Goal: Transaction & Acquisition: Purchase product/service

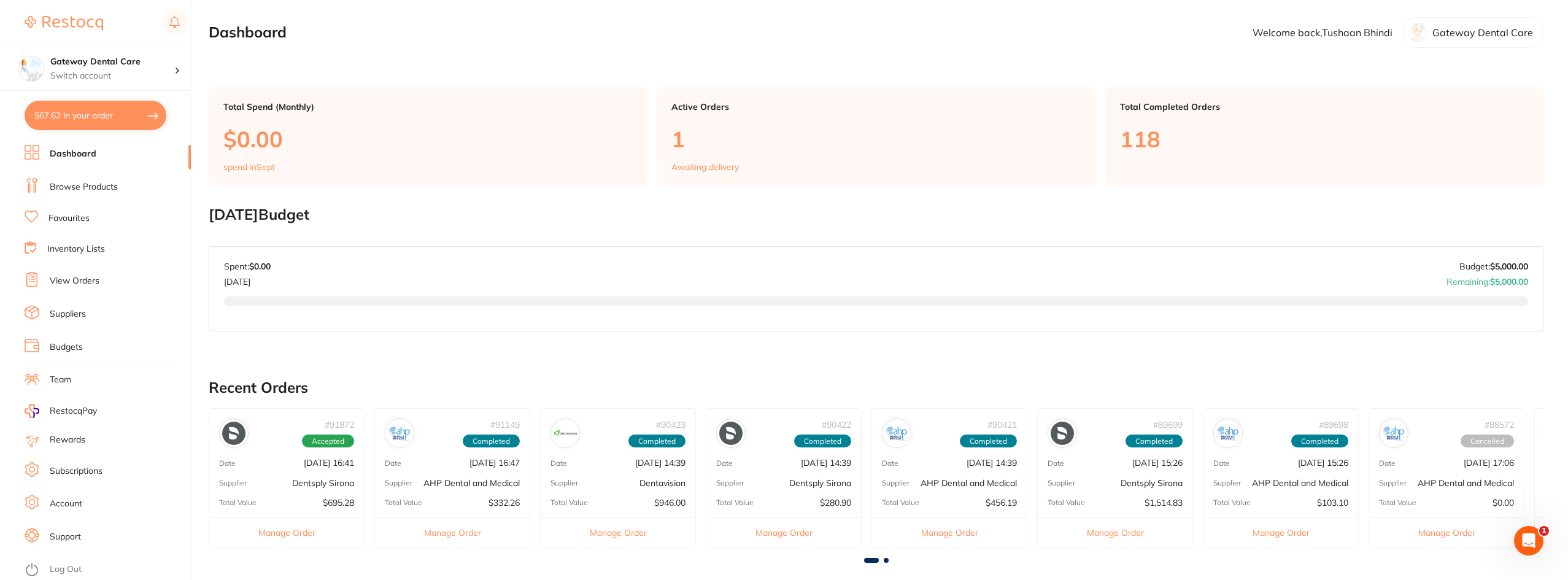
click at [75, 219] on link "Favourites" at bounding box center [69, 218] width 41 height 12
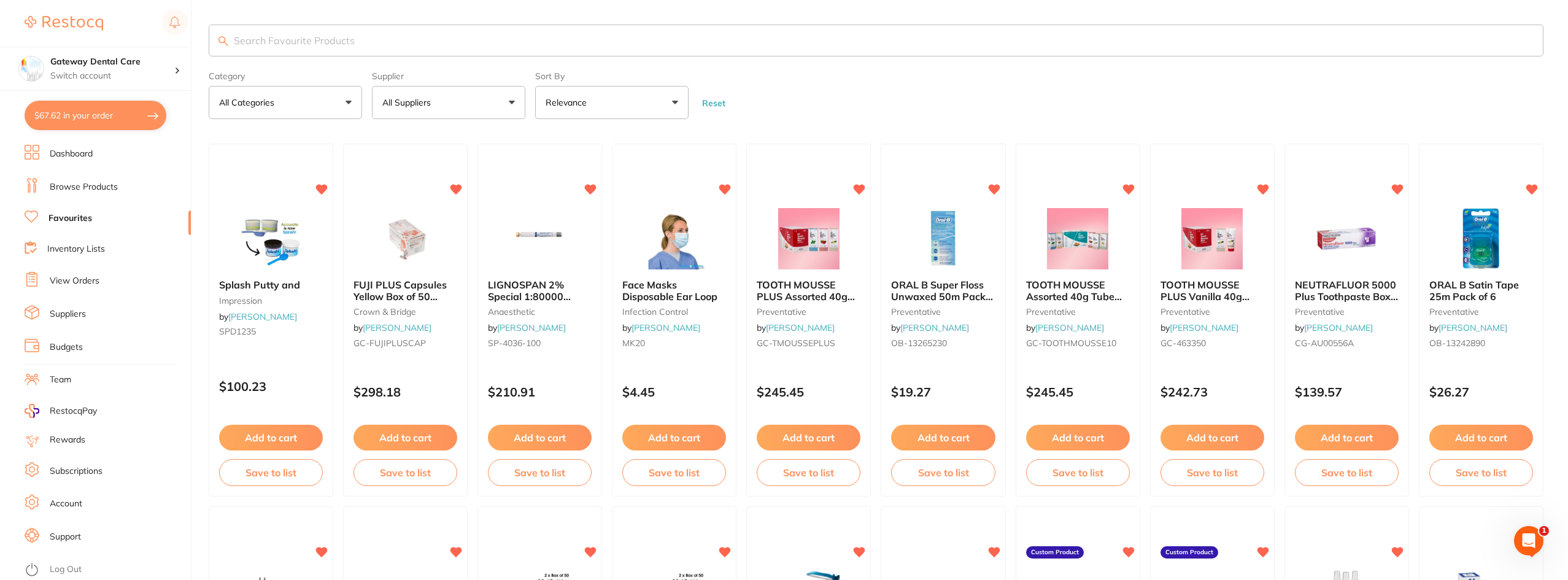
click at [416, 35] on input "search" at bounding box center [877, 41] width 1335 height 32
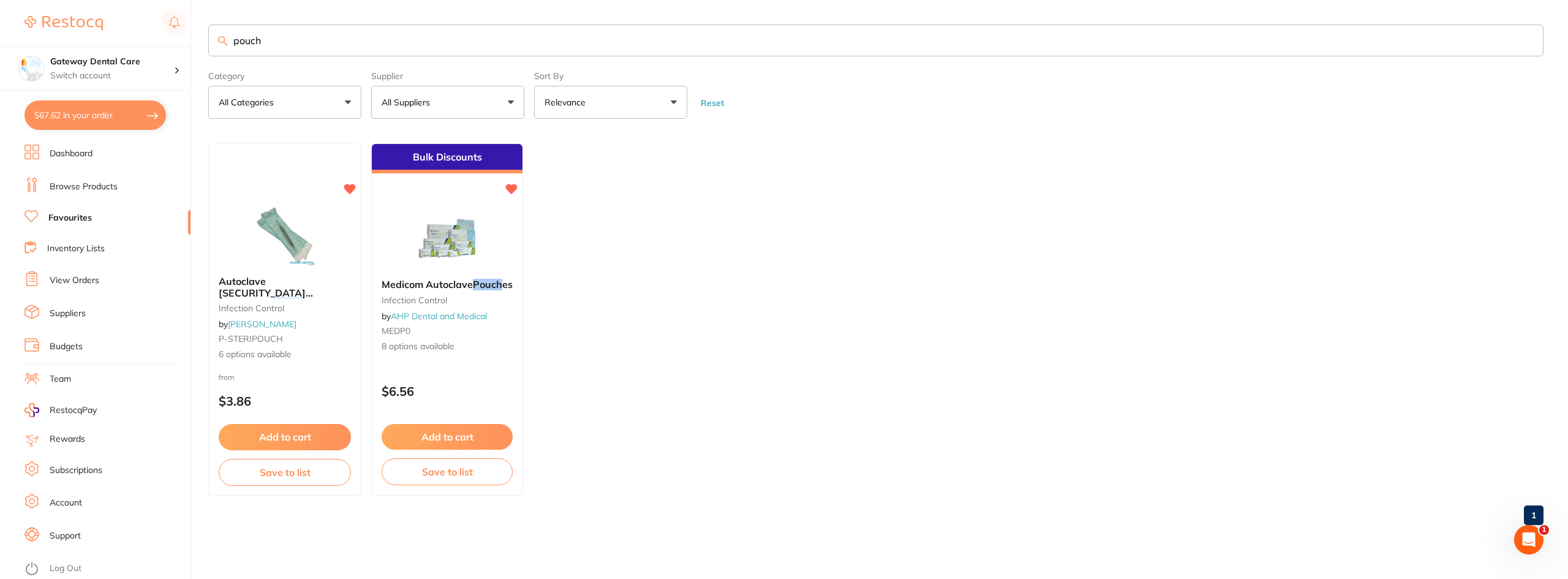
type input "pouch"
click at [460, 290] on span "Medicom Autoclave" at bounding box center [427, 284] width 92 height 12
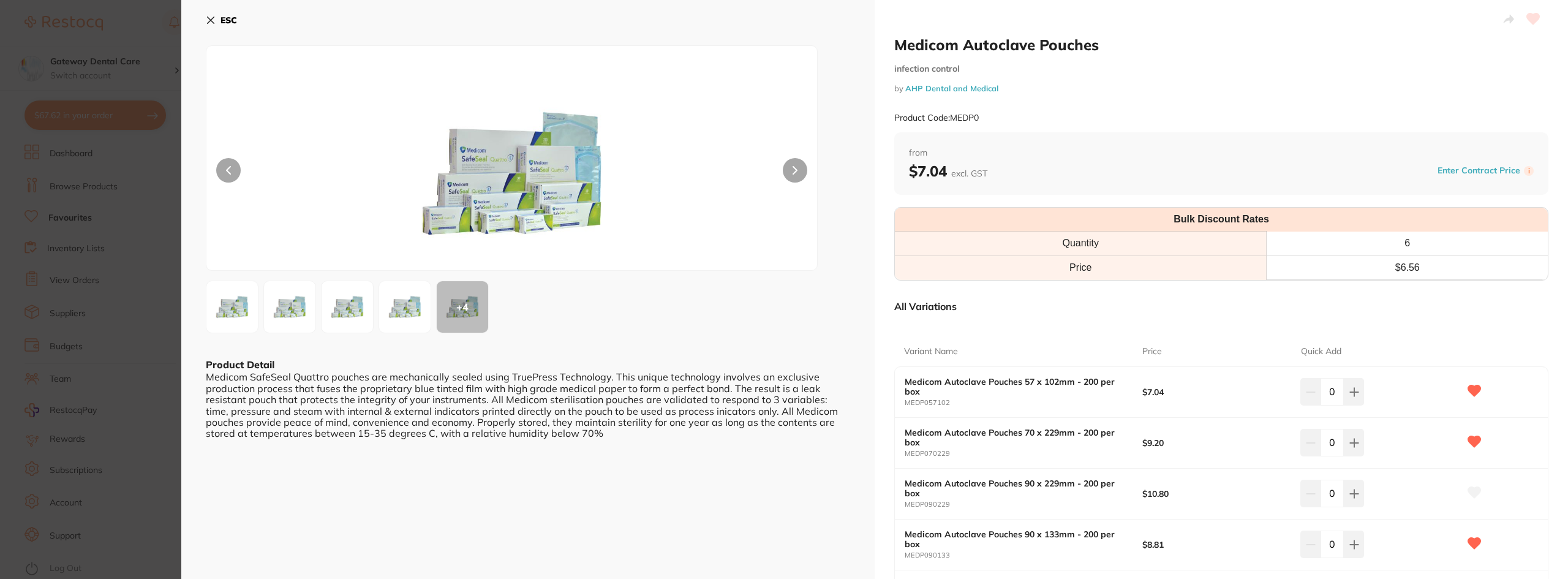
click at [782, 163] on button at bounding box center [794, 170] width 25 height 25
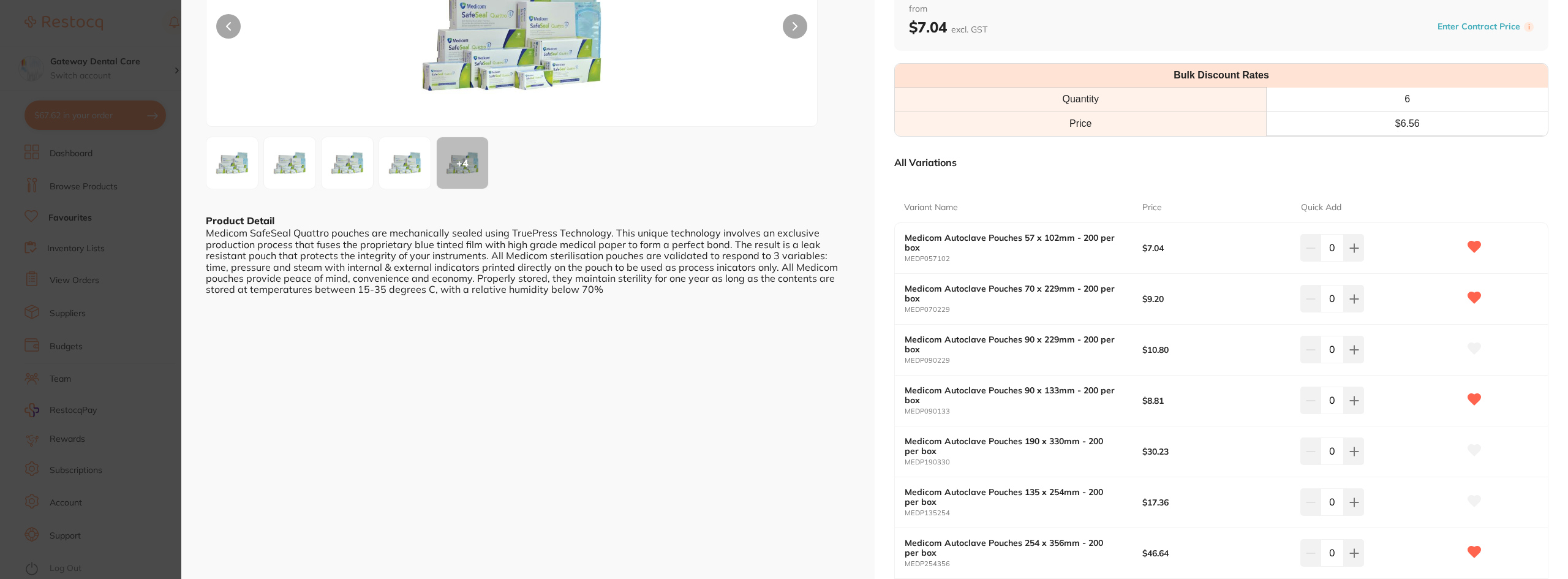
scroll to position [184, 0]
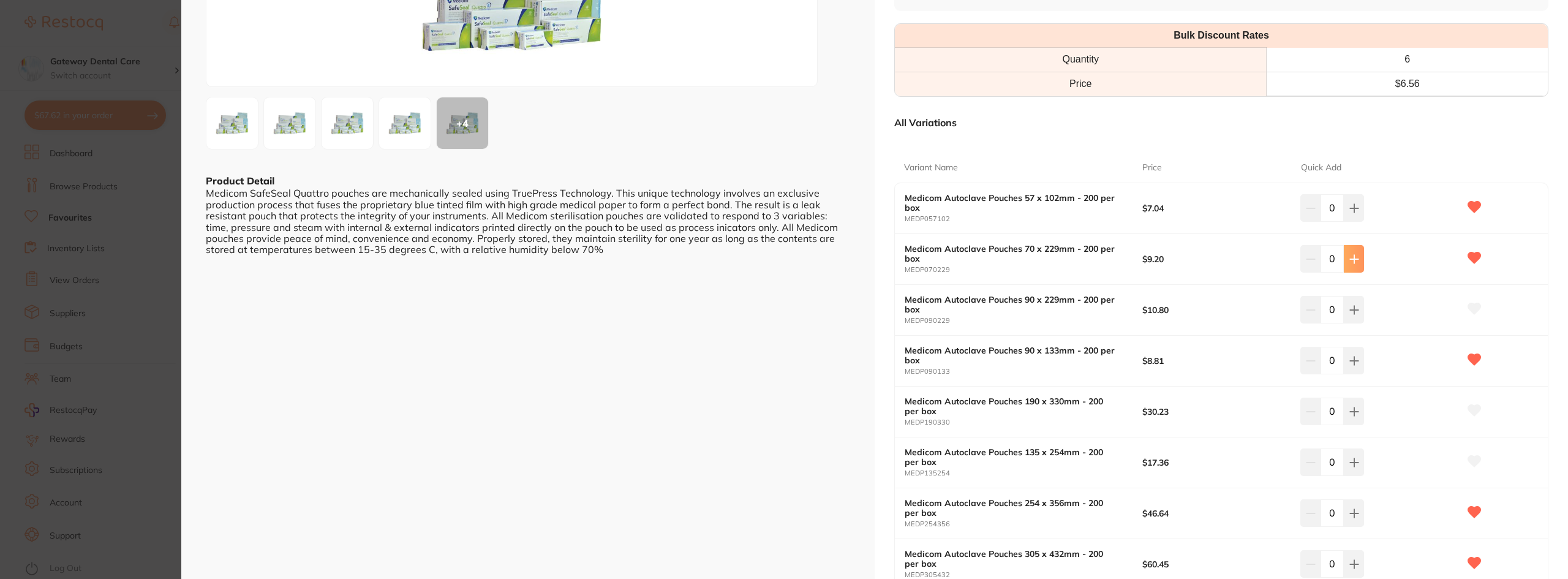
click at [782, 262] on icon at bounding box center [1354, 259] width 10 height 10
click at [782, 263] on icon at bounding box center [1354, 259] width 10 height 10
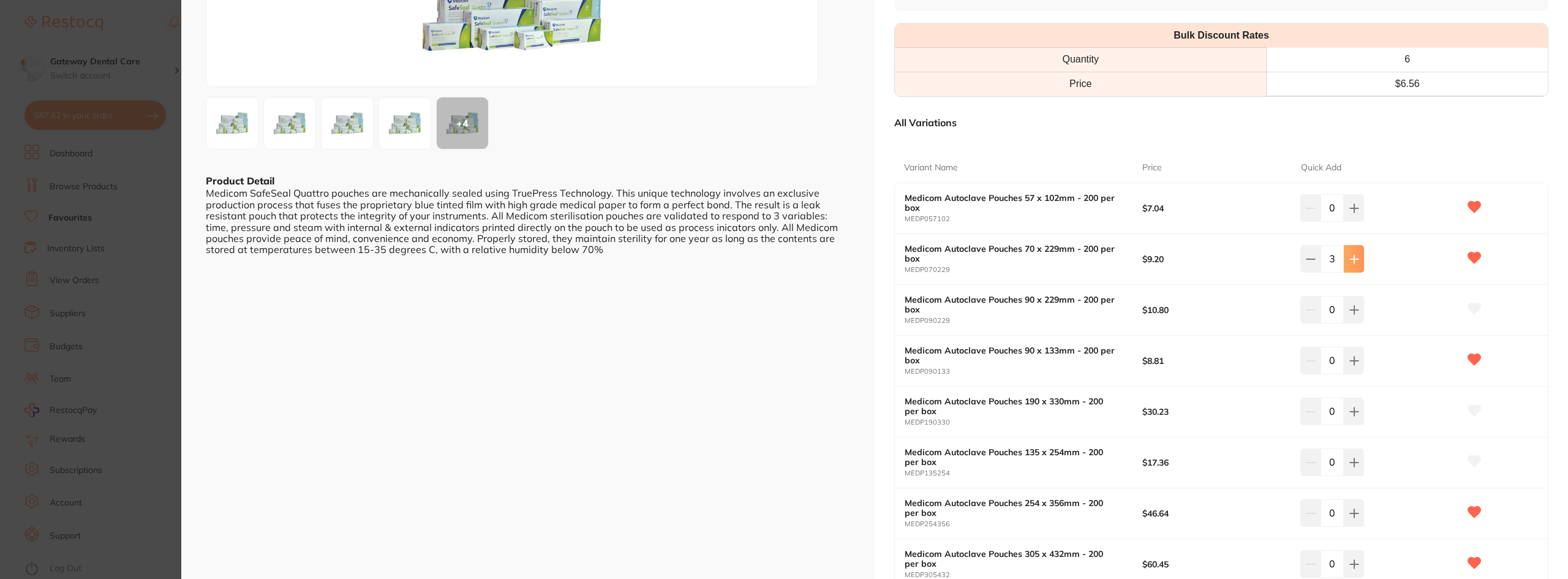
type input "4"
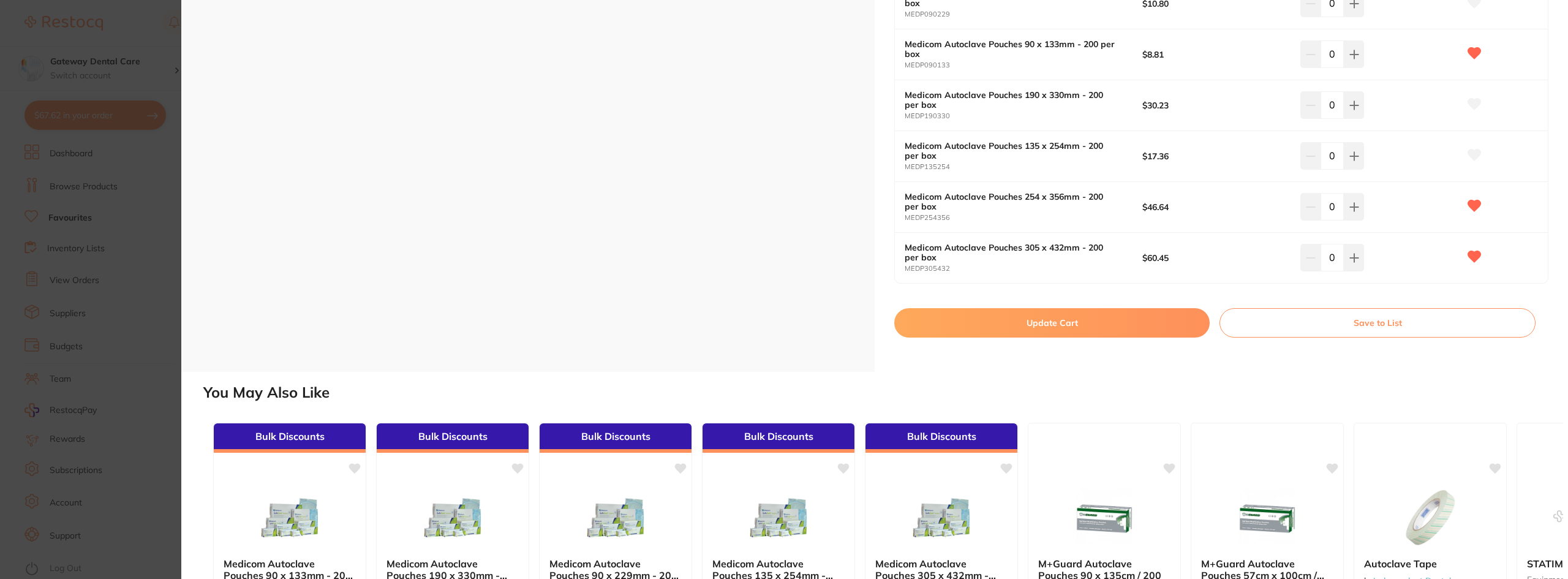
click at [782, 325] on button "Update Cart" at bounding box center [1053, 323] width 316 height 30
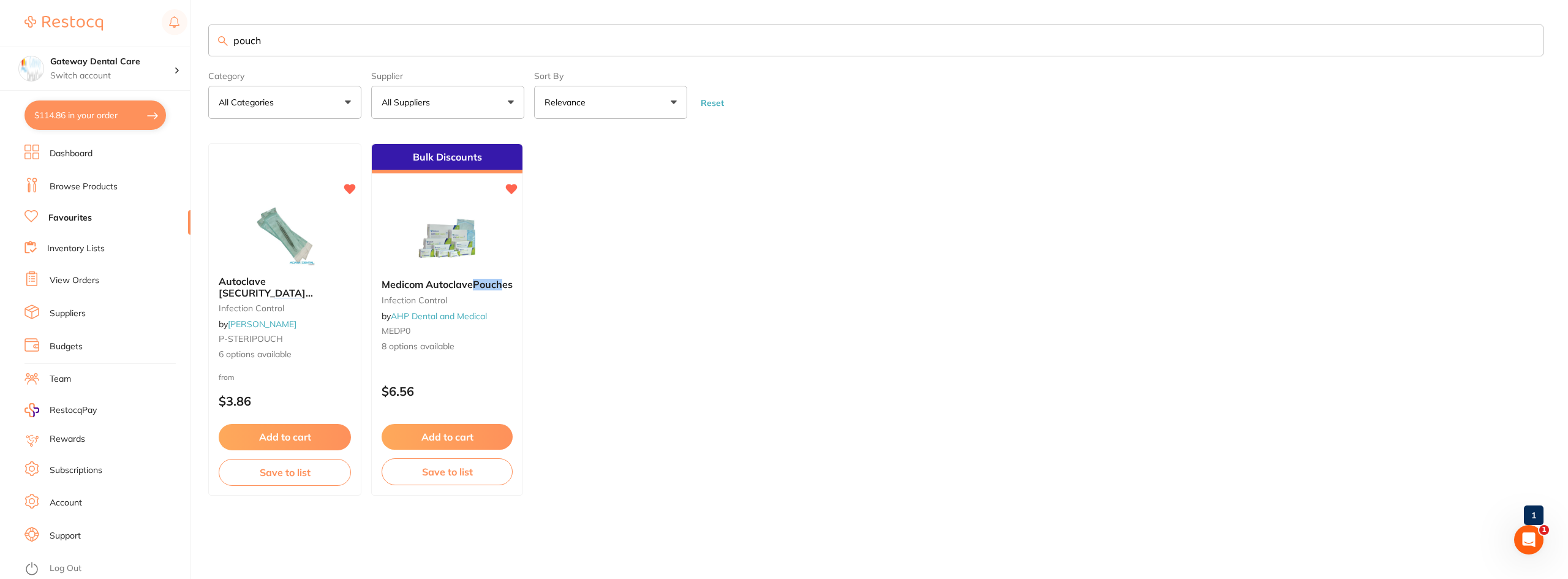
click at [782, 38] on input "pouch" at bounding box center [876, 41] width 1336 height 32
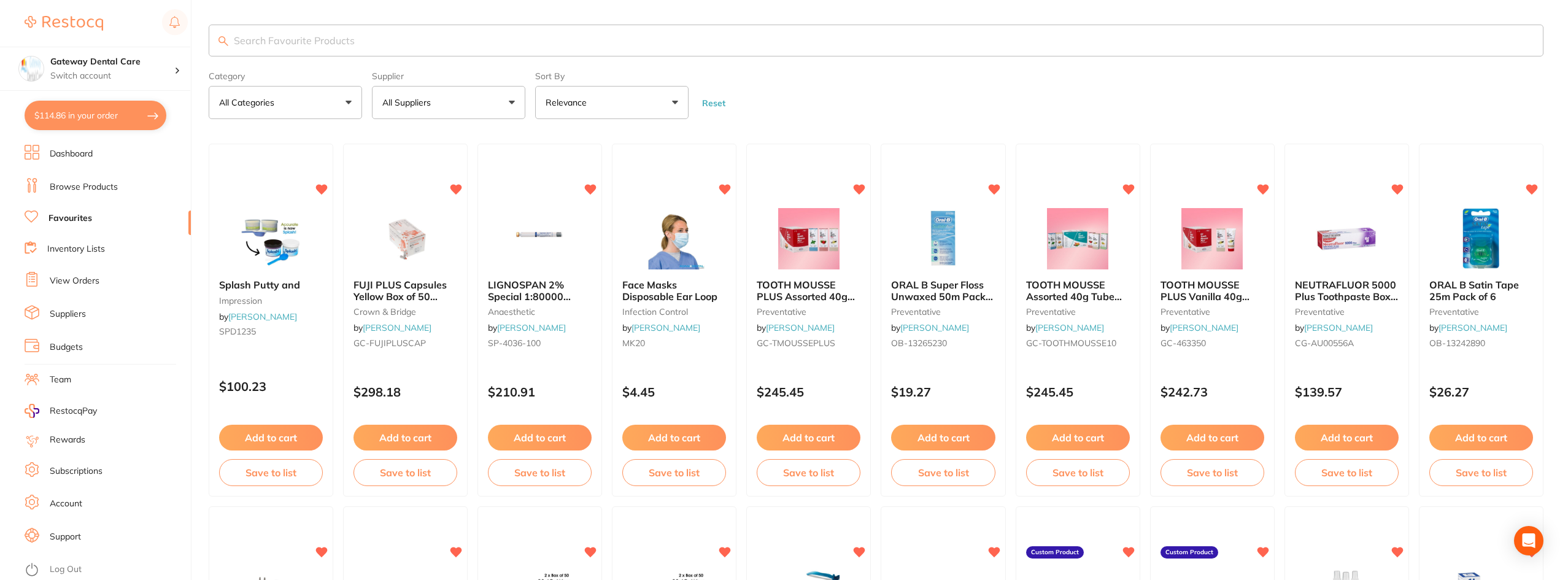
click at [98, 120] on button "$114.86 in your order" at bounding box center [96, 115] width 142 height 30
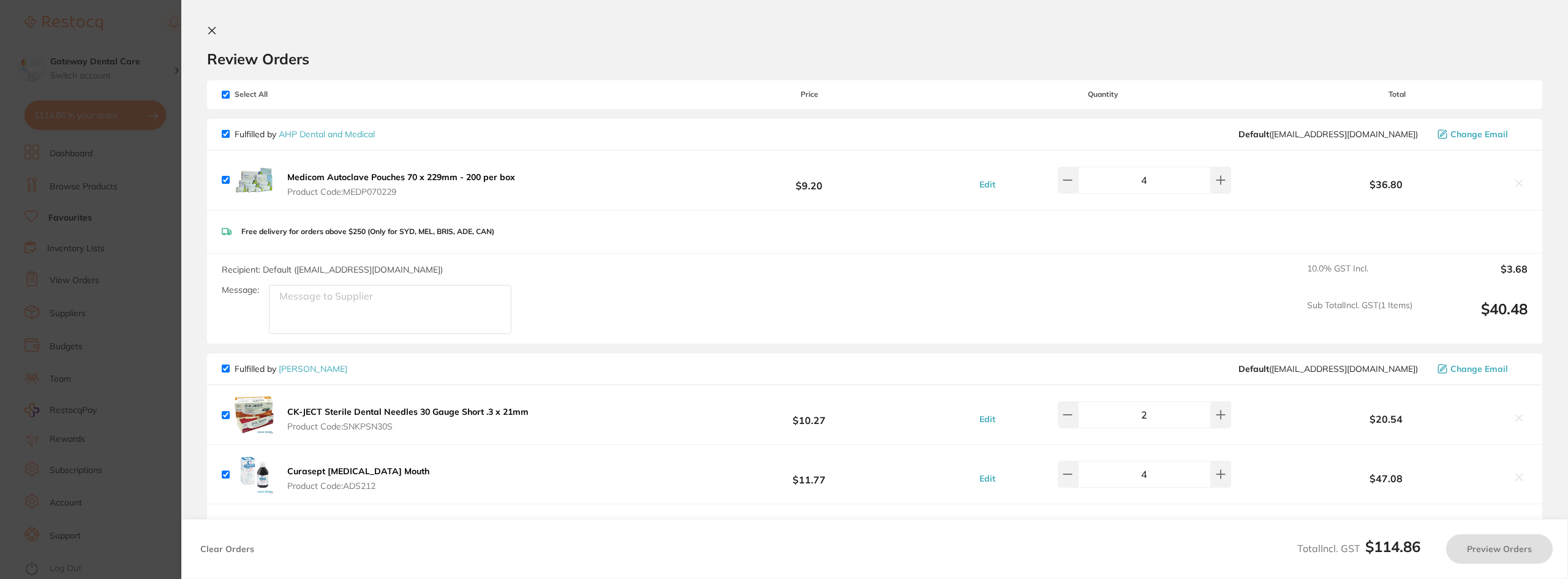
checkbox input "true"
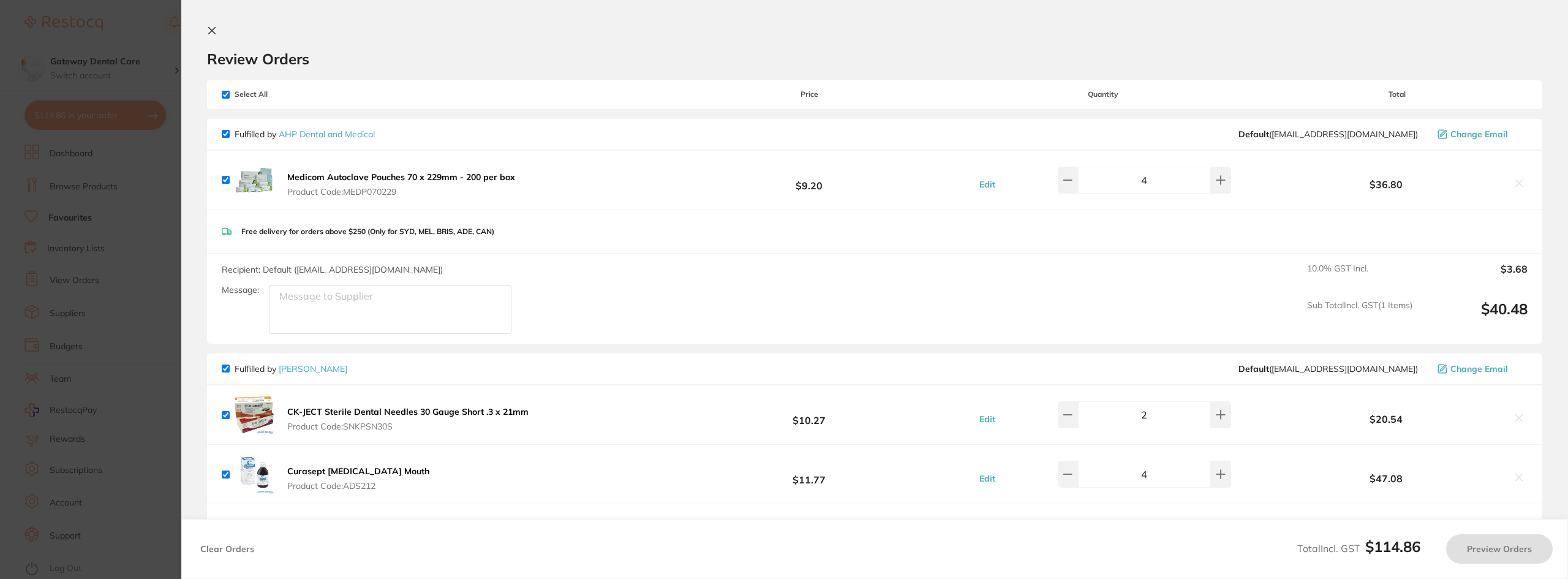
checkbox input "true"
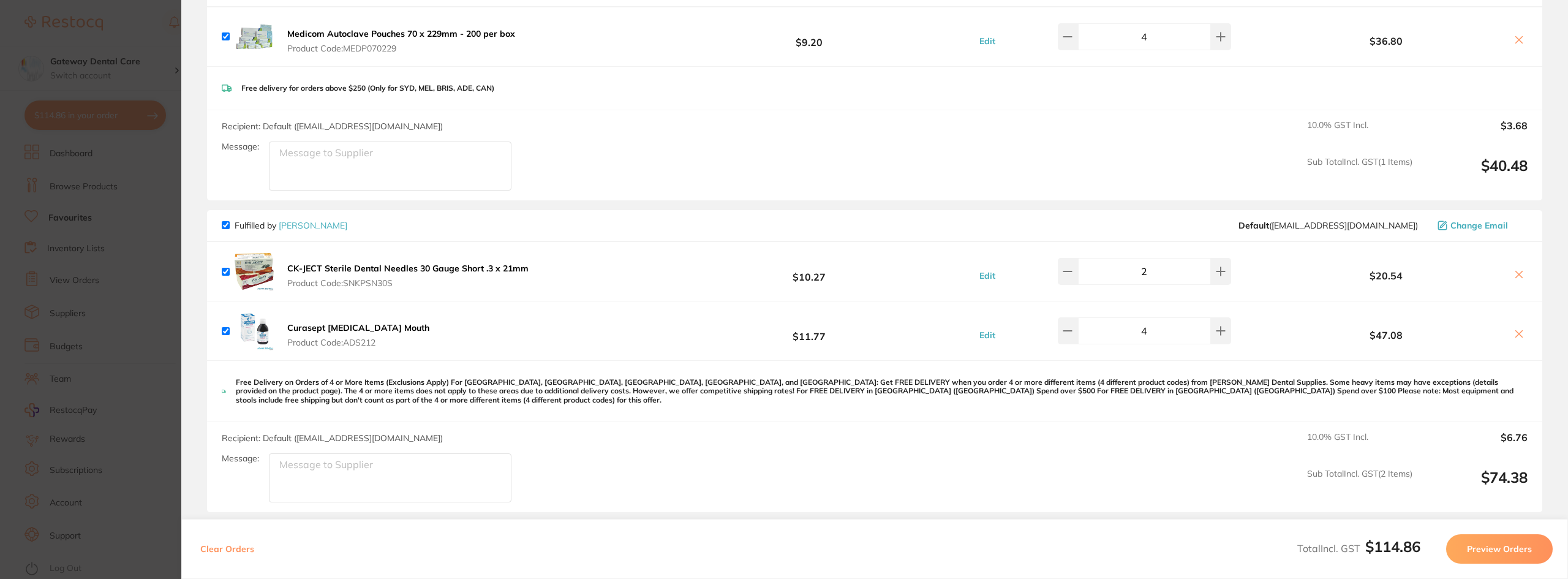
scroll to position [245, 0]
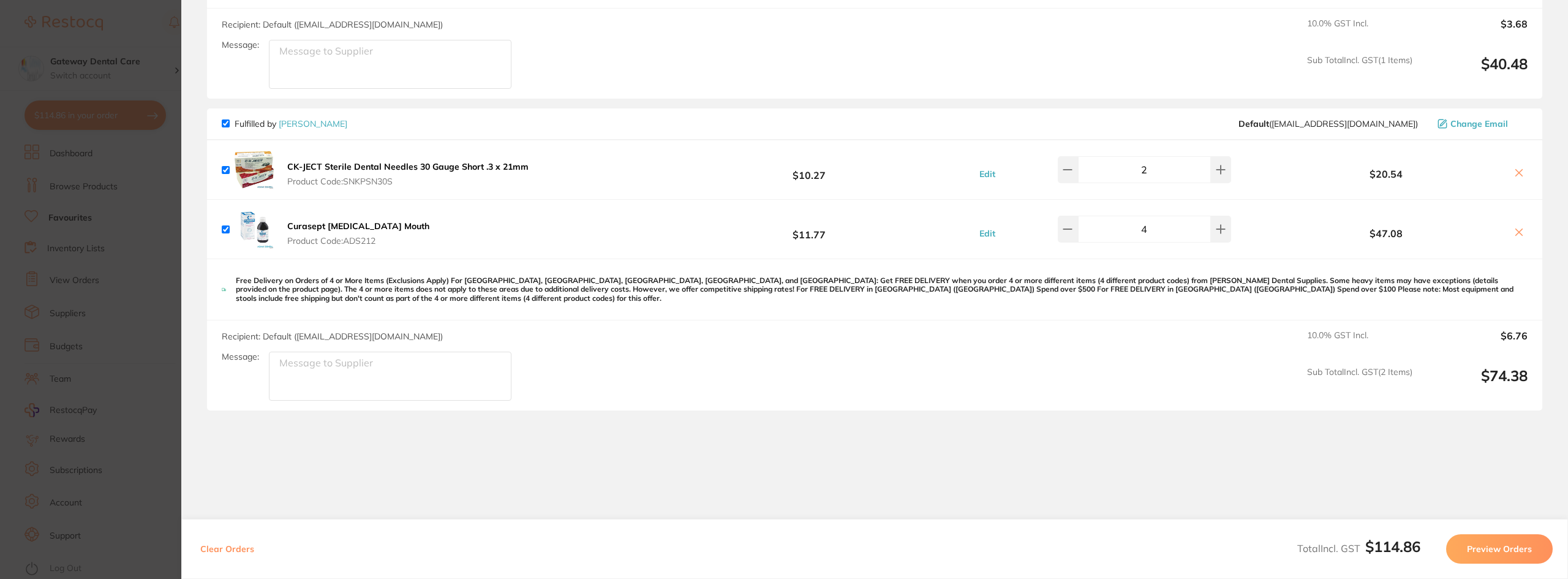
click at [782, 170] on icon at bounding box center [1519, 173] width 10 height 10
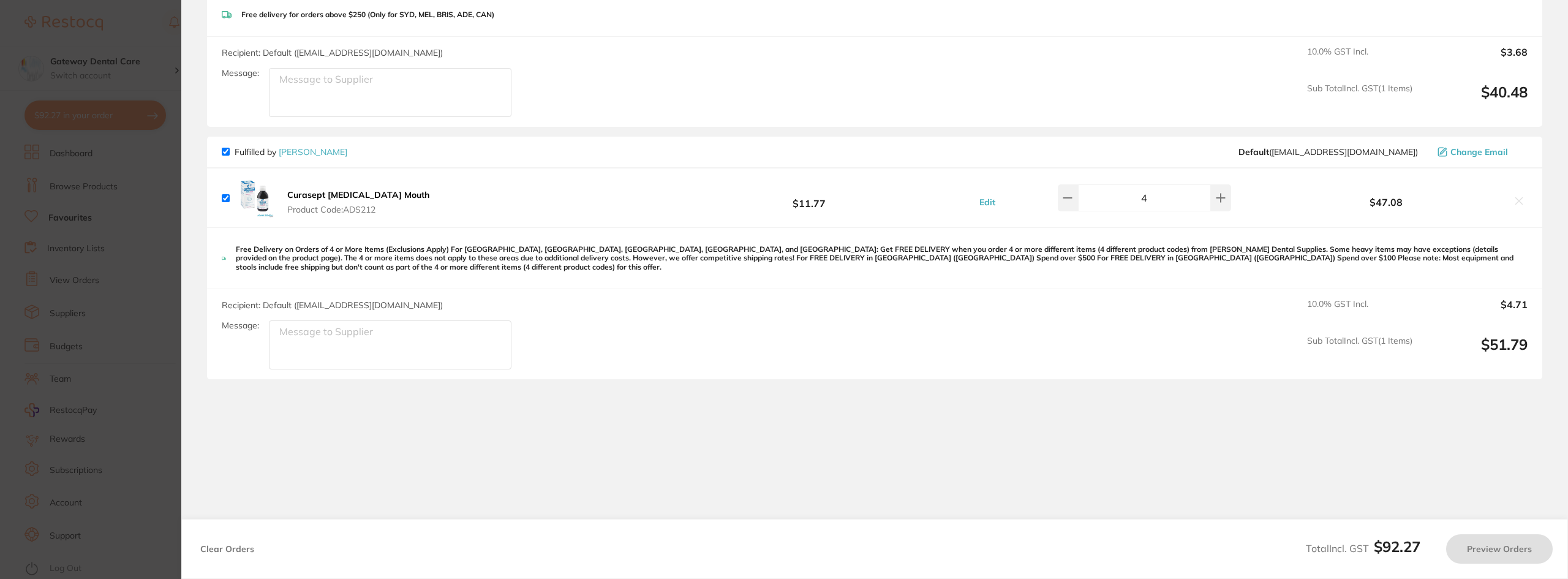
checkbox input "true"
click at [108, 193] on section "Update RRP Set your pre negotiated price for this item. Item Agreed RRP (excl. …" at bounding box center [784, 289] width 1568 height 579
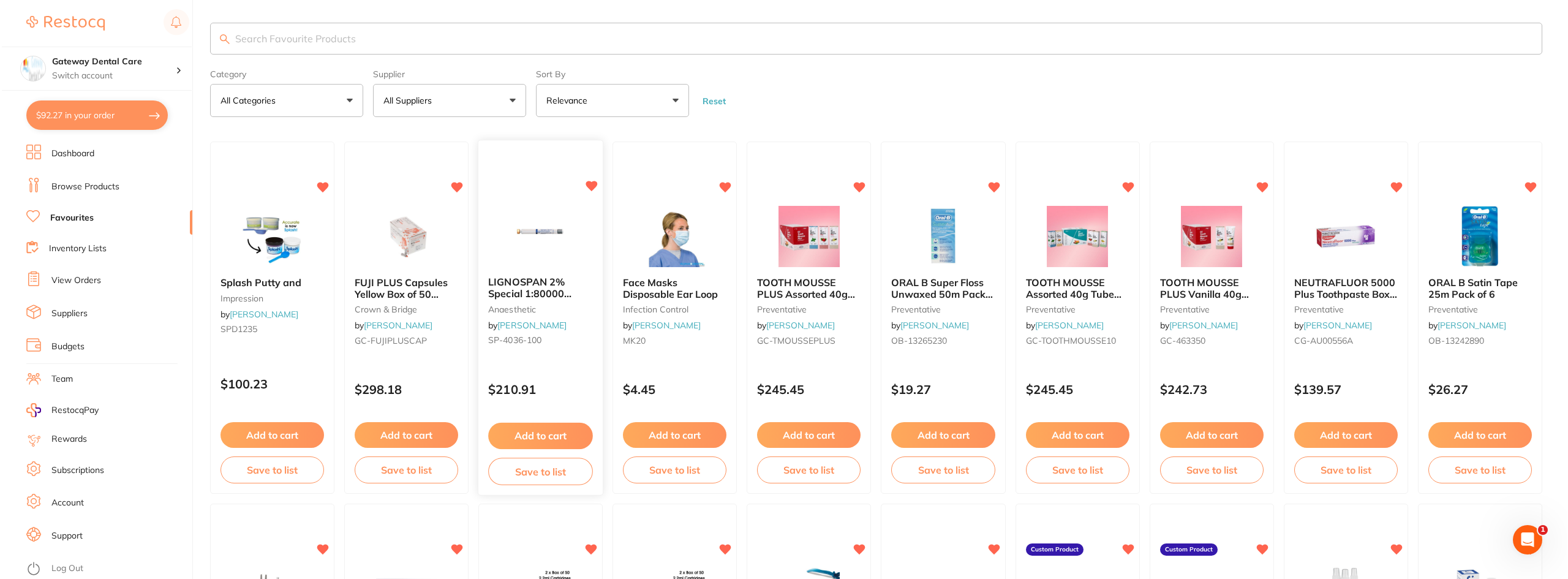
scroll to position [0, 0]
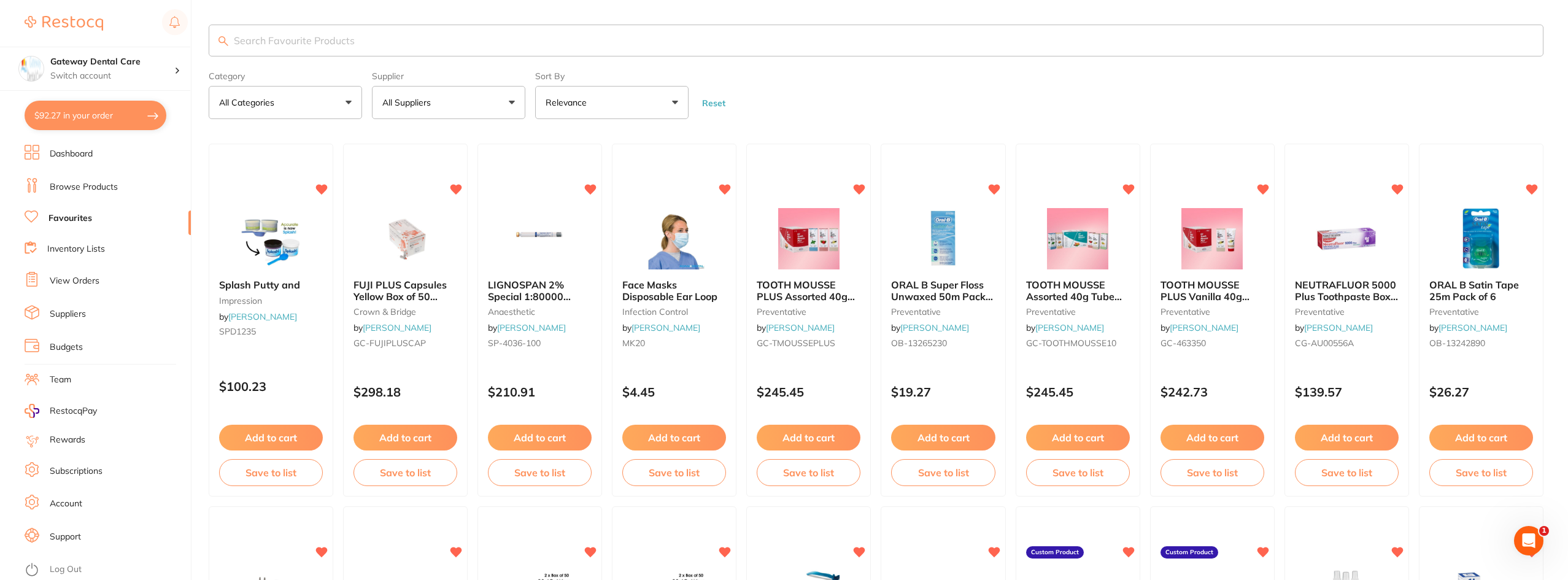
click at [86, 125] on button "$92.27 in your order" at bounding box center [96, 115] width 142 height 30
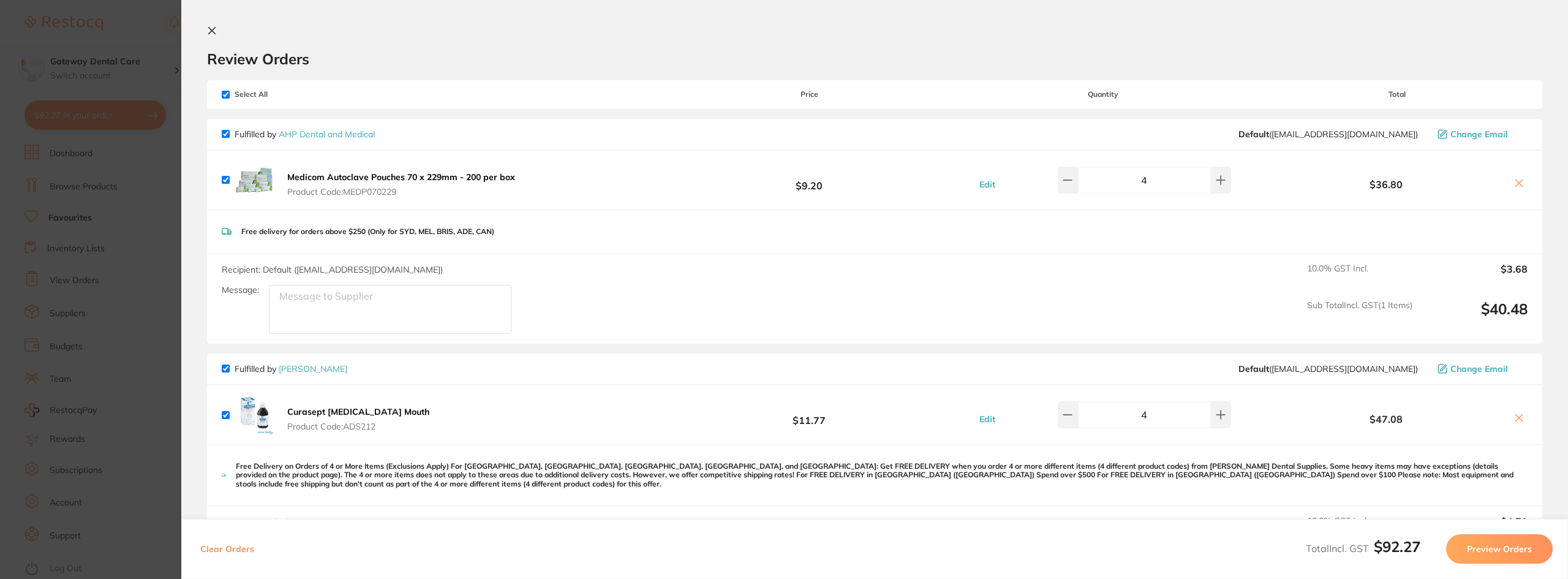
click at [371, 170] on div "Medicom Autoclave Pouches 70 x 229mm - 200 per box Product Code: MEDP070229" at bounding box center [369, 180] width 297 height 39
click at [373, 179] on b "Medicom Autoclave Pouches 70 x 229mm - 200 per box" at bounding box center [400, 177] width 227 height 11
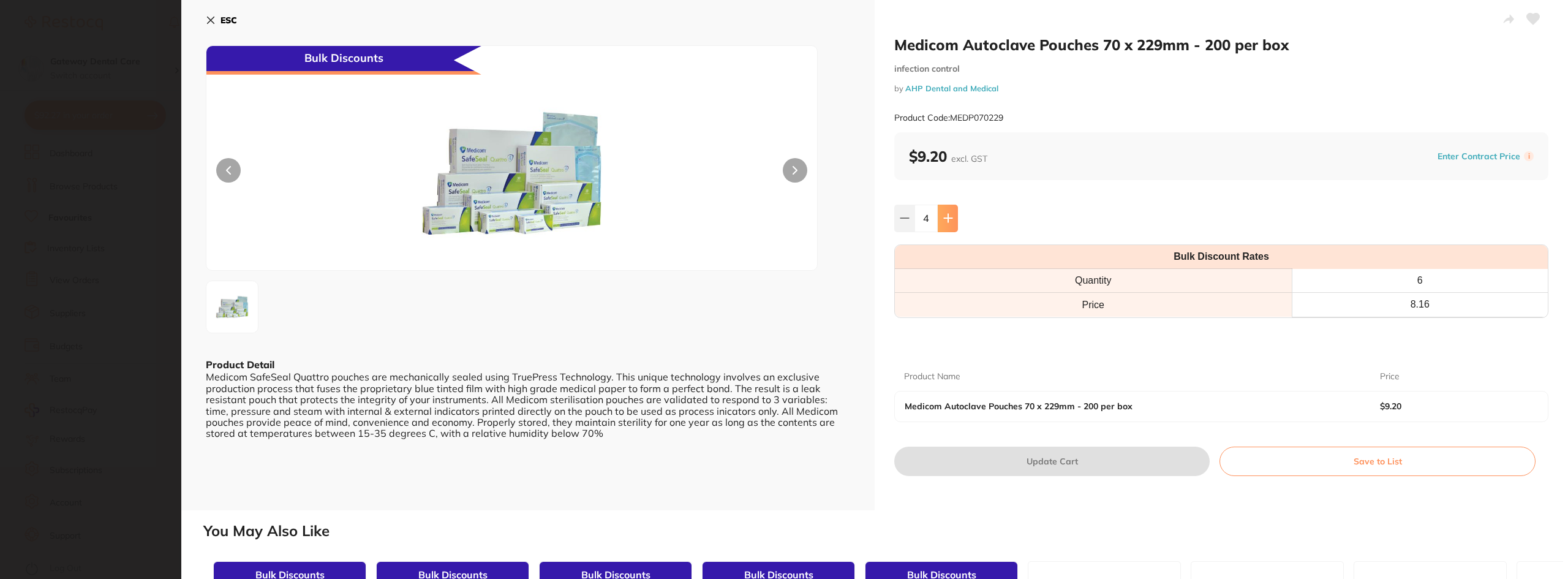
click at [782, 219] on button at bounding box center [947, 217] width 20 height 27
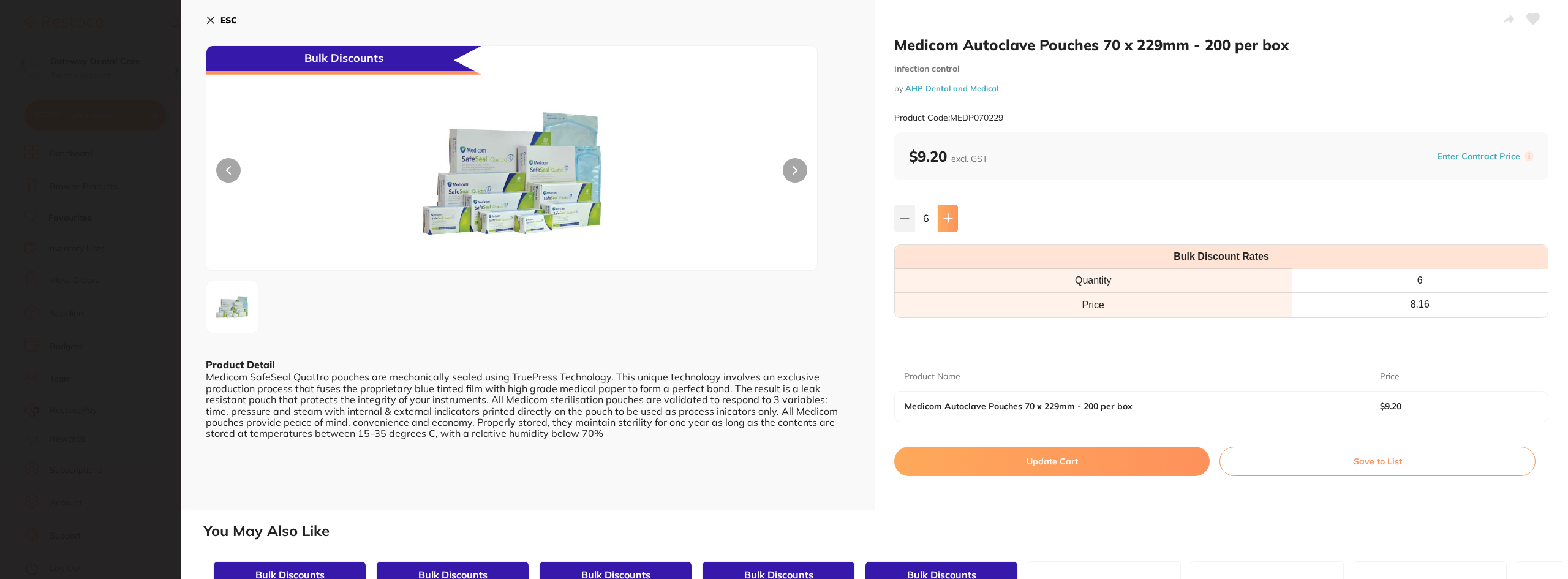
type input "6"
click at [782, 466] on button "Update Cart" at bounding box center [1053, 462] width 316 height 30
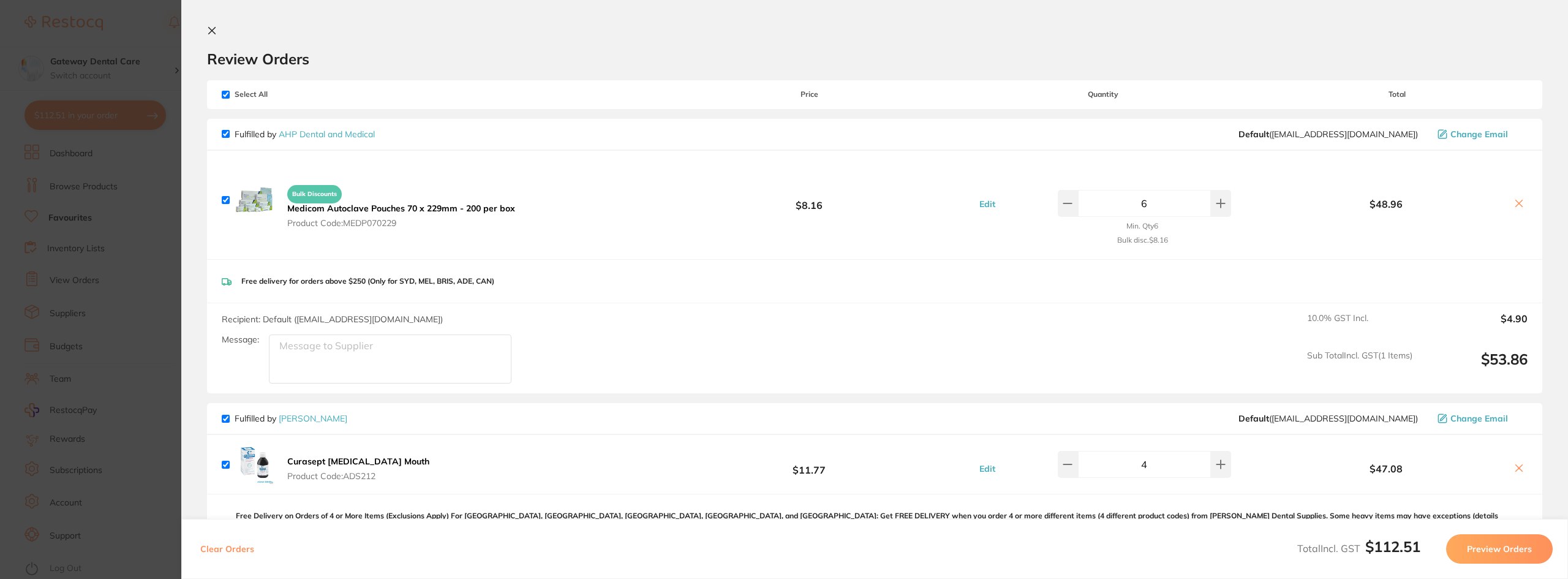
type input "6"
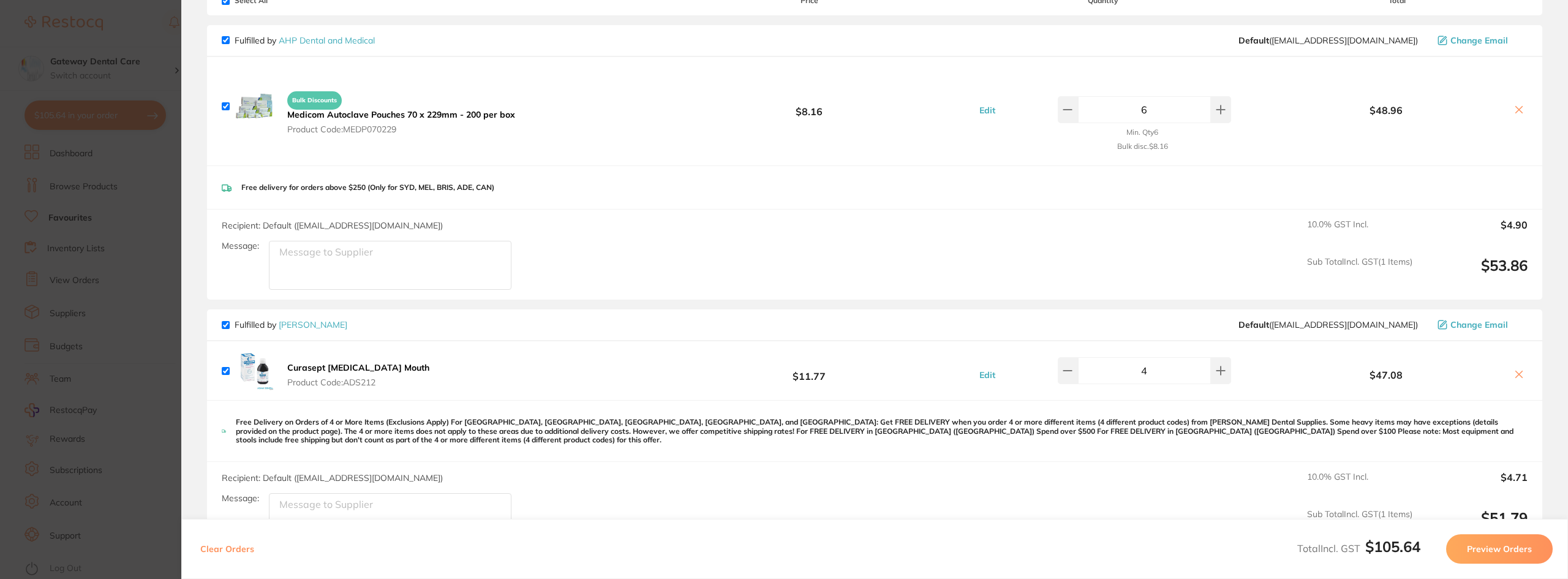
scroll to position [184, 0]
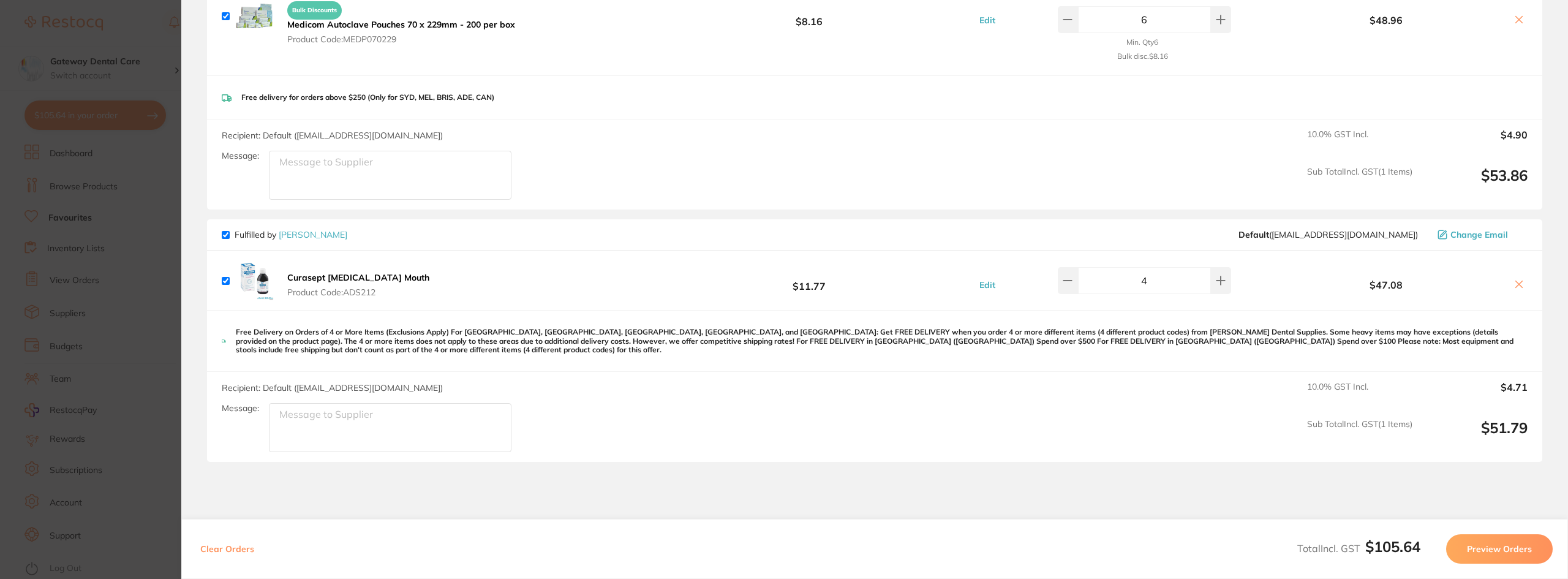
click at [95, 124] on section "Update RRP Set your pre negotiated price for this item. Item Agreed RRP (excl. …" at bounding box center [784, 289] width 1568 height 579
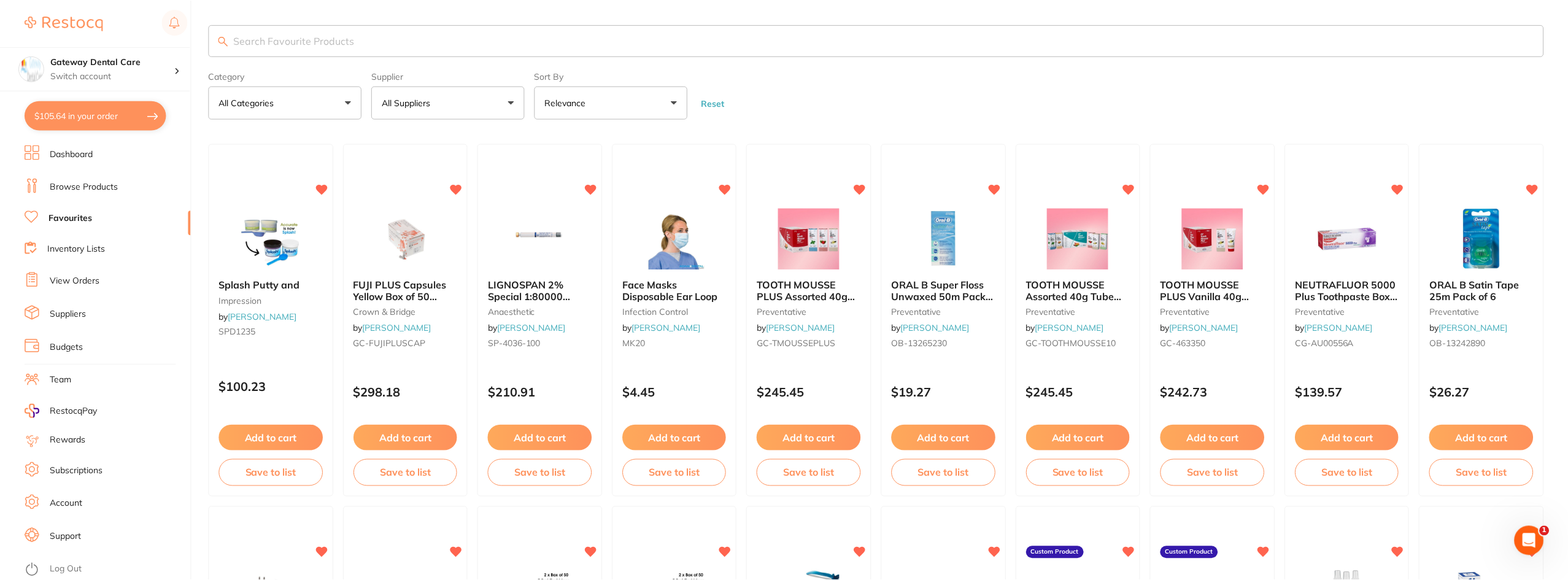
scroll to position [1, 0]
click at [783, 34] on input "search" at bounding box center [877, 40] width 1335 height 32
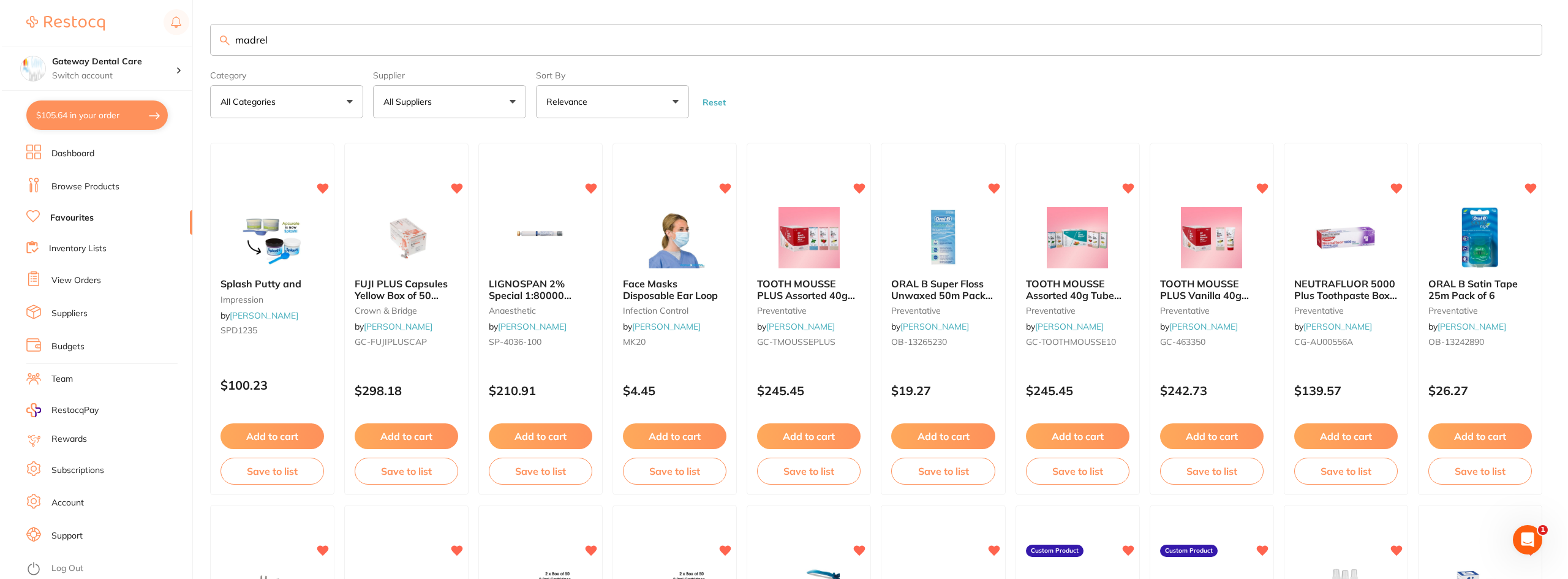
scroll to position [0, 0]
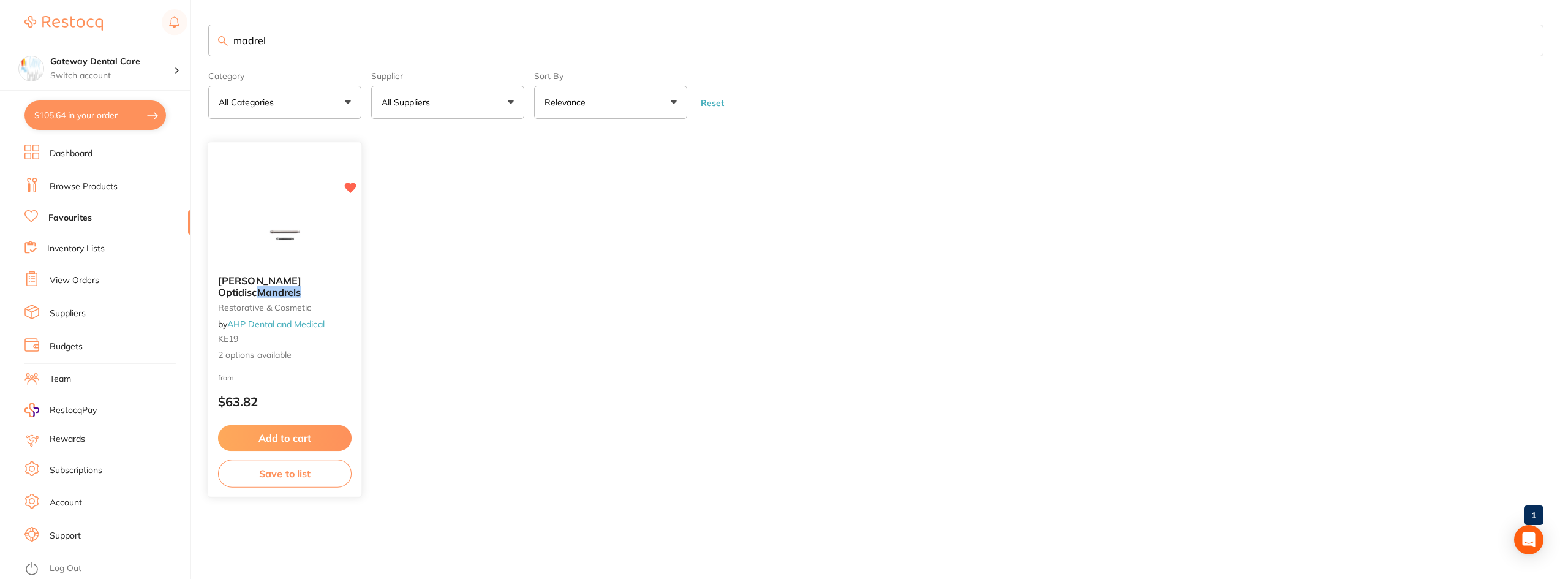
type input "madrel"
click at [281, 289] on span "Hawe Optidisc" at bounding box center [260, 286] width 83 height 24
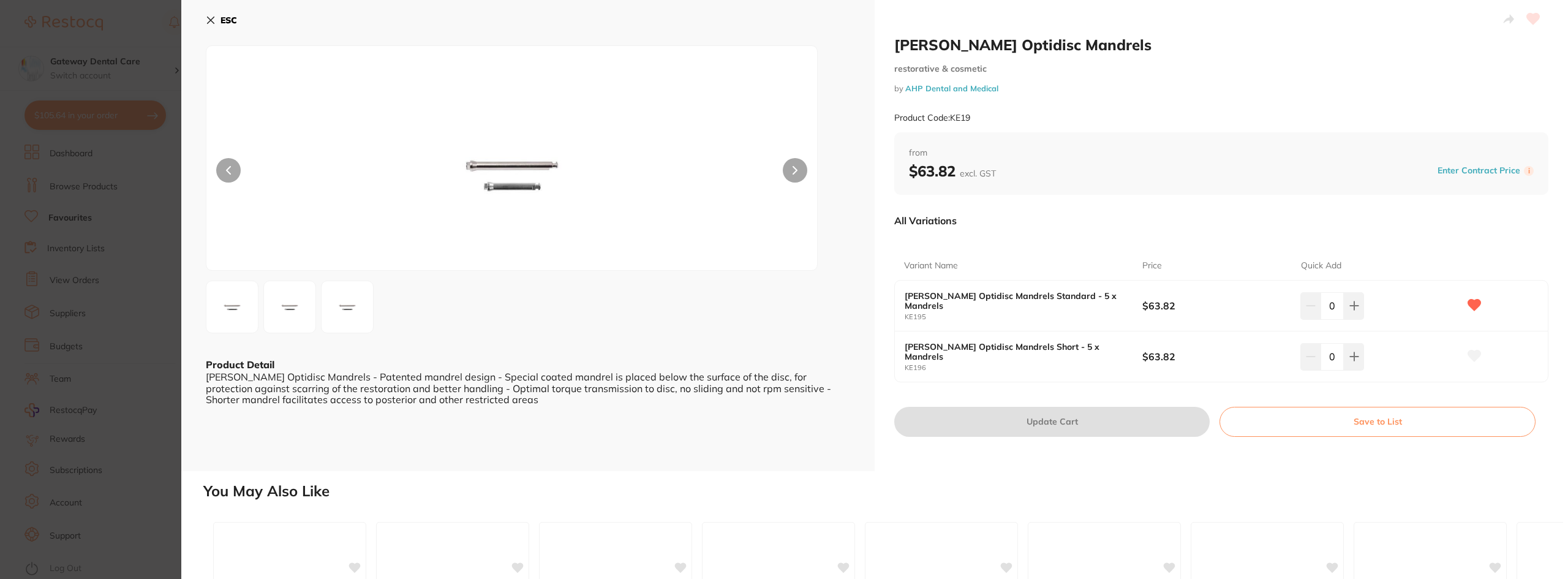
click at [365, 298] on img at bounding box center [348, 307] width 44 height 44
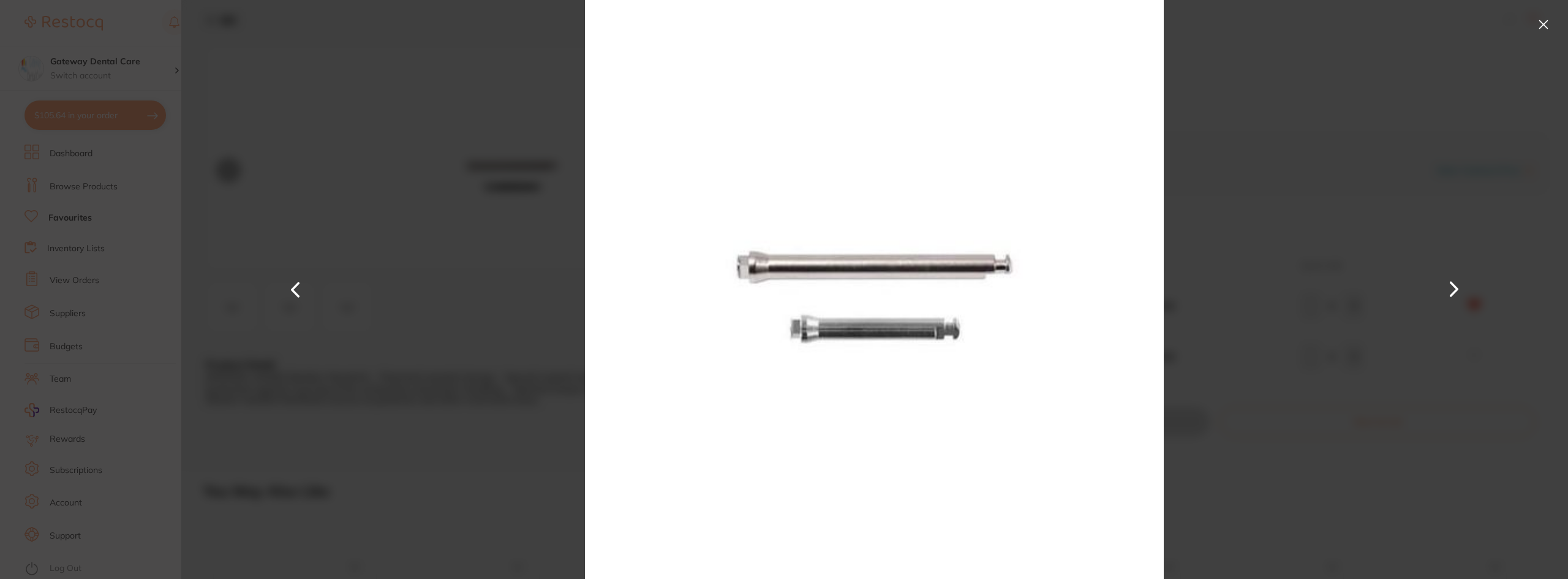
click at [412, 211] on div at bounding box center [875, 289] width 1387 height 579
click at [782, 25] on button at bounding box center [1544, 25] width 20 height 20
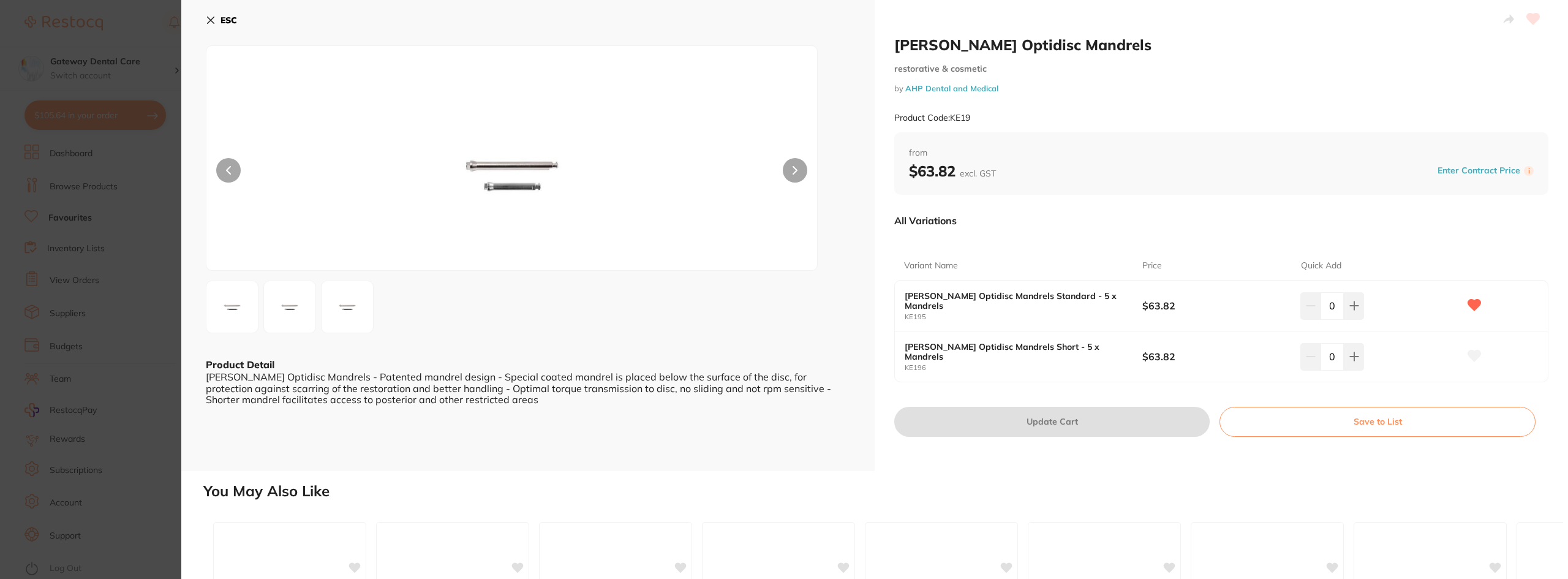
drag, startPoint x: 139, startPoint y: 120, endPoint x: 128, endPoint y: 115, distance: 12.1
click at [135, 114] on section "Hawe Optidisc Mandrels restorative & cosmetic by AHP Dental and Medical Product…" at bounding box center [784, 289] width 1568 height 579
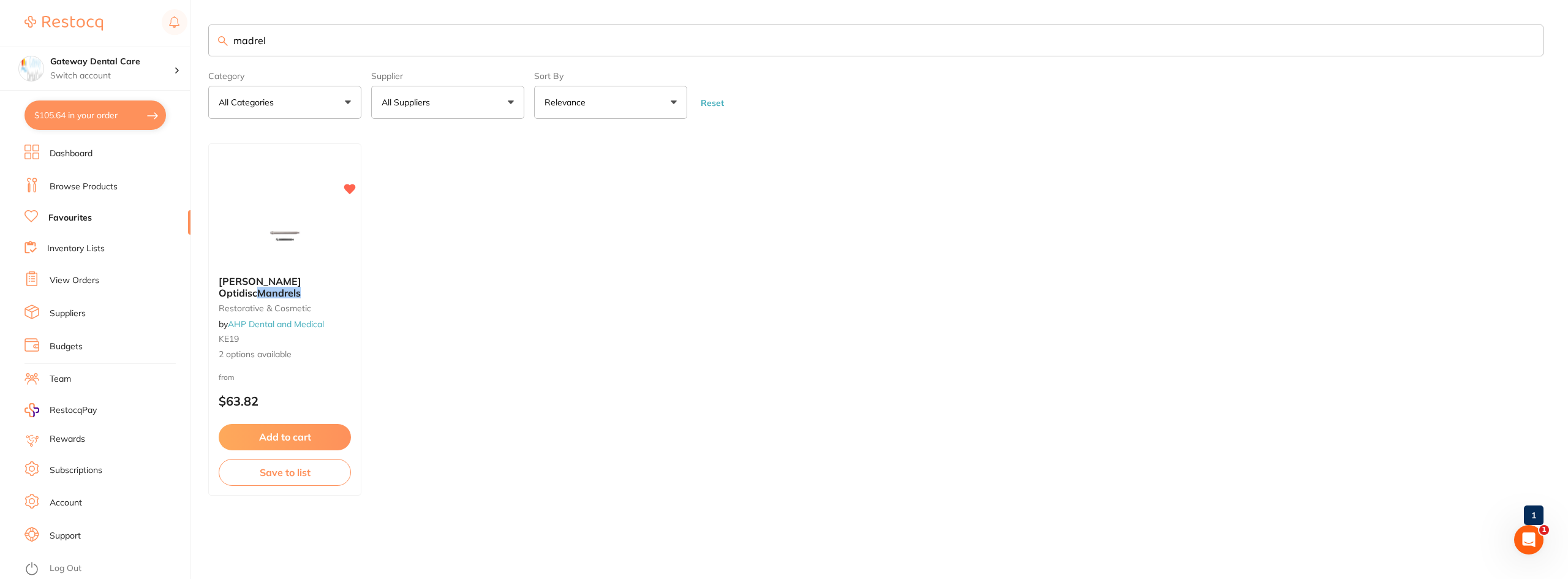
drag, startPoint x: 80, startPoint y: 186, endPoint x: 79, endPoint y: 176, distance: 10.0
click at [80, 187] on link "Browse Products" at bounding box center [83, 187] width 68 height 12
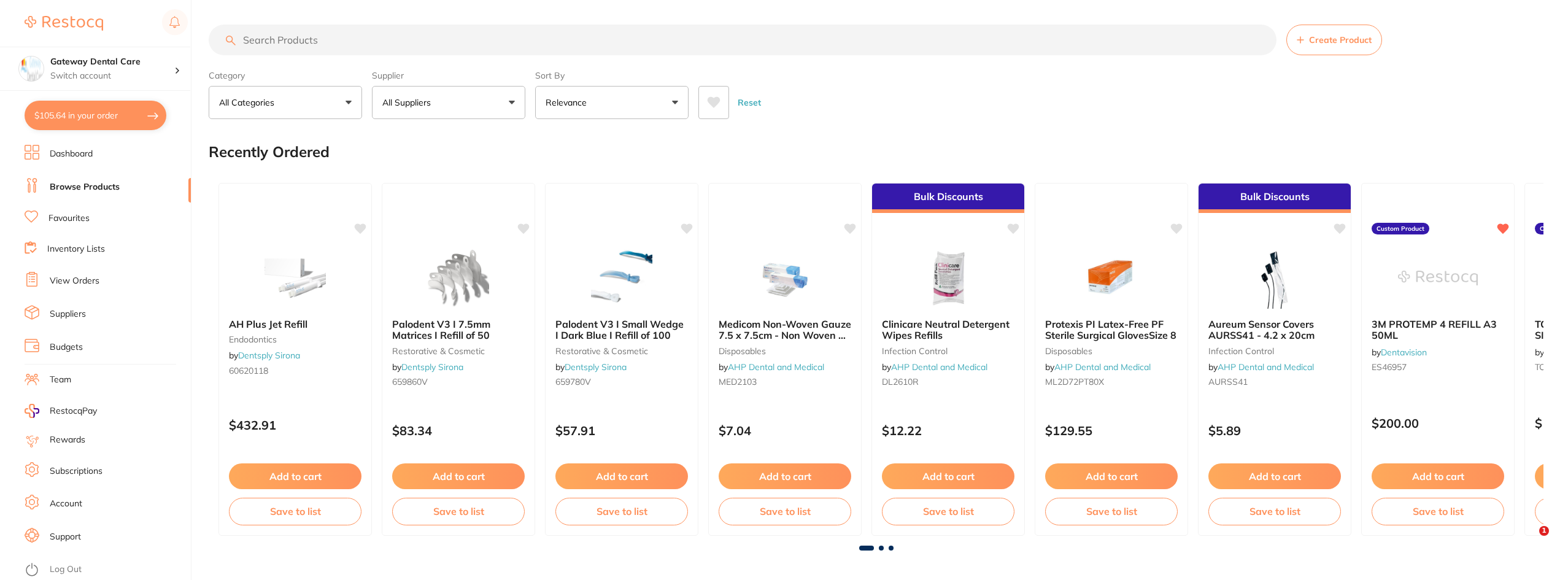
click at [297, 44] on input "search" at bounding box center [742, 40] width 1068 height 31
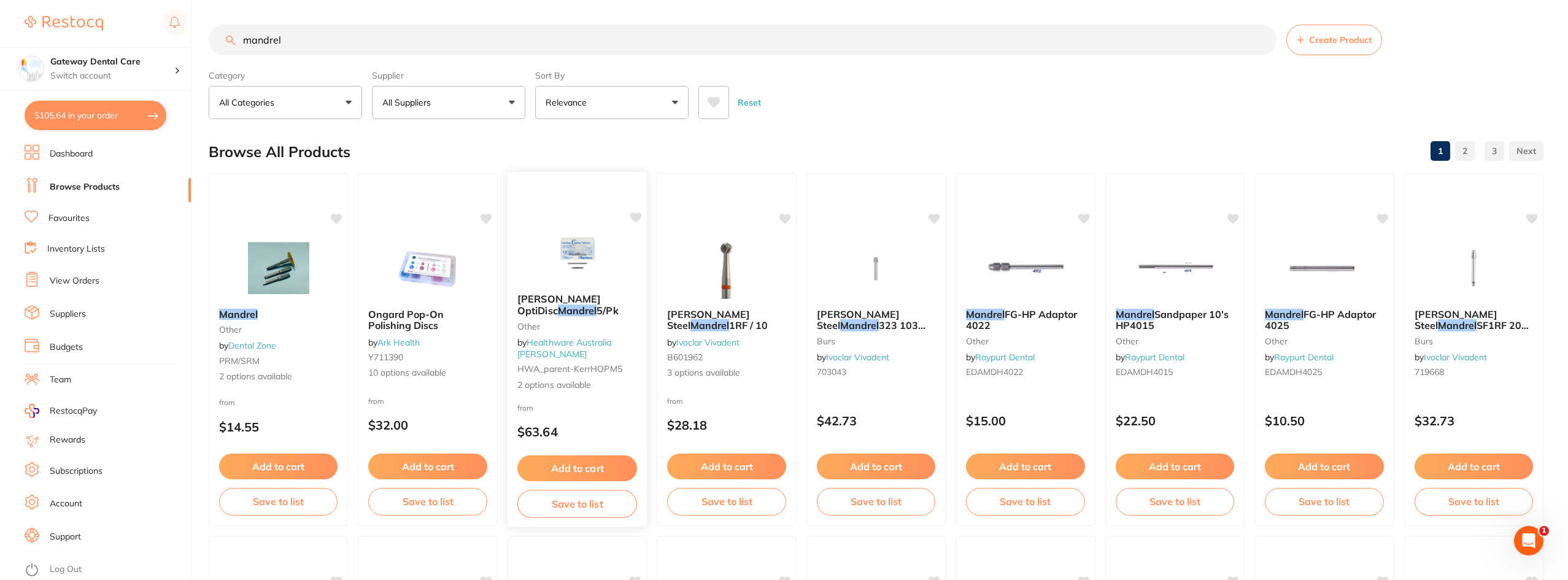
type input "mandrel"
click at [613, 301] on b "Kerr Hawe OptiDisc Mandrel 5/Pk" at bounding box center [577, 304] width 119 height 23
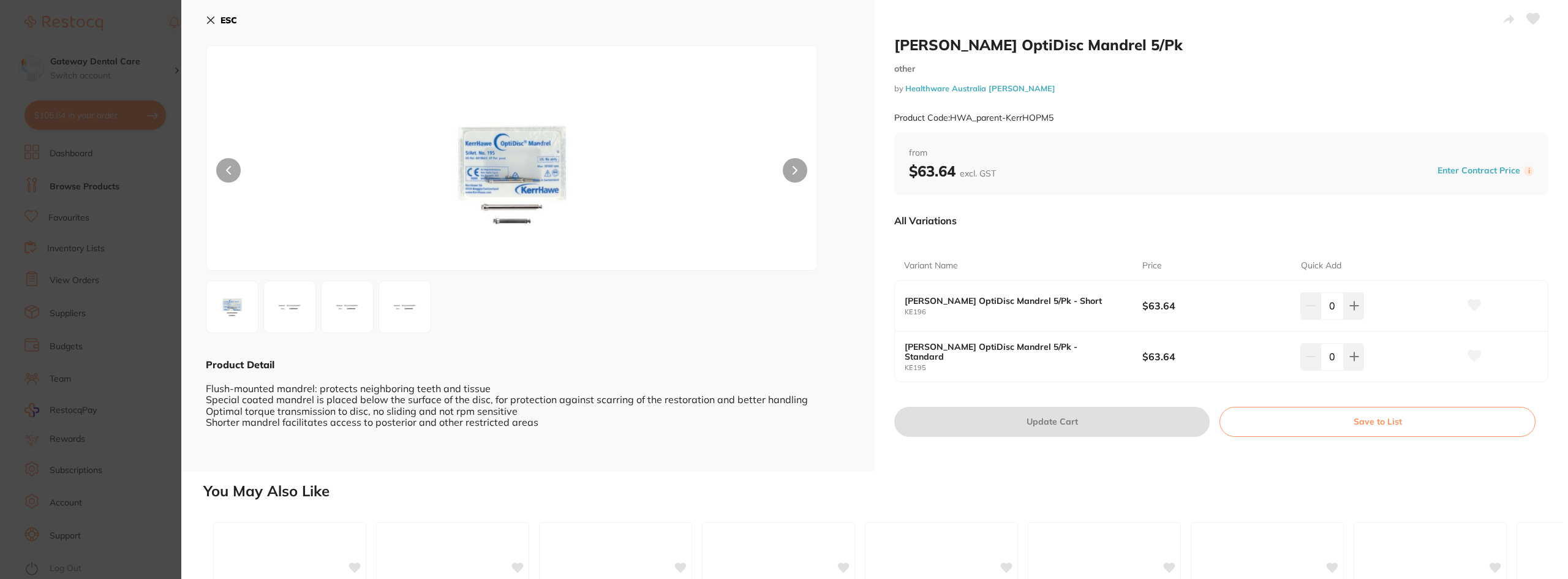
click at [334, 311] on img at bounding box center [348, 307] width 44 height 44
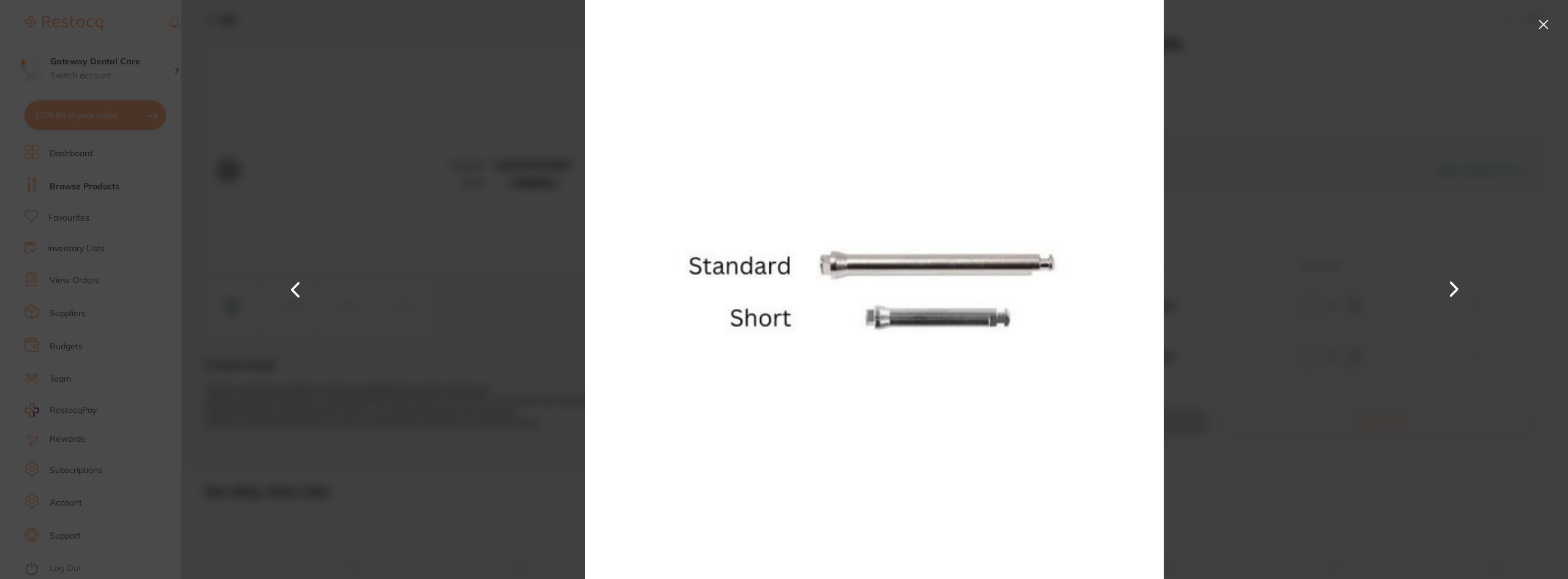
click at [782, 19] on button at bounding box center [1544, 25] width 20 height 20
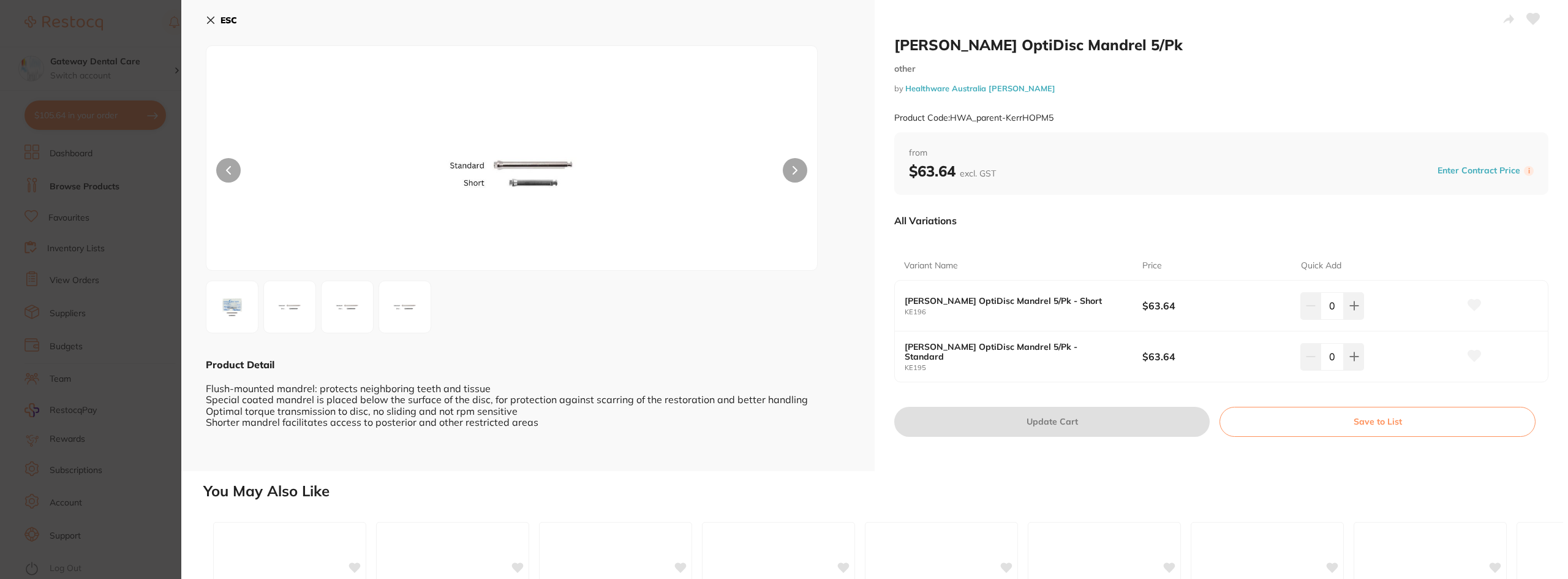
click at [100, 362] on section "Kerr Hawe OptiDisc Mandrel 5/Pk other by Healthware Australia Ridley Product Co…" at bounding box center [784, 289] width 1568 height 579
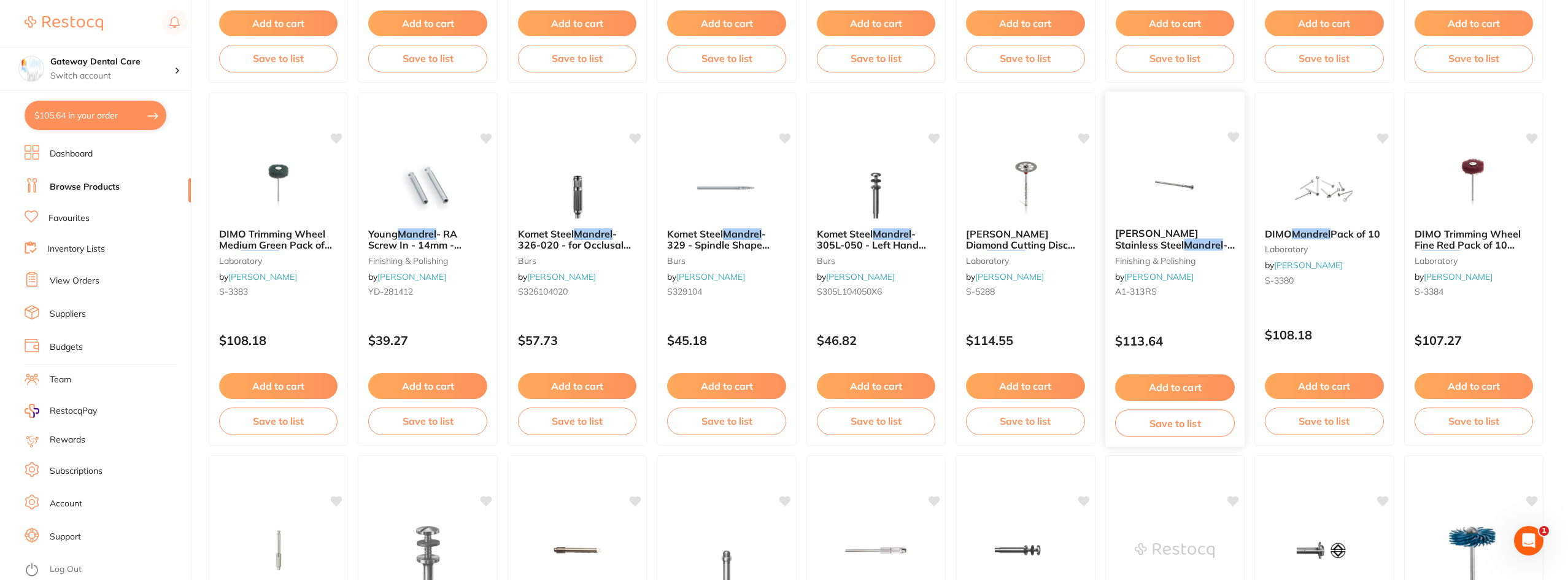
scroll to position [921, 0]
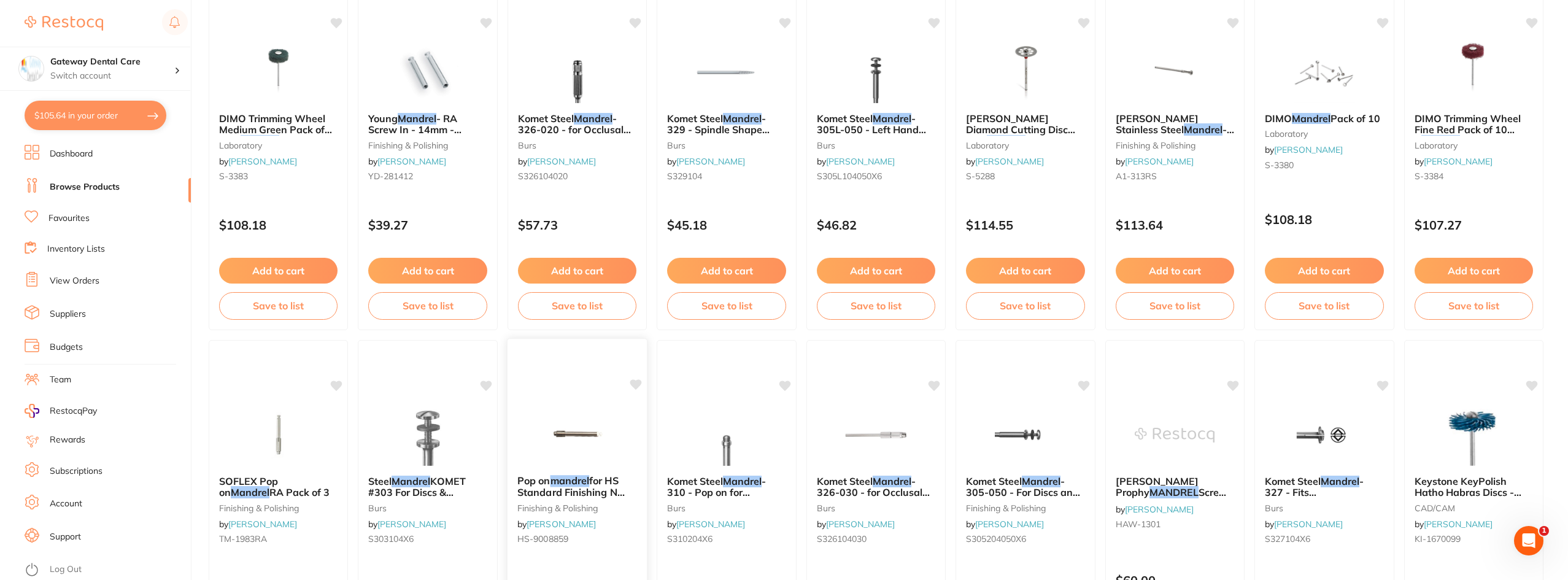
click at [554, 480] on em "mandrel" at bounding box center [569, 481] width 39 height 12
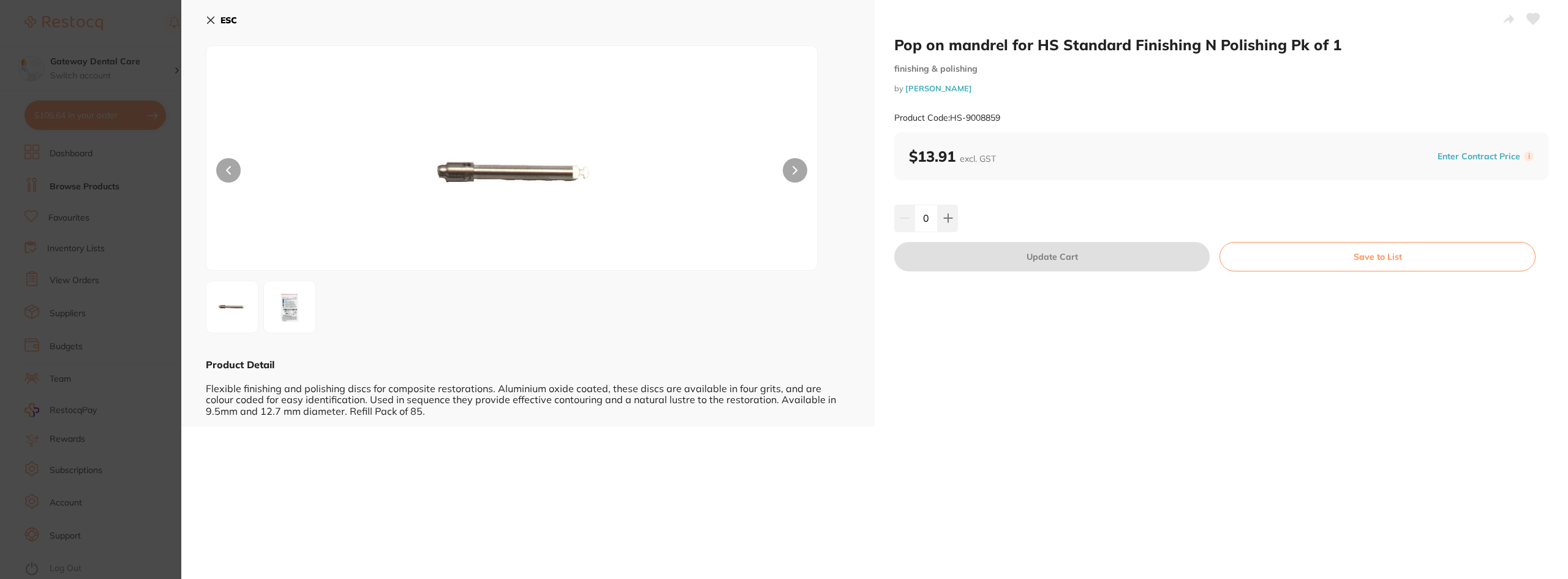
click at [782, 172] on button at bounding box center [794, 170] width 25 height 25
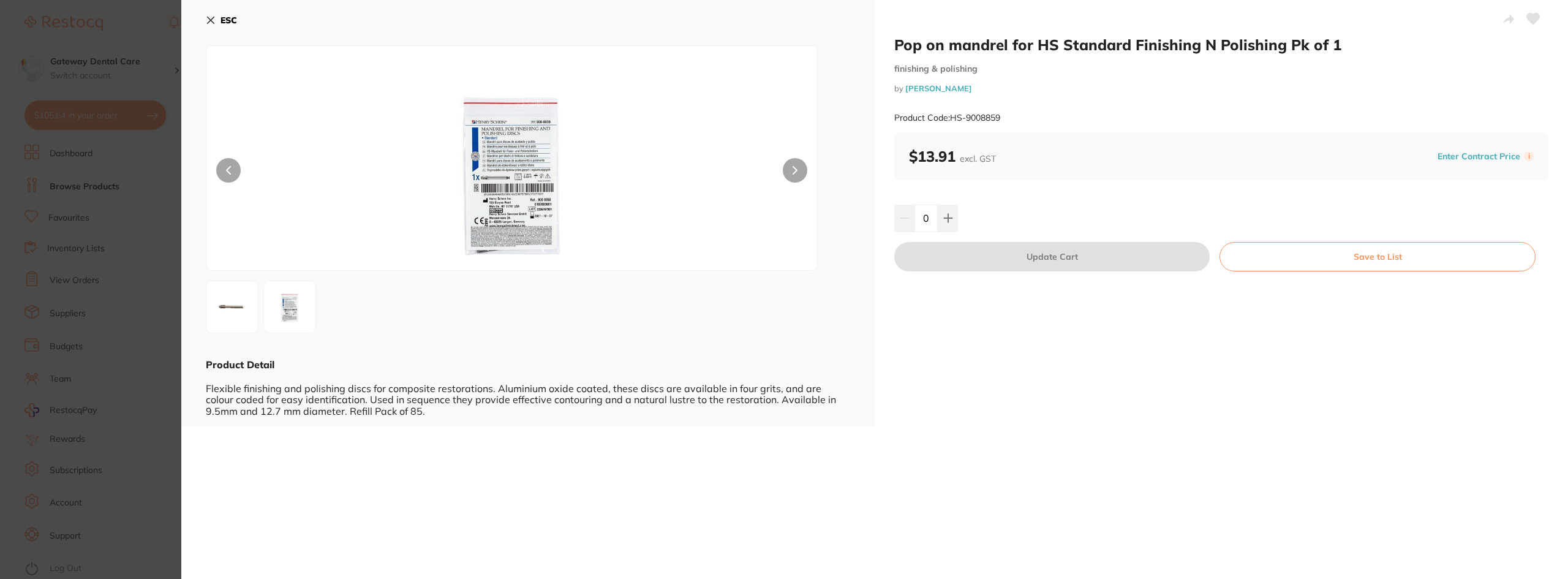
click at [227, 324] on img at bounding box center [232, 307] width 44 height 44
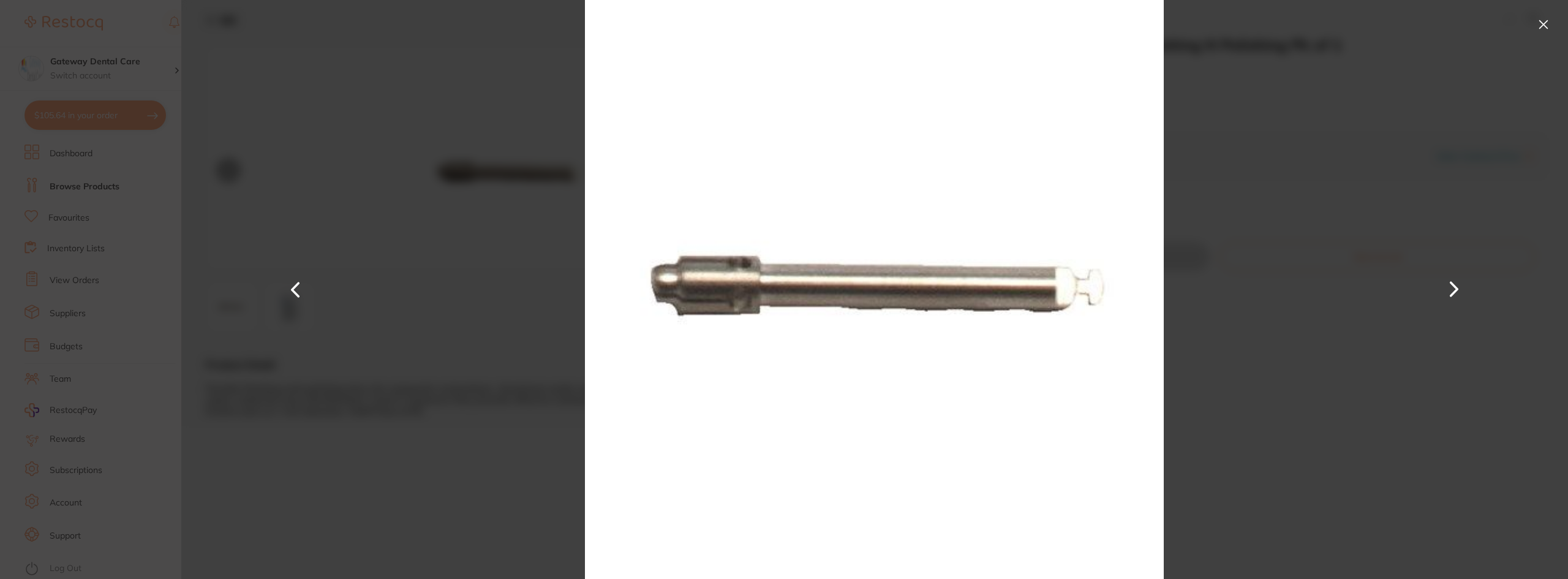
click at [782, 23] on div at bounding box center [875, 289] width 1387 height 579
click at [782, 23] on button at bounding box center [1544, 25] width 20 height 20
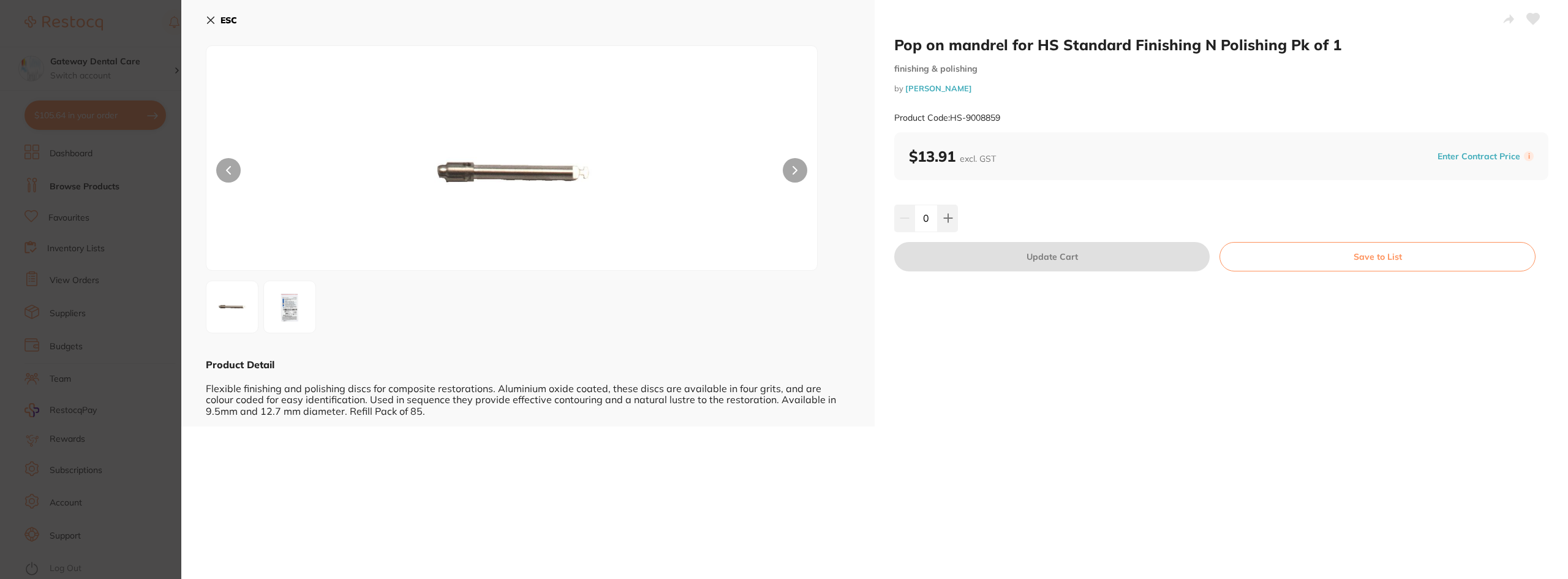
click at [24, 287] on section "Pop on mandrel for HS Standard Finishing N Polishing Pk of 1 finishing & polish…" at bounding box center [784, 289] width 1568 height 579
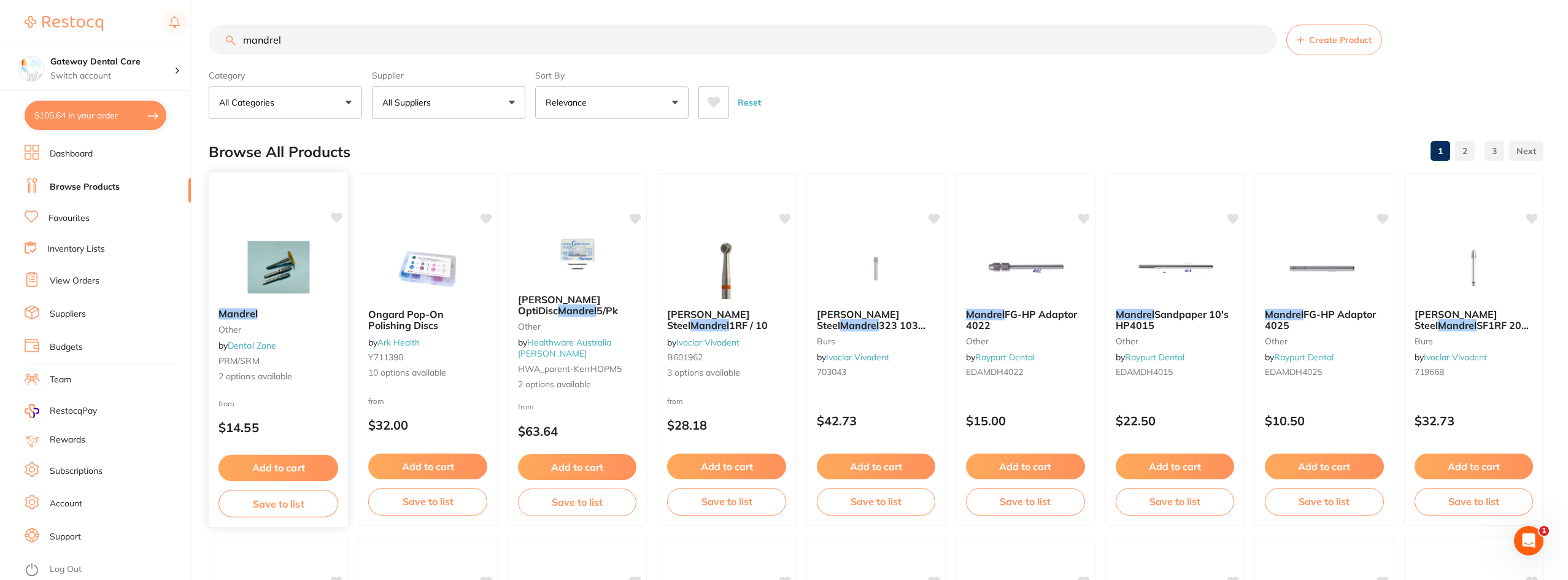
click at [293, 321] on div "Mandrel other by Dental Zone PRM/SRM 2 options available" at bounding box center [279, 345] width 140 height 95
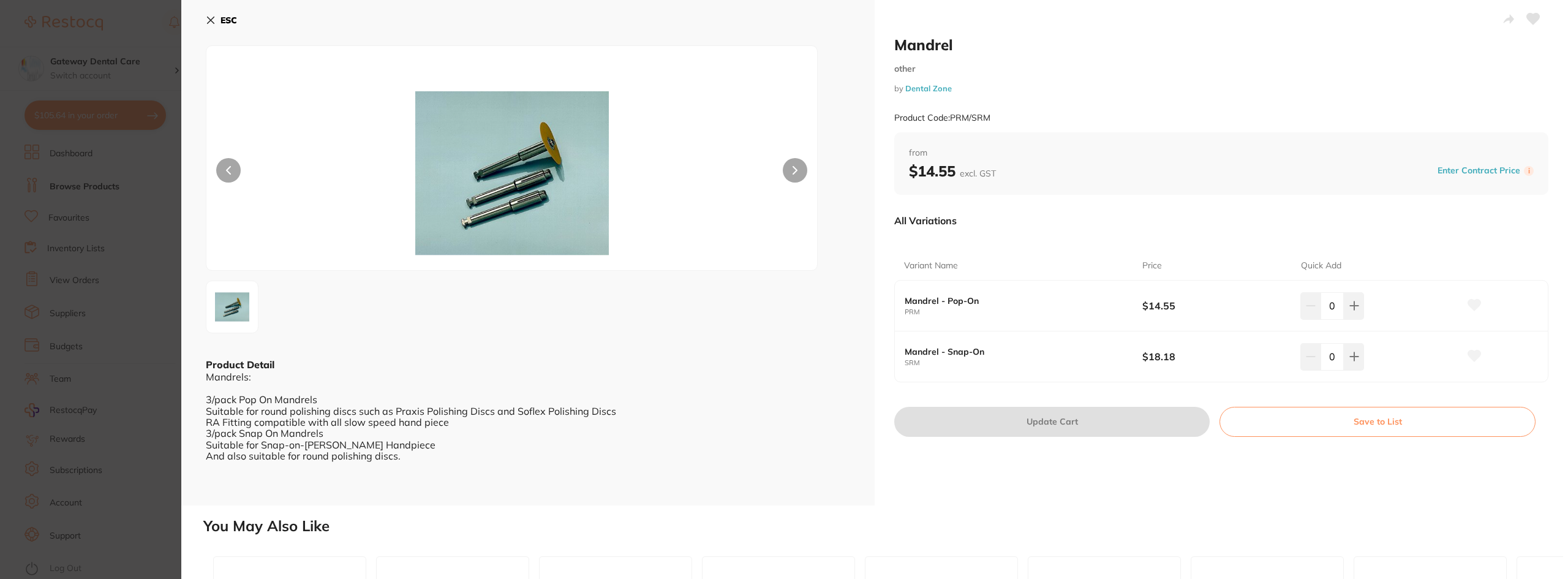
click at [782, 175] on button at bounding box center [794, 170] width 25 height 25
click at [231, 304] on img at bounding box center [232, 307] width 44 height 44
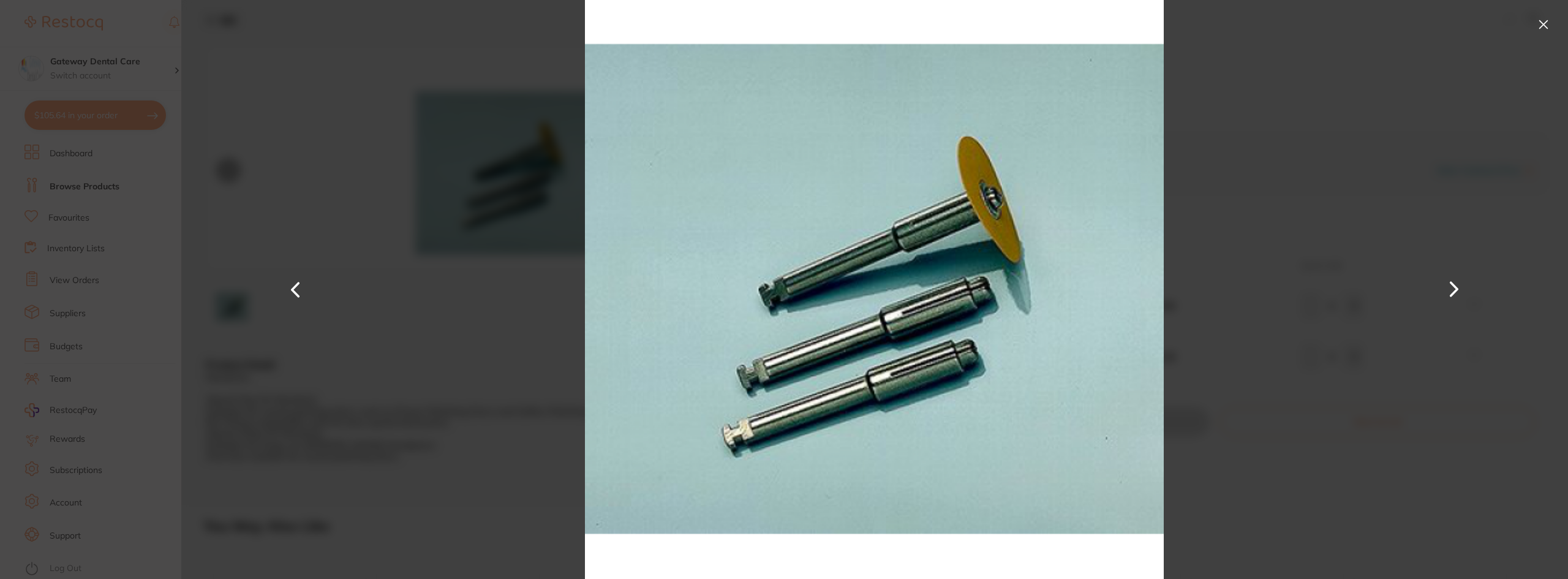
drag, startPoint x: 64, startPoint y: 306, endPoint x: 1382, endPoint y: 65, distance: 1339.9
click at [64, 305] on section "Mandrel other by Dental Zone Product Code: PRM/SRM ESC Product Detail Mandrels:…" at bounding box center [784, 289] width 1568 height 579
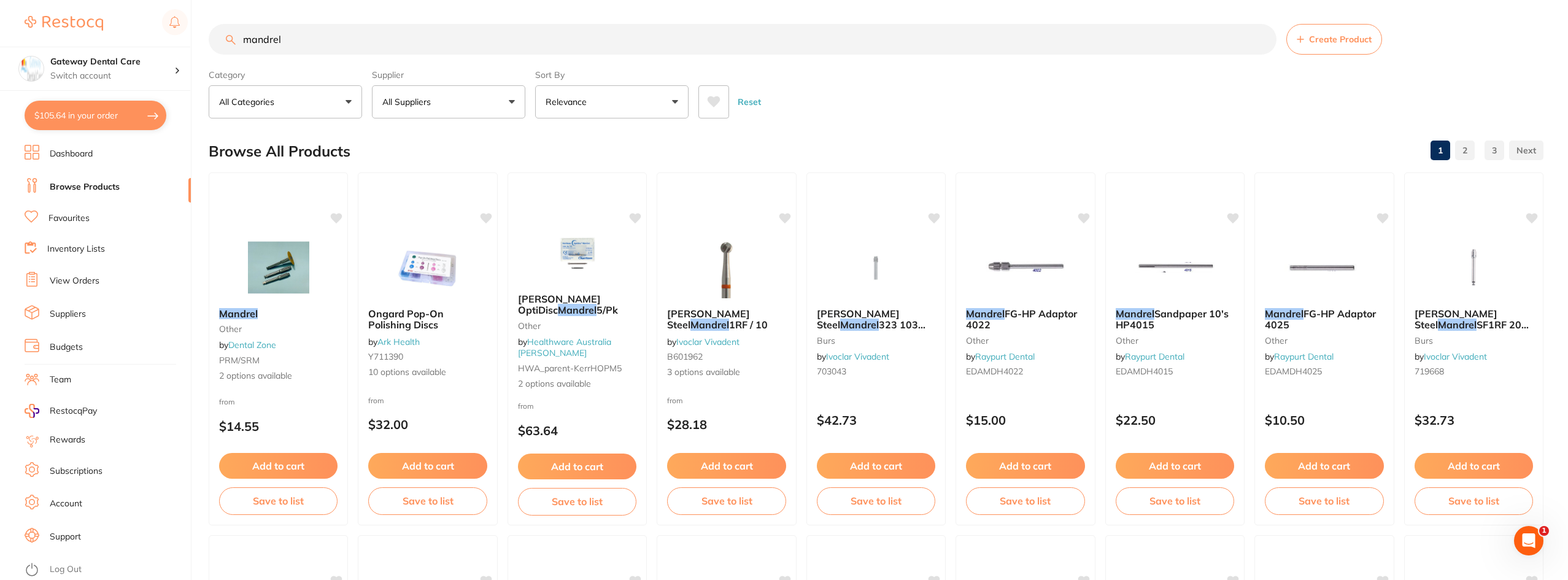
click at [681, 116] on button "Relevance" at bounding box center [612, 101] width 153 height 33
click at [645, 101] on button "Relevance" at bounding box center [612, 101] width 153 height 33
click at [783, 97] on div "Reset" at bounding box center [1116, 97] width 836 height 43
click at [615, 108] on button "Relevance" at bounding box center [612, 101] width 153 height 33
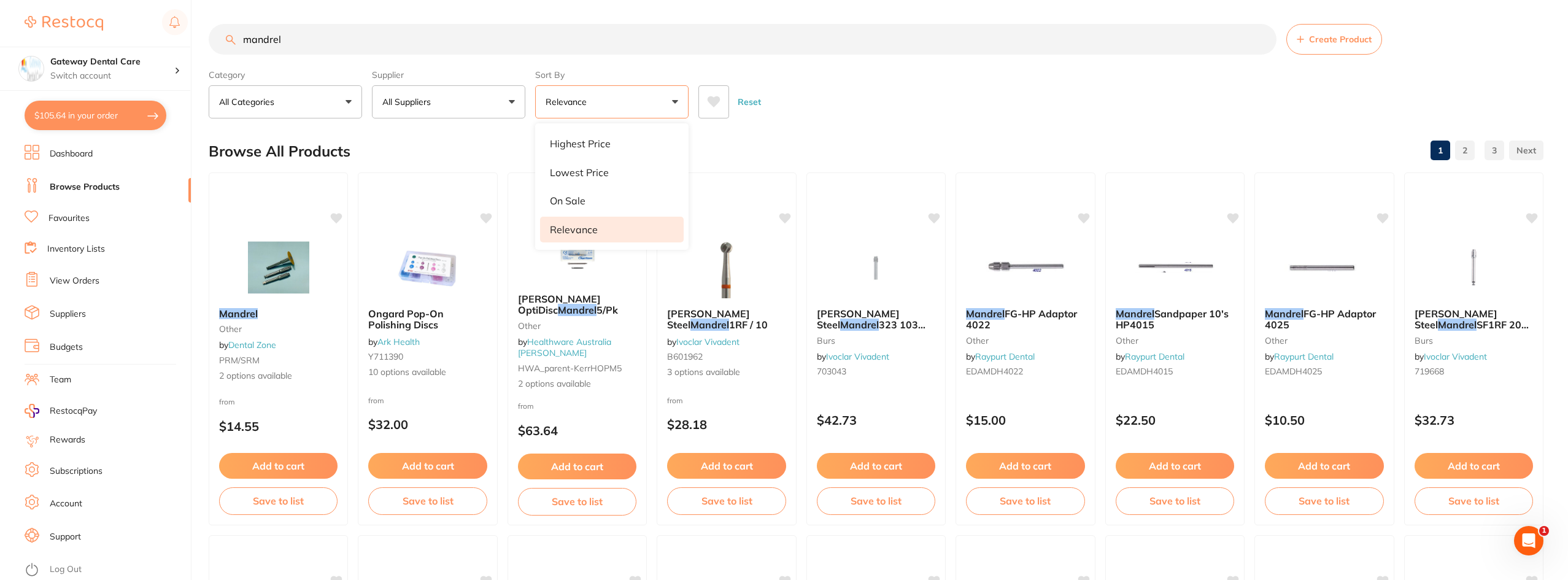
click at [783, 151] on div "Browse All Products 1 2 3" at bounding box center [877, 150] width 1335 height 41
click at [605, 320] on small "other" at bounding box center [577, 325] width 119 height 10
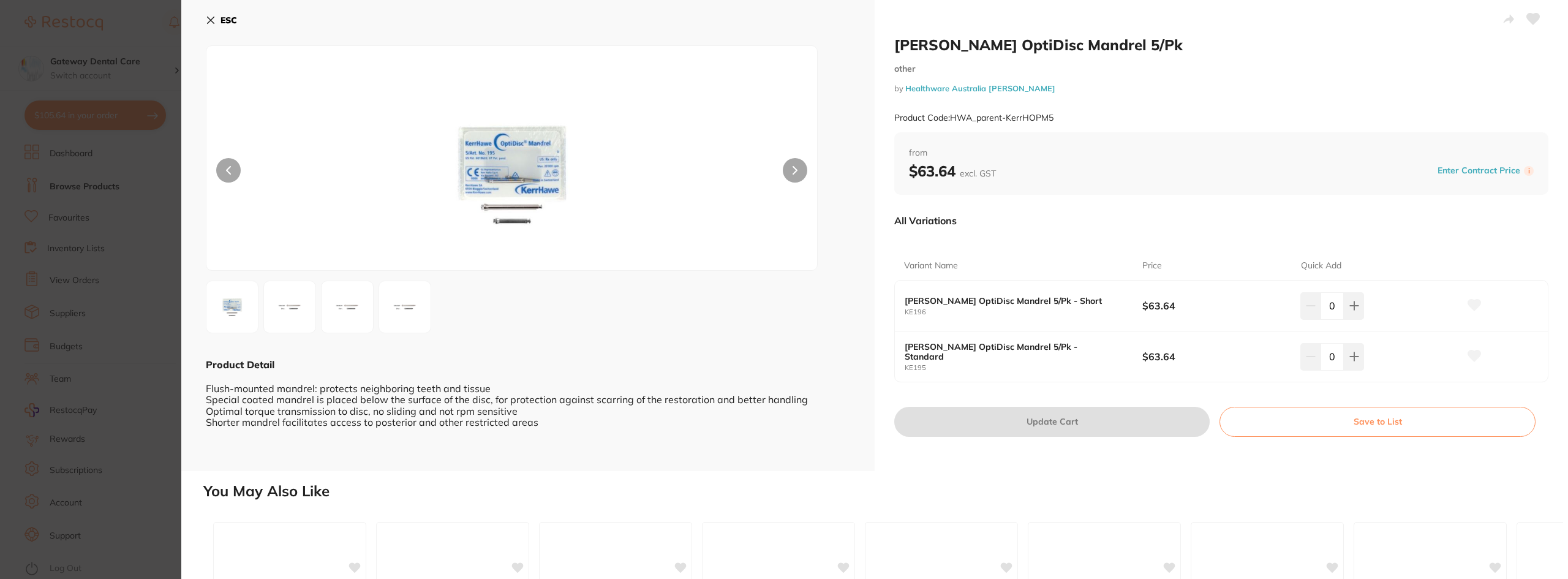
click at [782, 172] on button at bounding box center [794, 170] width 25 height 25
click at [782, 174] on button at bounding box center [794, 170] width 25 height 25
click at [782, 163] on button at bounding box center [794, 170] width 25 height 25
click at [97, 290] on section "Kerr Hawe OptiDisc Mandrel 5/Pk other by Healthware Australia Ridley Product Co…" at bounding box center [784, 289] width 1568 height 579
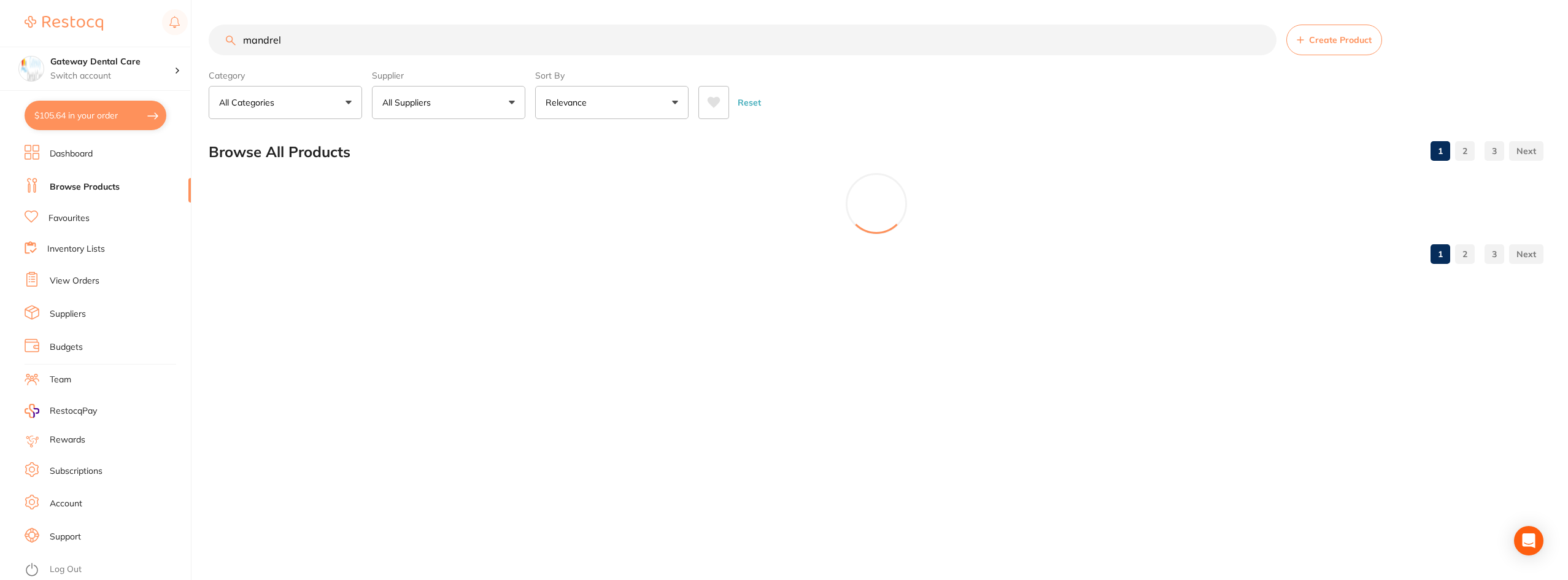
click at [70, 216] on link "Favourites" at bounding box center [69, 218] width 41 height 12
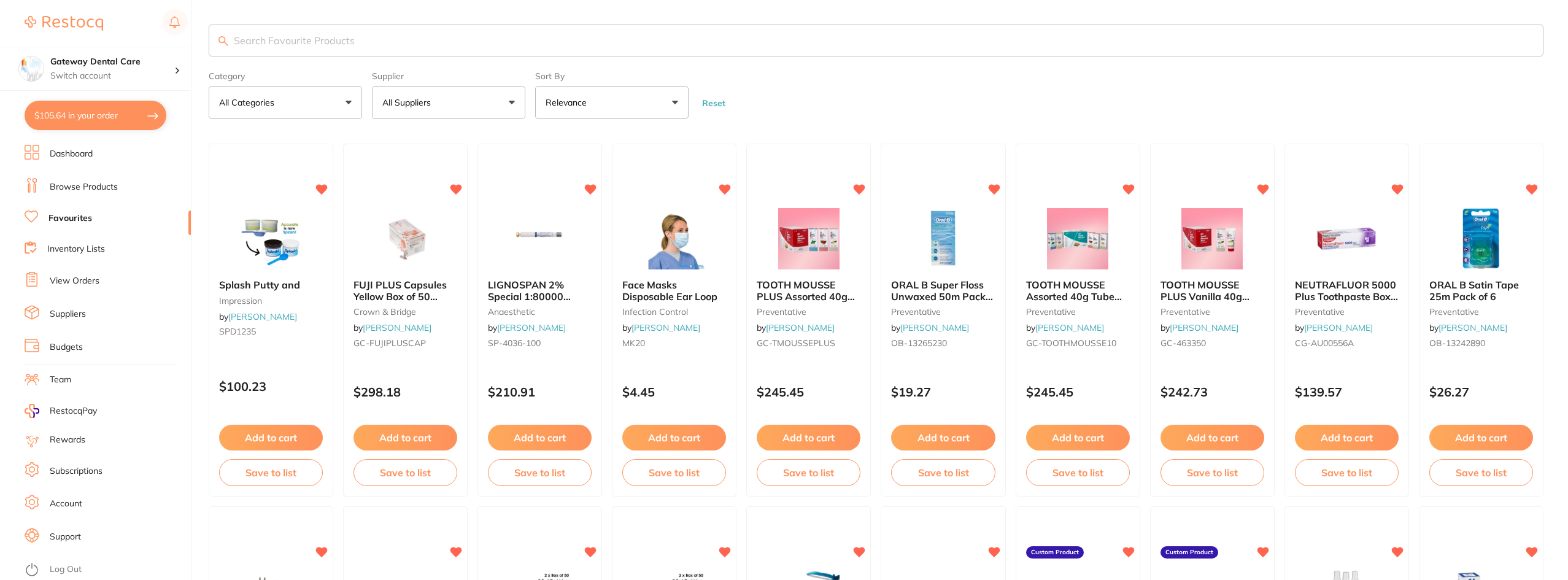
click at [388, 43] on input "search" at bounding box center [877, 41] width 1335 height 32
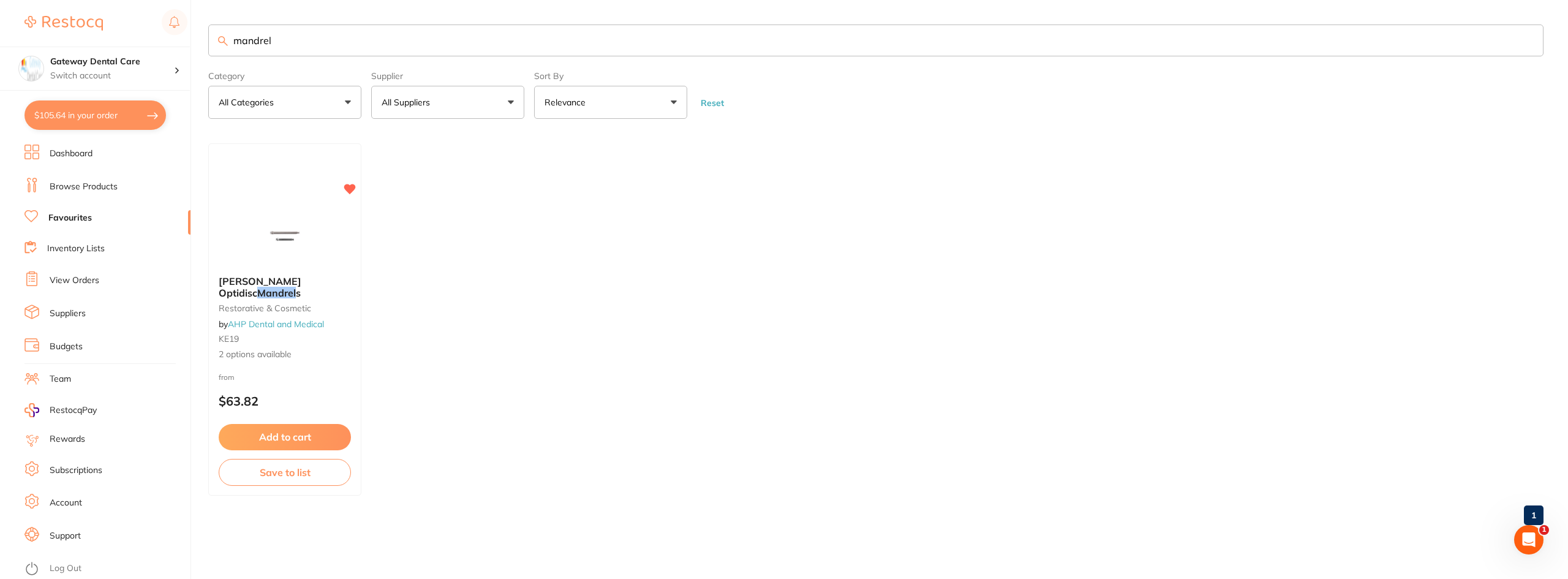
type input "mandrel"
click at [285, 303] on small "restorative & cosmetic" at bounding box center [285, 308] width 133 height 10
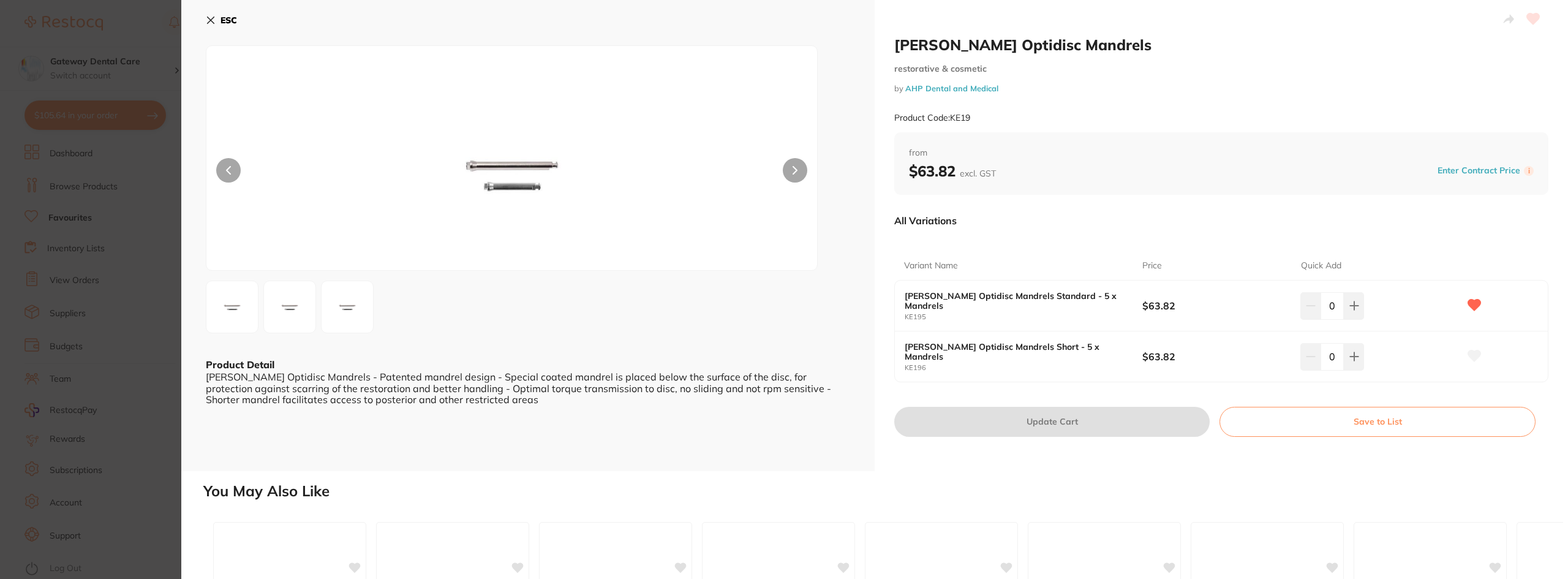
click at [324, 313] on button at bounding box center [347, 307] width 53 height 53
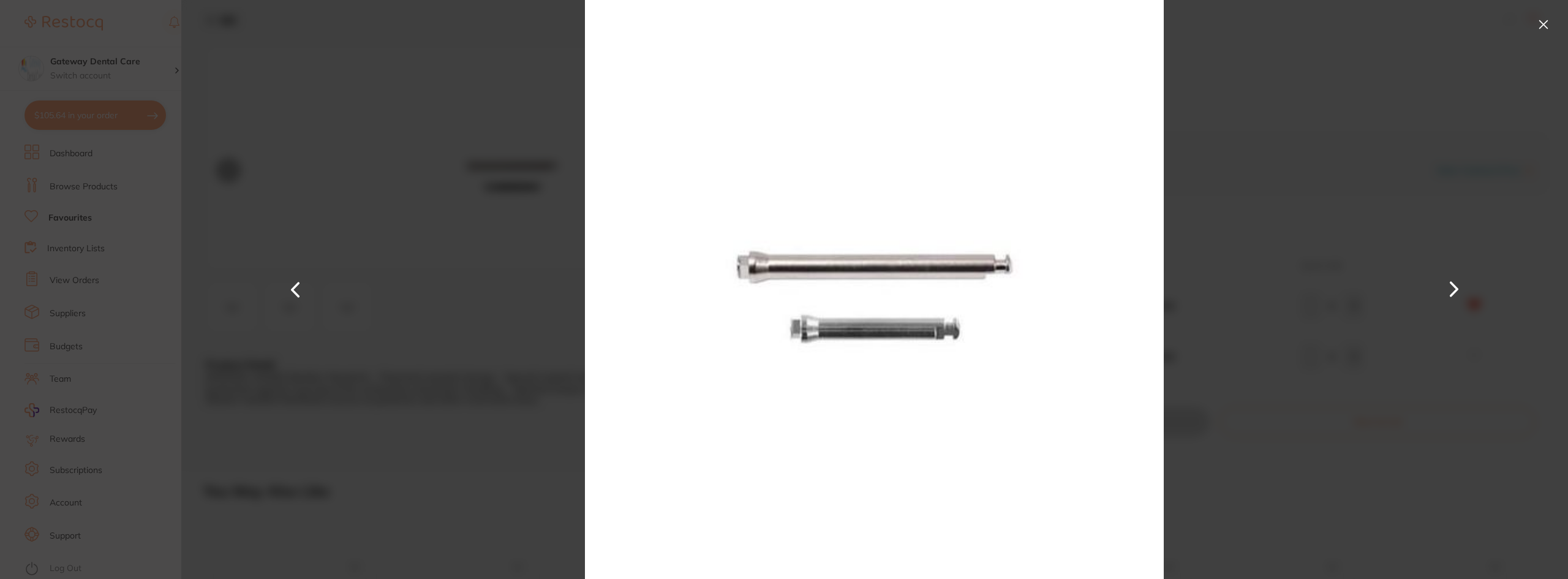
click at [383, 321] on div at bounding box center [875, 289] width 1387 height 579
click at [782, 25] on button at bounding box center [1544, 25] width 20 height 20
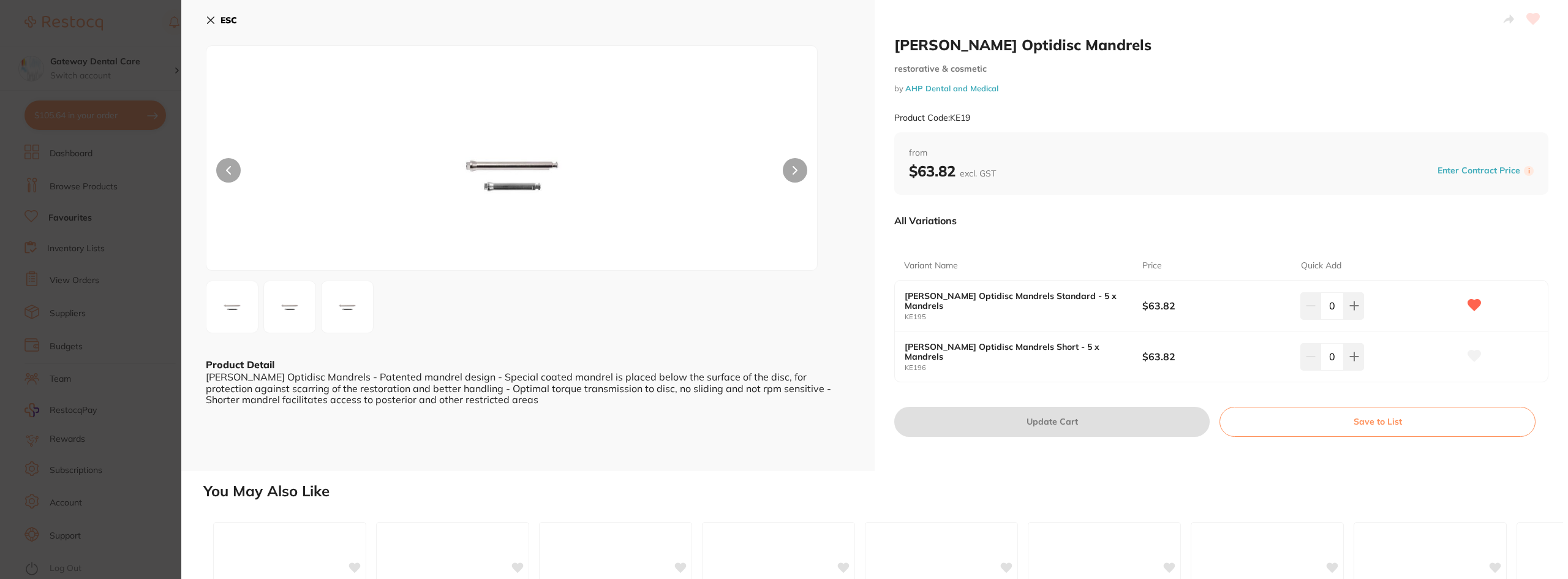
click at [119, 116] on section "Hawe Optidisc Mandrels restorative & cosmetic by AHP Dental and Medical Product…" at bounding box center [784, 289] width 1568 height 579
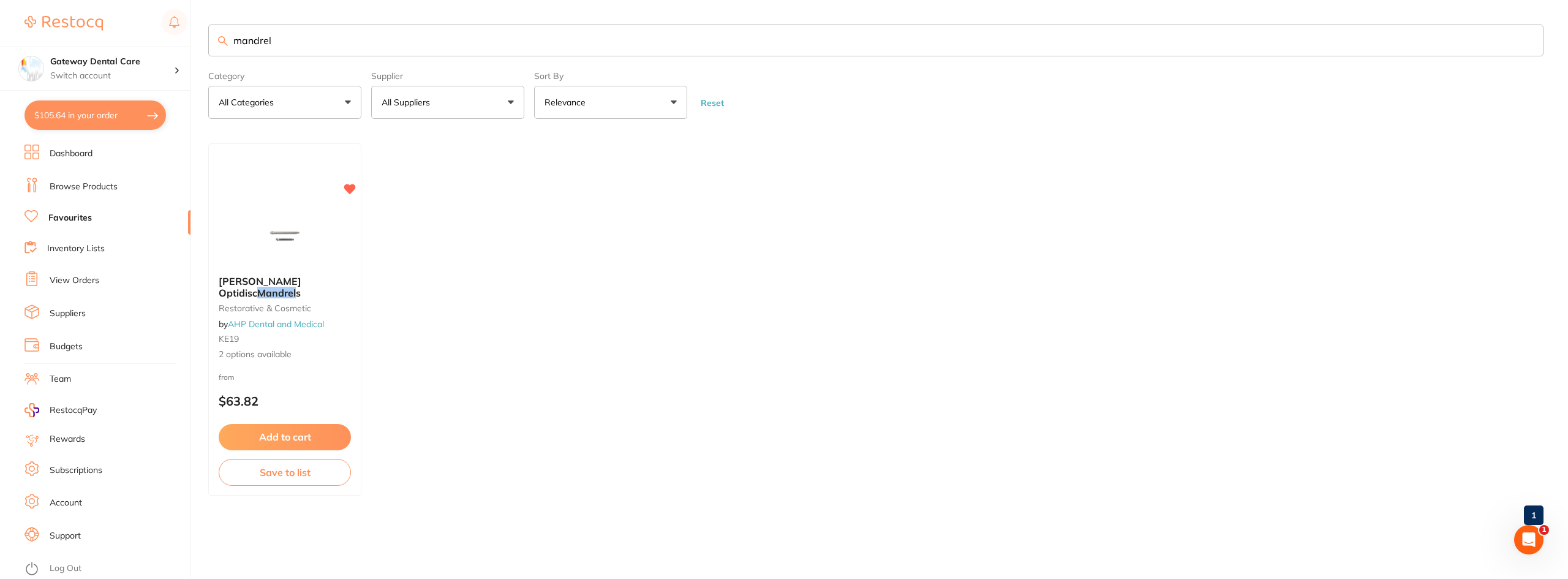
click at [782, 39] on input "mandrel" at bounding box center [876, 41] width 1336 height 32
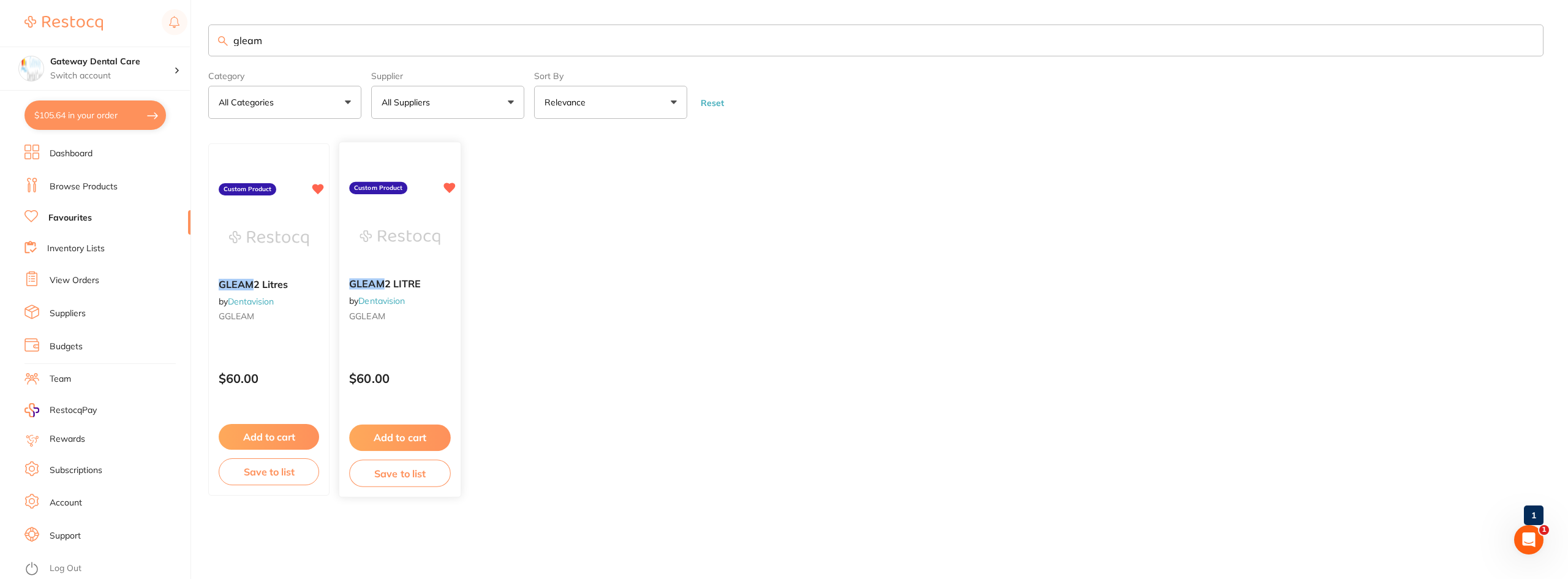
type input "gleam"
click at [397, 281] on span "2 LITRE" at bounding box center [402, 284] width 36 height 12
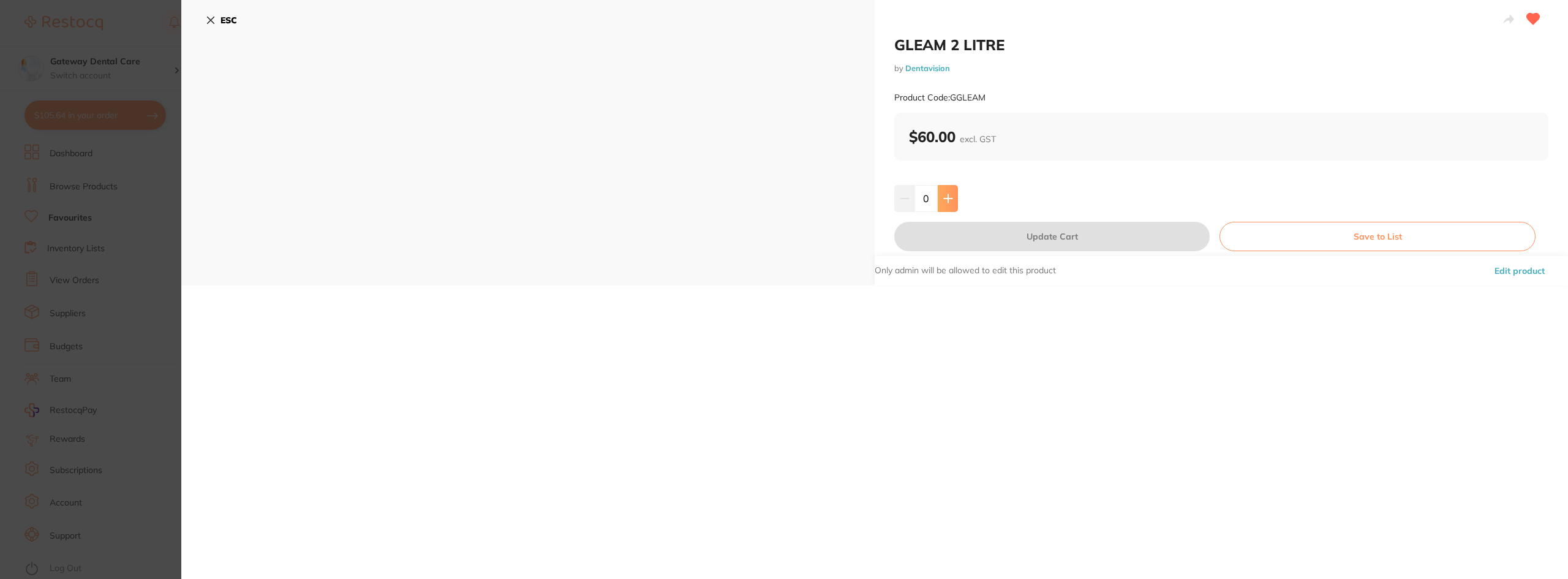
click at [782, 194] on icon at bounding box center [948, 199] width 10 height 10
type input "1"
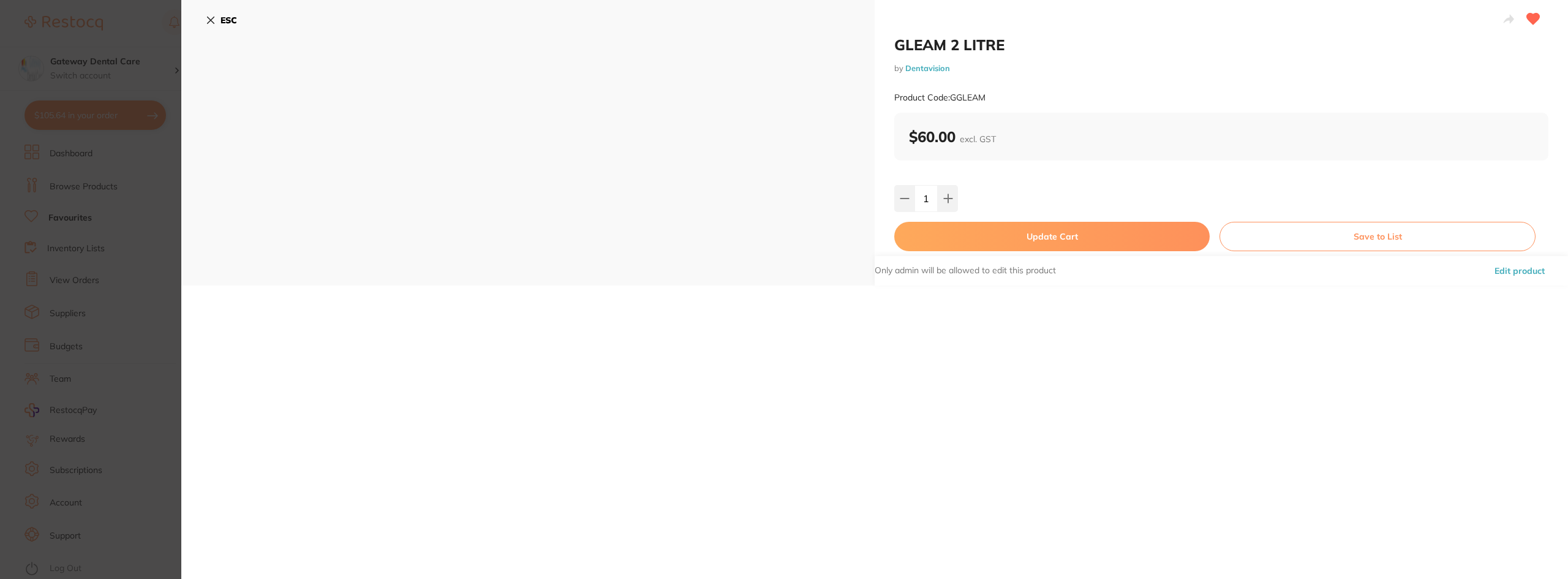
click at [782, 234] on button "Update Cart" at bounding box center [1053, 236] width 316 height 30
checkbox input "false"
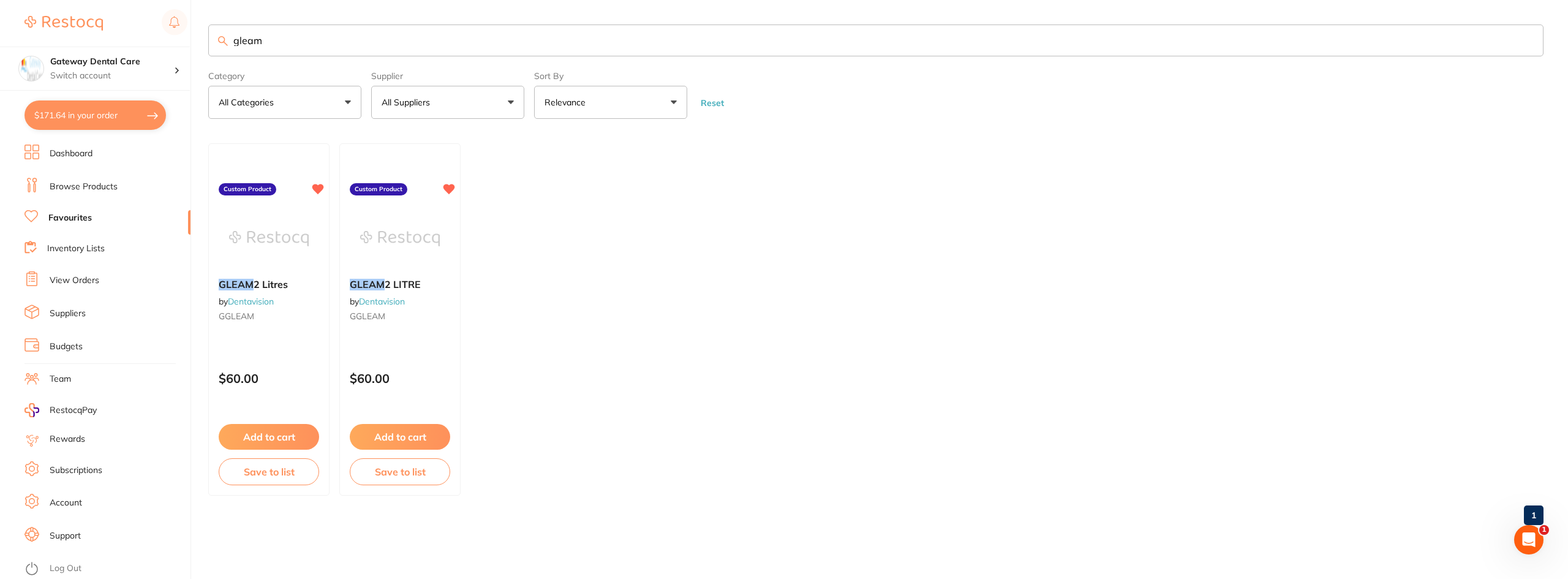
click at [782, 42] on input "gleam" at bounding box center [876, 41] width 1336 height 32
click at [782, 41] on input "gleam" at bounding box center [876, 41] width 1336 height 32
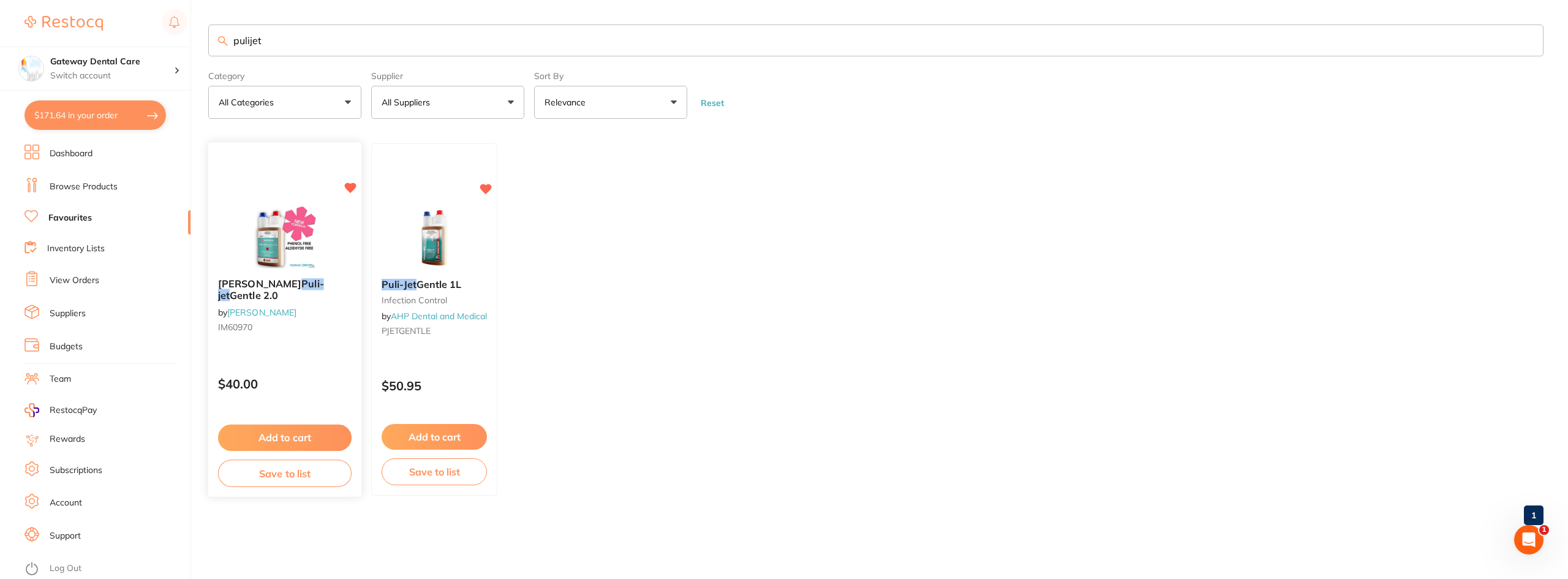
type input "pulijet"
click at [289, 290] on div "Cattani Puli-jet Gentle 2.0 by Adam Dental IM60970" at bounding box center [285, 309] width 153 height 79
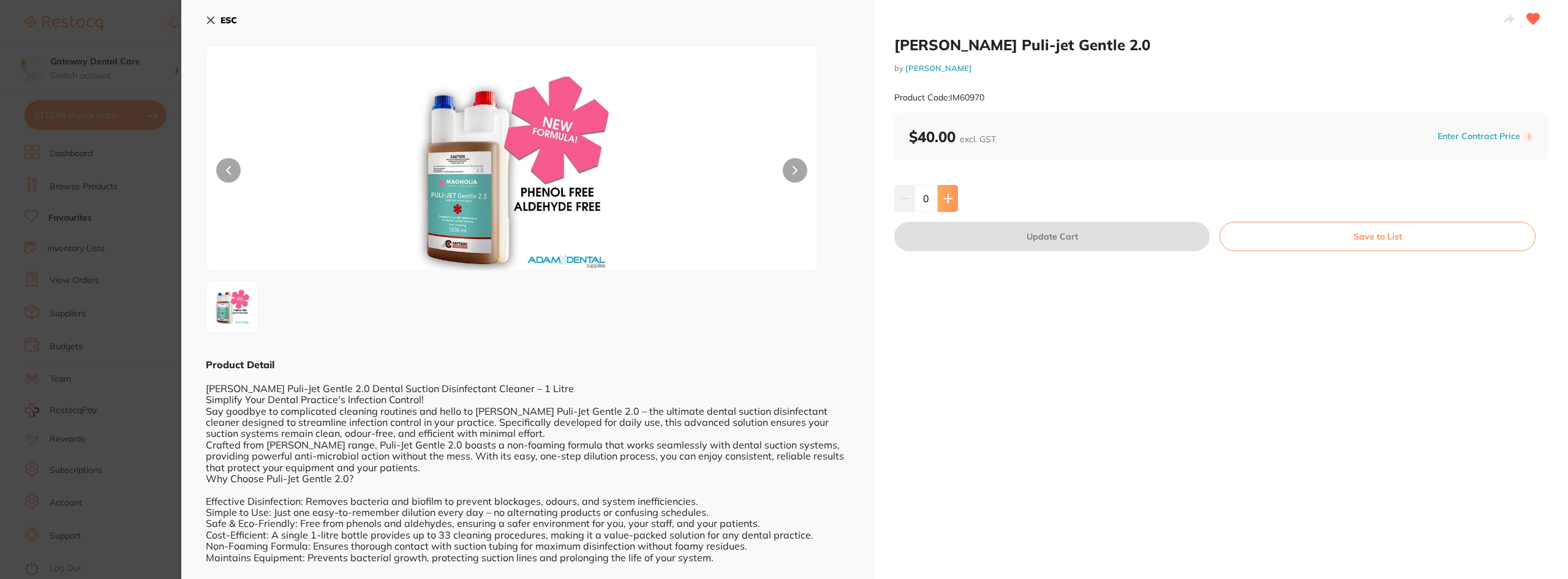
click at [782, 206] on button at bounding box center [947, 198] width 20 height 27
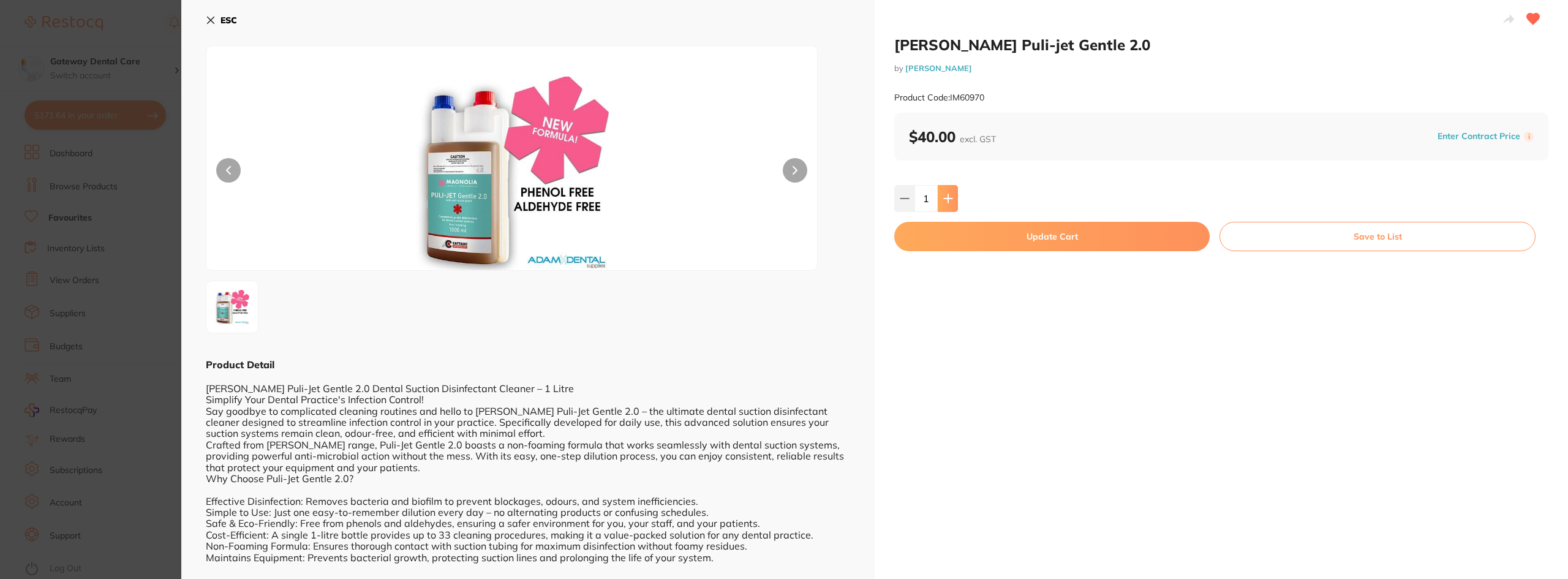
click at [782, 206] on button at bounding box center [947, 198] width 20 height 27
type input "2"
click at [782, 249] on button "Update Cart" at bounding box center [1053, 236] width 316 height 30
checkbox input "false"
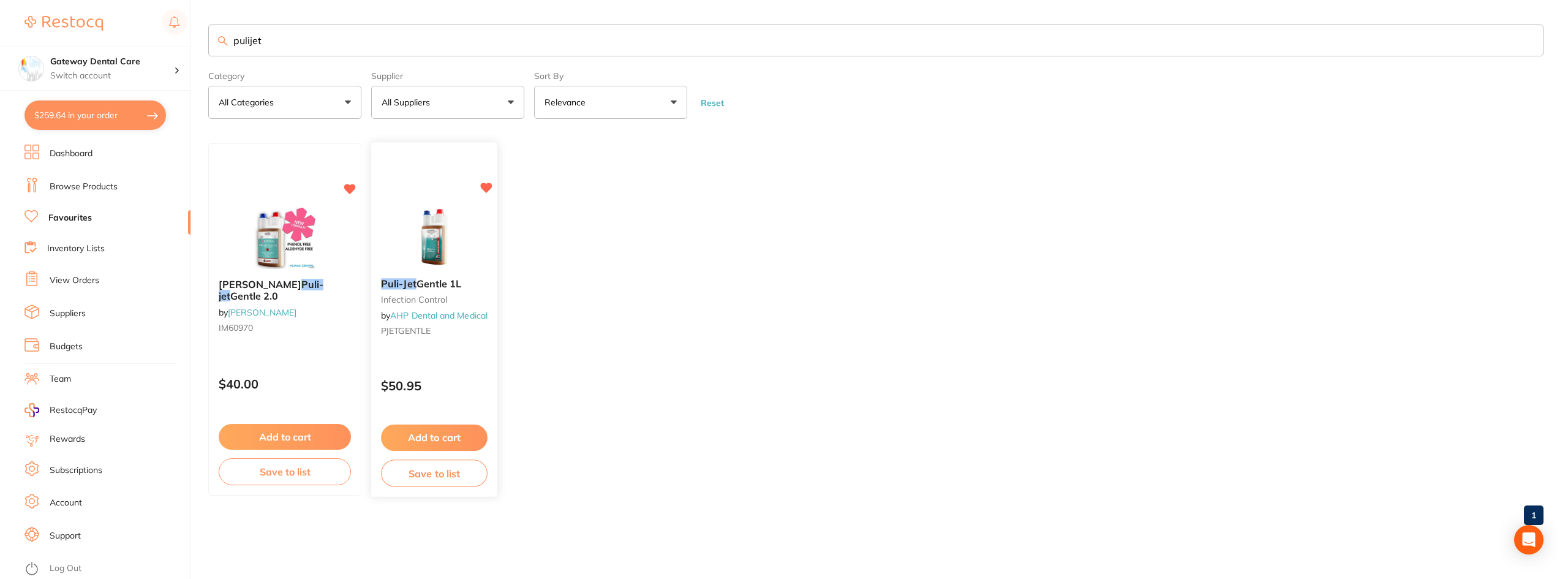
click at [416, 284] on span "Gentle 1L" at bounding box center [439, 284] width 46 height 12
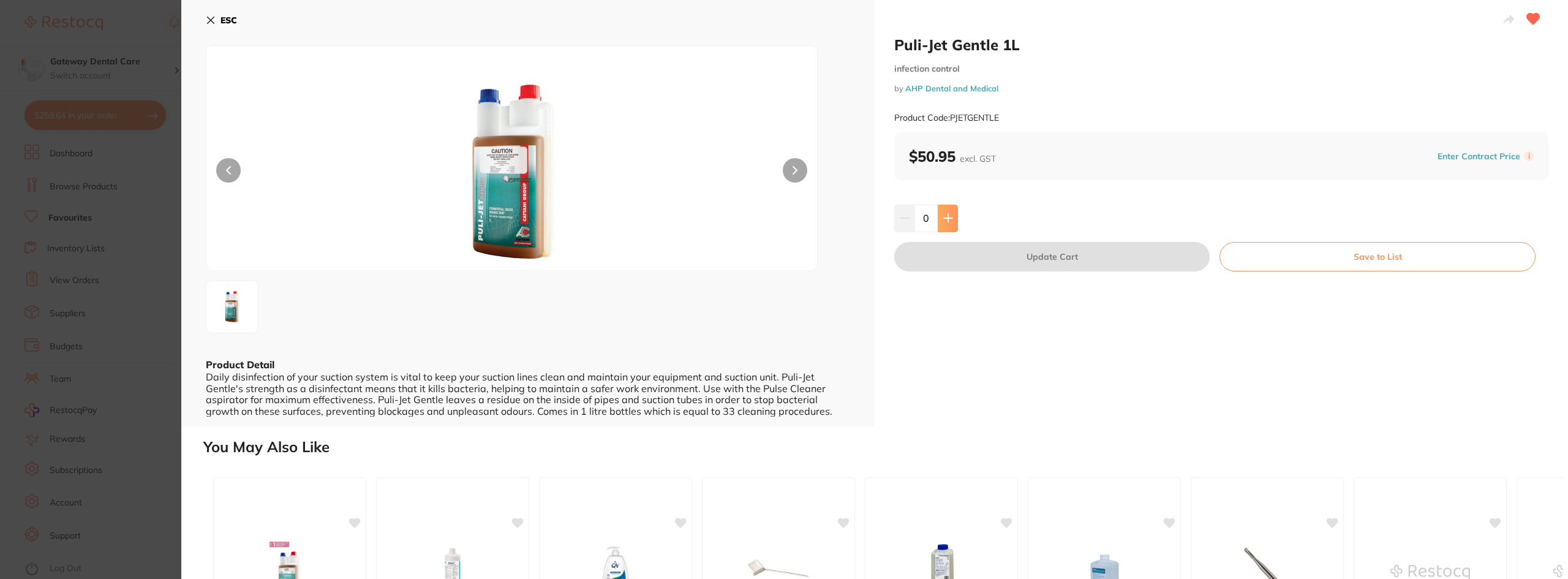
click at [782, 223] on button at bounding box center [947, 217] width 20 height 27
type input "2"
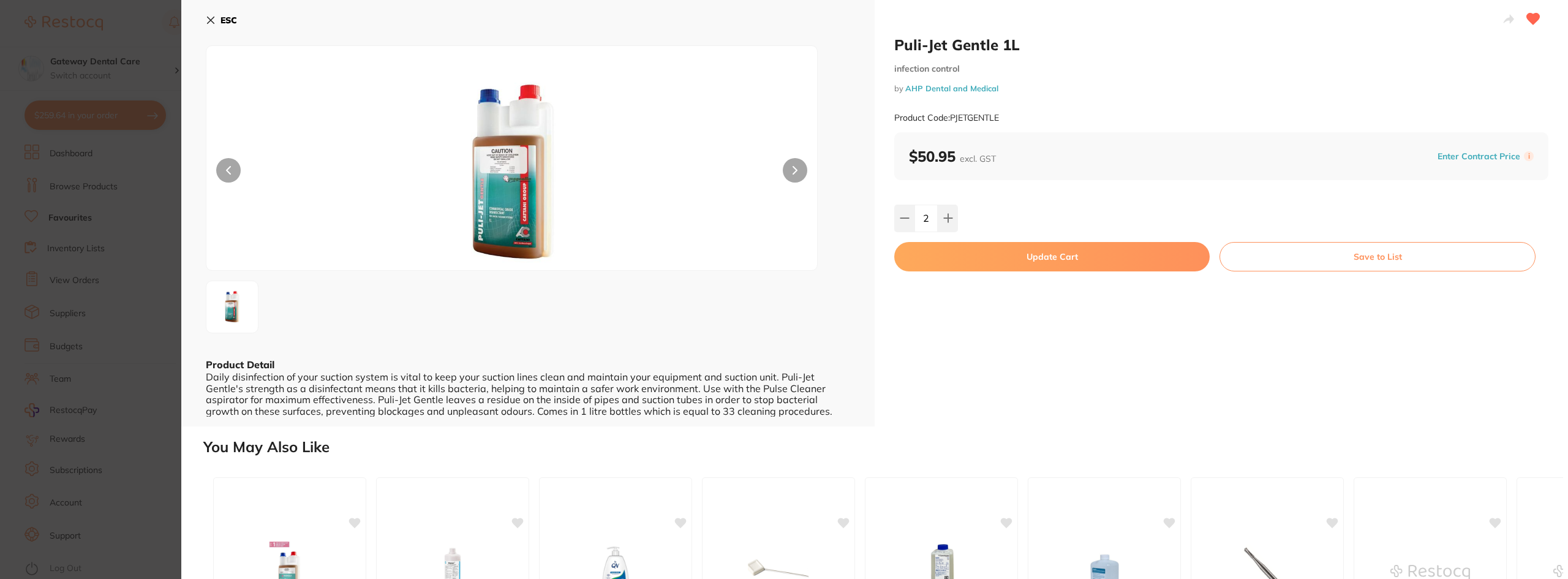
click at [782, 253] on button "Update Cart" at bounding box center [1053, 257] width 316 height 30
checkbox input "false"
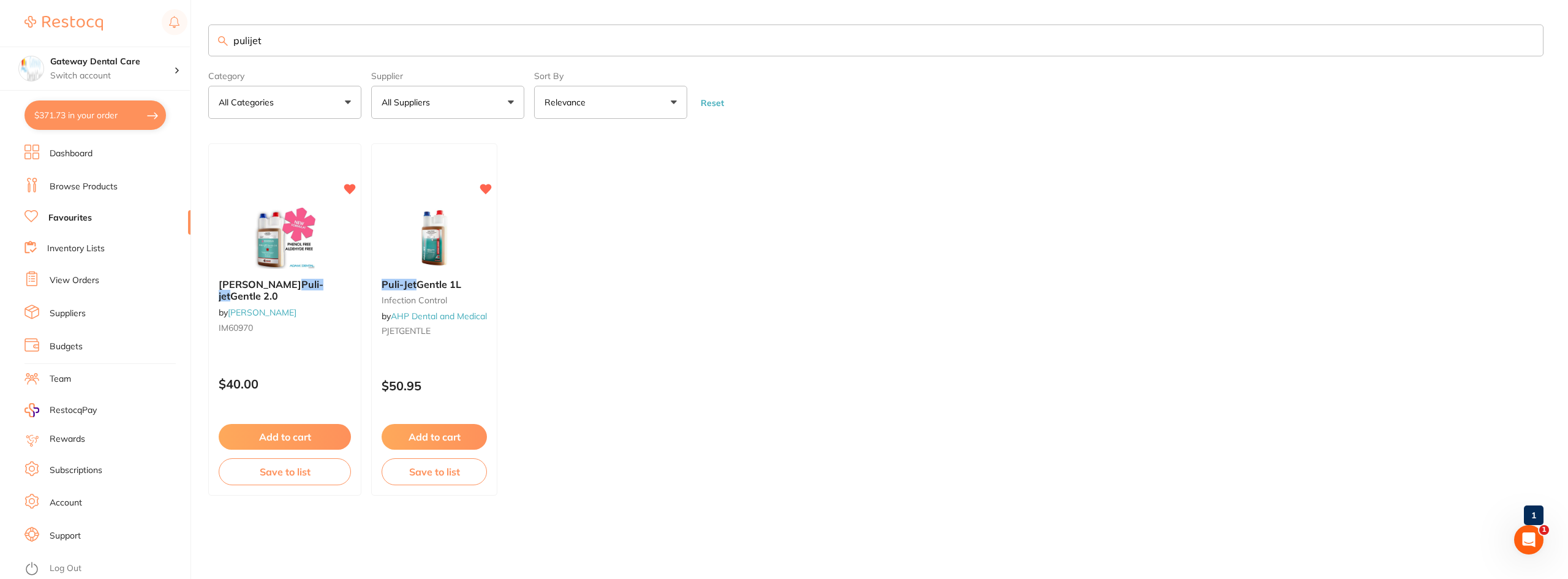
click at [1527, 43] on input "pulijet" at bounding box center [876, 41] width 1336 height 32
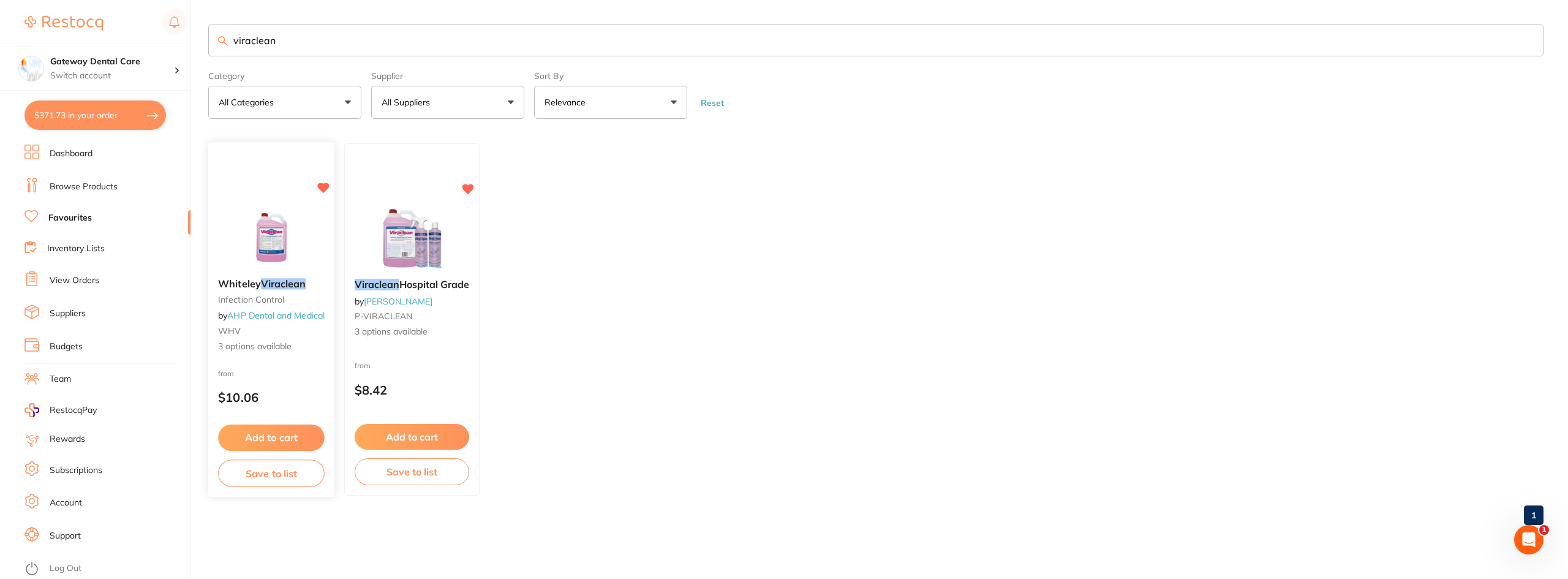
type input "viraclean"
click at [253, 289] on span "Whiteley" at bounding box center [239, 284] width 43 height 12
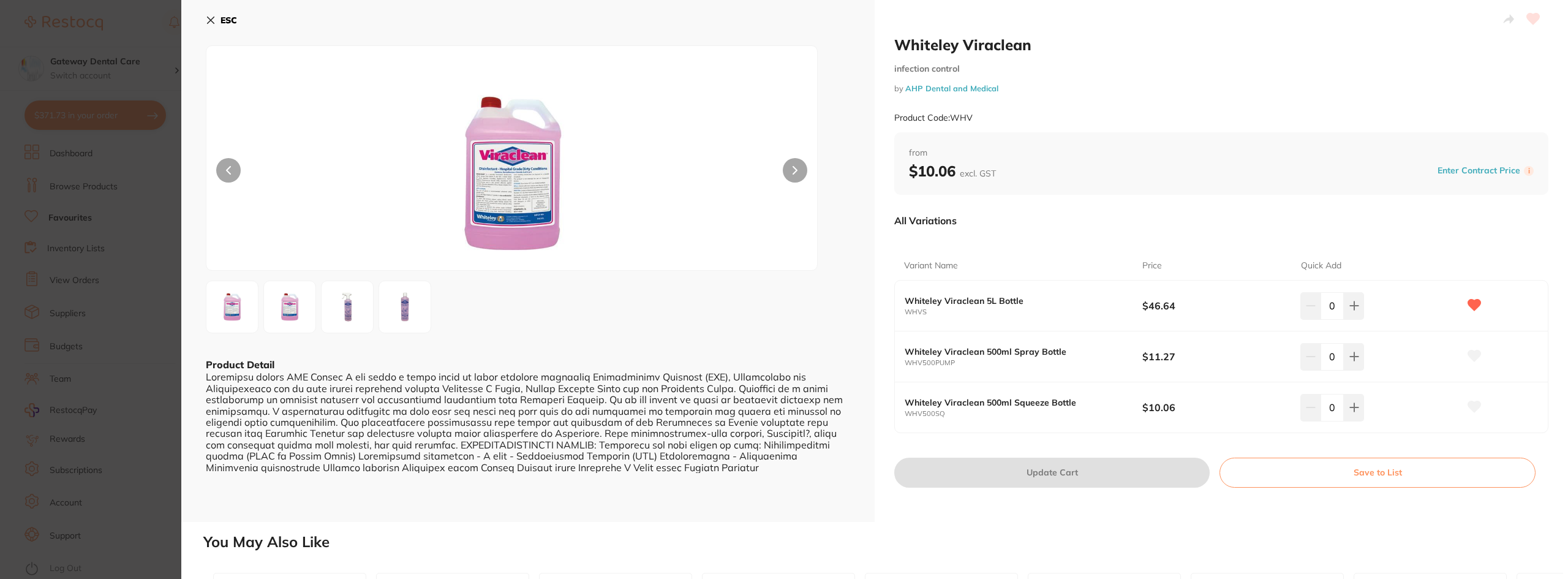
click at [1351, 305] on icon at bounding box center [1354, 306] width 10 height 10
type input "1"
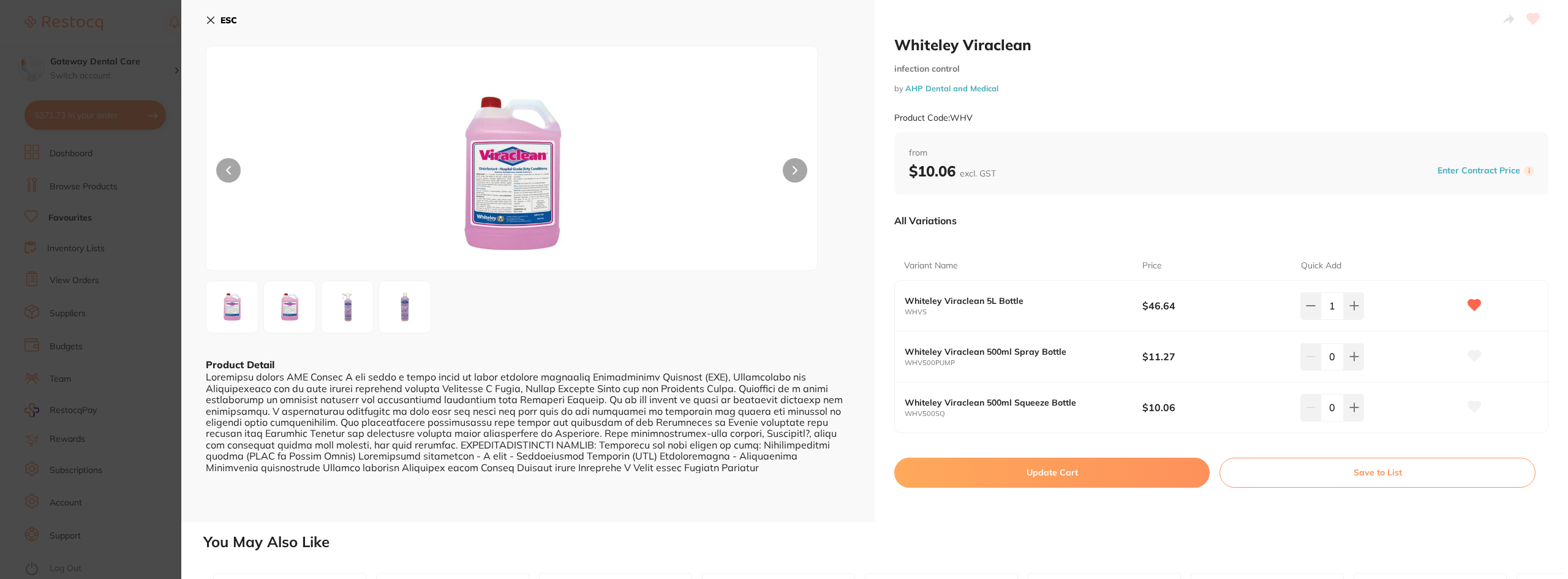
click at [1076, 465] on button "Update Cart" at bounding box center [1053, 473] width 316 height 30
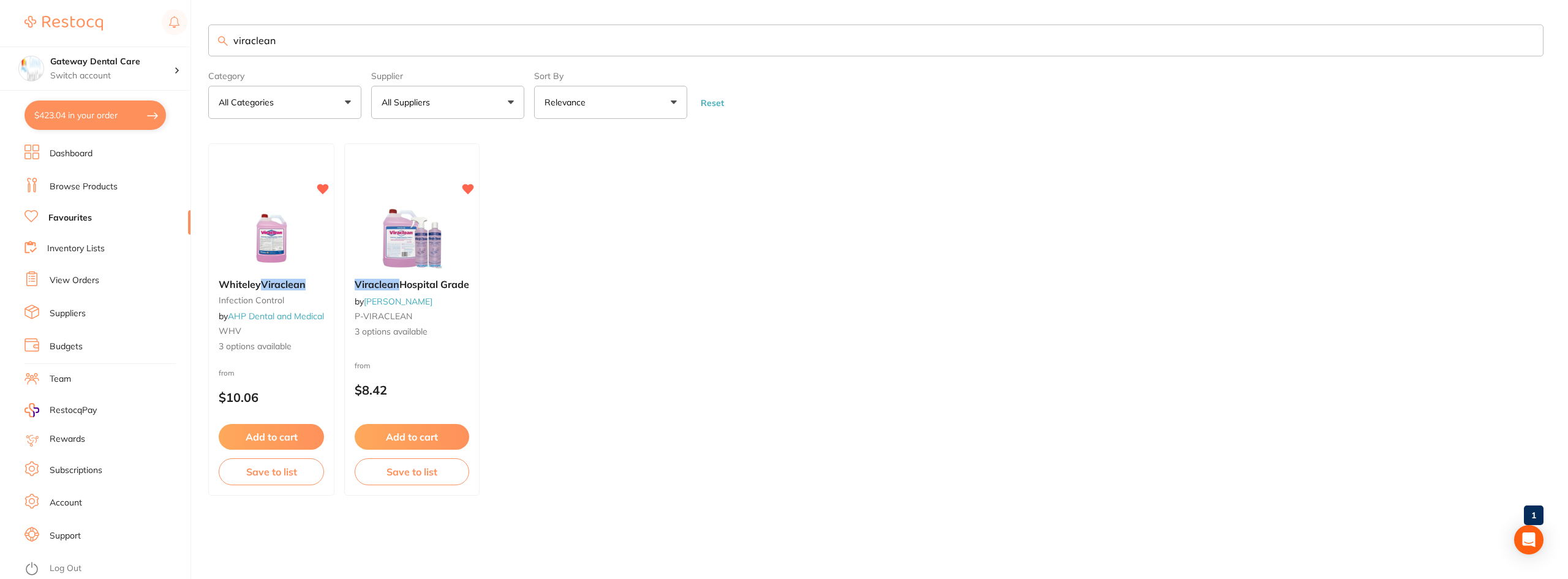
click at [1529, 39] on input "viraclean" at bounding box center [876, 41] width 1336 height 32
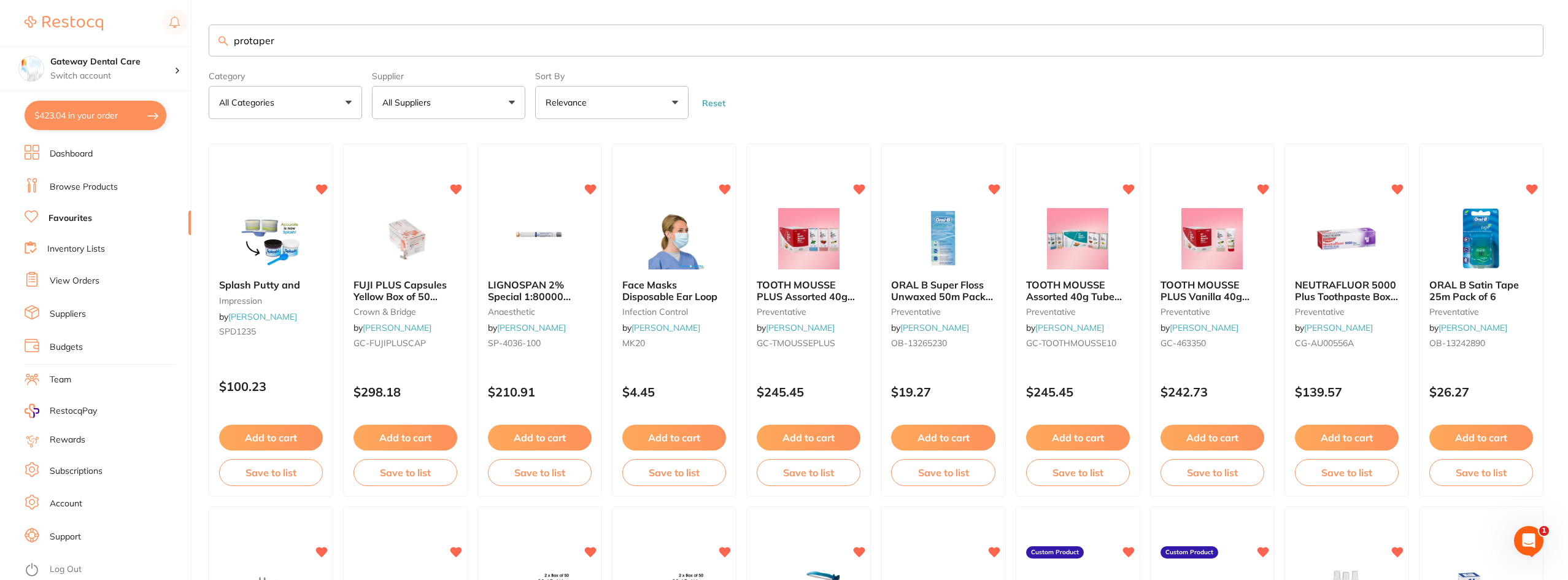
type input "protaper"
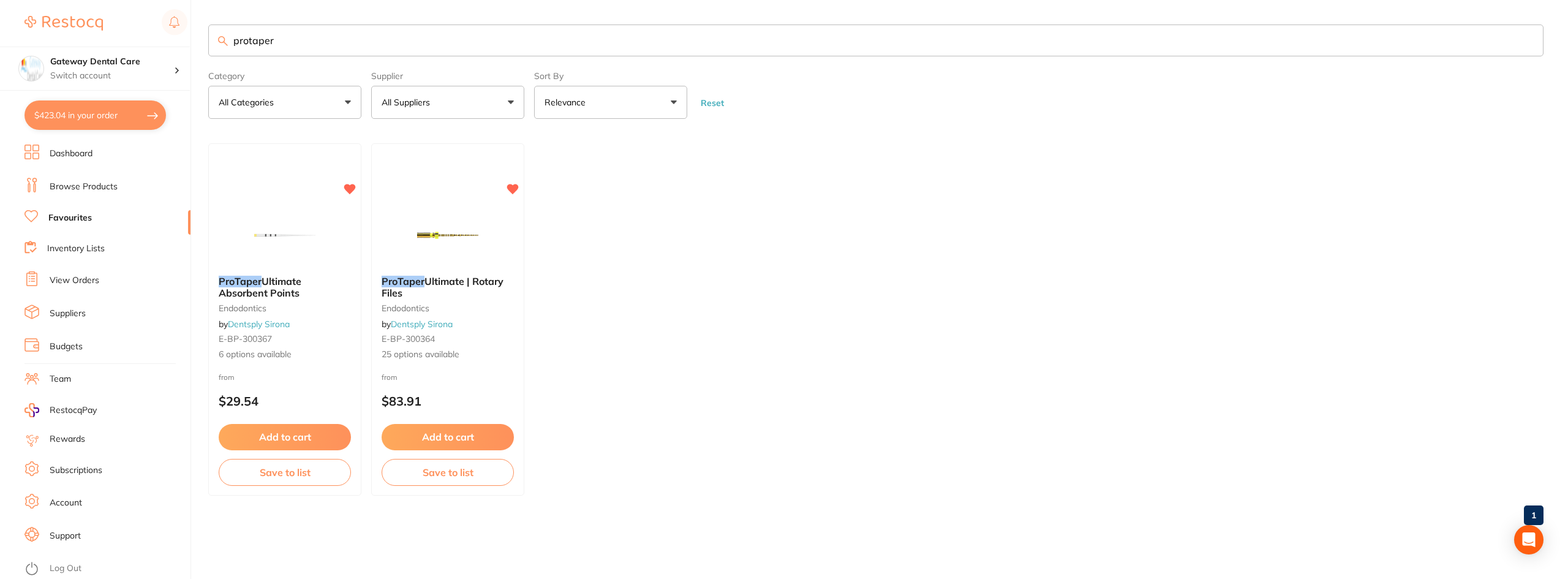
click at [501, 292] on b "ProTaper Ultimate | Rotary Files" at bounding box center [447, 287] width 132 height 23
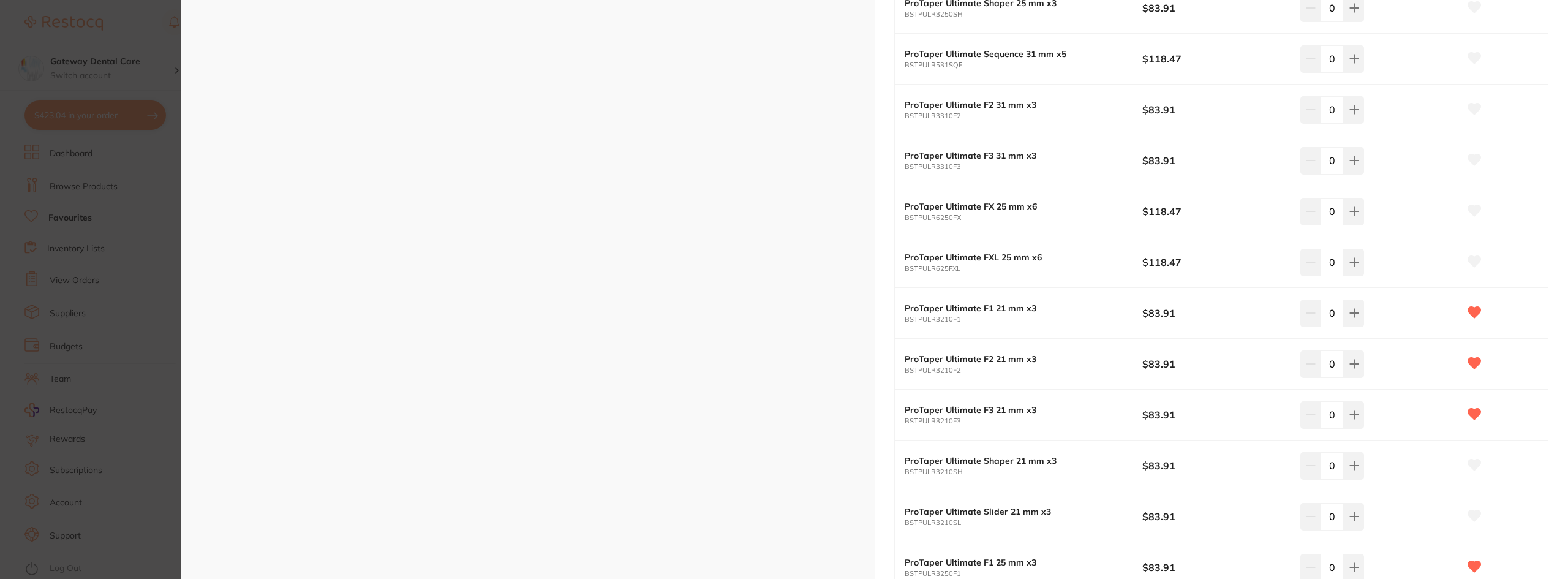
scroll to position [613, 0]
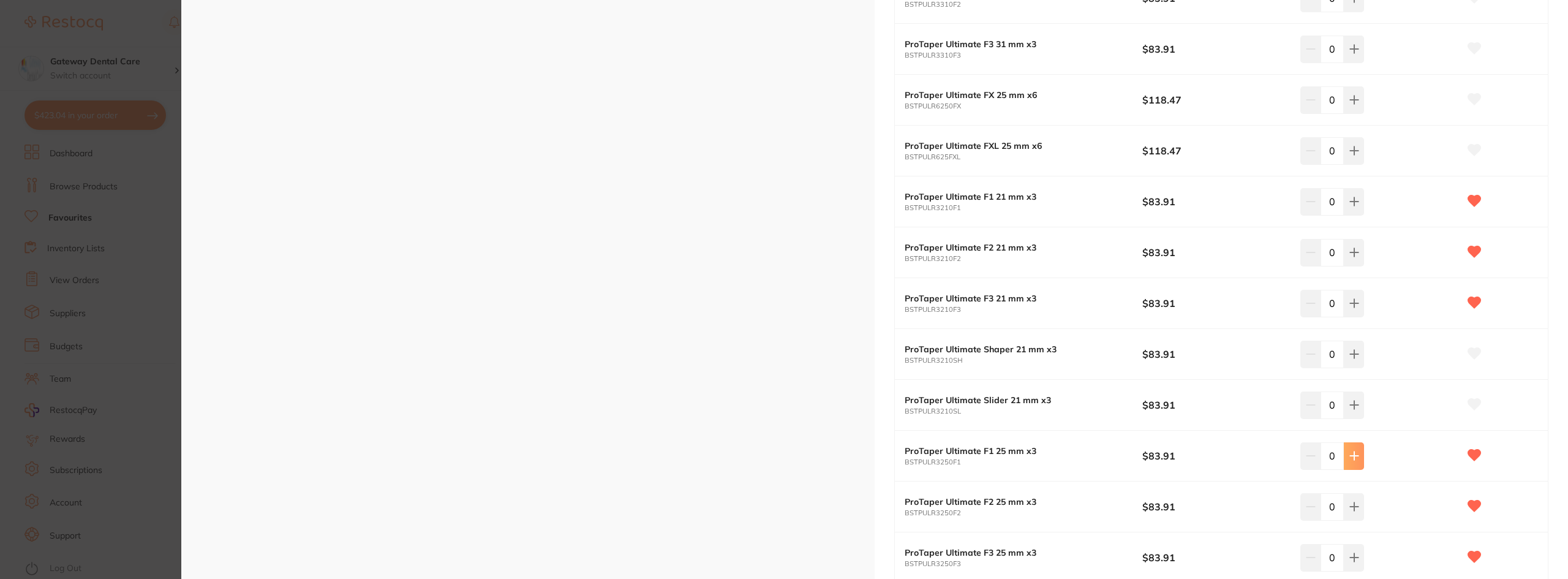
click at [1350, 458] on icon at bounding box center [1354, 456] width 10 height 10
type input "1"
click at [1353, 503] on icon at bounding box center [1354, 507] width 10 height 10
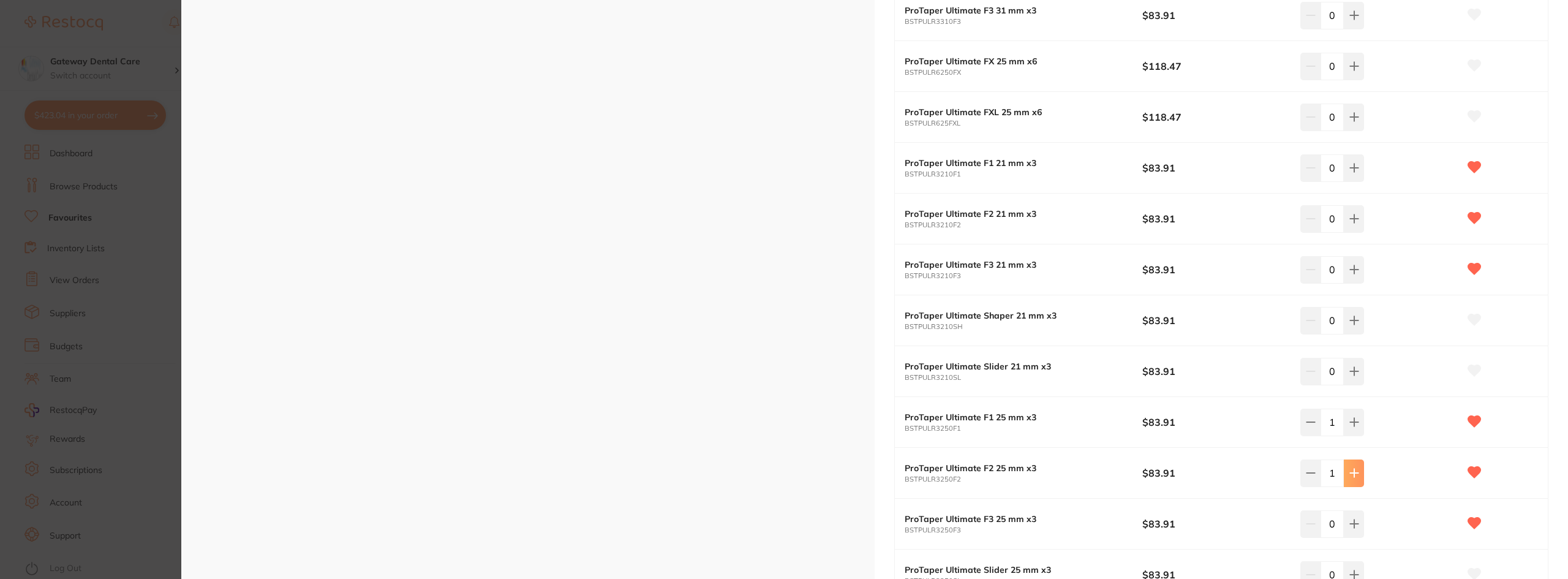
scroll to position [674, 0]
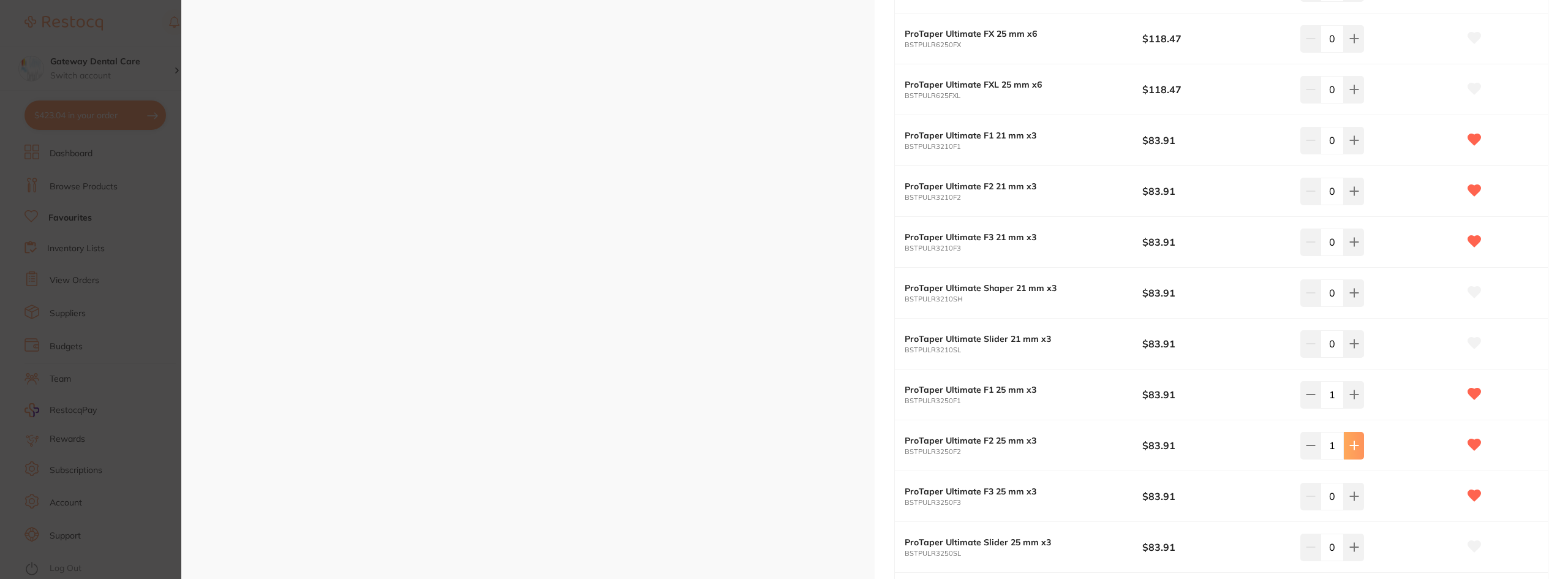
click at [1348, 451] on button at bounding box center [1354, 445] width 20 height 27
type input "2"
click at [1353, 494] on icon at bounding box center [1354, 497] width 10 height 10
type input "1"
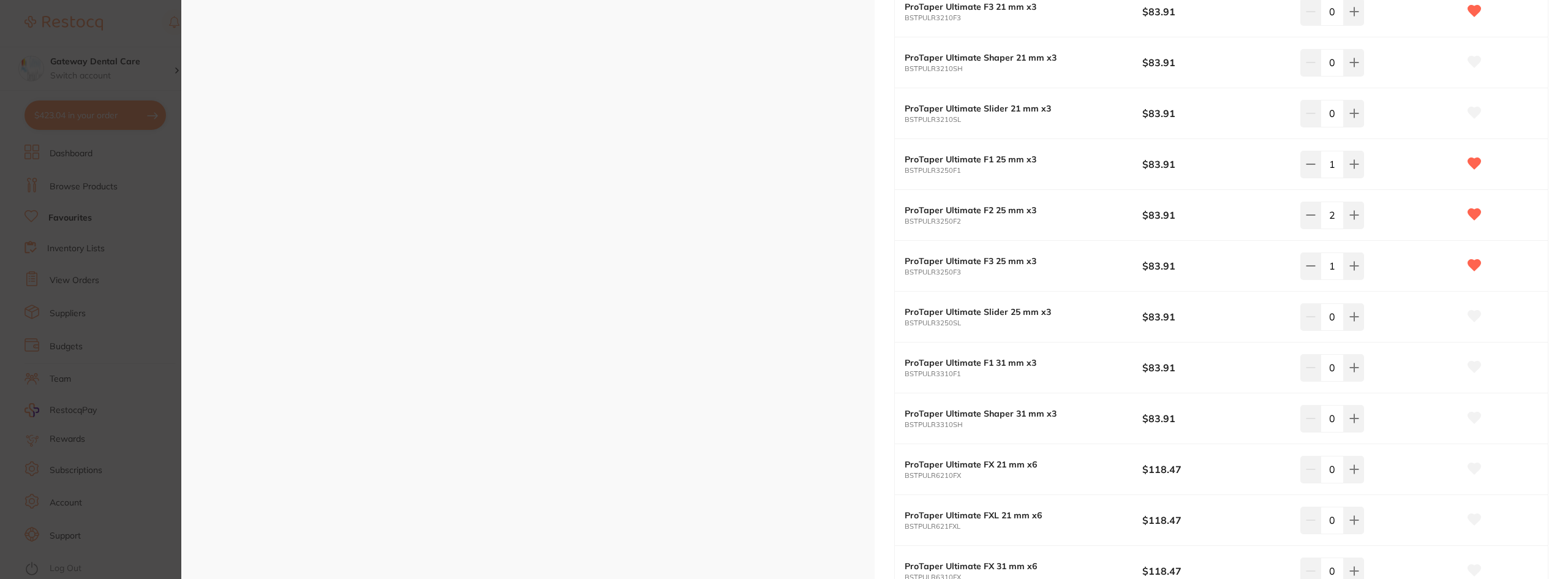
scroll to position [919, 0]
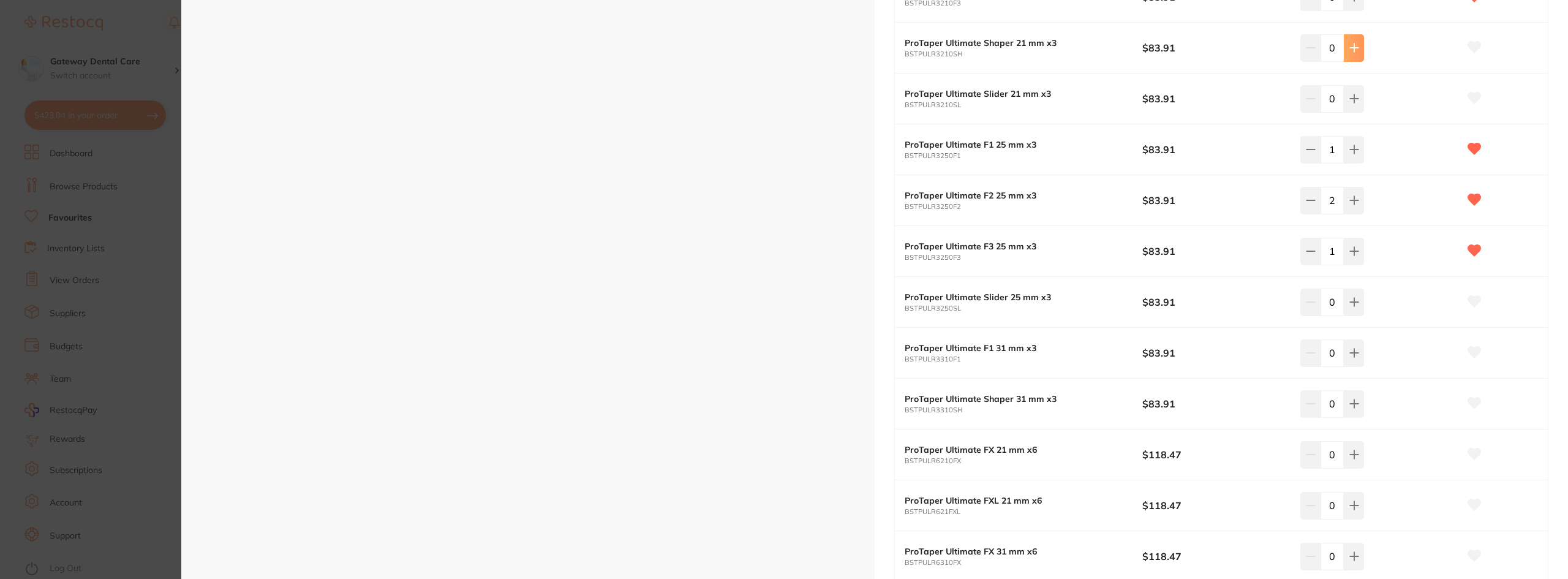
click at [1346, 53] on button at bounding box center [1354, 48] width 20 height 27
type input "1"
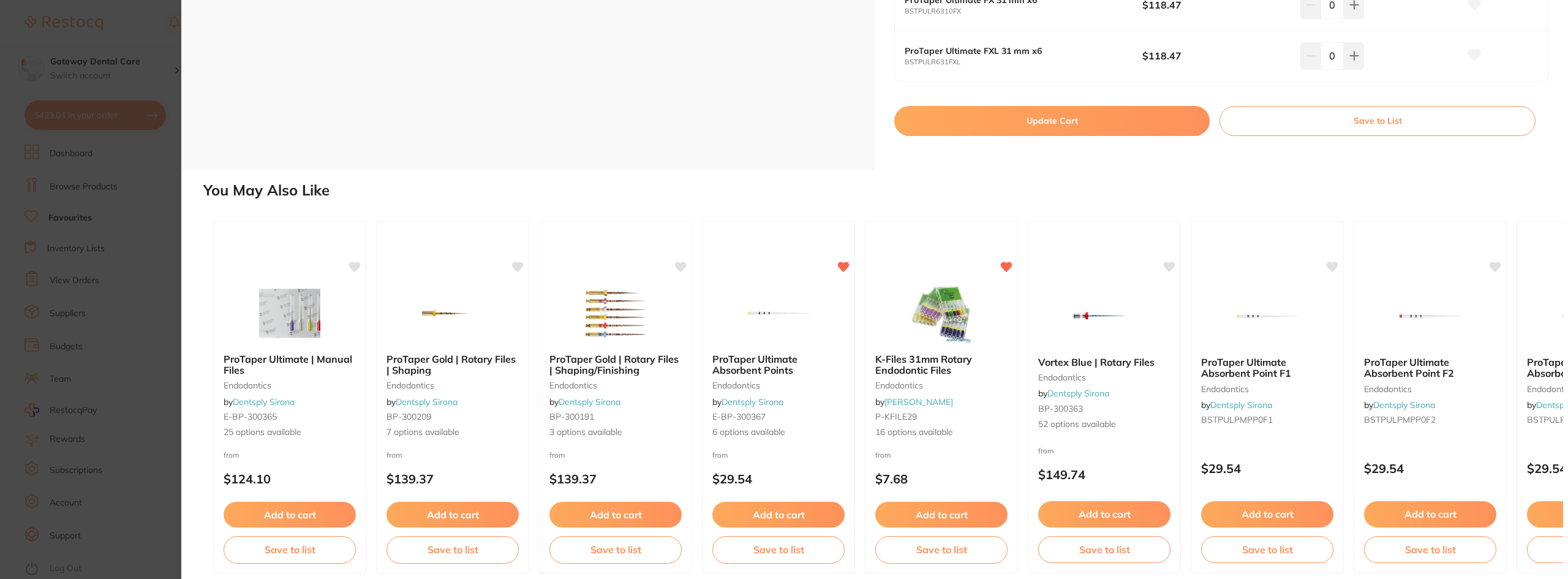
scroll to position [0, 0]
click at [1036, 124] on button "Update Cart" at bounding box center [1053, 121] width 316 height 30
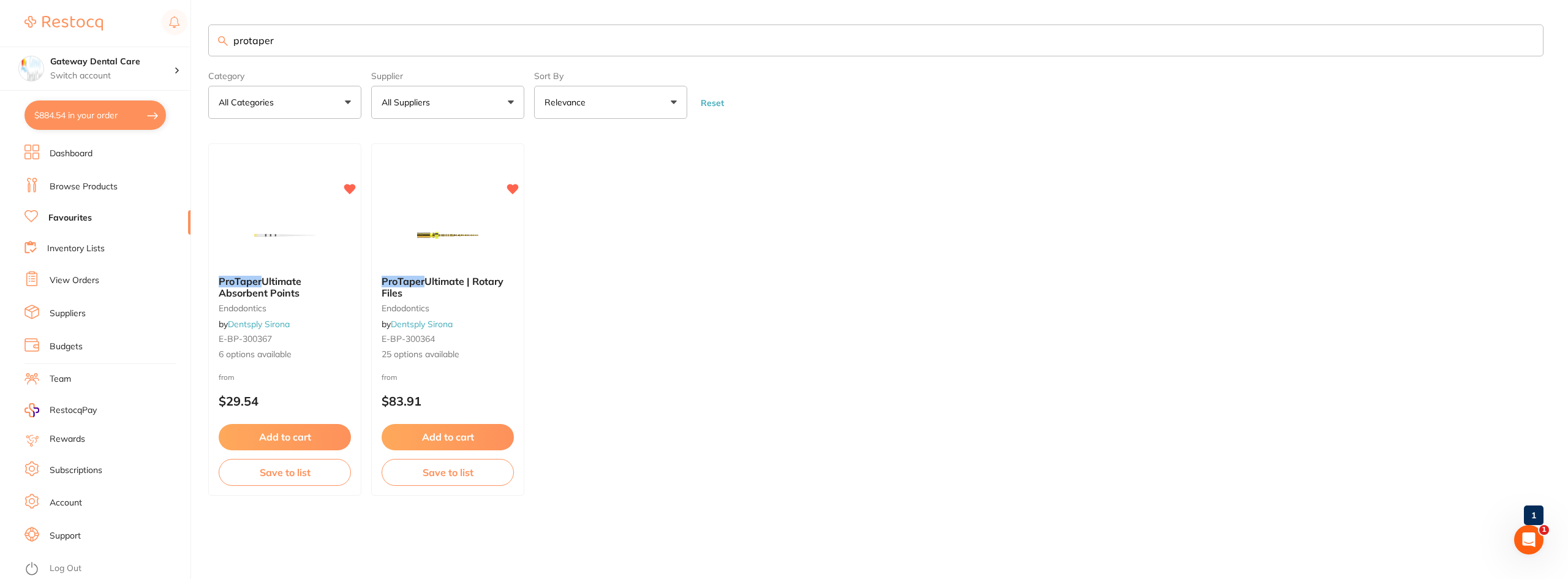
click at [112, 111] on button "$884.54 in your order" at bounding box center [95, 115] width 142 height 30
checkbox input "true"
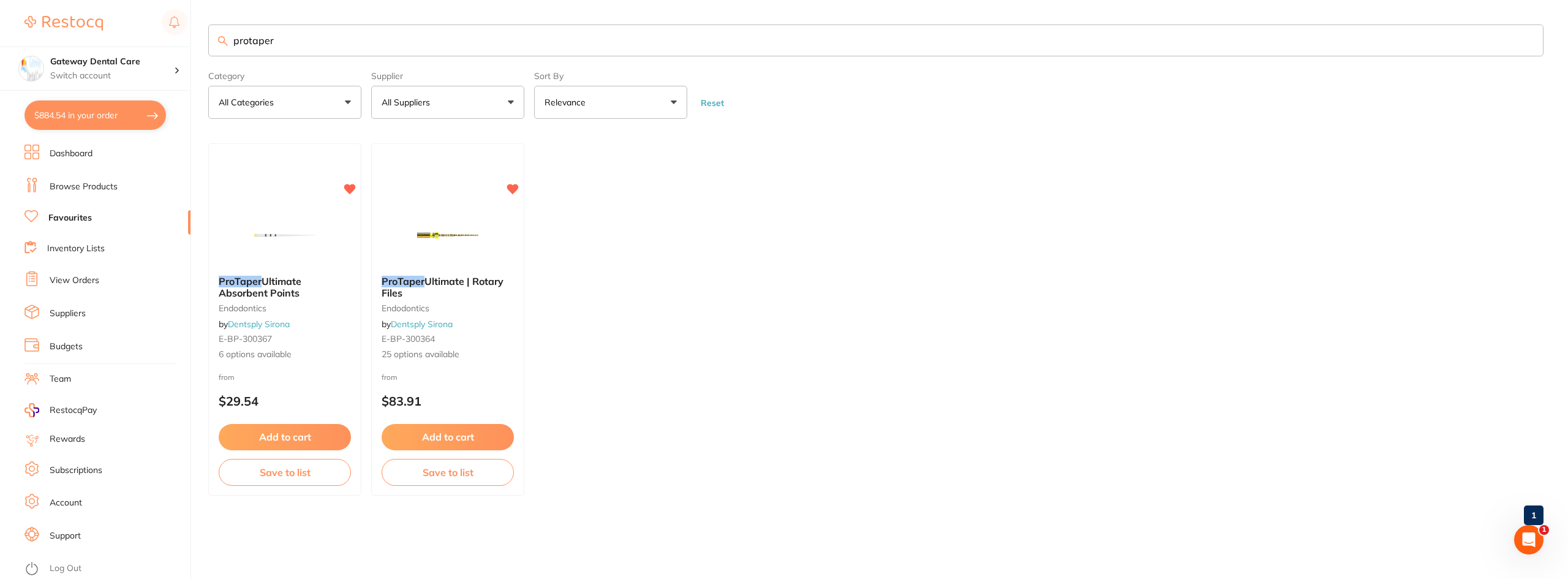
checkbox input "true"
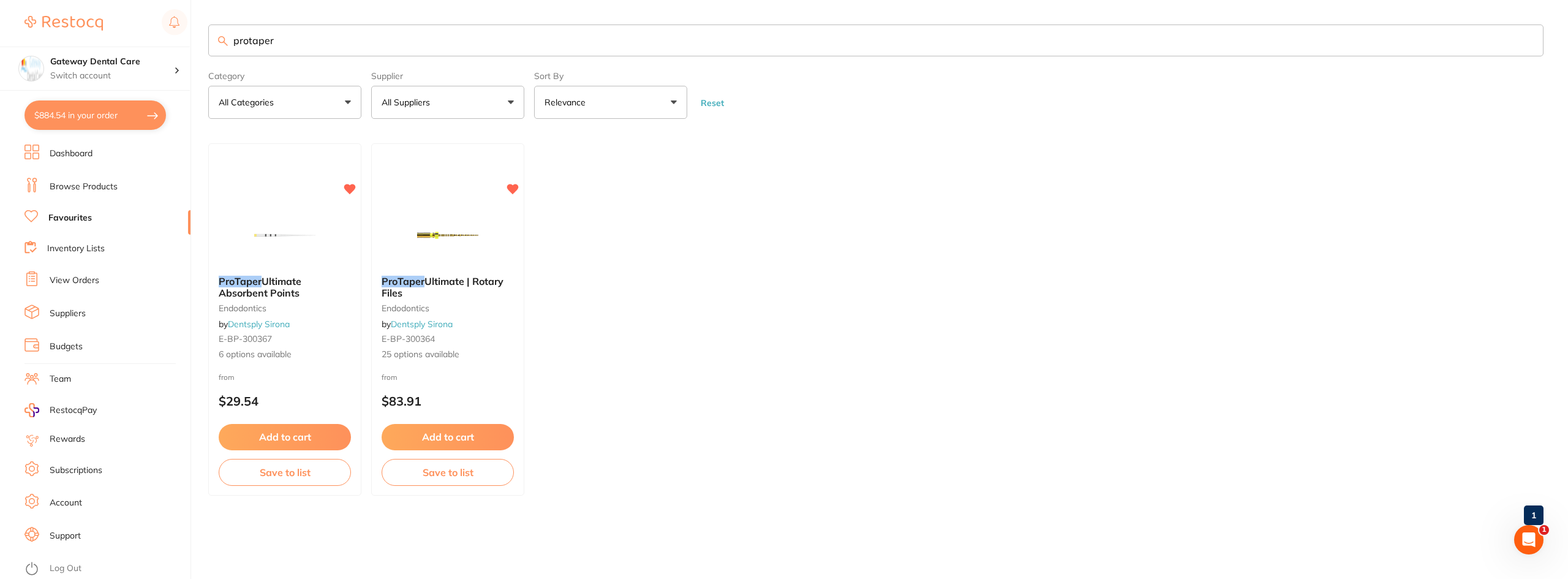
checkbox input "true"
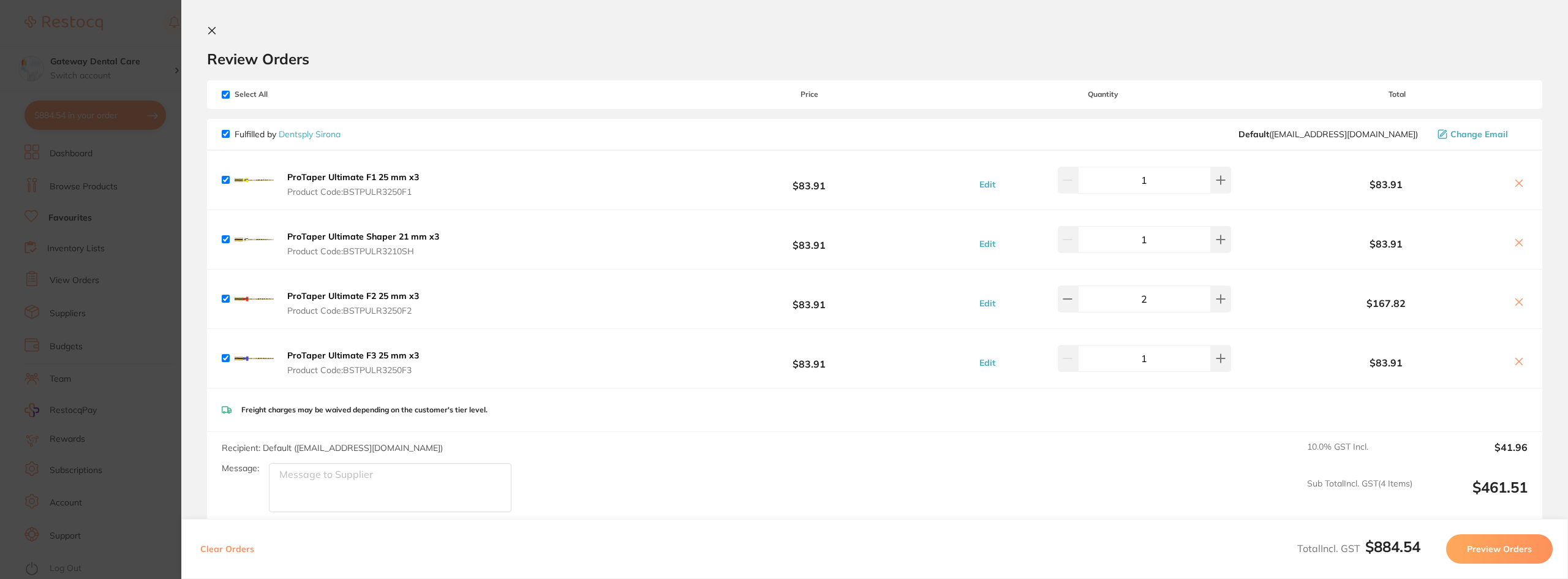
click at [76, 231] on section "Update RRP Set your pre negotiated price for this item. Item Agreed RRP (excl. …" at bounding box center [784, 289] width 1568 height 579
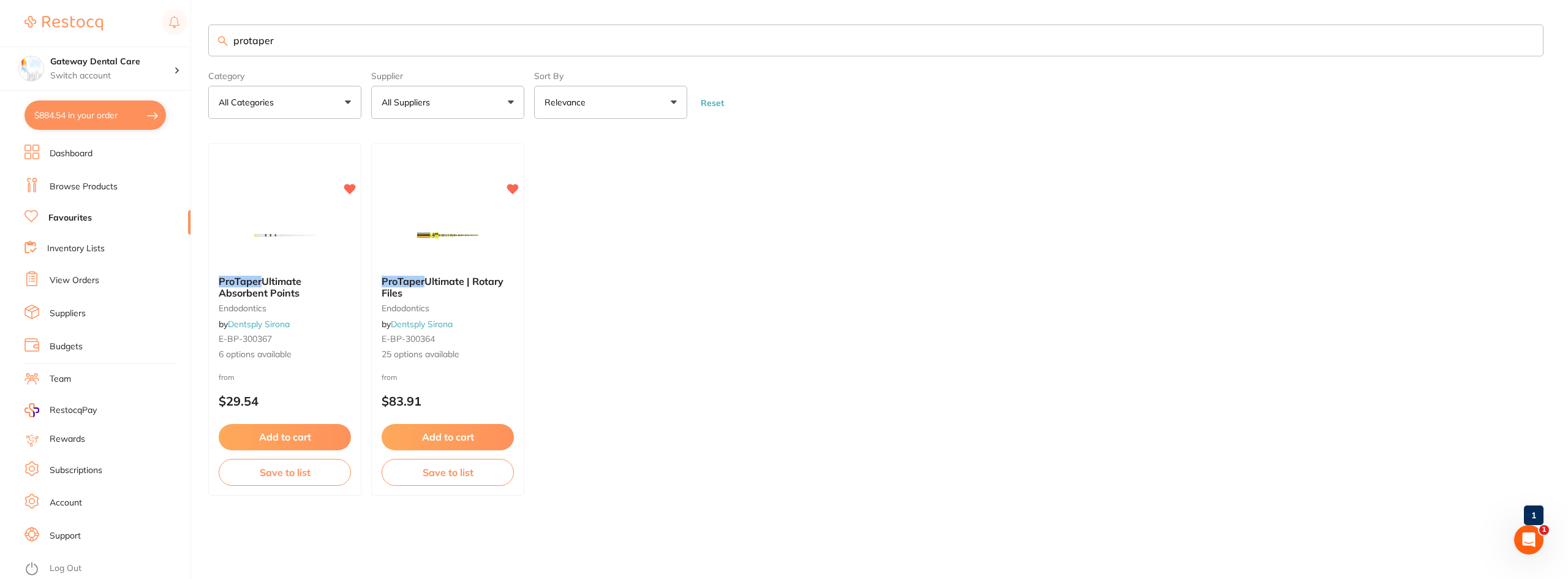
click at [1527, 41] on input "protaper" at bounding box center [876, 41] width 1336 height 32
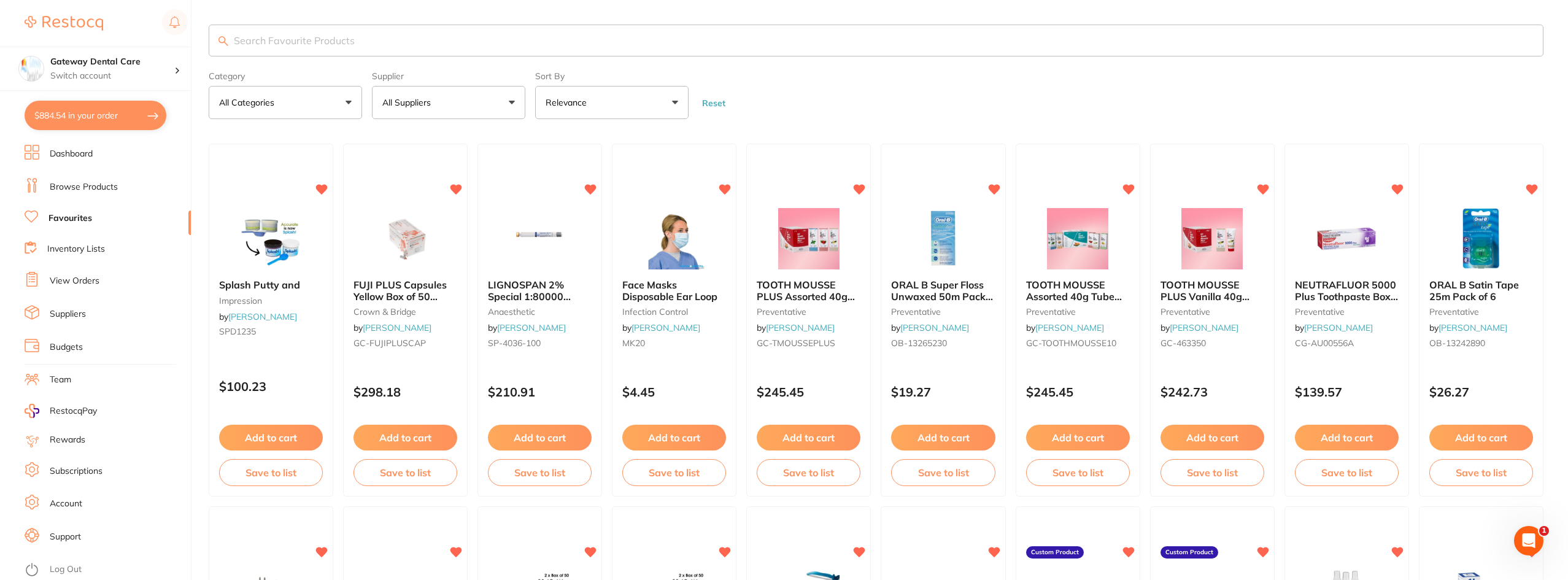
click at [1140, 35] on input "search" at bounding box center [877, 41] width 1335 height 32
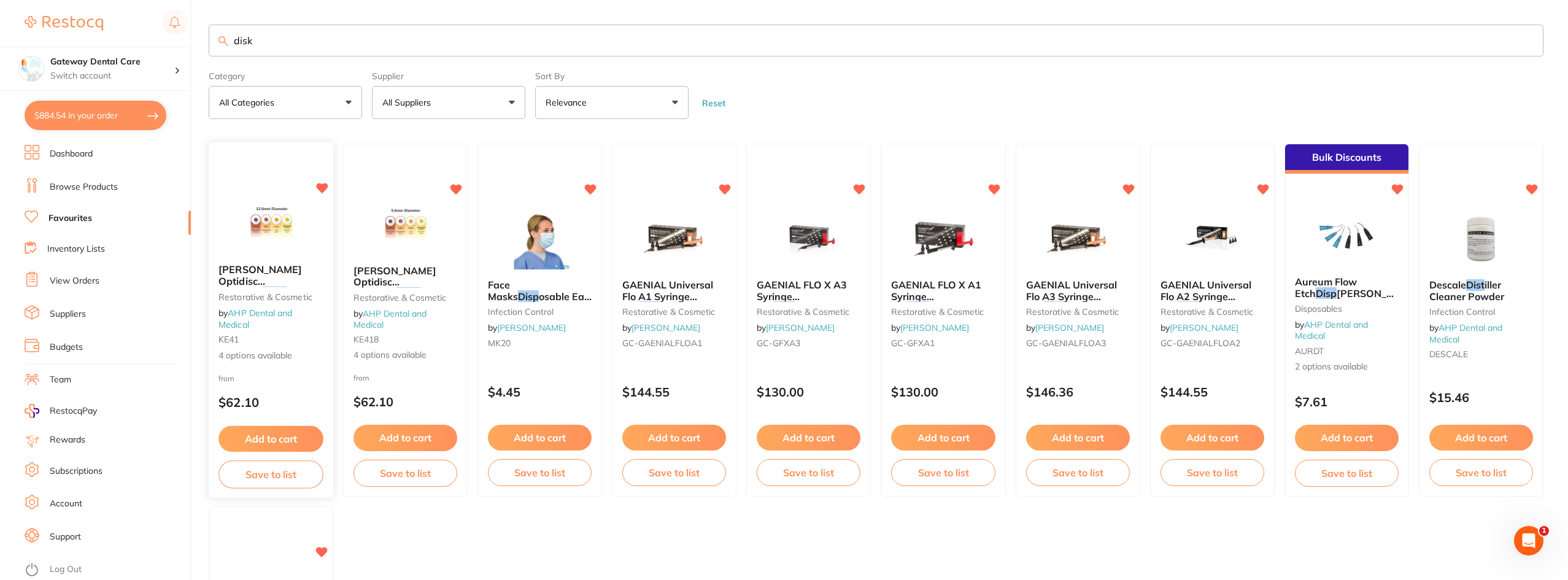
type input "disk"
drag, startPoint x: 286, startPoint y: 272, endPoint x: 366, endPoint y: 244, distance: 84.8
click at [286, 272] on span "Hawe Optidisc Polishing" at bounding box center [260, 282] width 83 height 35
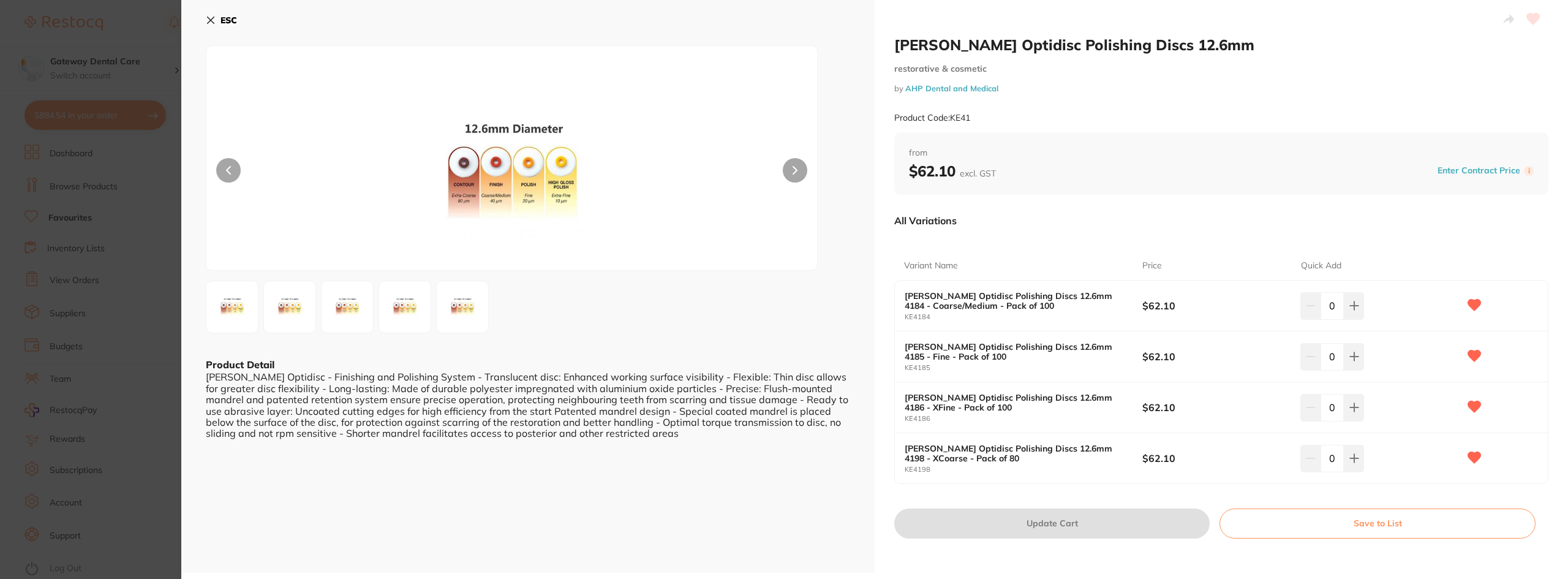
click at [118, 155] on section "Hawe Optidisc Polishing Discs 12.6mm restorative & cosmetic by AHP Dental and M…" at bounding box center [784, 289] width 1568 height 579
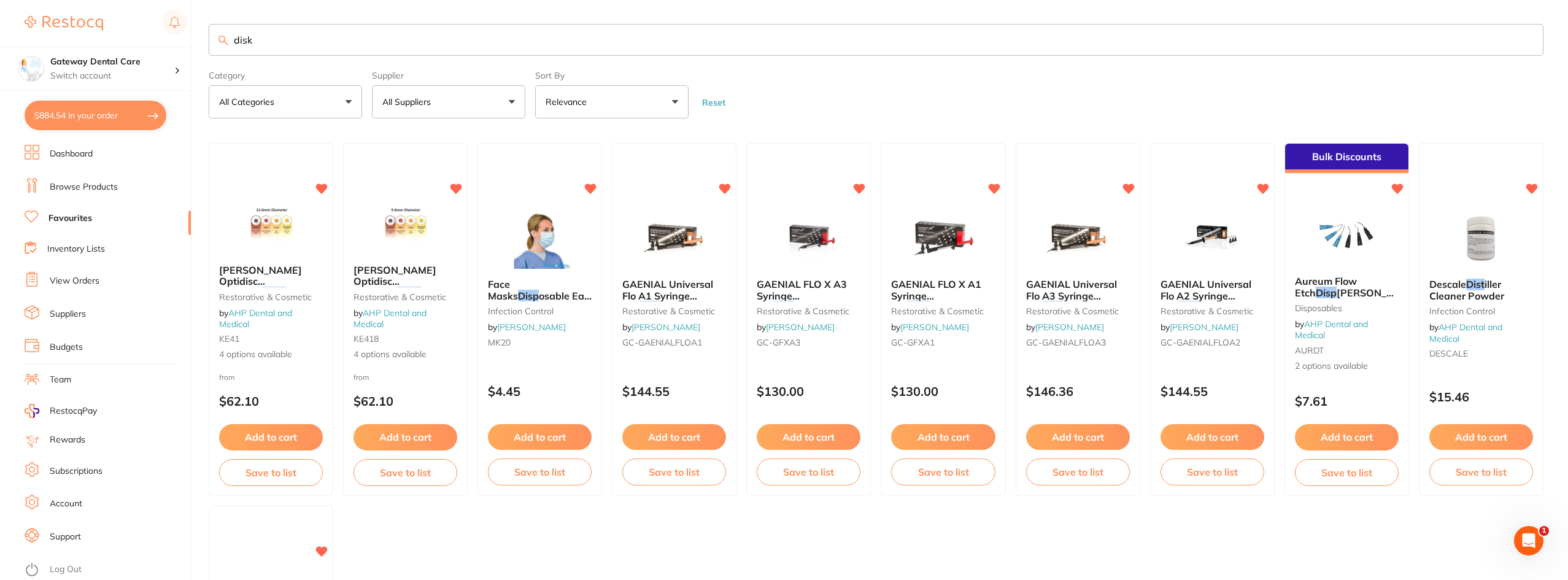
click at [368, 283] on span "Hawe Optidisc Polishing" at bounding box center [394, 281] width 83 height 35
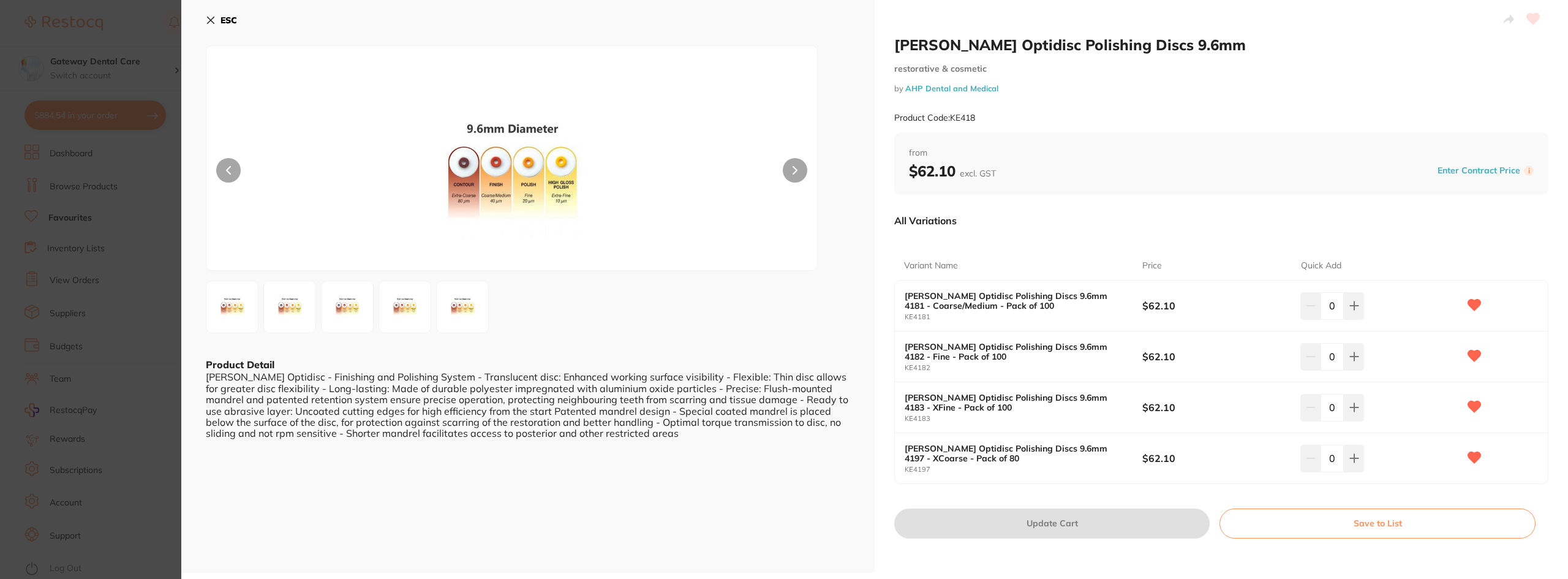
click at [113, 208] on section "Hawe Optidisc Polishing Discs 9.6mm restorative & cosmetic by AHP Dental and Me…" at bounding box center [784, 289] width 1568 height 579
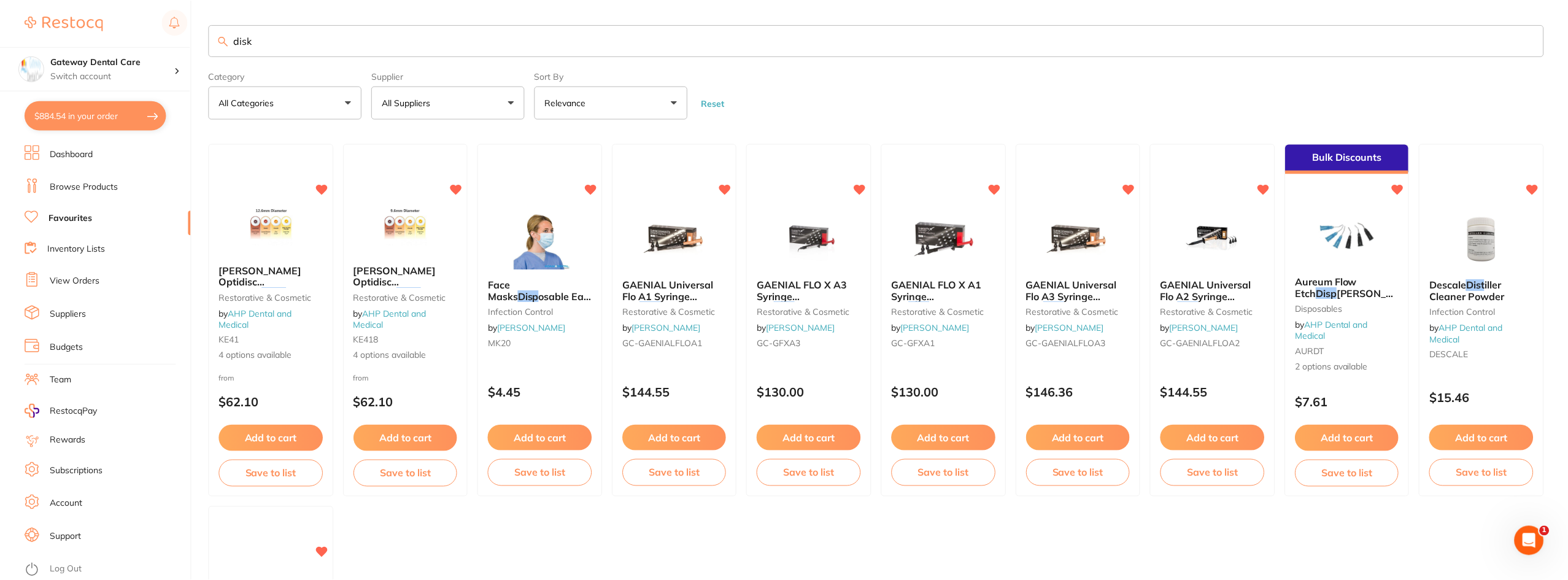
scroll to position [1, 0]
click at [234, 275] on span "Hawe Optidisc Polishing" at bounding box center [261, 281] width 84 height 35
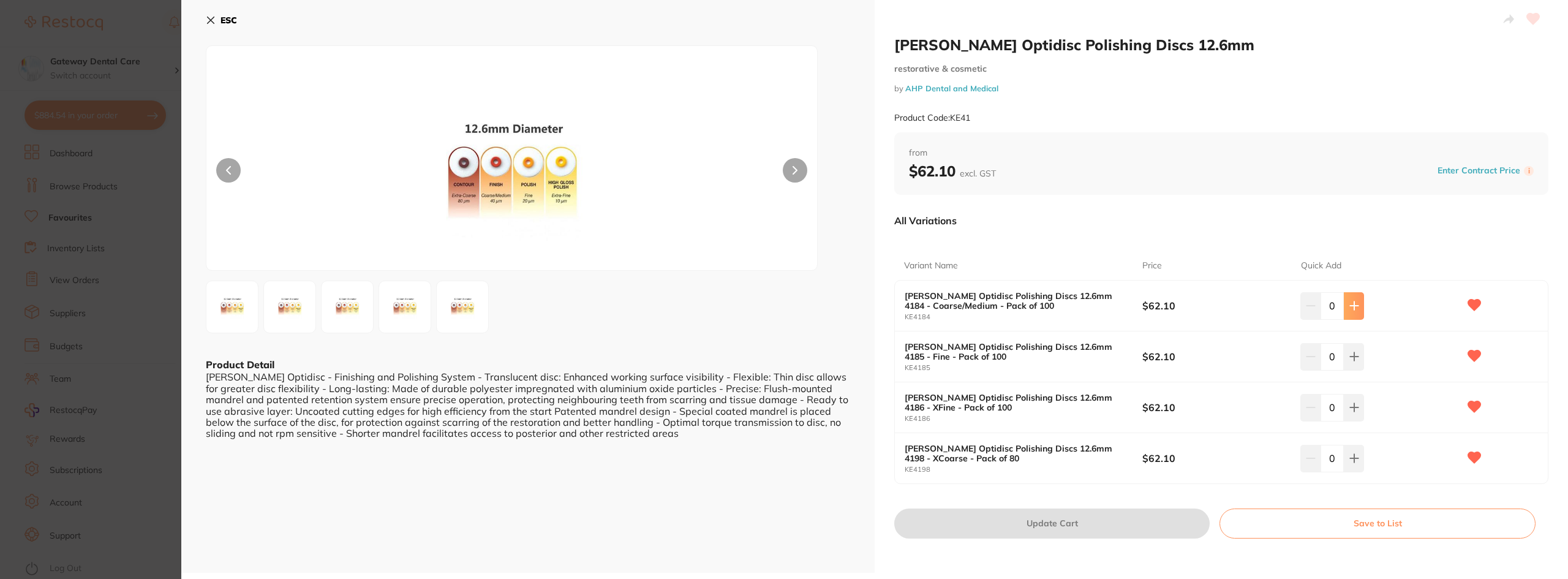
click at [1360, 304] on button at bounding box center [1354, 305] width 20 height 27
type input "1"
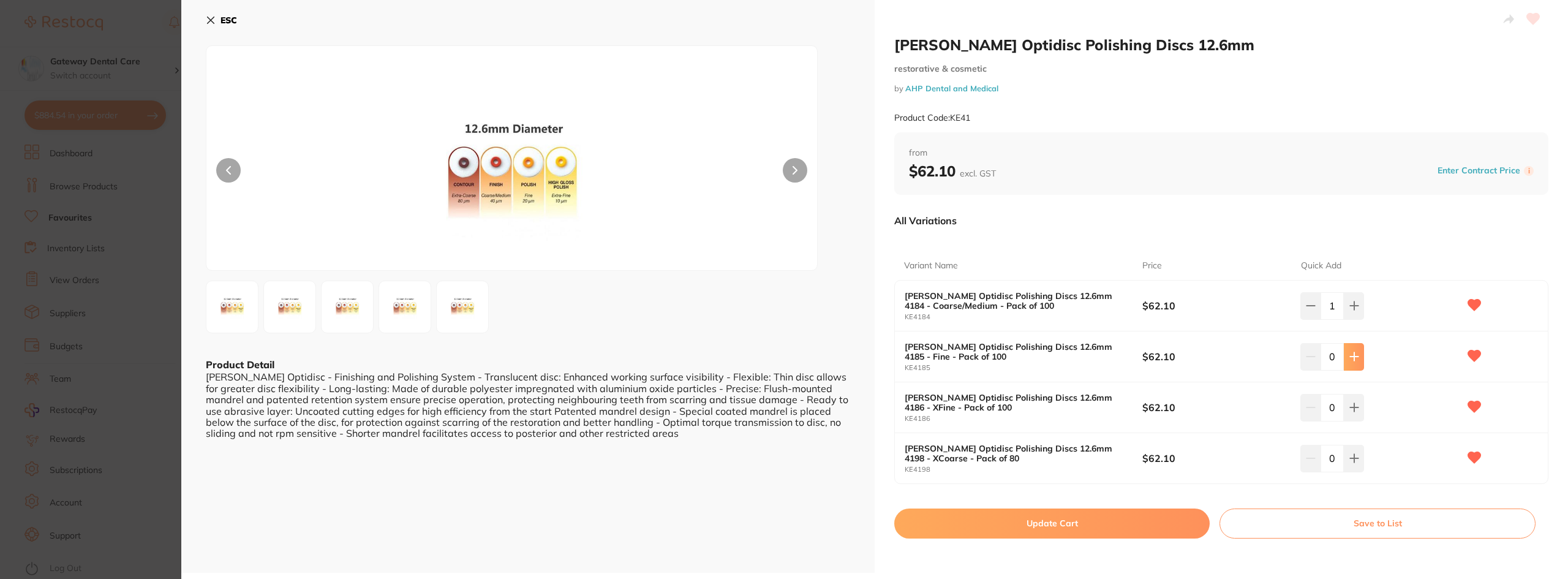
click at [1358, 351] on button at bounding box center [1354, 356] width 20 height 27
type input "1"
click at [1355, 461] on icon at bounding box center [1354, 458] width 10 height 10
type input "2"
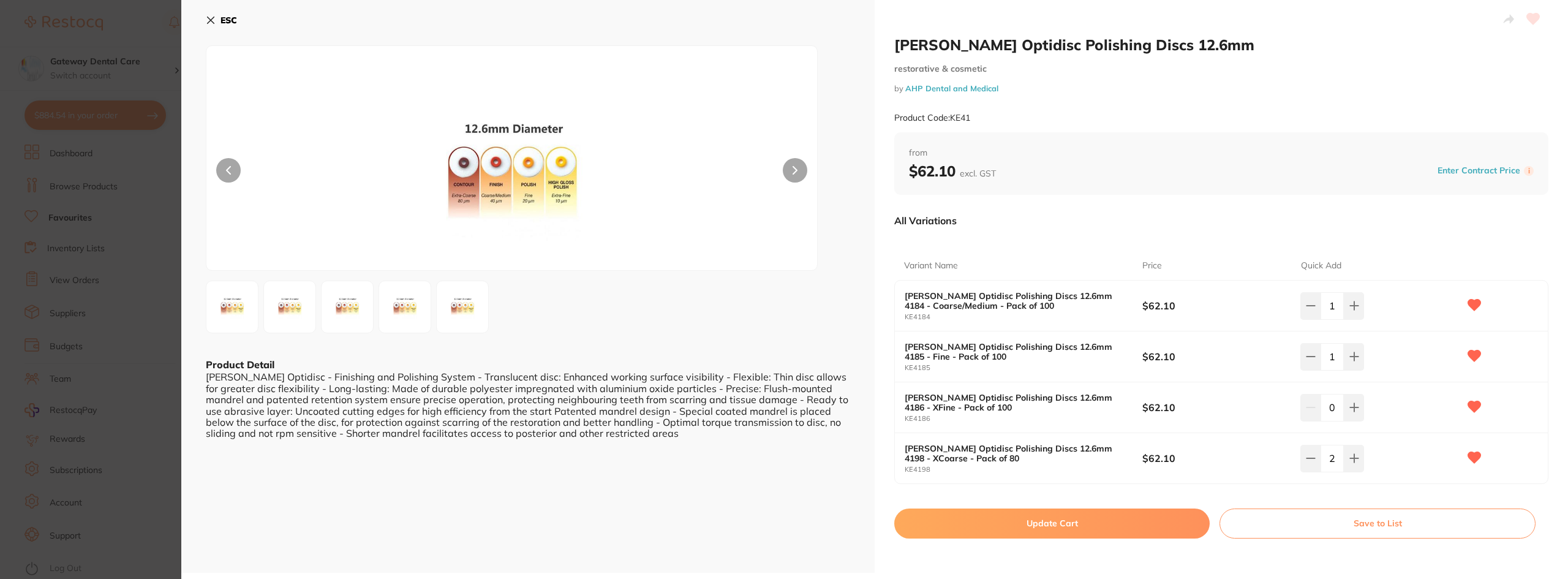
click at [1076, 533] on button "Update Cart" at bounding box center [1053, 523] width 316 height 30
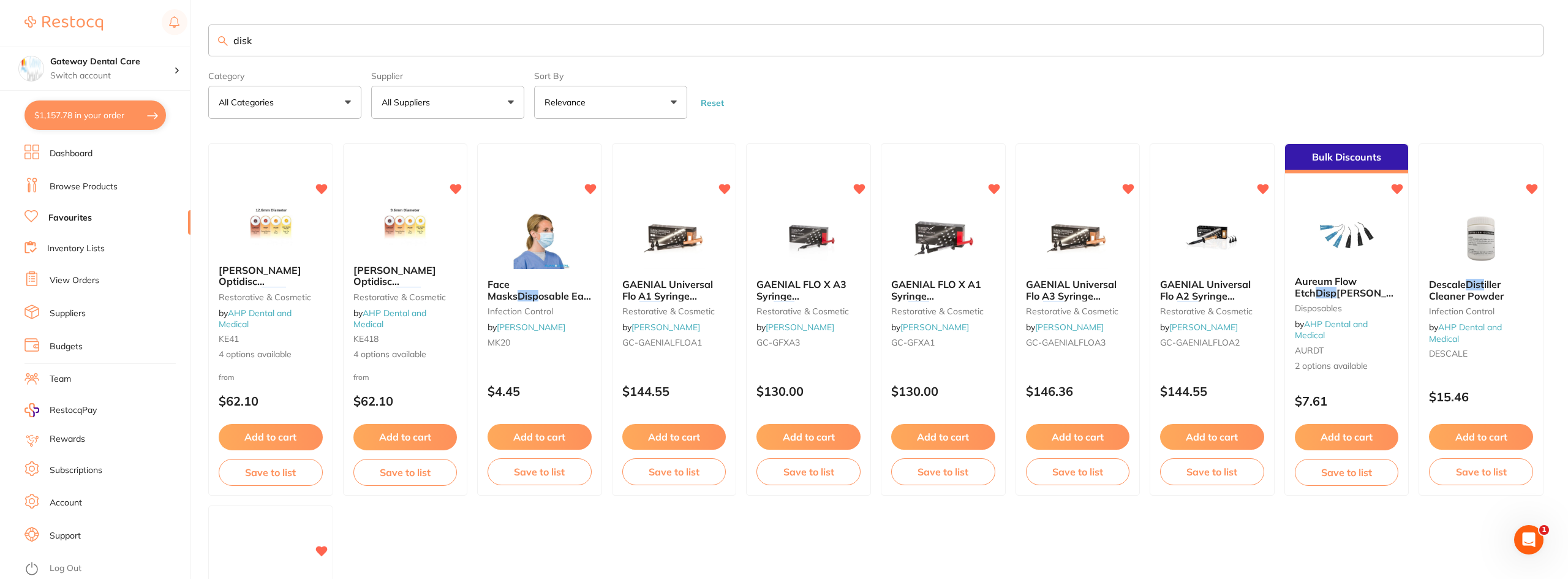
checkbox input "false"
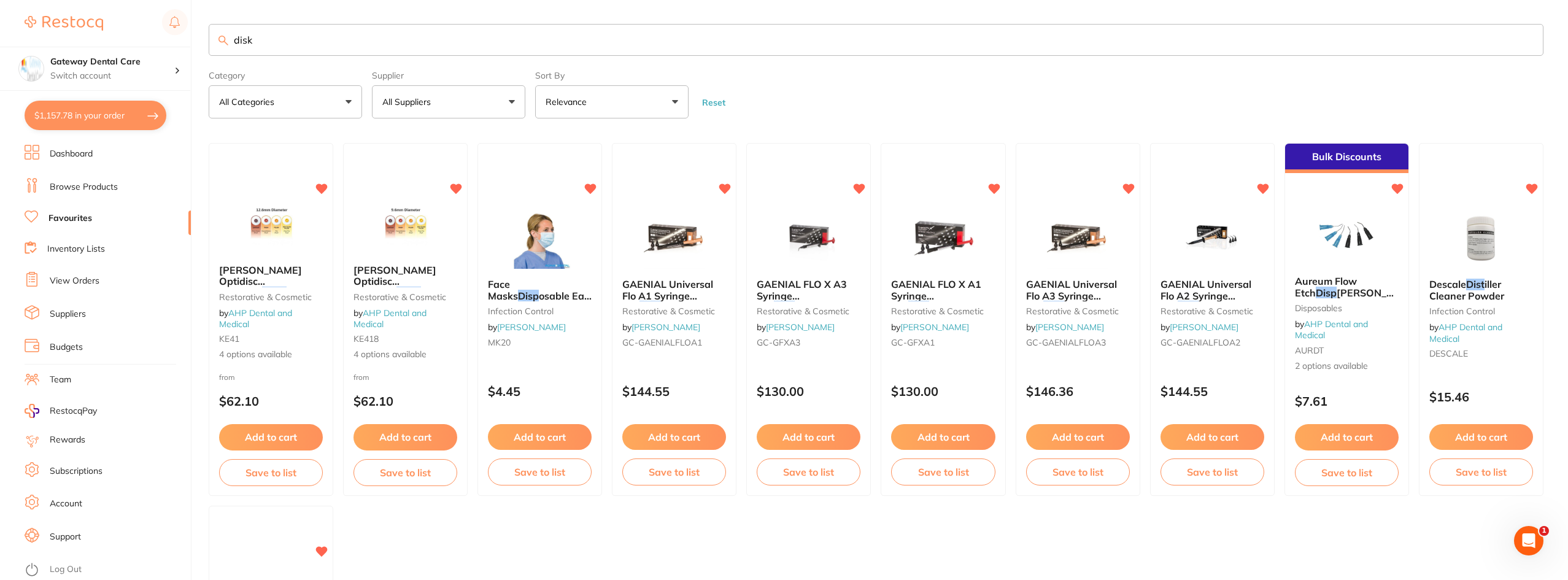
drag, startPoint x: 401, startPoint y: 269, endPoint x: 483, endPoint y: 256, distance: 83.0
click at [401, 270] on span "Hawe Optidisc Polishing" at bounding box center [394, 281] width 83 height 35
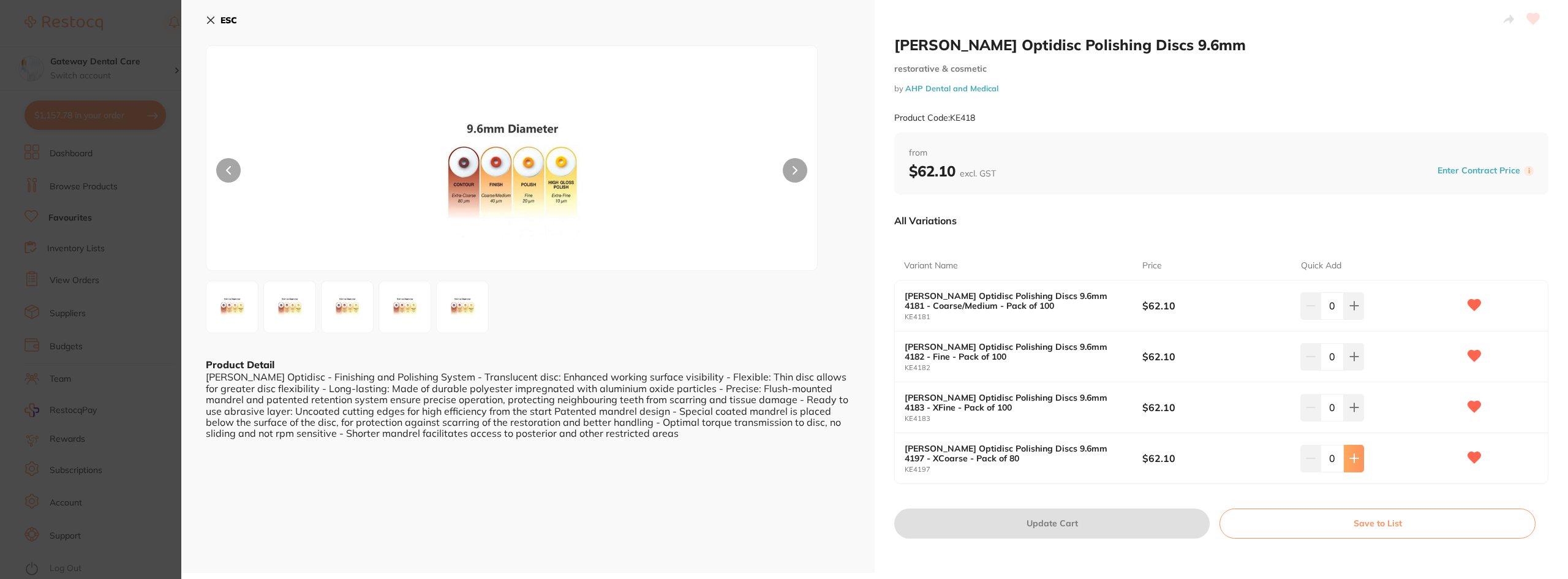
click at [1350, 460] on icon at bounding box center [1354, 458] width 10 height 10
type input "2"
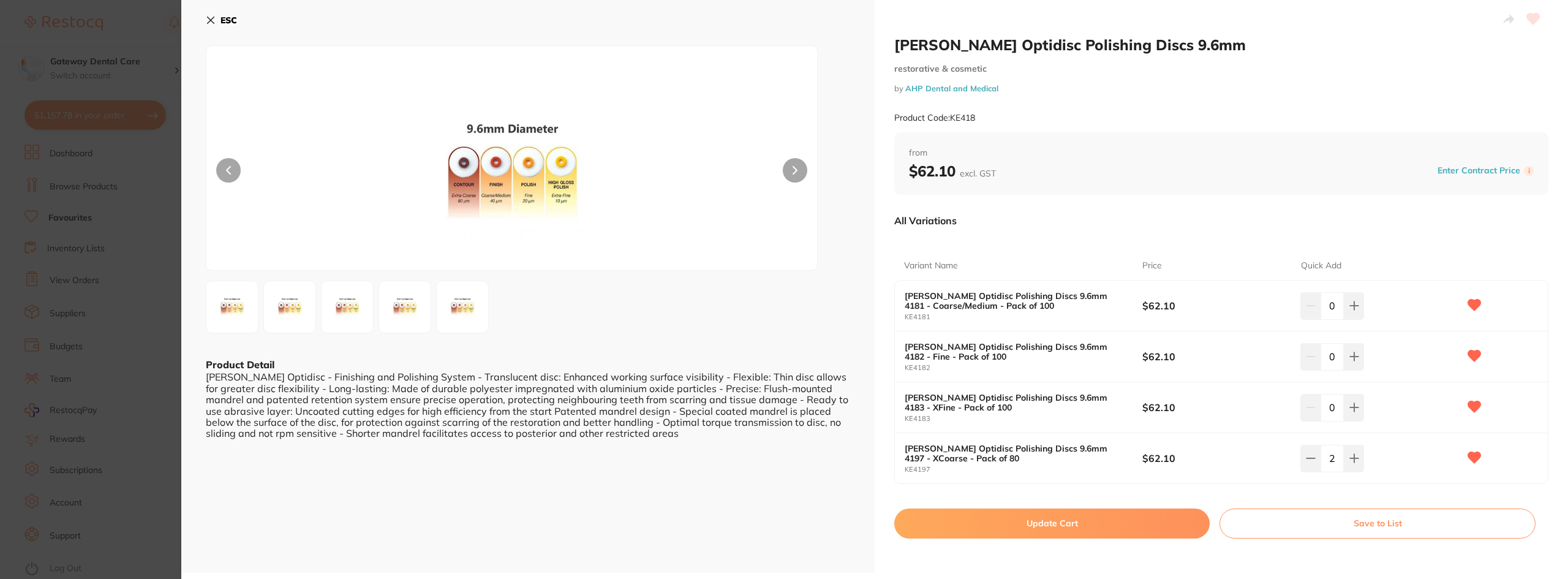
click at [1077, 526] on button "Update Cart" at bounding box center [1053, 523] width 316 height 30
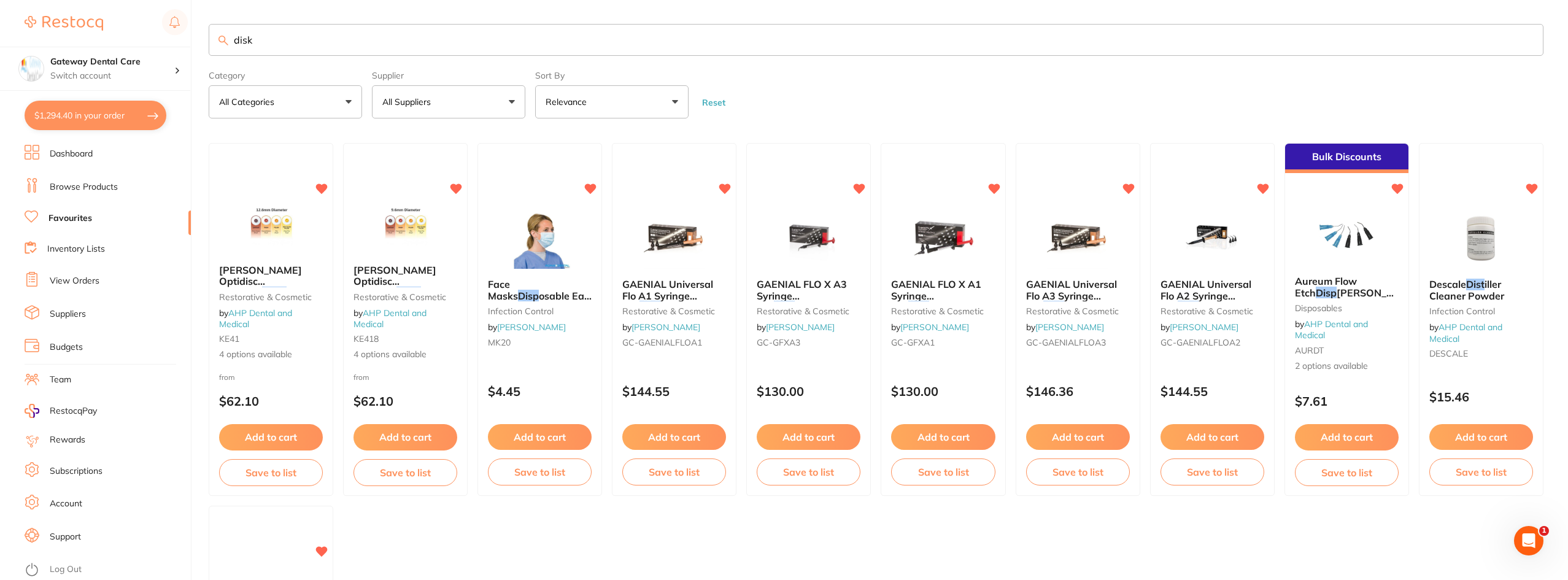
click at [1519, 34] on input "disk" at bounding box center [877, 40] width 1335 height 32
click at [1526, 42] on input "disk" at bounding box center [877, 40] width 1335 height 32
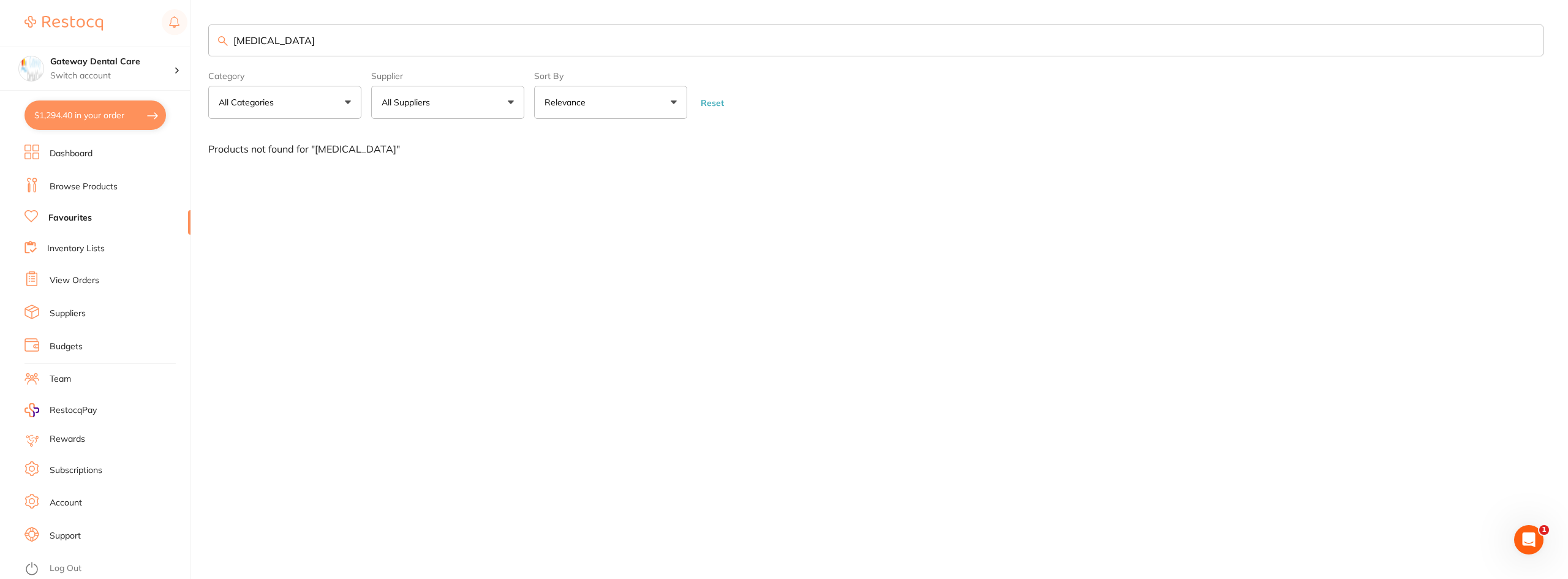
type input "articaine"
click at [96, 188] on link "Browse Products" at bounding box center [83, 187] width 68 height 12
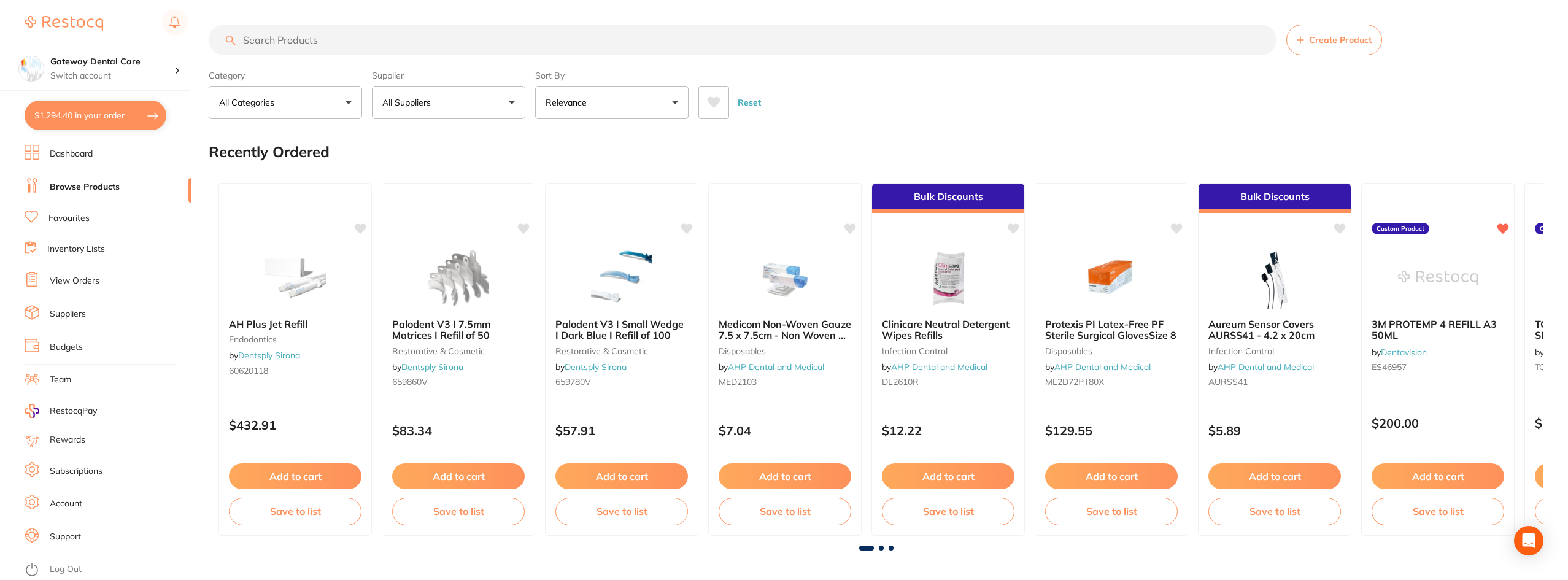
click at [331, 48] on input "search" at bounding box center [742, 40] width 1068 height 31
type input "articaine"
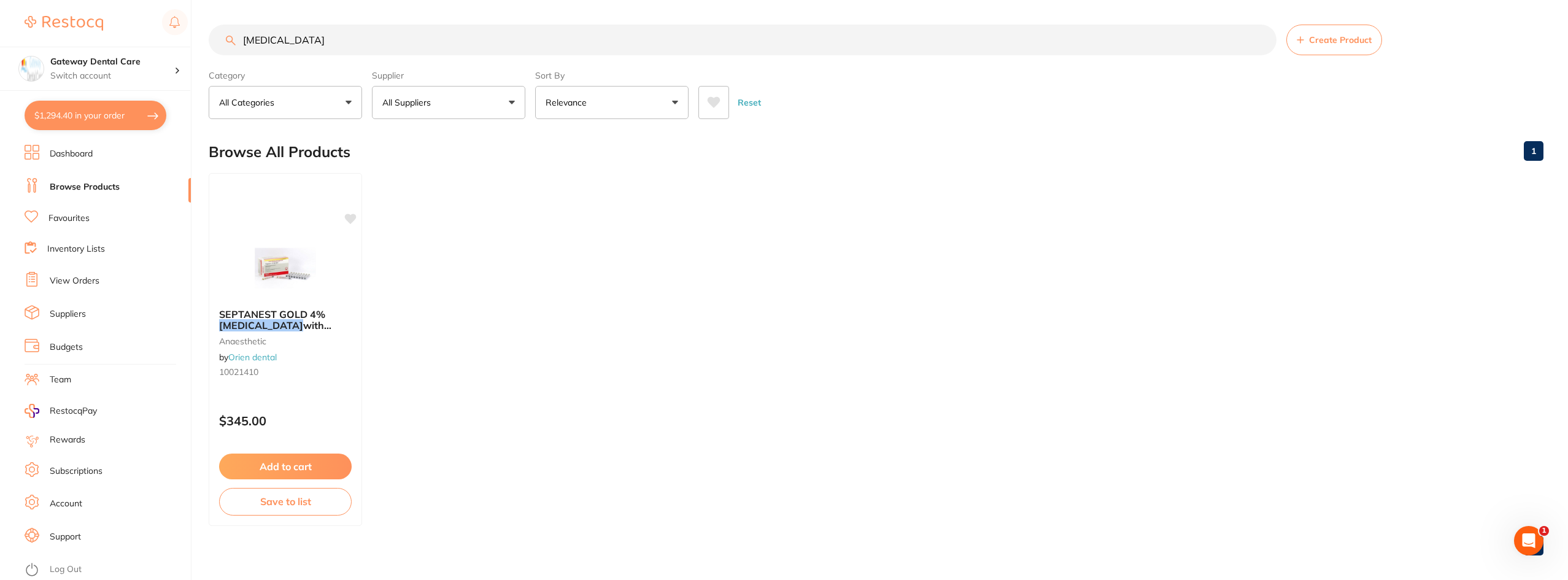
click at [1259, 41] on input "articaine" at bounding box center [742, 40] width 1068 height 31
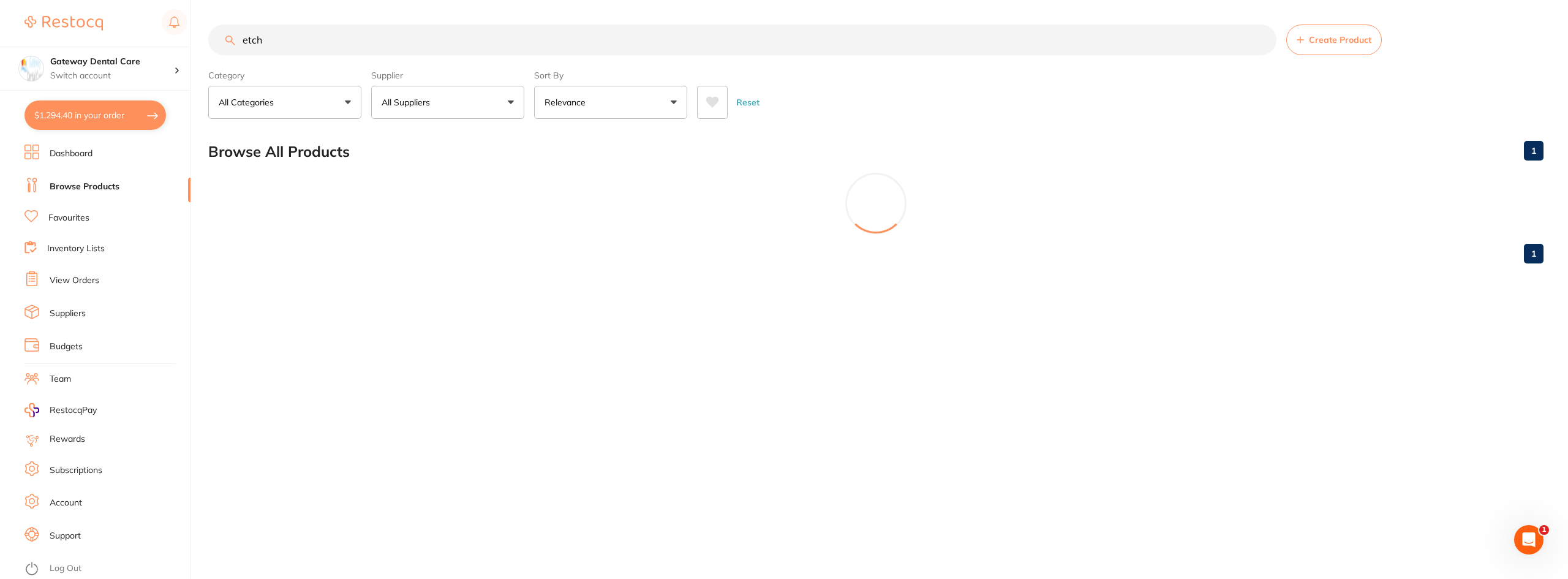
type input "etch"
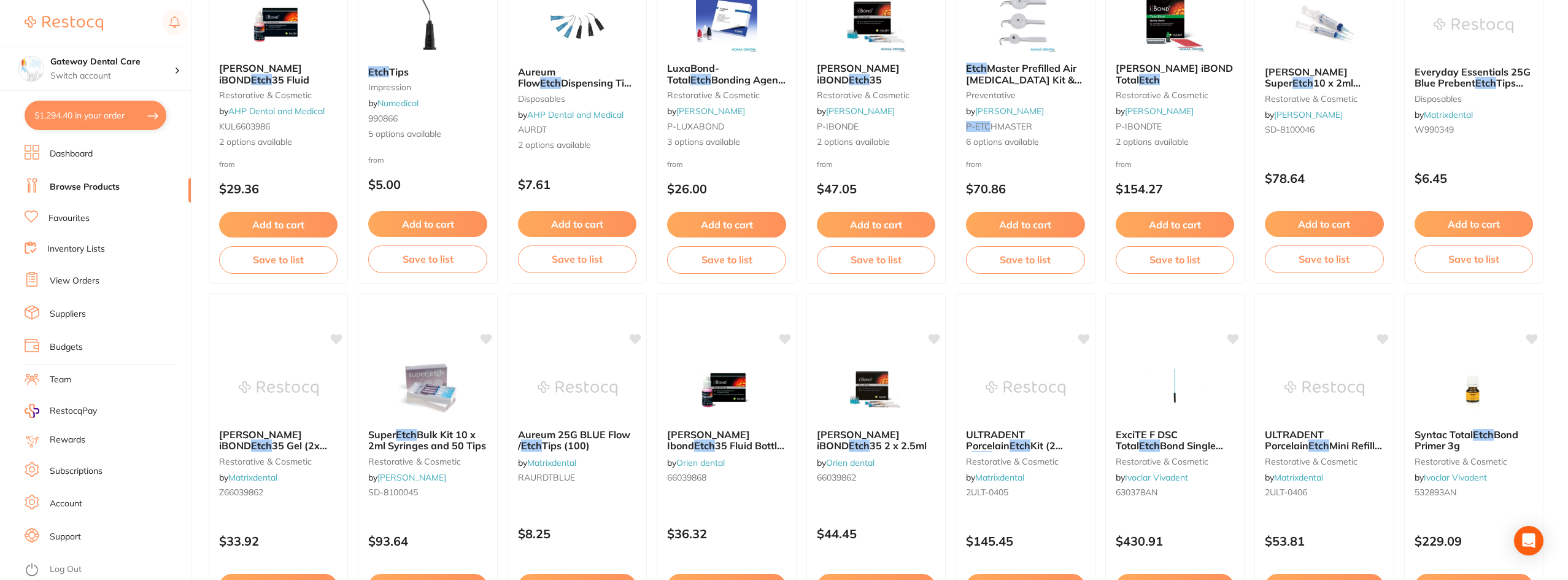
scroll to position [246, 0]
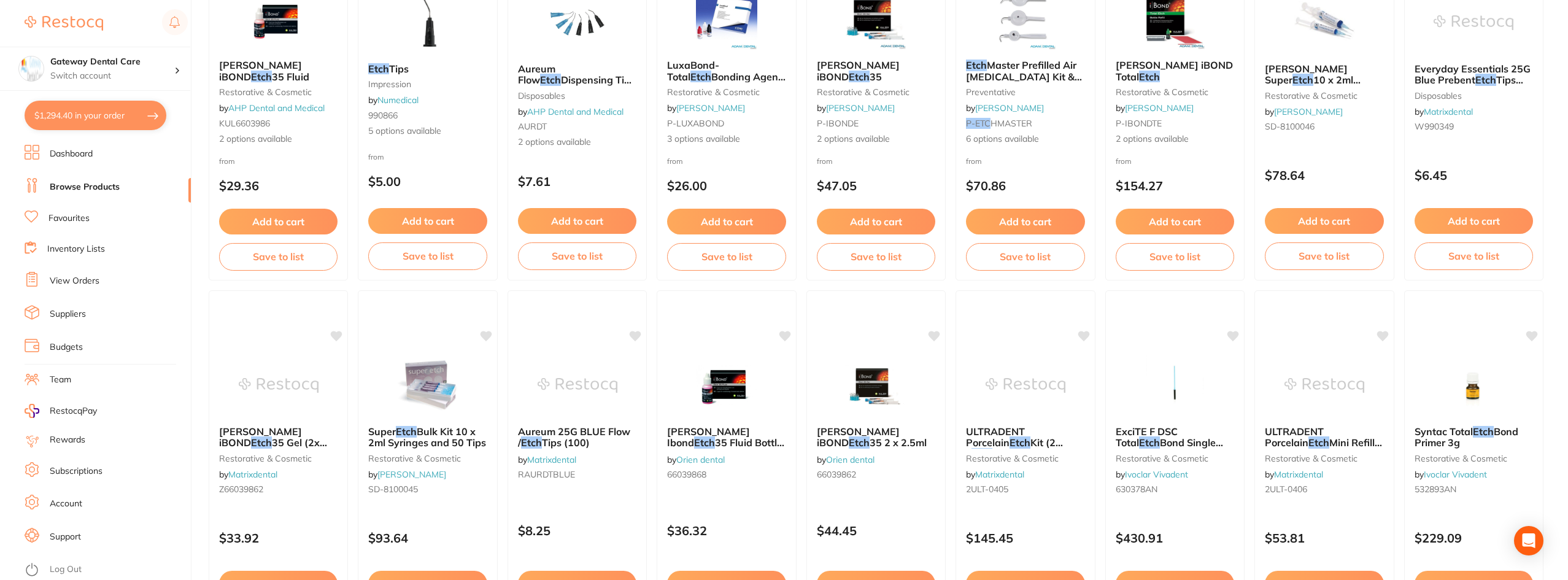
drag, startPoint x: 87, startPoint y: 215, endPoint x: 118, endPoint y: 198, distance: 35.4
click at [87, 215] on link "Favourites" at bounding box center [69, 218] width 41 height 12
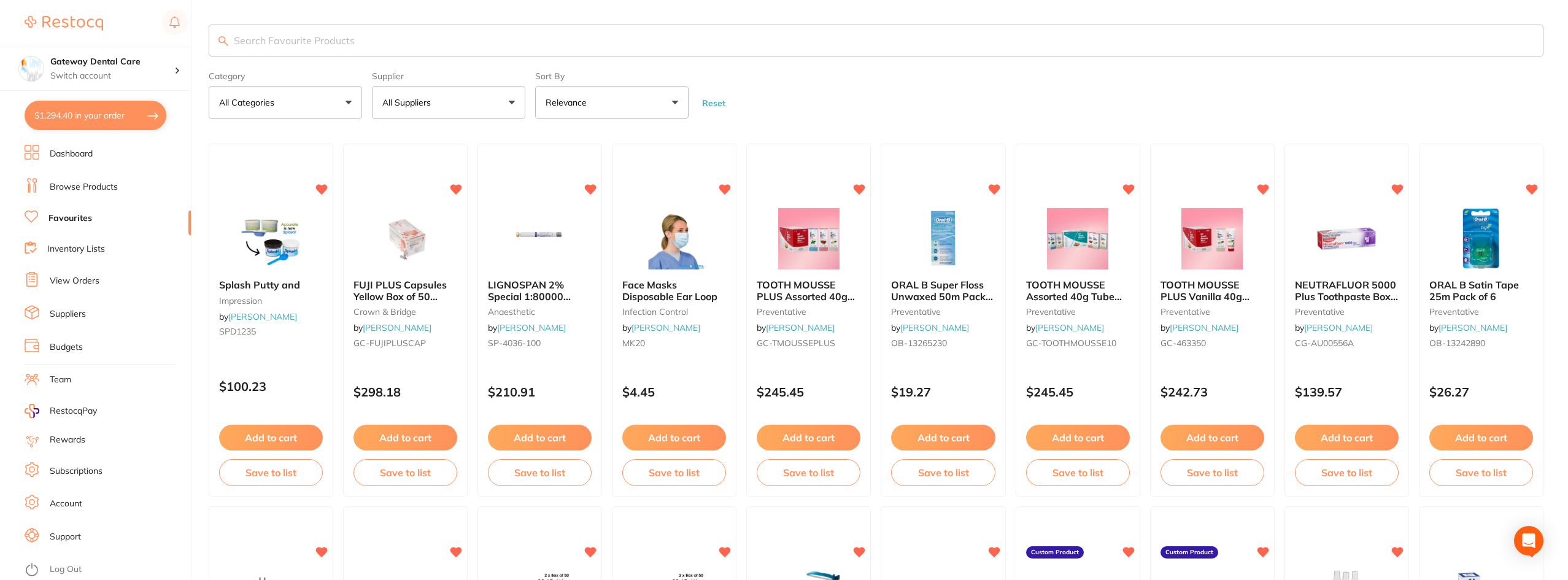
click at [358, 48] on input "search" at bounding box center [877, 41] width 1335 height 32
type input "etch"
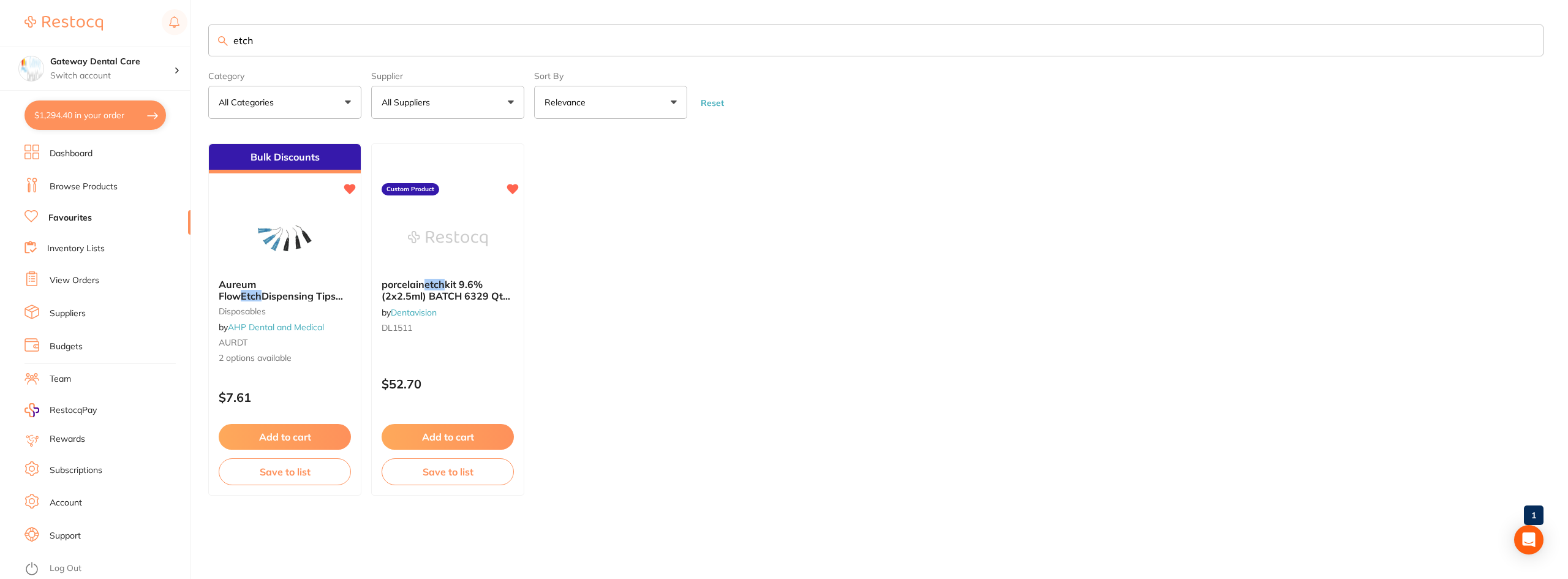
click at [1528, 44] on input "etch" at bounding box center [876, 41] width 1336 height 32
click at [1525, 41] on input "etch" at bounding box center [876, 41] width 1336 height 32
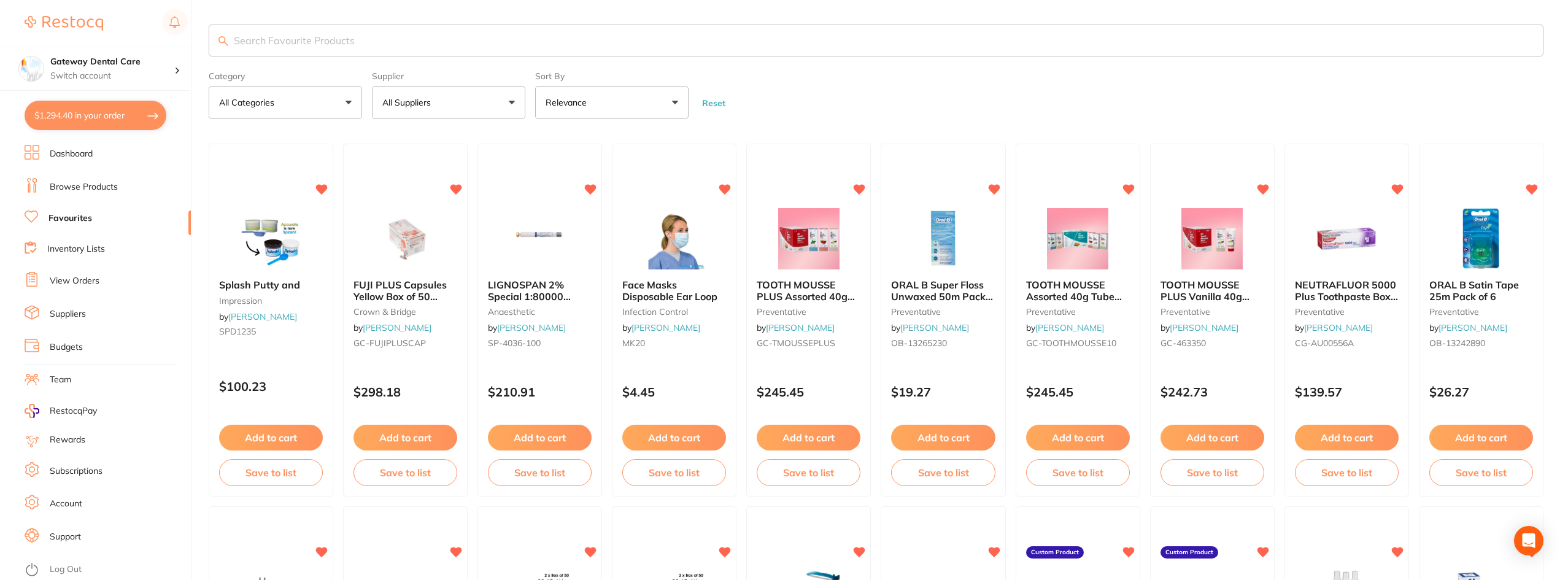
click at [101, 181] on link "Browse Products" at bounding box center [84, 187] width 68 height 12
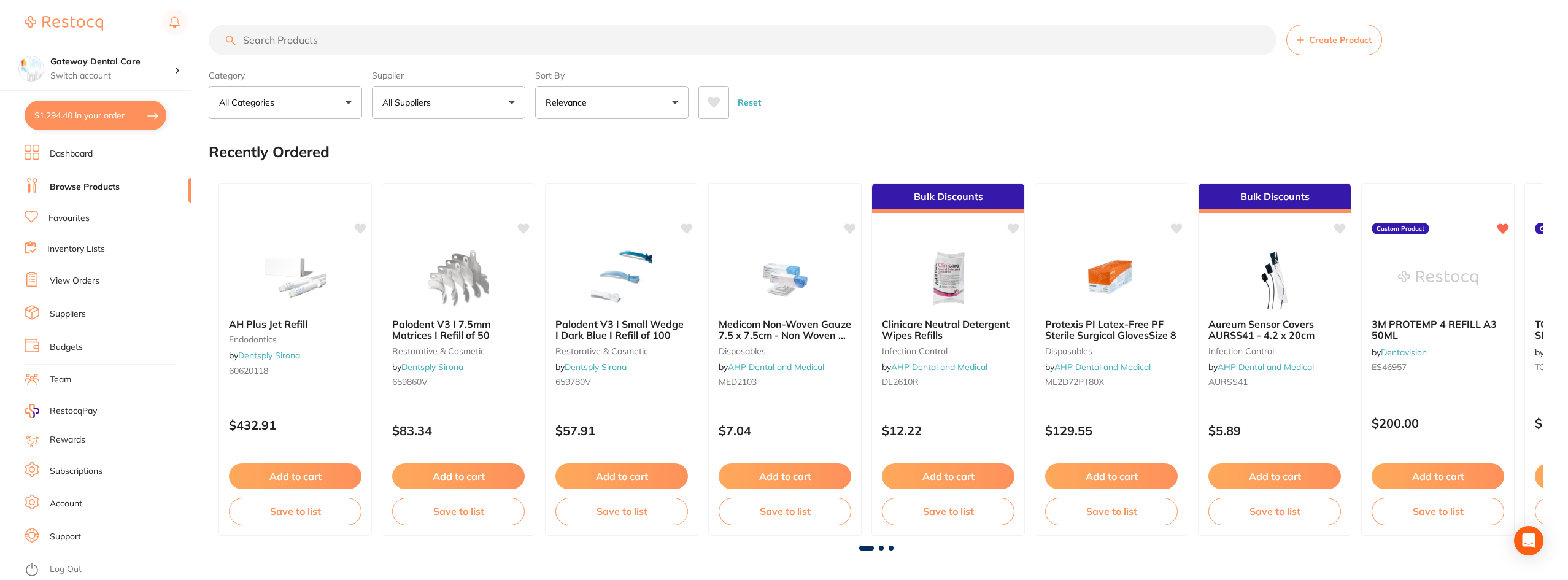
click at [339, 39] on input "search" at bounding box center [742, 40] width 1068 height 31
type input "etch"
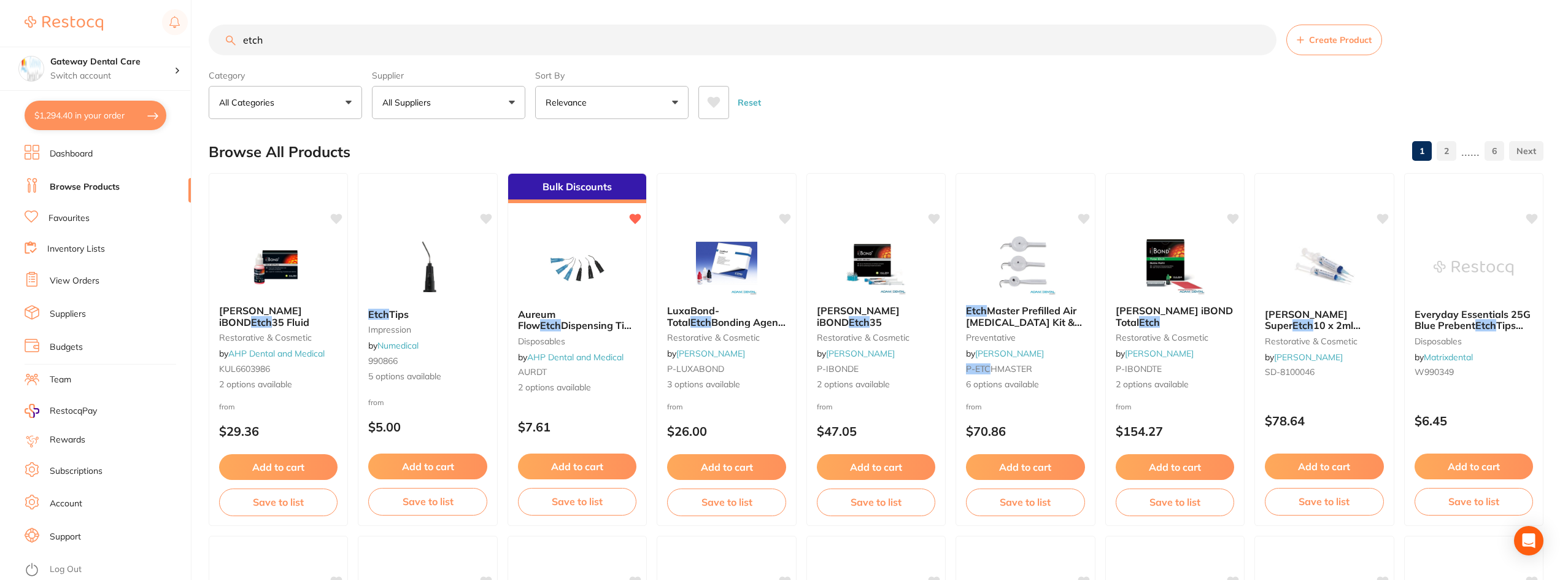
click at [1264, 38] on input "etch" at bounding box center [742, 40] width 1068 height 31
type input "activetch"
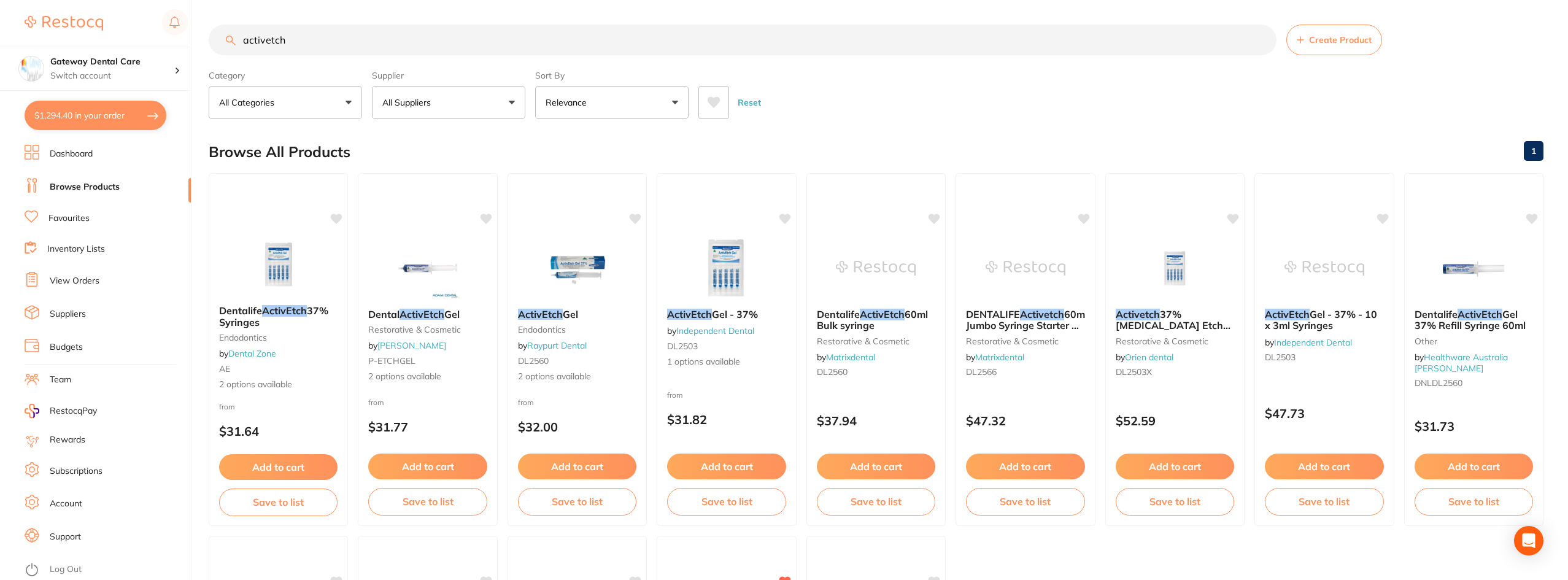
click at [727, 331] on link "Independent Dental" at bounding box center [715, 330] width 78 height 11
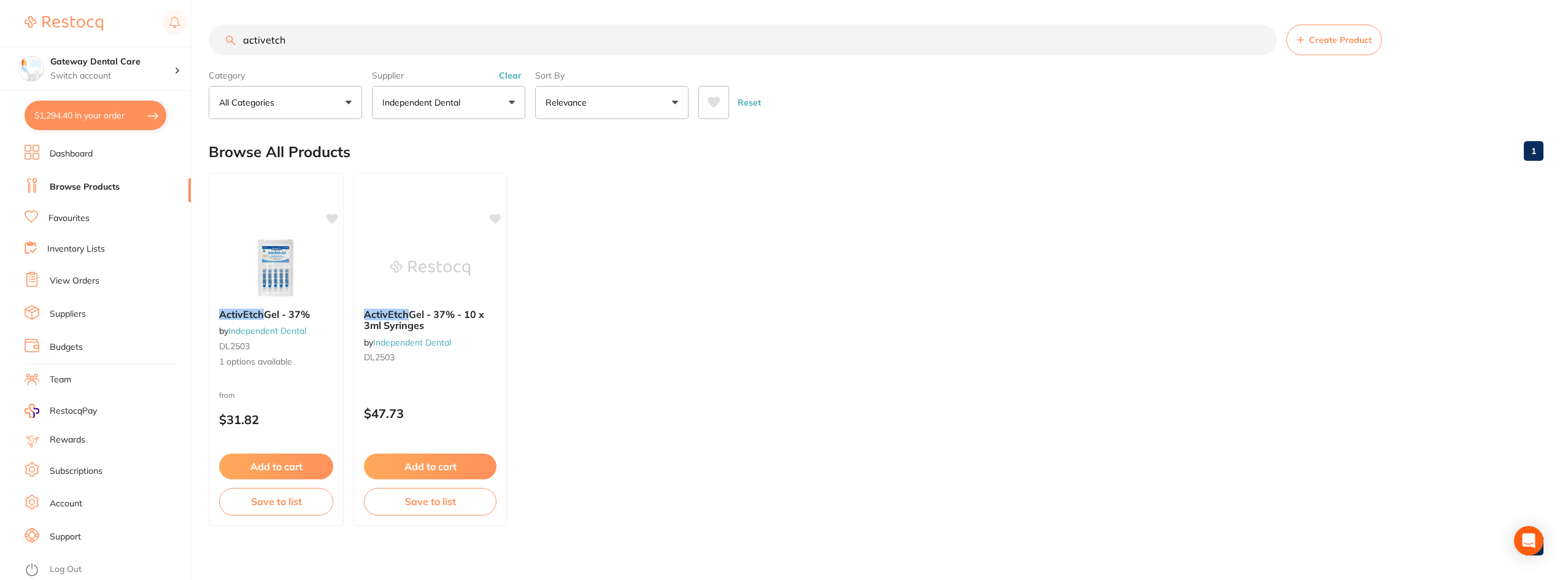
click at [513, 104] on button "Independent Dental" at bounding box center [449, 101] width 153 height 33
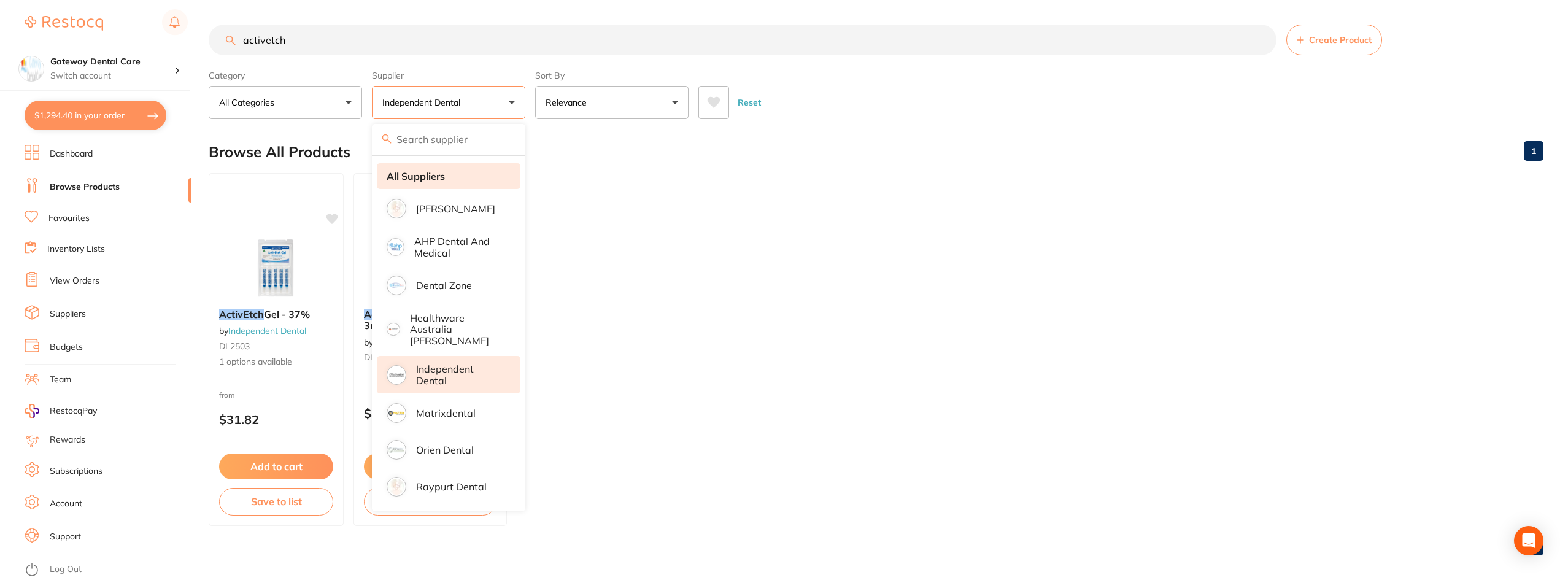
click at [430, 182] on li "All Suppliers" at bounding box center [449, 176] width 143 height 26
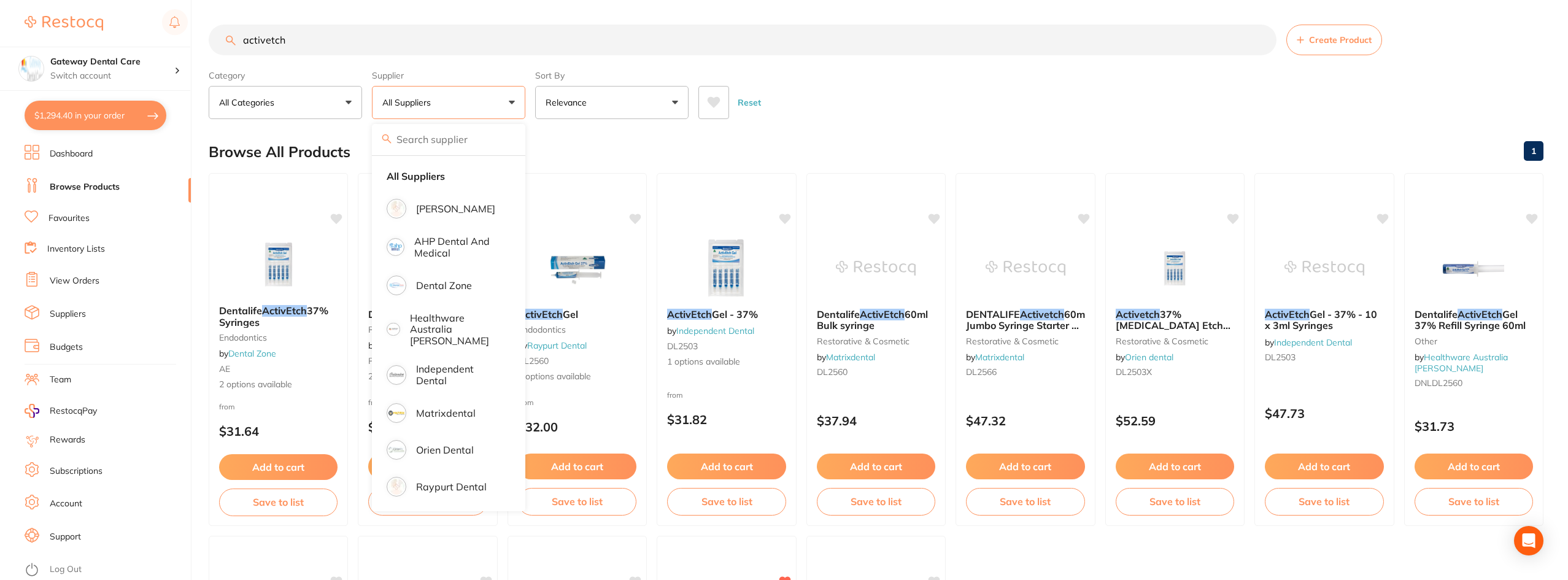
click at [904, 101] on div "Reset" at bounding box center [1116, 97] width 836 height 43
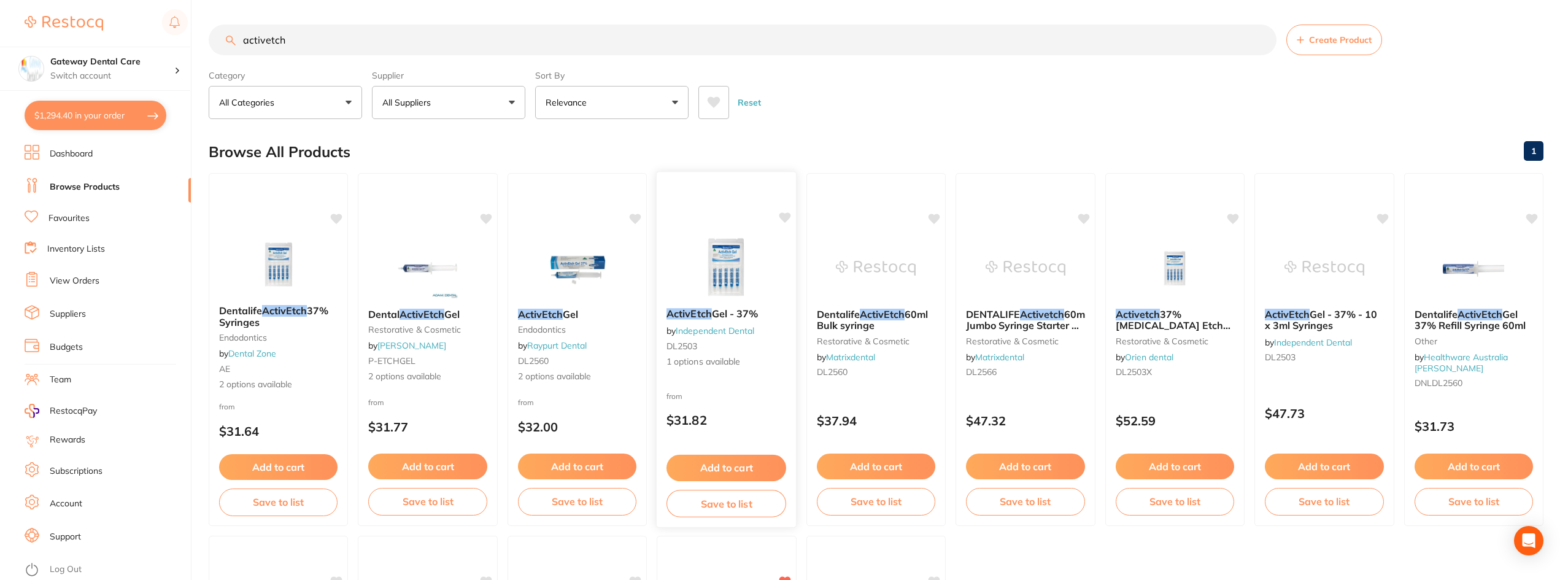
click at [725, 315] on span "Gel - 37%" at bounding box center [735, 313] width 47 height 12
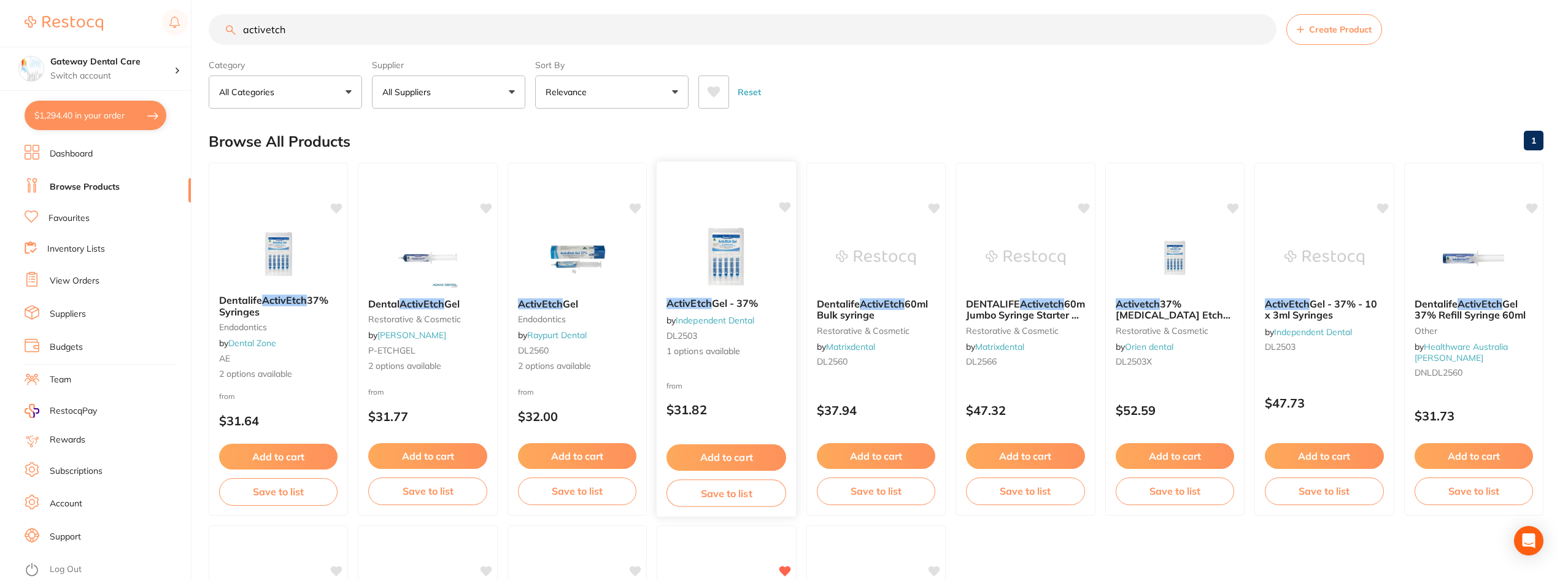
click at [735, 461] on button "Add to cart" at bounding box center [726, 458] width 119 height 27
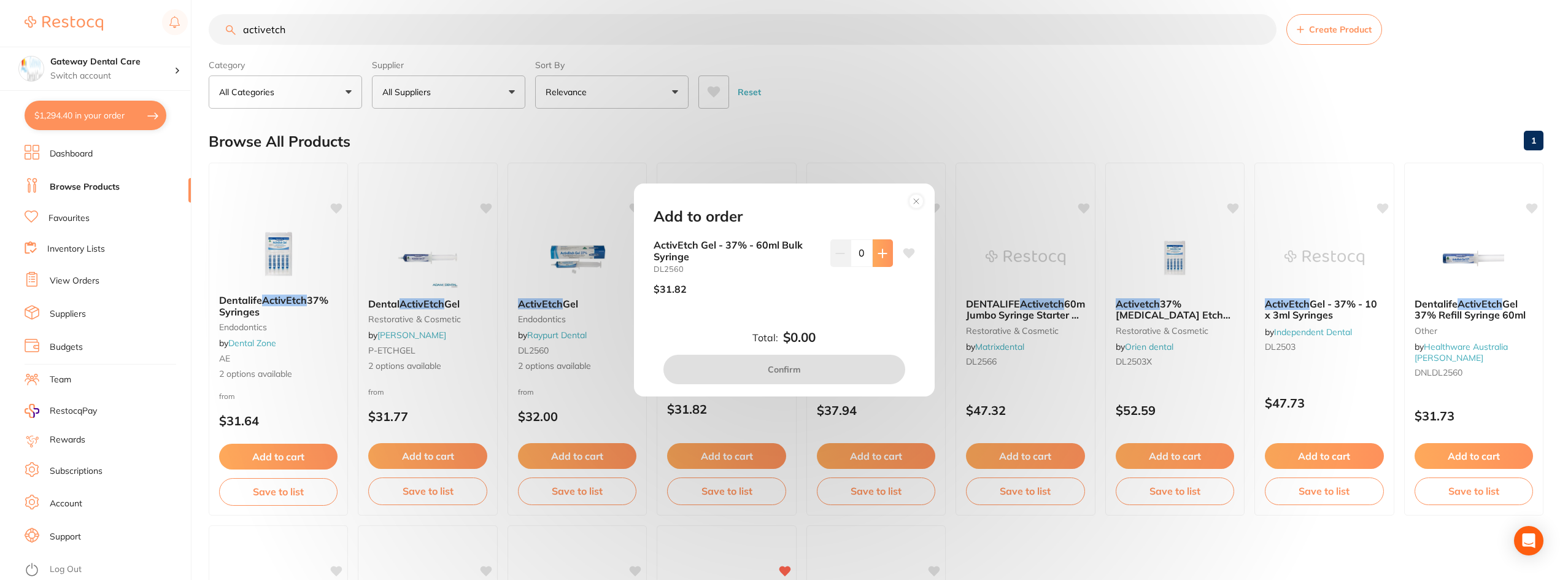
click at [883, 243] on button at bounding box center [882, 253] width 20 height 27
type input "1"
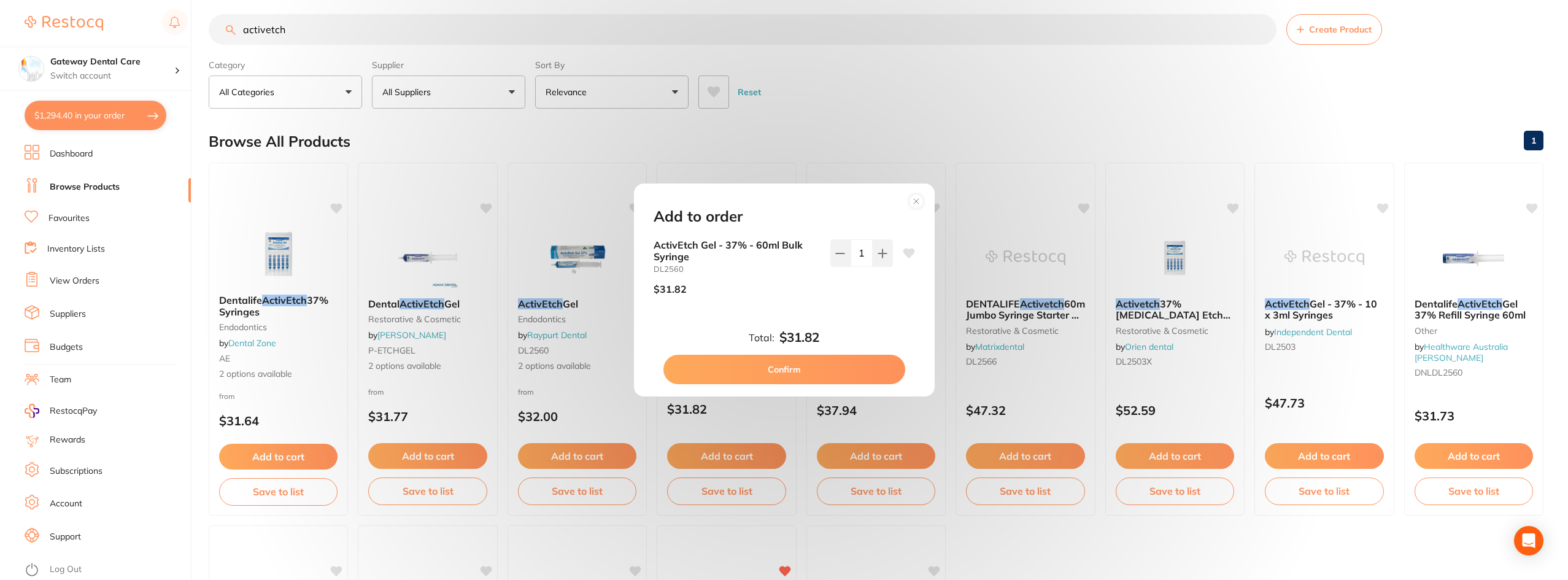
click at [827, 365] on button "Confirm" at bounding box center [784, 370] width 242 height 30
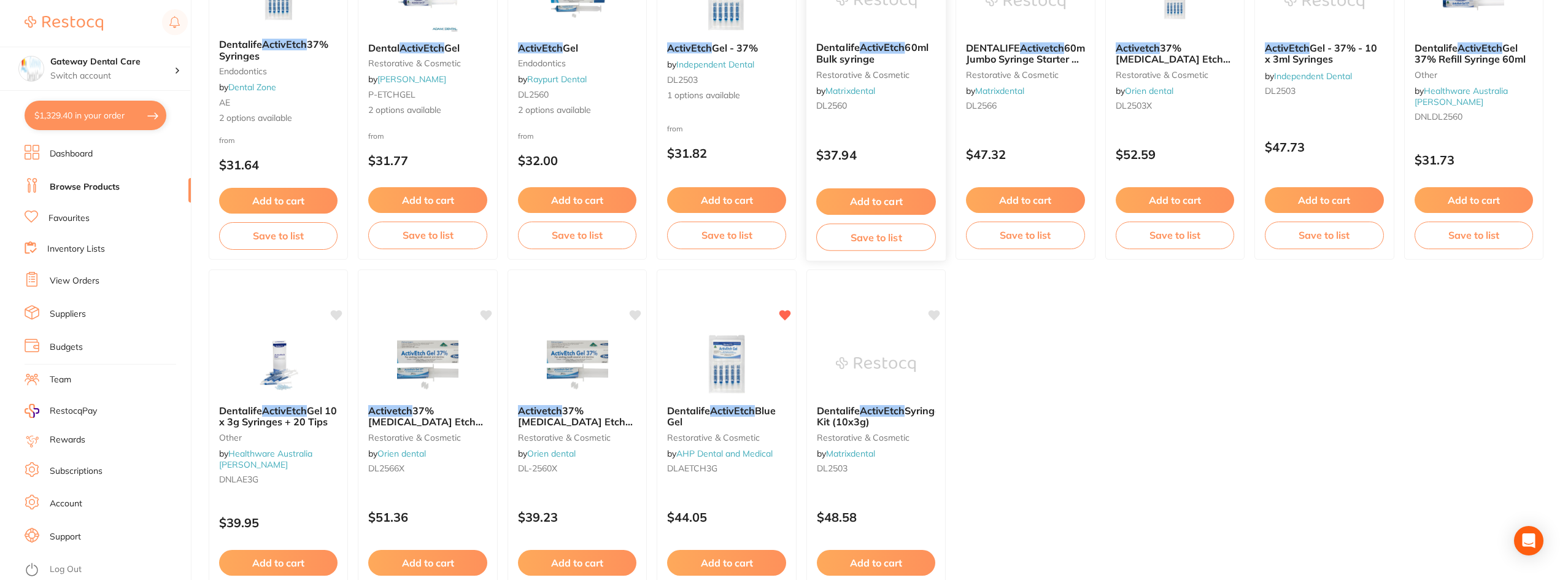
scroll to position [317, 0]
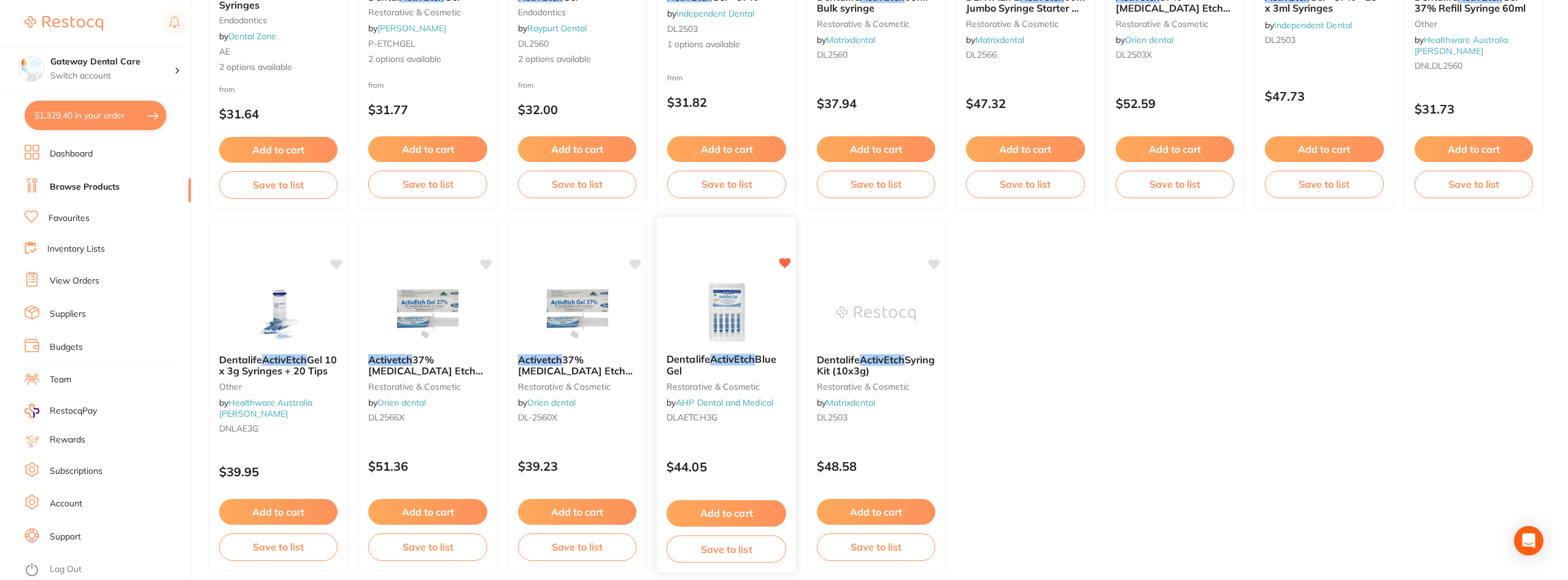
click at [728, 518] on button "Add to cart" at bounding box center [726, 513] width 119 height 27
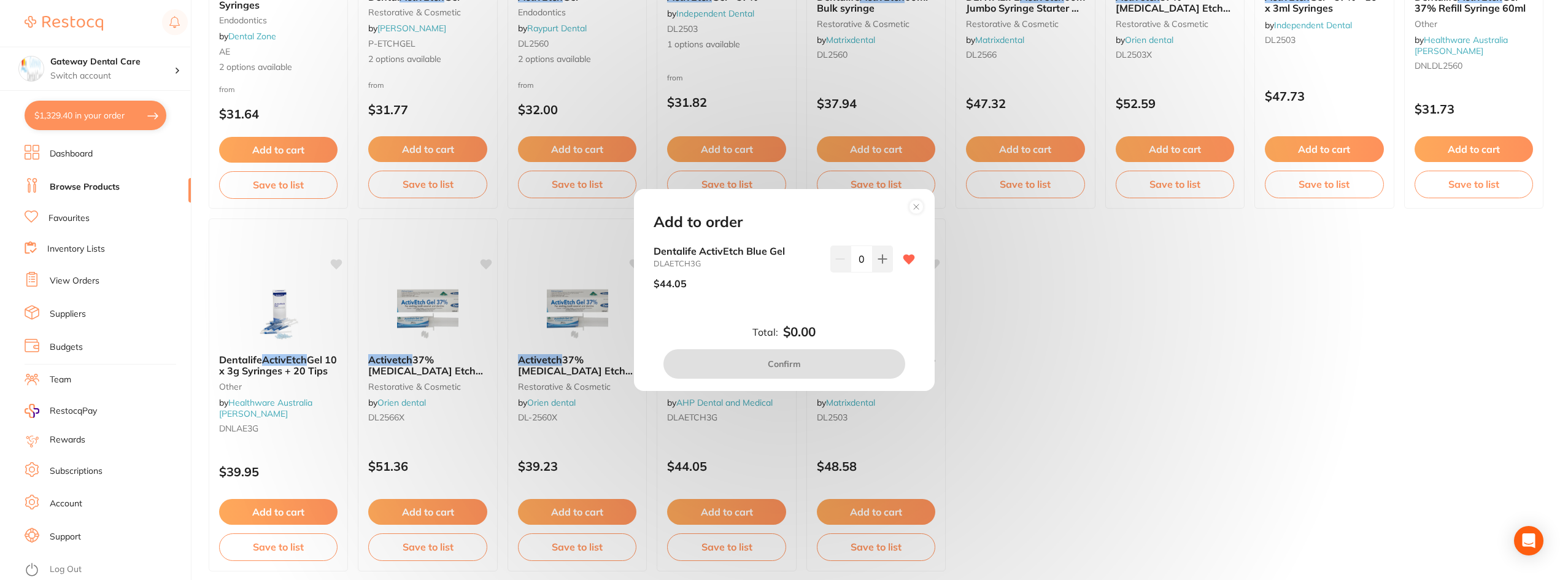
drag, startPoint x: 887, startPoint y: 264, endPoint x: 882, endPoint y: 275, distance: 12.1
click at [887, 263] on button at bounding box center [882, 259] width 20 height 27
type input "1"
click at [832, 369] on button "Confirm" at bounding box center [784, 364] width 242 height 30
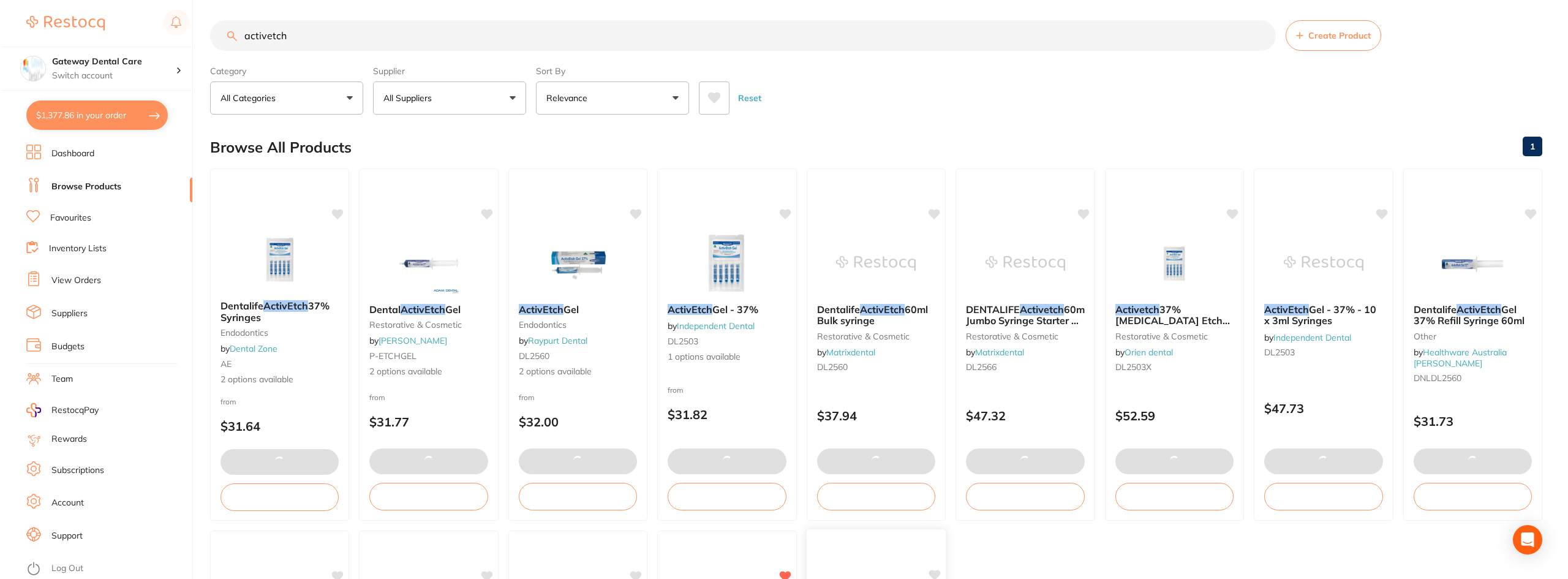
scroll to position [0, 0]
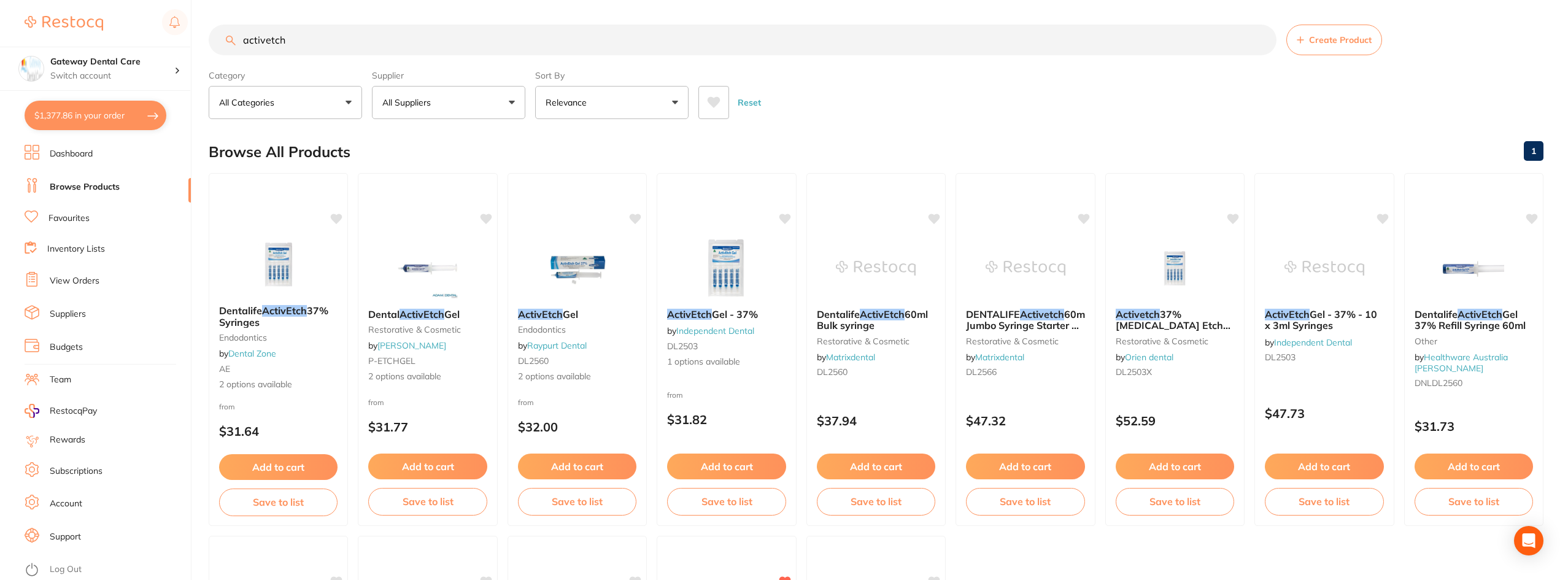
click at [1258, 39] on input "activetch" at bounding box center [742, 40] width 1068 height 31
click at [1262, 38] on input "activetch" at bounding box center [742, 40] width 1068 height 31
click at [80, 222] on link "Favourites" at bounding box center [69, 218] width 41 height 12
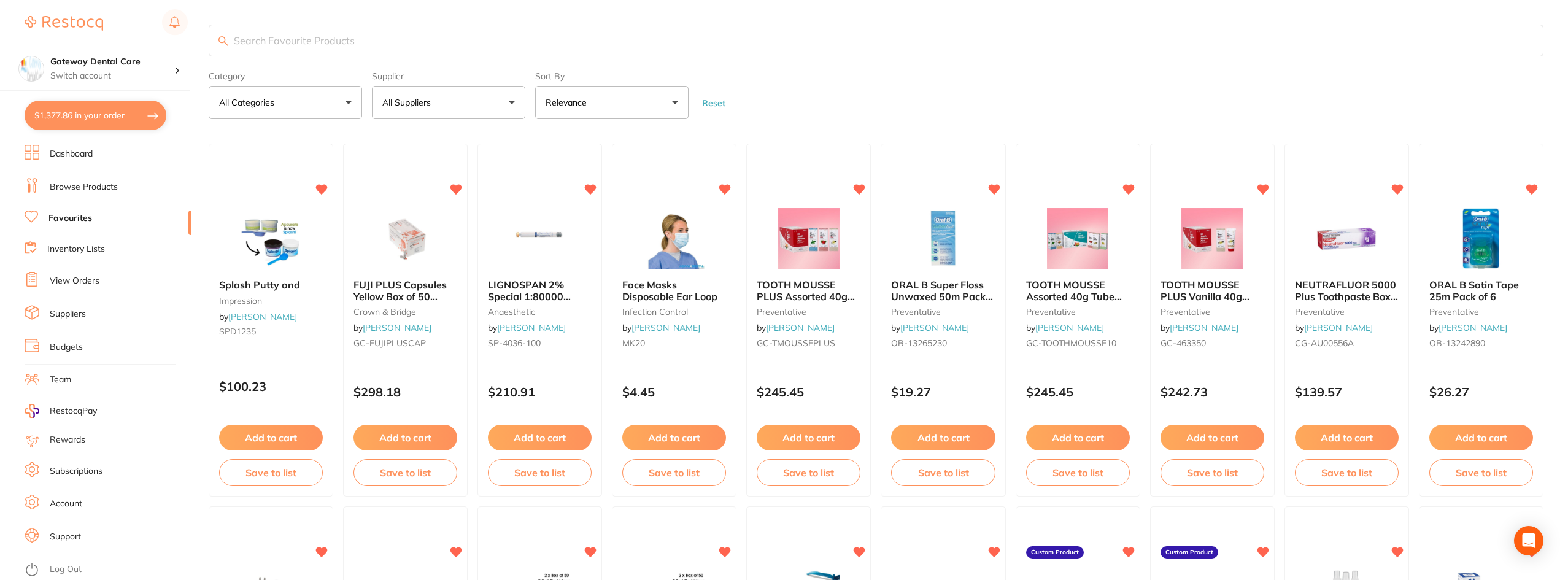
click at [280, 39] on input "search" at bounding box center [877, 41] width 1335 height 32
type input "estellite"
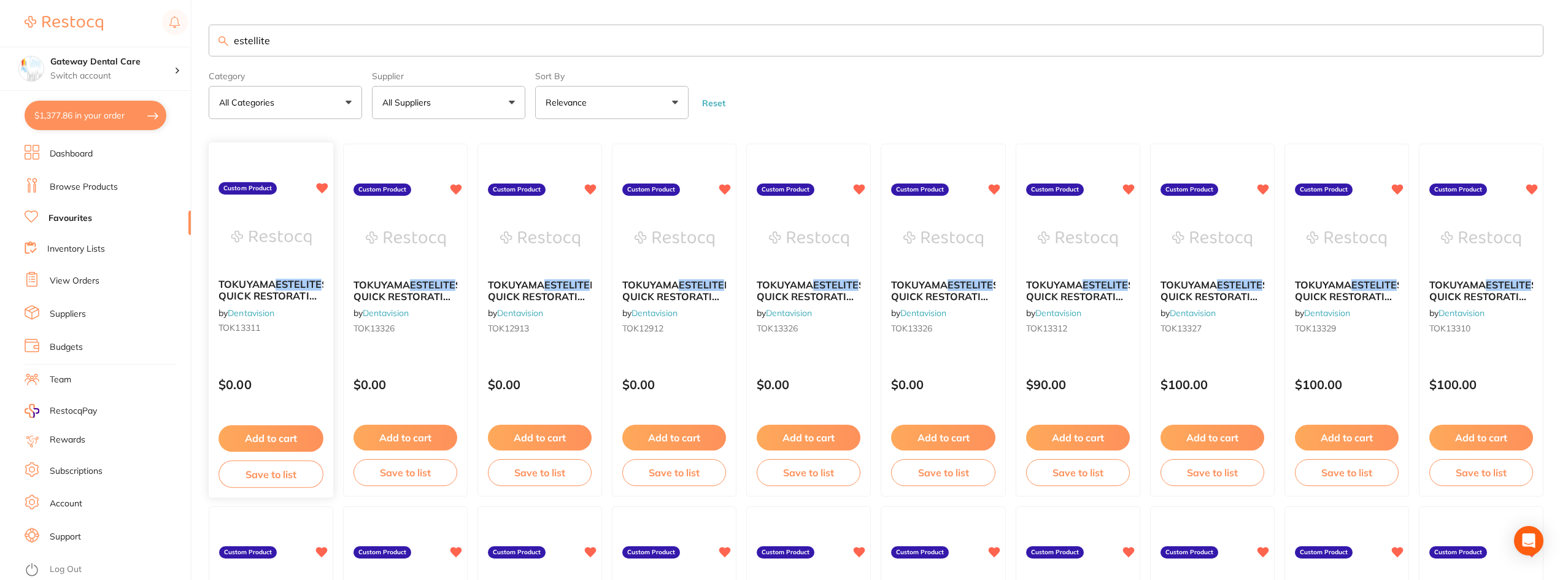
click at [297, 278] on div "TOKUYAMA ESTELITE SIGMA QUICK RESTORATIVE PLT A2 (20) 0.2g by Dentavision TOK13…" at bounding box center [271, 309] width 124 height 80
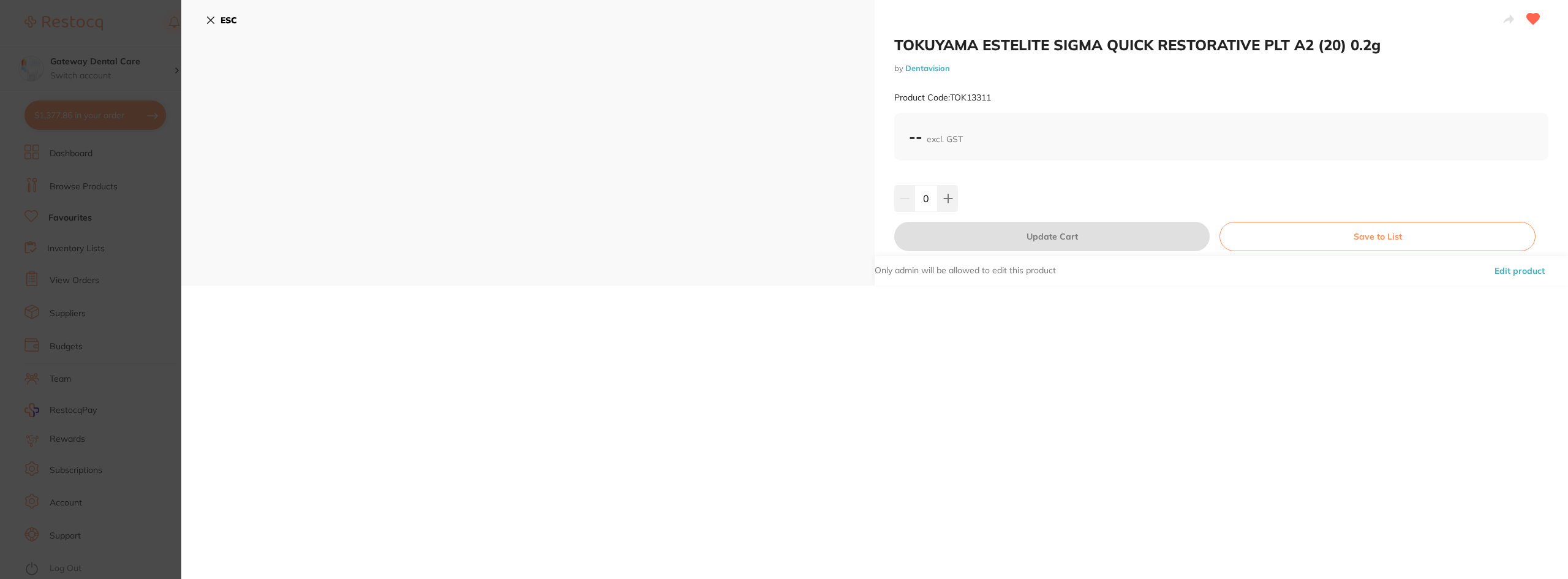
click at [117, 261] on section "TOKUYAMA ESTELITE SIGMA QUICK RESTORATIVE PLT A2 (20) 0.2g by Dentavision Produ…" at bounding box center [784, 289] width 1568 height 579
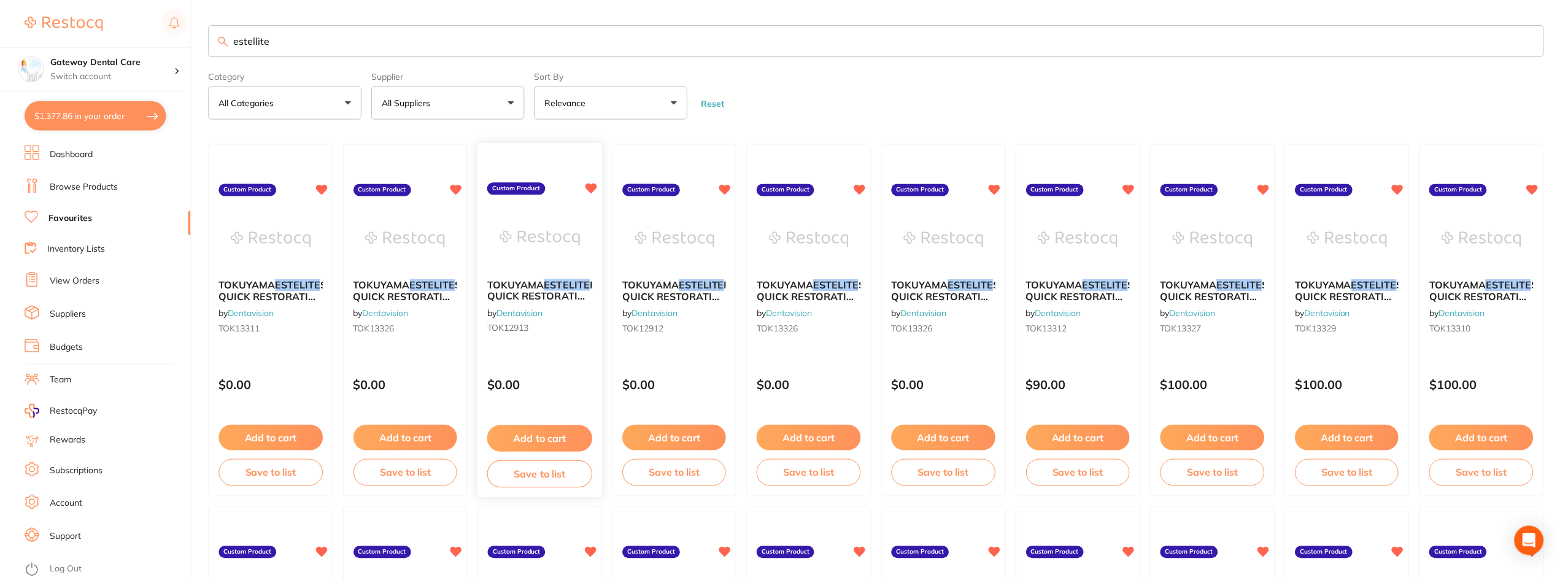
scroll to position [1, 0]
click at [420, 298] on span "SIGMA QUICK RESTORATIVE PLT OPA2 (20) 0.2g" at bounding box center [420, 294] width 134 height 35
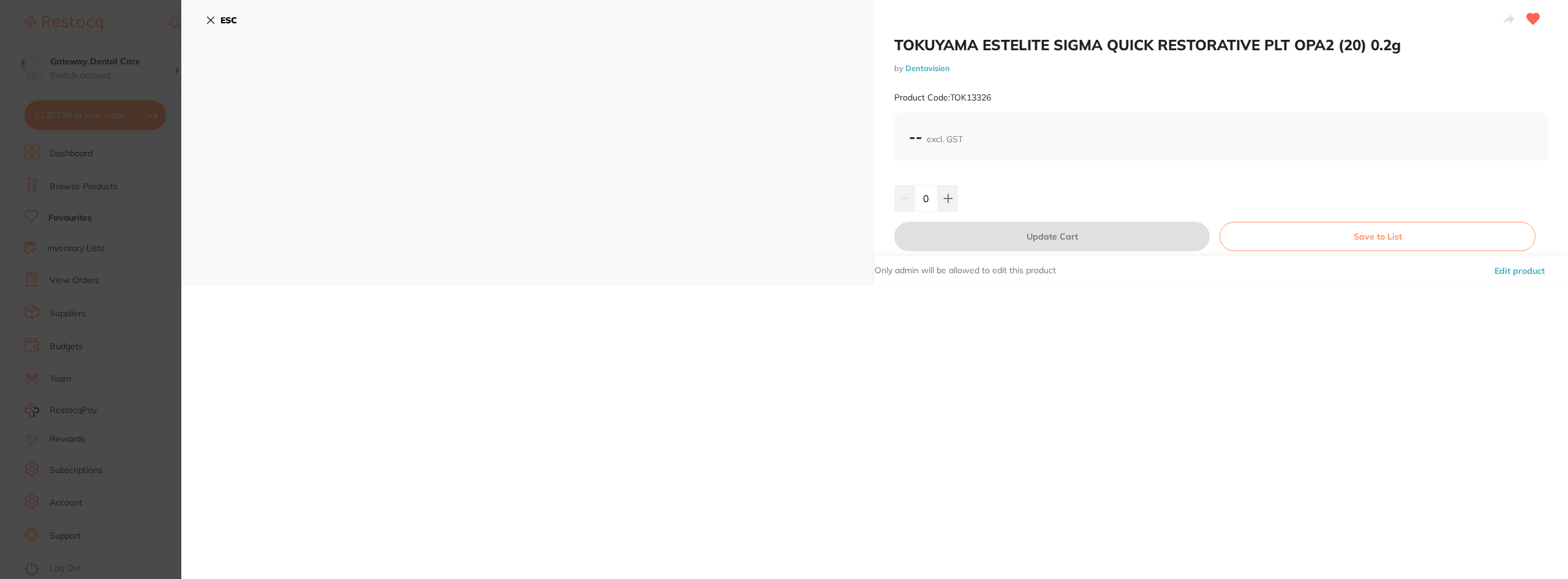
click at [55, 270] on section "TOKUYAMA ESTELITE SIGMA QUICK RESTORATIVE PLT OPA2 (20) 0.2g by Dentavision Pro…" at bounding box center [784, 289] width 1568 height 579
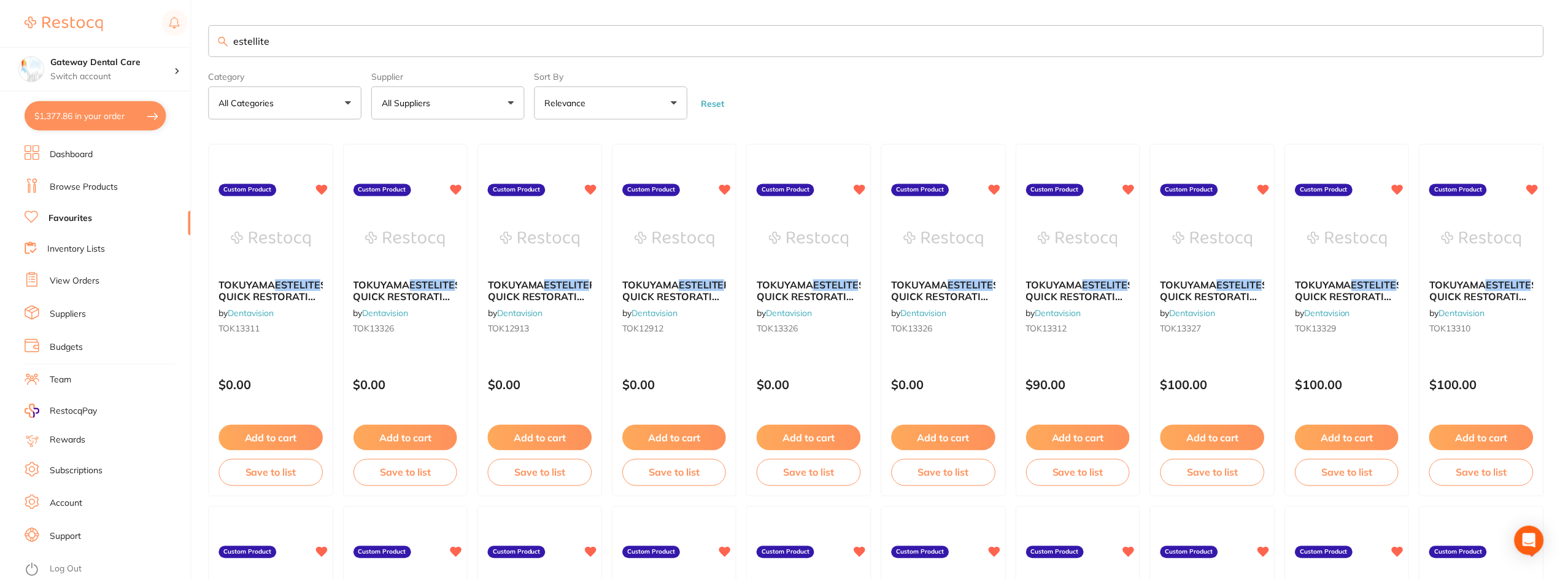
scroll to position [1, 0]
click at [568, 318] on div "TOKUYAMA ESTELITE POSTERIOR QUICK RESTORATIVE SYRINGE A3 4.2G by Dentavision TO…" at bounding box center [539, 308] width 124 height 80
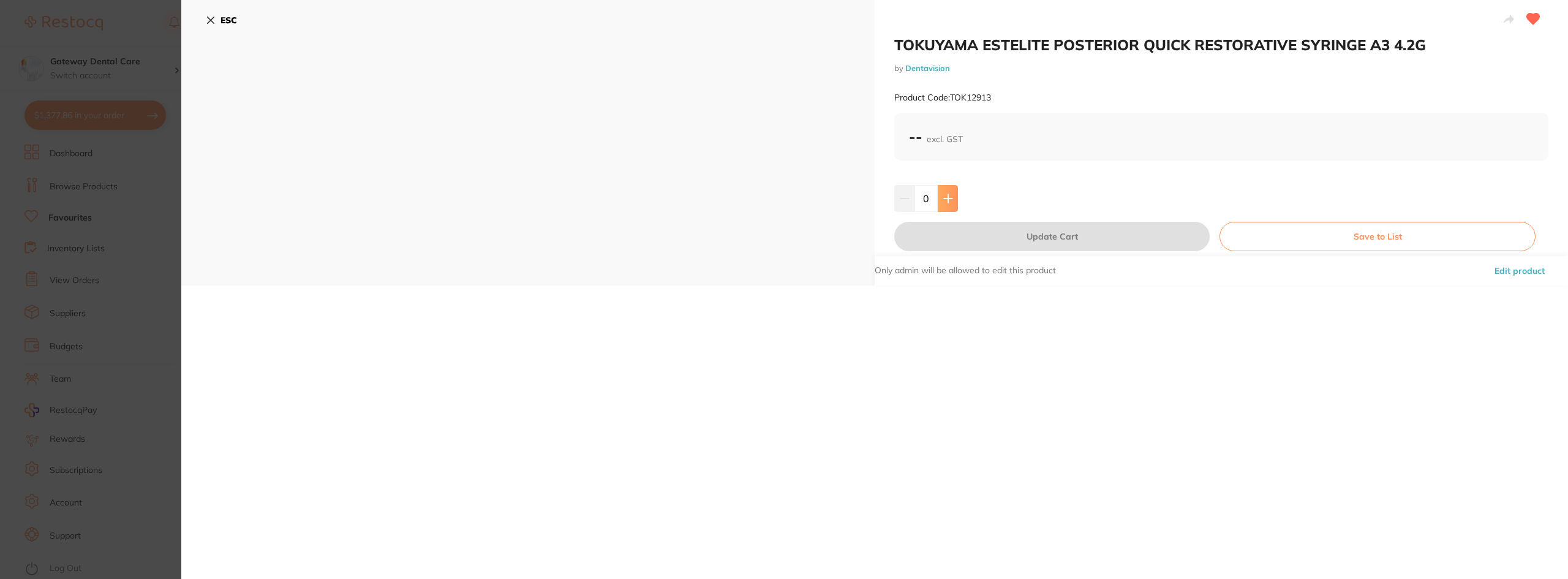
click at [947, 200] on icon at bounding box center [948, 199] width 8 height 8
type input "1"
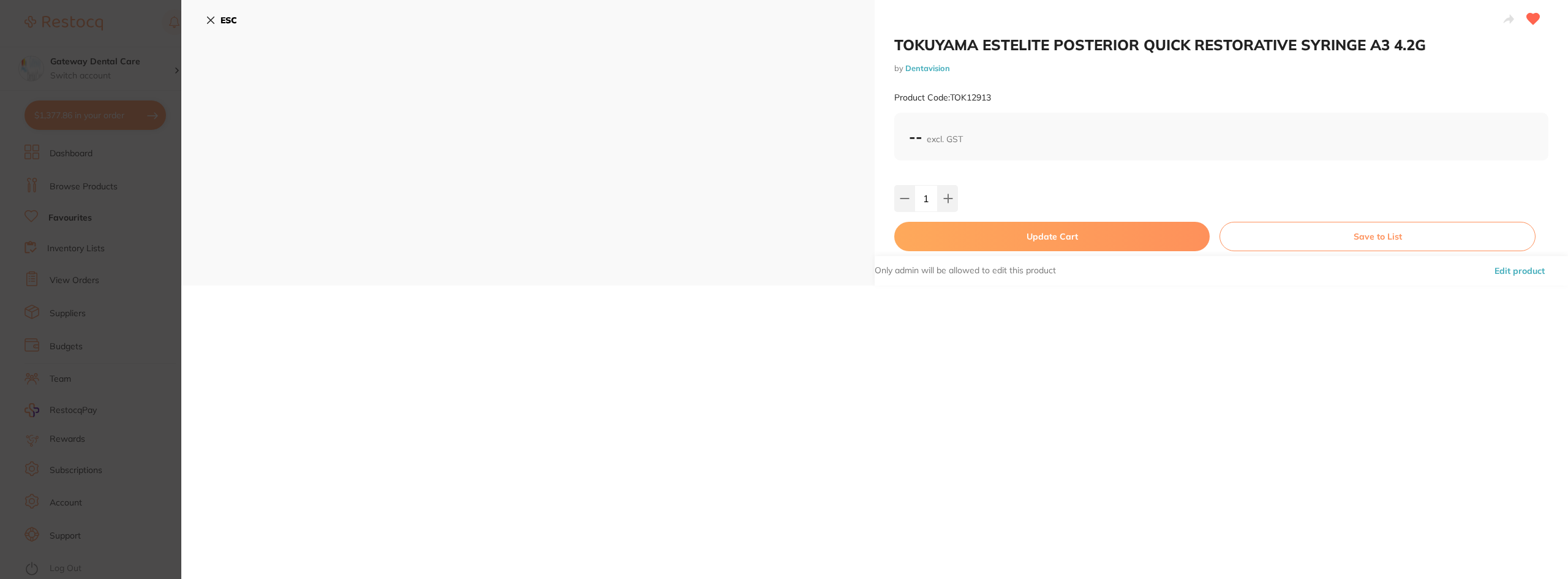
click at [125, 204] on section "TOKUYAMA ESTELITE POSTERIOR QUICK RESTORATIVE SYRINGE A3 4.2G by Dentavision Pr…" at bounding box center [784, 289] width 1568 height 579
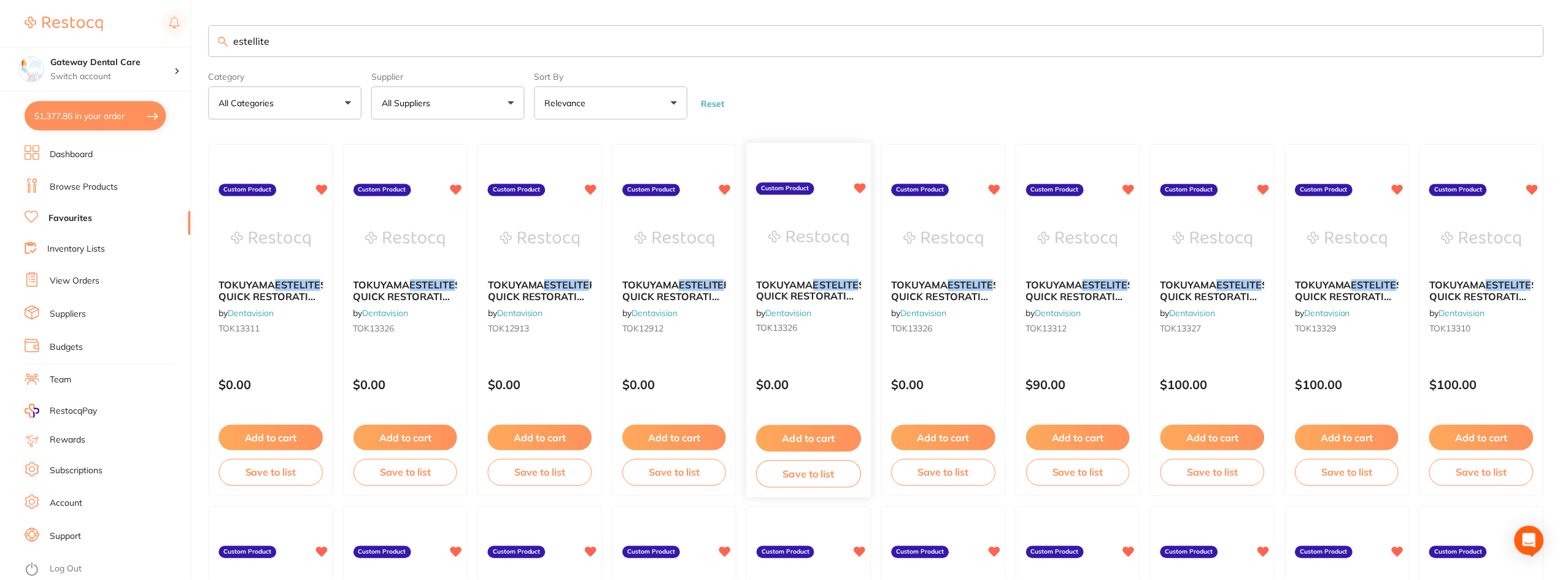
scroll to position [1, 0]
click at [679, 283] on span "TOKUYAMA" at bounding box center [651, 284] width 57 height 12
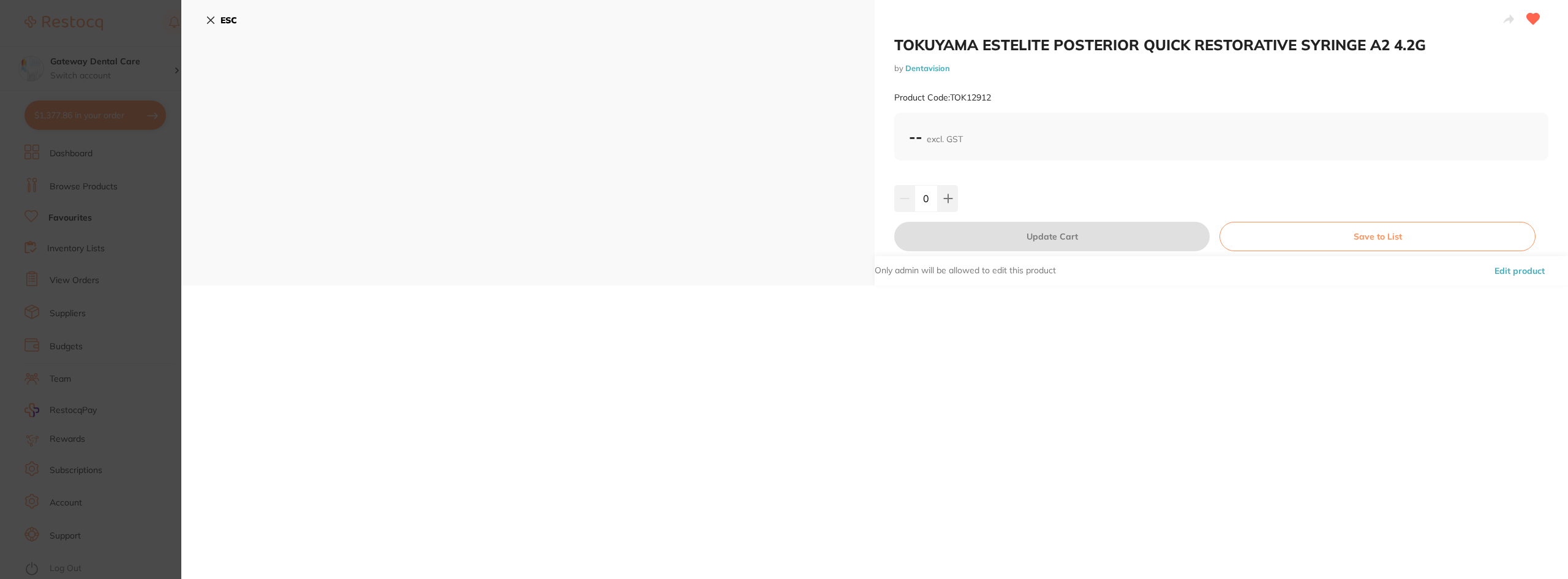
click at [7, 159] on section "TOKUYAMA ESTELITE POSTERIOR QUICK RESTORATIVE SYRINGE A2 4.2G by Dentavision Pr…" at bounding box center [784, 289] width 1568 height 579
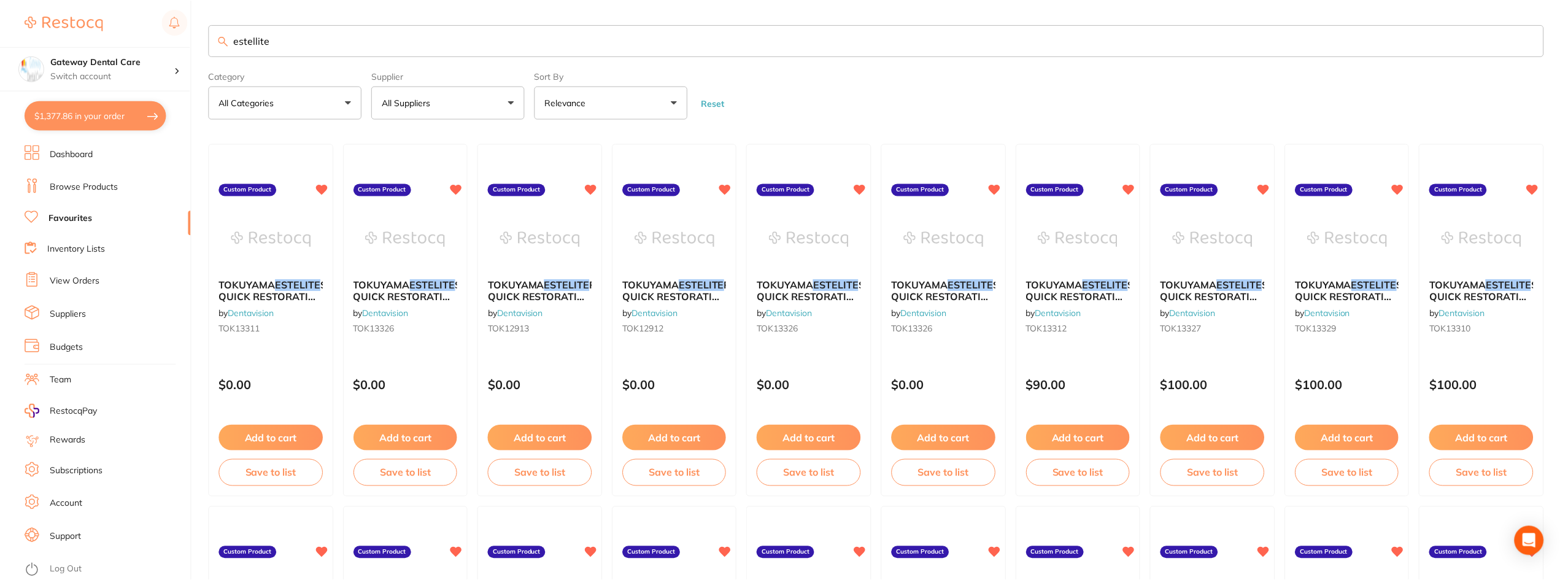
scroll to position [1, 0]
click at [800, 302] on div "TOKUYAMA ESTELITE SIGMA QUICK RESTORATIVE PLT OPA2 (20) 0.2g by Dentavision TOK…" at bounding box center [809, 307] width 123 height 78
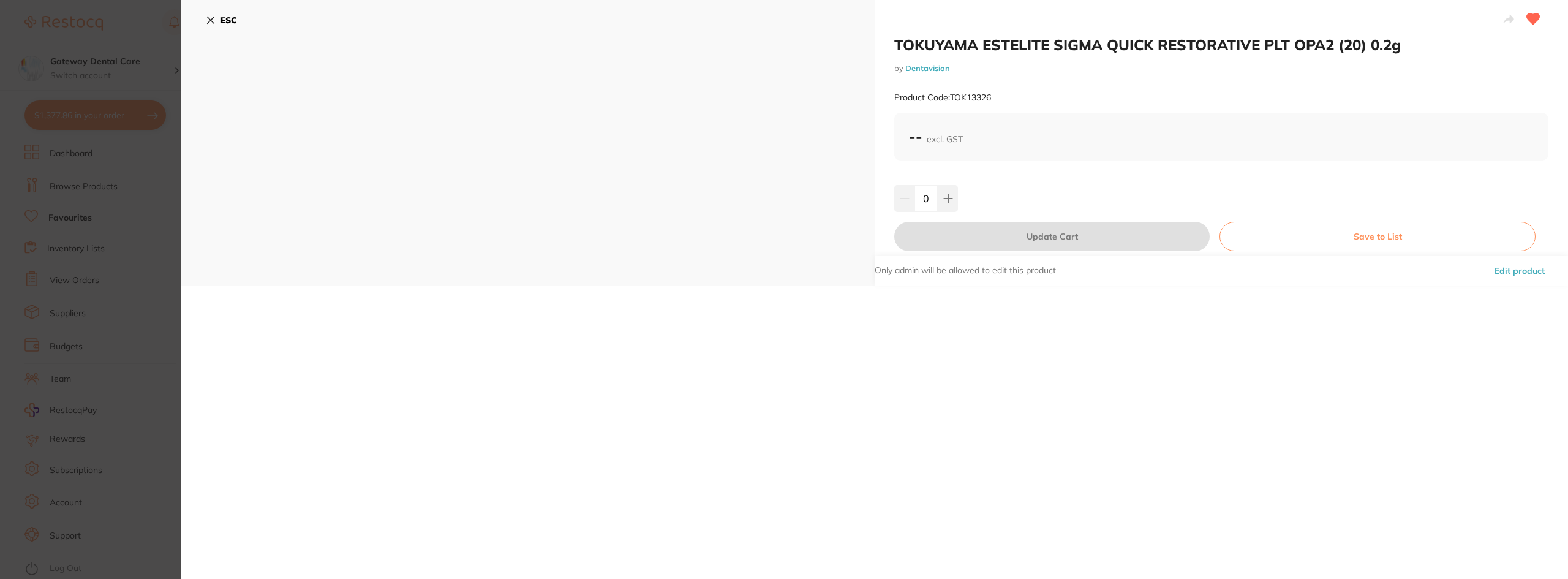
click at [133, 163] on section "TOKUYAMA ESTELITE SIGMA QUICK RESTORATIVE PLT OPA2 (20) 0.2g by Dentavision Pro…" at bounding box center [784, 289] width 1568 height 579
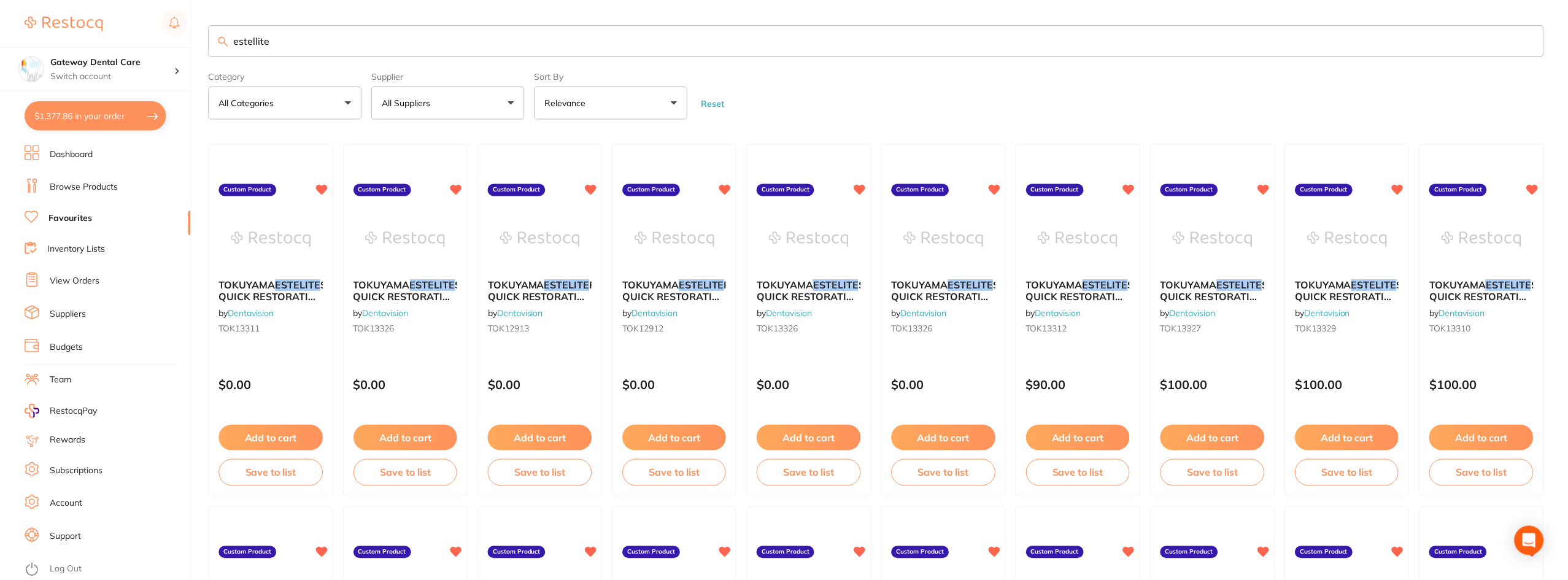
scroll to position [1, 0]
click at [990, 300] on b "TOKUYAMA ESTELITE SIGMA QUICK RESTORATIVE PLT OPA2 (20) 0.2g" at bounding box center [943, 290] width 104 height 23
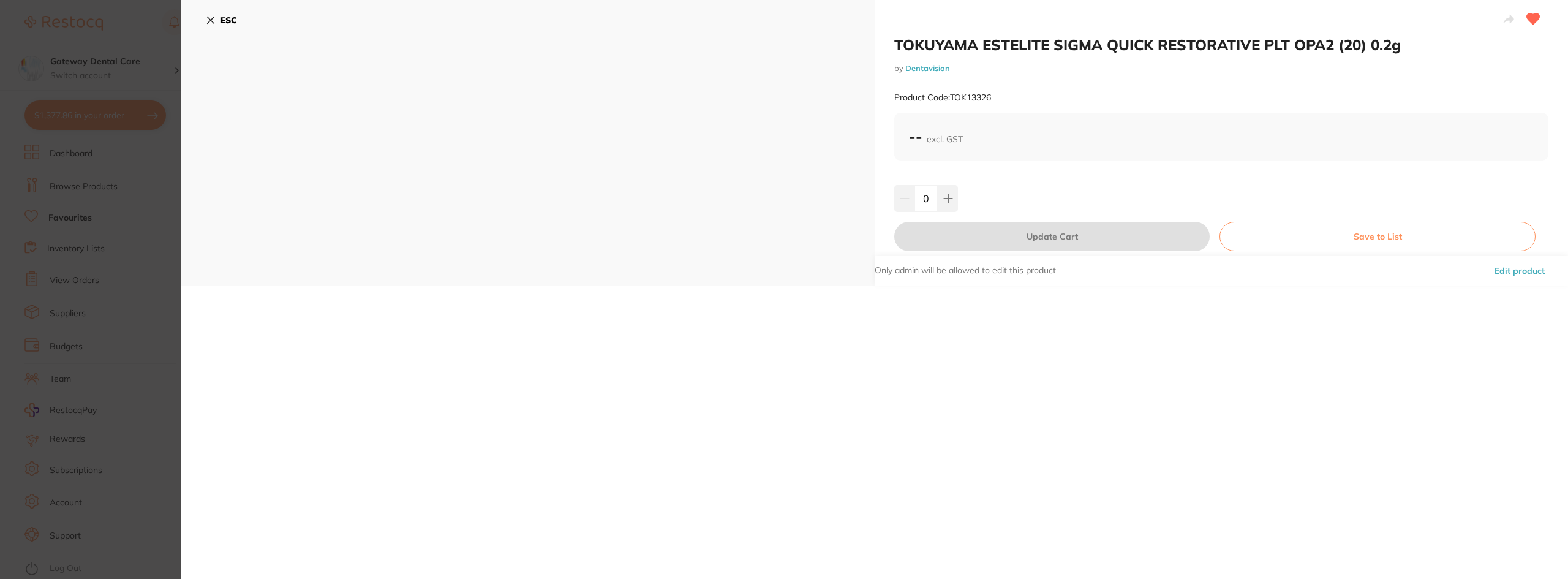
click at [106, 186] on section "TOKUYAMA ESTELITE SIGMA QUICK RESTORATIVE PLT OPA2 (20) 0.2g by Dentavision Pro…" at bounding box center [784, 289] width 1568 height 579
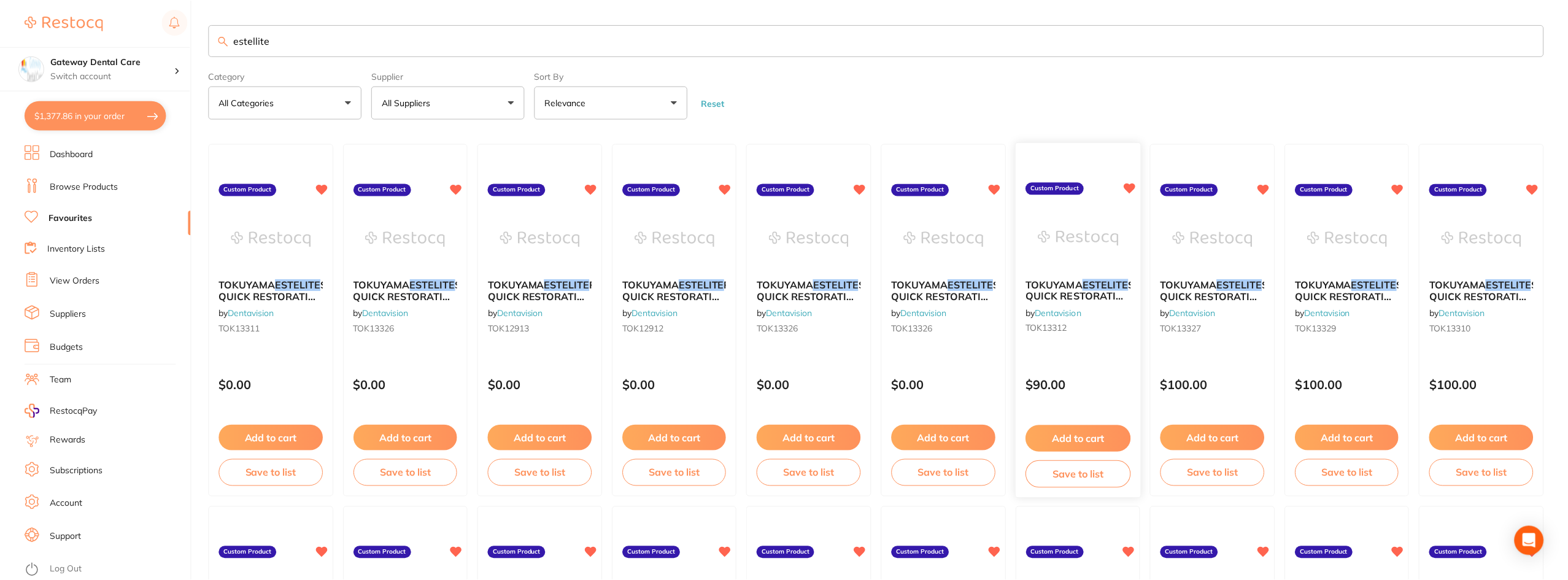
scroll to position [1, 0]
drag, startPoint x: 1116, startPoint y: 300, endPoint x: 1108, endPoint y: 298, distance: 8.2
click at [1116, 300] on span "SIGMA QUICK RESTORATIVE PLT A3 (20) 0.2g" at bounding box center [1092, 294] width 134 height 35
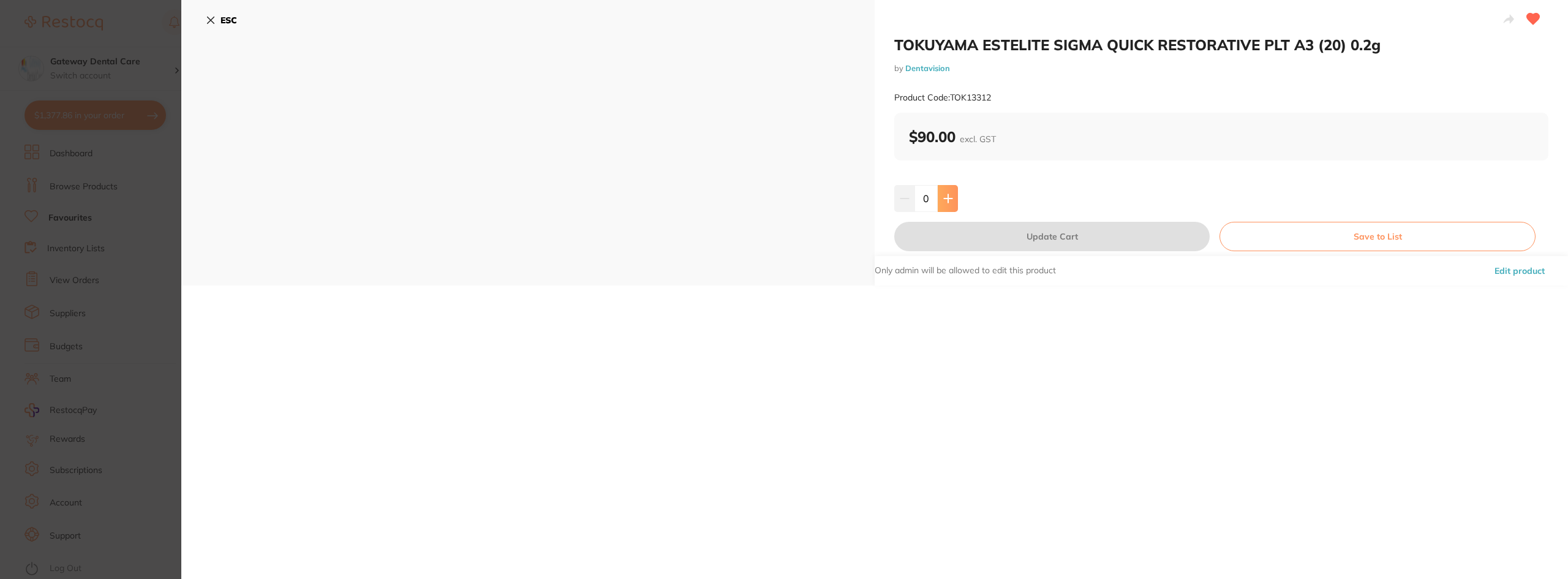
click at [941, 185] on button at bounding box center [947, 198] width 20 height 27
type input "1"
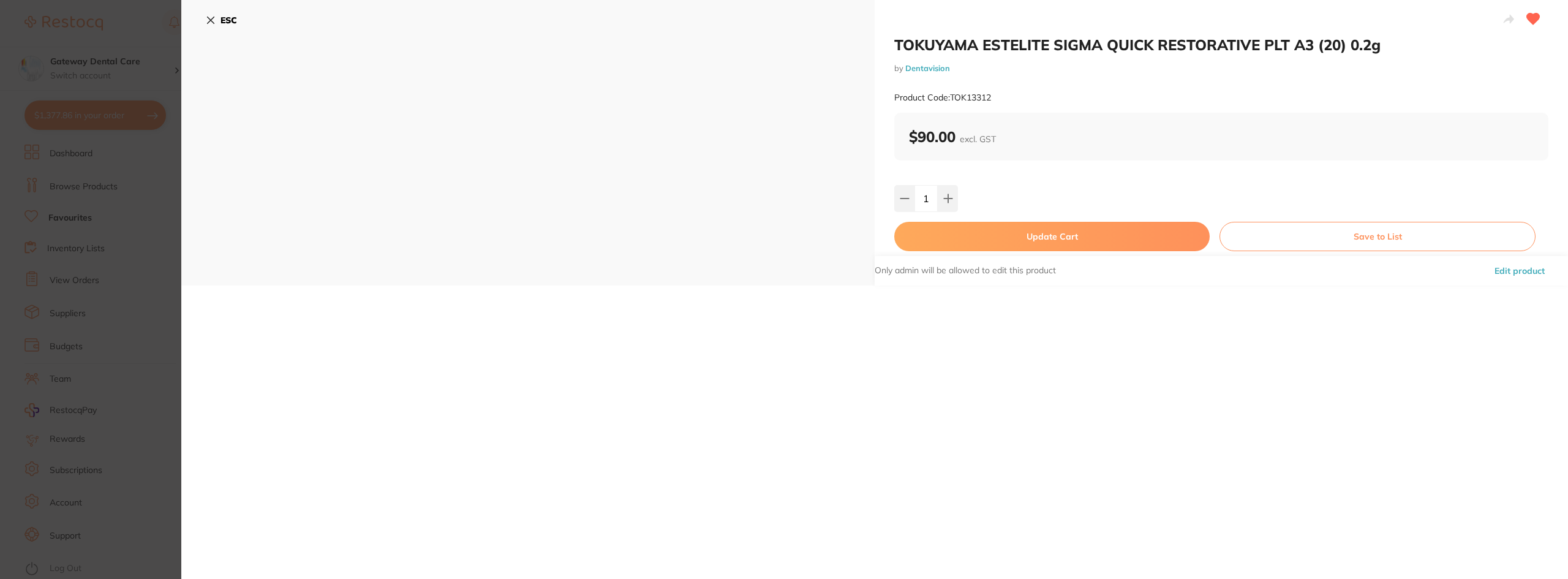
click at [1021, 240] on button "Update Cart" at bounding box center [1053, 236] width 316 height 30
checkbox input "false"
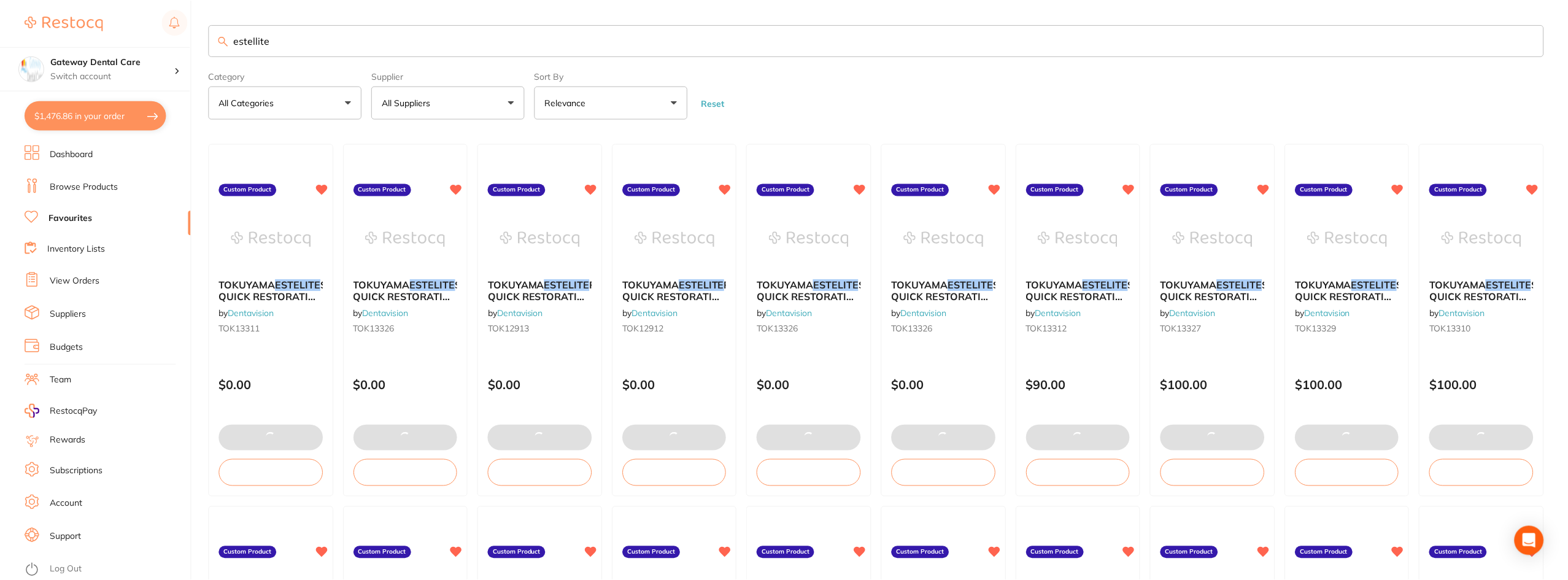
scroll to position [1, 0]
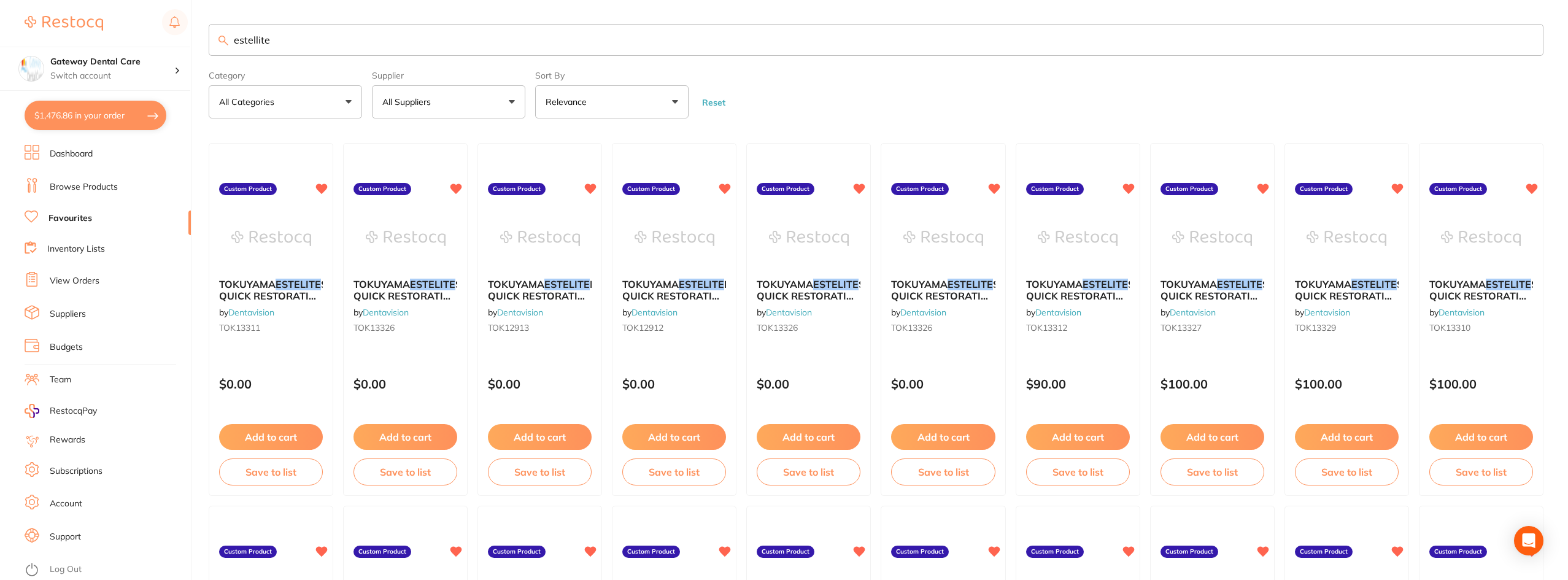
click at [1525, 44] on input "estellite" at bounding box center [877, 40] width 1335 height 32
click at [1526, 38] on input "estellite" at bounding box center [877, 40] width 1335 height 32
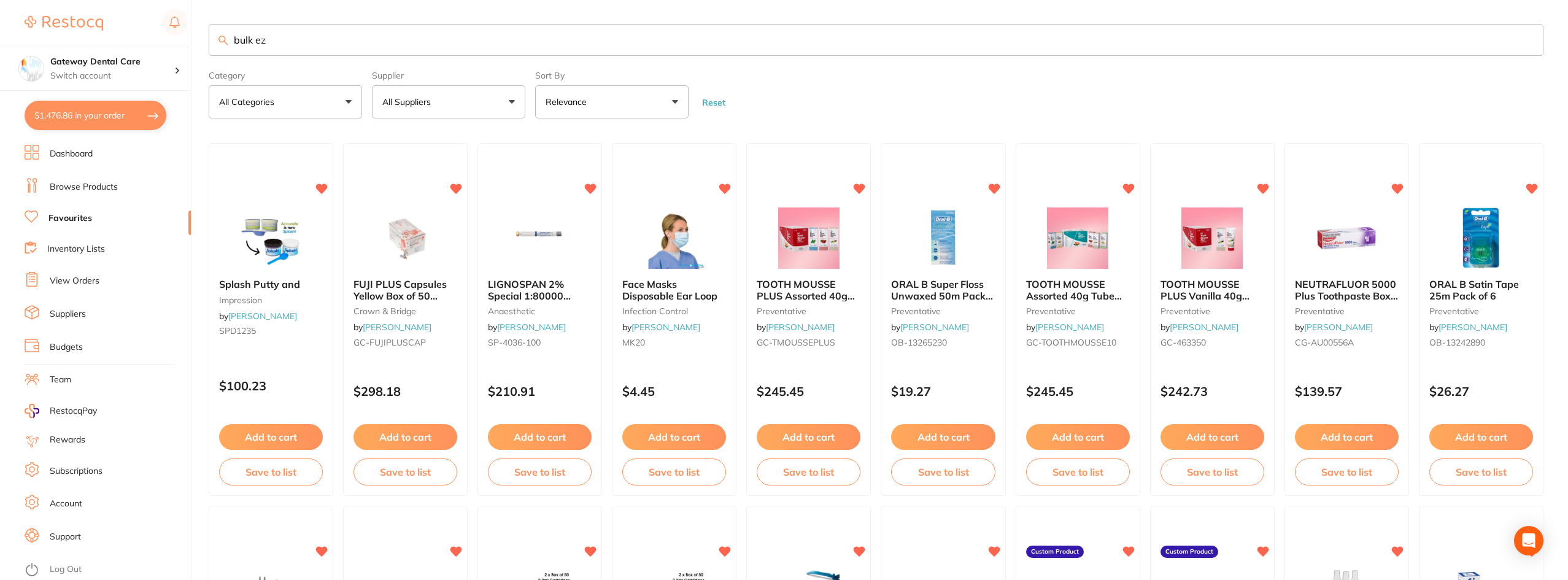
type input "bulk ez"
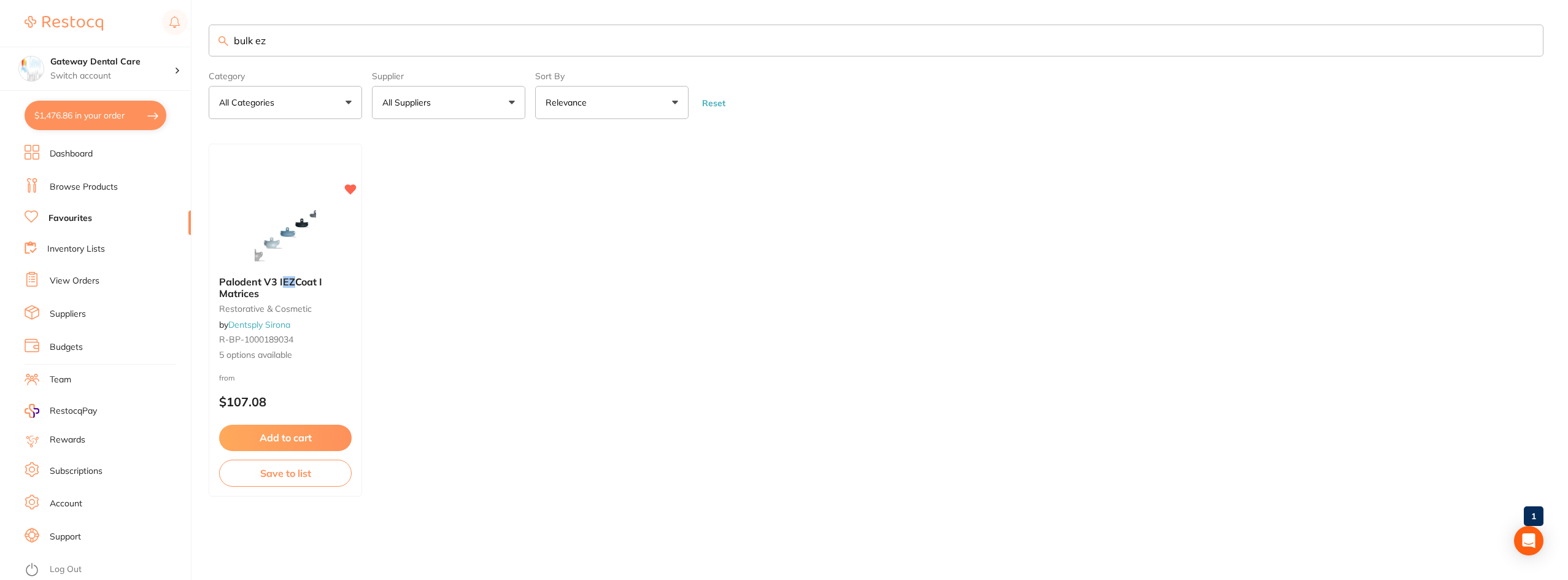
scroll to position [0, 0]
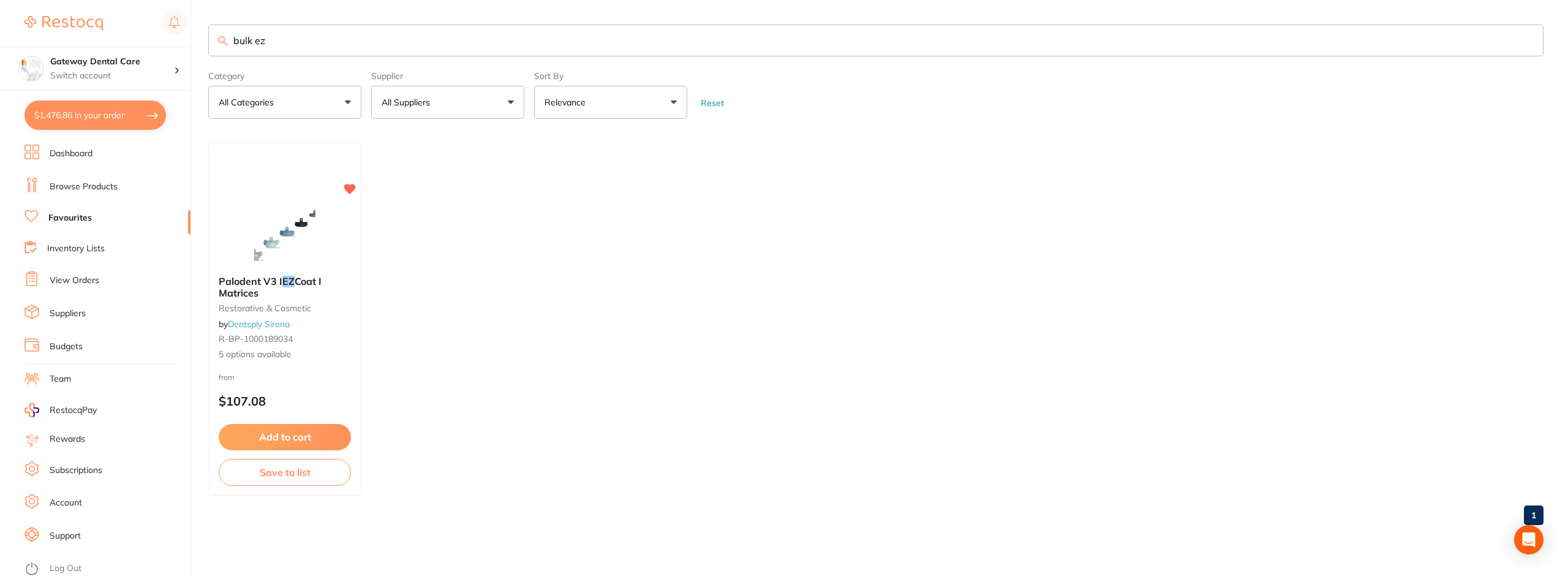
click at [62, 188] on link "Browse Products" at bounding box center [83, 187] width 68 height 12
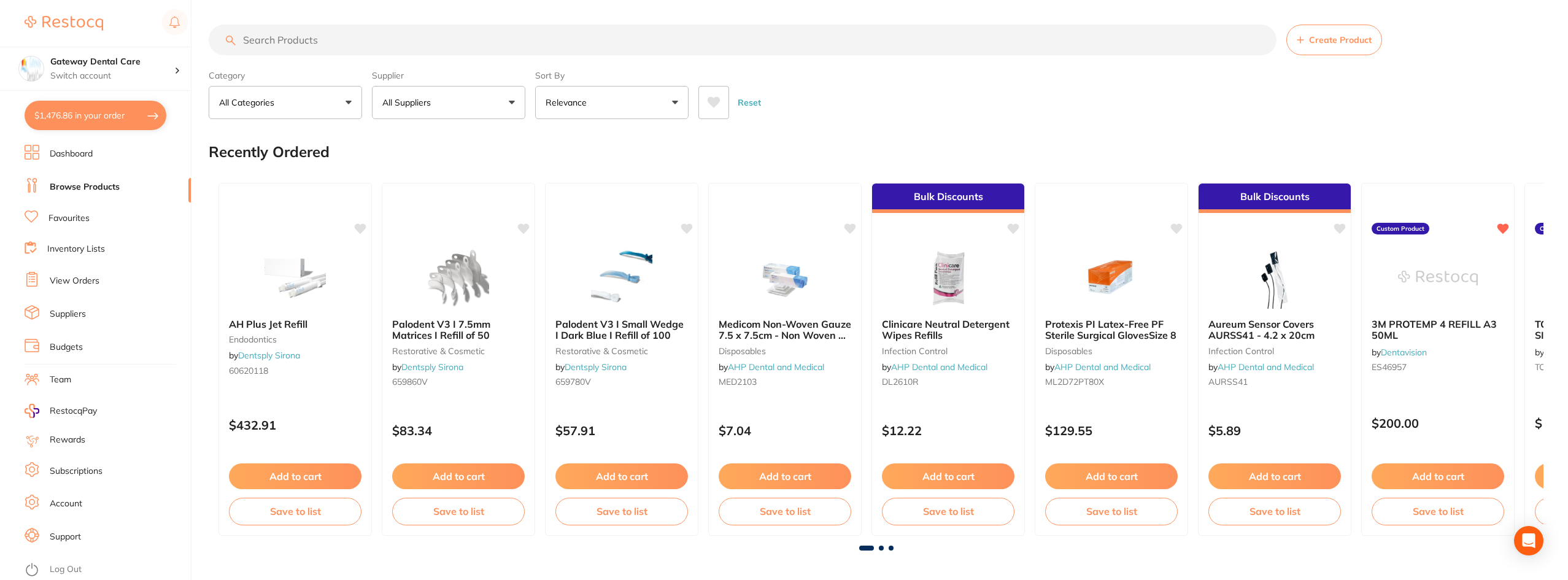
click at [358, 40] on input "search" at bounding box center [742, 40] width 1068 height 31
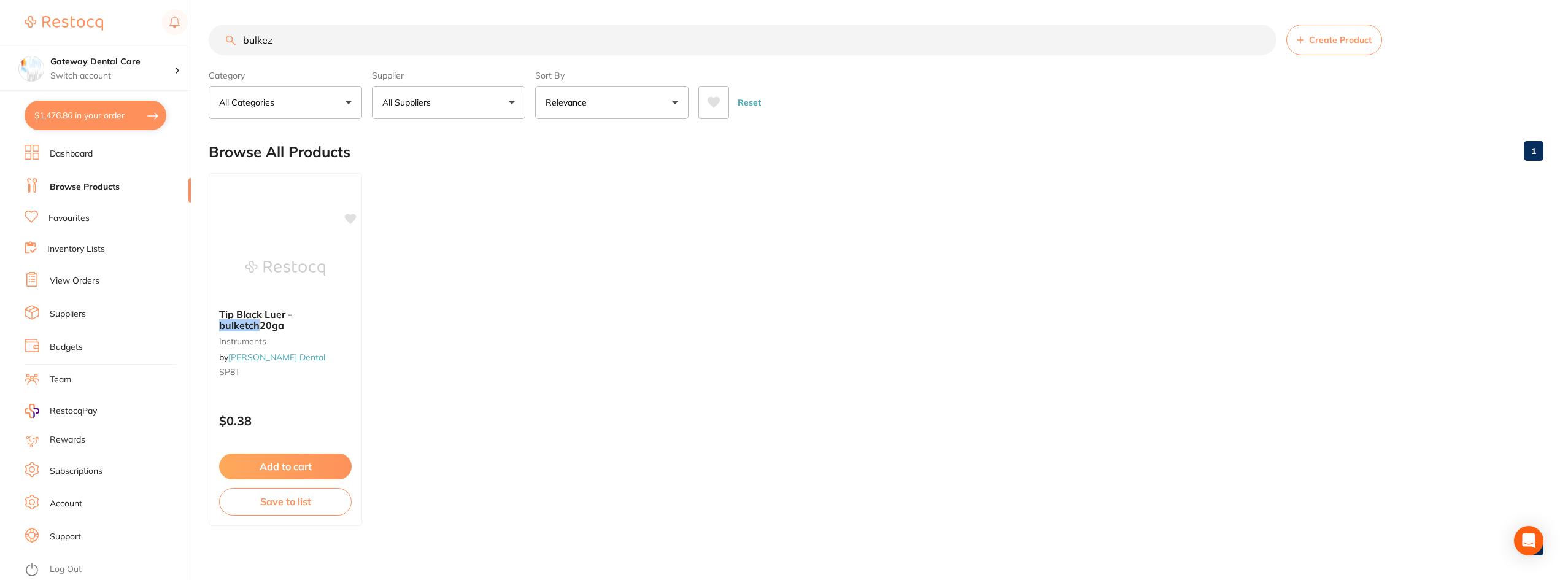
type input "bulkez"
click at [1261, 41] on input "bulkez" at bounding box center [742, 40] width 1068 height 31
type input "suction"
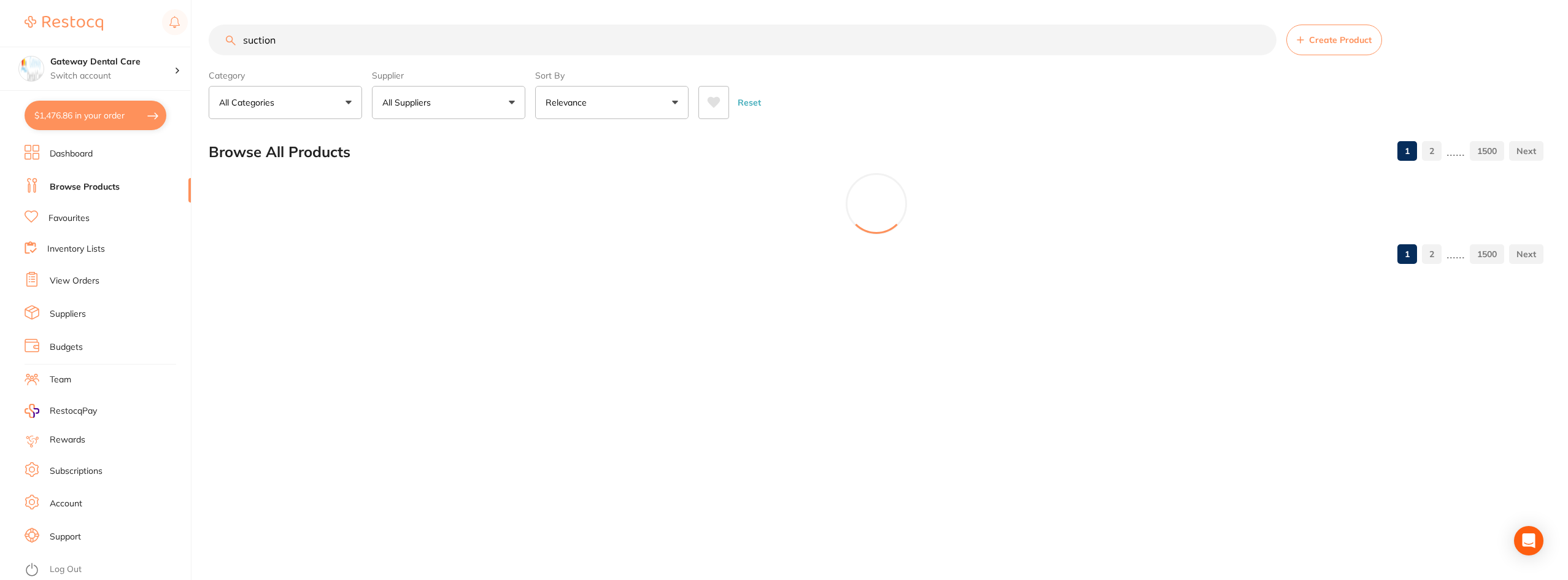
click at [1264, 46] on input "suction" at bounding box center [742, 40] width 1068 height 31
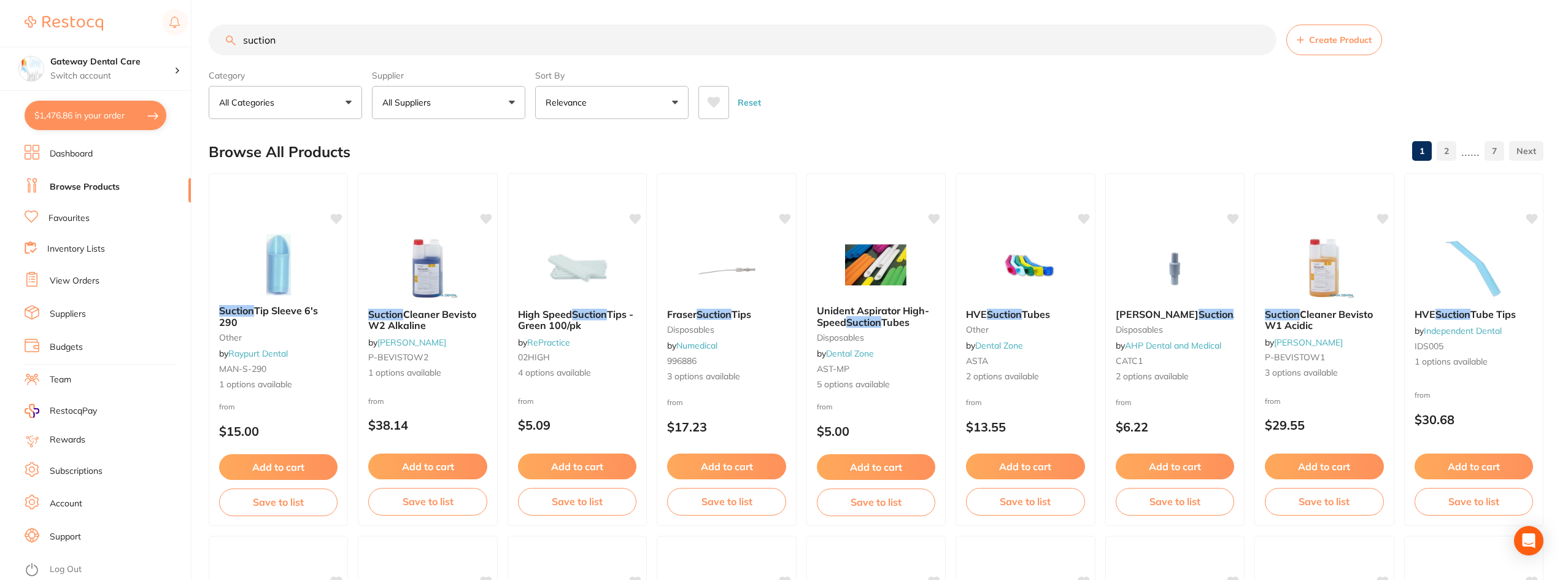
click at [1262, 40] on input "suction" at bounding box center [742, 40] width 1068 height 31
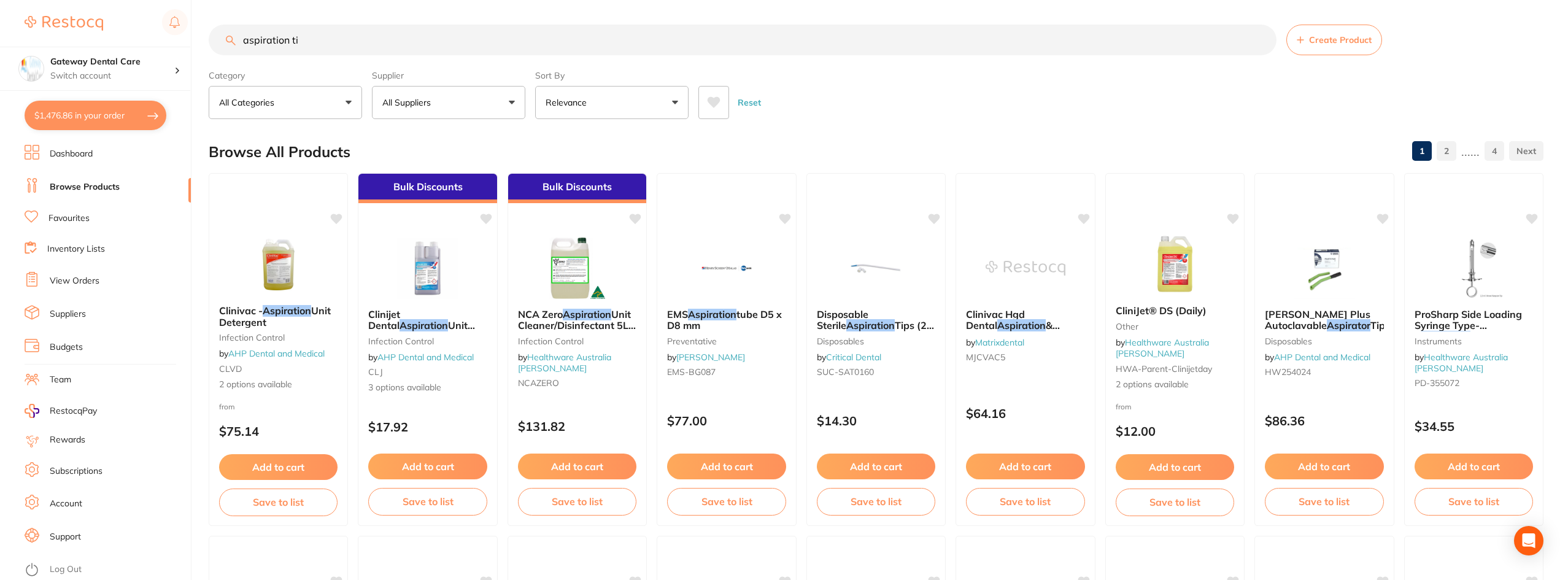
type input "aspiration tip"
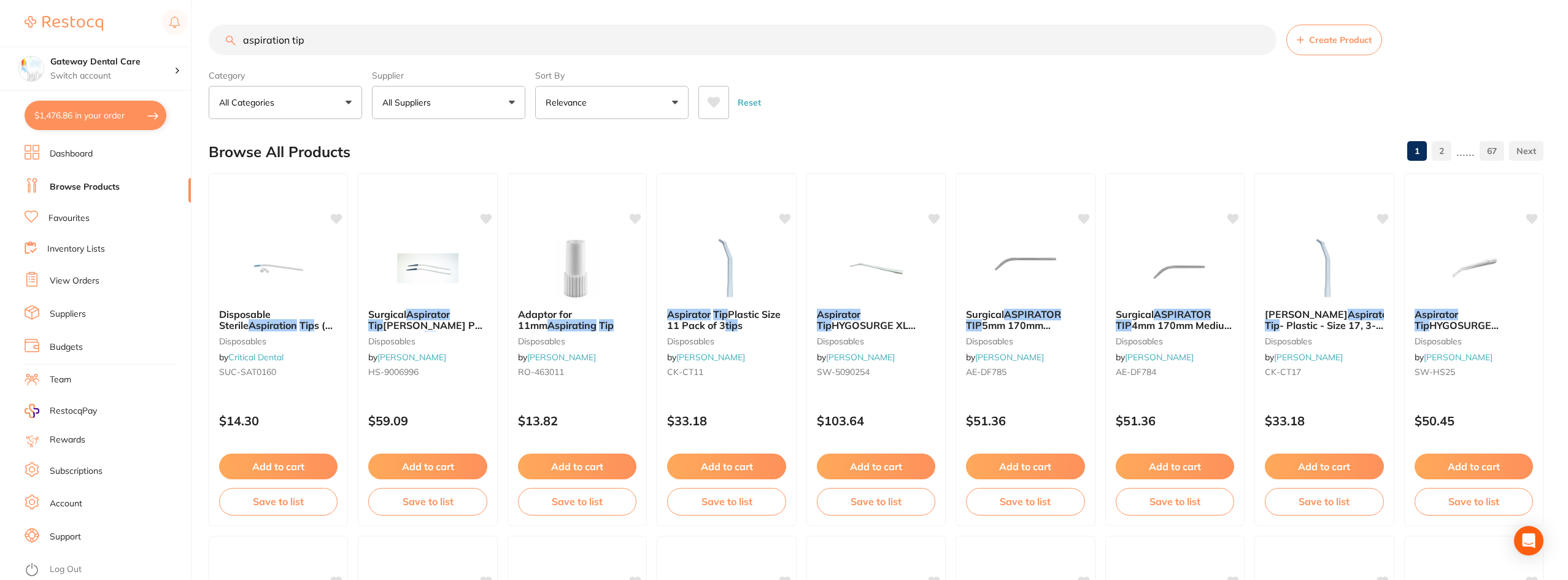
click at [1262, 40] on input "aspiration tip" at bounding box center [742, 40] width 1068 height 31
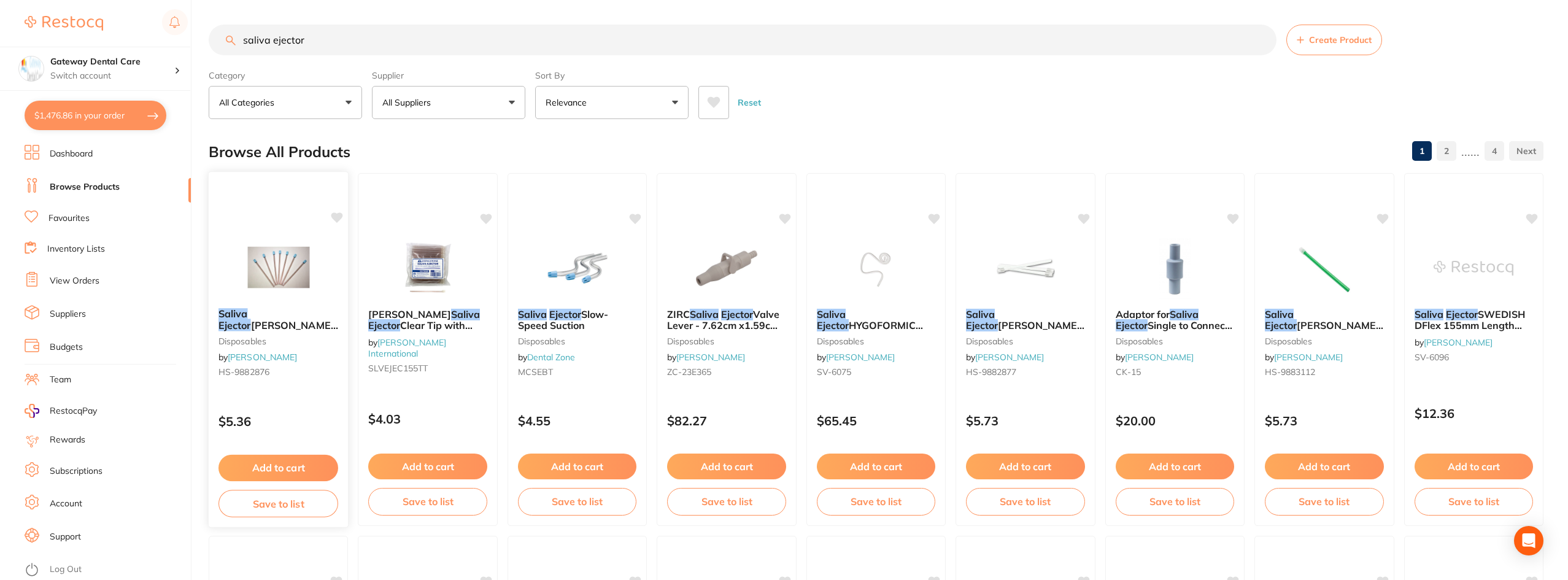
type input "saliva ejector"
click at [290, 321] on span "HENRY SCHEIN Clear with Blue Tip 15cm Pk100" at bounding box center [279, 336] width 119 height 35
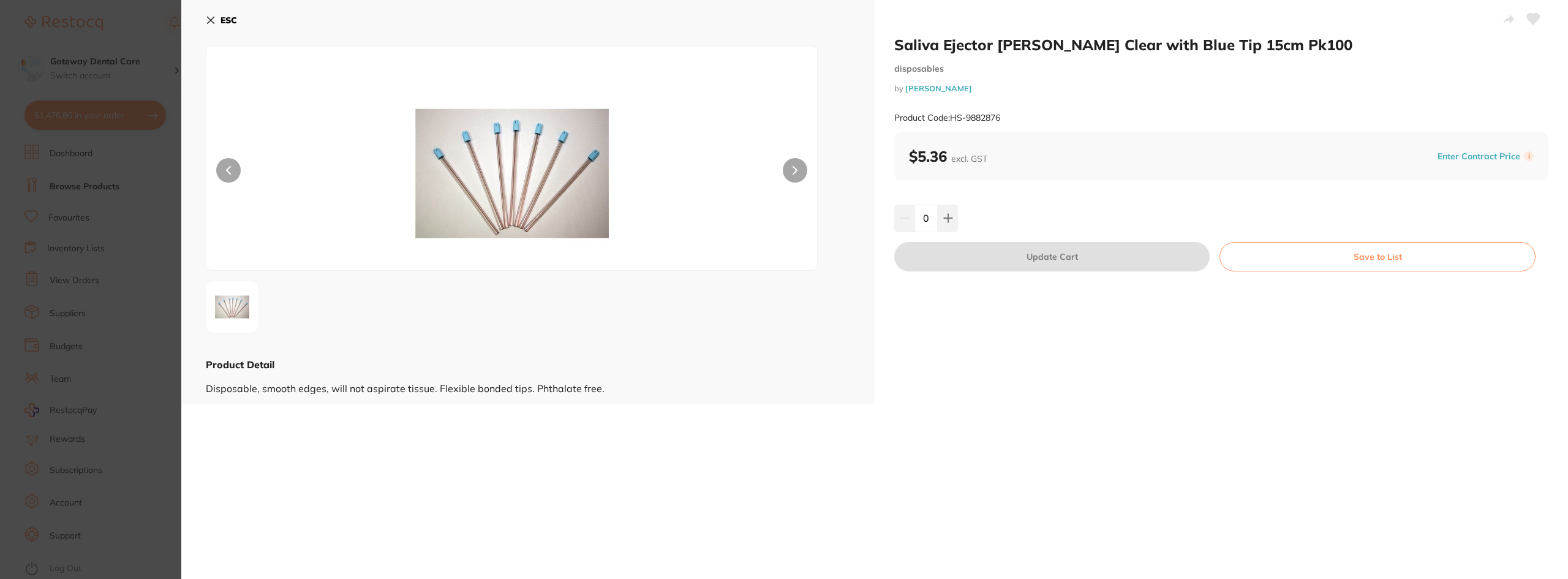
click at [957, 221] on div "0" at bounding box center [1221, 217] width 654 height 27
click at [944, 223] on button at bounding box center [947, 217] width 20 height 27
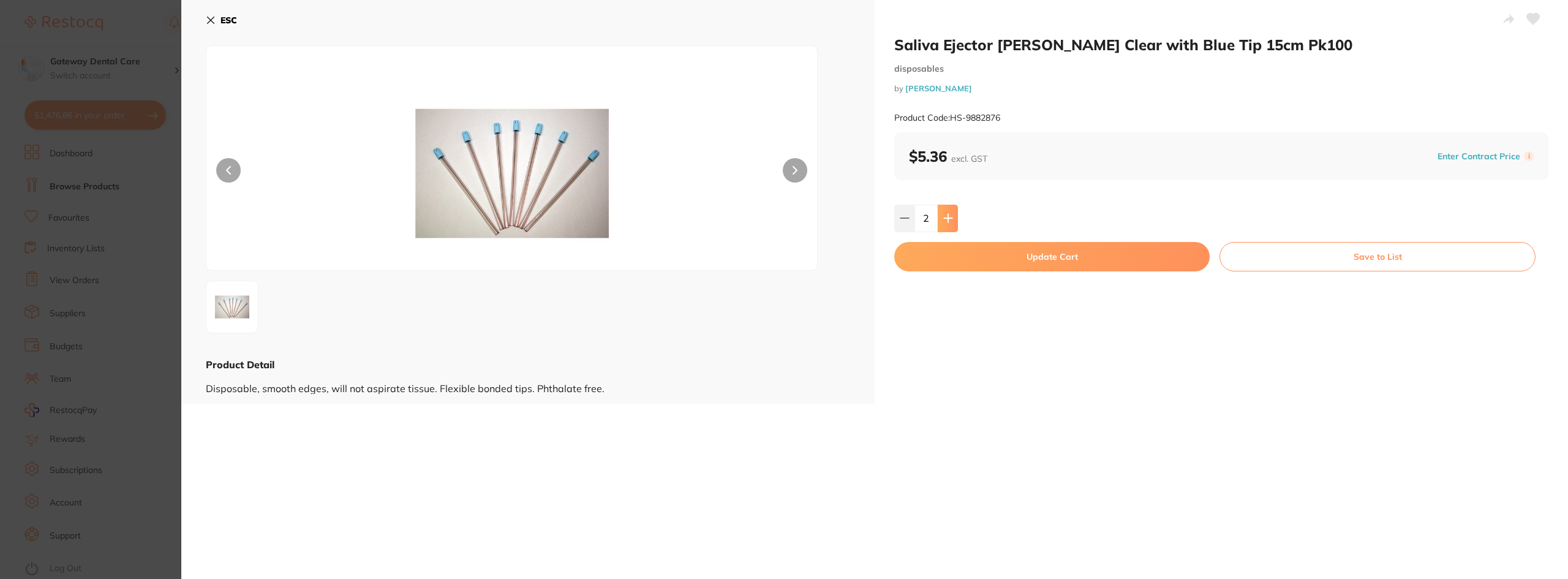
click at [947, 223] on button at bounding box center [947, 217] width 20 height 27
type input "3"
click at [1021, 252] on button "Update Cart" at bounding box center [1053, 257] width 316 height 30
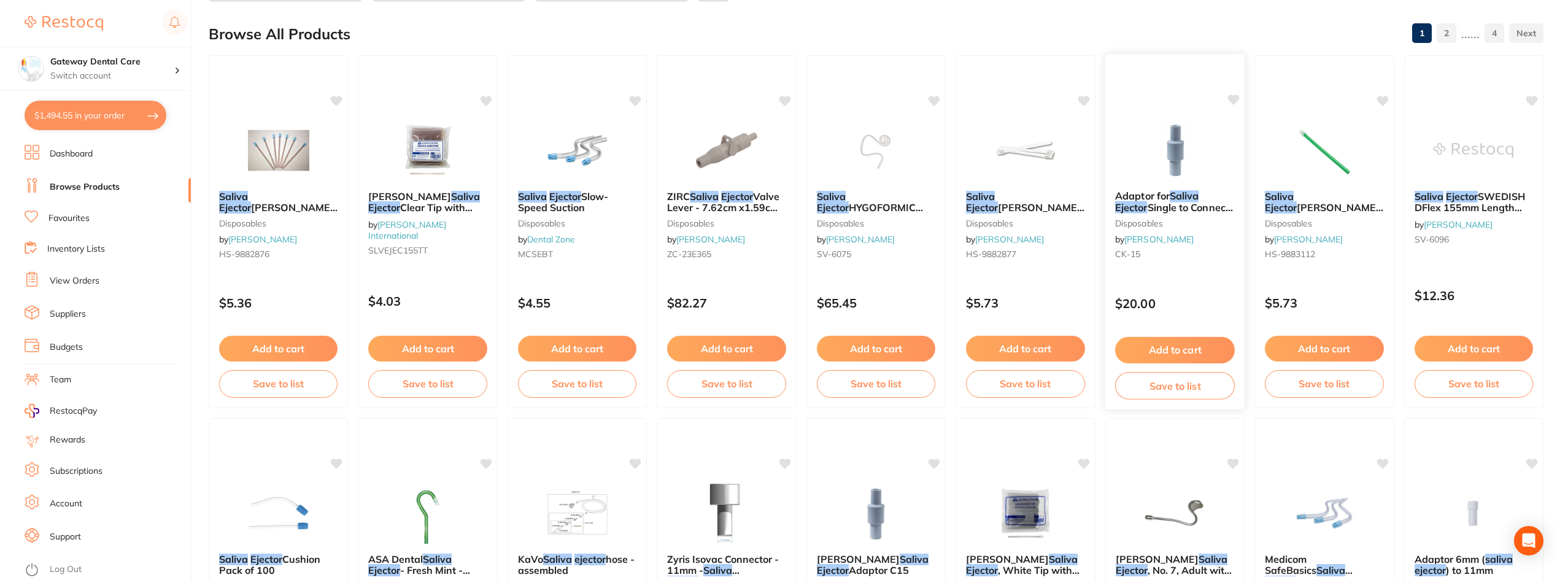
scroll to position [246, 0]
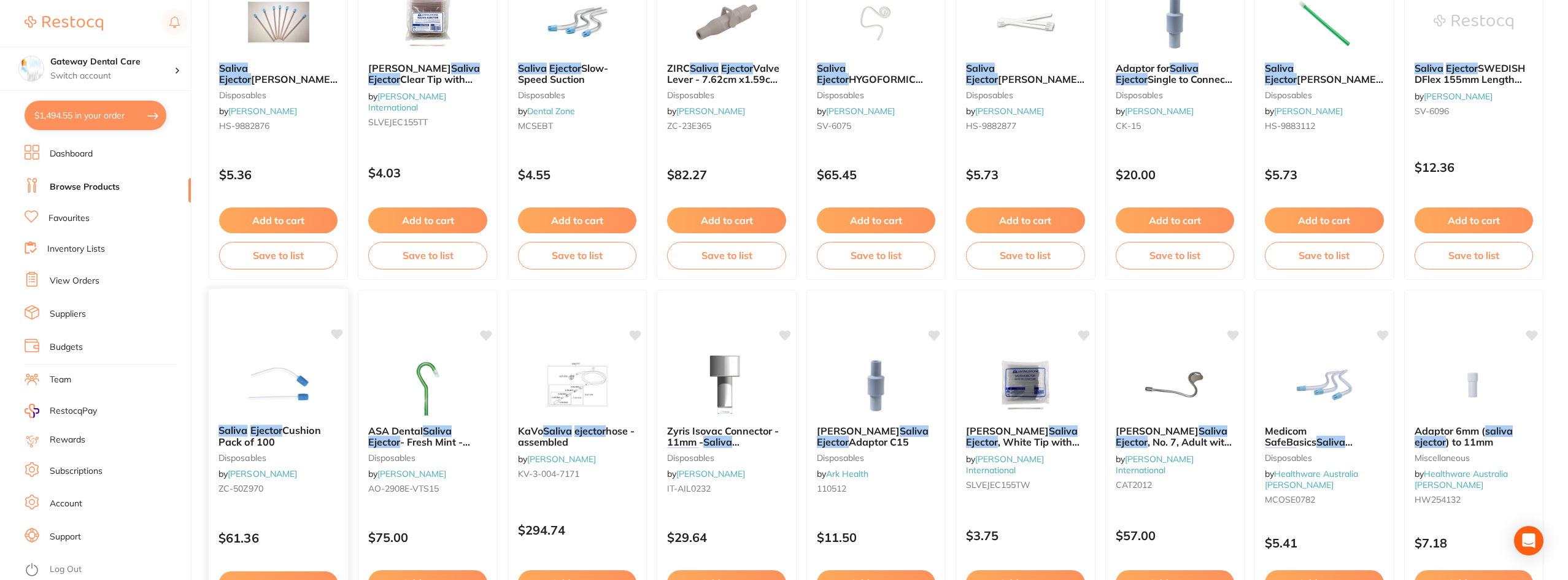
click at [297, 408] on img at bounding box center [278, 384] width 81 height 62
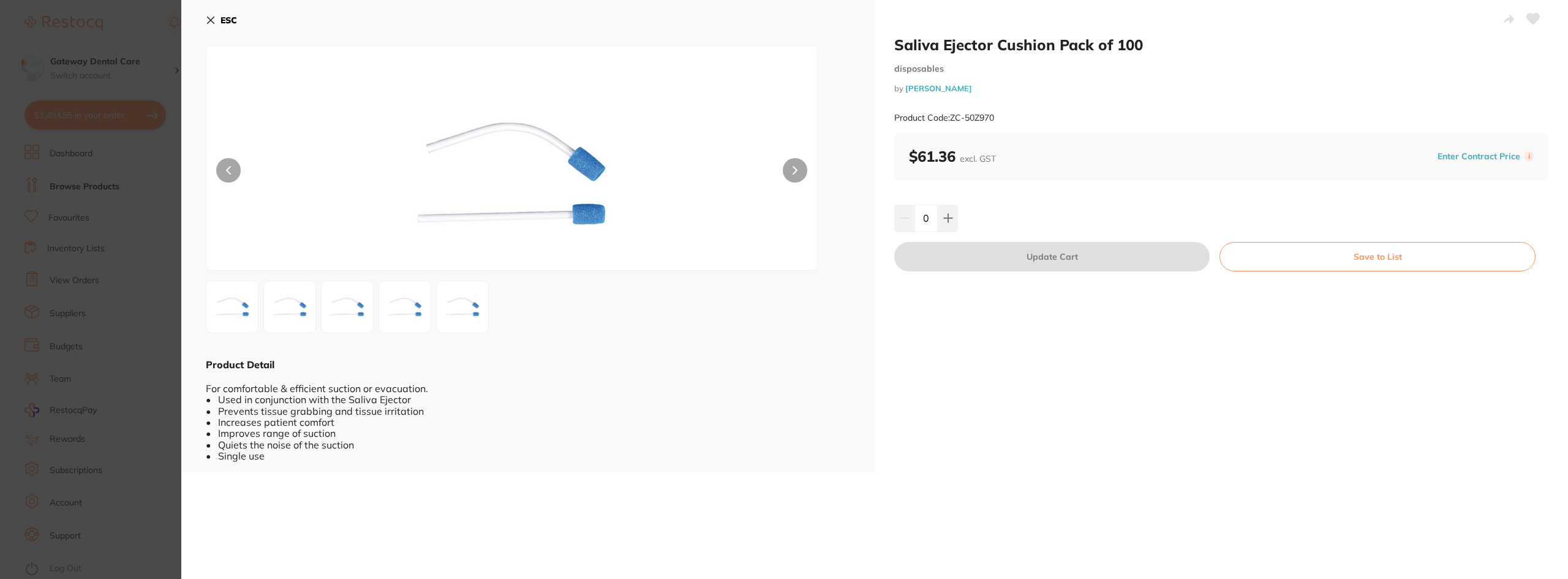
drag, startPoint x: 135, startPoint y: 284, endPoint x: 137, endPoint y: 277, distance: 7.3
click at [137, 277] on section "Saliva Ejector Cushion Pack of 100 disposables by Henry Schein Halas Product Co…" at bounding box center [784, 289] width 1568 height 579
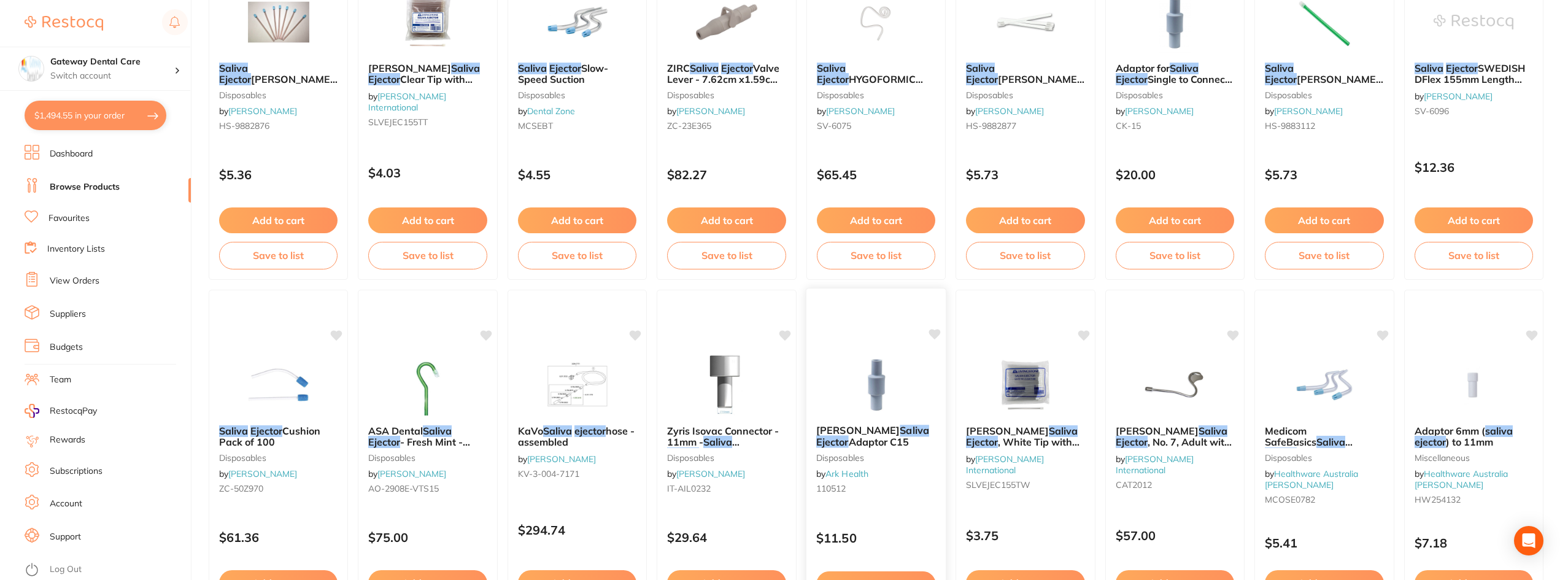
scroll to position [491, 0]
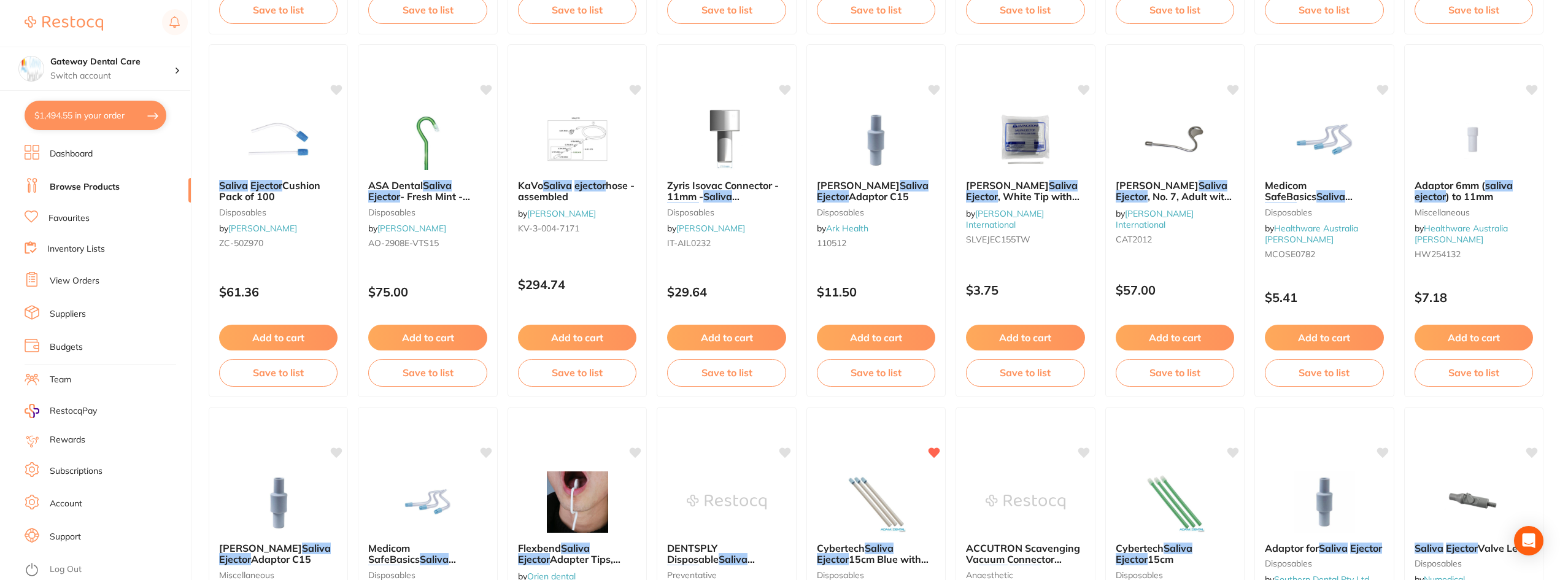
drag, startPoint x: 1272, startPoint y: 190, endPoint x: 336, endPoint y: 235, distance: 937.1
click at [1316, 190] on em "Saliva" at bounding box center [1330, 196] width 29 height 12
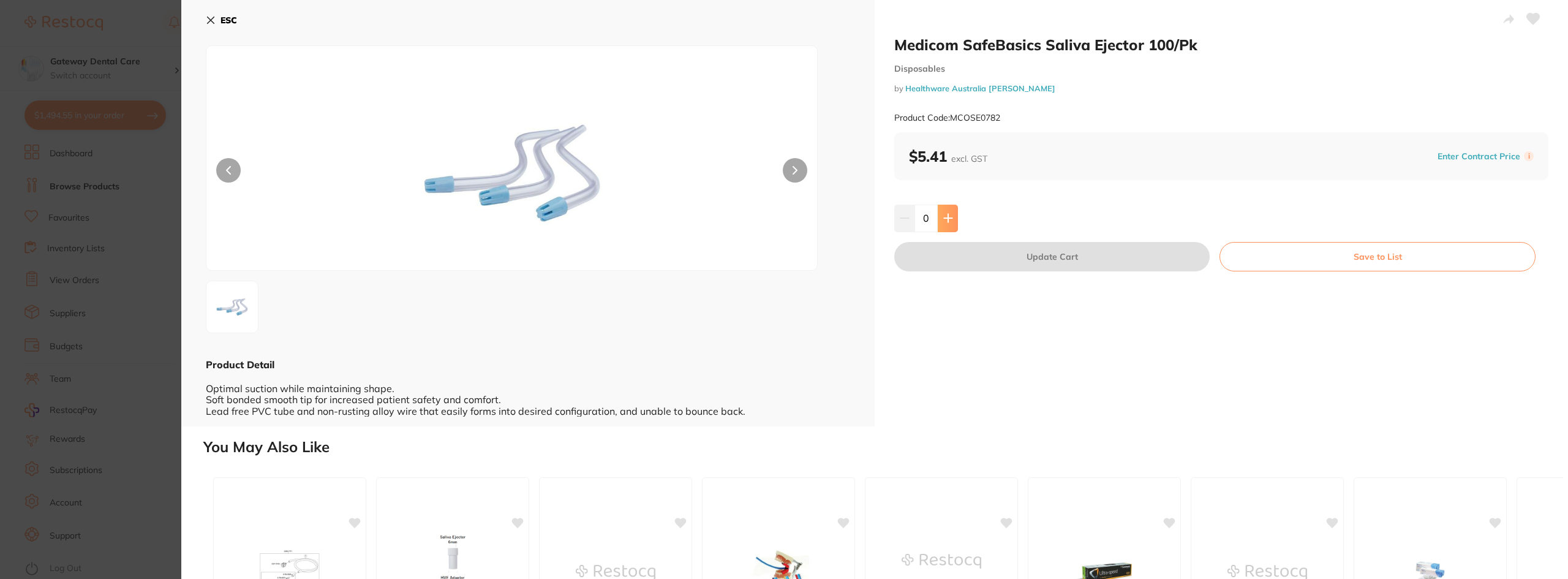
click at [942, 229] on button at bounding box center [947, 217] width 20 height 27
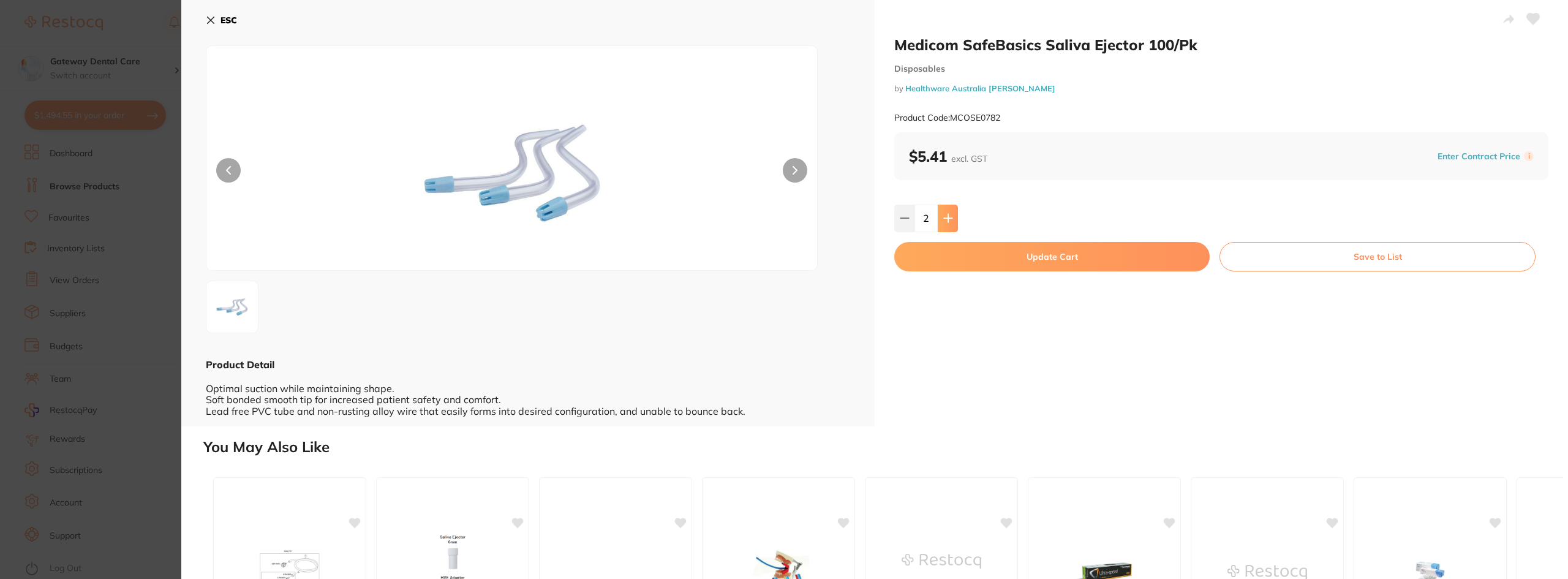
click at [942, 229] on button at bounding box center [947, 217] width 20 height 27
type input "3"
click at [971, 252] on button "Update Cart" at bounding box center [1053, 257] width 316 height 30
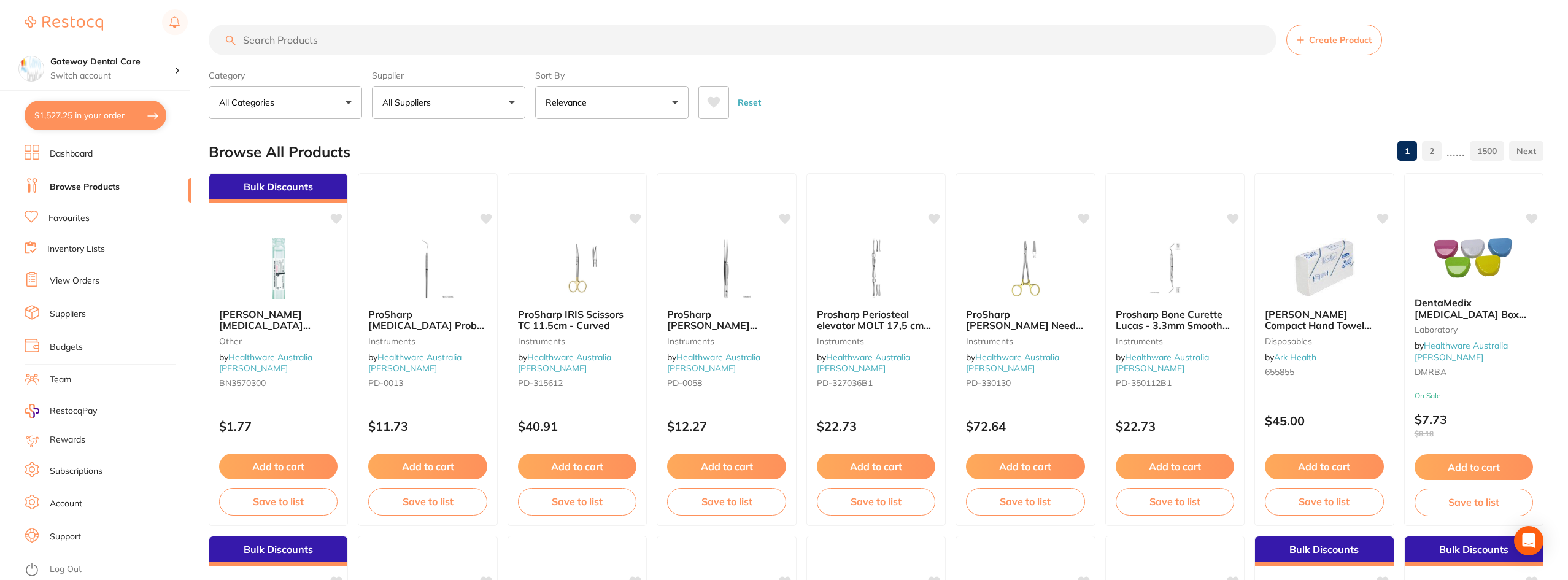
click at [682, 52] on input "search" at bounding box center [742, 40] width 1068 height 31
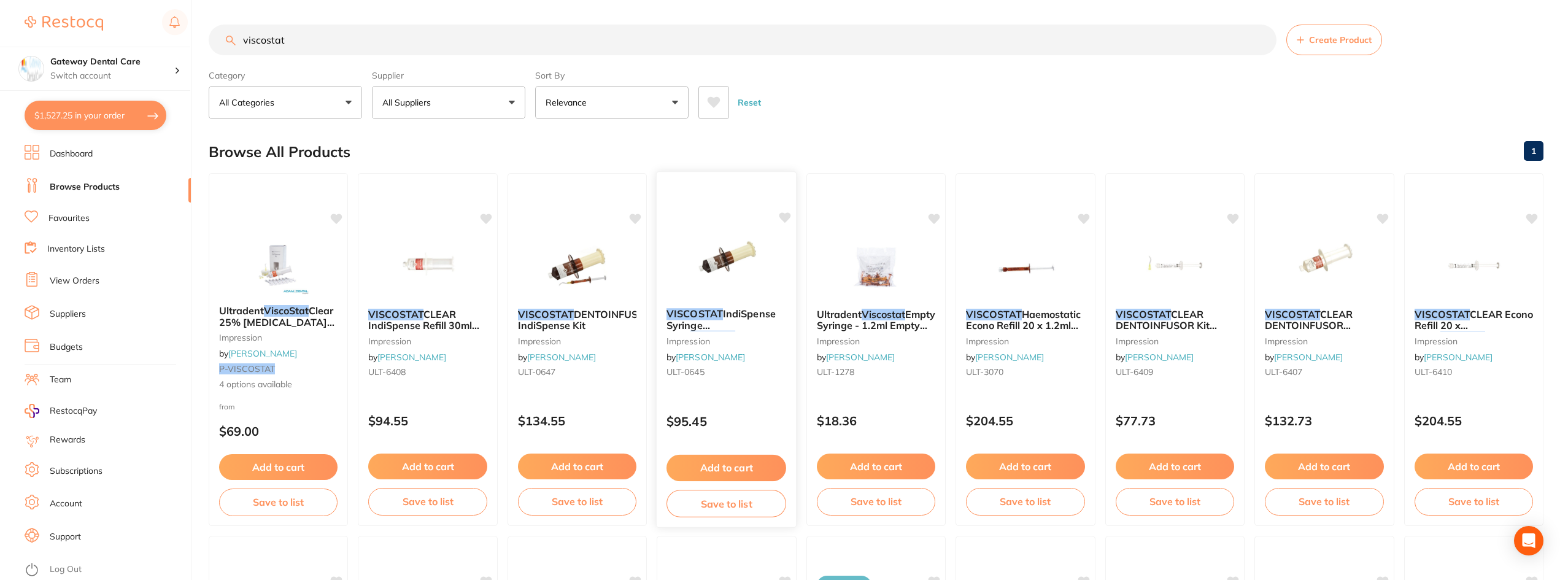
type input "viscostat"
click at [733, 333] on div "VISCOSTAT IndiSpense Syringe 30ml ViscoStat IndiSpense syr impression by Henry …" at bounding box center [726, 345] width 140 height 94
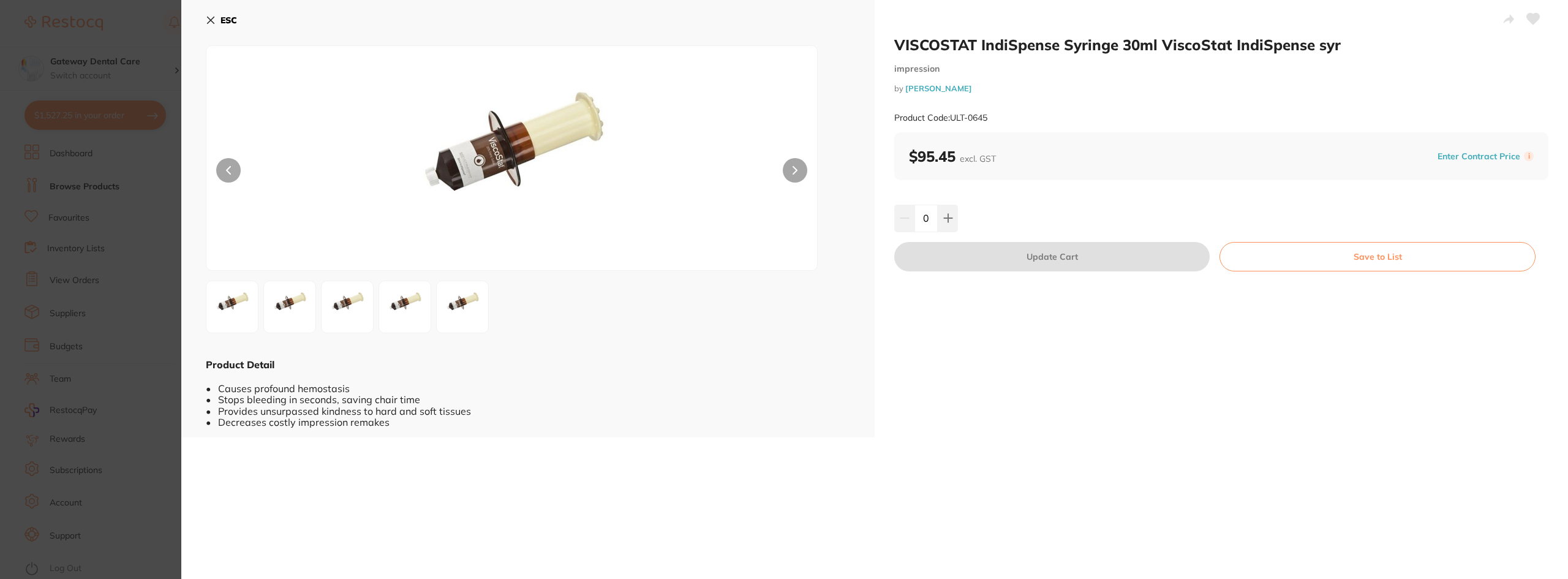
click at [131, 268] on section "VISCOSTAT IndiSpense Syringe 30ml ViscoStat IndiSpense syr impression by Henry …" at bounding box center [784, 289] width 1568 height 579
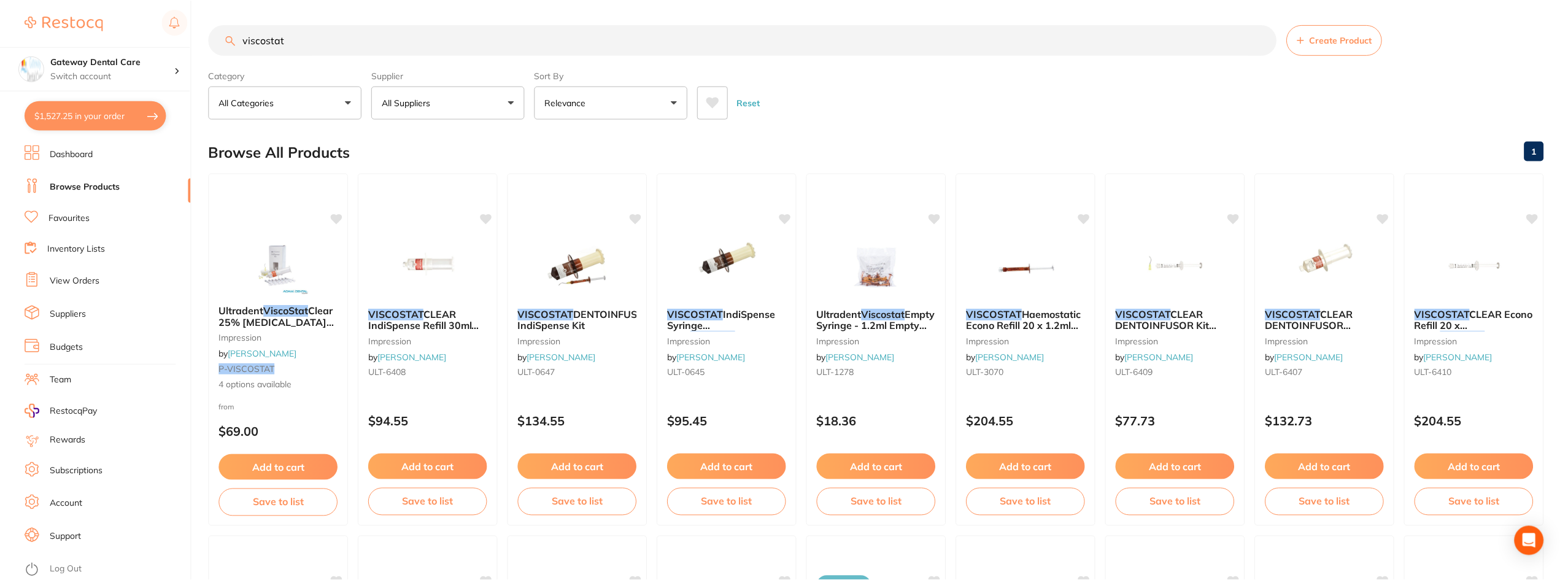
scroll to position [1, 0]
drag, startPoint x: 769, startPoint y: 360, endPoint x: 754, endPoint y: 319, distance: 43.7
click at [770, 360] on div "VISCOSTAT IndiSpense Syringe 30ml ViscoStat IndiSpense syr impression by Henry …" at bounding box center [726, 344] width 138 height 93
click at [746, 319] on section at bounding box center [784, 290] width 1568 height 580
click at [707, 308] on em "VISCOSTAT" at bounding box center [694, 313] width 57 height 12
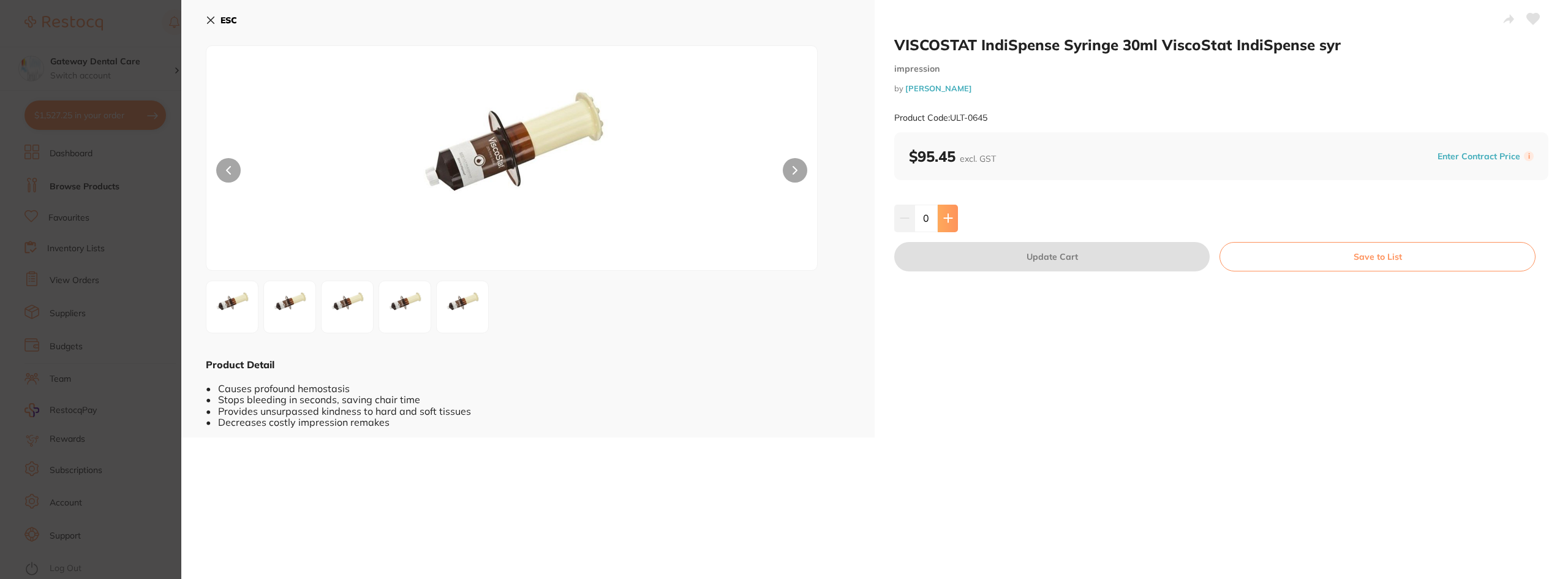
click at [943, 227] on button at bounding box center [947, 217] width 20 height 27
type input "1"
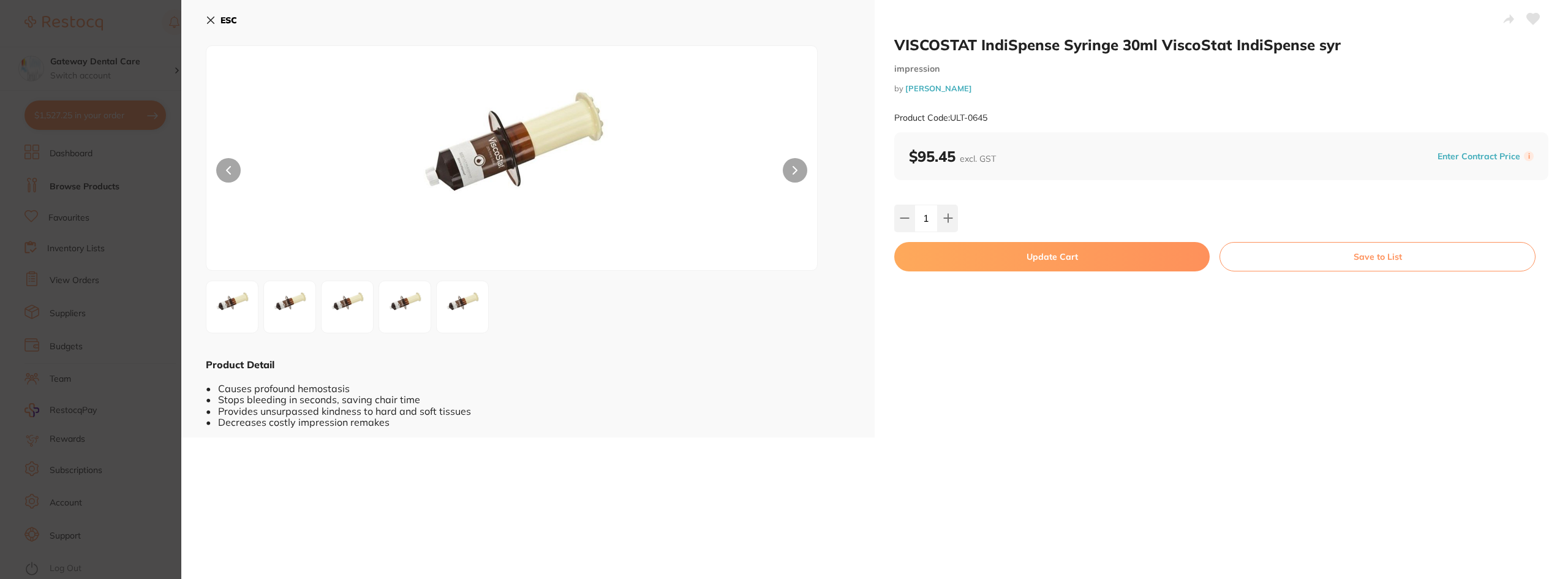
click at [964, 254] on button "Update Cart" at bounding box center [1053, 257] width 316 height 30
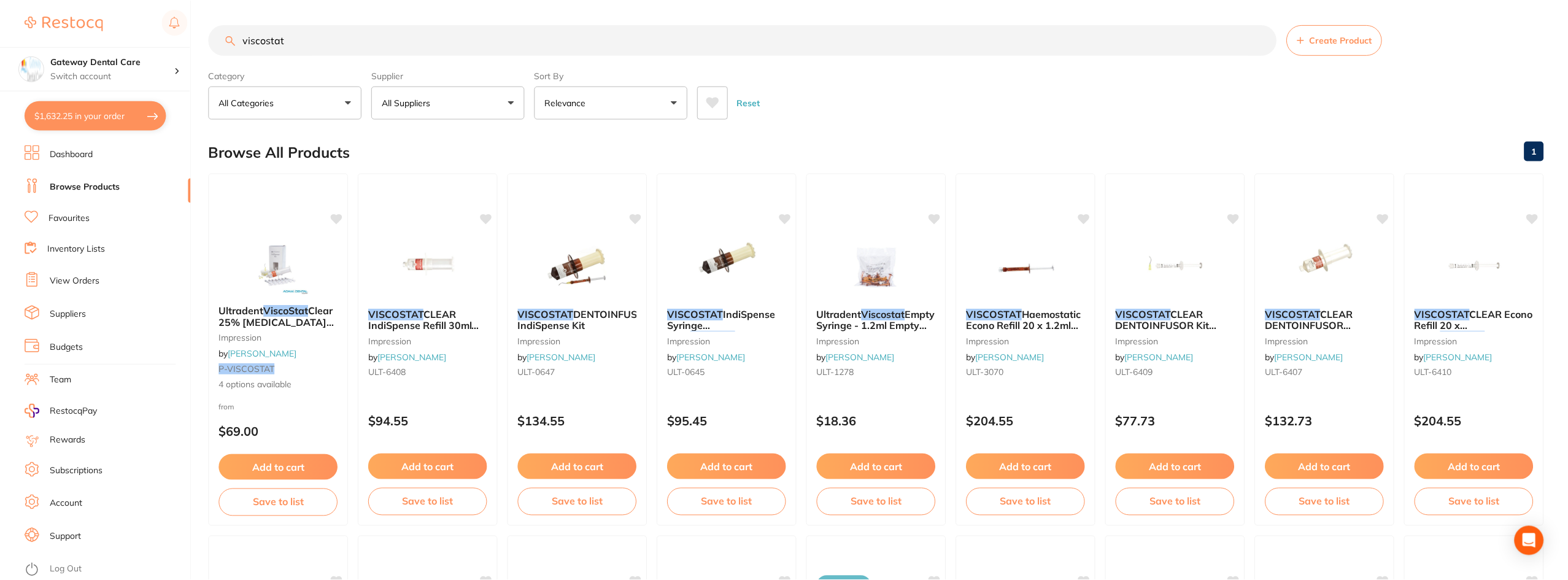
scroll to position [1, 0]
click at [1260, 44] on input "viscostat" at bounding box center [742, 39] width 1068 height 31
click at [1260, 39] on input "viscostat" at bounding box center [742, 39] width 1068 height 31
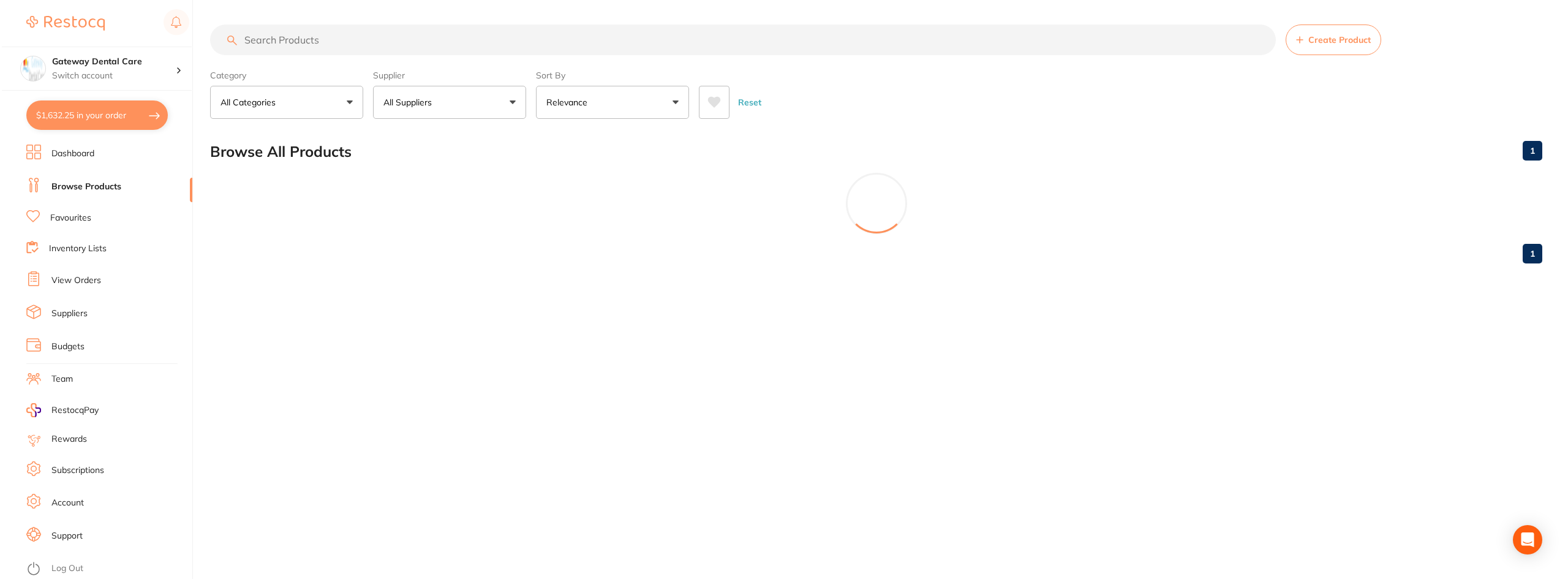
scroll to position [0, 0]
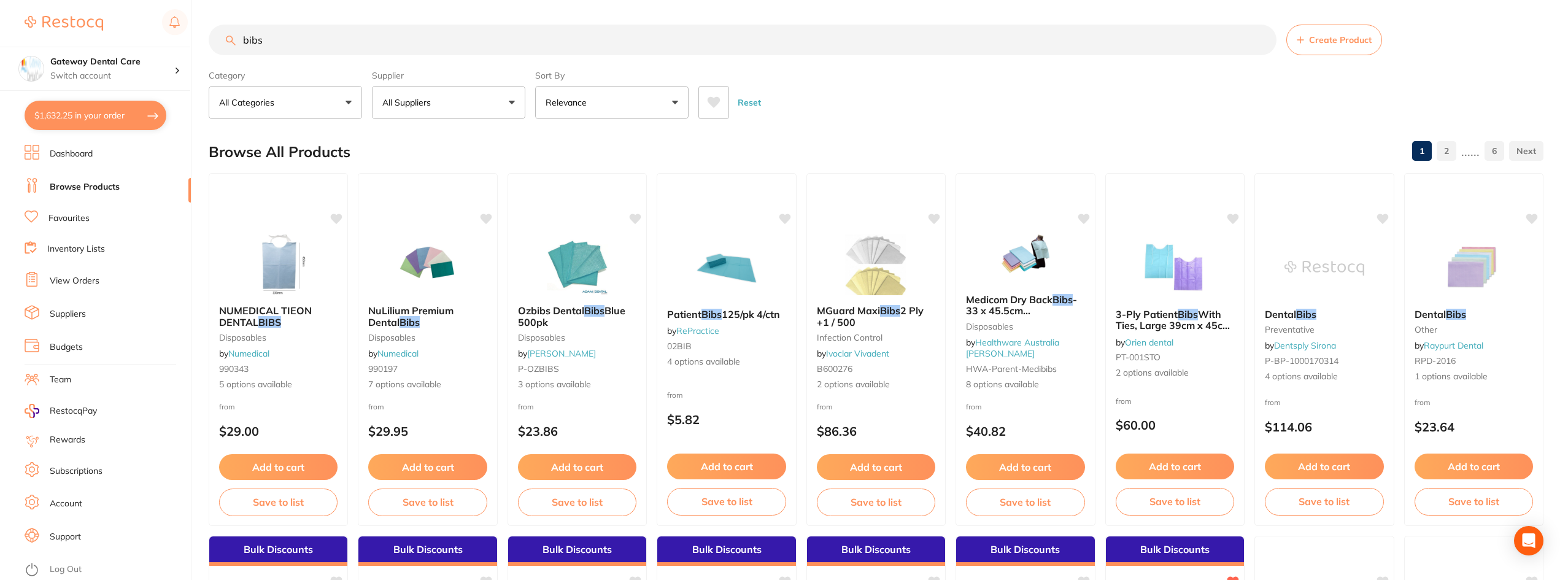
type input "bibs"
click at [720, 104] on icon at bounding box center [714, 102] width 14 height 12
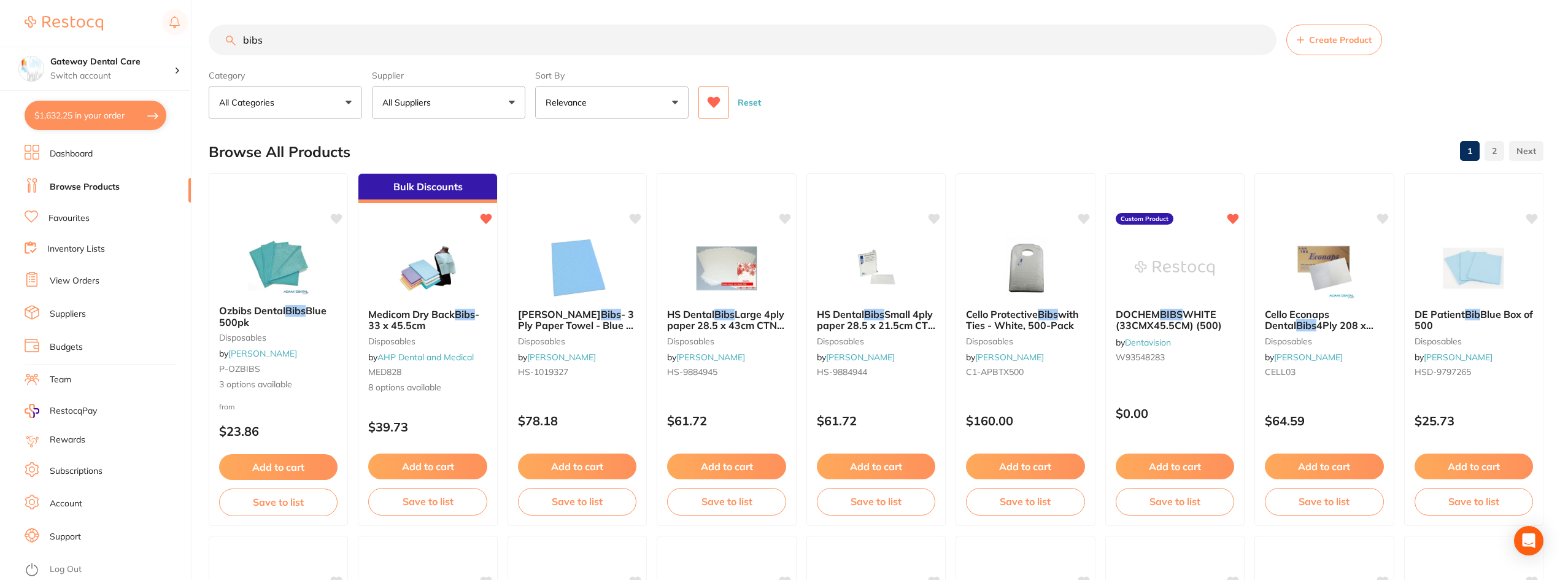
click at [707, 106] on icon at bounding box center [714, 102] width 14 height 12
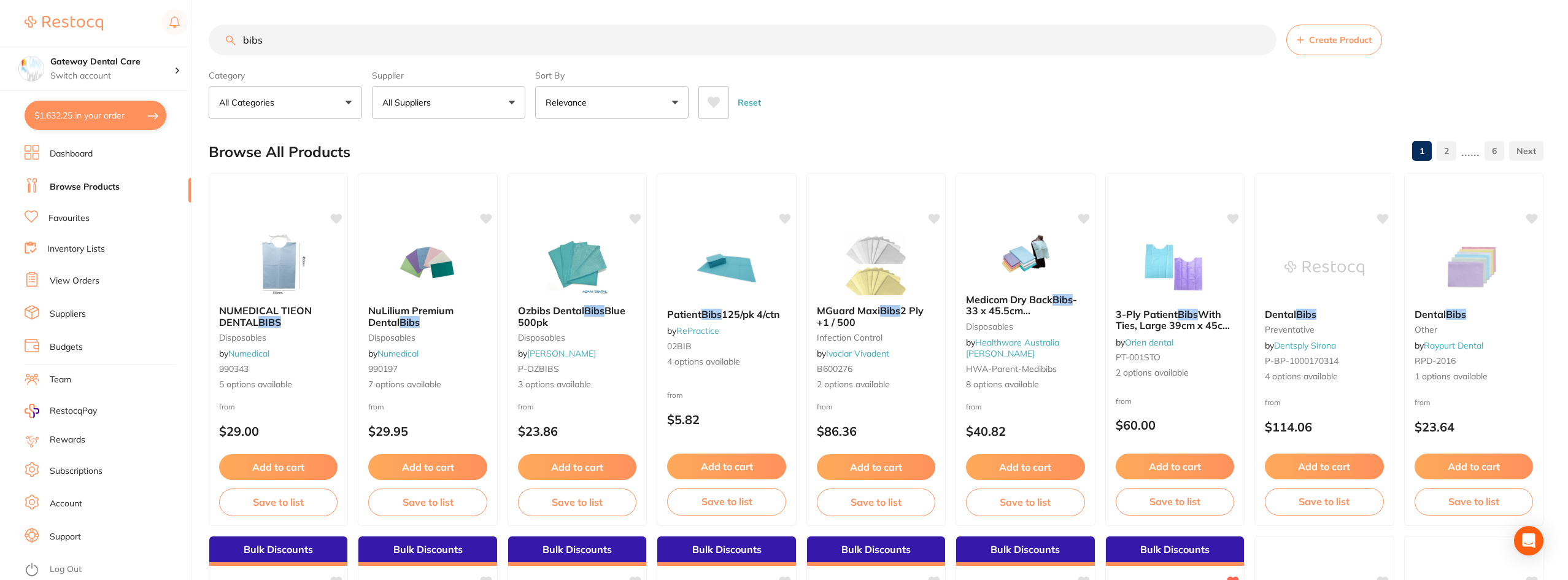
click at [720, 101] on icon at bounding box center [714, 102] width 14 height 12
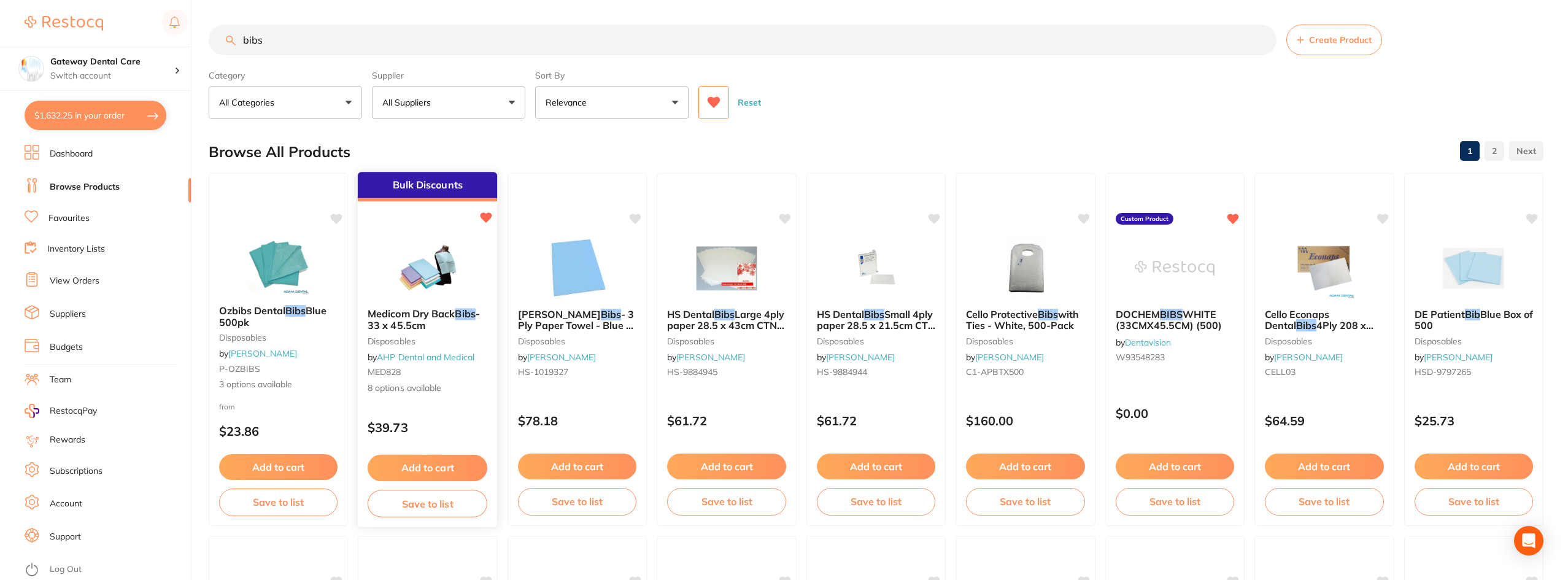
click at [458, 341] on small "disposables" at bounding box center [428, 340] width 119 height 10
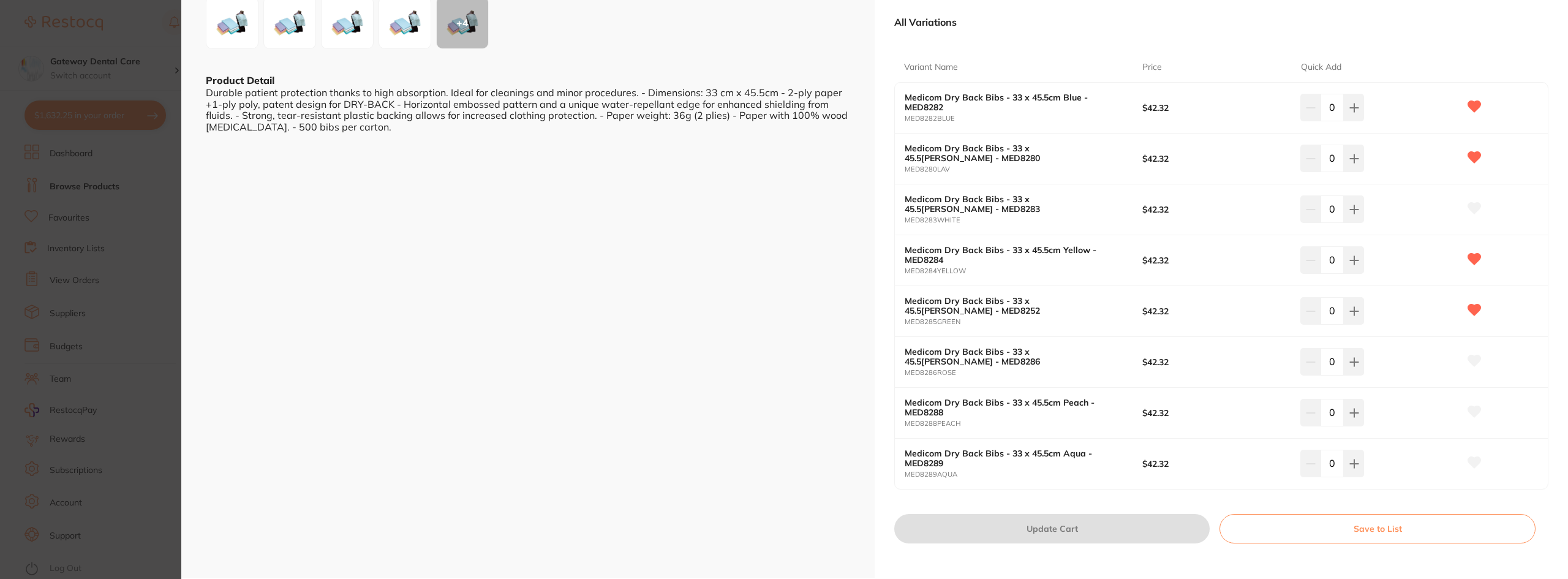
scroll to position [306, 0]
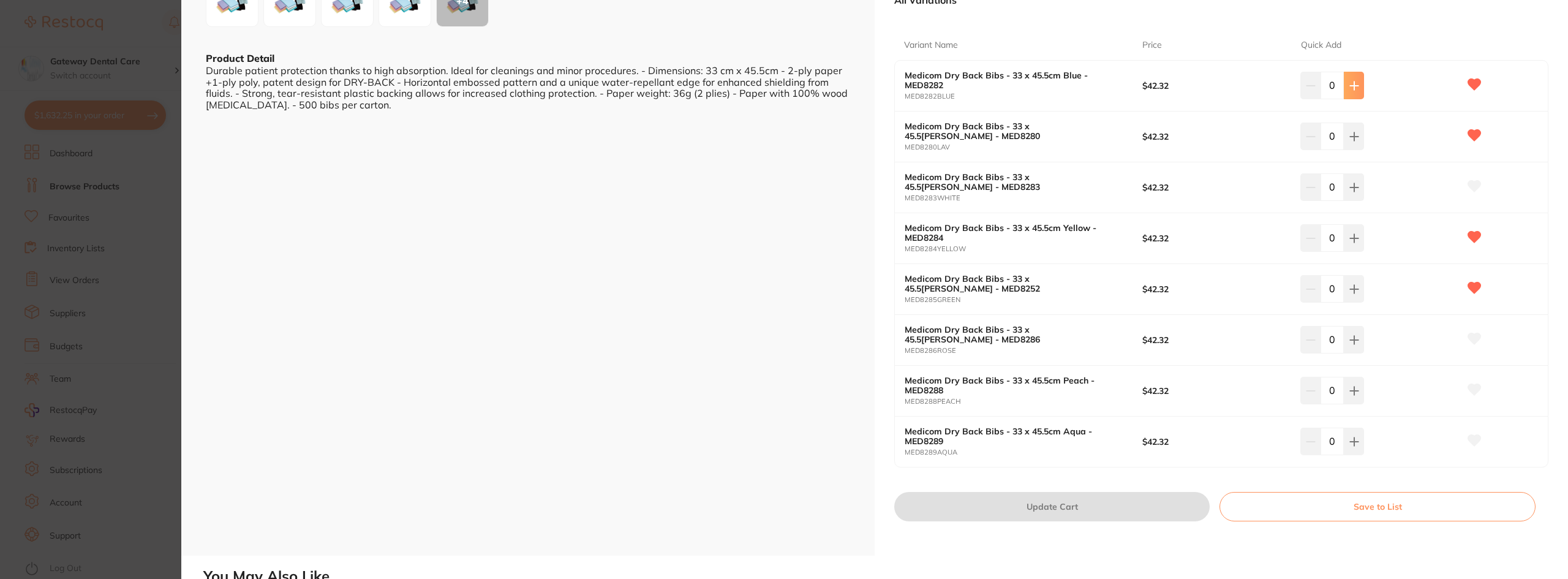
click at [1354, 85] on icon at bounding box center [1354, 85] width 8 height 8
type input "1"
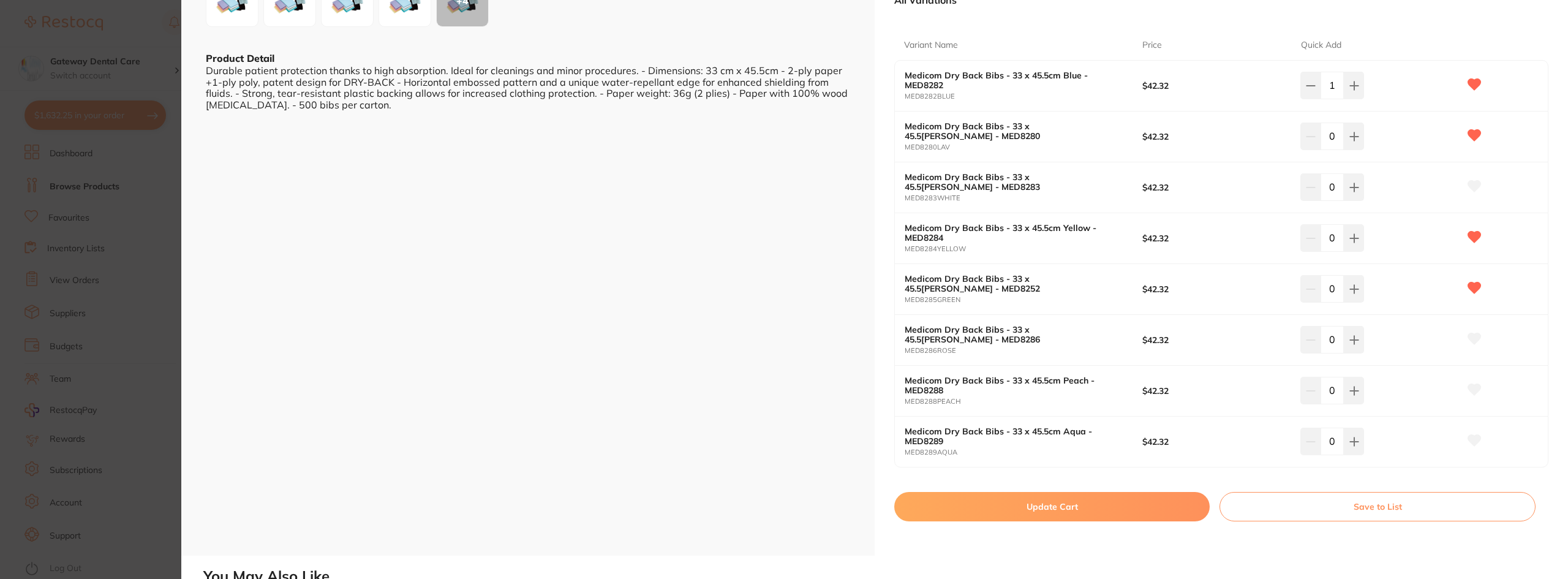
click at [1085, 502] on button "Update Cart" at bounding box center [1053, 507] width 316 height 30
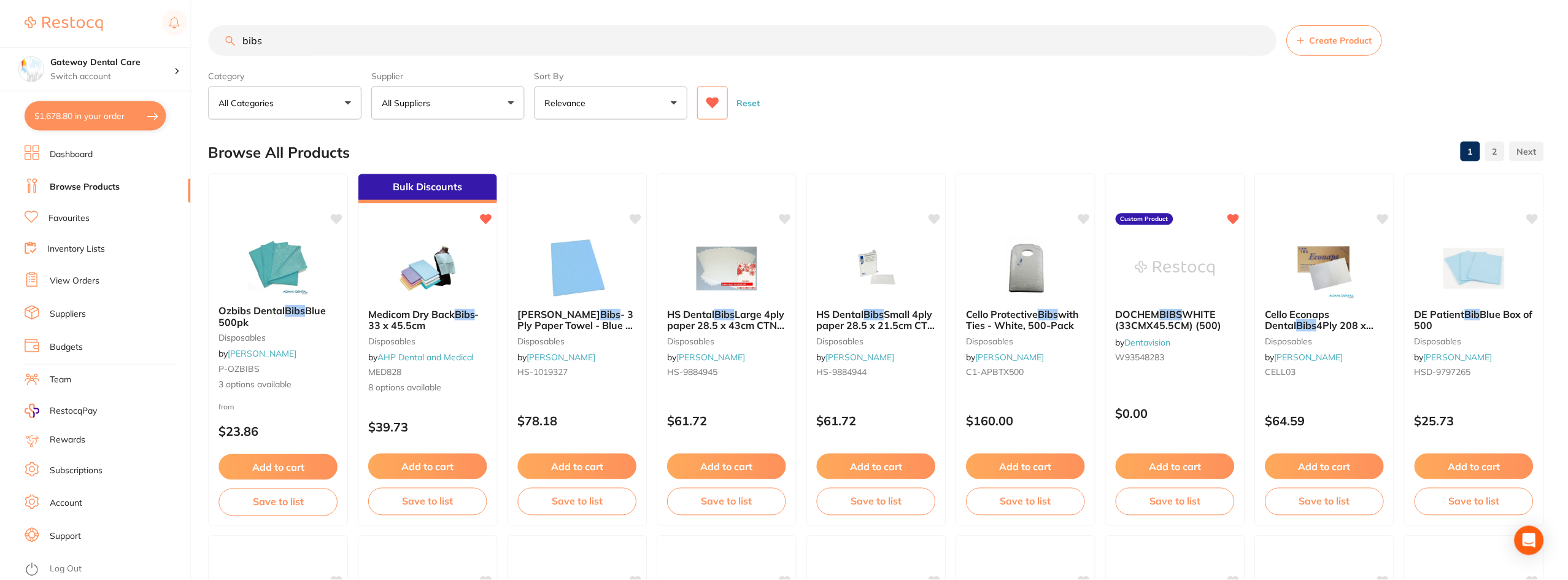
scroll to position [1, 0]
click at [720, 96] on button at bounding box center [713, 101] width 31 height 33
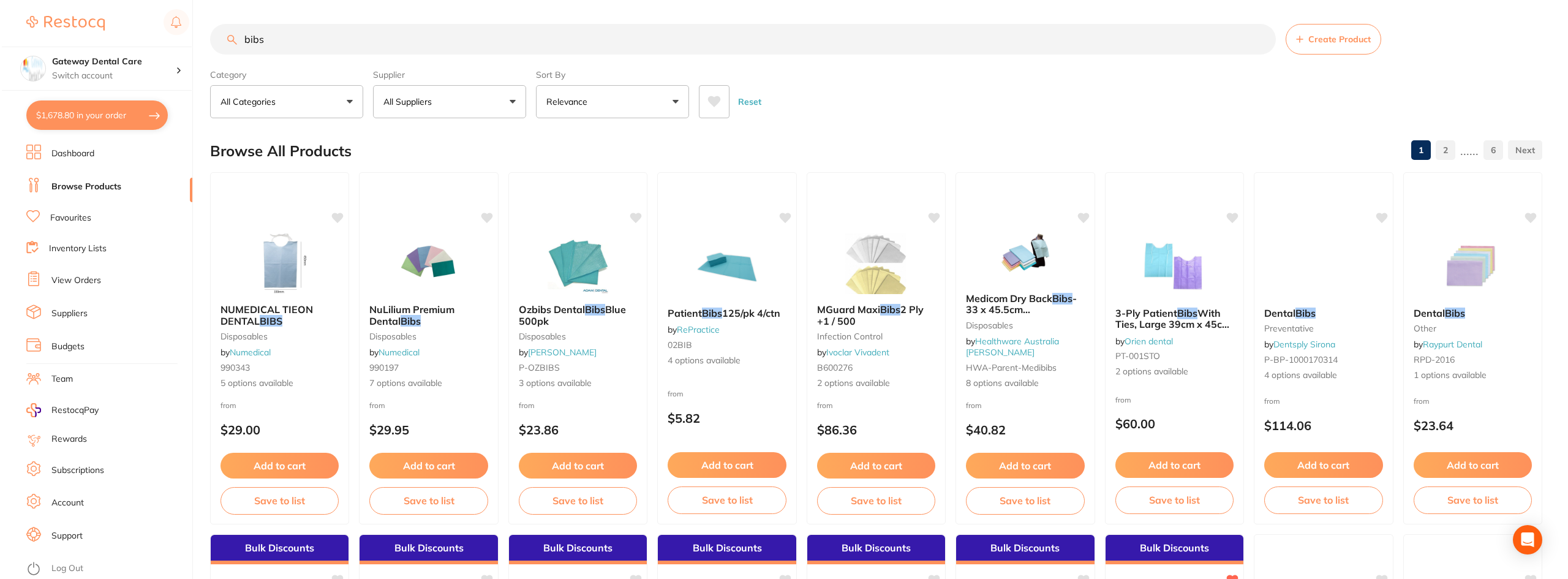
scroll to position [0, 0]
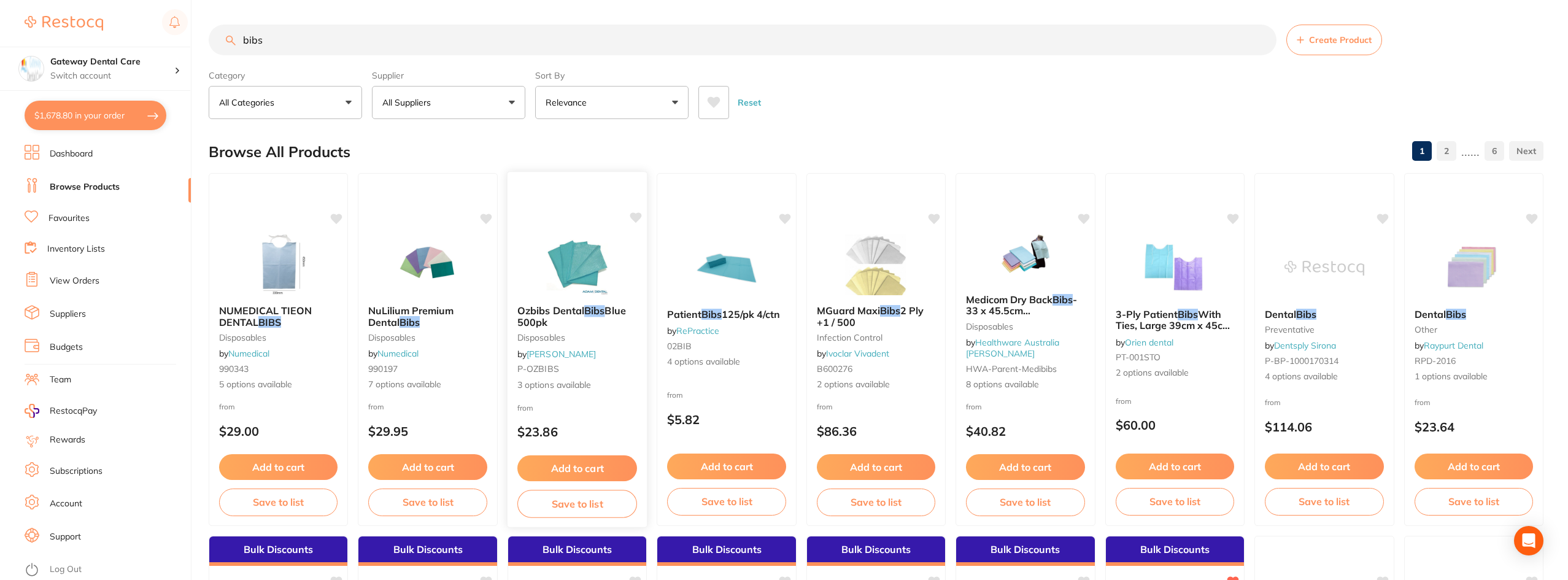
click at [580, 324] on b "Ozbibs Dental Bibs Blue 500pk" at bounding box center [577, 316] width 119 height 23
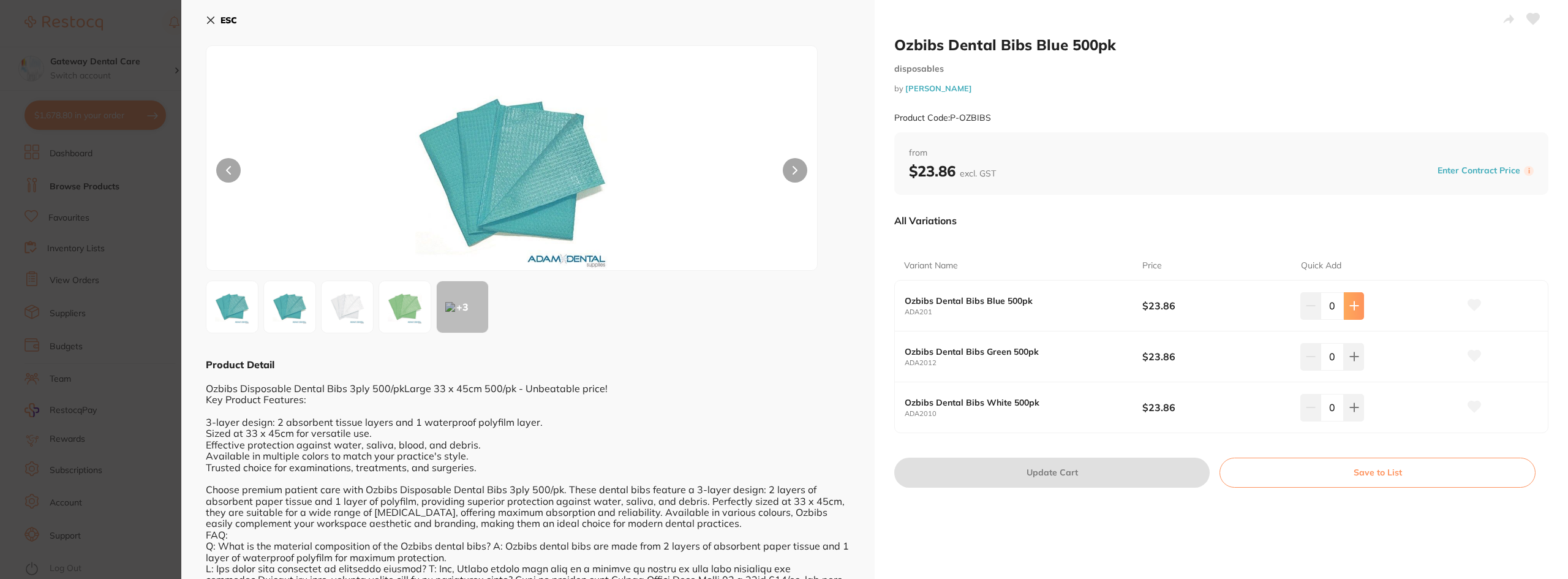
click at [1361, 311] on button at bounding box center [1354, 305] width 20 height 27
type input "1"
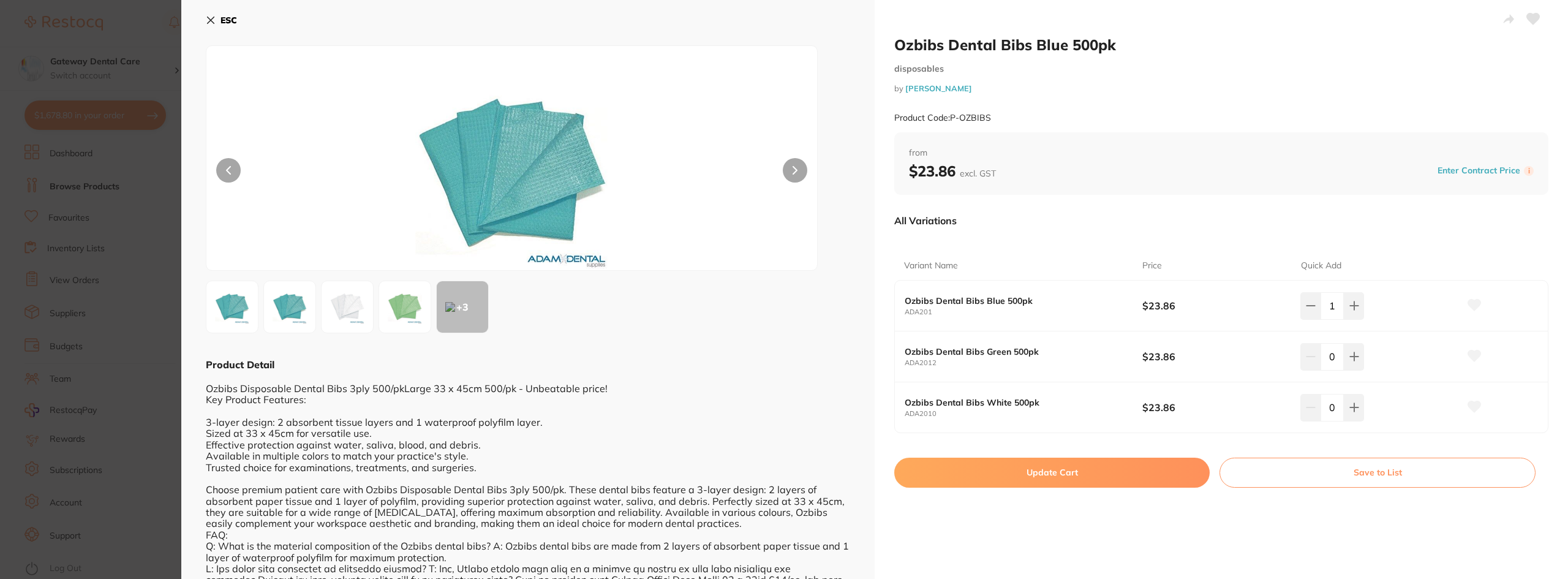
click at [1010, 474] on button "Update Cart" at bounding box center [1053, 473] width 316 height 30
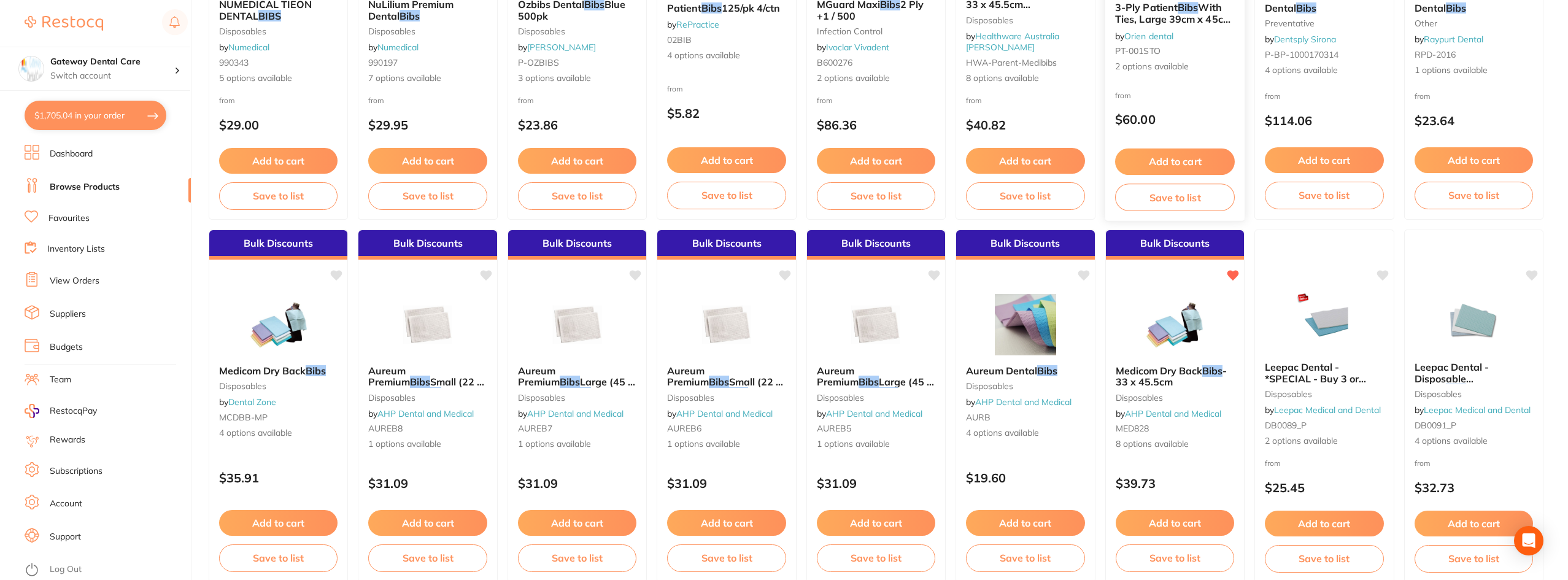
scroll to position [307, 0]
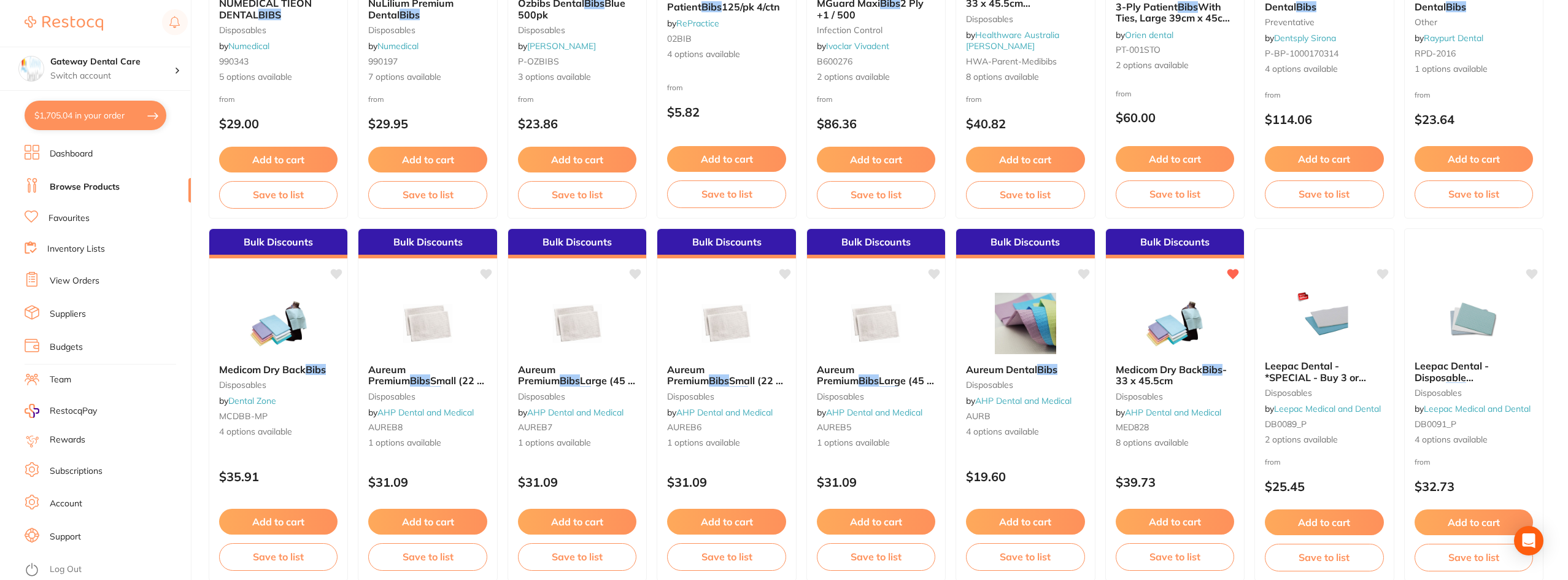
click at [1036, 373] on span "Aureum Dental" at bounding box center [1002, 369] width 72 height 12
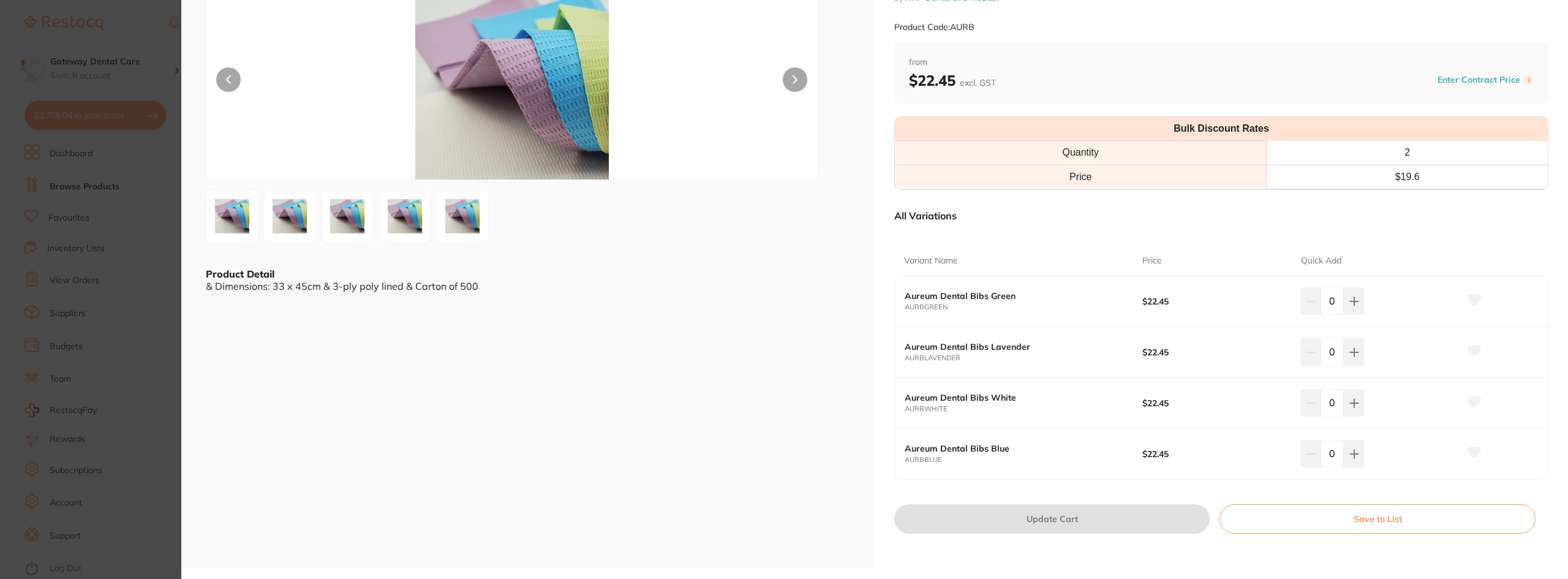
scroll to position [122, 0]
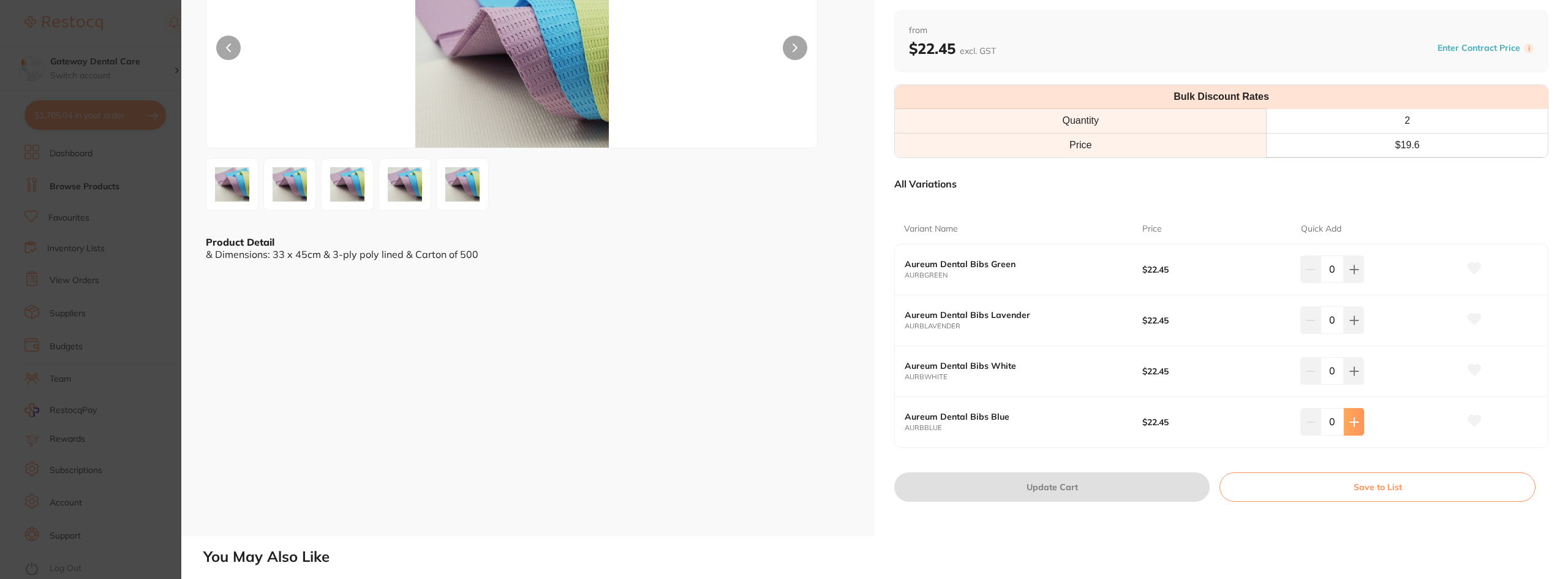
click at [1348, 414] on button at bounding box center [1354, 421] width 20 height 27
type input "1"
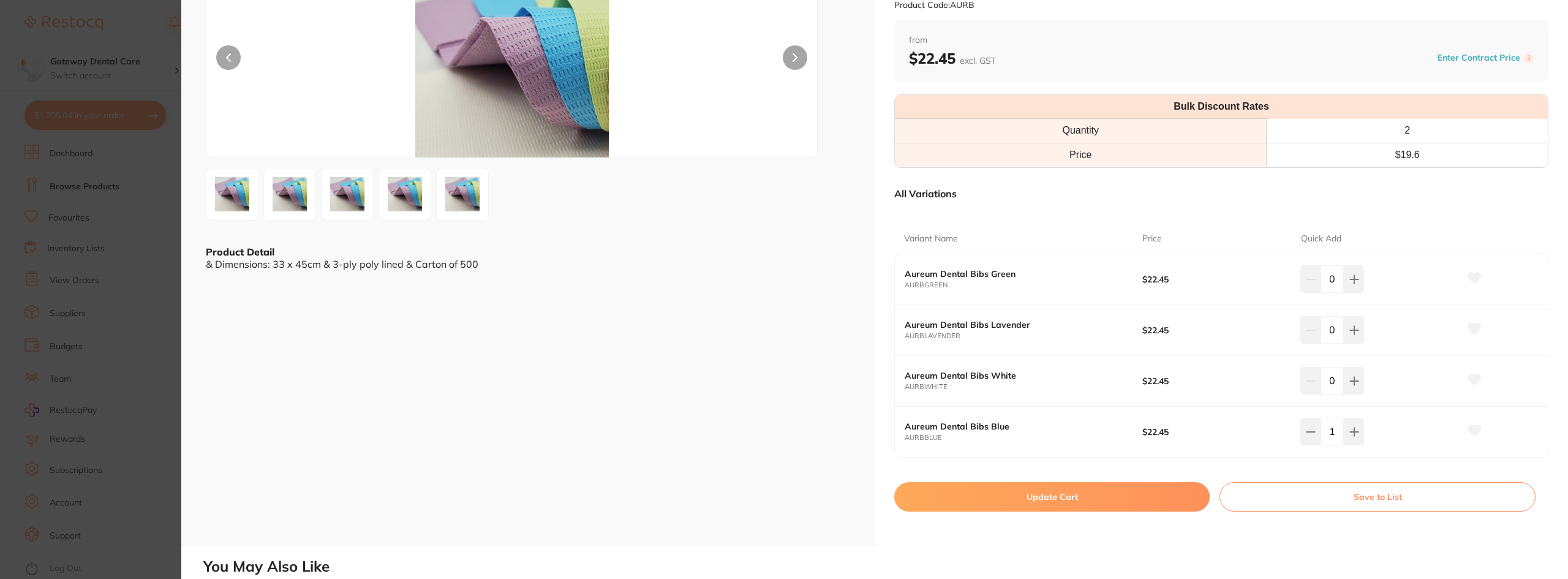
scroll to position [245, 0]
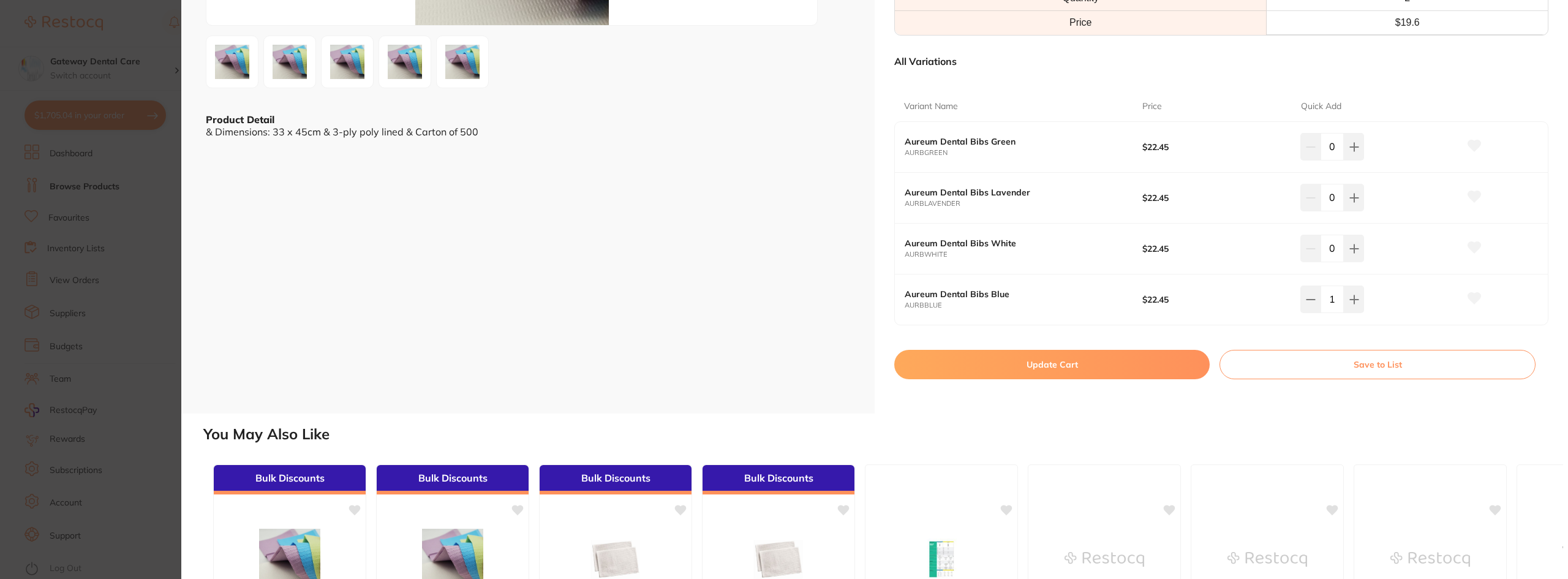
click at [1048, 368] on button "Update Cart" at bounding box center [1053, 364] width 316 height 30
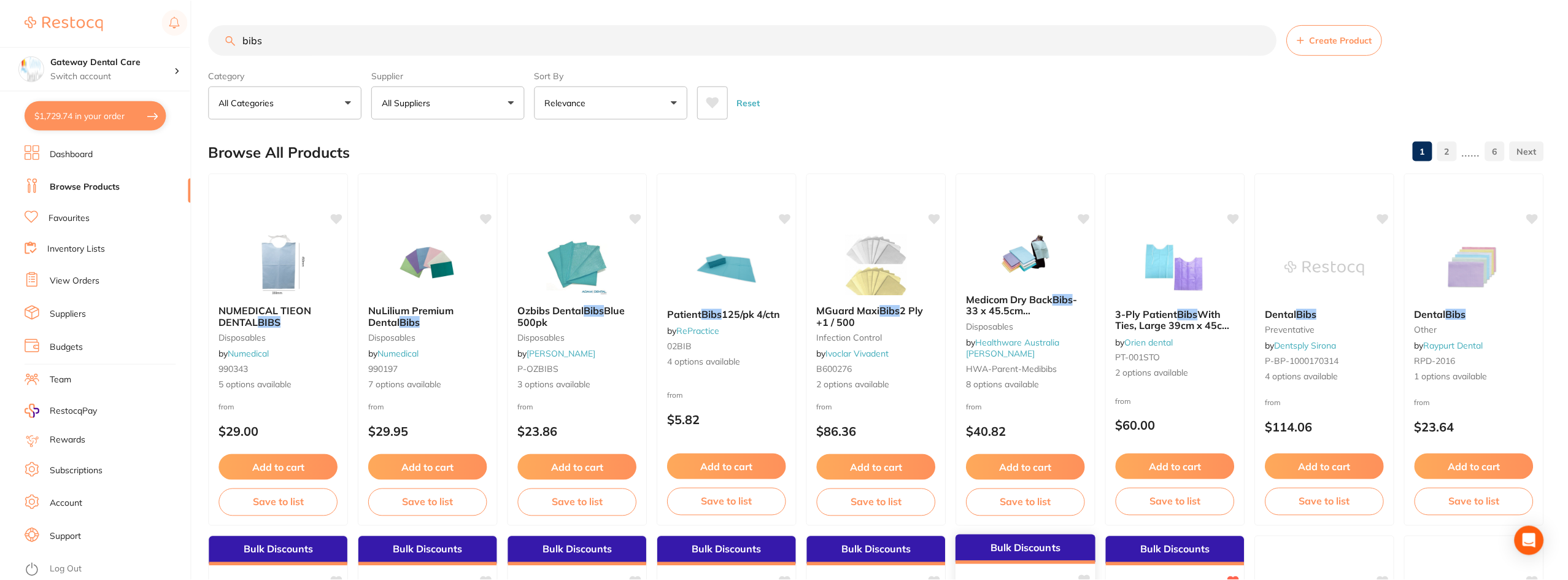
scroll to position [307, 0]
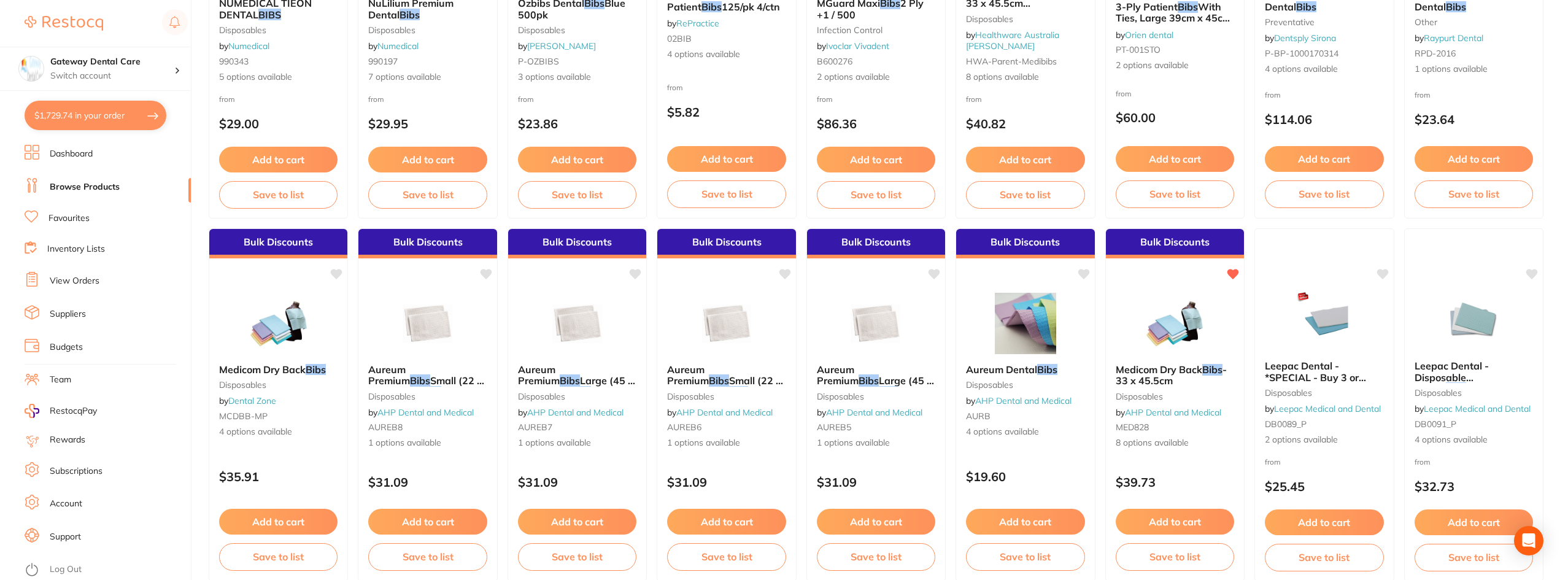
drag, startPoint x: 1018, startPoint y: 386, endPoint x: 816, endPoint y: 355, distance: 204.4
click at [1018, 386] on small "disposables" at bounding box center [1025, 385] width 118 height 10
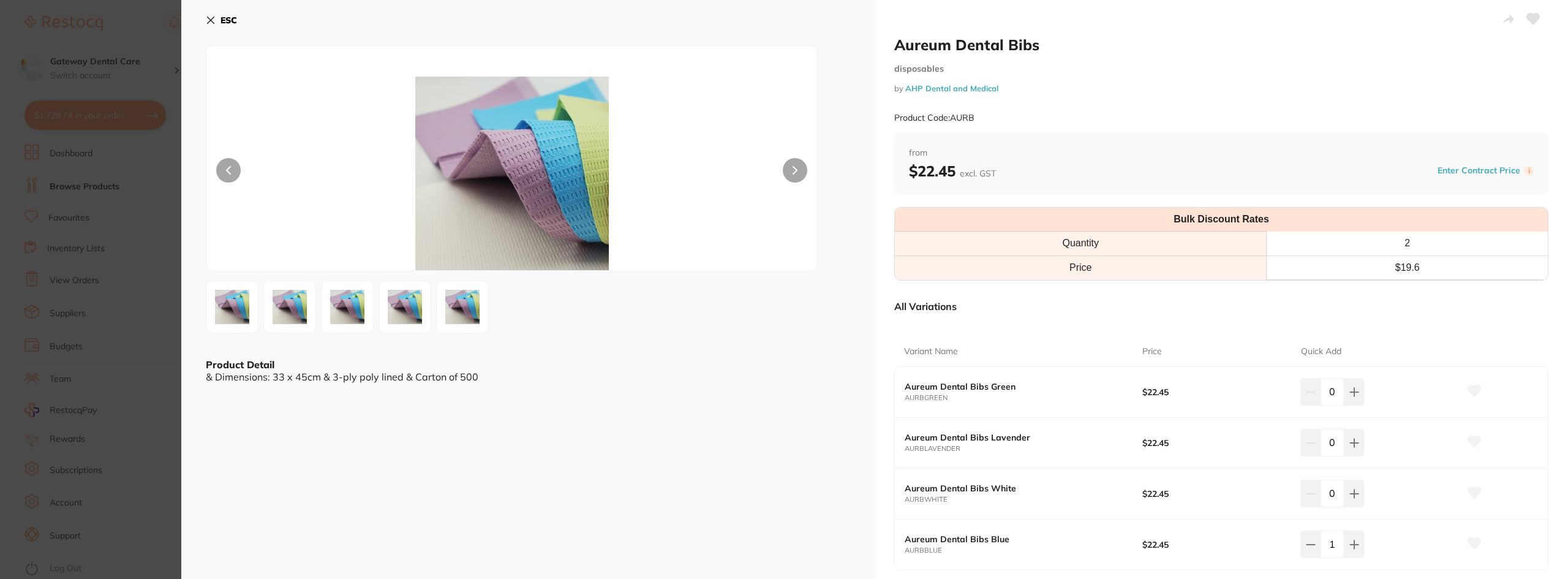
click at [135, 335] on section "Aureum Dental Bibs disposables by AHP Dental and Medical Product Code: AURB ESC…" at bounding box center [784, 289] width 1568 height 579
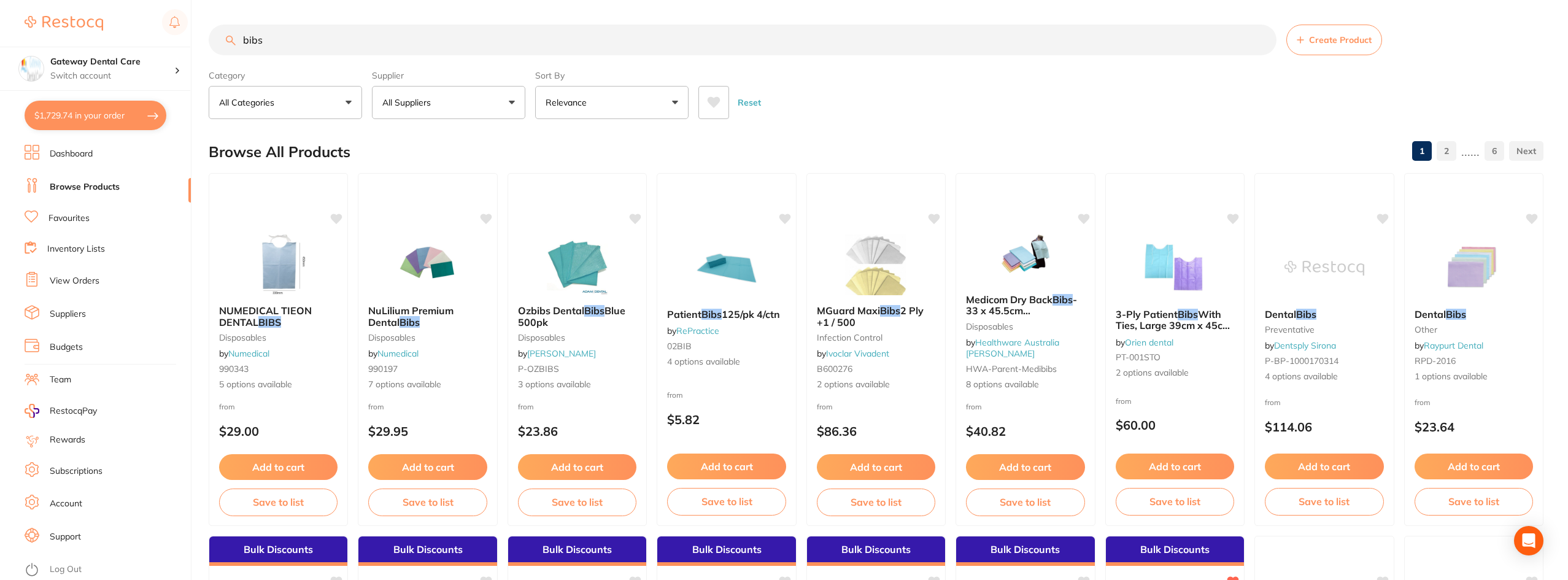
click at [1261, 39] on input "bibs" at bounding box center [742, 40] width 1068 height 31
click at [976, 46] on input "search" at bounding box center [742, 40] width 1068 height 31
click at [920, 35] on input "search" at bounding box center [742, 40] width 1068 height 31
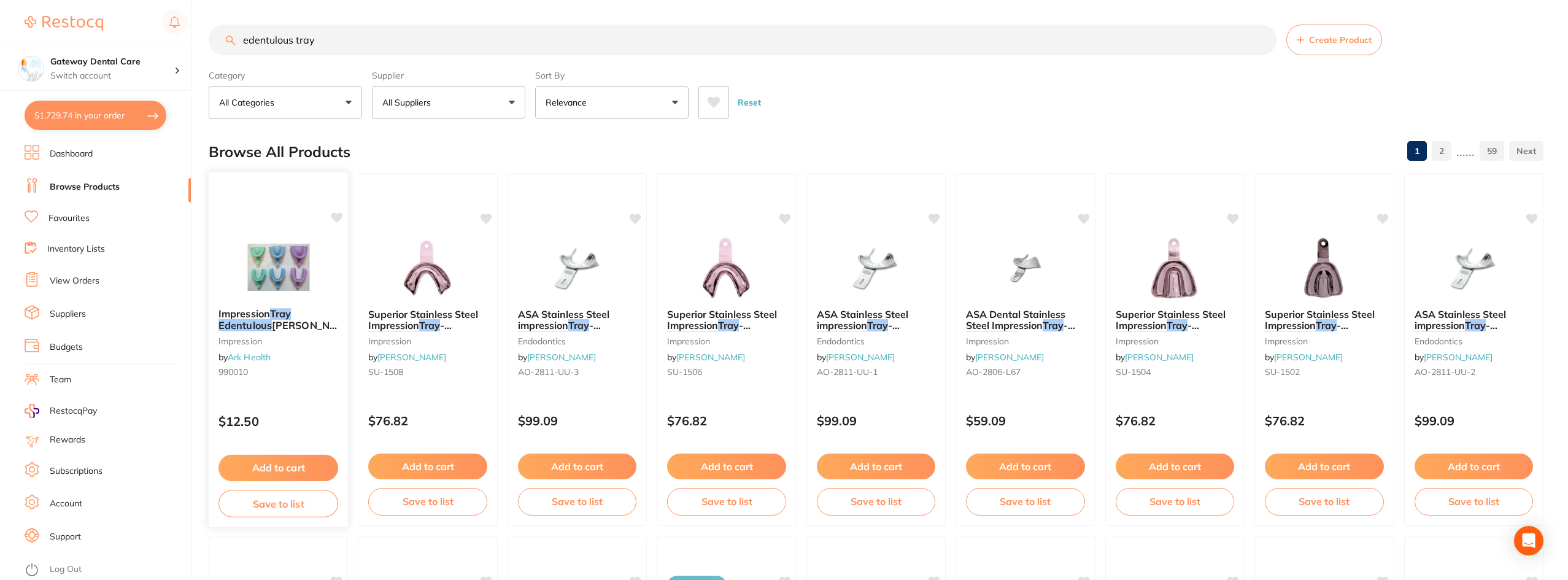
type input "edentulous tray"
drag, startPoint x: 303, startPoint y: 321, endPoint x: 786, endPoint y: 222, distance: 493.0
click at [303, 321] on span "Alma Large Upper" at bounding box center [287, 330] width 135 height 23
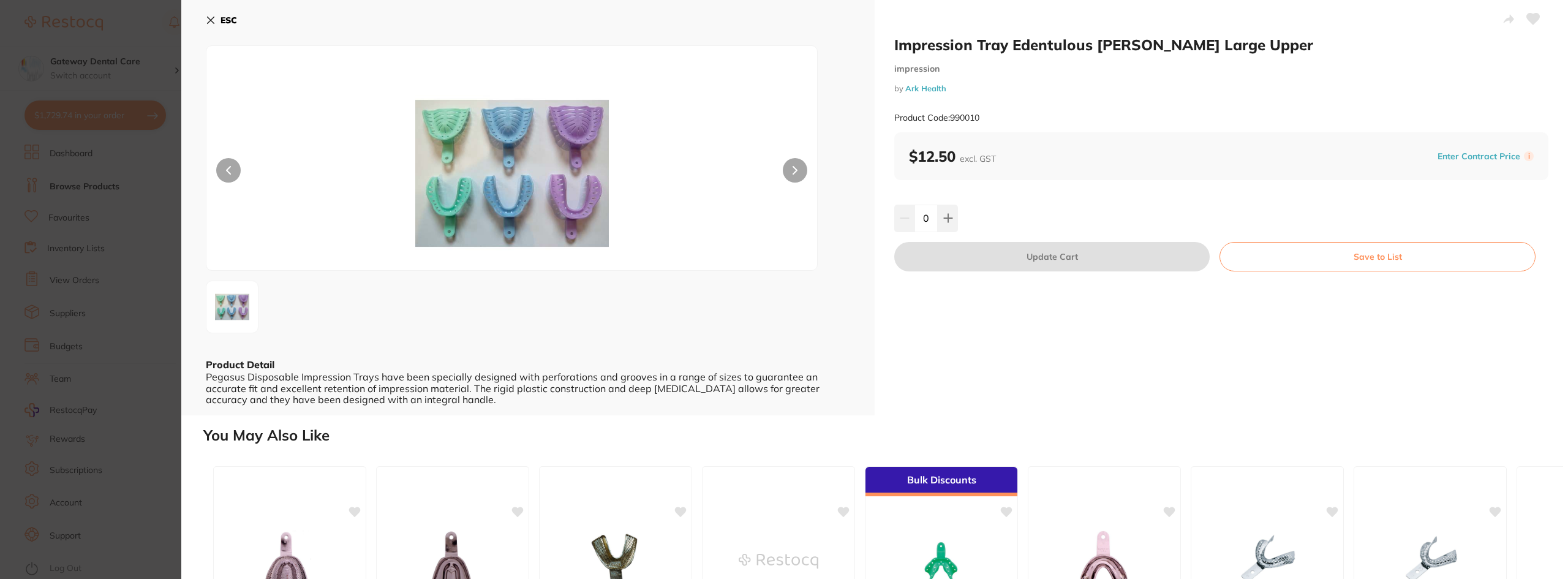
click at [787, 164] on button at bounding box center [794, 170] width 25 height 25
click at [150, 269] on section "Impression Tray Edentulous Alma Large Upper impression by Ark Health Product Co…" at bounding box center [784, 289] width 1568 height 579
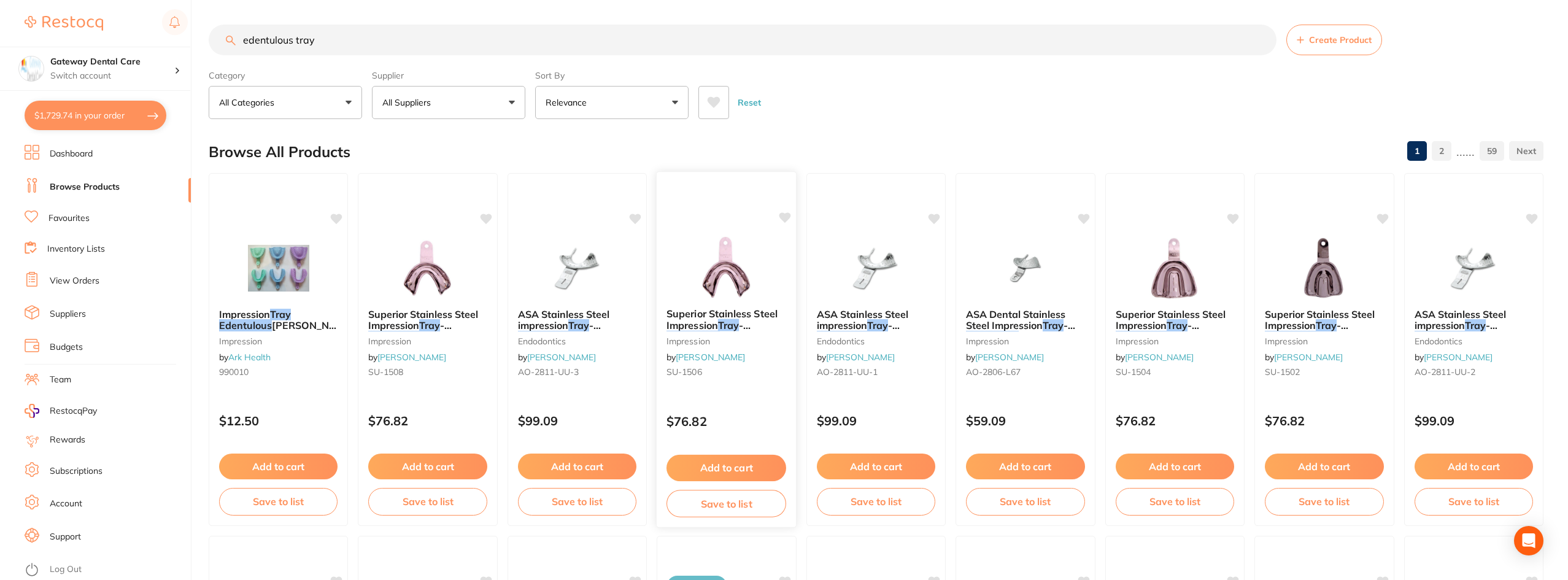
drag, startPoint x: 715, startPoint y: 339, endPoint x: 671, endPoint y: 356, distance: 47.2
click at [715, 339] on small "impression" at bounding box center [726, 340] width 119 height 10
click at [706, 312] on section at bounding box center [784, 290] width 1568 height 580
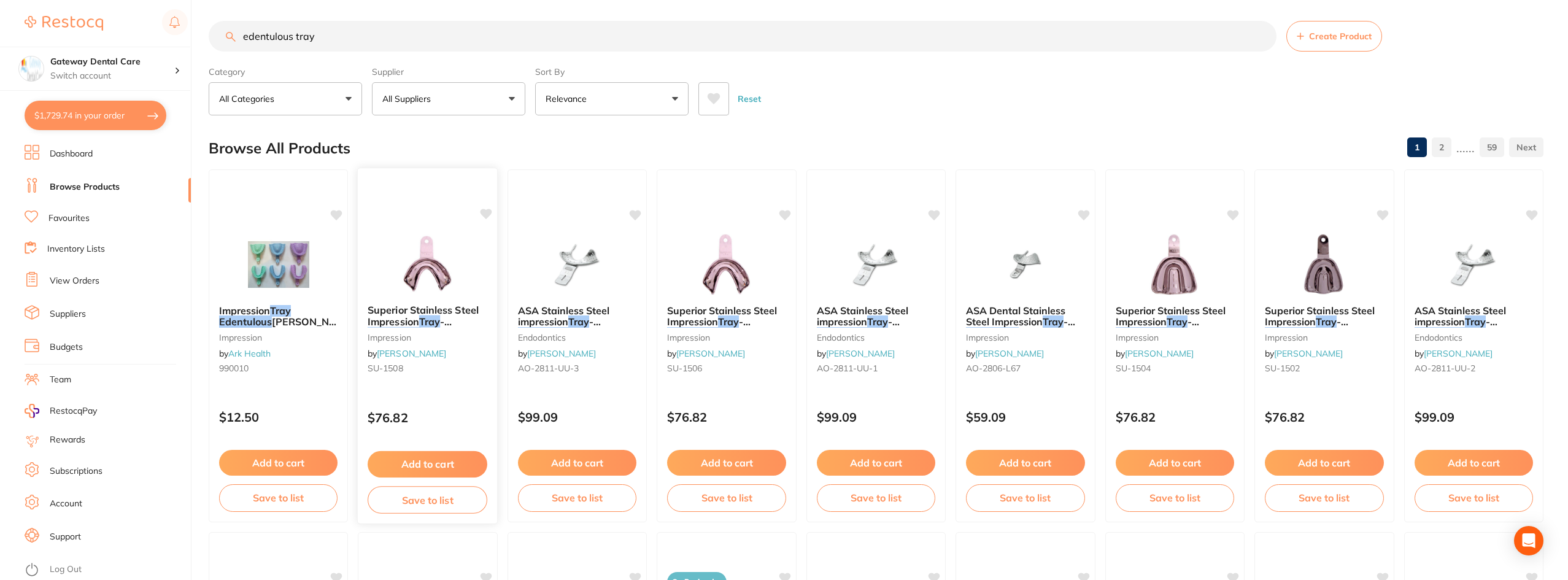
click at [416, 306] on span "Superior Stainless Steel Impression" at bounding box center [424, 315] width 111 height 24
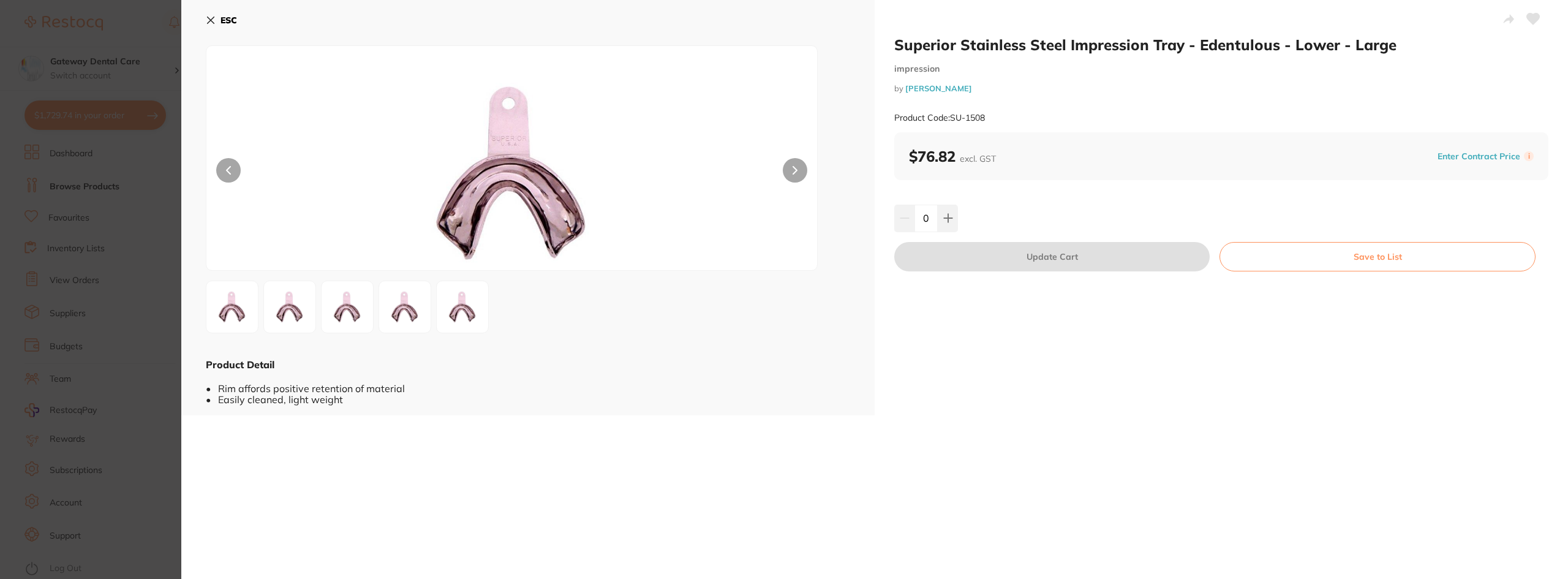
click at [405, 306] on img at bounding box center [405, 307] width 44 height 44
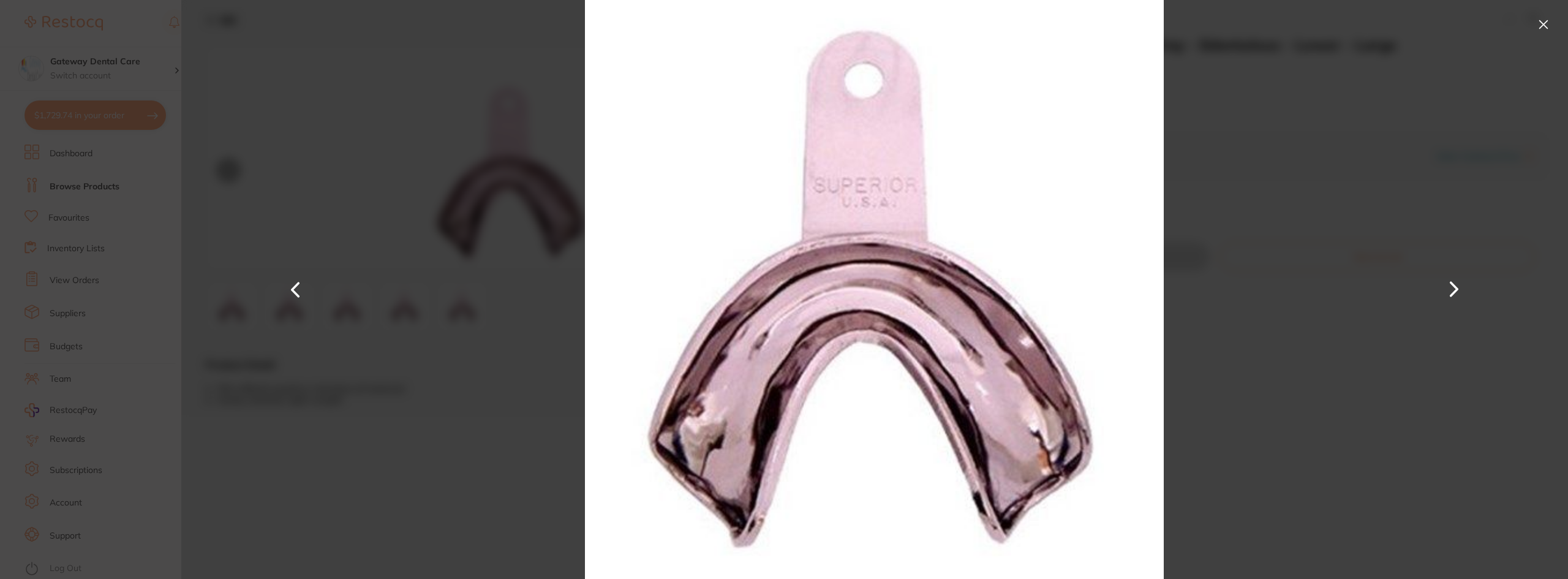
click at [1547, 21] on button at bounding box center [1544, 25] width 20 height 20
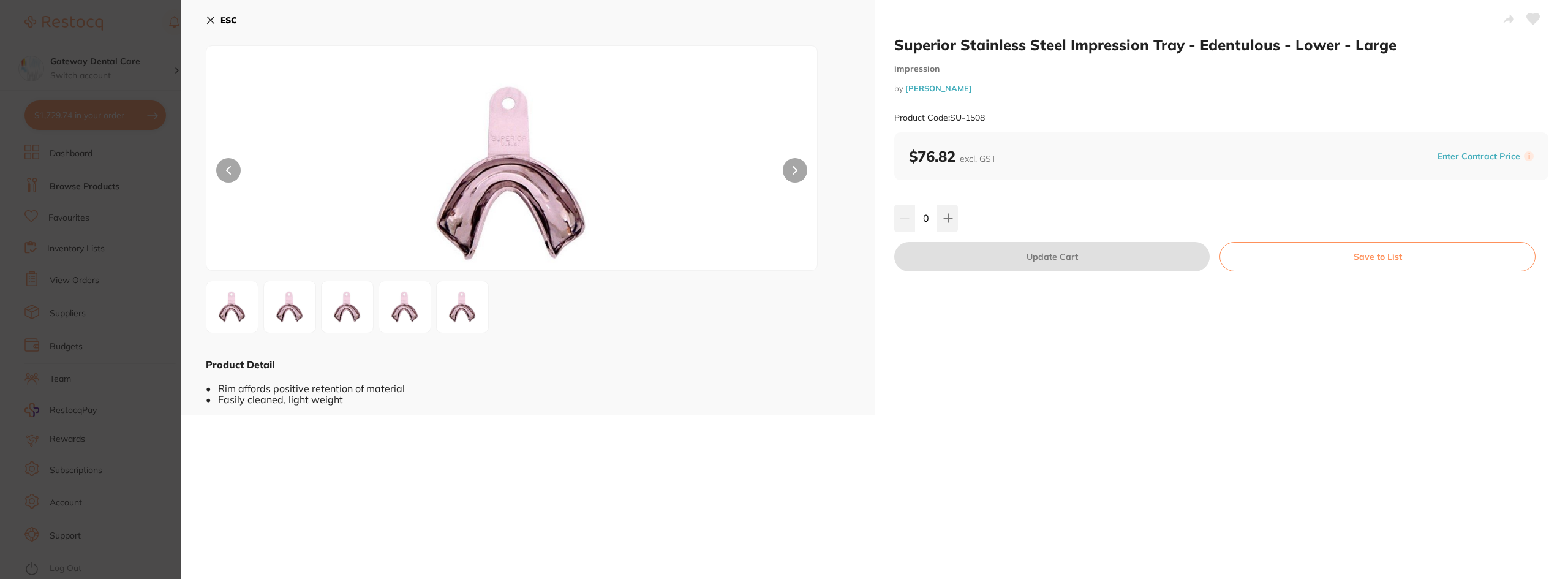
click at [131, 335] on section "Superior Stainless Steel Impression Tray - Edentulous - Lower - Large impressio…" at bounding box center [784, 289] width 1568 height 579
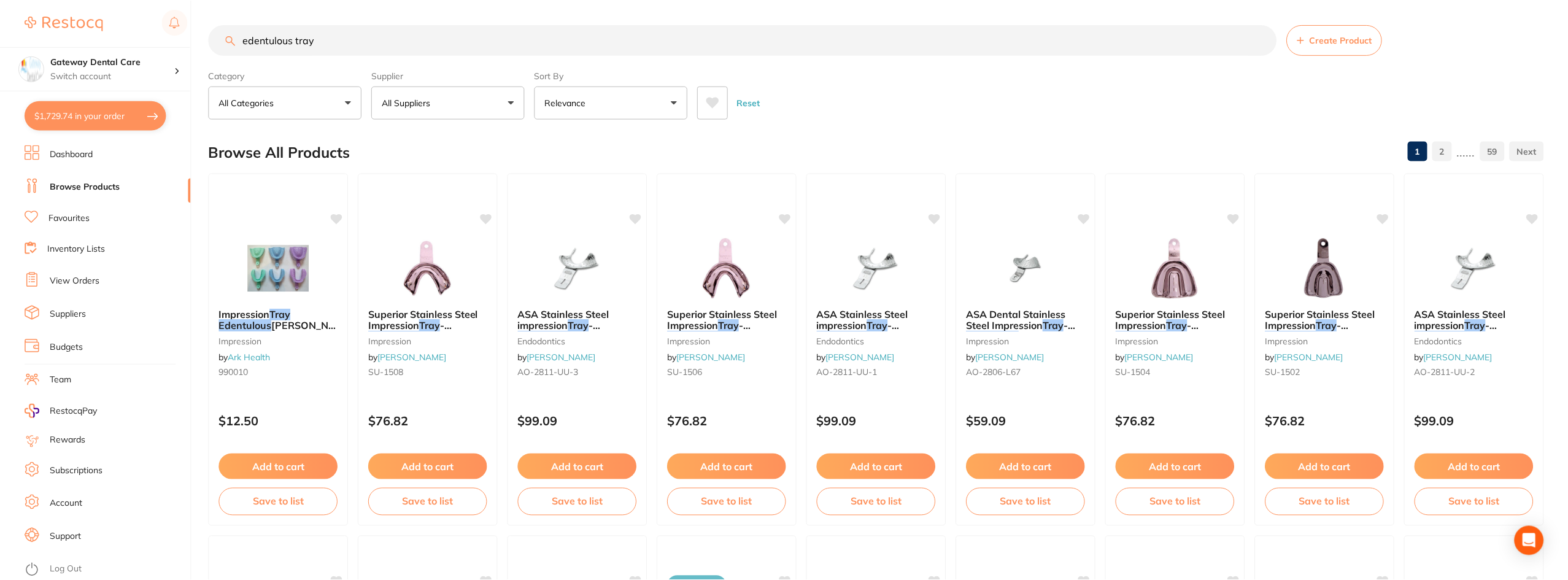
scroll to position [4, 0]
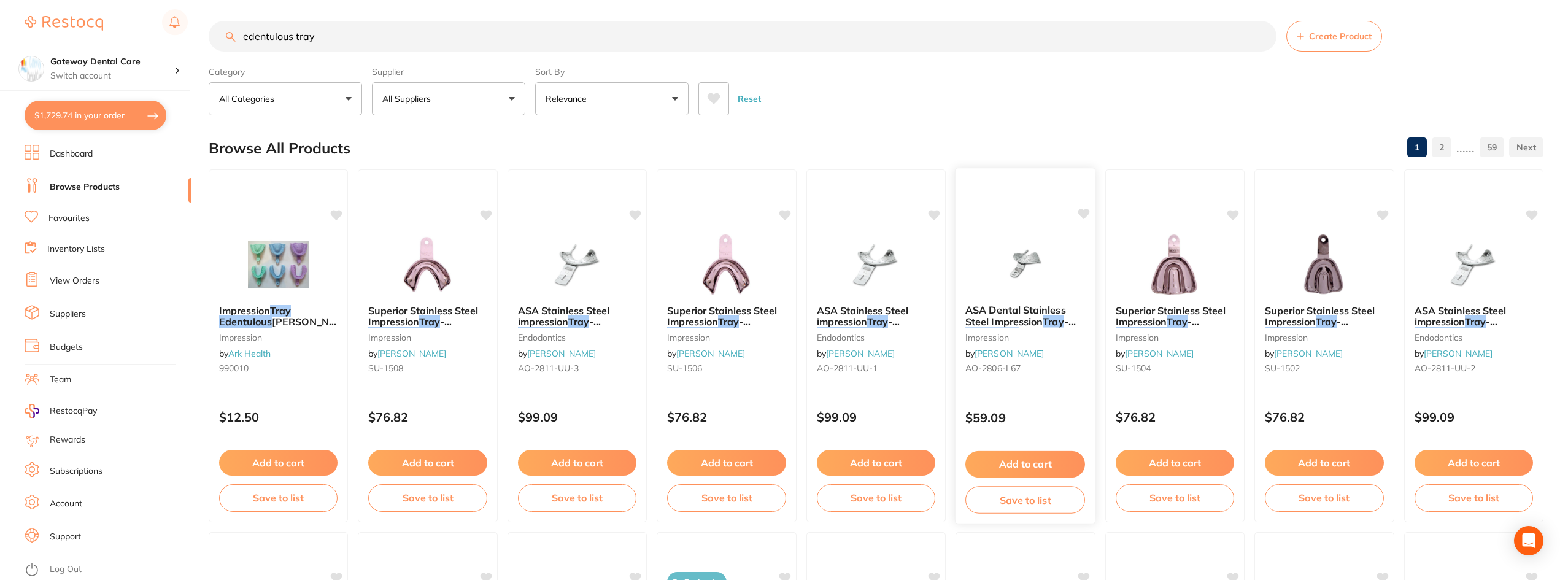
click at [1025, 315] on span "ASA Dental Stainless Steel Impression" at bounding box center [1015, 315] width 100 height 24
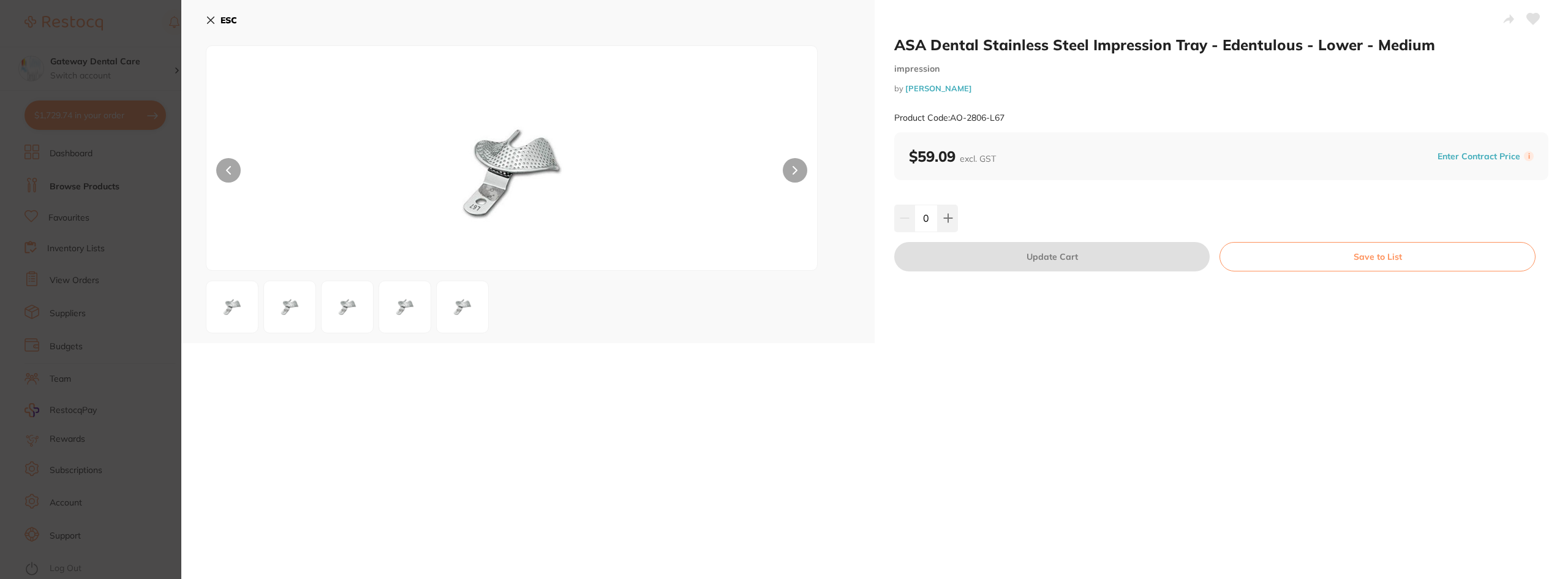
click at [82, 93] on section "ASA Dental Stainless Steel Impression Tray - Edentulous - Lower - Medium impres…" at bounding box center [784, 289] width 1568 height 579
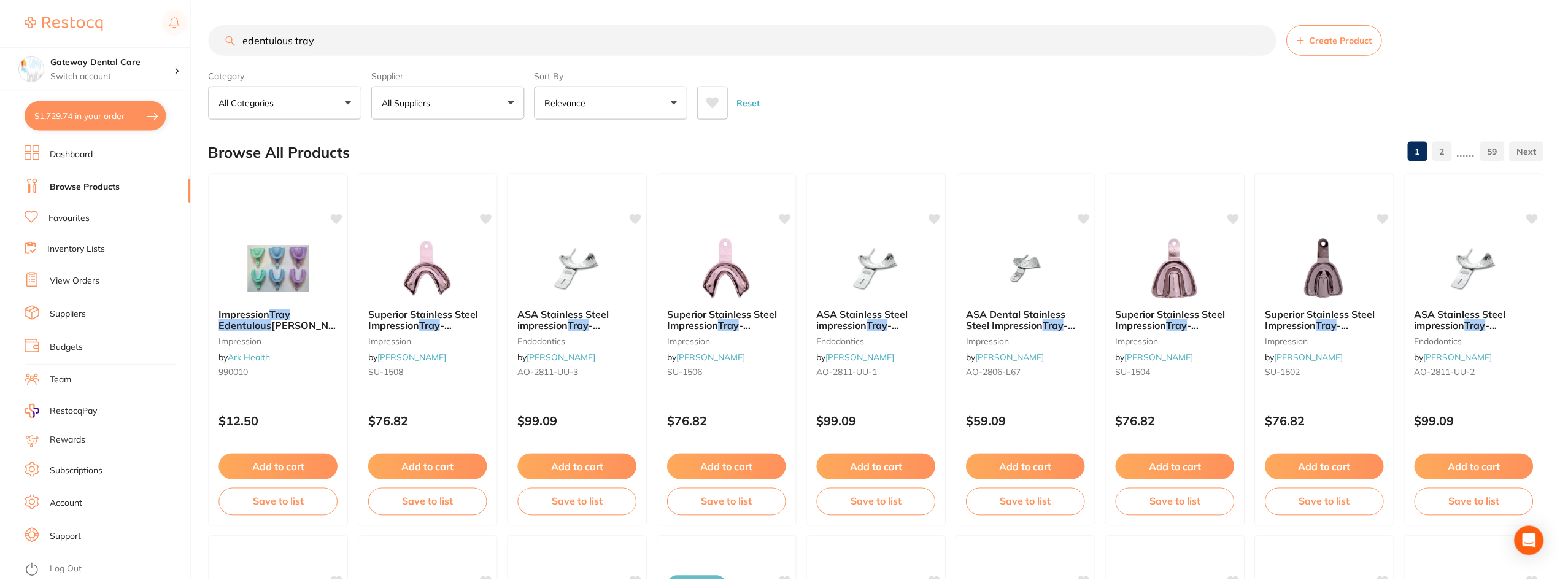
scroll to position [4, 0]
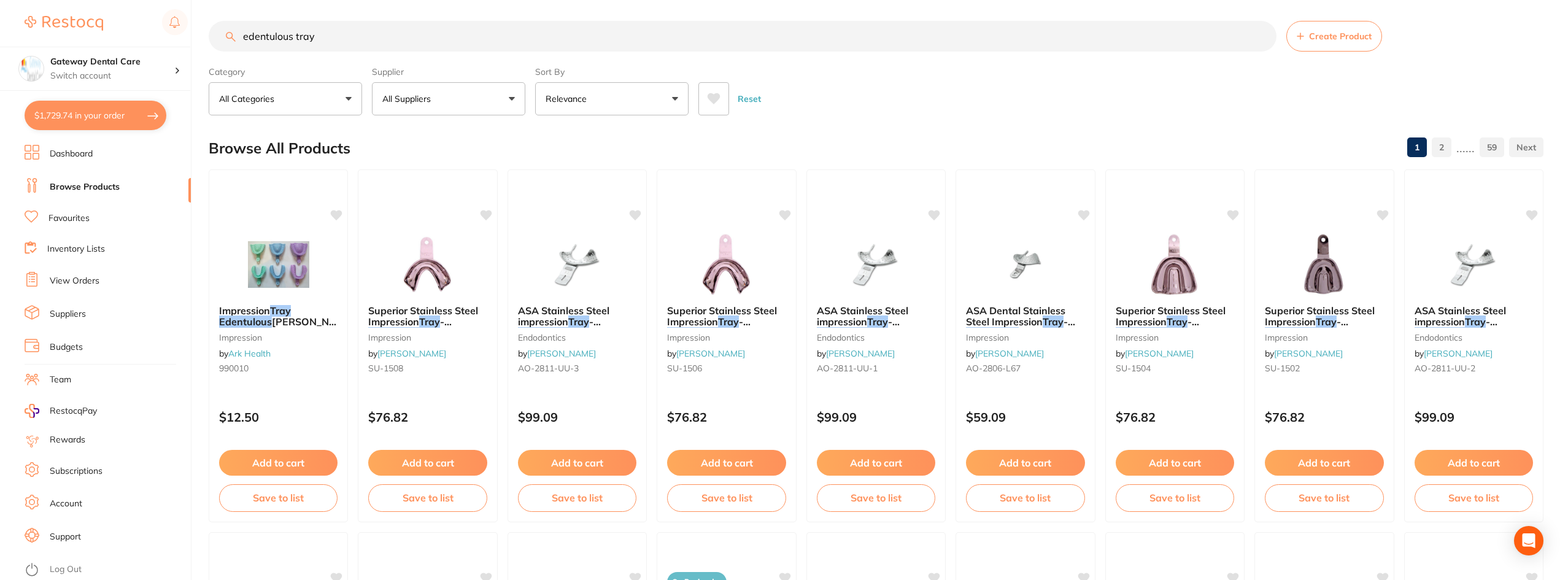
click at [98, 114] on button "$1,729.74 in your order" at bounding box center [96, 115] width 142 height 30
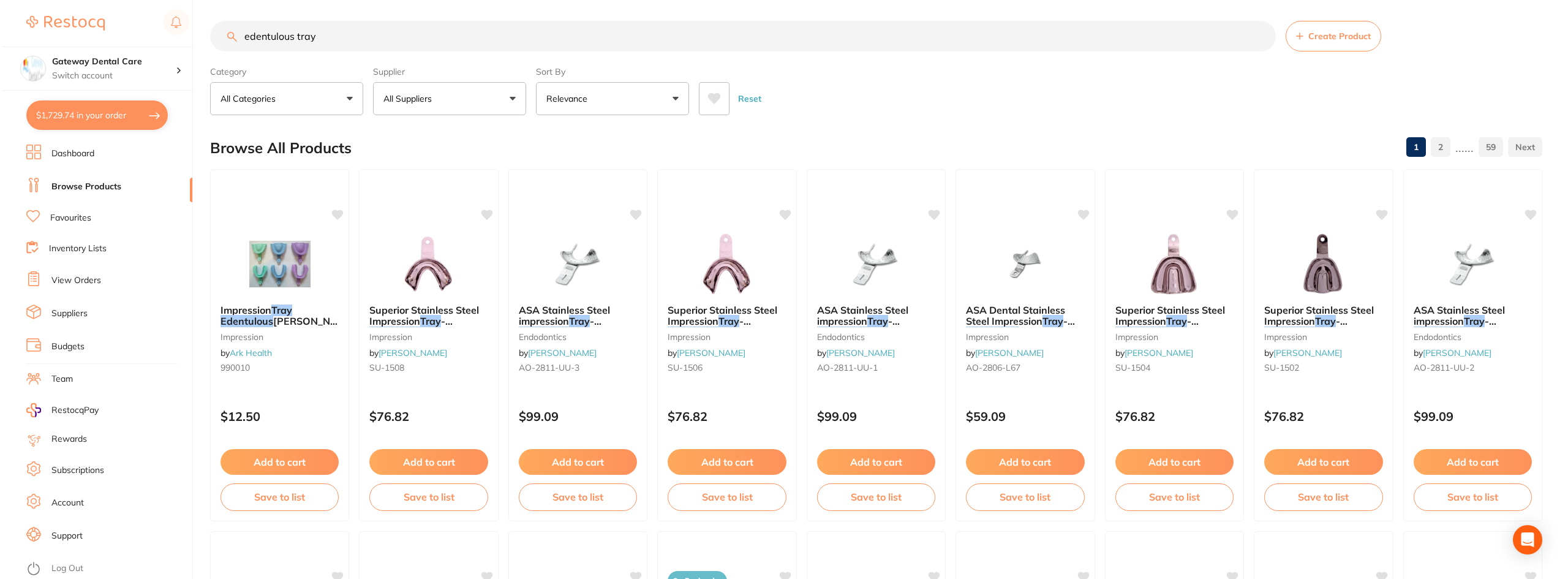
scroll to position [0, 0]
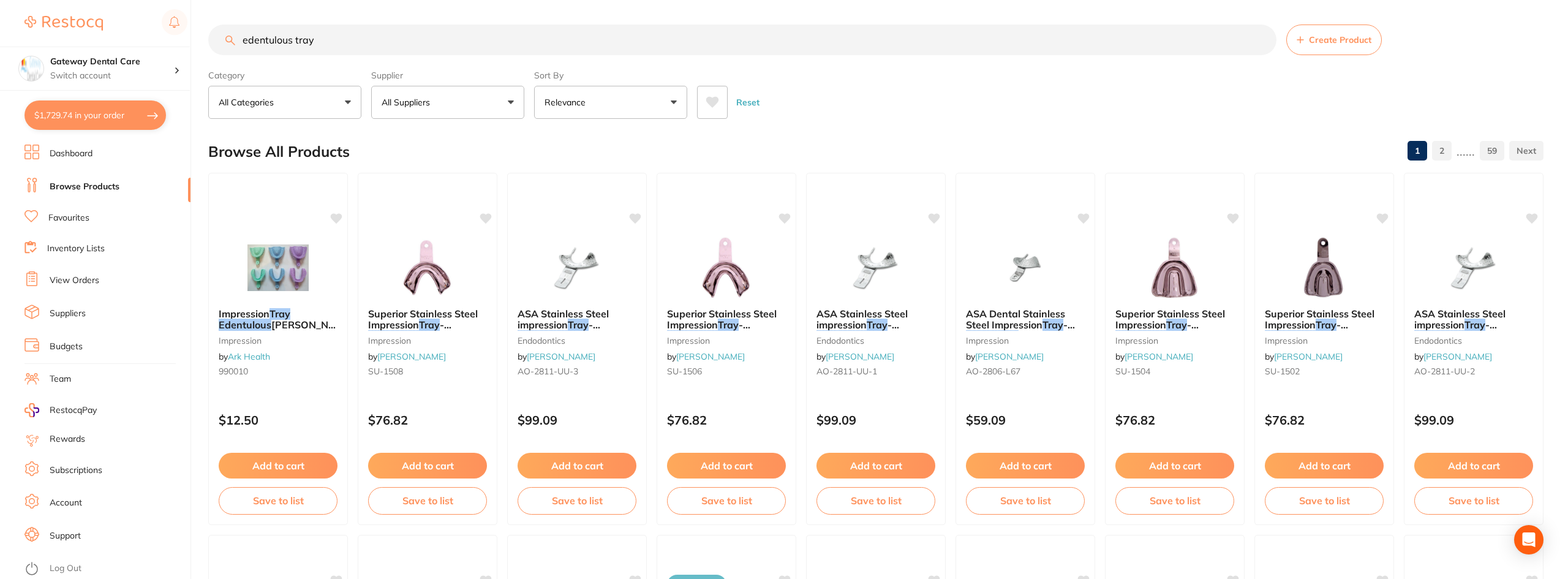
checkbox input "true"
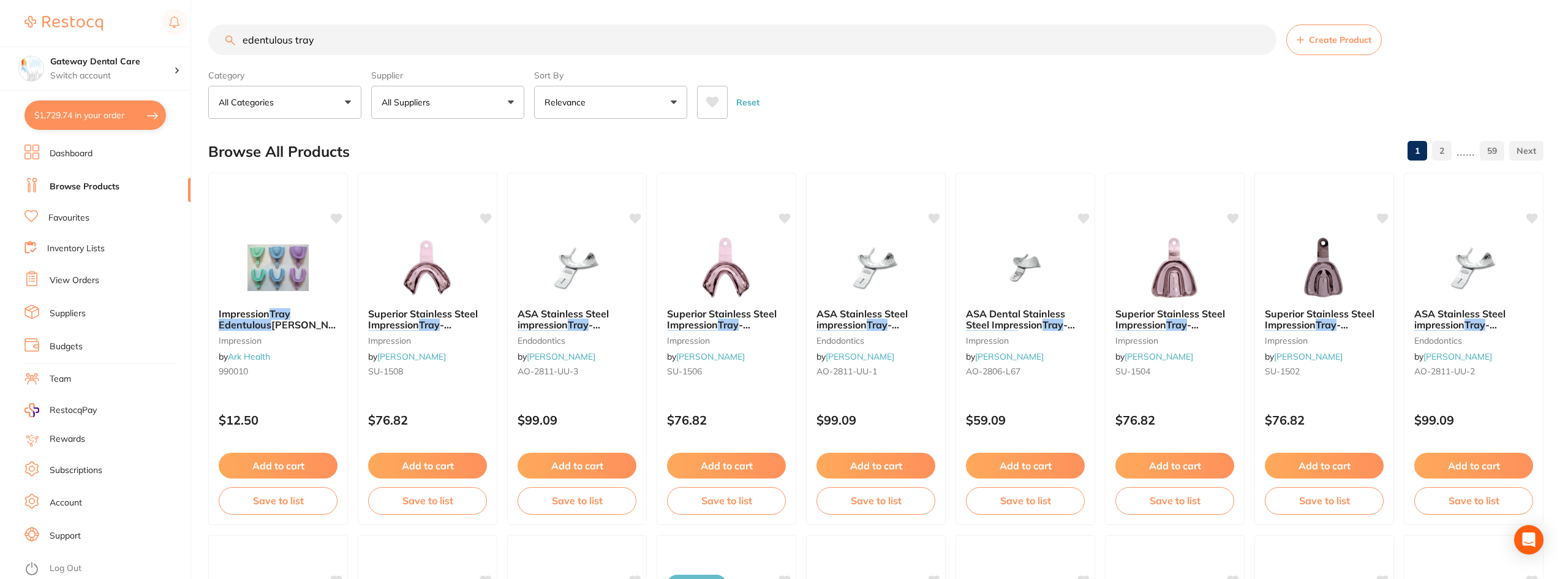
checkbox input "true"
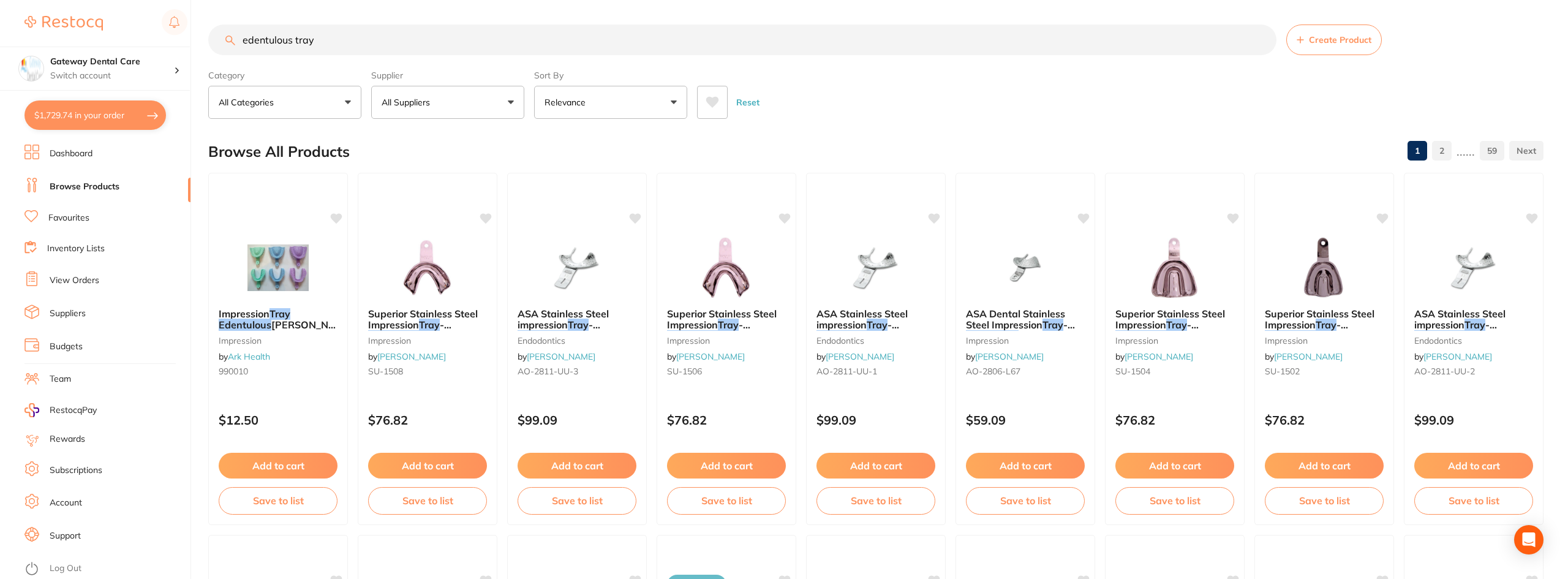
checkbox input "true"
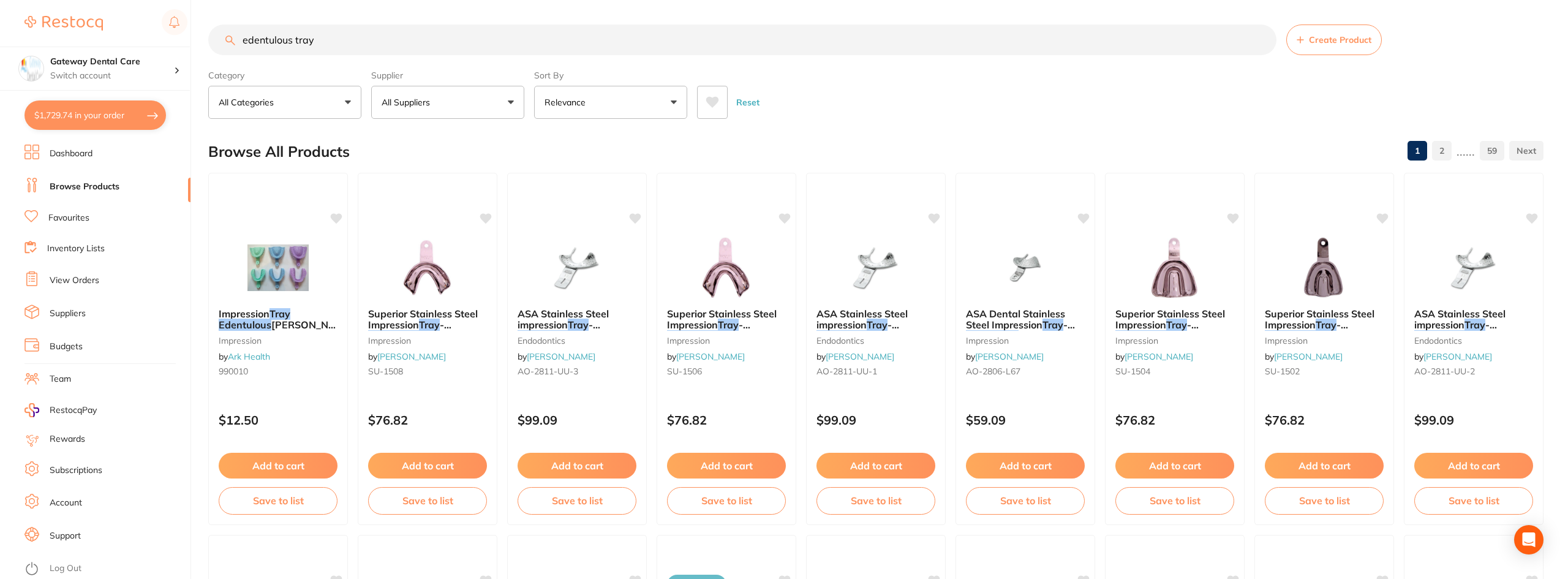
checkbox input "true"
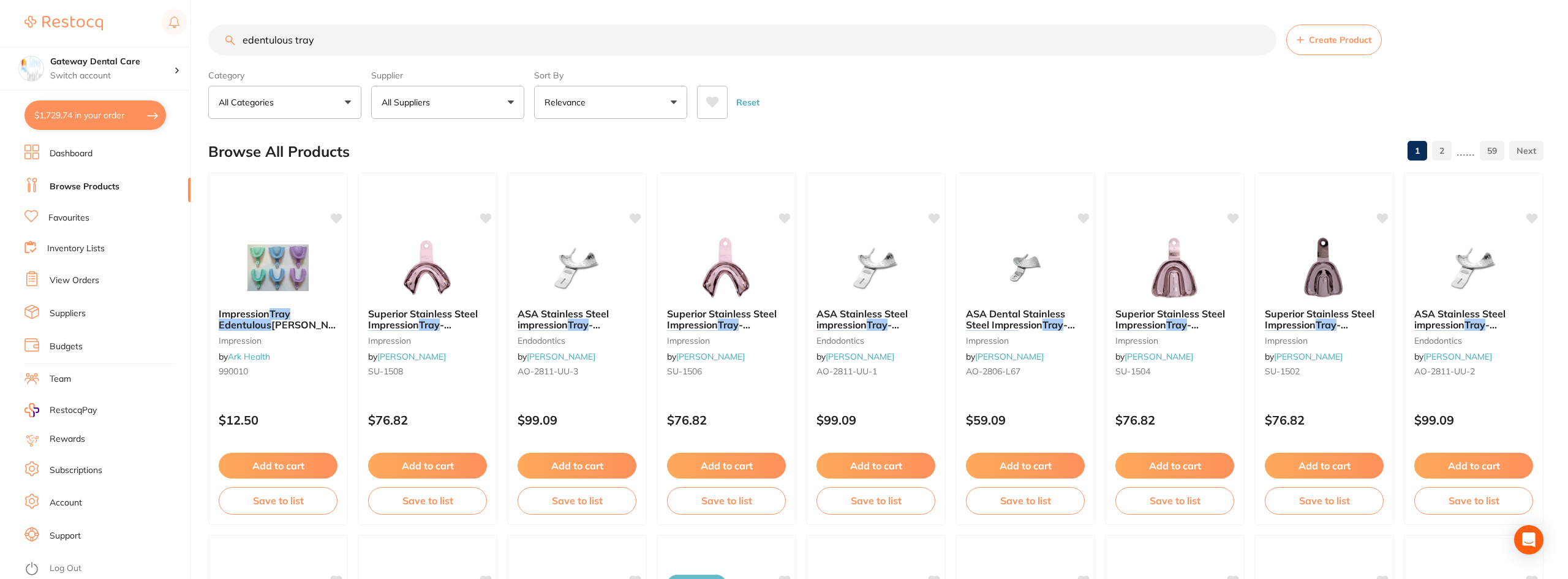
checkbox input "true"
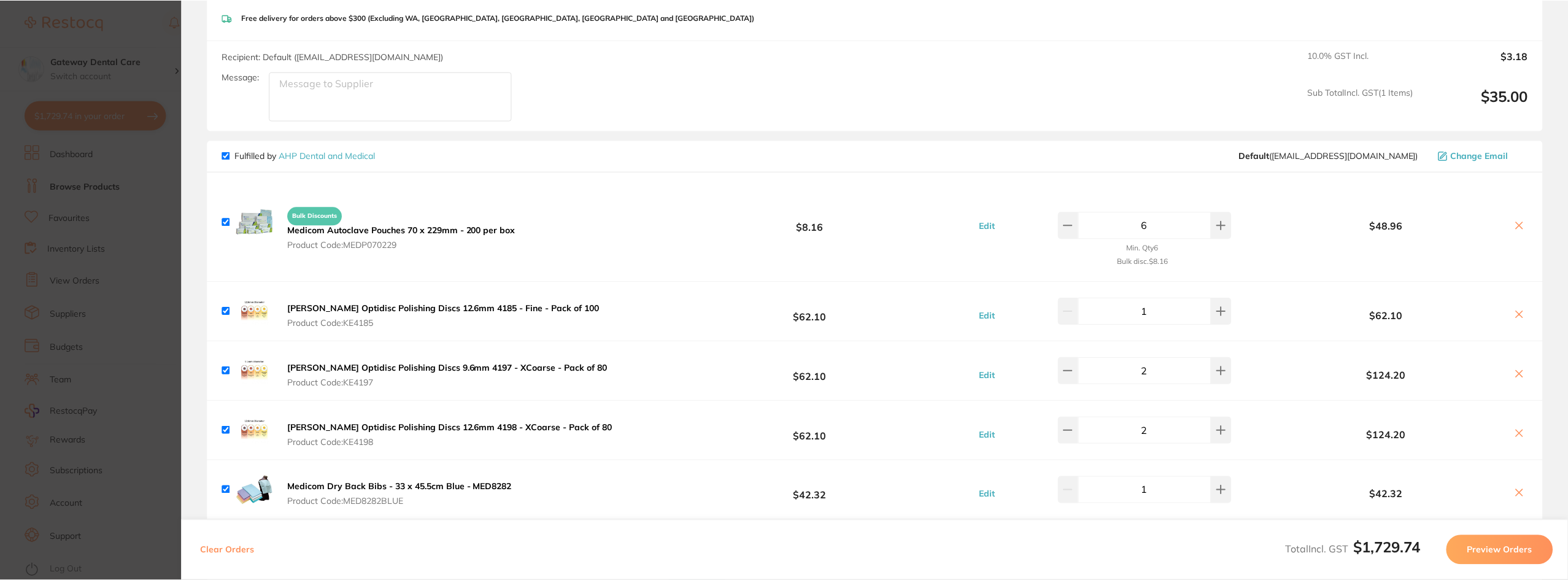
scroll to position [920, 0]
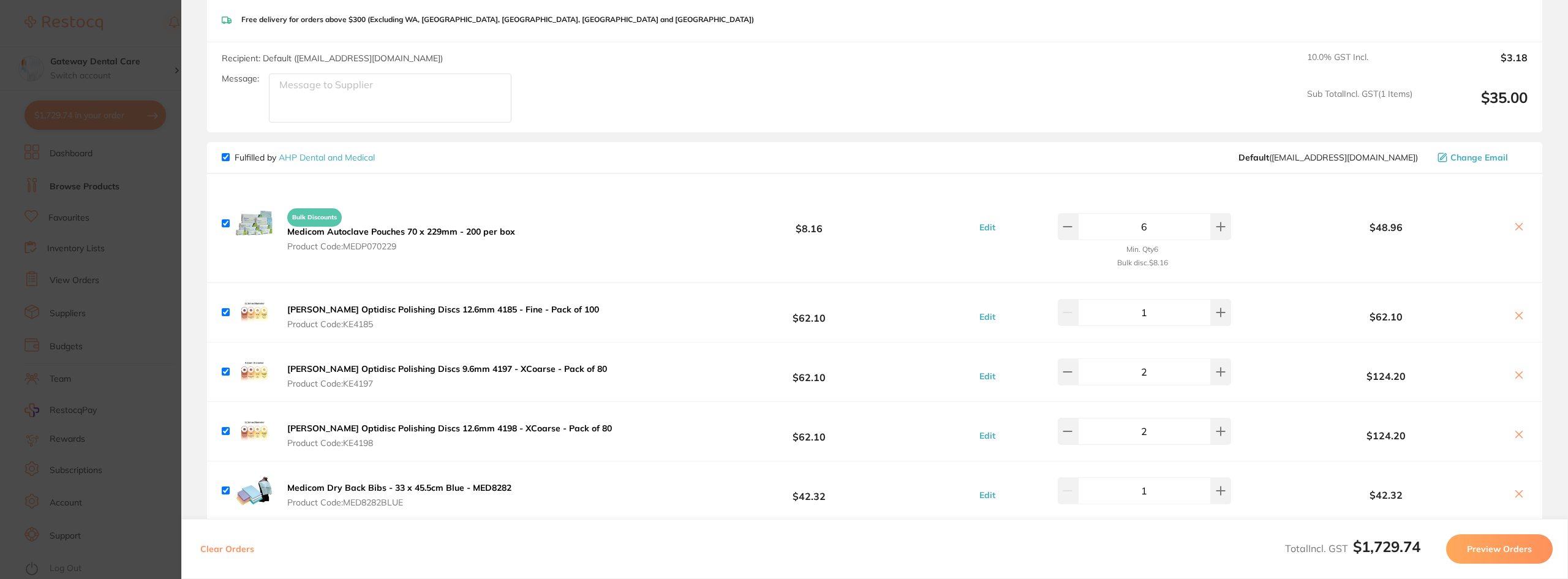
click at [304, 159] on link "AHP Dental and Medical" at bounding box center [327, 157] width 96 height 11
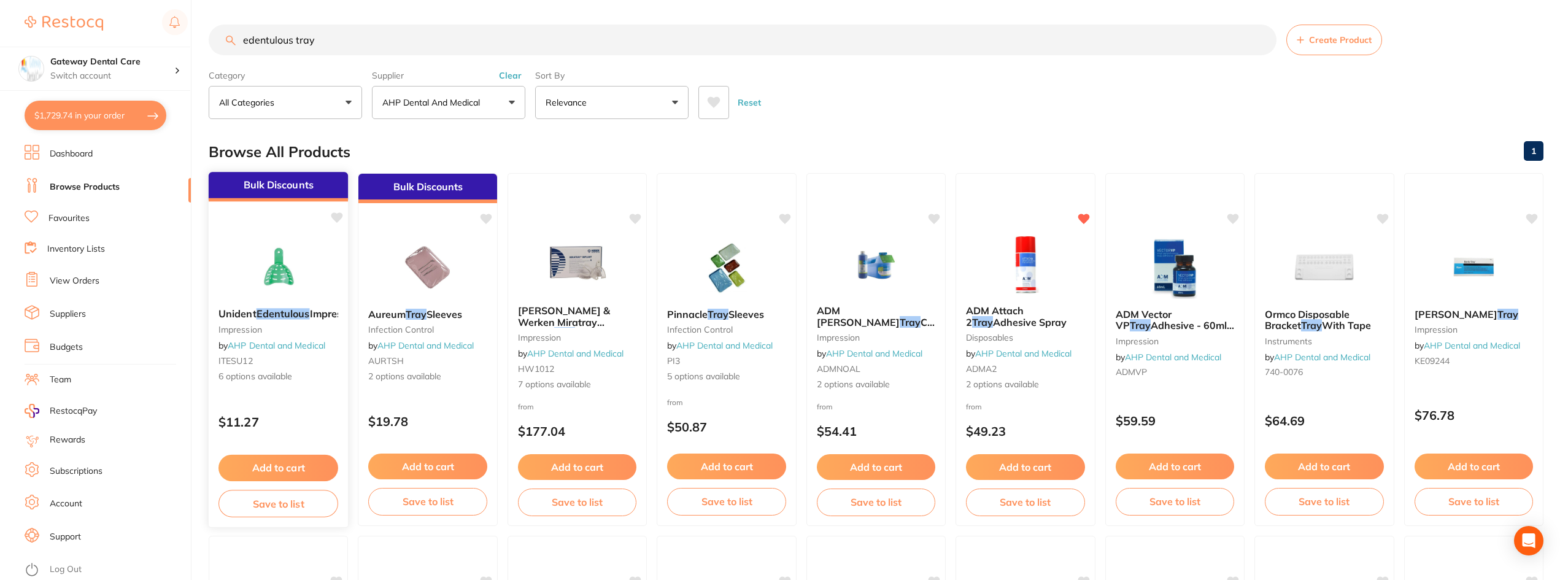
drag, startPoint x: 249, startPoint y: 310, endPoint x: 265, endPoint y: 319, distance: 18.4
click at [249, 310] on span "Unident" at bounding box center [238, 313] width 38 height 12
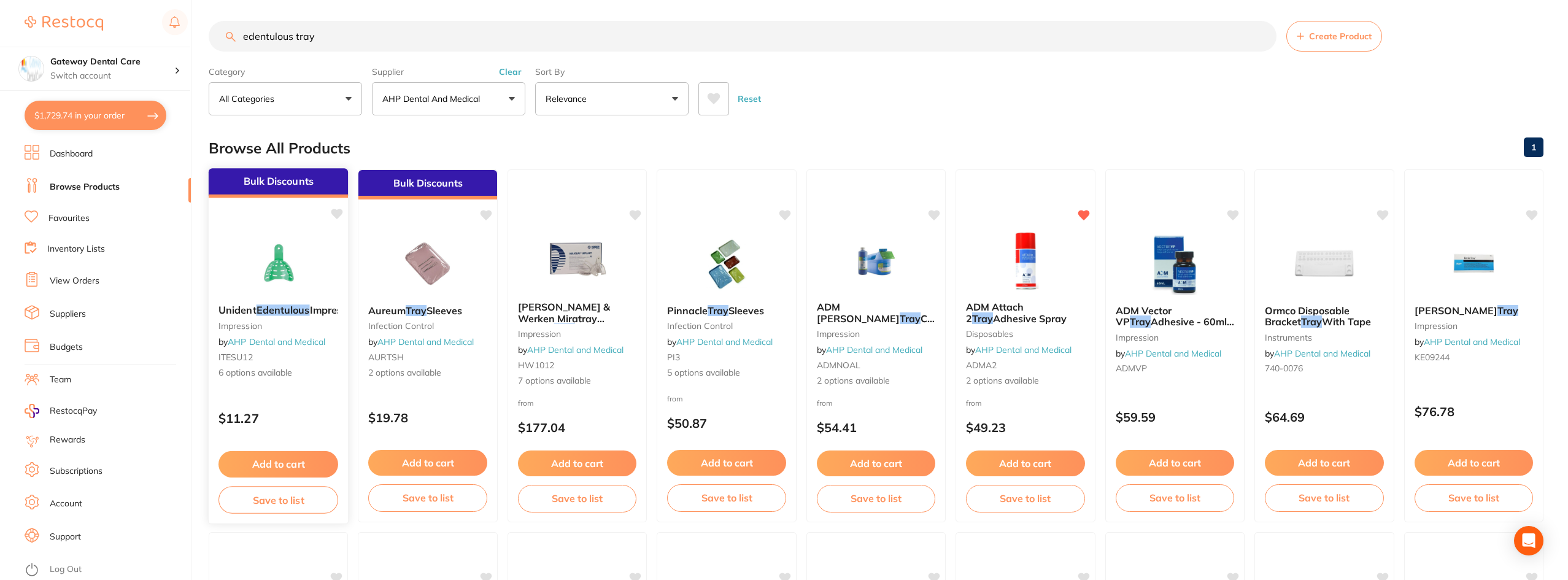
click at [310, 316] on span "Impression" at bounding box center [336, 309] width 52 height 12
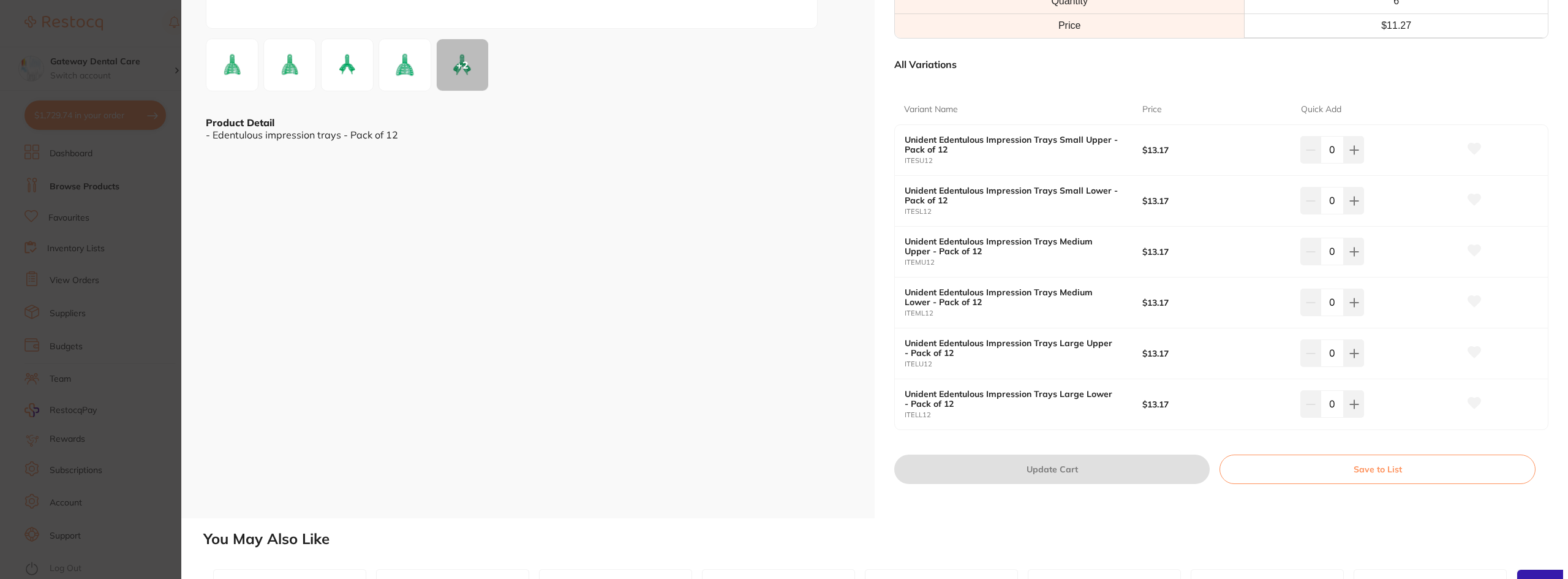
scroll to position [245, 0]
click at [1361, 148] on button at bounding box center [1354, 146] width 20 height 27
type input "1"
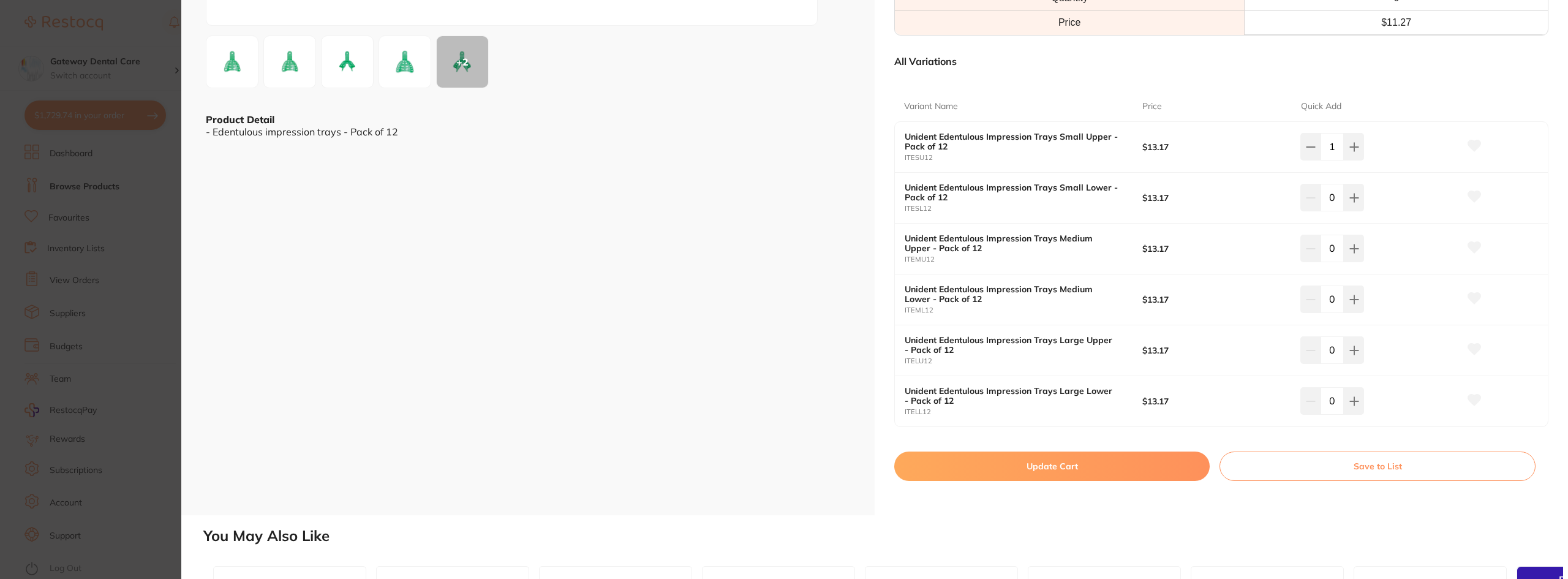
click at [1351, 203] on icon at bounding box center [1354, 198] width 10 height 10
type input "1"
click at [1352, 252] on icon at bounding box center [1354, 248] width 8 height 8
type input "1"
click at [1354, 296] on icon at bounding box center [1354, 300] width 10 height 10
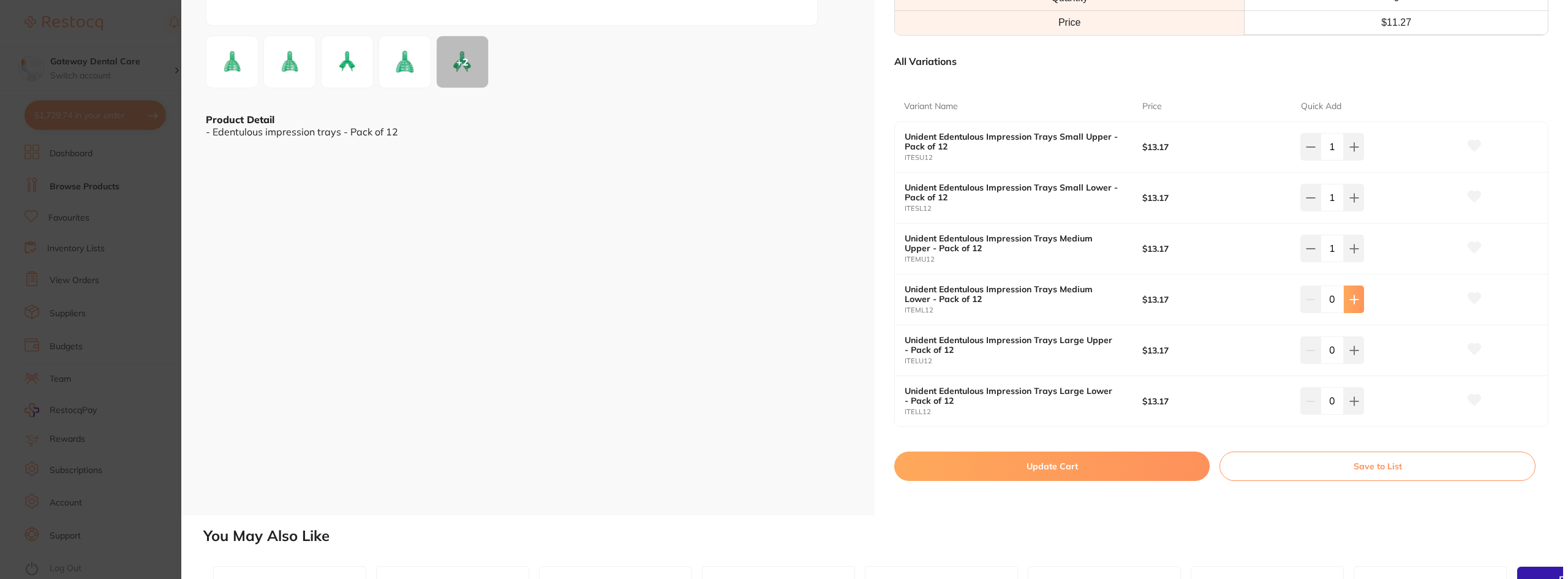
type input "1"
click at [1344, 355] on button at bounding box center [1354, 350] width 20 height 27
type input "1"
click at [1350, 402] on icon at bounding box center [1354, 401] width 10 height 10
type input "1"
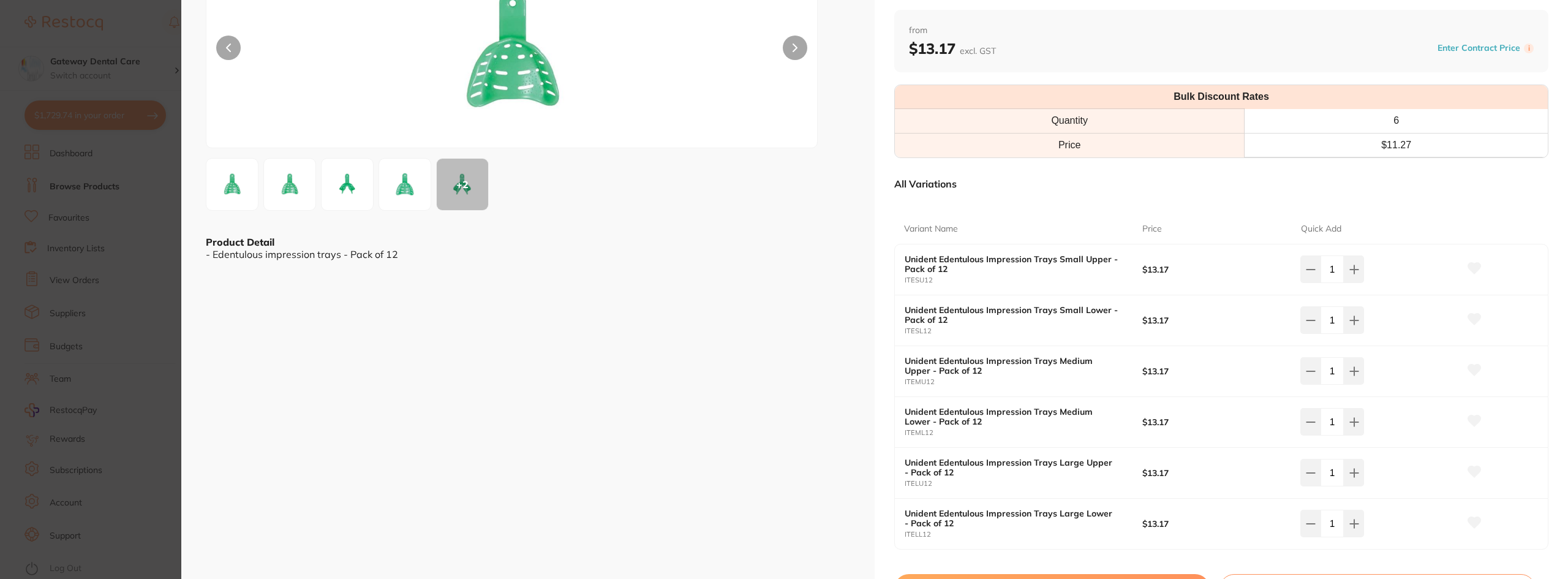
scroll to position [184, 0]
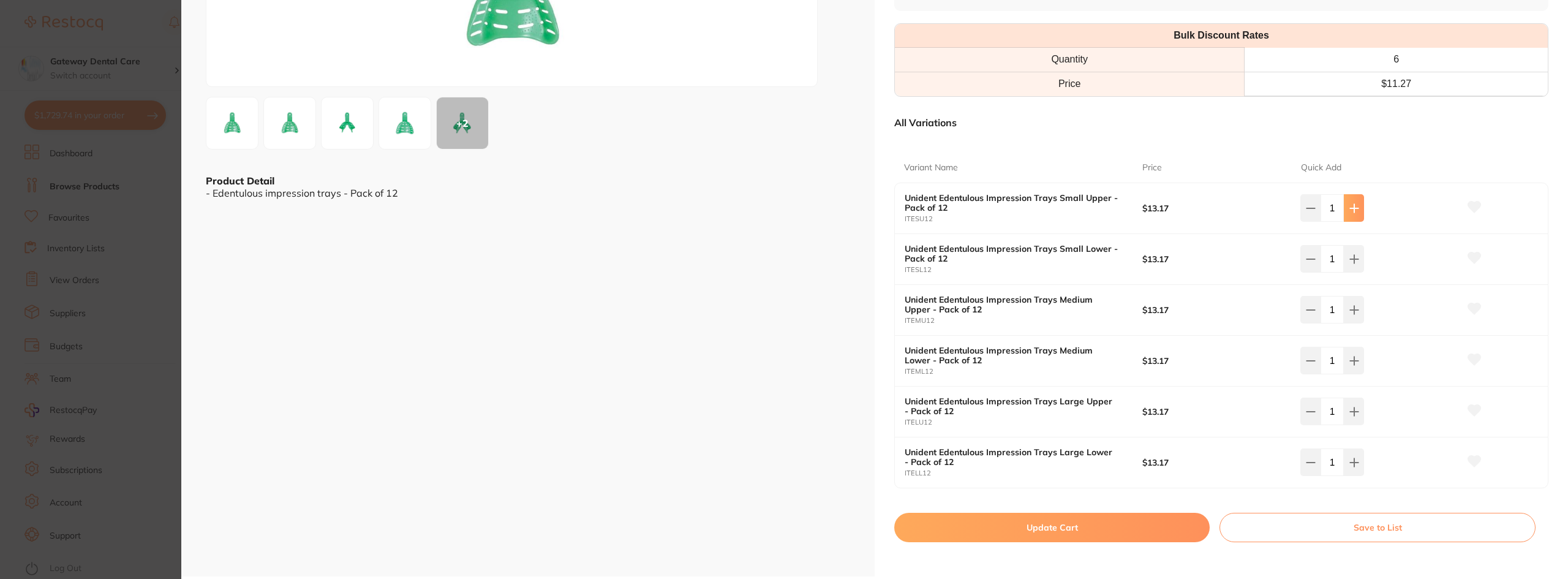
click at [1354, 204] on icon at bounding box center [1354, 209] width 10 height 10
click at [1302, 210] on button at bounding box center [1311, 208] width 20 height 27
type input "1"
click at [1317, 251] on button at bounding box center [1311, 258] width 20 height 27
type input "0"
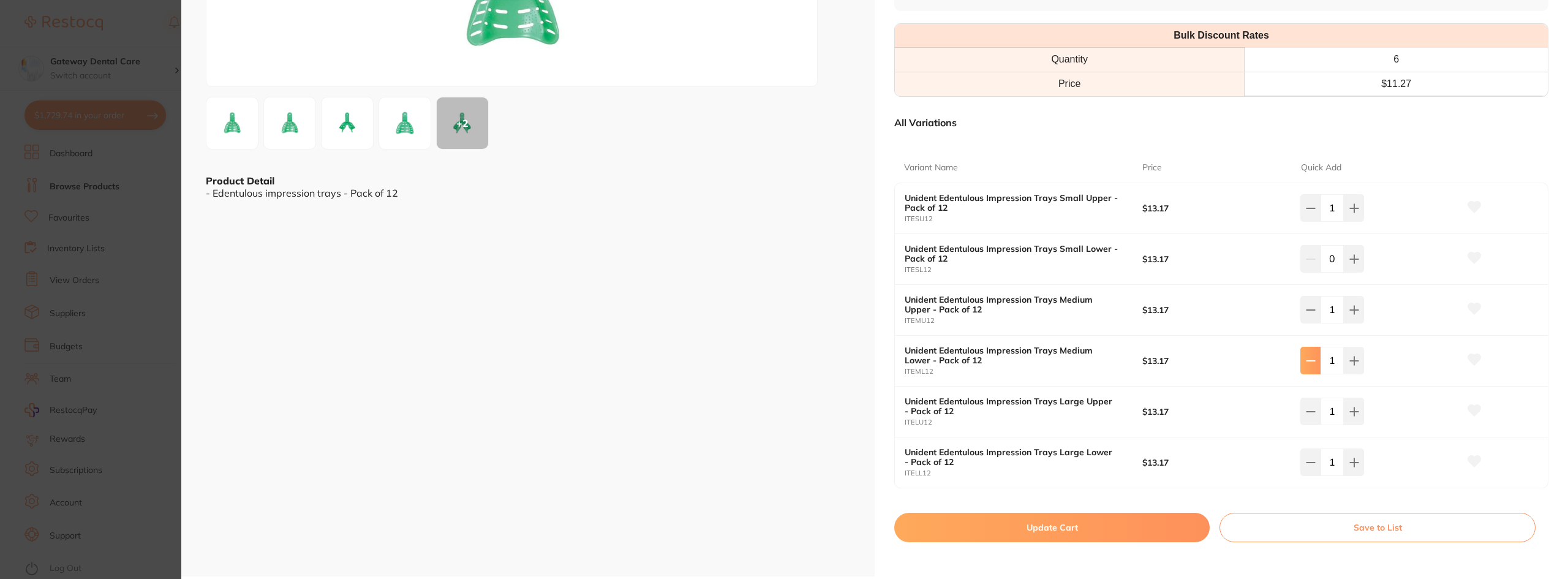
click at [1306, 358] on icon at bounding box center [1311, 361] width 10 height 10
type input "0"
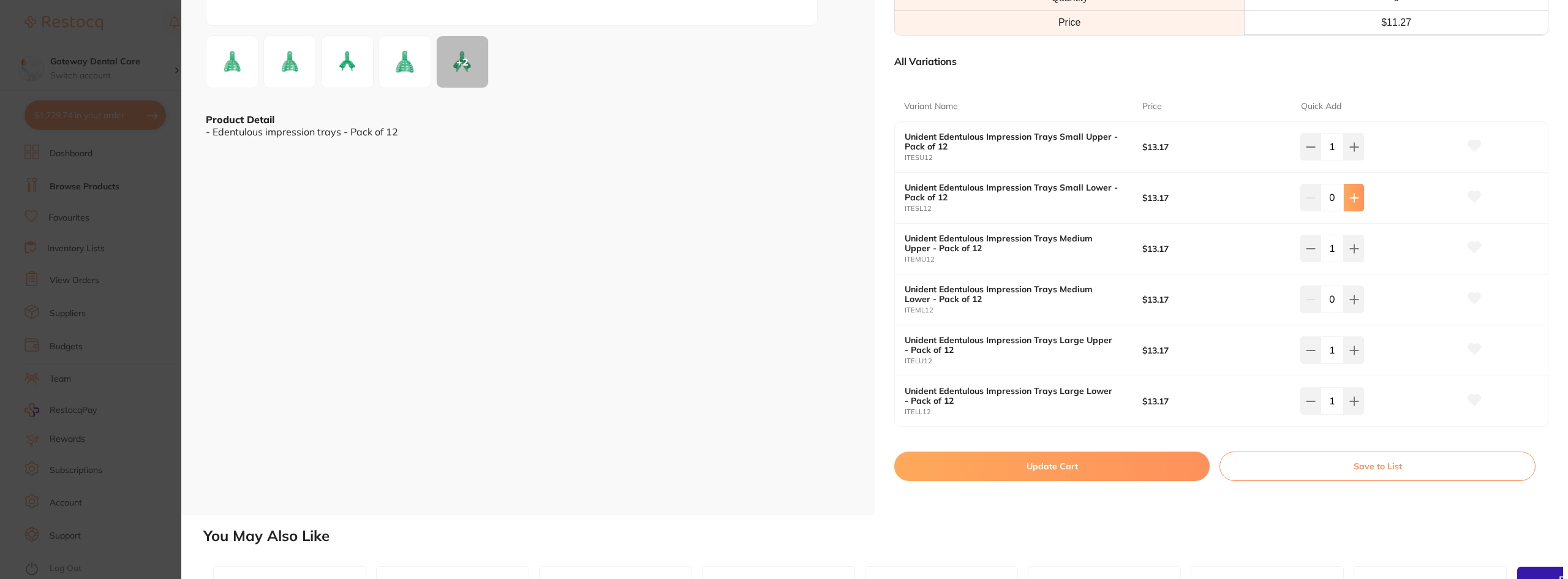
click at [1357, 191] on button at bounding box center [1354, 197] width 20 height 27
type input "1"
click at [1089, 455] on button "Update Cart" at bounding box center [1053, 467] width 316 height 30
click at [1089, 455] on div "Add to cart Save to list" at bounding box center [1025, 484] width 138 height 80
checkbox input "false"
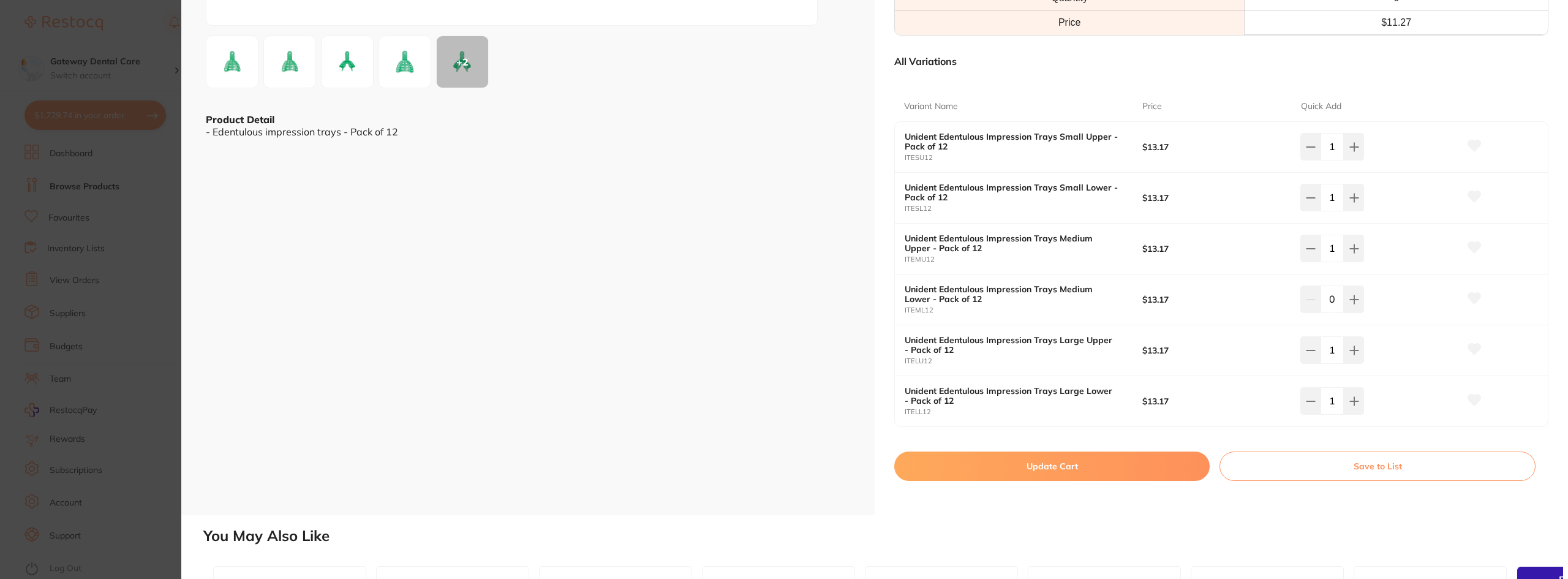
checkbox input "false"
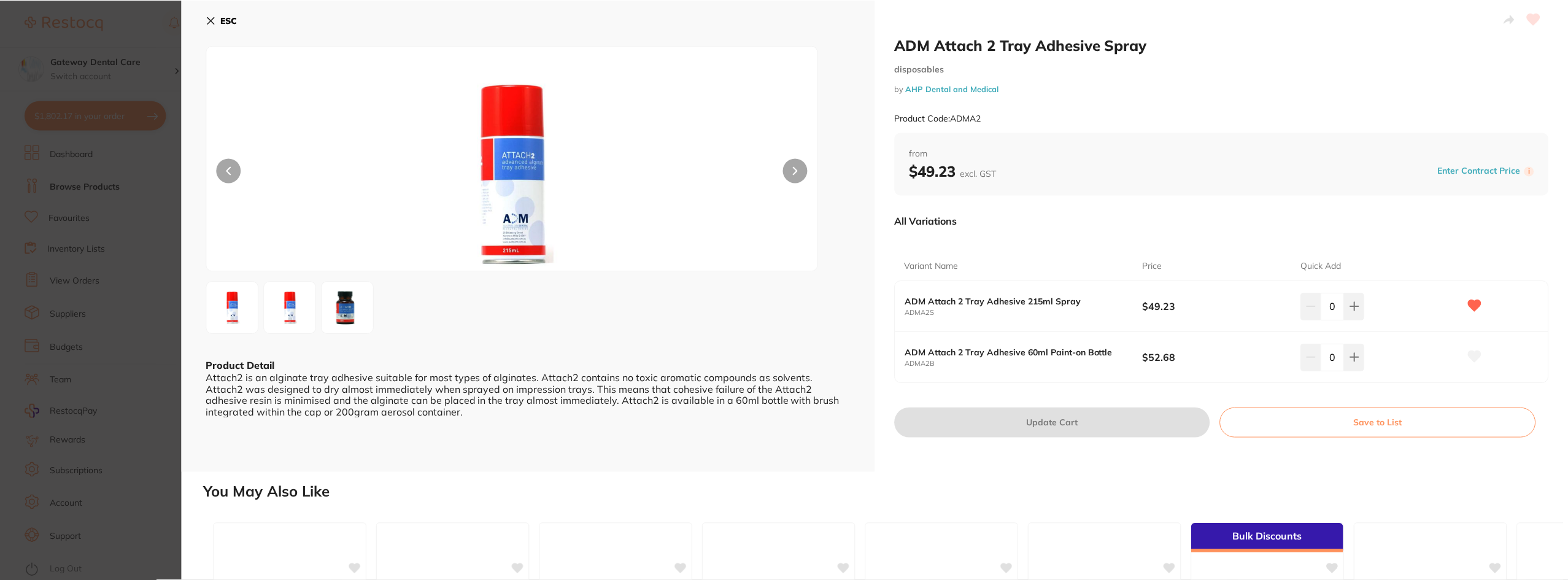
scroll to position [4, 0]
drag, startPoint x: 147, startPoint y: 204, endPoint x: 91, endPoint y: 112, distance: 107.7
click at [147, 203] on section "ADM Attach 2 Tray Adhesive Spray disposables by AHP Dental and Medical Product …" at bounding box center [784, 290] width 1568 height 580
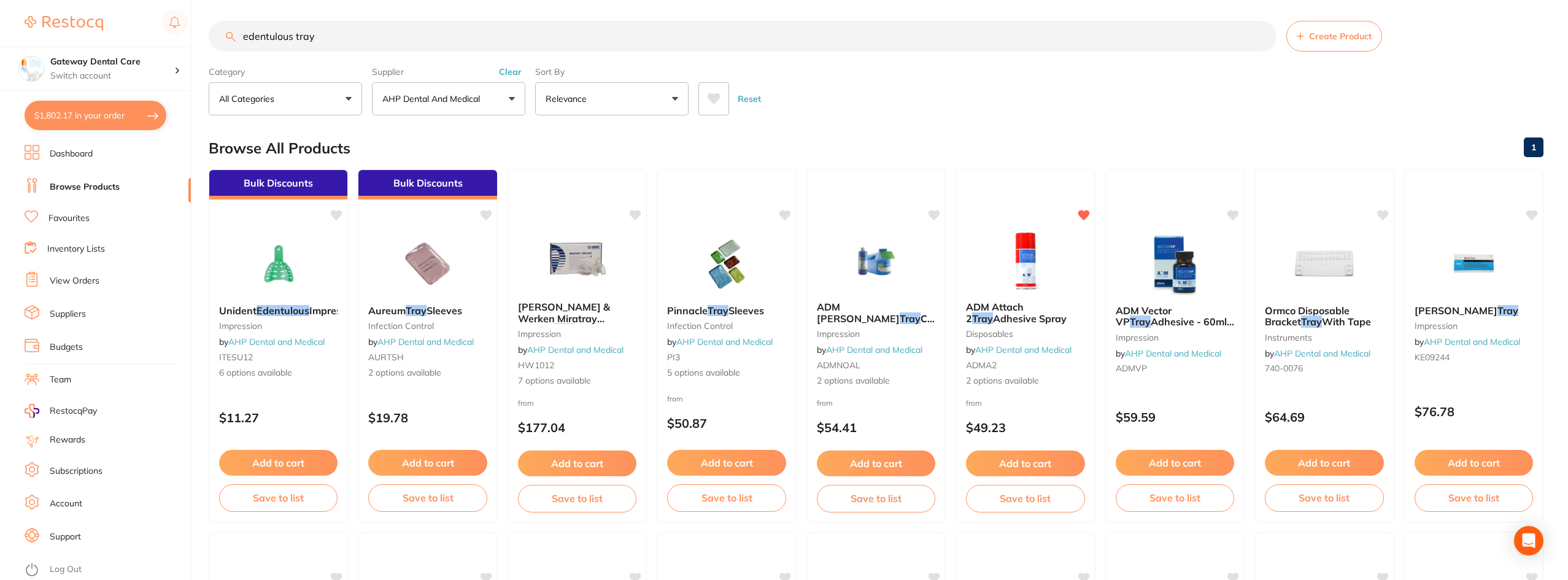
click at [103, 118] on button "$1,802.17 in your order" at bounding box center [96, 115] width 142 height 30
checkbox input "true"
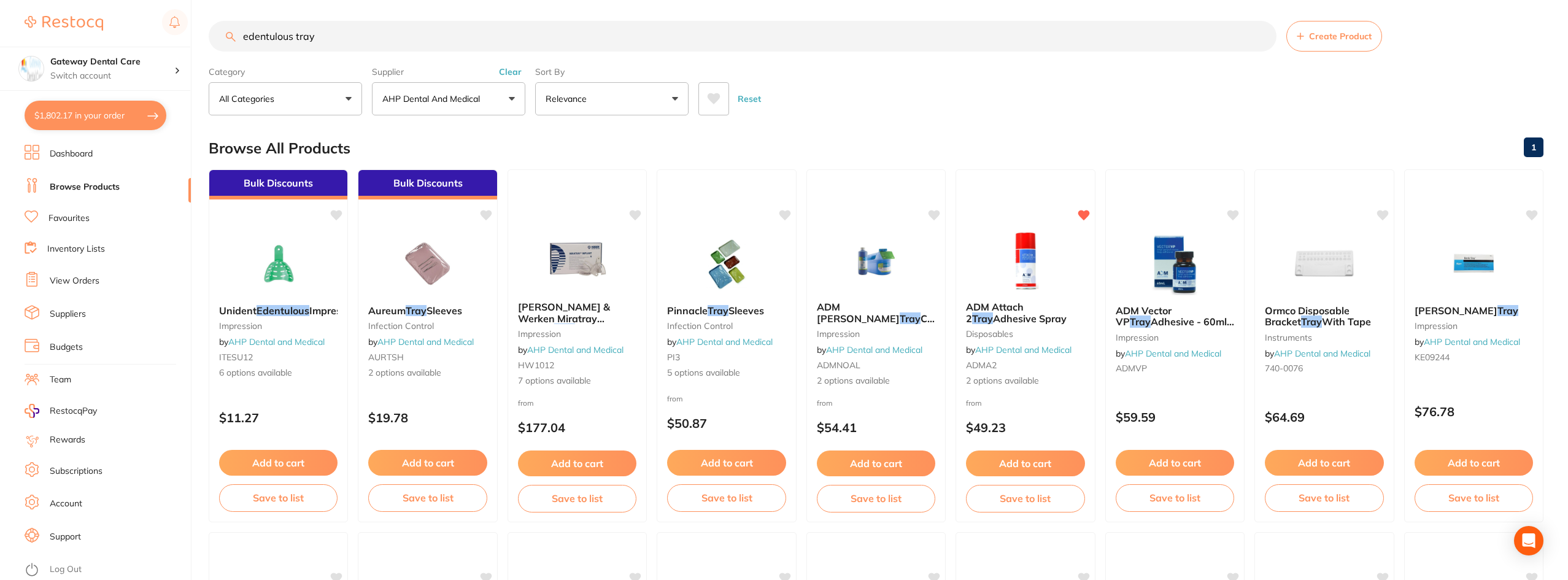
checkbox input "true"
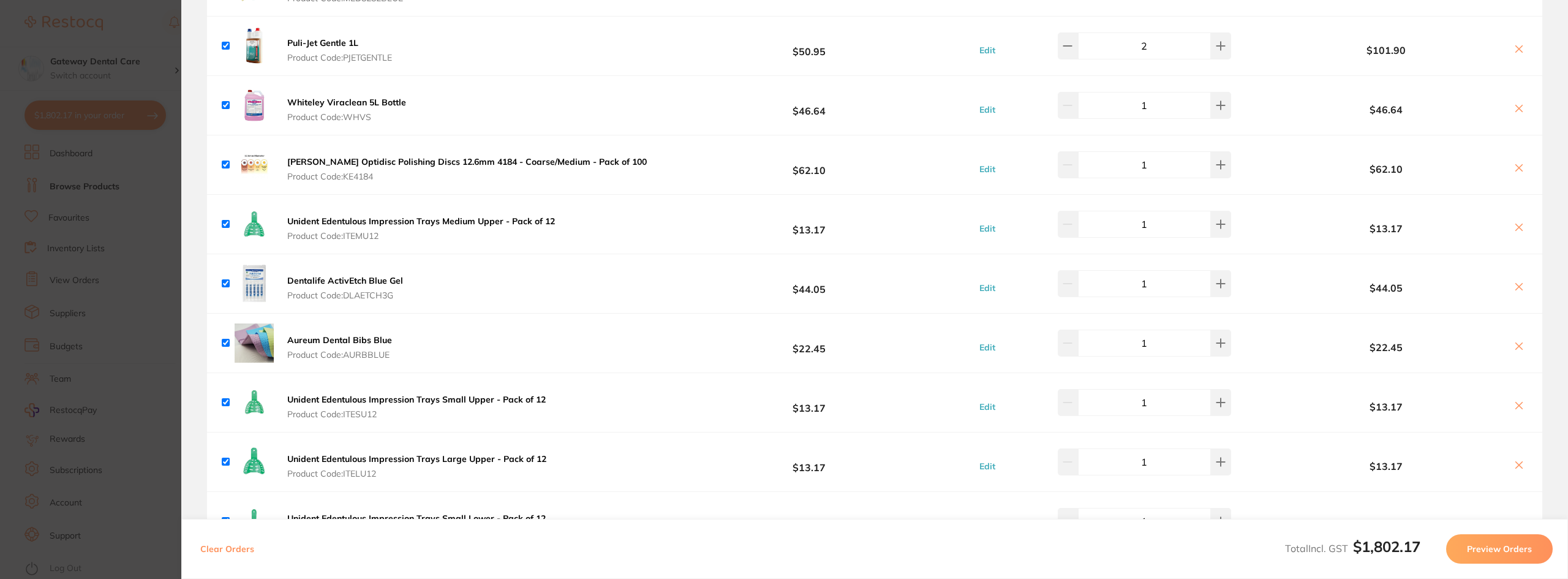
scroll to position [1409, 0]
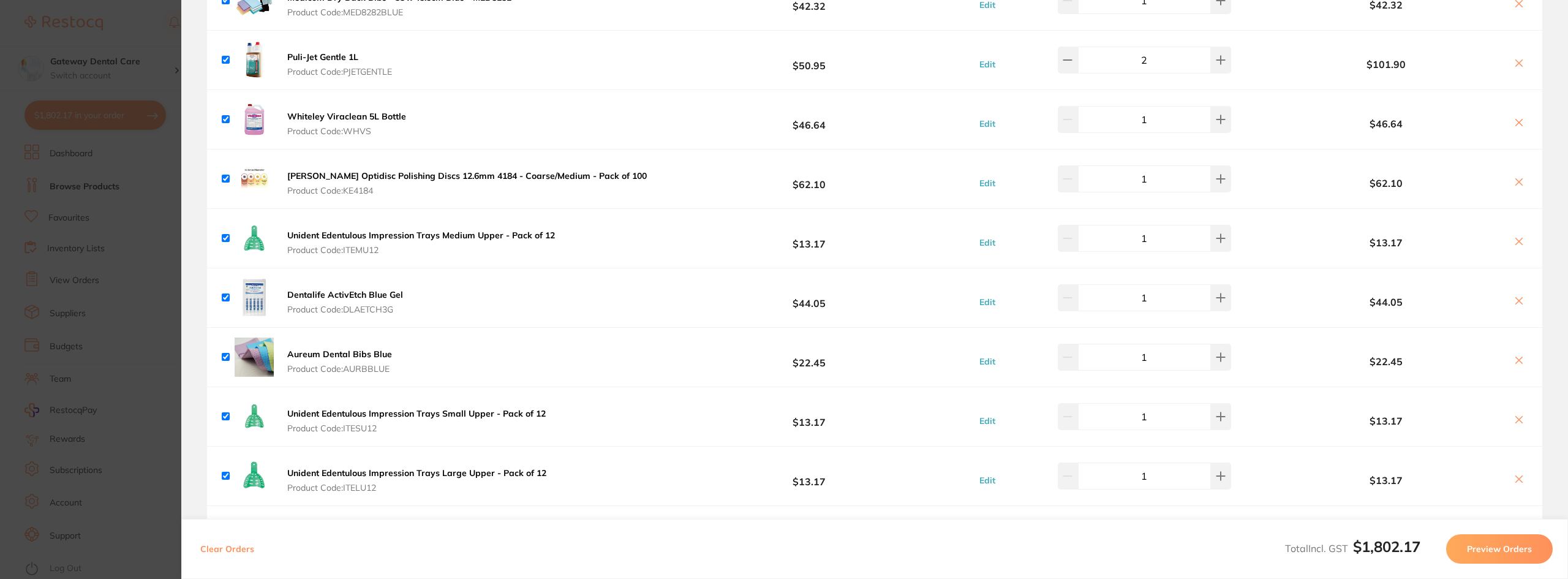
click at [148, 305] on section "Update RRP Set your pre negotiated price for this item. Item Agreed RRP (excl. …" at bounding box center [784, 289] width 1568 height 579
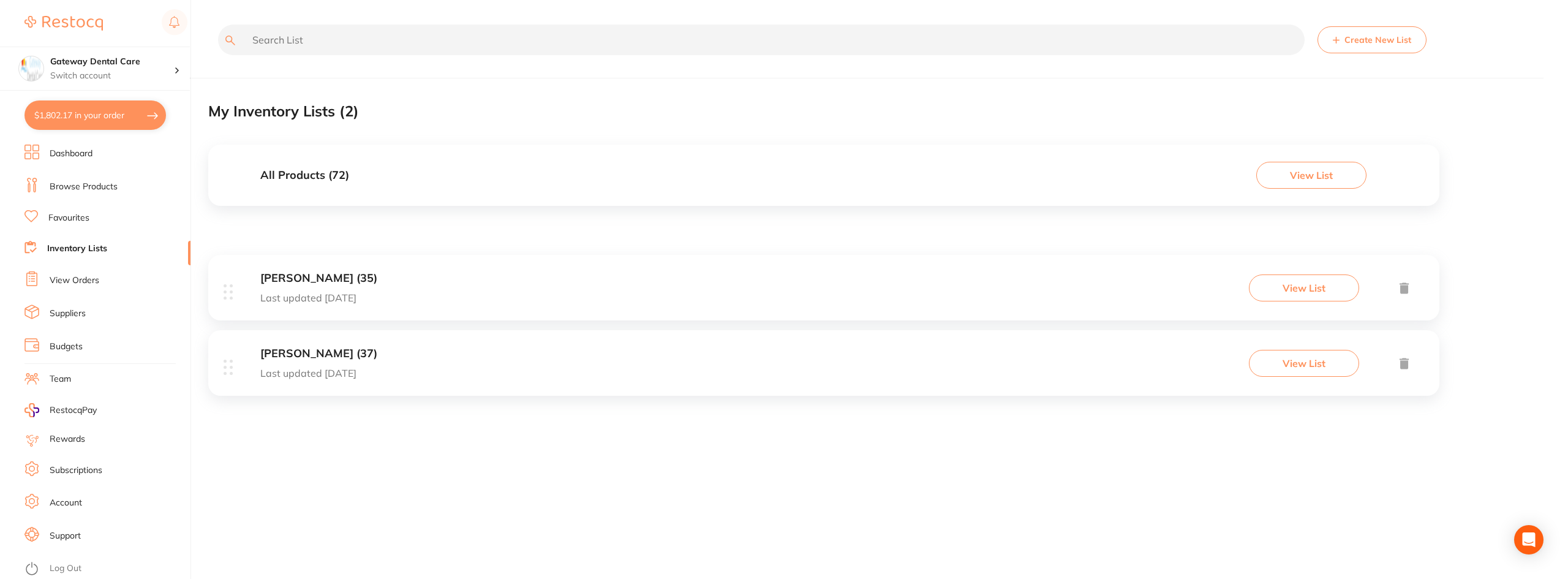
click at [455, 46] on input "text" at bounding box center [762, 40] width 1086 height 31
click at [108, 183] on link "Browse Products" at bounding box center [83, 187] width 68 height 12
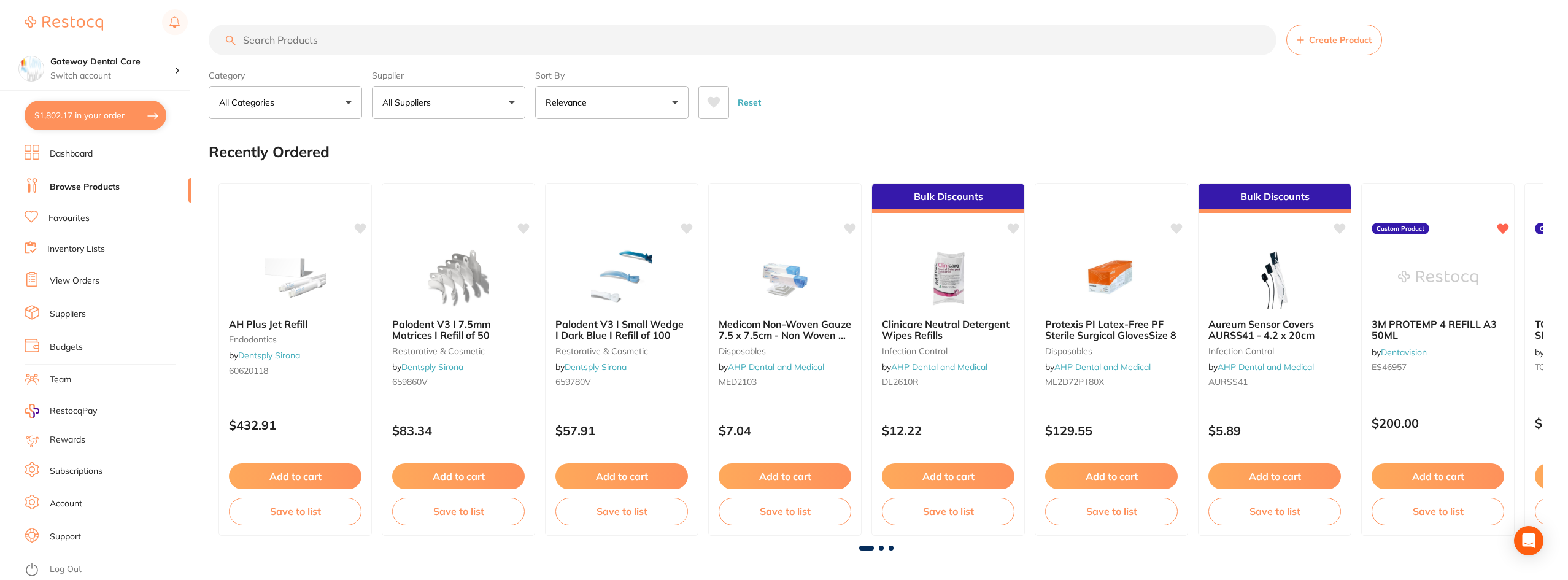
click at [287, 33] on input "search" at bounding box center [742, 40] width 1068 height 31
type input "distiller cleaner"
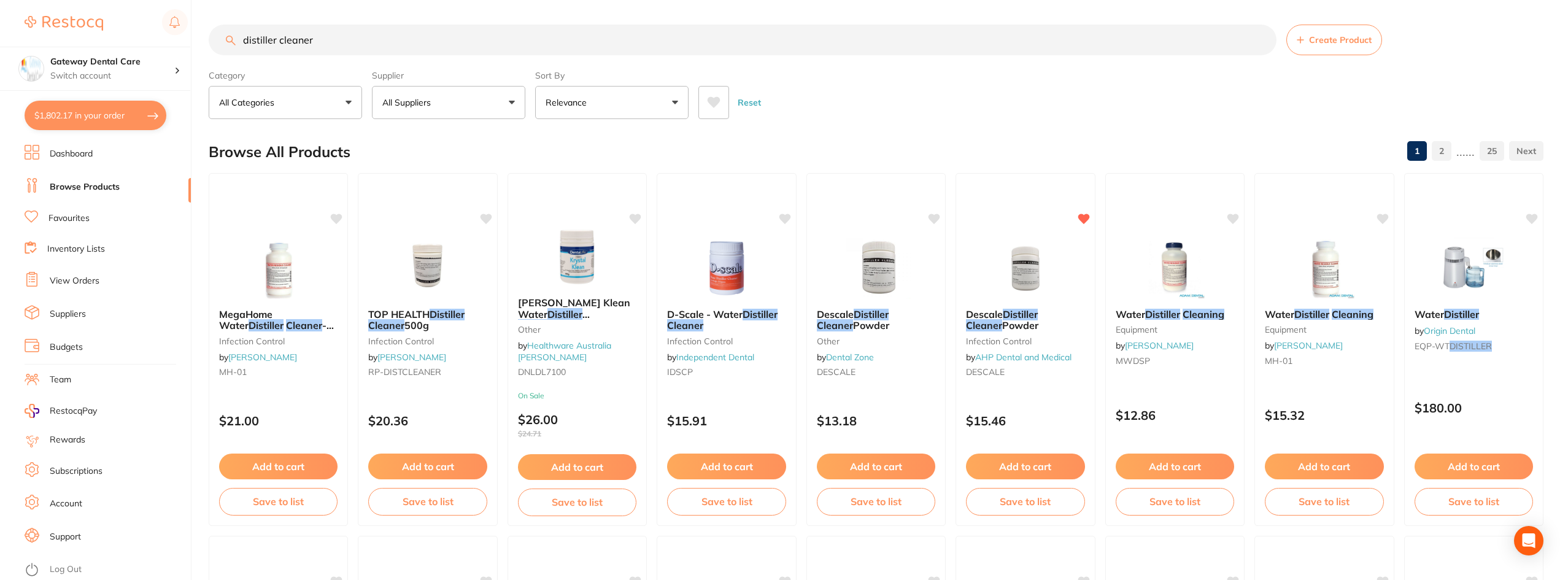
click at [1048, 321] on b "Descale Distiller Cleaner Powder" at bounding box center [1025, 319] width 118 height 23
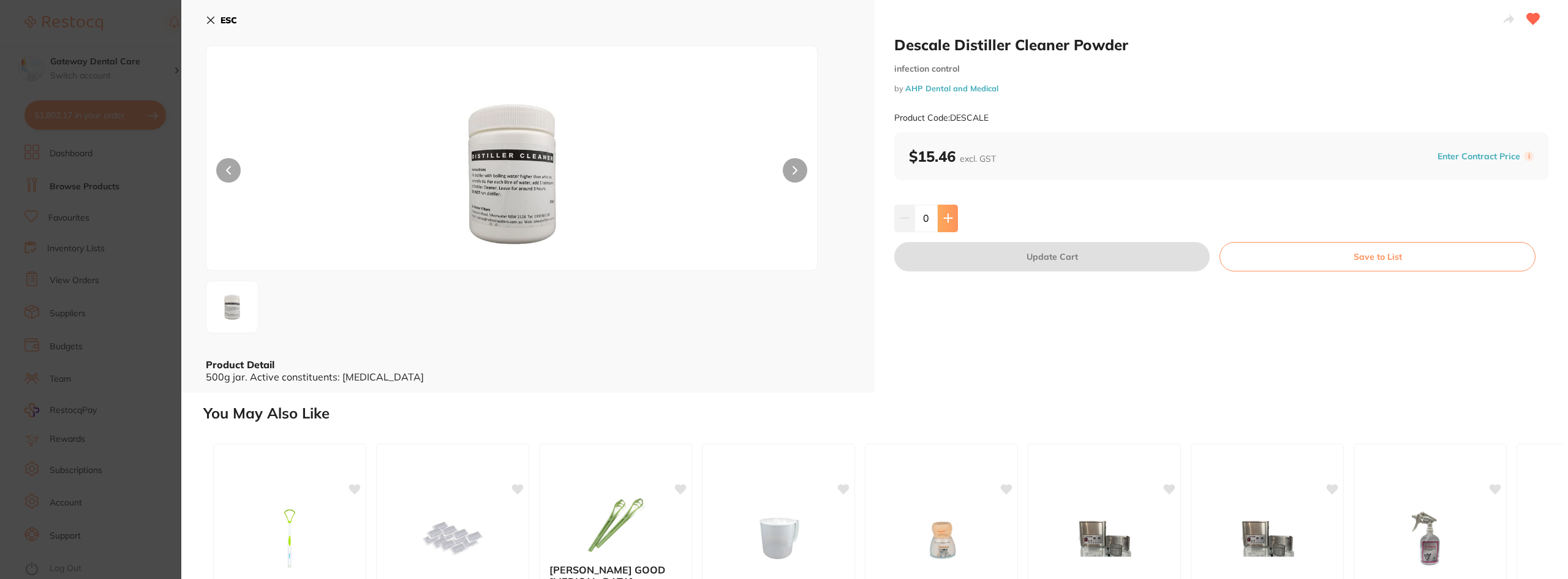
click at [939, 217] on button at bounding box center [947, 217] width 20 height 27
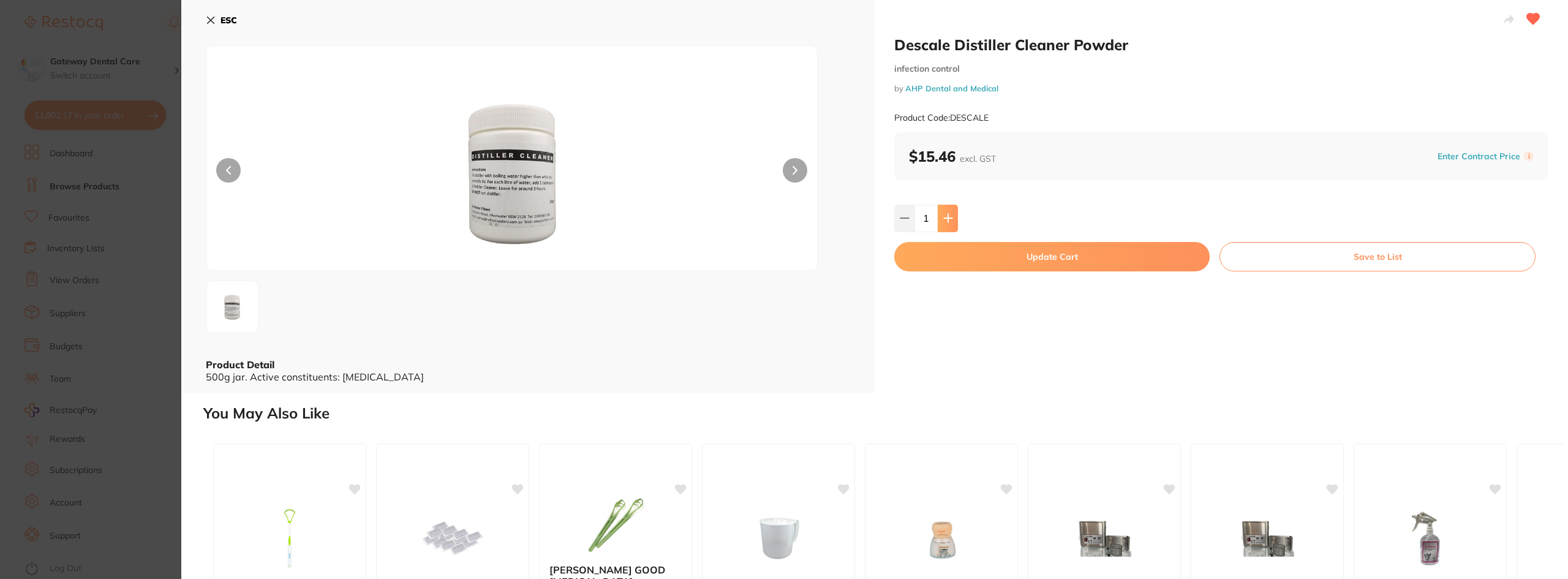
type input "1"
click at [1018, 266] on button "Update Cart" at bounding box center [1053, 257] width 316 height 30
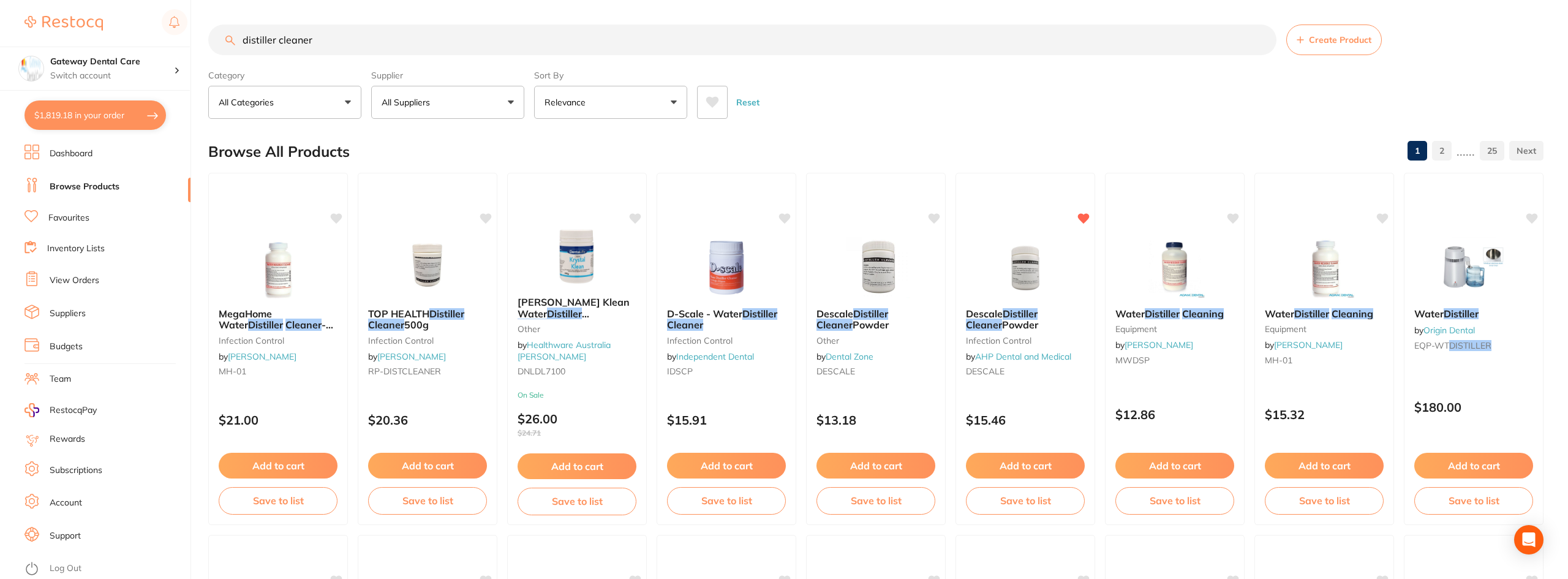
checkbox input "false"
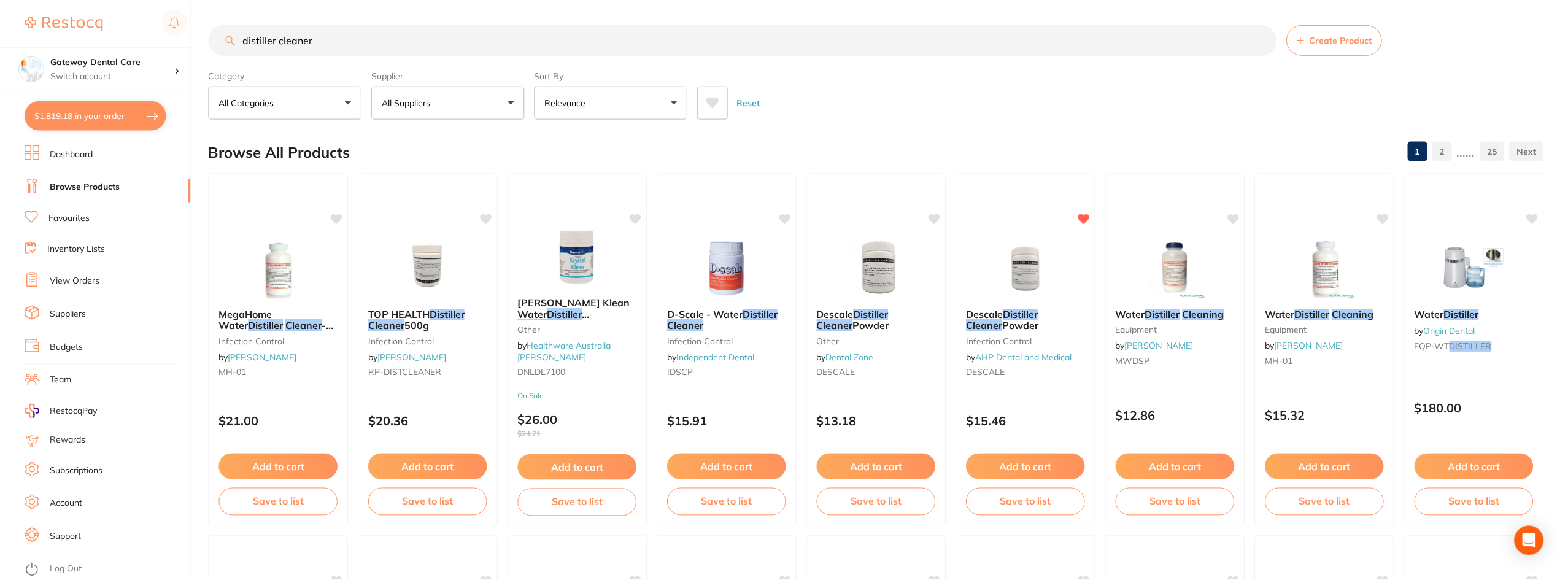
scroll to position [4, 0]
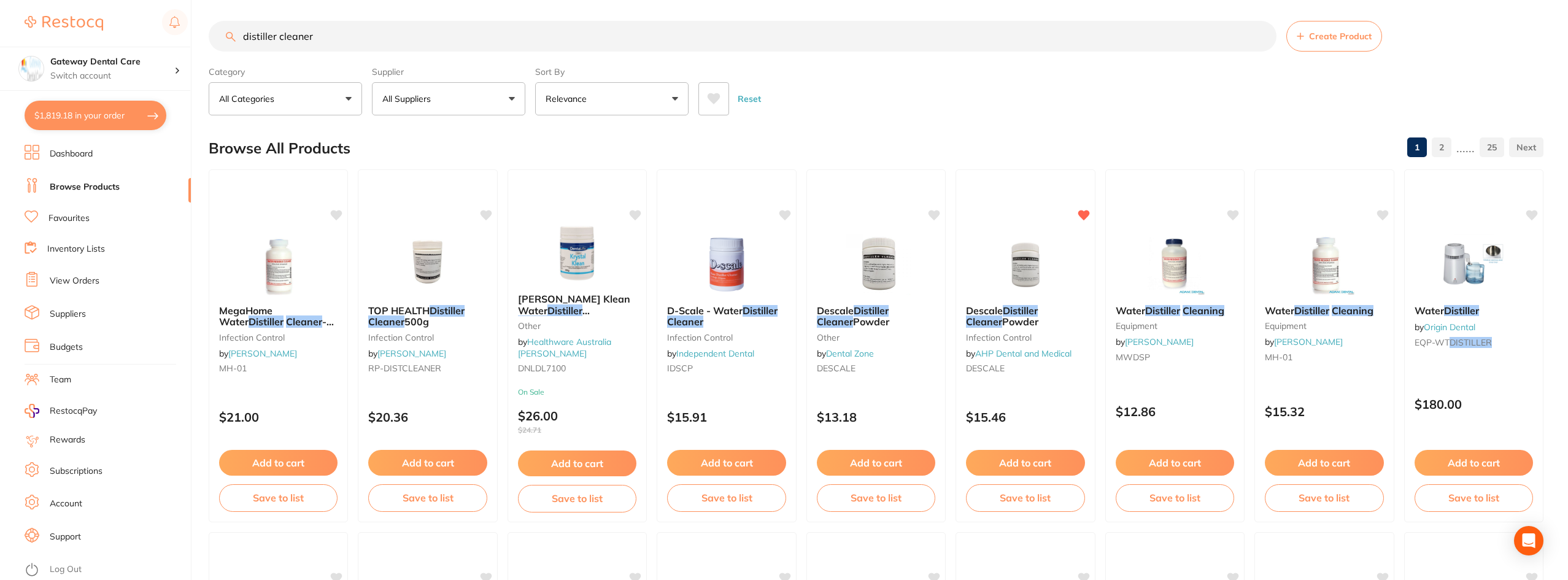
click at [1257, 41] on input "distiller cleaner" at bounding box center [742, 36] width 1068 height 31
click at [1260, 35] on input "distiller cleaner" at bounding box center [742, 36] width 1068 height 31
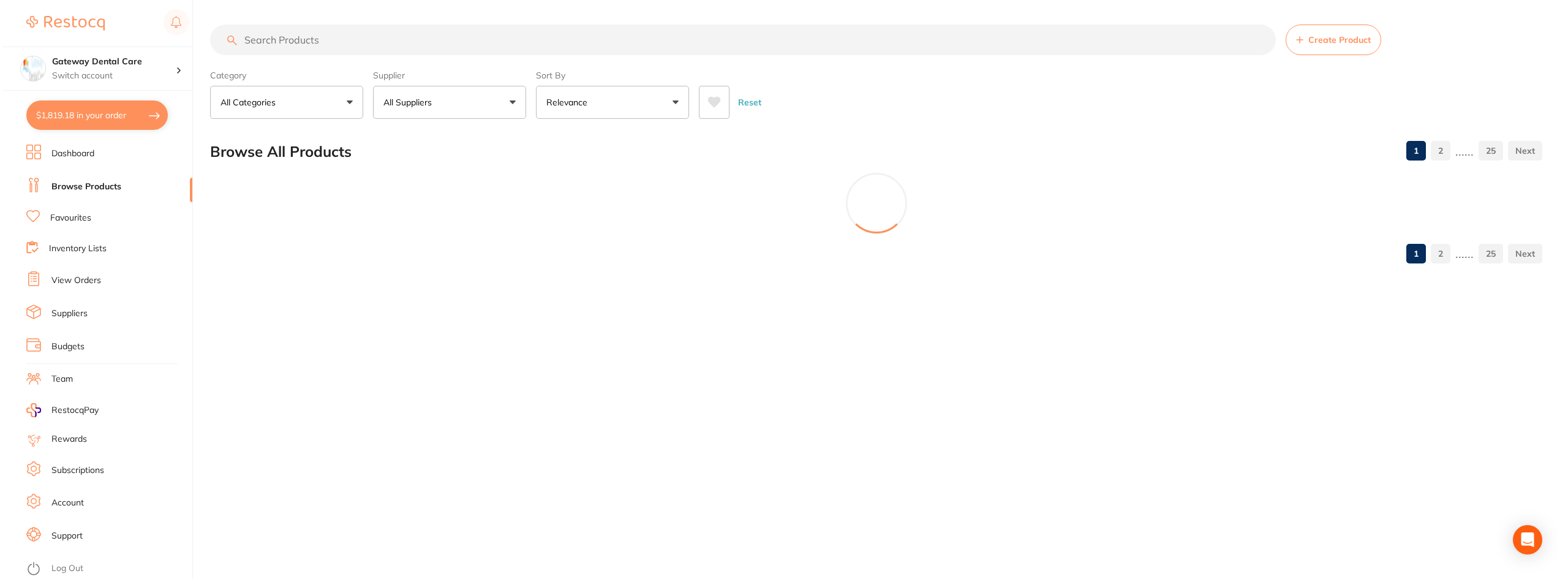
scroll to position [0, 0]
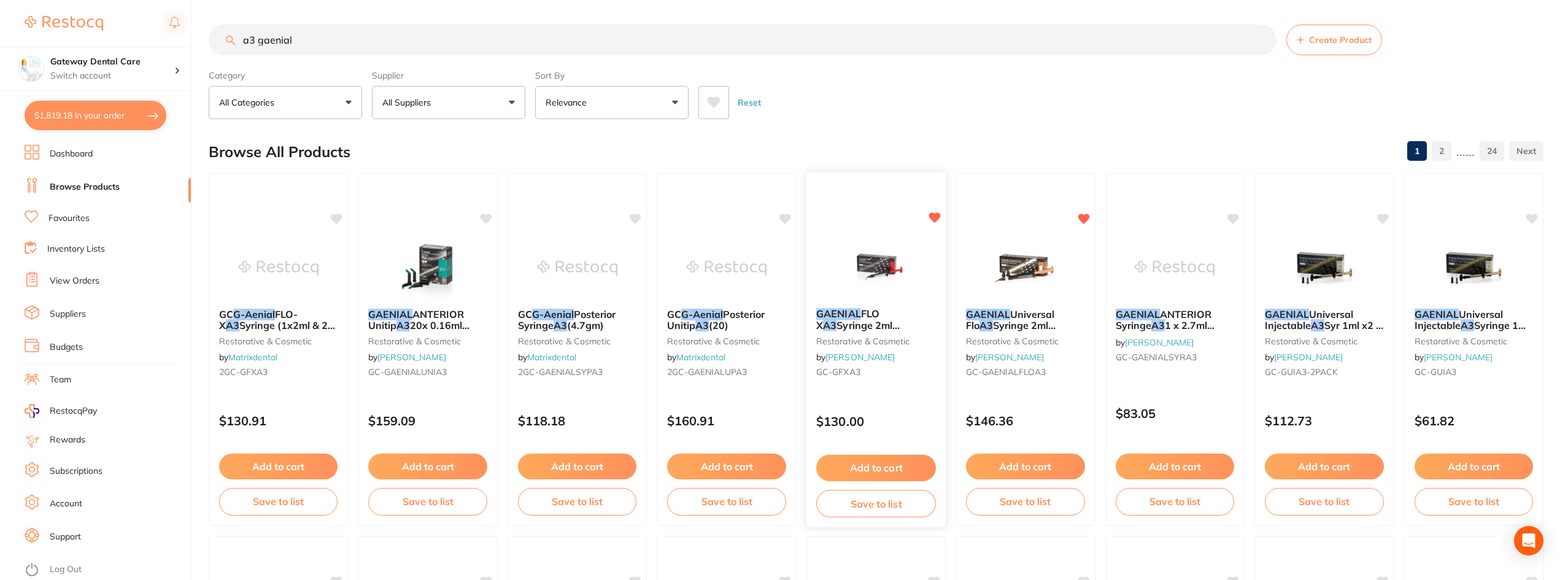
type input "a3 gaenial"
click at [880, 319] on span "Syringe 2ml Dispenser Tips x 20" at bounding box center [862, 331] width 93 height 24
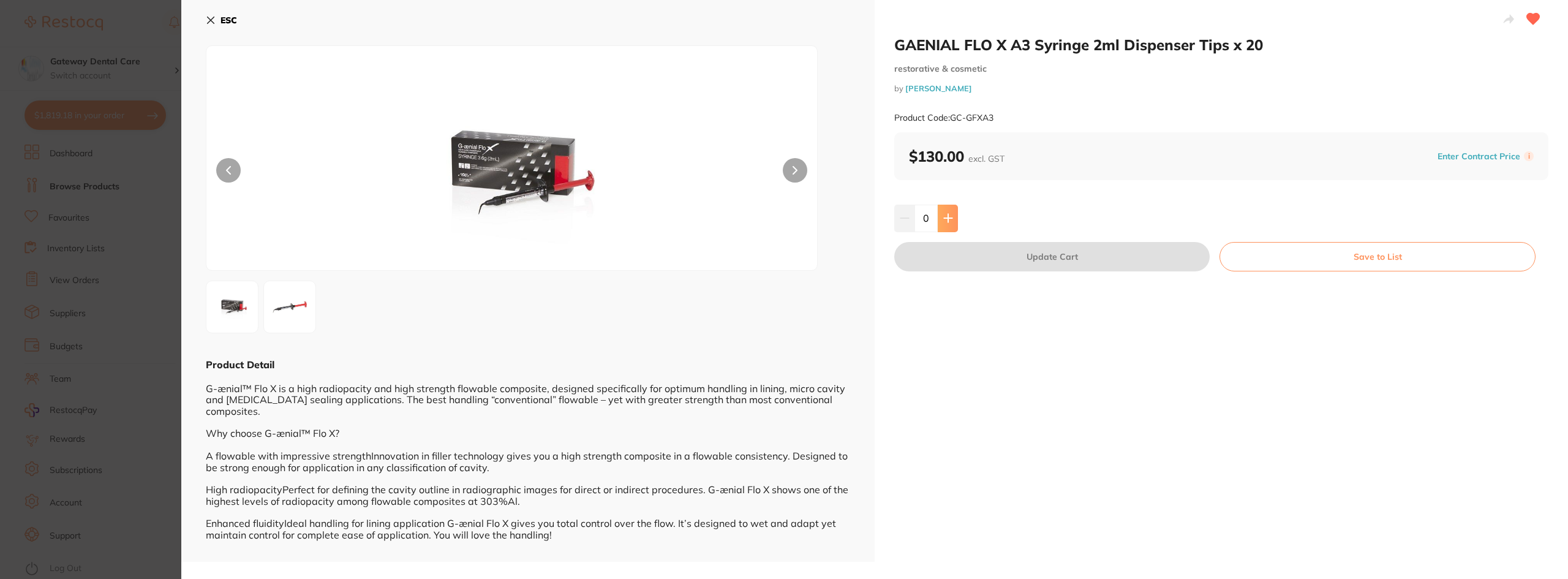
click at [942, 226] on button at bounding box center [947, 217] width 20 height 27
type input "1"
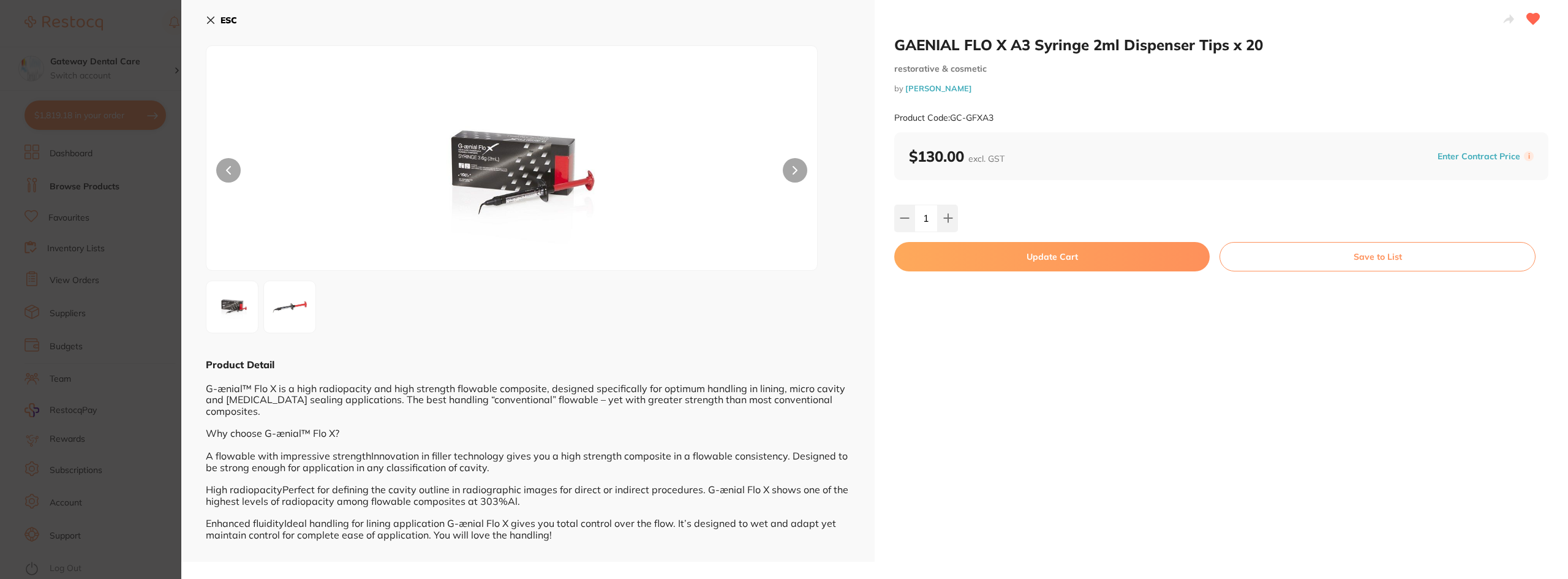
click at [978, 253] on button "Update Cart" at bounding box center [1053, 257] width 316 height 30
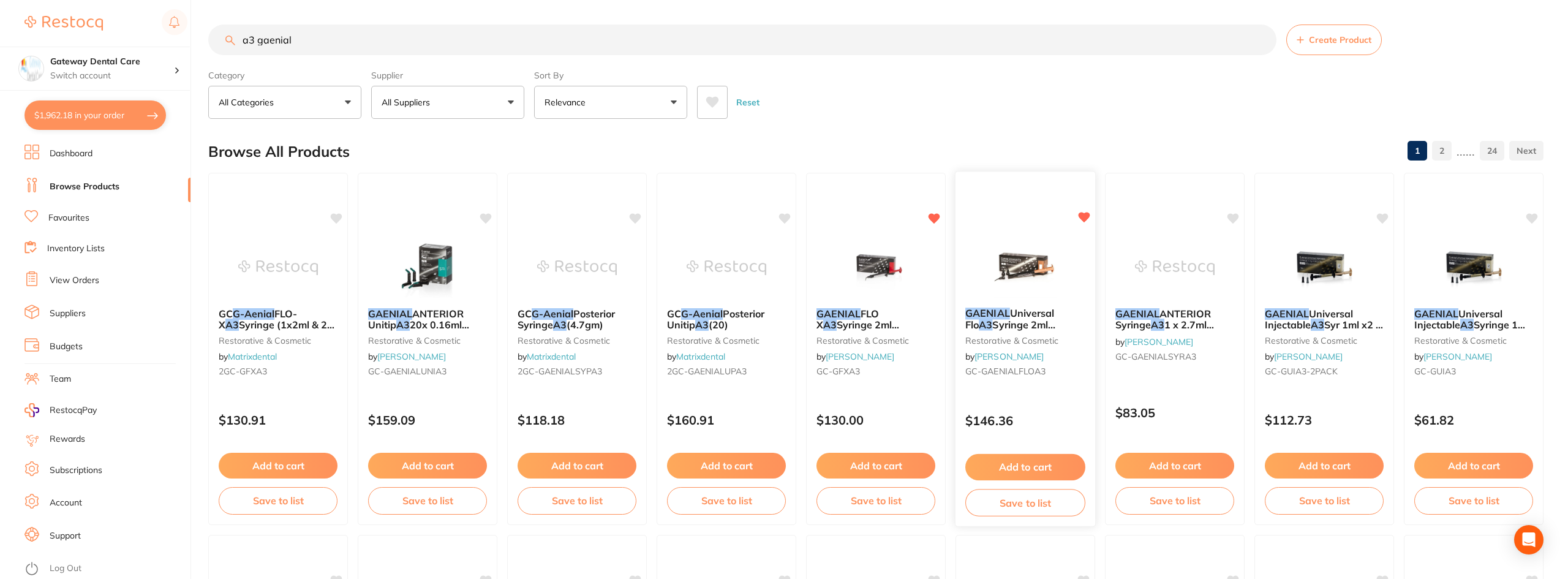
checkbox input "false"
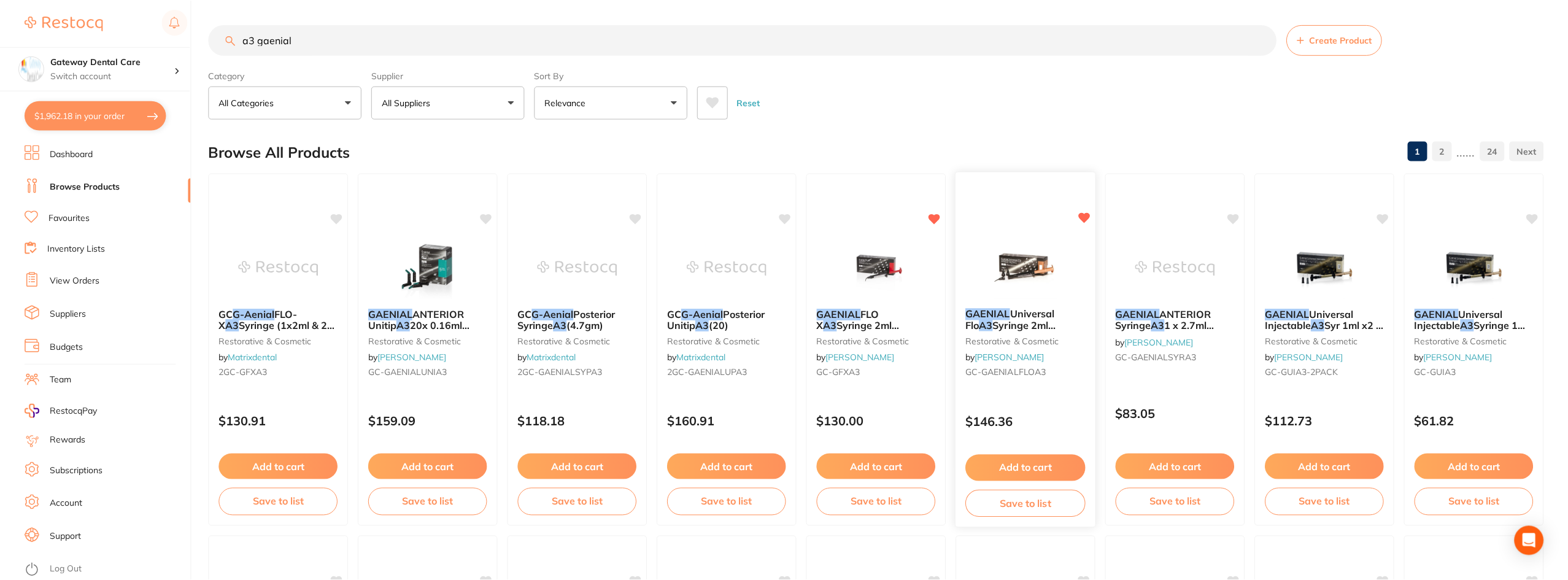
scroll to position [1471, 0]
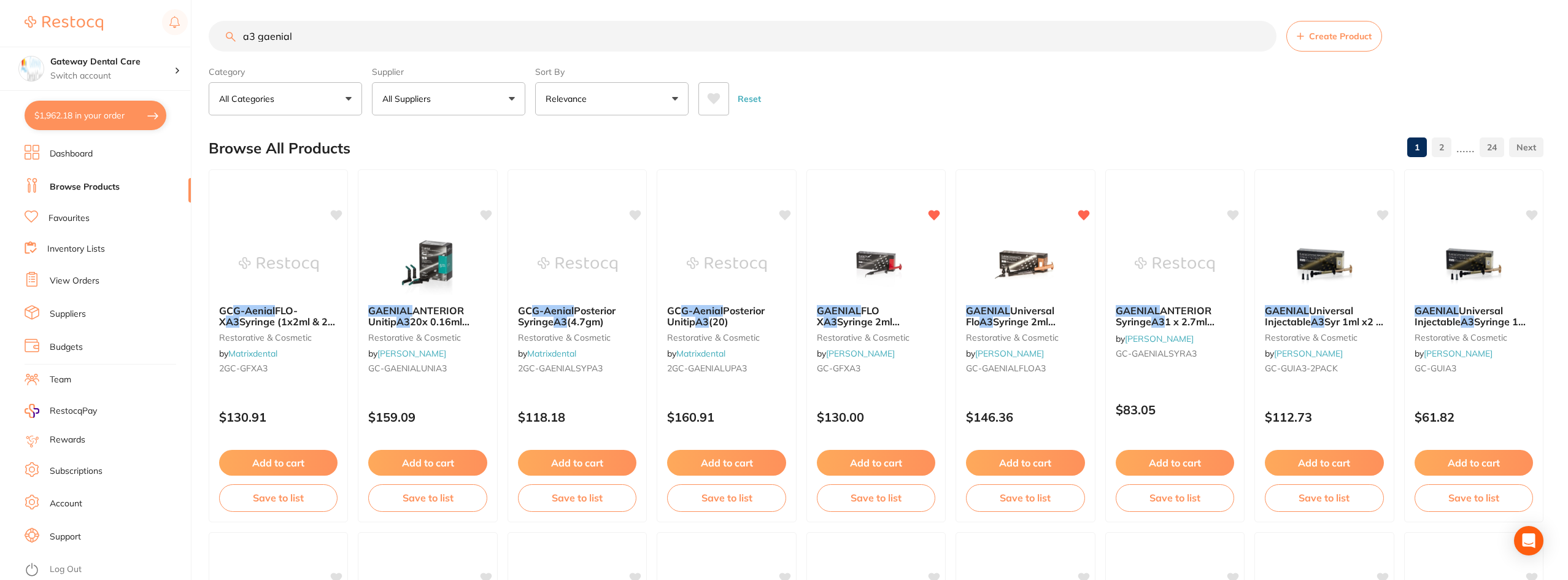
click at [1262, 36] on input "a3 gaenial" at bounding box center [742, 36] width 1068 height 31
type input "curasept oral rinse"
click at [353, 33] on input "curasept oral rinse" at bounding box center [742, 36] width 1068 height 31
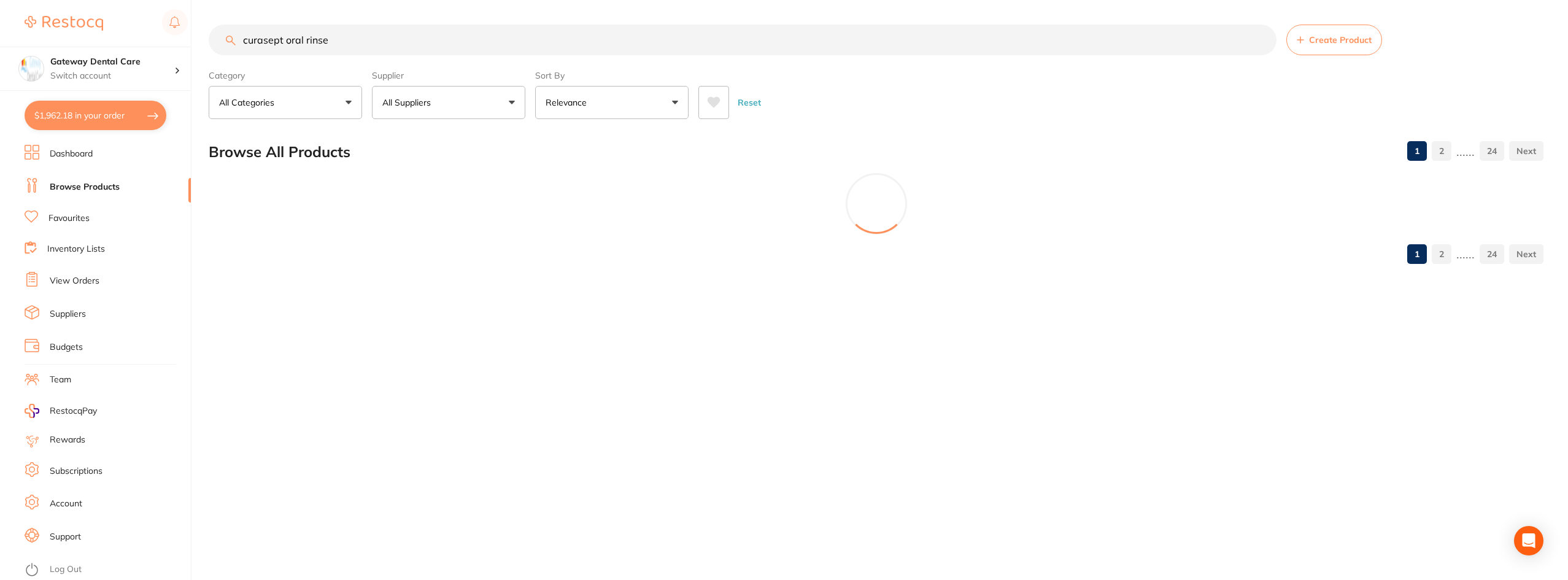
click at [348, 35] on input "curasept oral rinse" at bounding box center [742, 40] width 1068 height 31
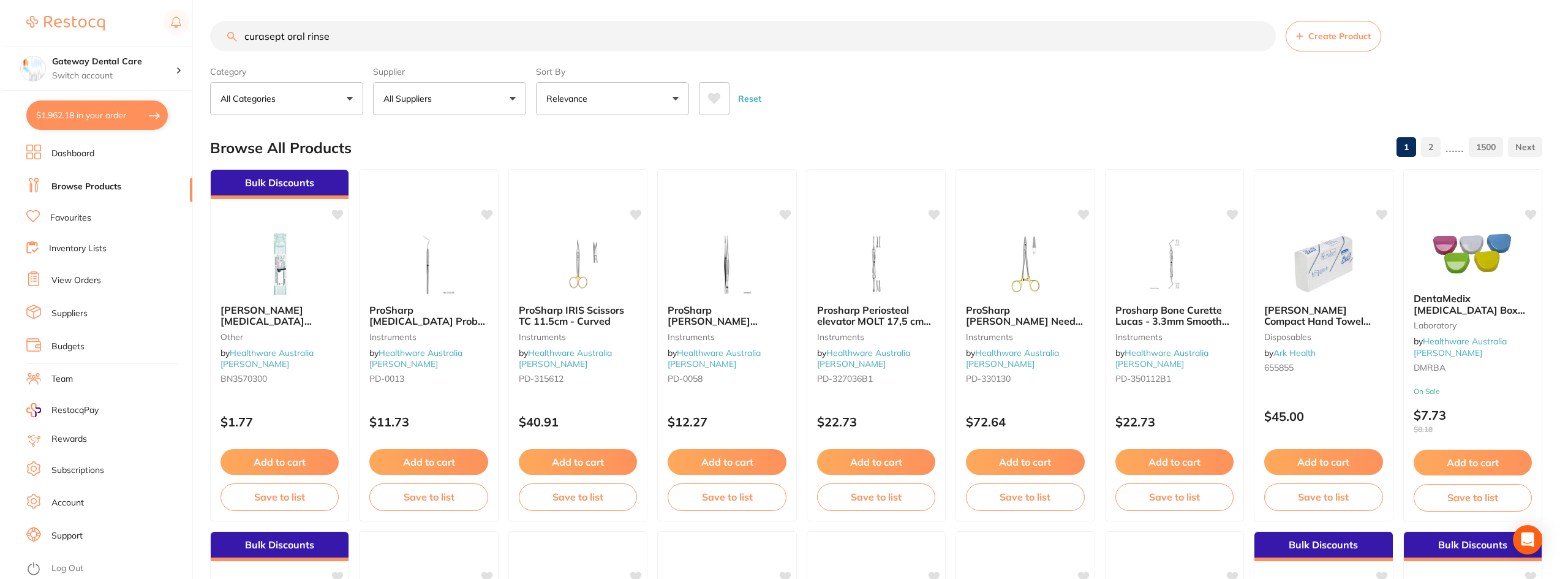
scroll to position [0, 0]
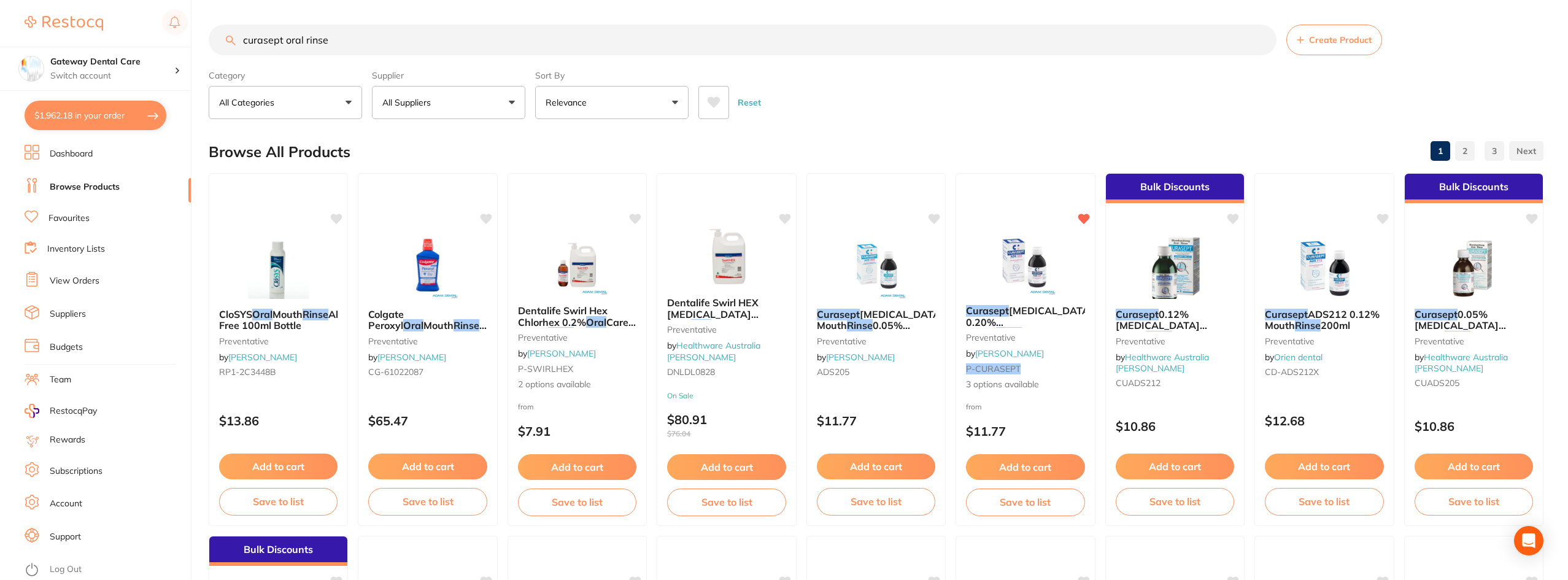
click at [1033, 311] on span "Chlorhexidine 0.20% Mouth" at bounding box center [1030, 321] width 127 height 35
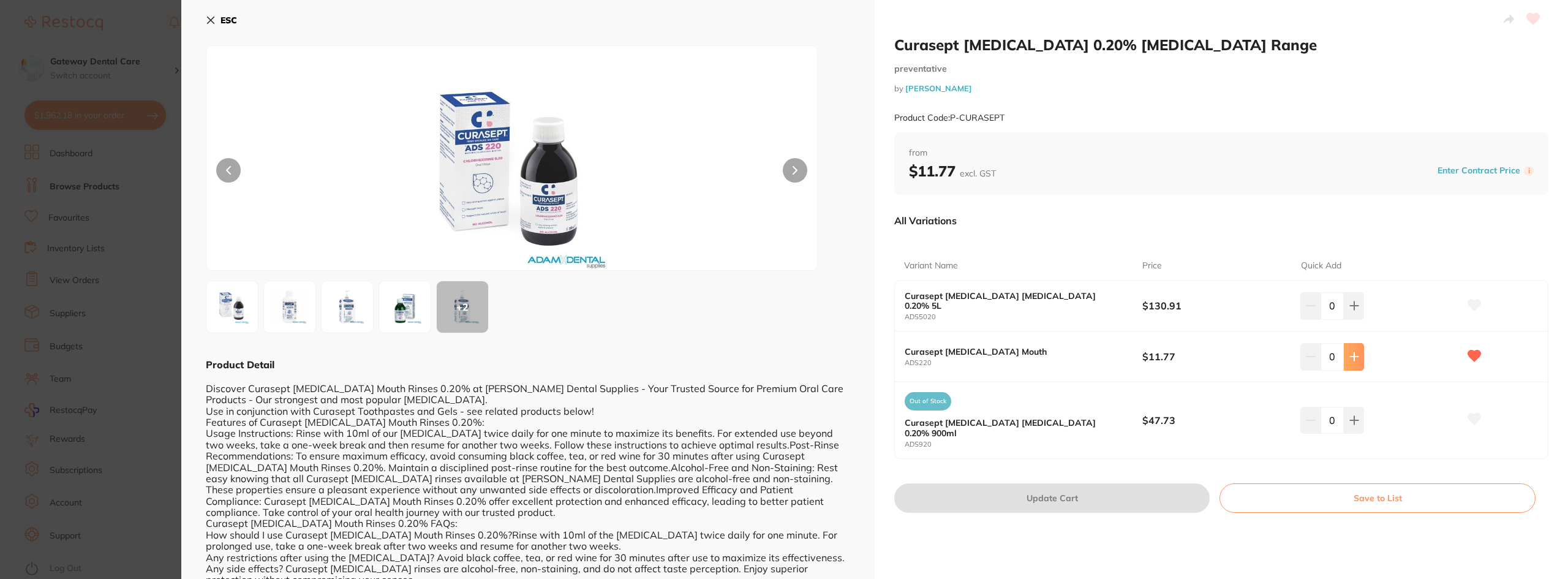
click at [1358, 356] on button at bounding box center [1354, 356] width 20 height 27
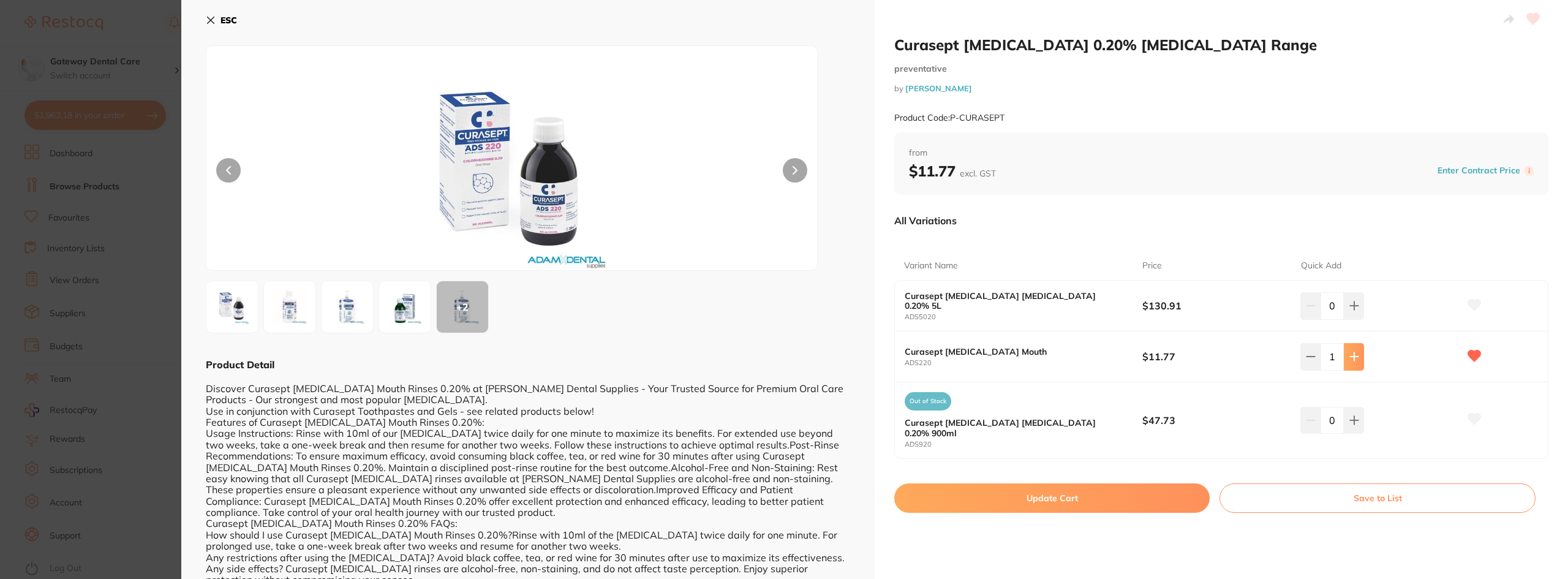
click at [1358, 356] on button at bounding box center [1354, 356] width 20 height 27
click at [1355, 356] on icon at bounding box center [1354, 357] width 10 height 10
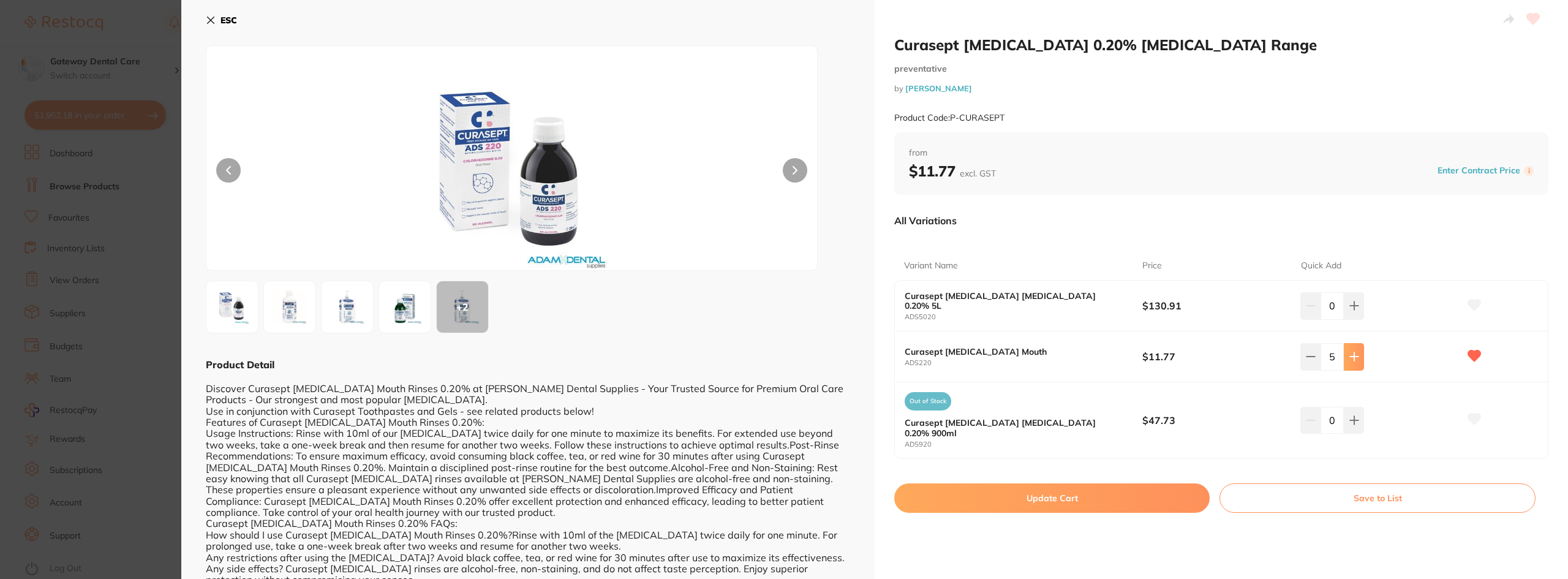
type input "6"
click at [1046, 493] on button "Update Cart" at bounding box center [1053, 499] width 316 height 30
checkbox input "false"
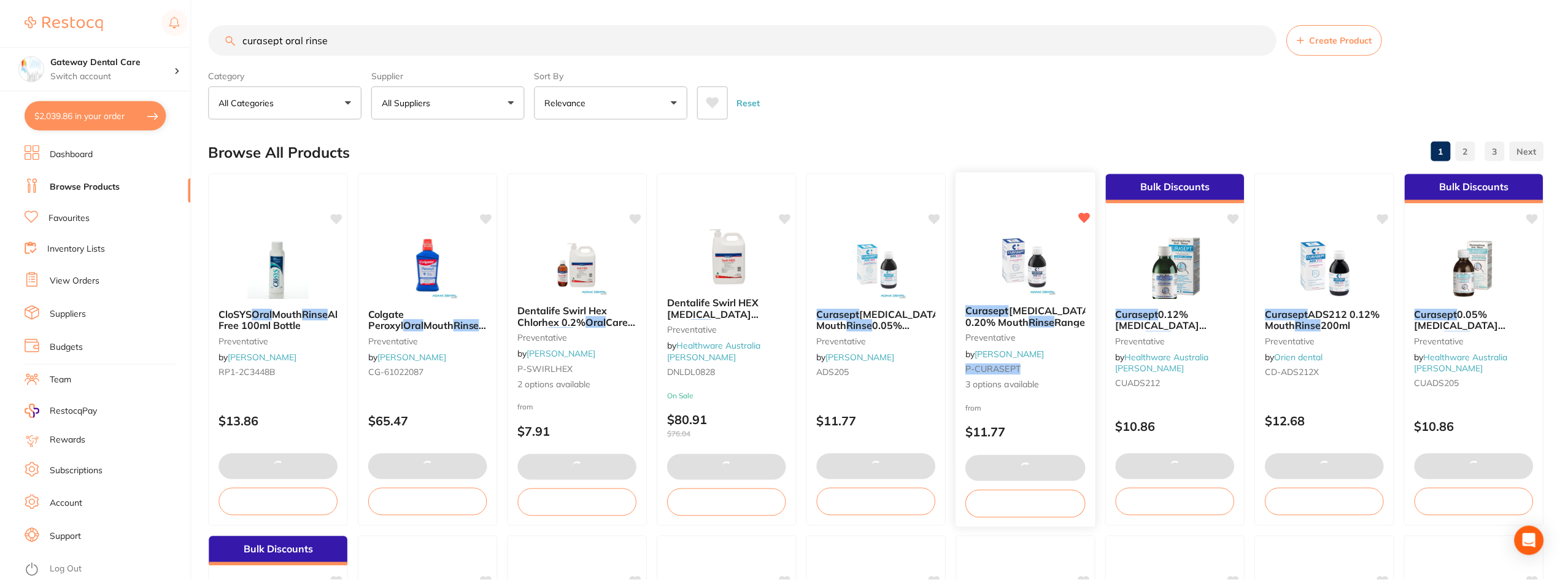
scroll to position [4, 0]
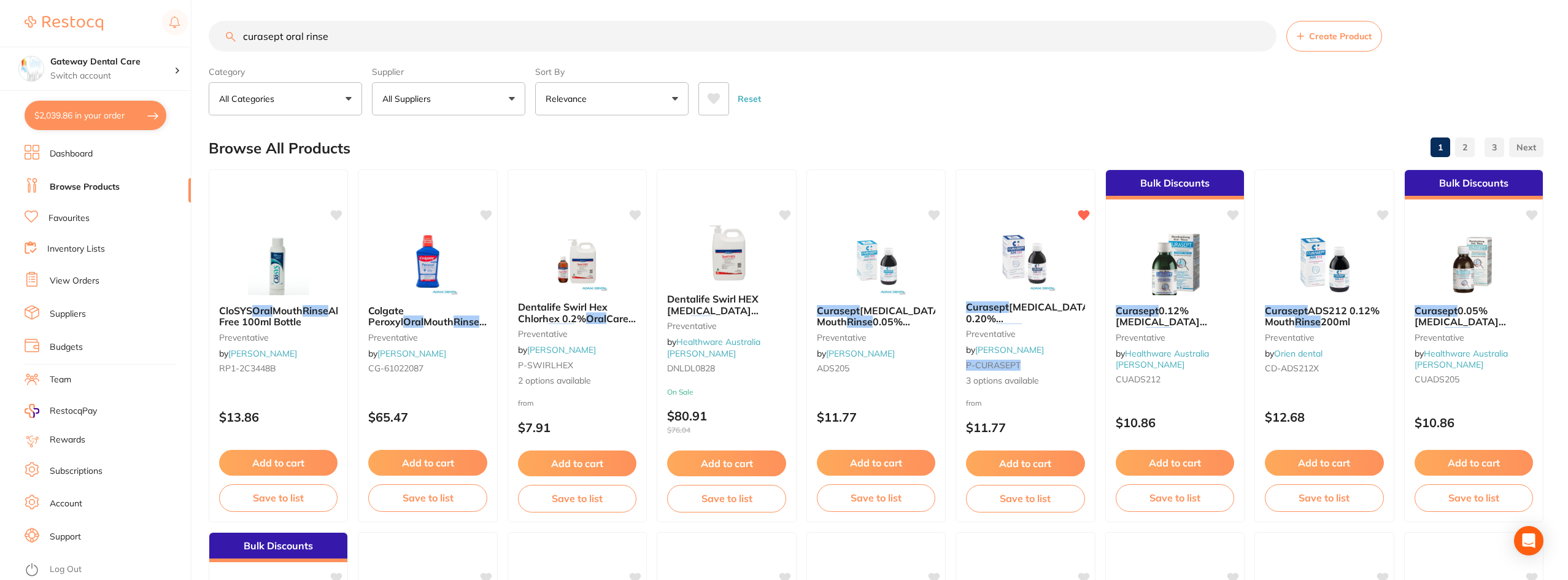
click at [1264, 38] on input "curasept oral rinse" at bounding box center [742, 36] width 1068 height 31
click at [68, 219] on link "Favourites" at bounding box center [69, 218] width 41 height 12
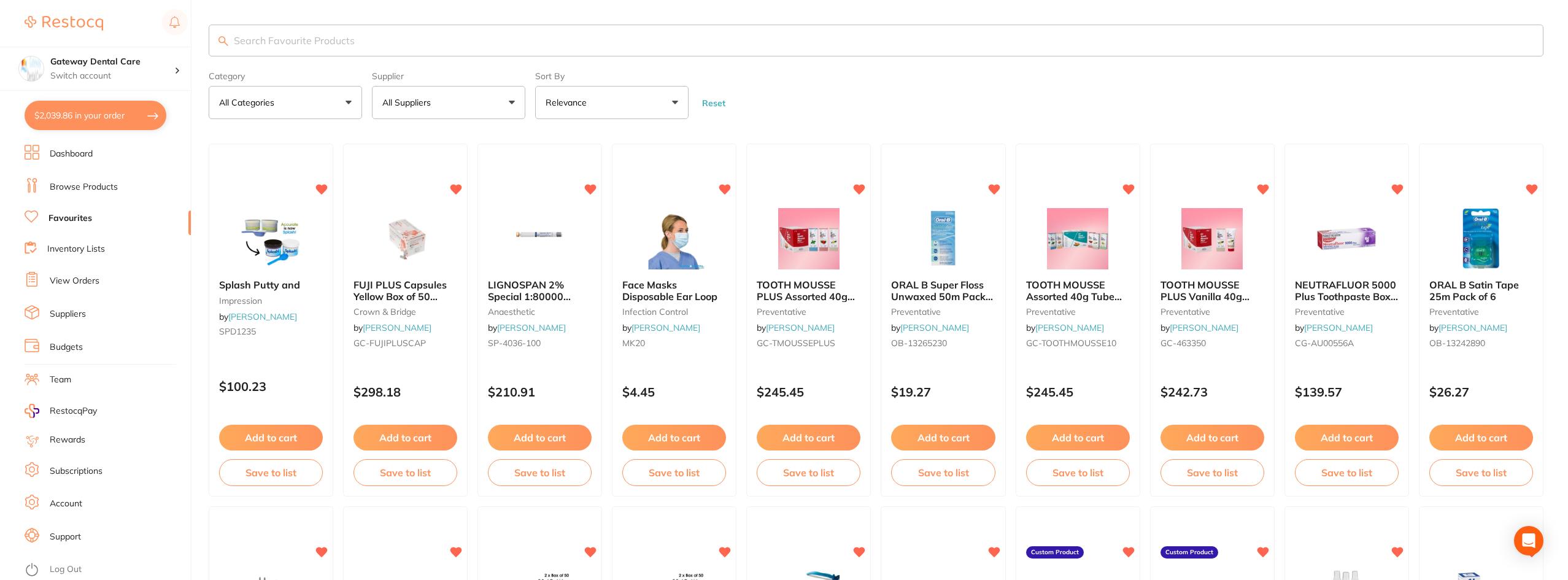
click at [760, 44] on input "search" at bounding box center [877, 41] width 1335 height 32
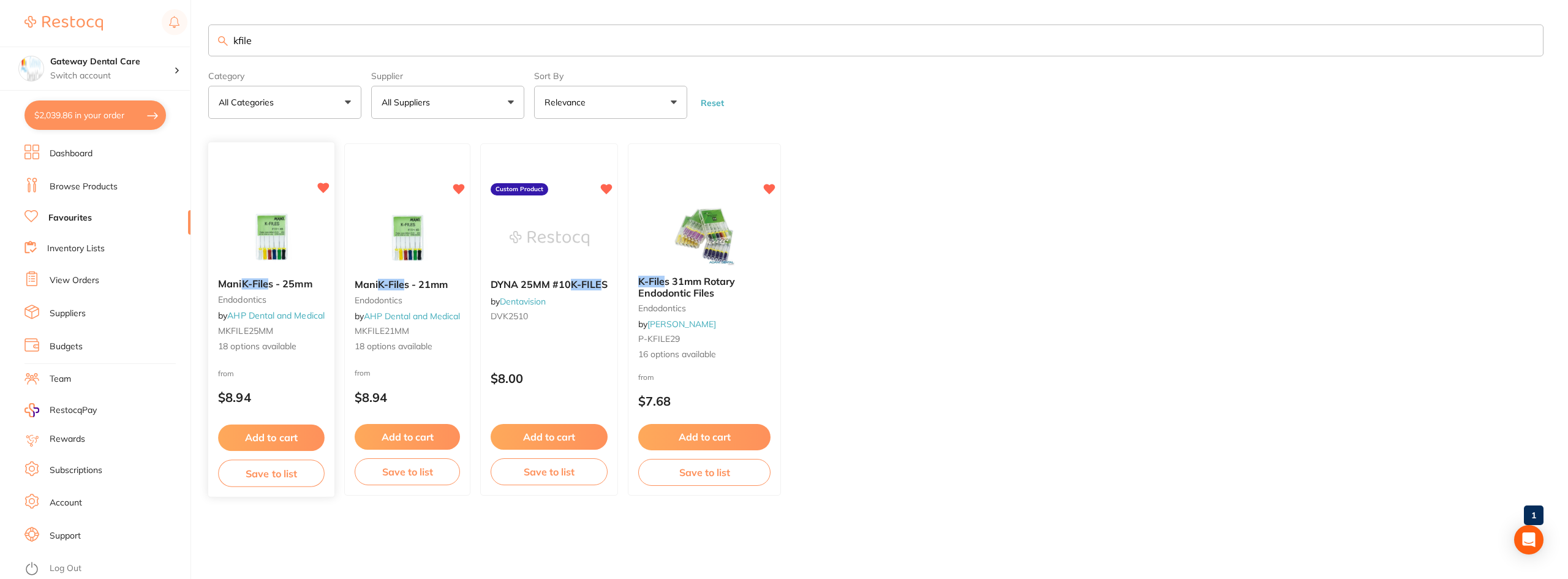
type input "kfile"
click at [261, 286] on em "K-File" at bounding box center [255, 284] width 27 height 12
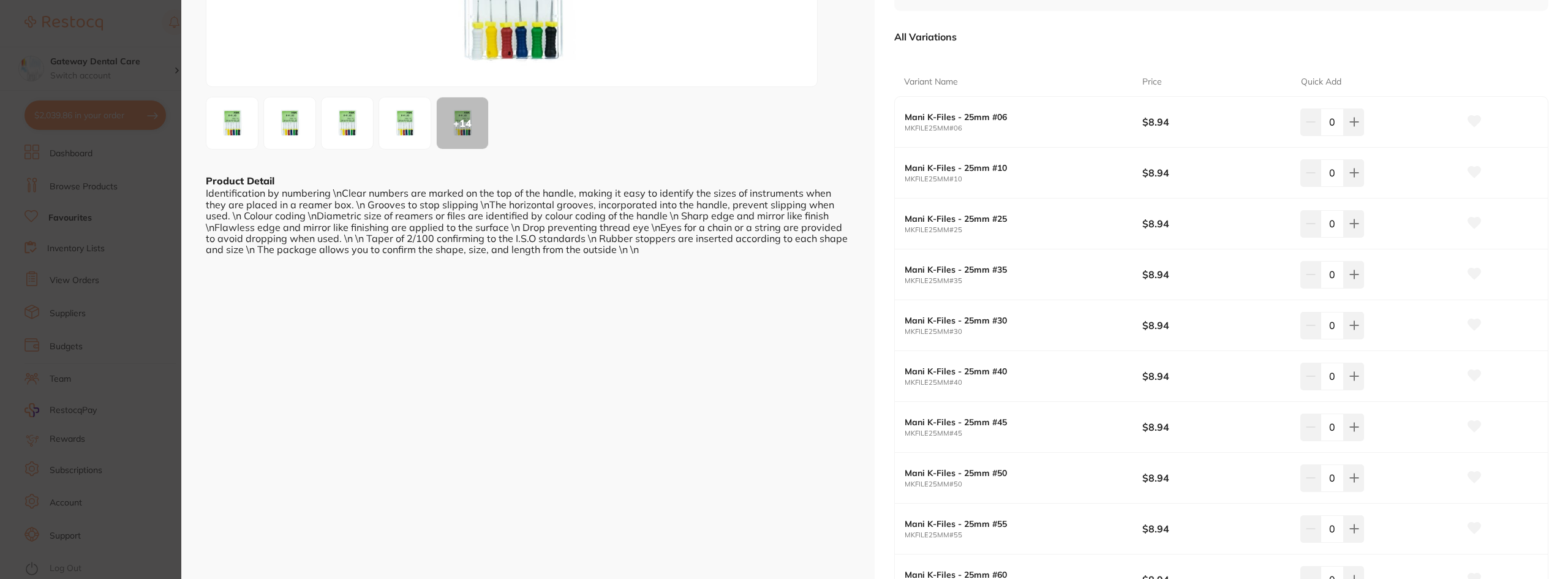
scroll to position [491, 0]
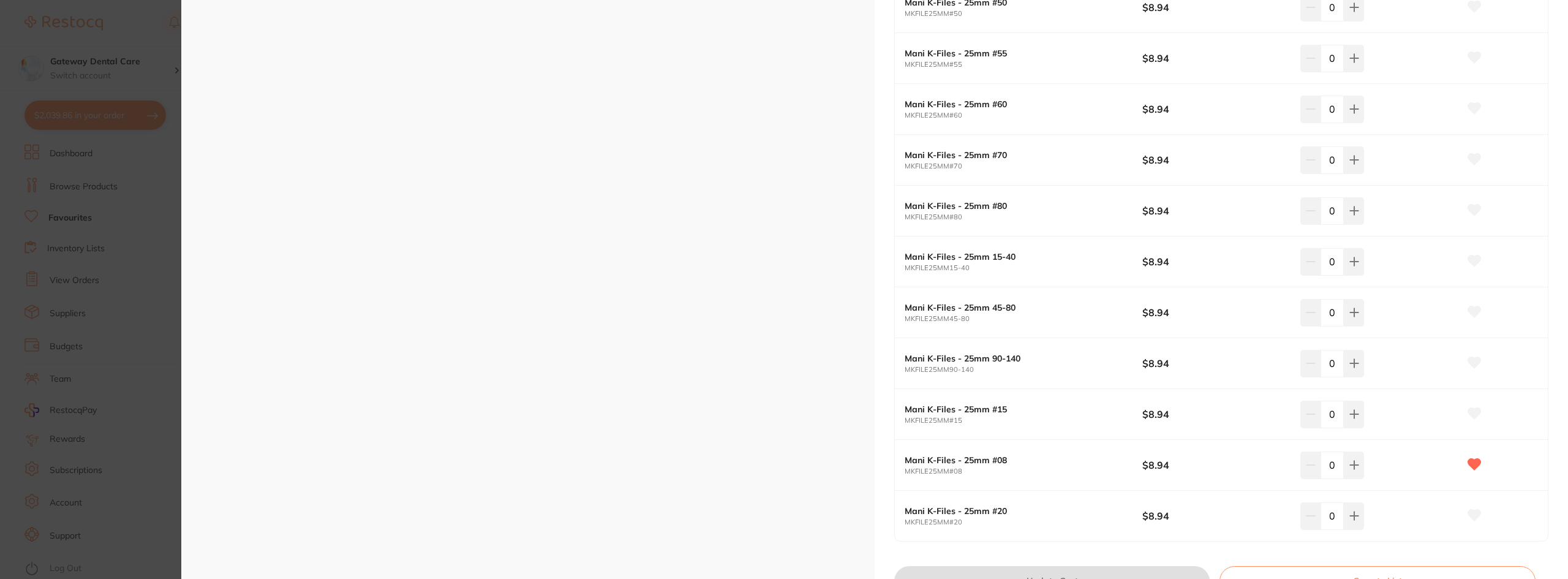
scroll to position [674, 0]
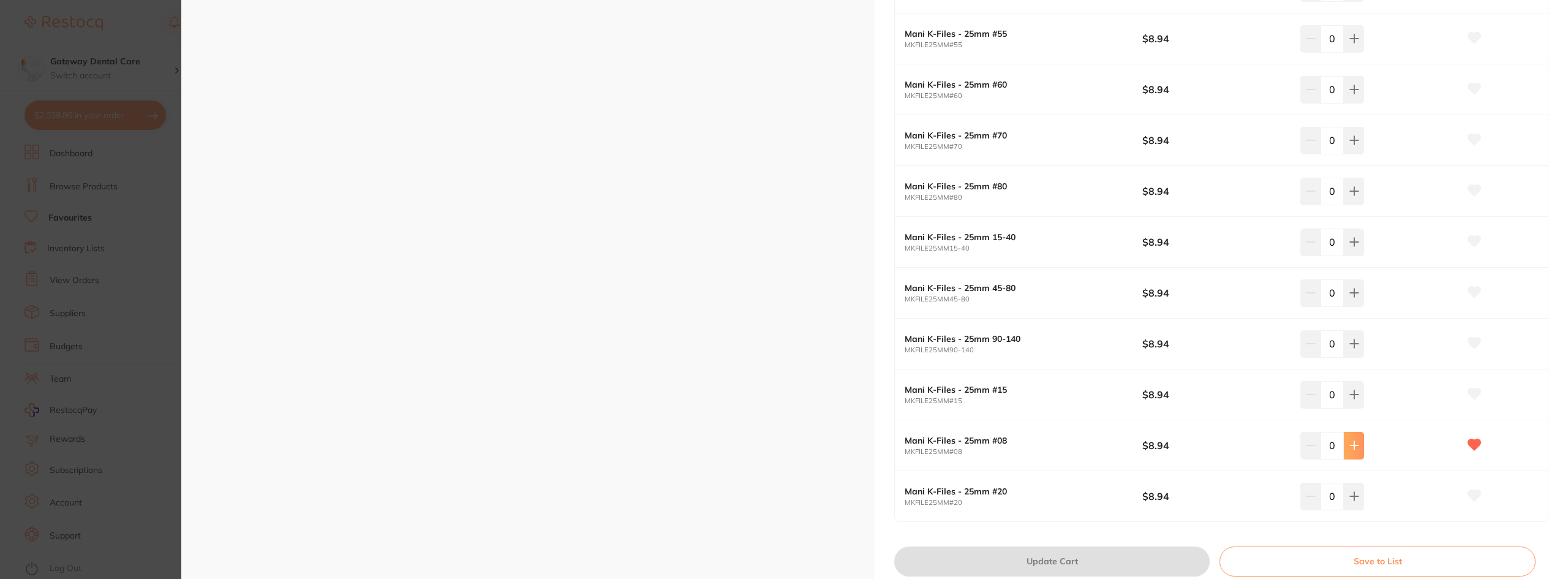
click at [1348, 451] on button at bounding box center [1354, 445] width 20 height 27
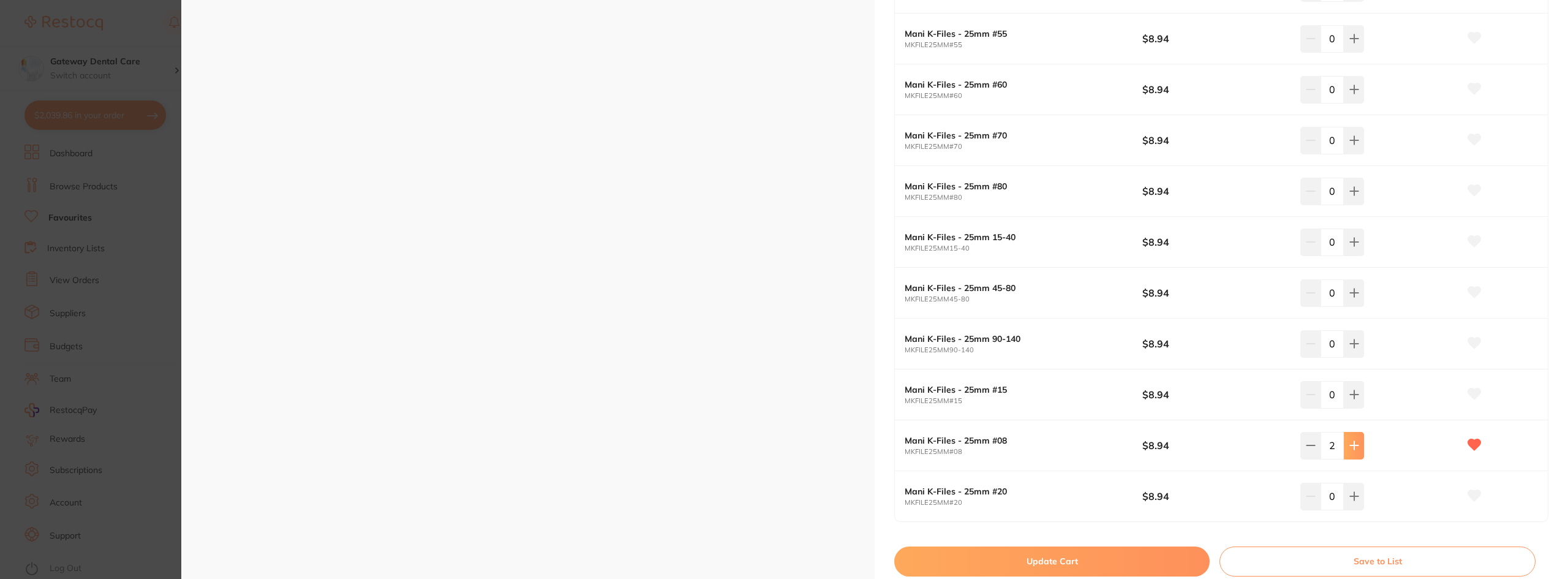
click at [1348, 451] on button at bounding box center [1354, 445] width 20 height 27
click at [1356, 450] on icon at bounding box center [1354, 446] width 10 height 10
type input "4"
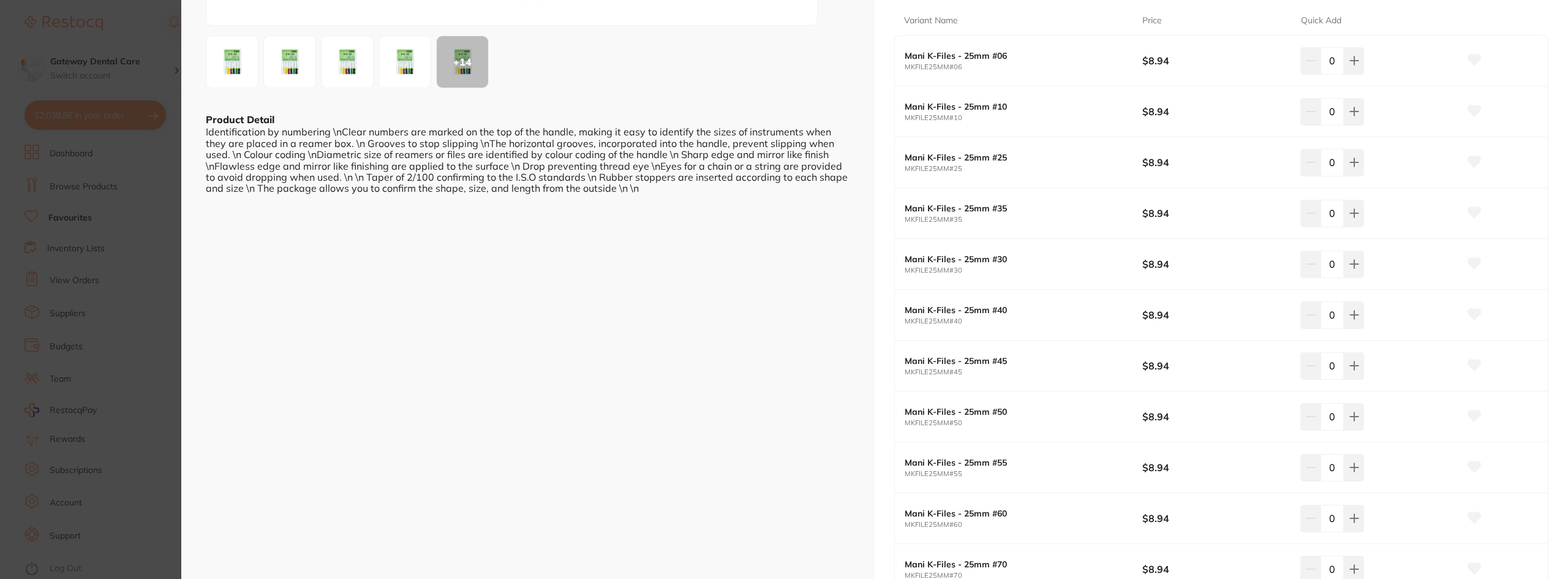
scroll to position [184, 0]
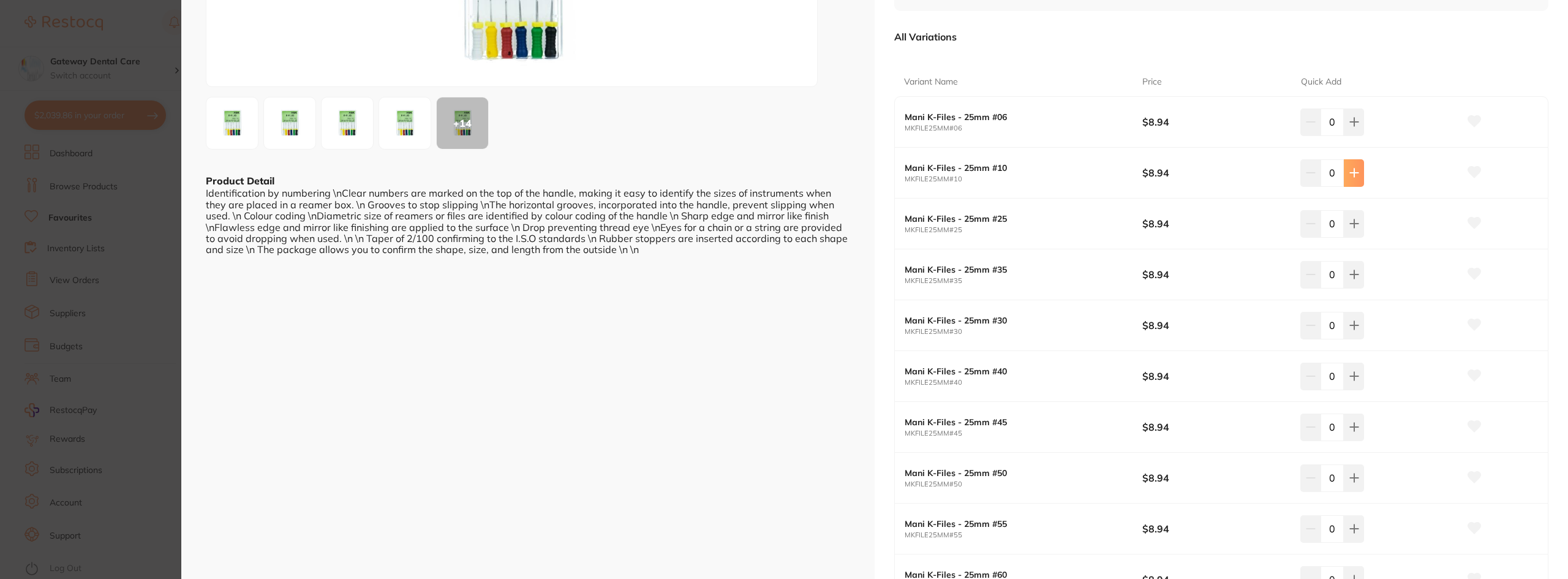
click at [1358, 170] on button at bounding box center [1354, 172] width 20 height 27
type input "2"
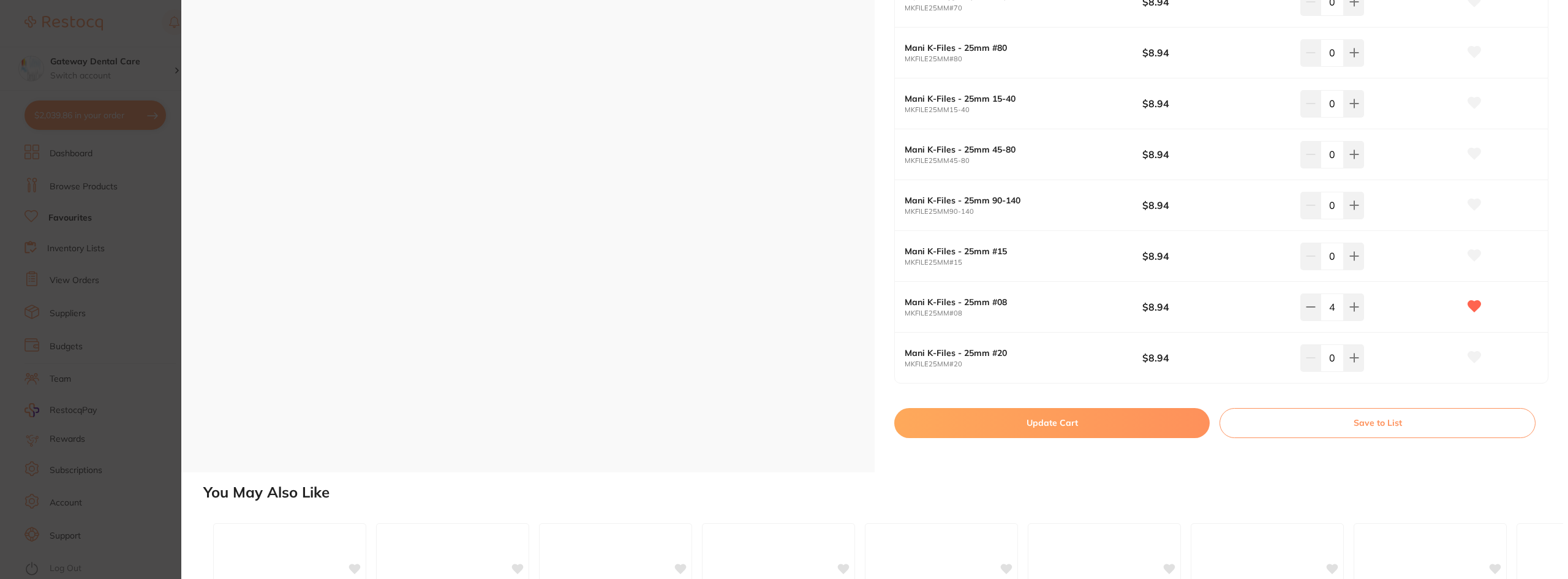
scroll to position [919, 0]
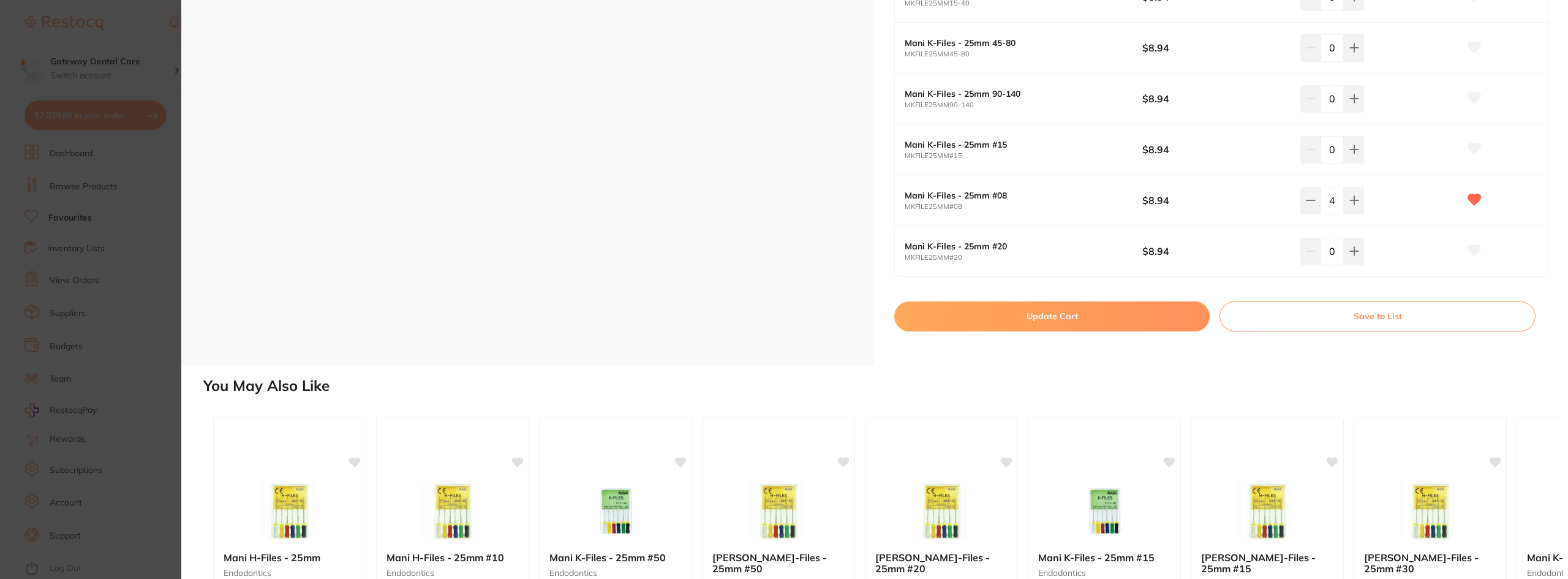
click at [1085, 314] on button "Update Cart" at bounding box center [1053, 317] width 316 height 30
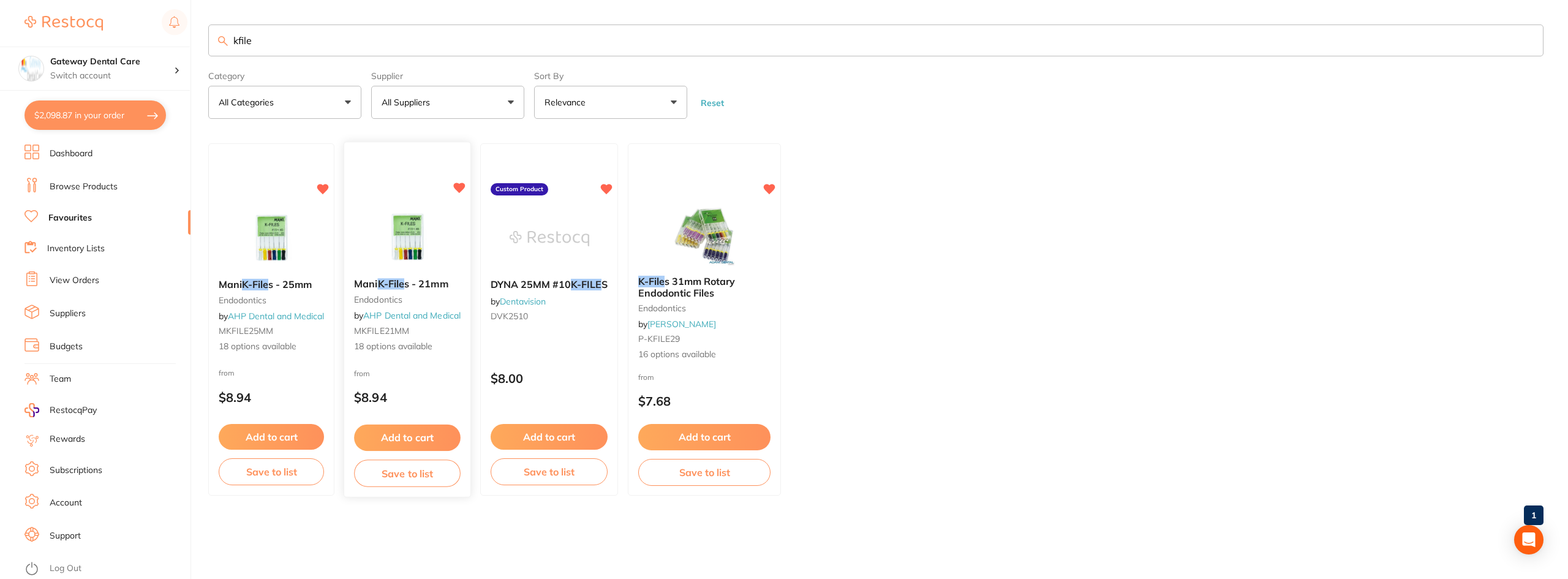
click at [433, 292] on div "Mani K-File s - 21mm endodontics by AHP Dental and Medical MKFILE21MM 18 option…" at bounding box center [407, 316] width 126 height 94
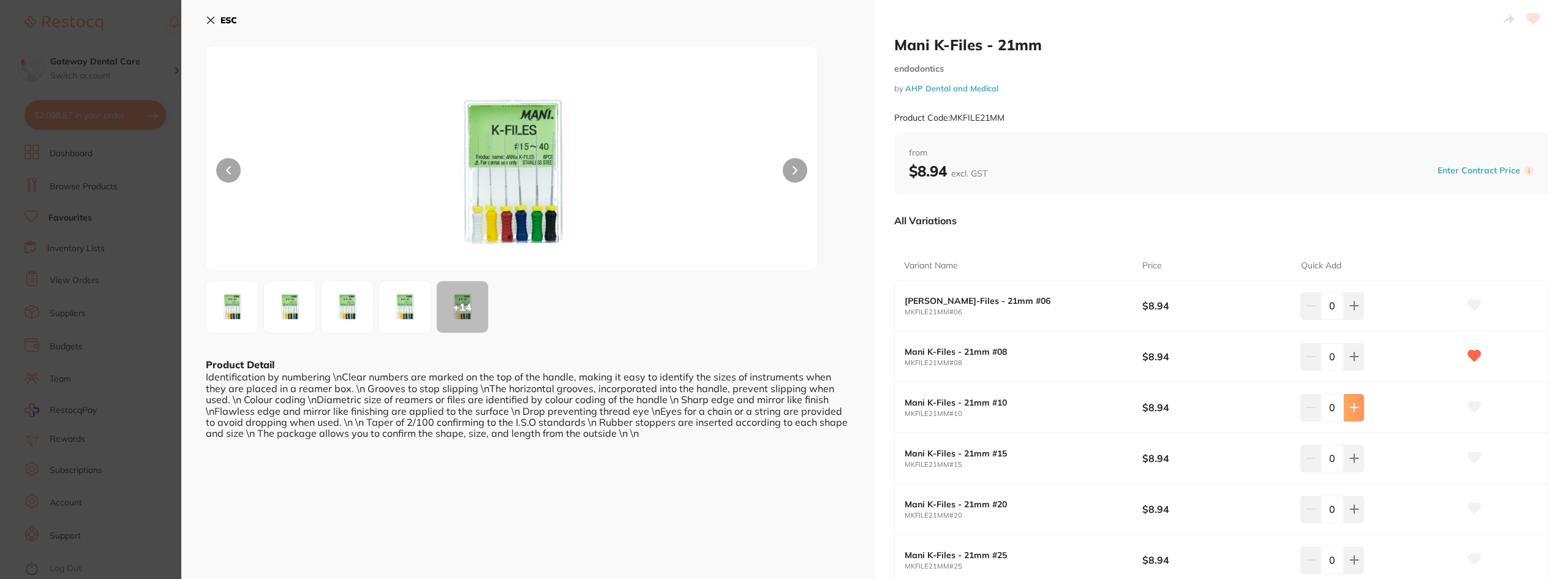
click at [1353, 396] on button at bounding box center [1354, 407] width 20 height 27
type input "4"
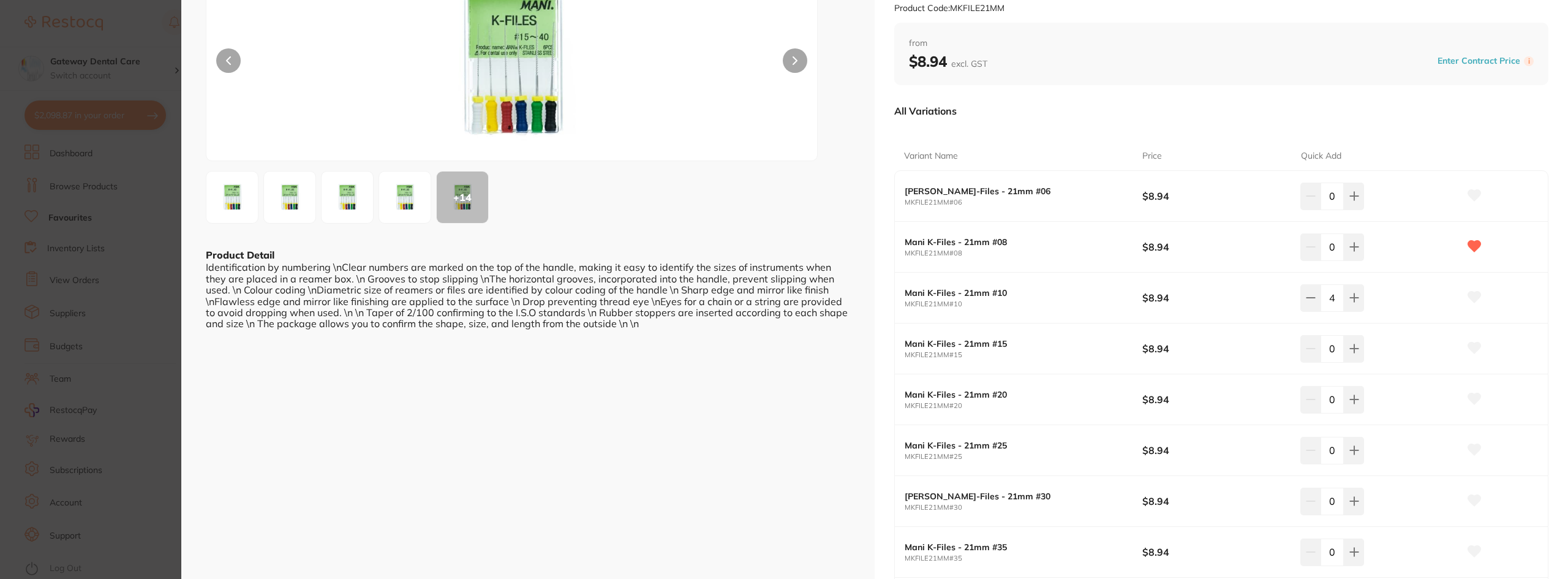
scroll to position [184, 0]
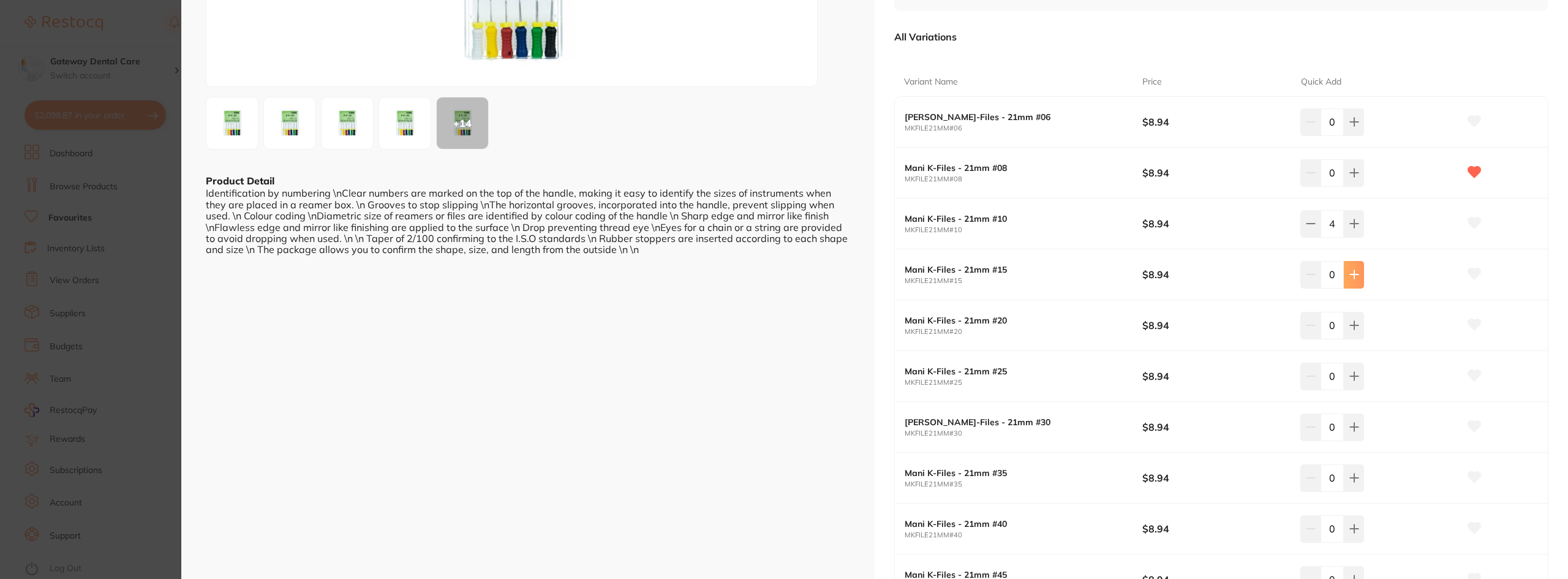
click at [1352, 273] on icon at bounding box center [1354, 275] width 8 height 8
type input "4"
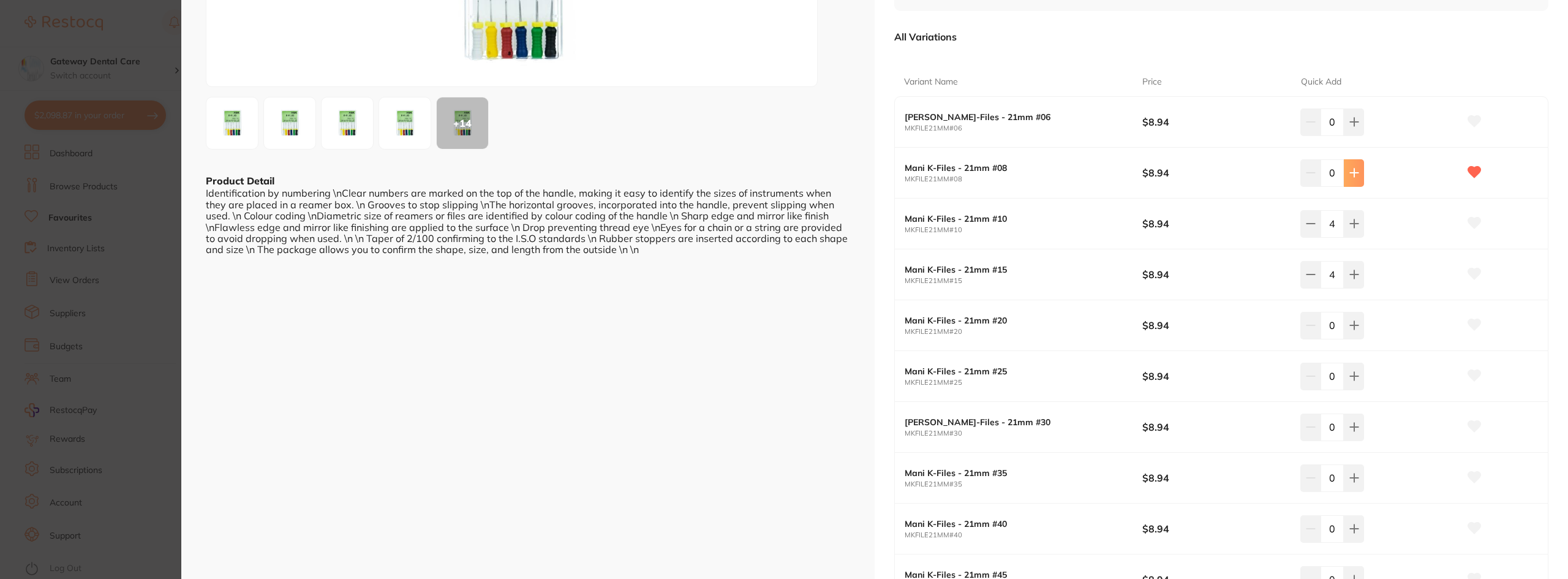
click at [1353, 167] on button at bounding box center [1354, 172] width 20 height 27
type input "4"
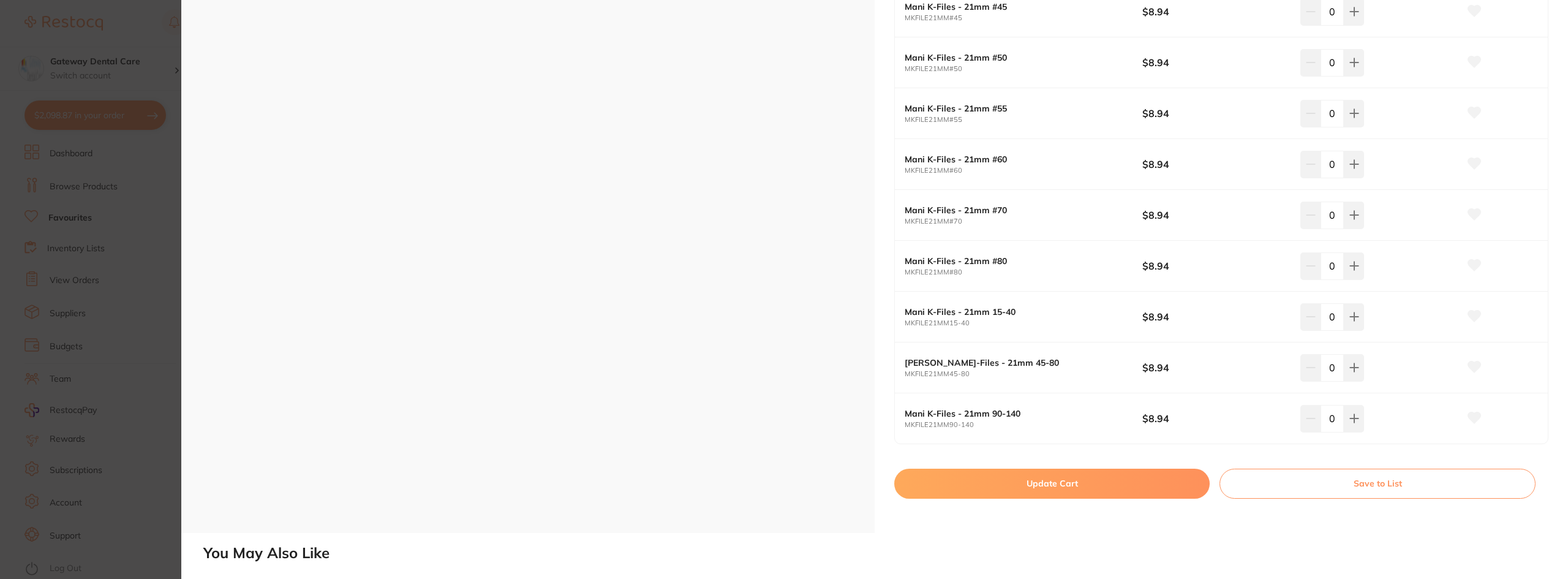
scroll to position [858, 0]
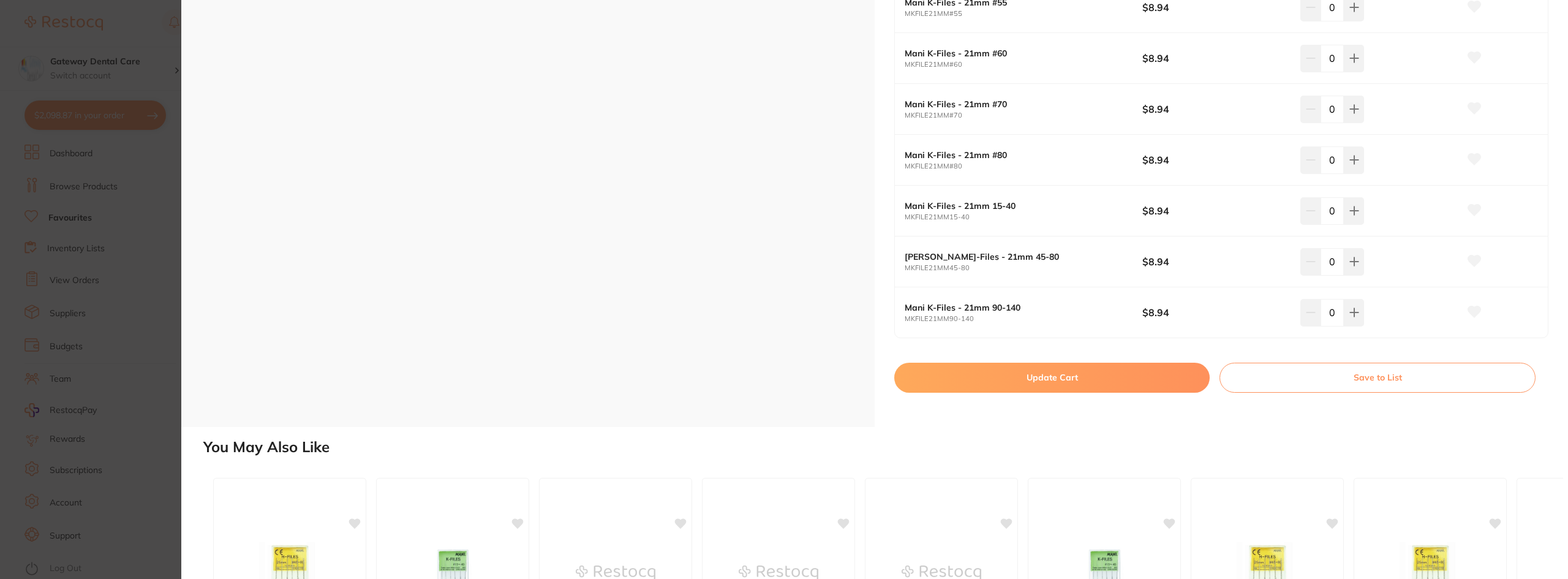
click at [1114, 381] on button "Update Cart" at bounding box center [1053, 377] width 316 height 30
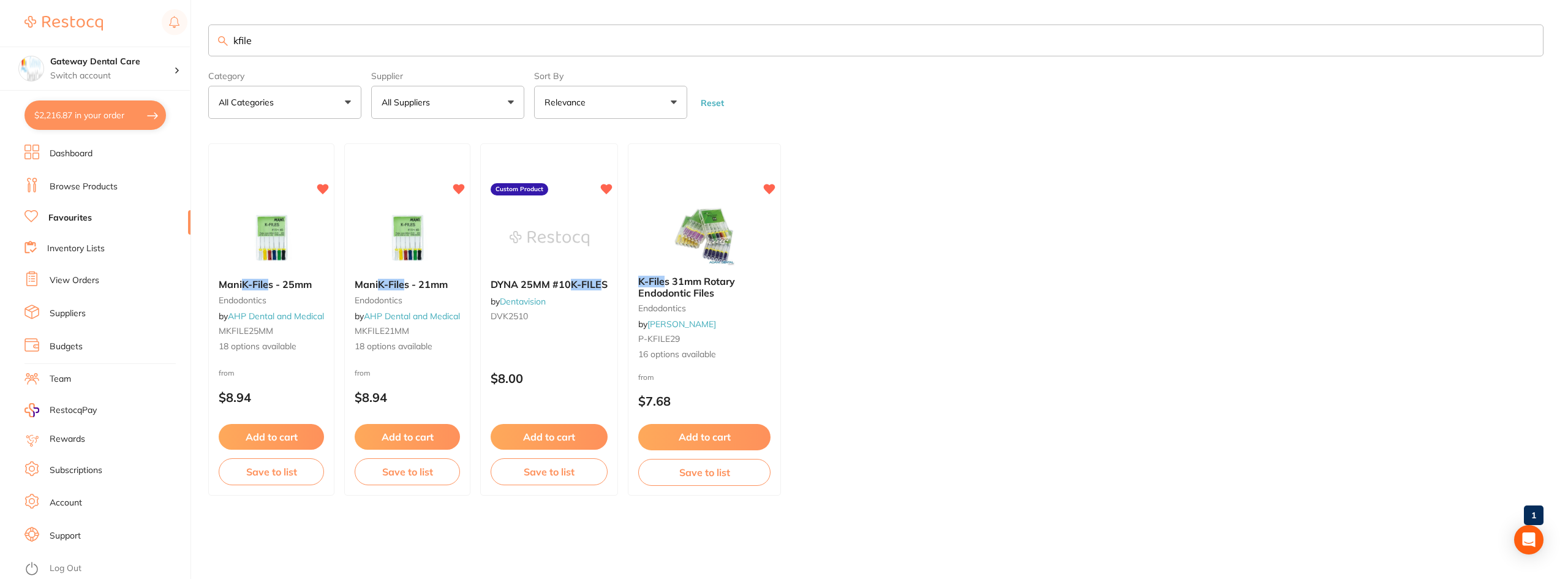
click at [117, 116] on button "$2,216.87 in your order" at bounding box center [95, 115] width 142 height 30
checkbox input "true"
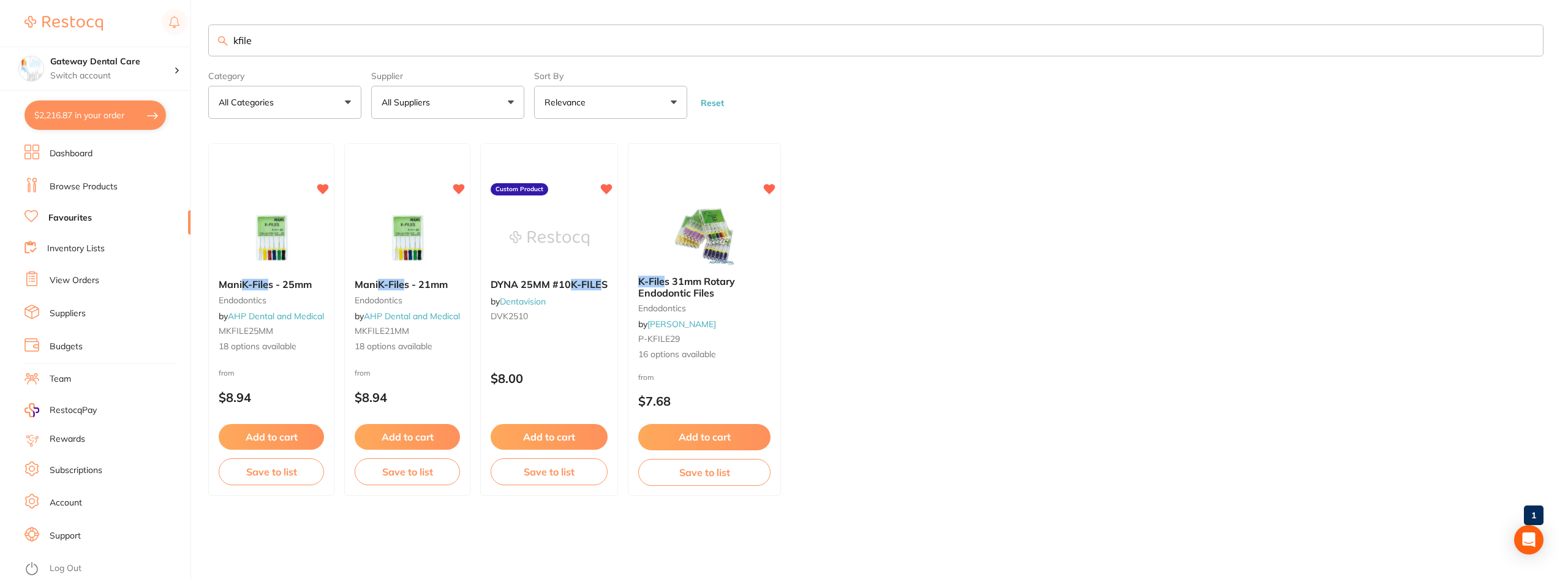
checkbox input "true"
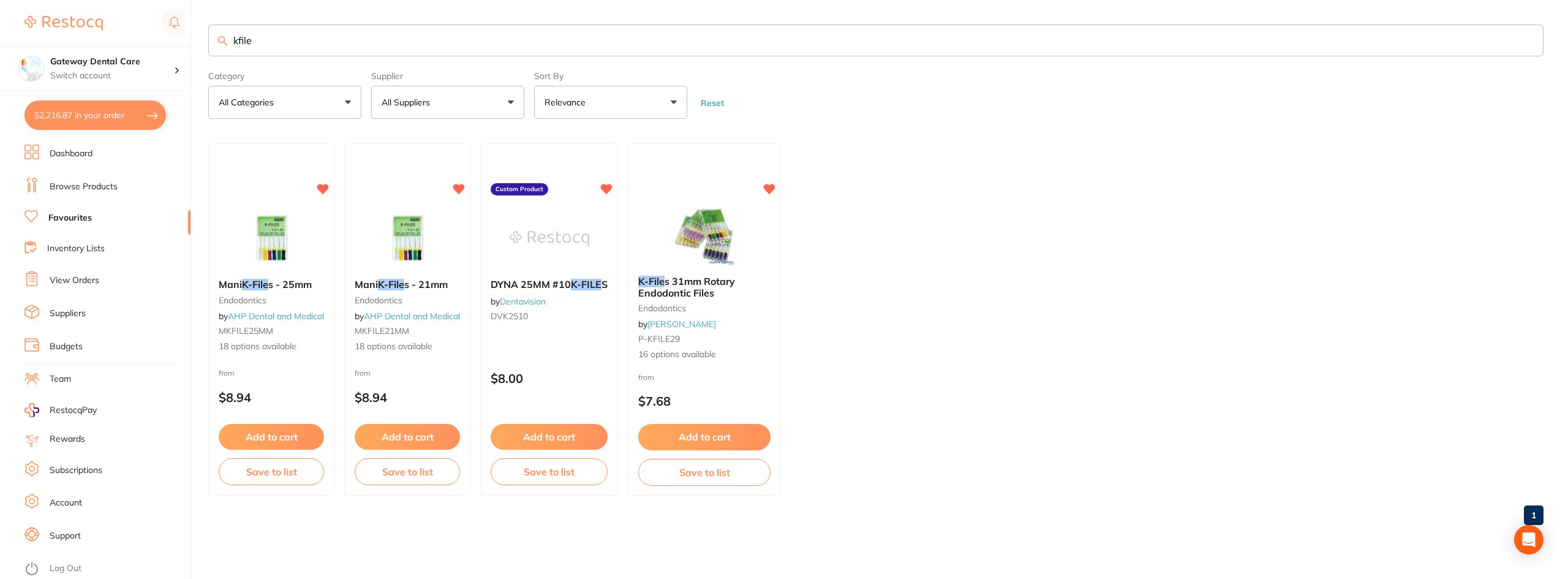
checkbox input "true"
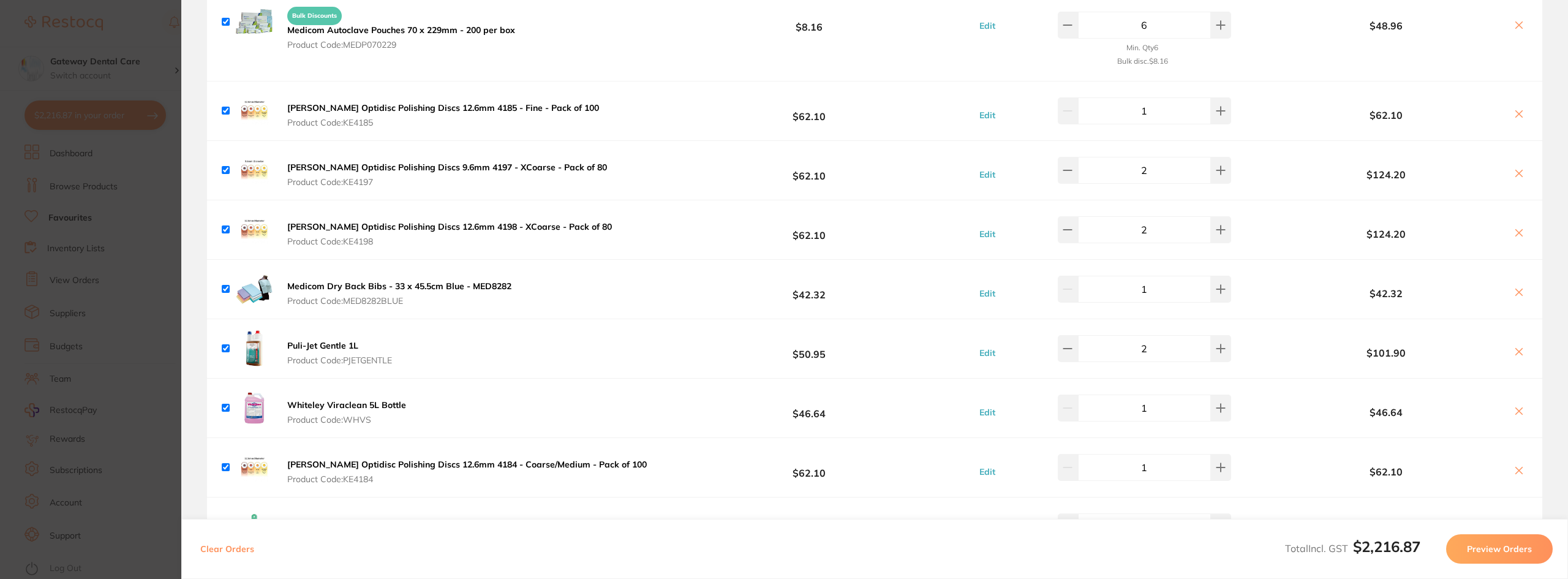
scroll to position [1105, 0]
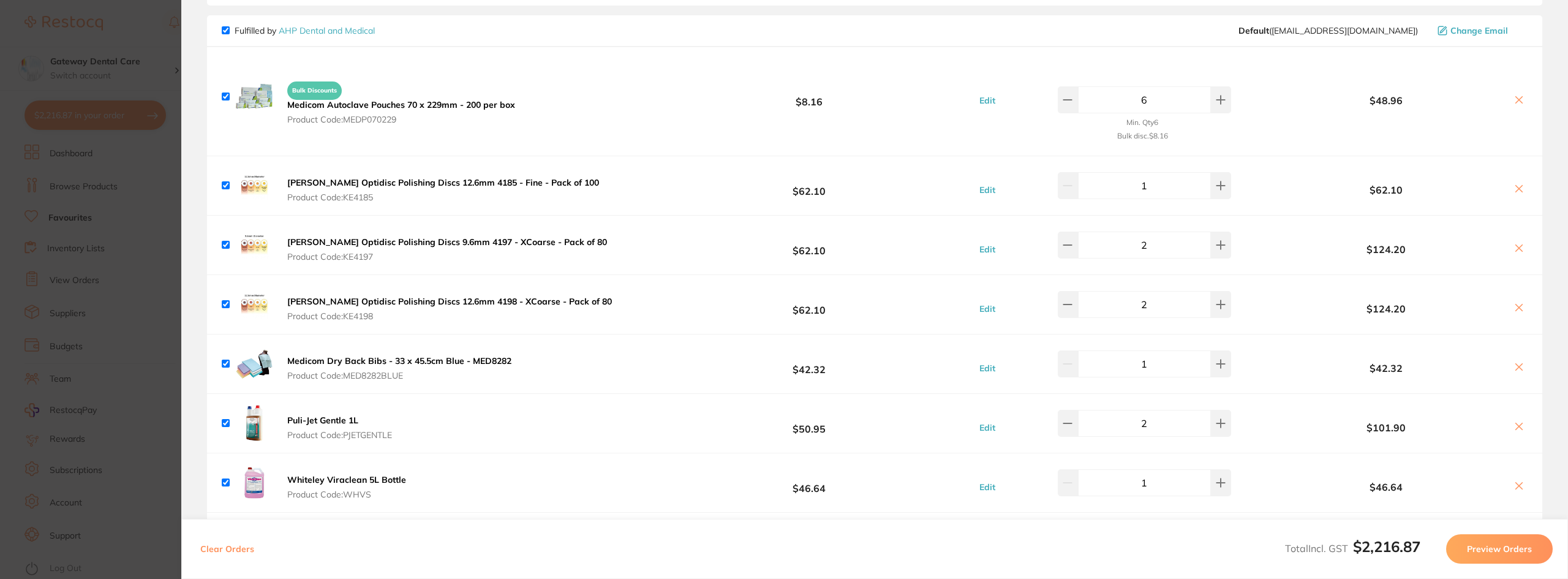
drag, startPoint x: 66, startPoint y: 106, endPoint x: 48, endPoint y: 108, distance: 18.1
click at [68, 106] on section "Update RRP Set your pre negotiated price for this item. Item Agreed RRP (excl. …" at bounding box center [784, 289] width 1568 height 579
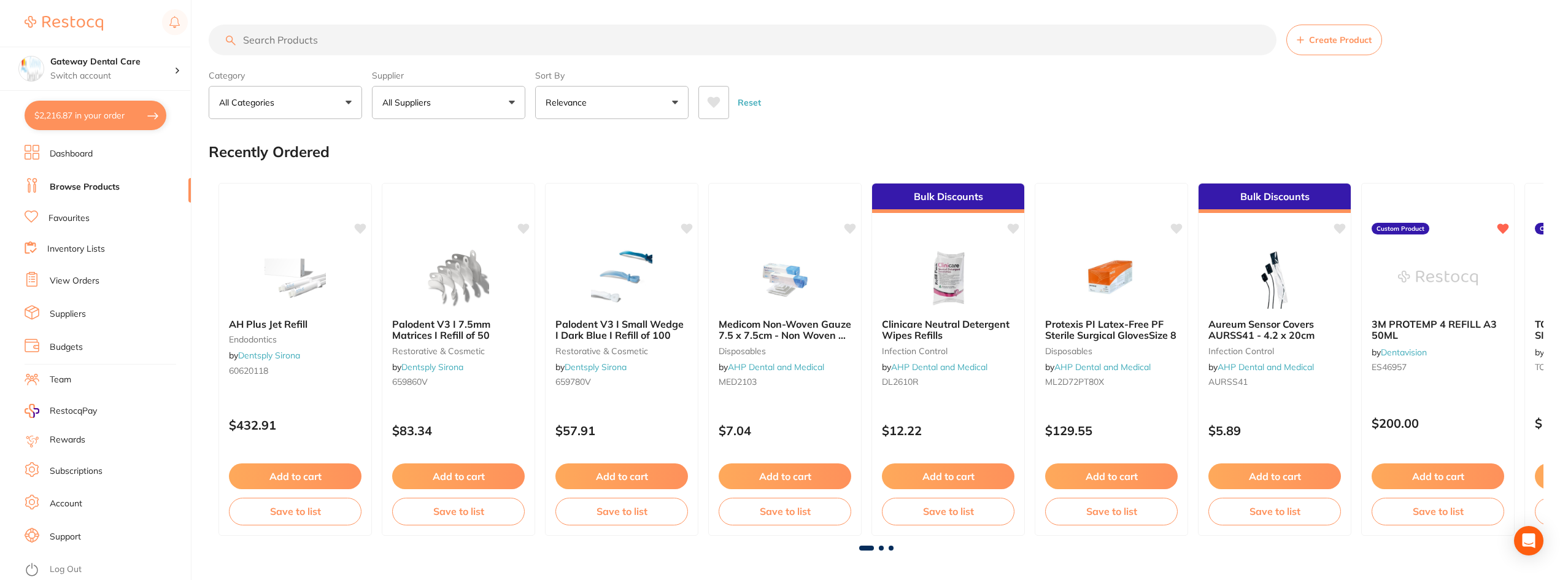
click at [724, 35] on input "search" at bounding box center [742, 40] width 1068 height 31
click at [600, 44] on input "curasept" at bounding box center [742, 40] width 1068 height 31
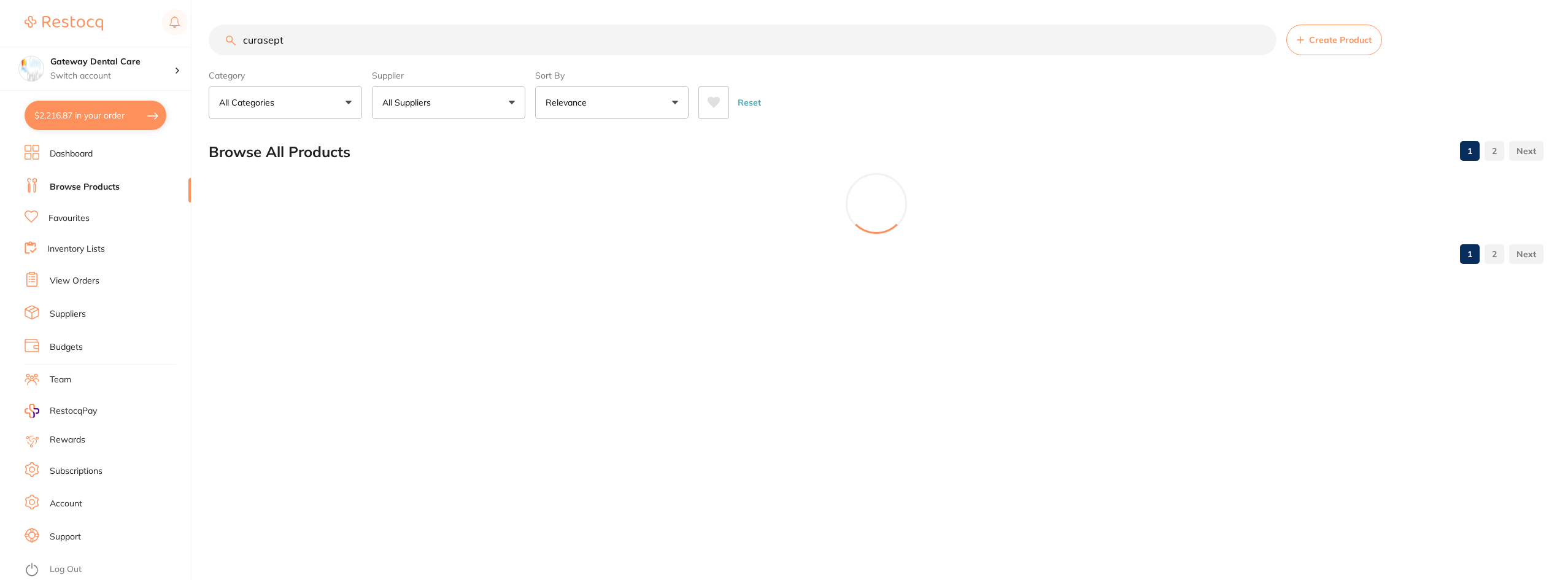
click at [526, 28] on input "curasept" at bounding box center [742, 40] width 1068 height 31
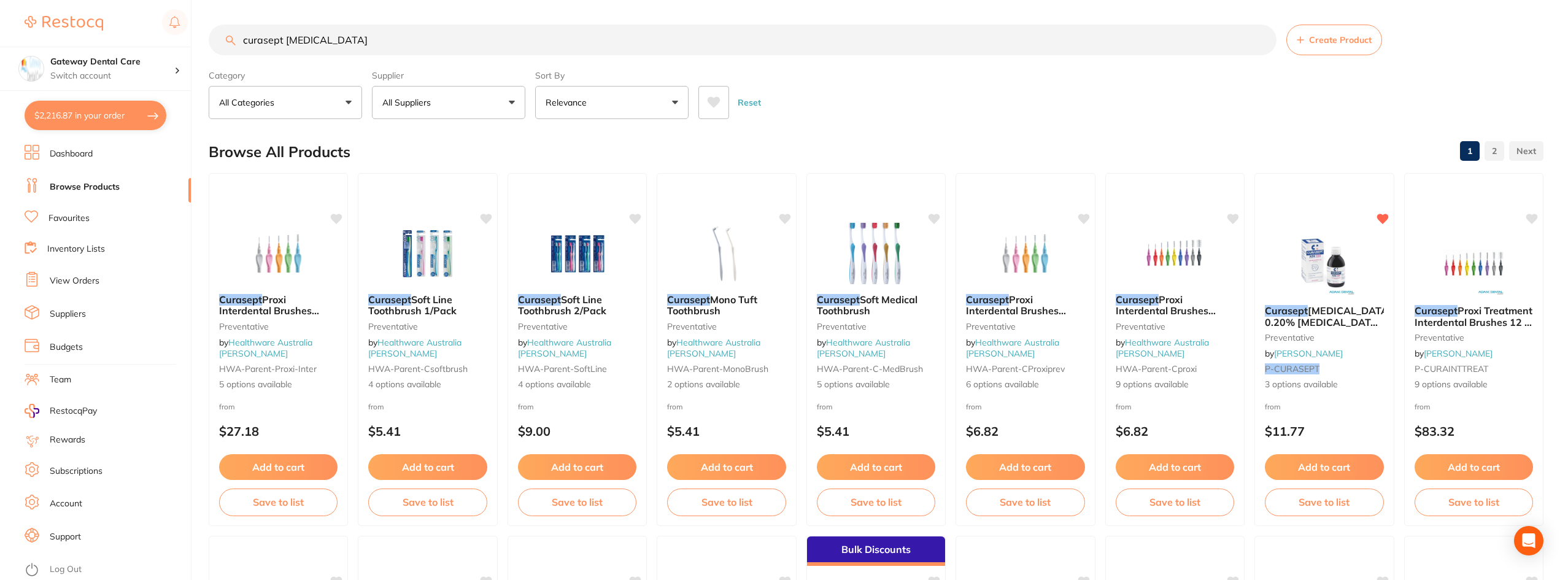
type input "curasept mouth rinse"
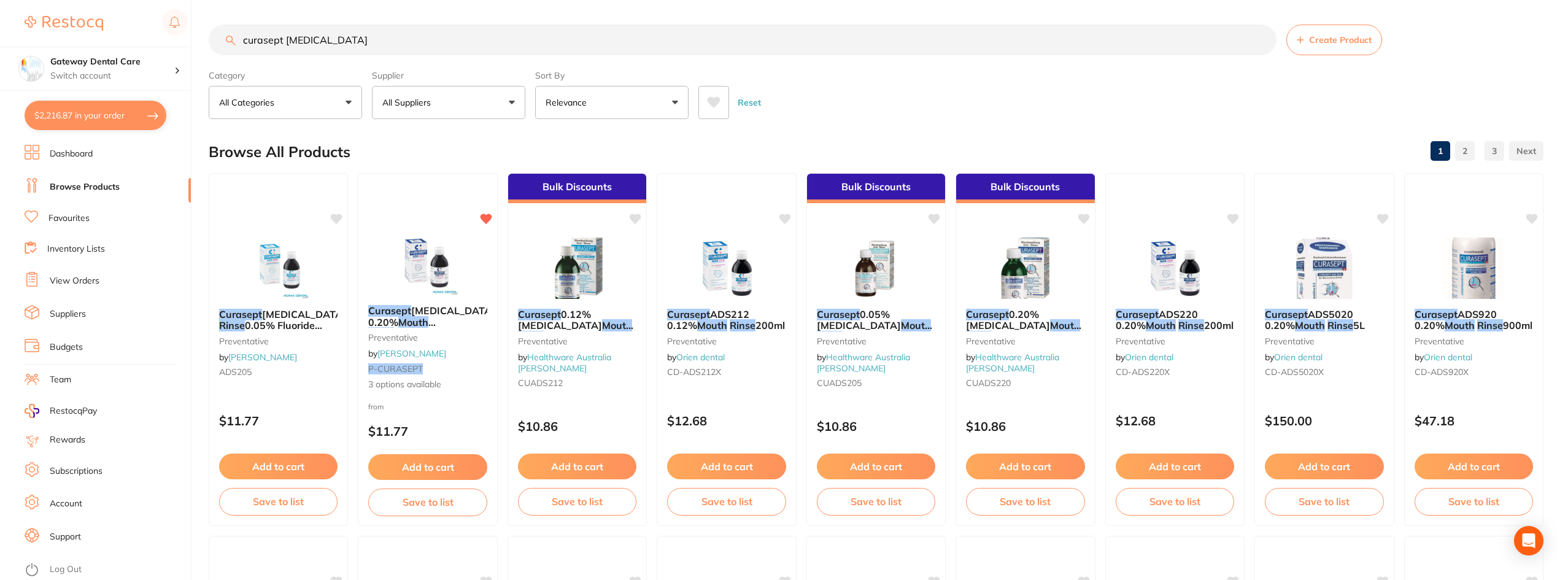
drag, startPoint x: 465, startPoint y: 311, endPoint x: 466, endPoint y: 339, distance: 28.0
click at [465, 310] on span "Chlorhexidine 0.20%" at bounding box center [432, 315] width 127 height 23
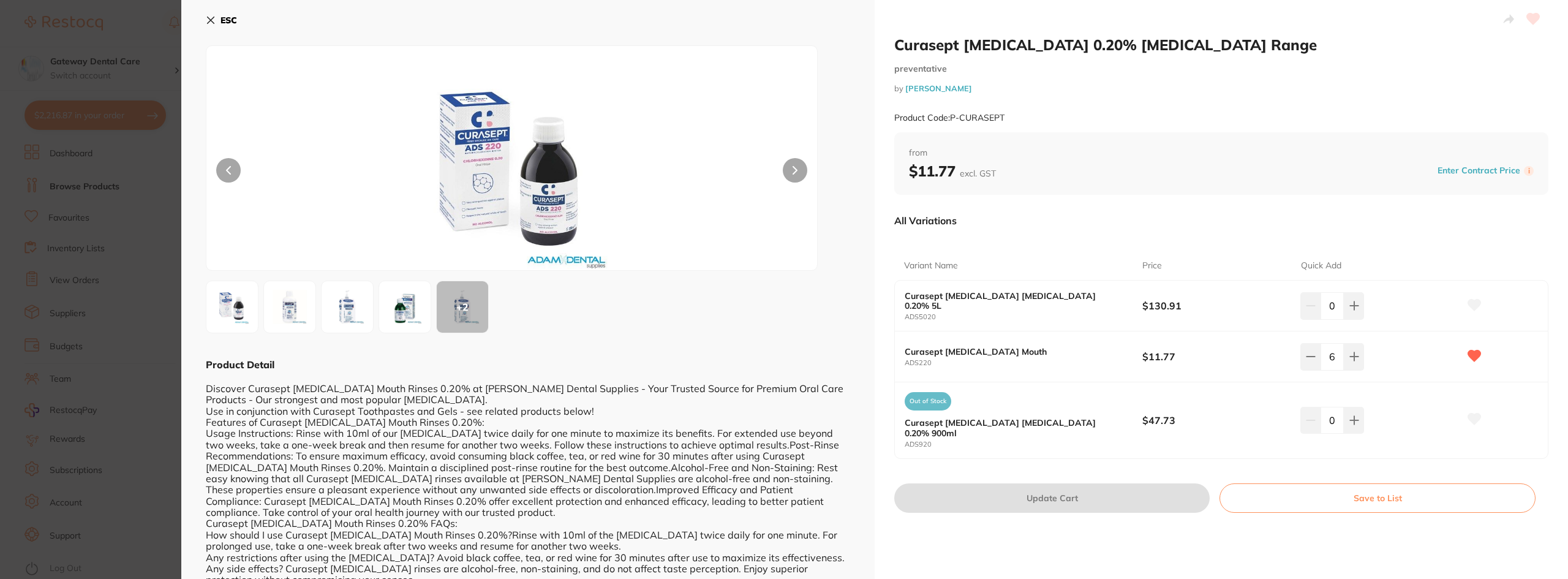
click at [224, 176] on button at bounding box center [228, 170] width 25 height 25
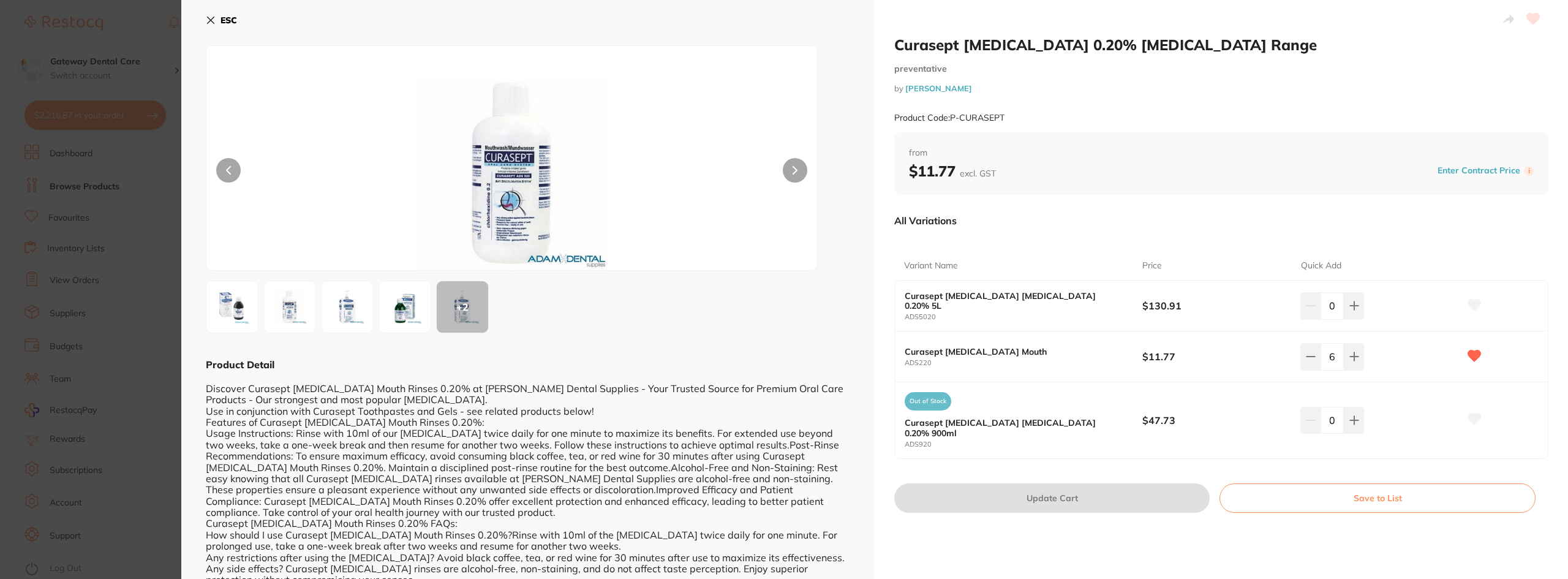
click at [803, 158] on div at bounding box center [511, 158] width 612 height 225
click at [792, 166] on icon at bounding box center [794, 170] width 5 height 9
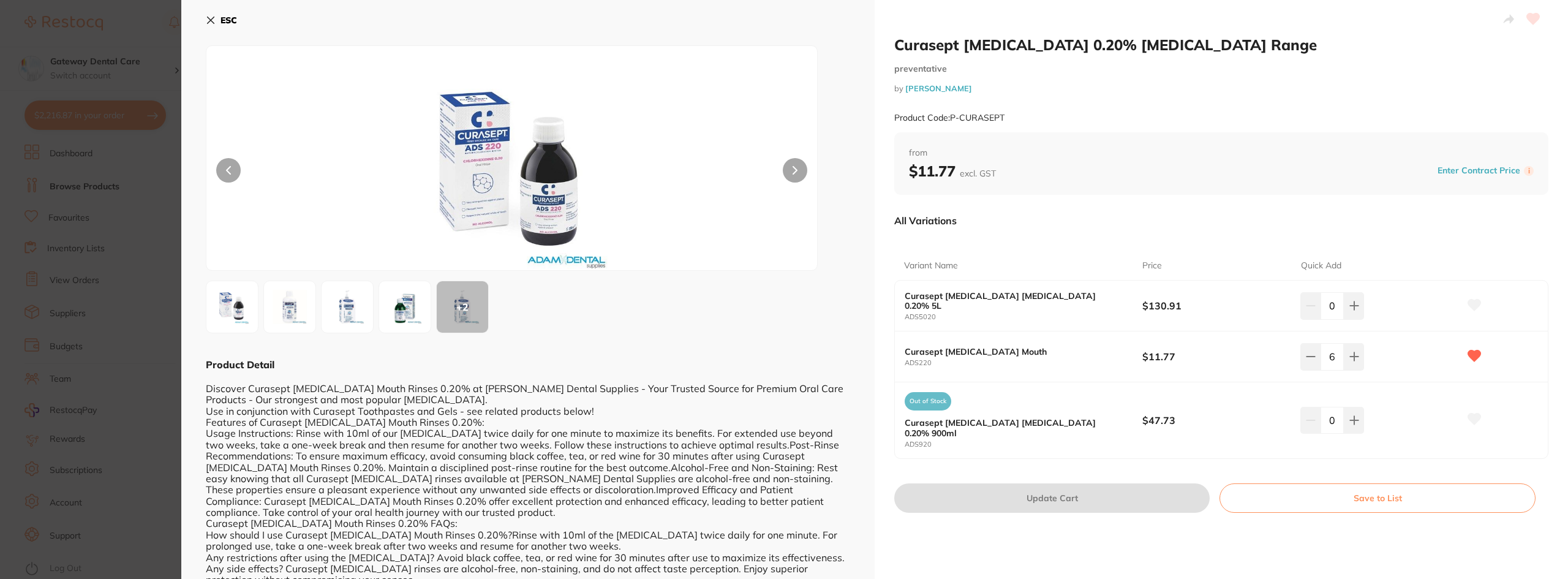
click at [155, 305] on section "Curasept Chlorhexidine 0.20% Mouth Rinse Range preventative by Adam Dental Prod…" at bounding box center [784, 289] width 1568 height 579
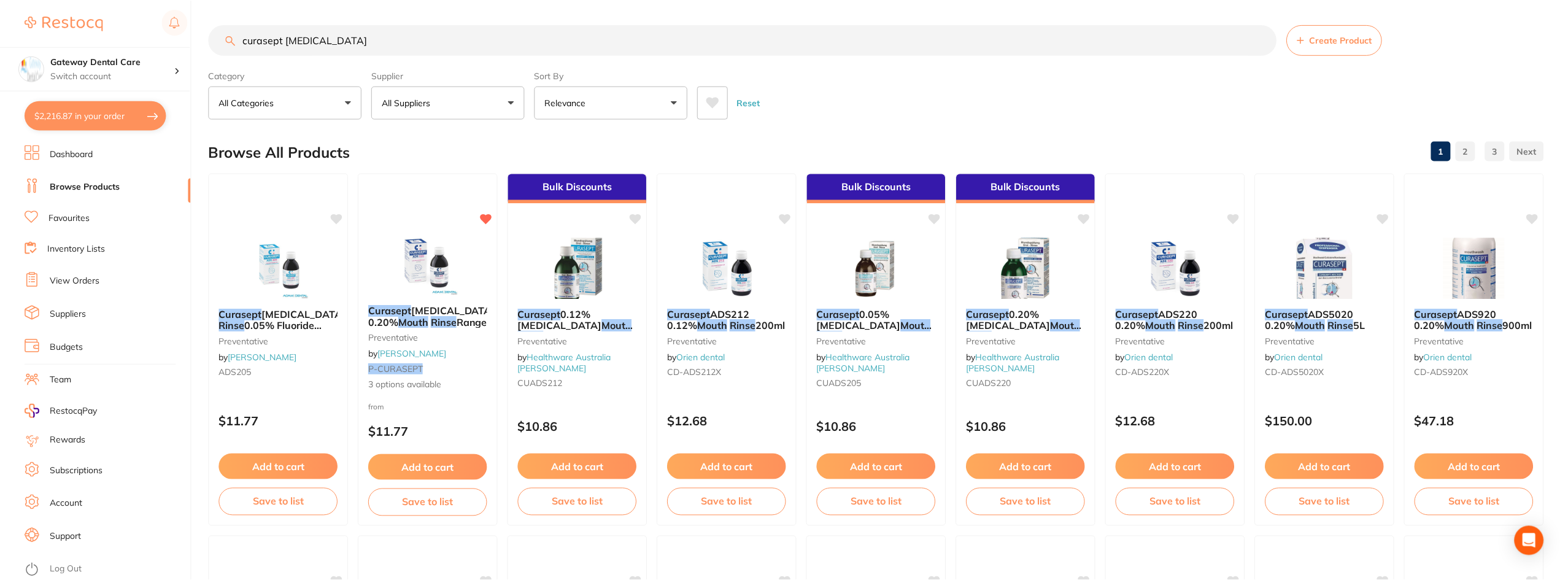
scroll to position [4, 0]
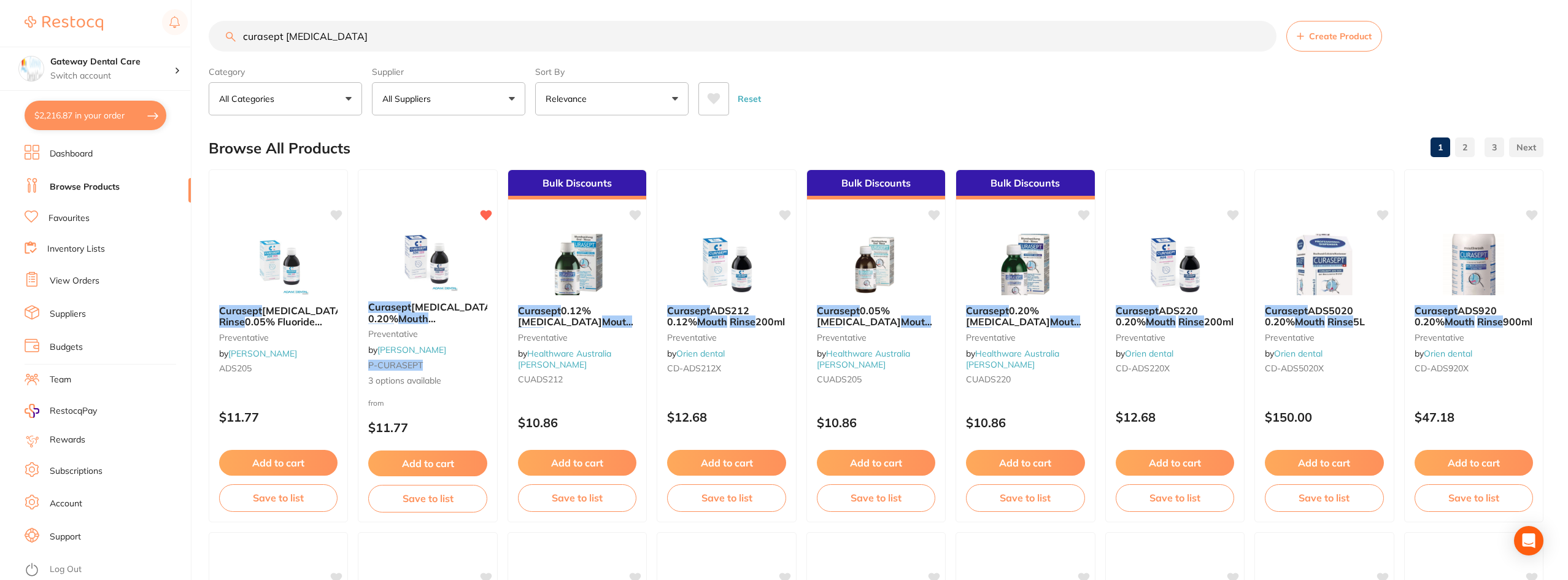
click at [76, 108] on button "$2,216.87 in your order" at bounding box center [96, 115] width 142 height 30
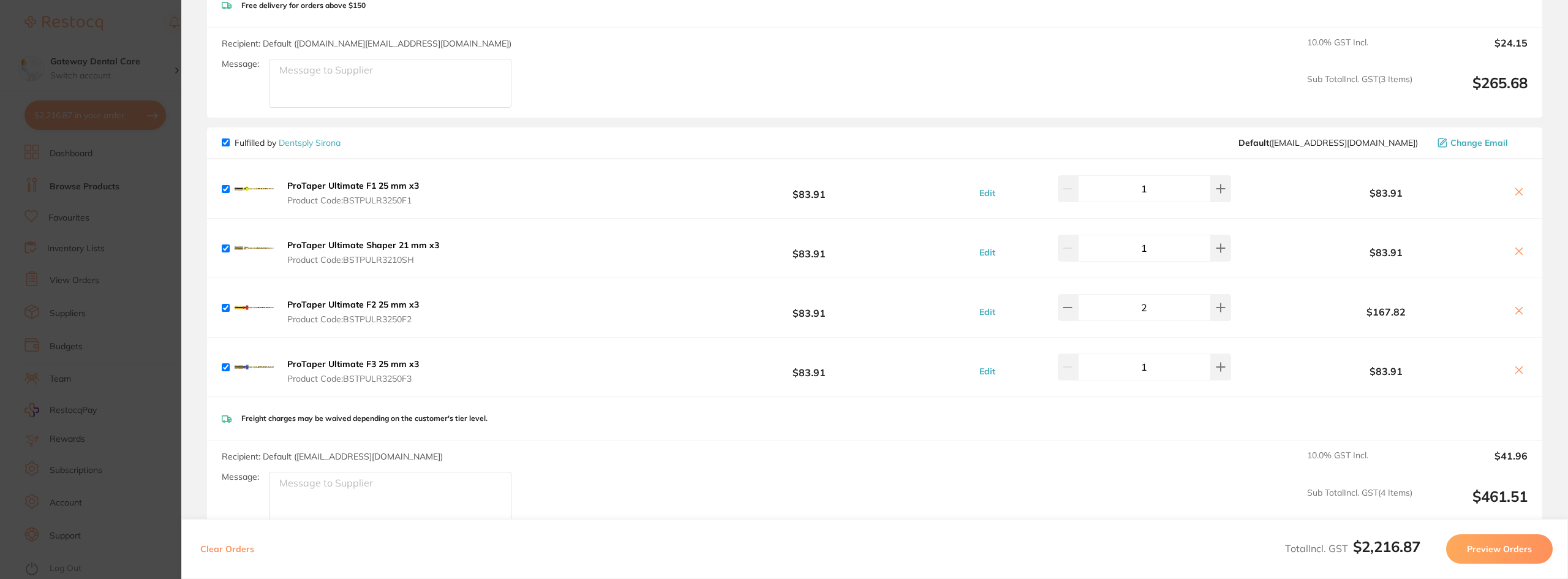
scroll to position [370, 0]
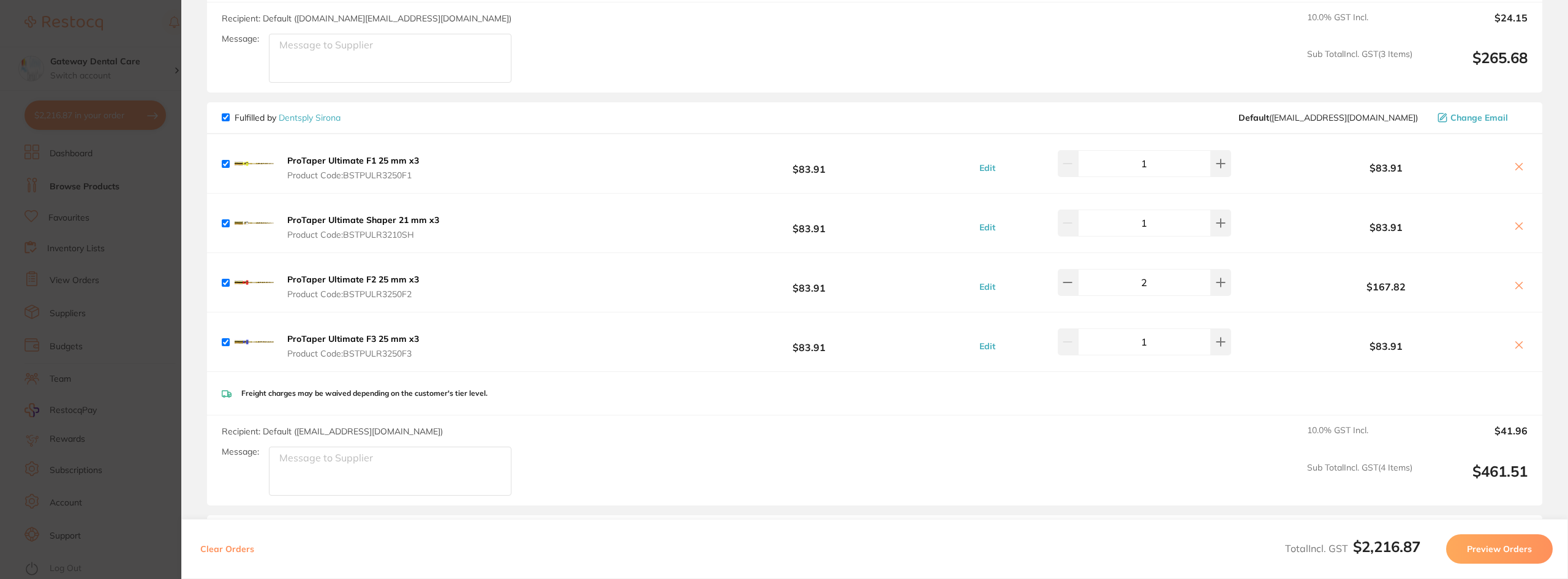
click at [372, 159] on b "ProTaper Ultimate F1 25 mm x3" at bounding box center [353, 160] width 132 height 11
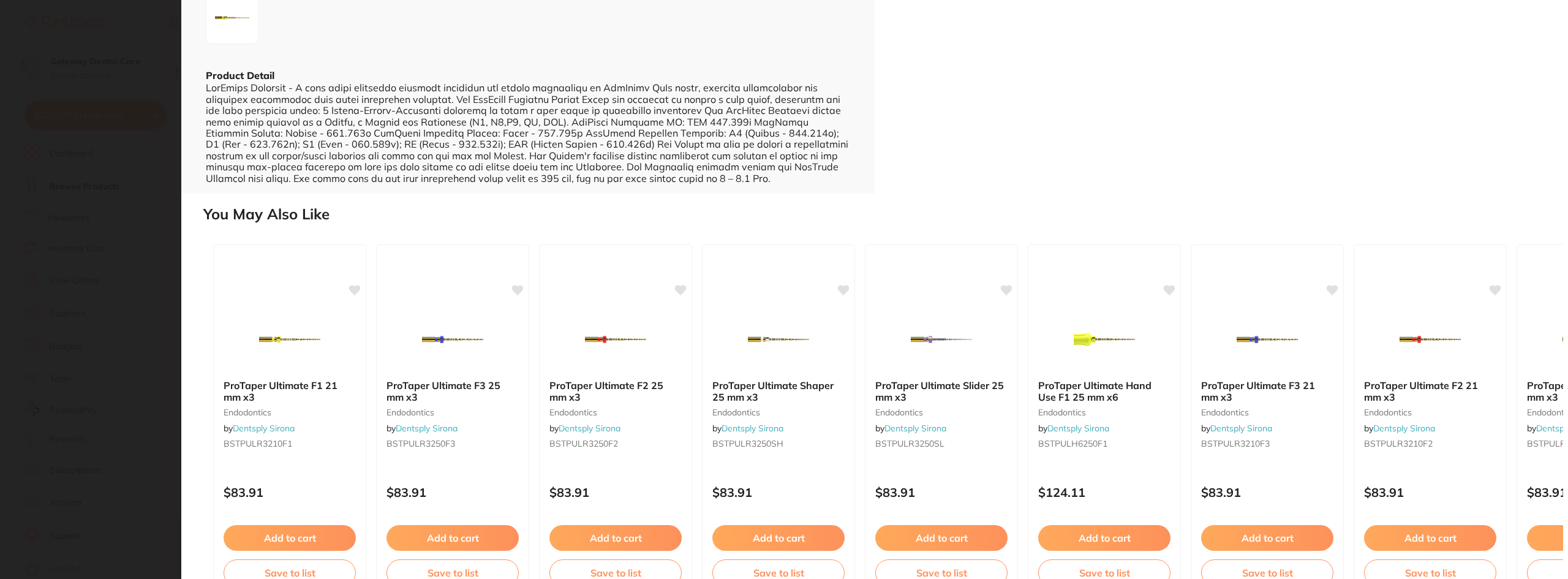
scroll to position [0, 0]
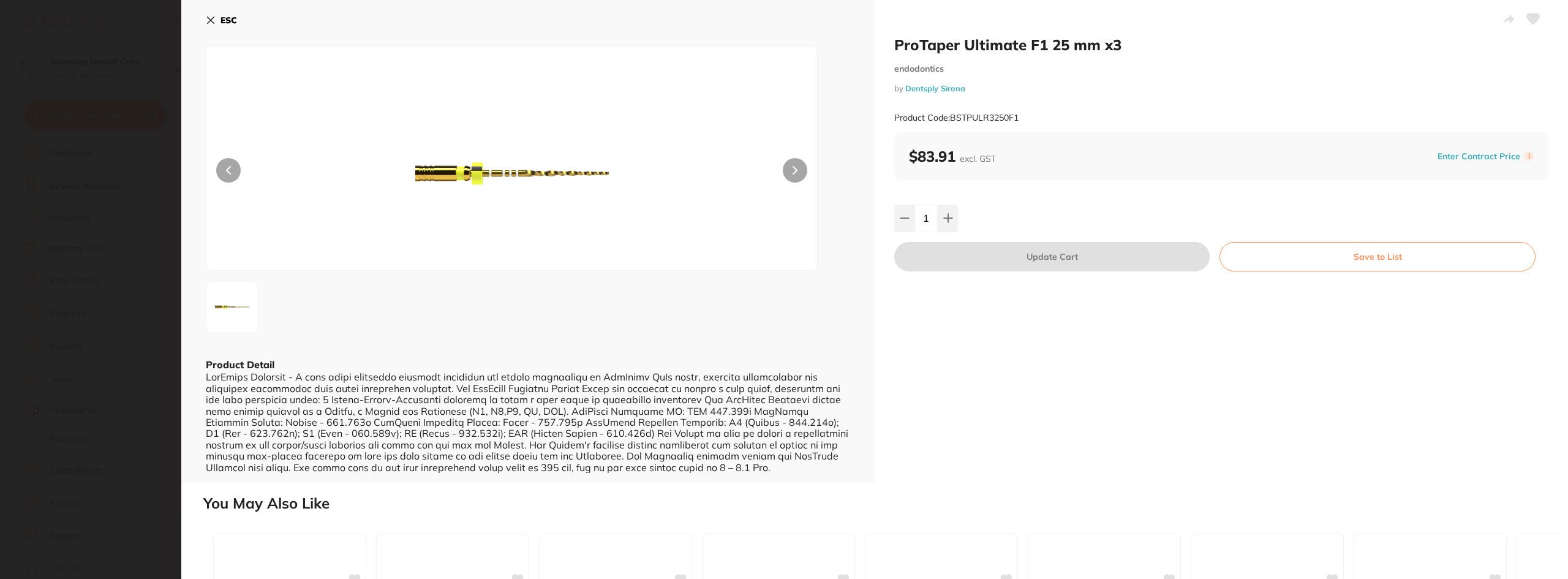
click at [116, 255] on section "ProTaper Ultimate F1 25 mm x3 endodontics by Dentsply Sirona Product Code: BSTP…" at bounding box center [784, 289] width 1568 height 579
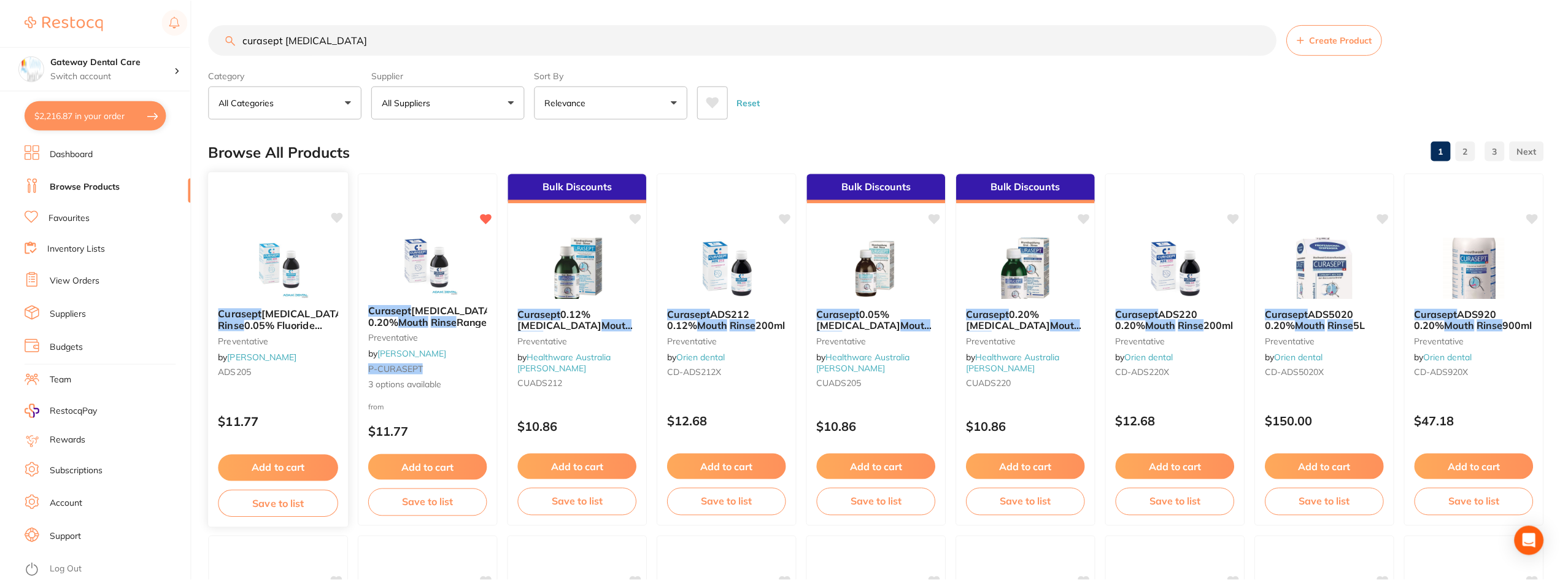
scroll to position [4, 0]
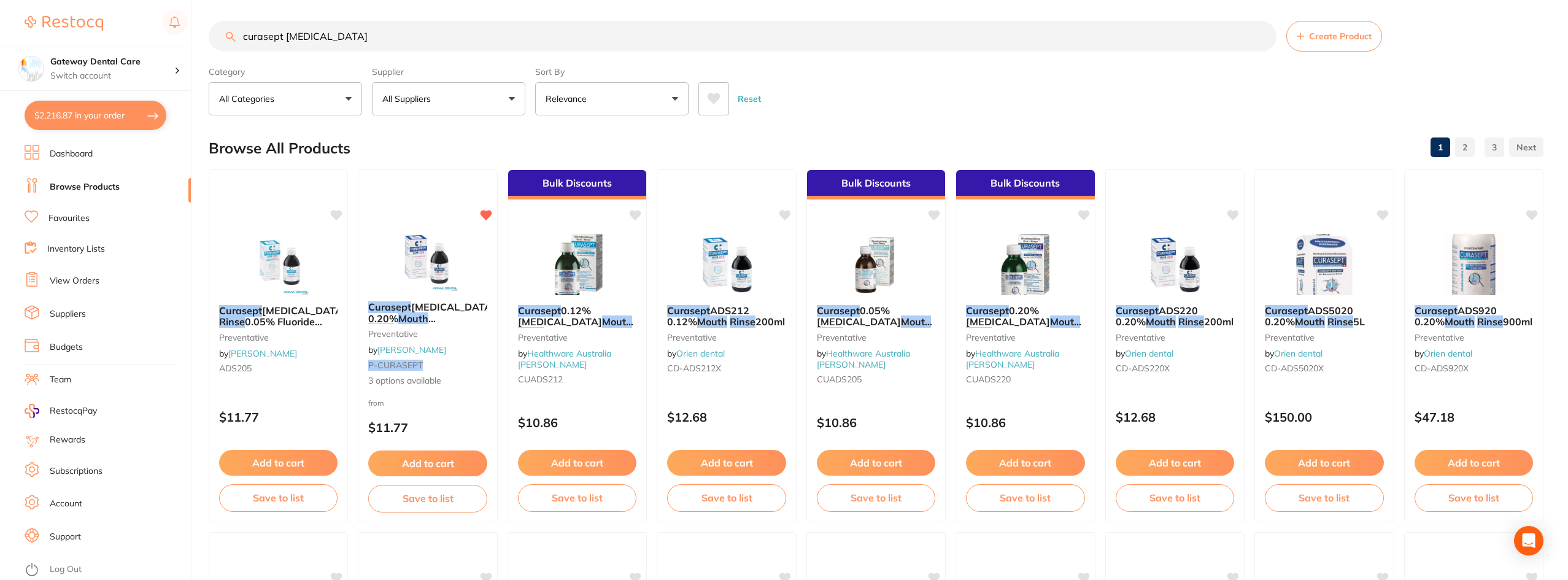
click at [77, 216] on link "Favourites" at bounding box center [69, 218] width 41 height 12
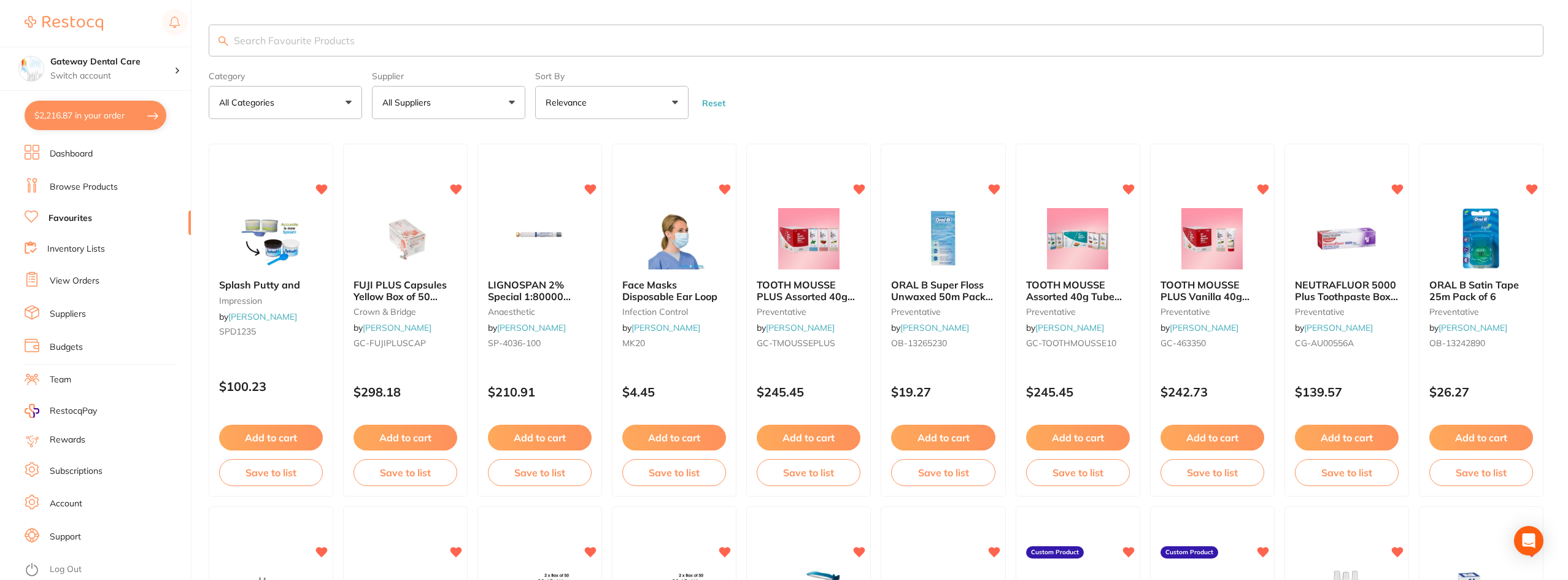
click at [297, 41] on input "search" at bounding box center [877, 41] width 1335 height 32
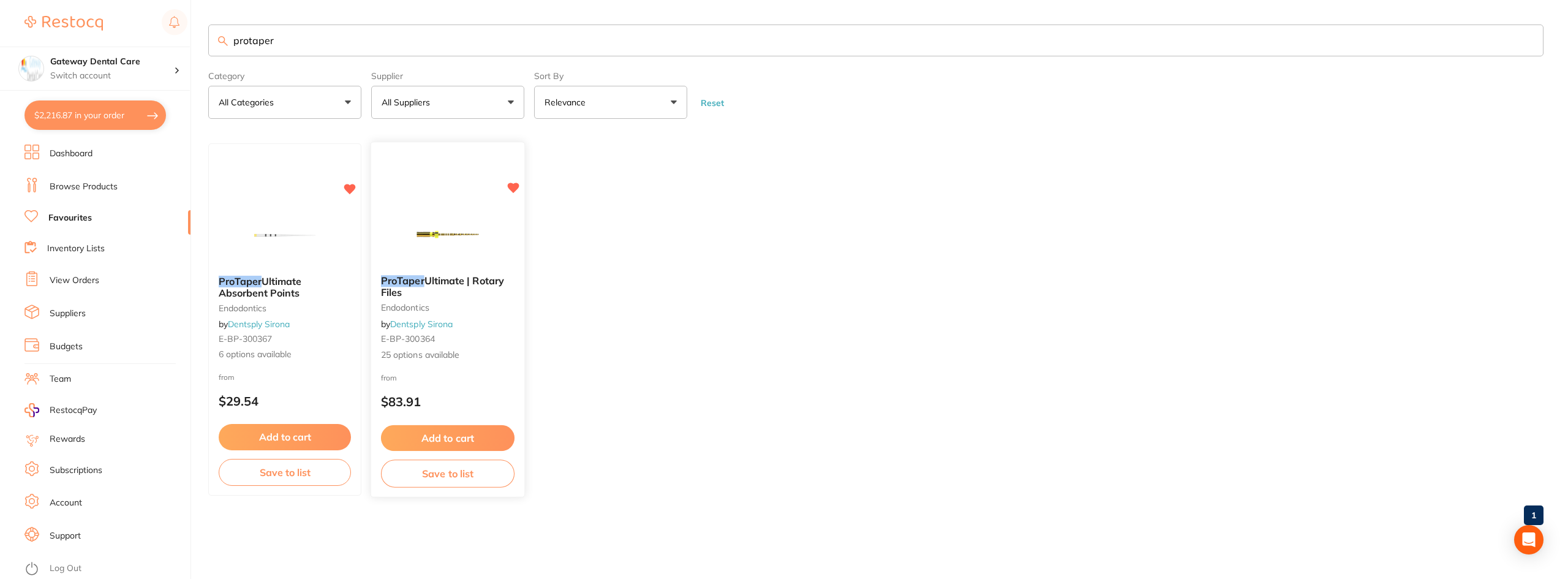
type input "protaper"
click at [453, 281] on span "Ultimate | Rotary Files" at bounding box center [443, 286] width 123 height 24
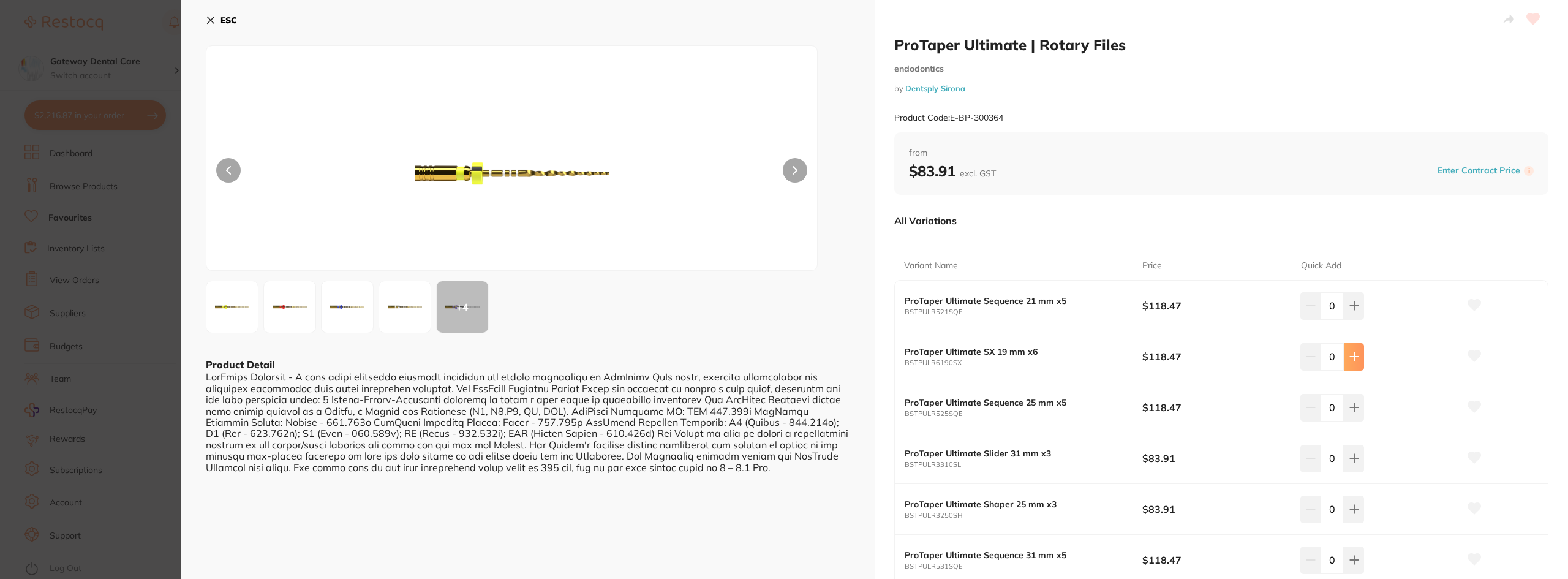
click at [1354, 353] on icon at bounding box center [1354, 357] width 10 height 10
type input "1"
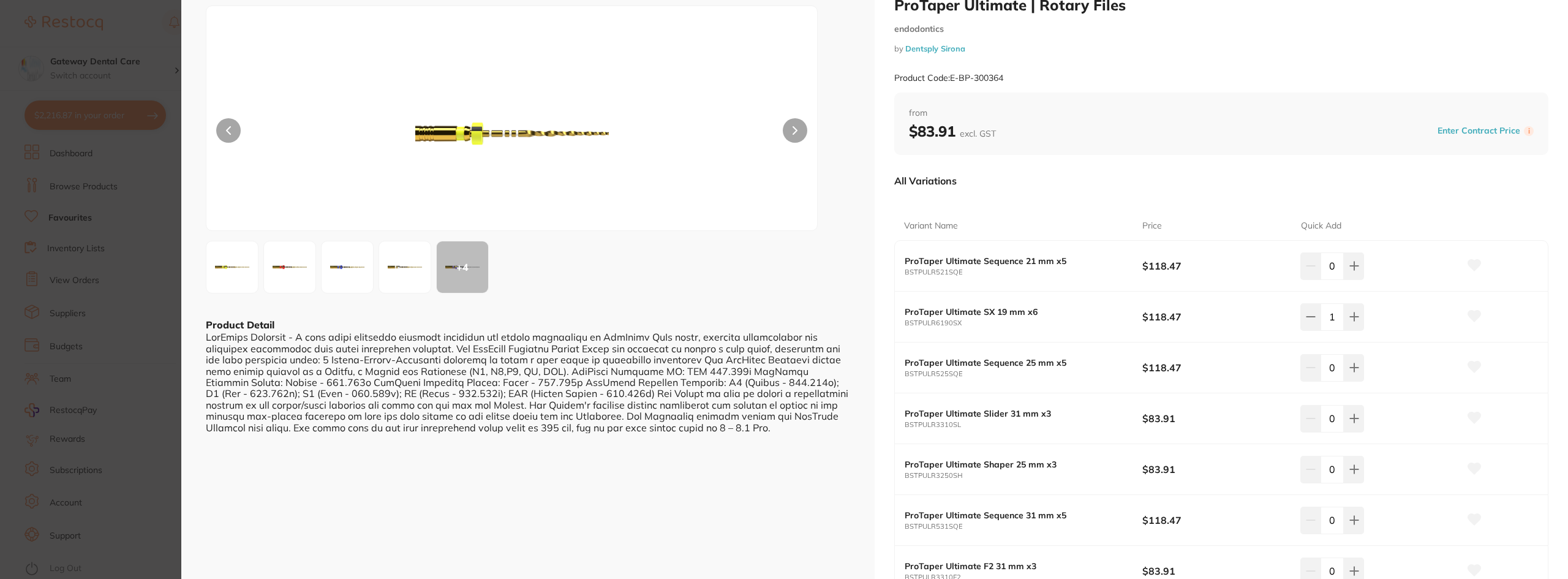
scroll to position [122, 0]
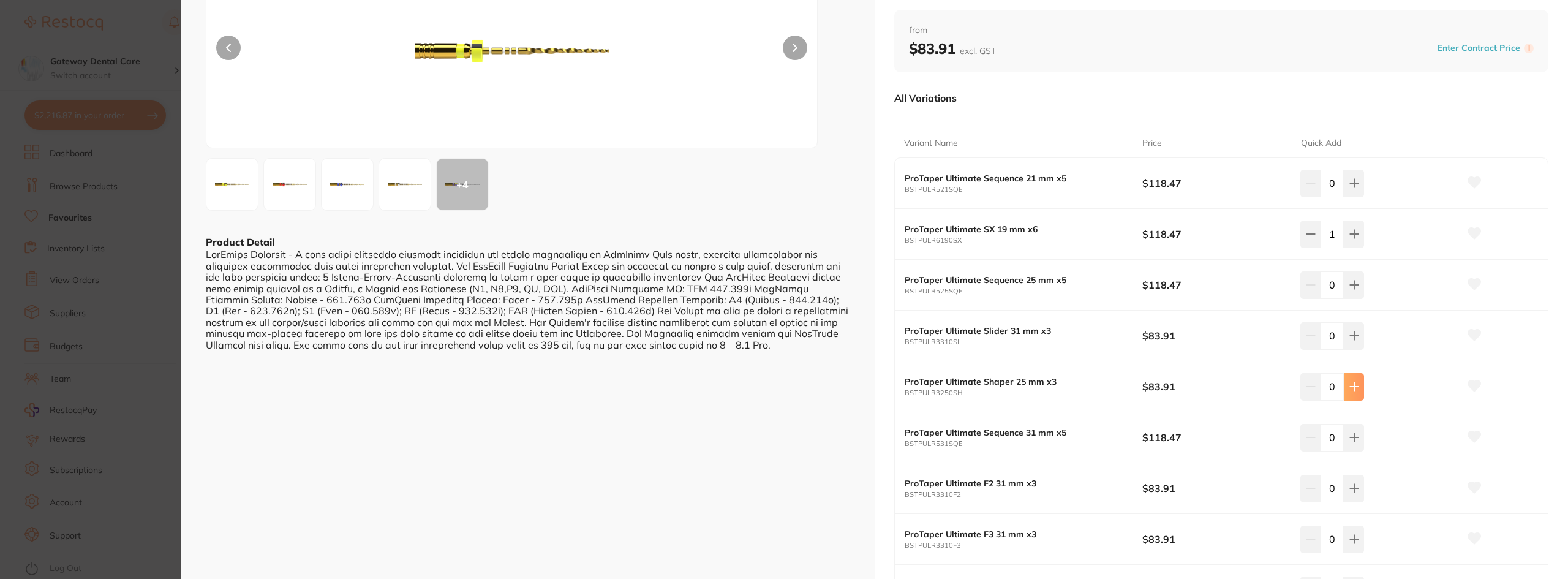
click at [1355, 384] on icon at bounding box center [1354, 386] width 10 height 10
type input "1"
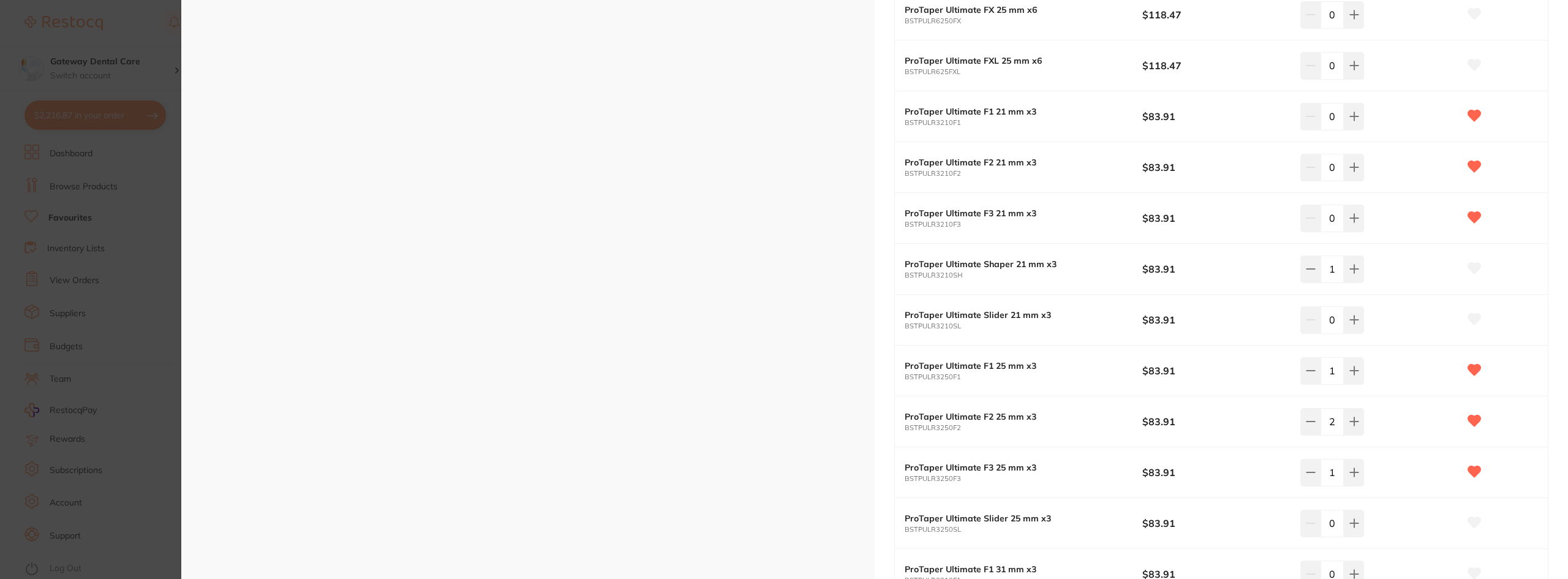
scroll to position [735, 0]
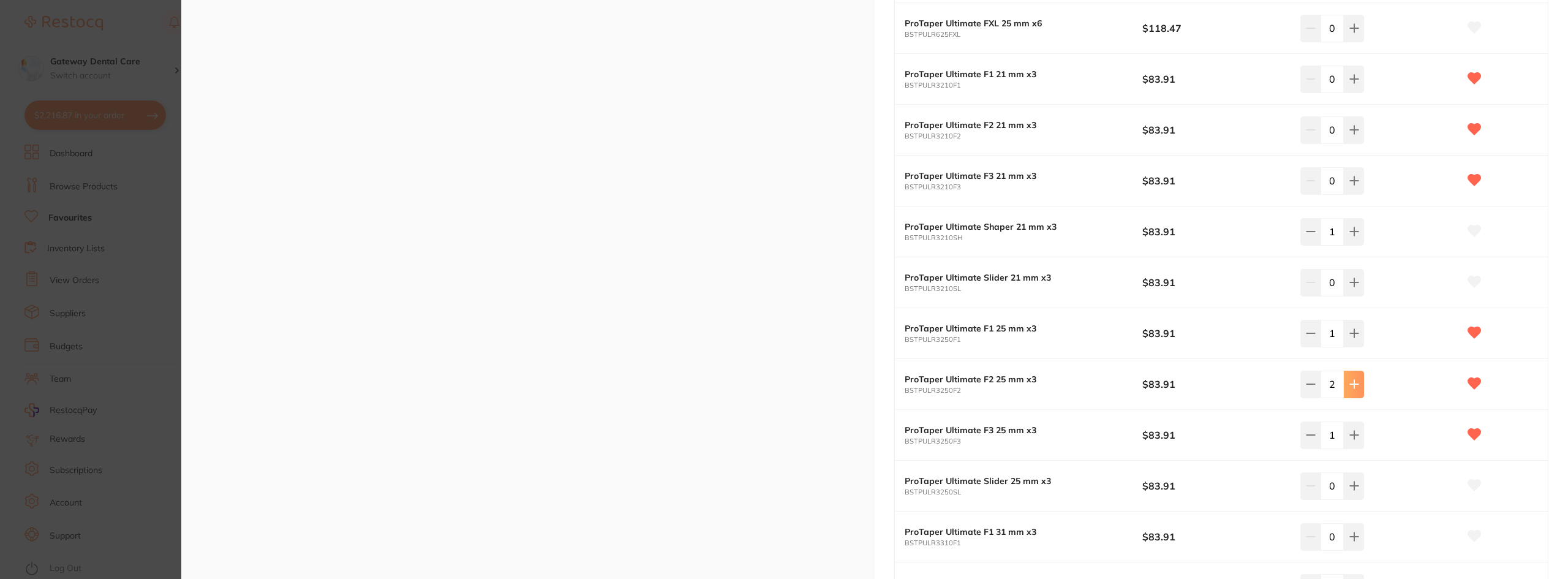
click at [1355, 336] on icon at bounding box center [1354, 334] width 10 height 10
type input "2"
click at [1357, 387] on button at bounding box center [1354, 383] width 20 height 27
type input "3"
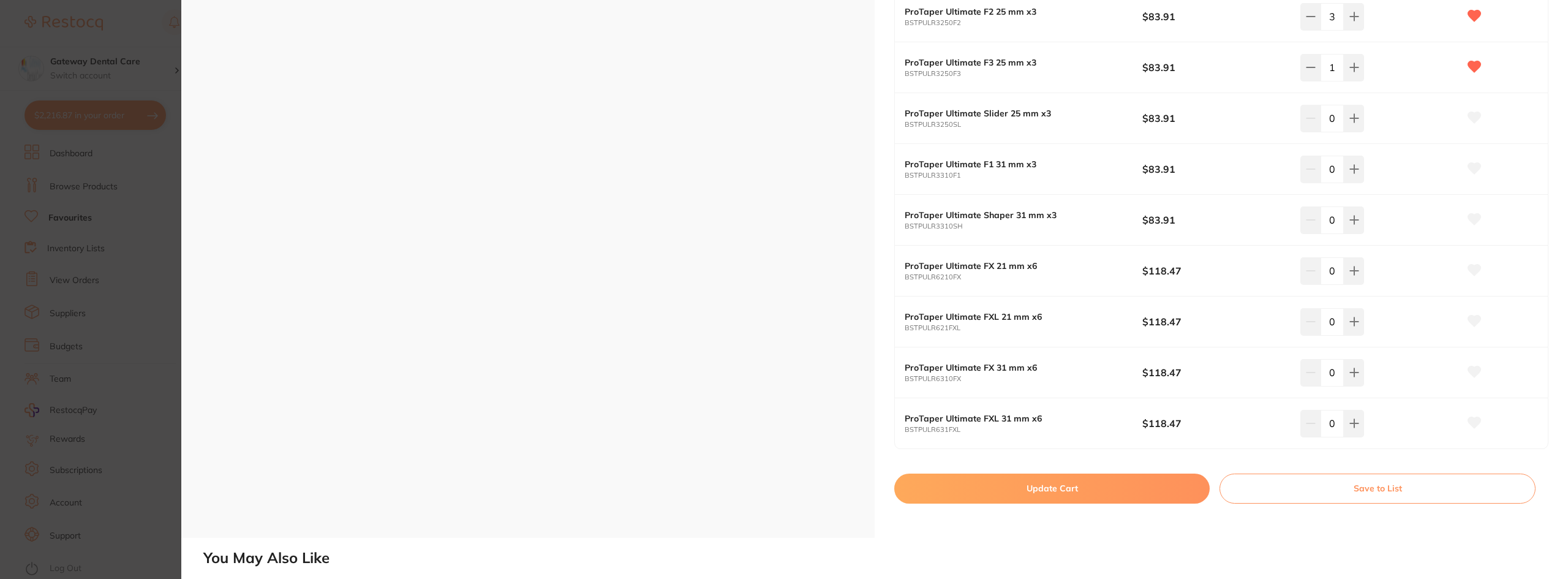
drag, startPoint x: 1091, startPoint y: 485, endPoint x: 170, endPoint y: 100, distance: 998.2
click at [1091, 486] on button "Update Cart" at bounding box center [1053, 489] width 316 height 30
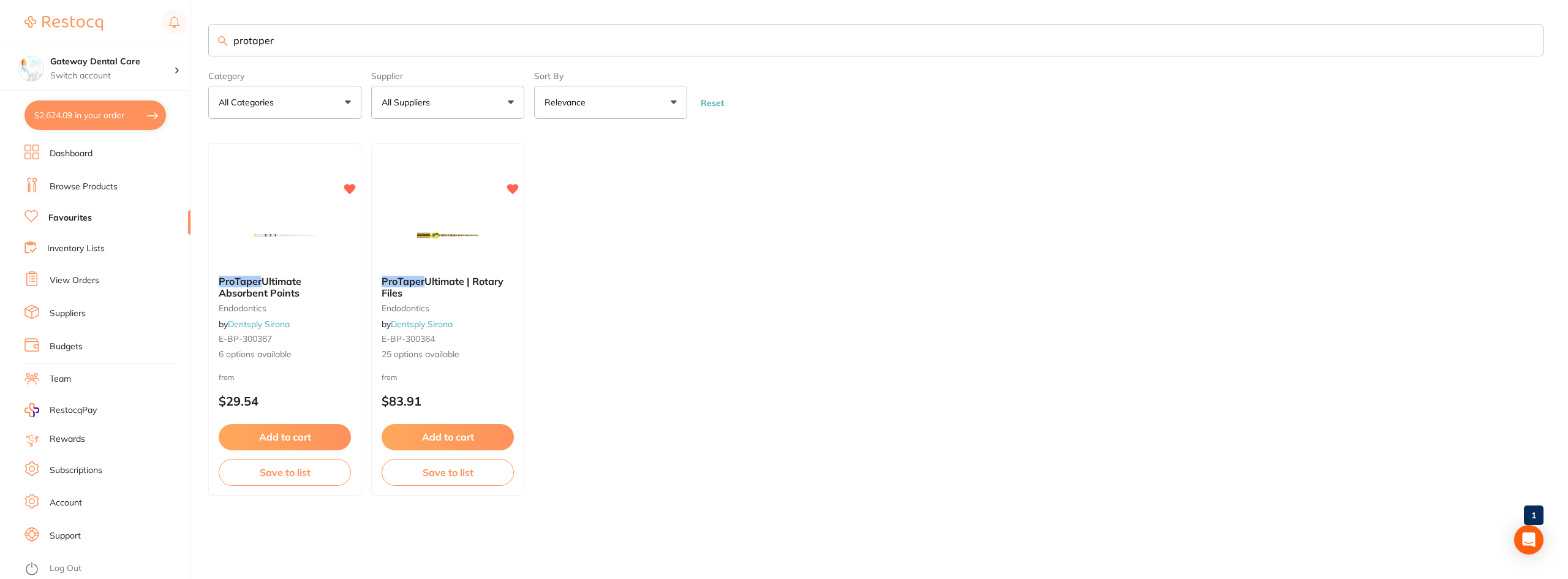
checkbox input "false"
type input "2"
type input "3"
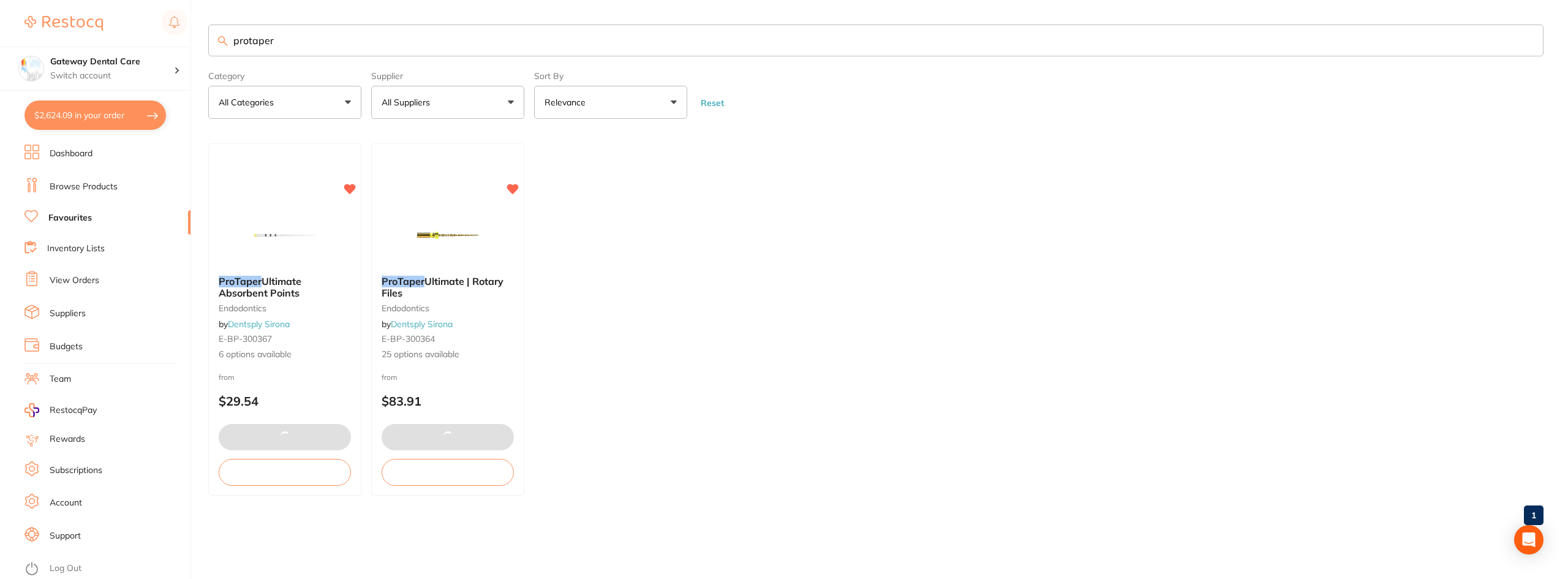
type input "1"
type input "2"
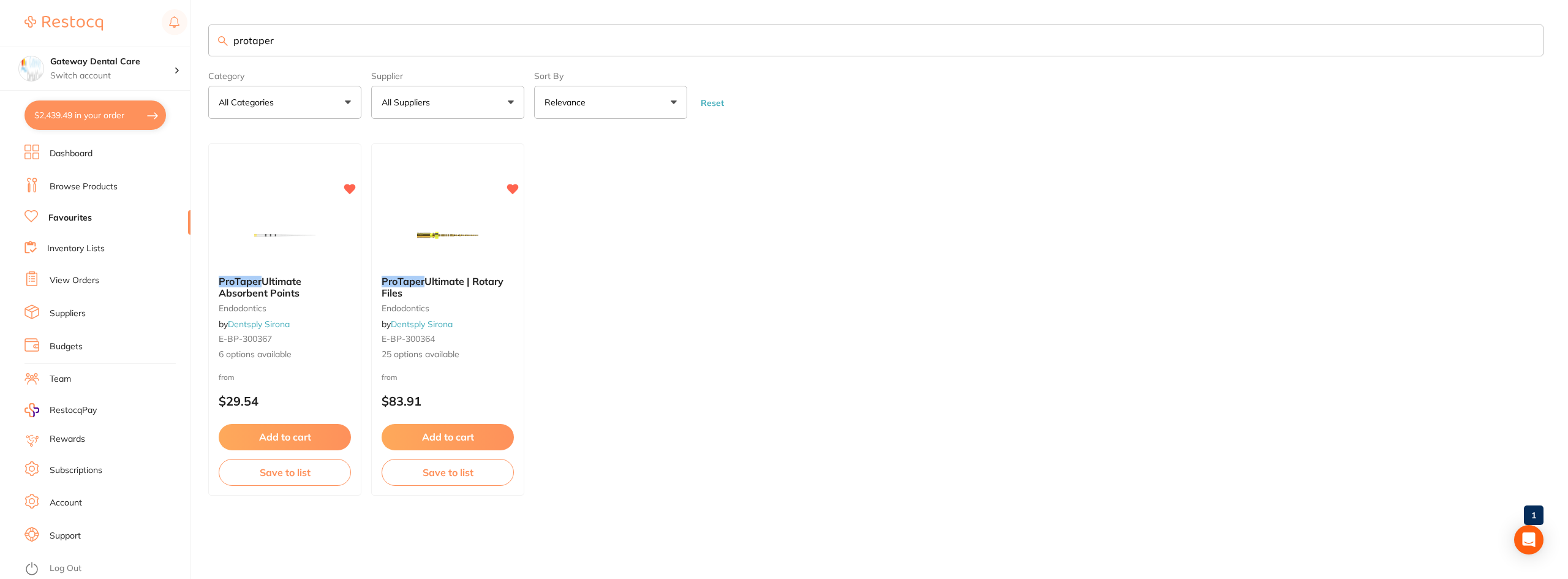
drag, startPoint x: 132, startPoint y: 112, endPoint x: 302, endPoint y: 178, distance: 182.4
click at [132, 112] on button "$2,439.49 in your order" at bounding box center [95, 115] width 142 height 30
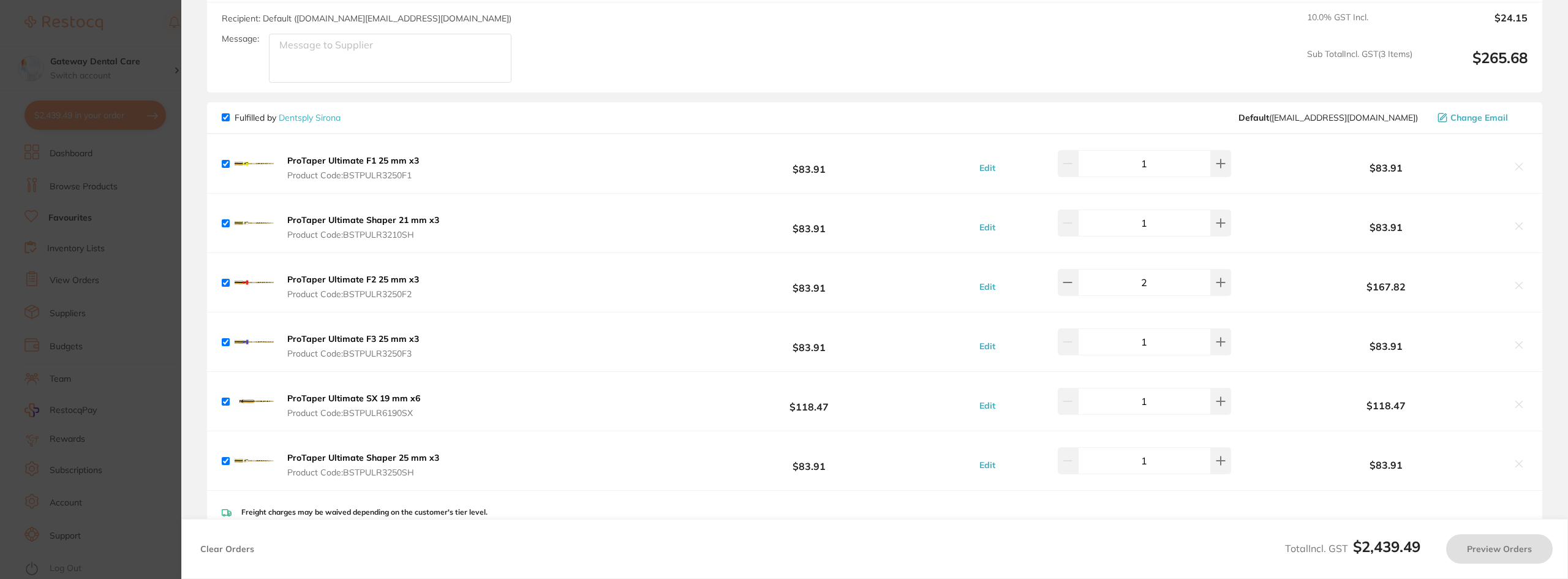
checkbox input "true"
type input "2"
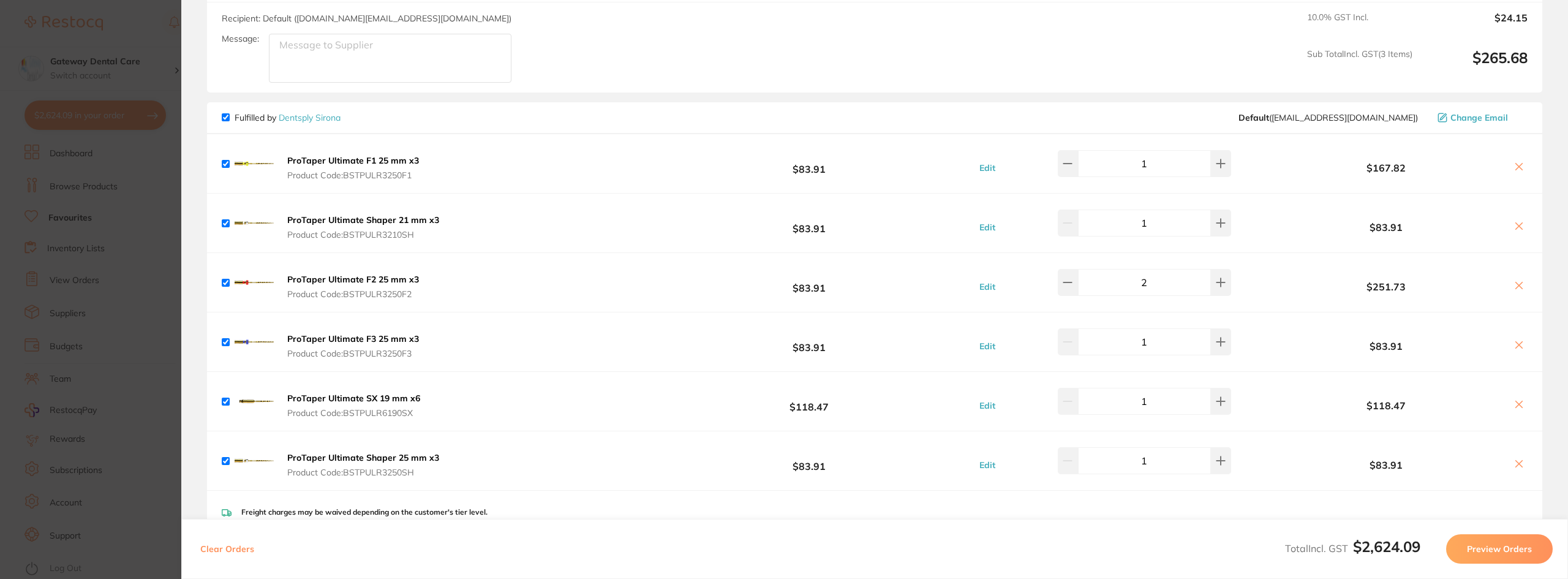
type input "3"
click at [67, 153] on section "Update RRP Set your pre negotiated price for this item. Item Agreed RRP (excl. …" at bounding box center [784, 289] width 1568 height 579
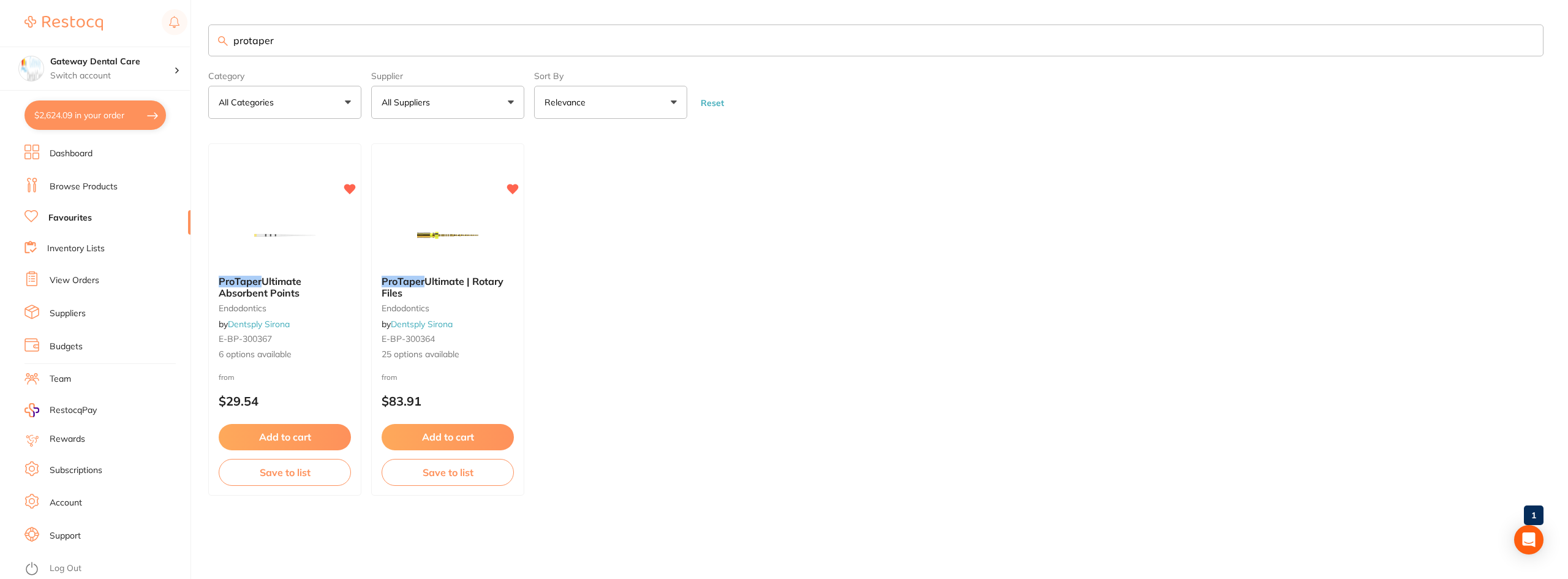
click at [1528, 39] on input "protaper" at bounding box center [876, 41] width 1336 height 32
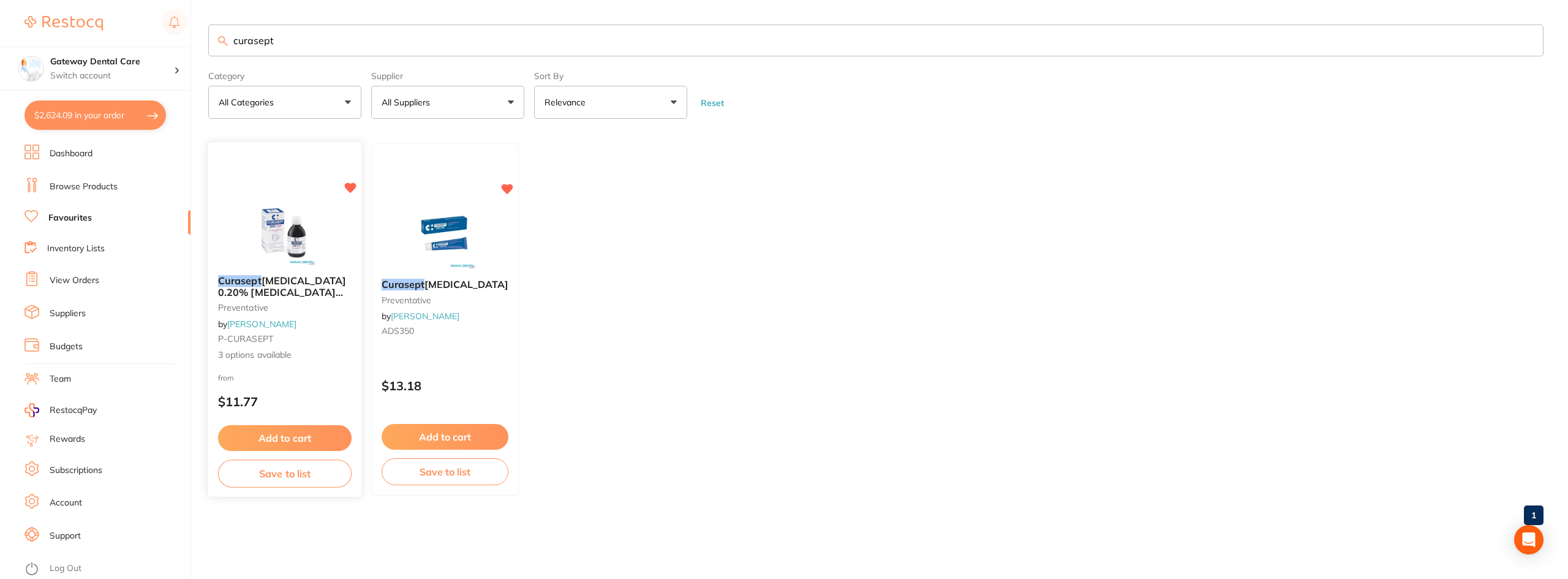
type input "curasept"
click at [310, 287] on span "Chlorhexidine 0.20% Mouth Rinse Range" at bounding box center [282, 291] width 128 height 35
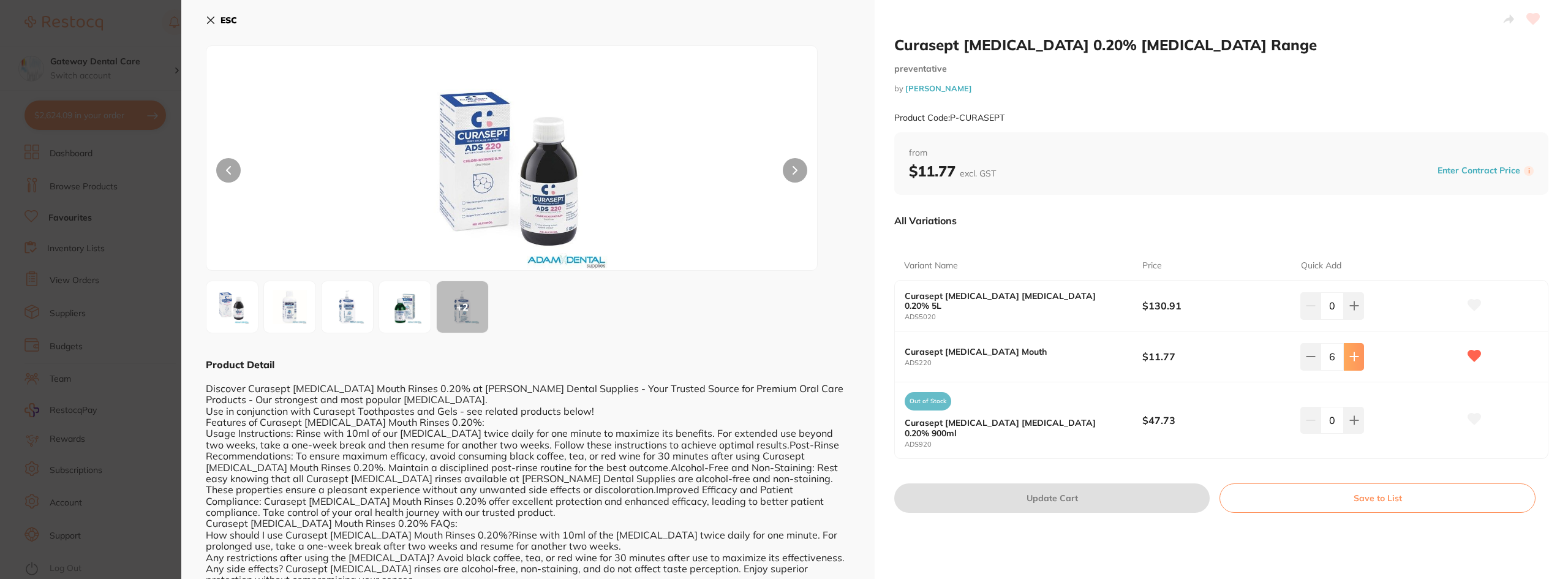
click at [1351, 356] on icon at bounding box center [1354, 357] width 10 height 10
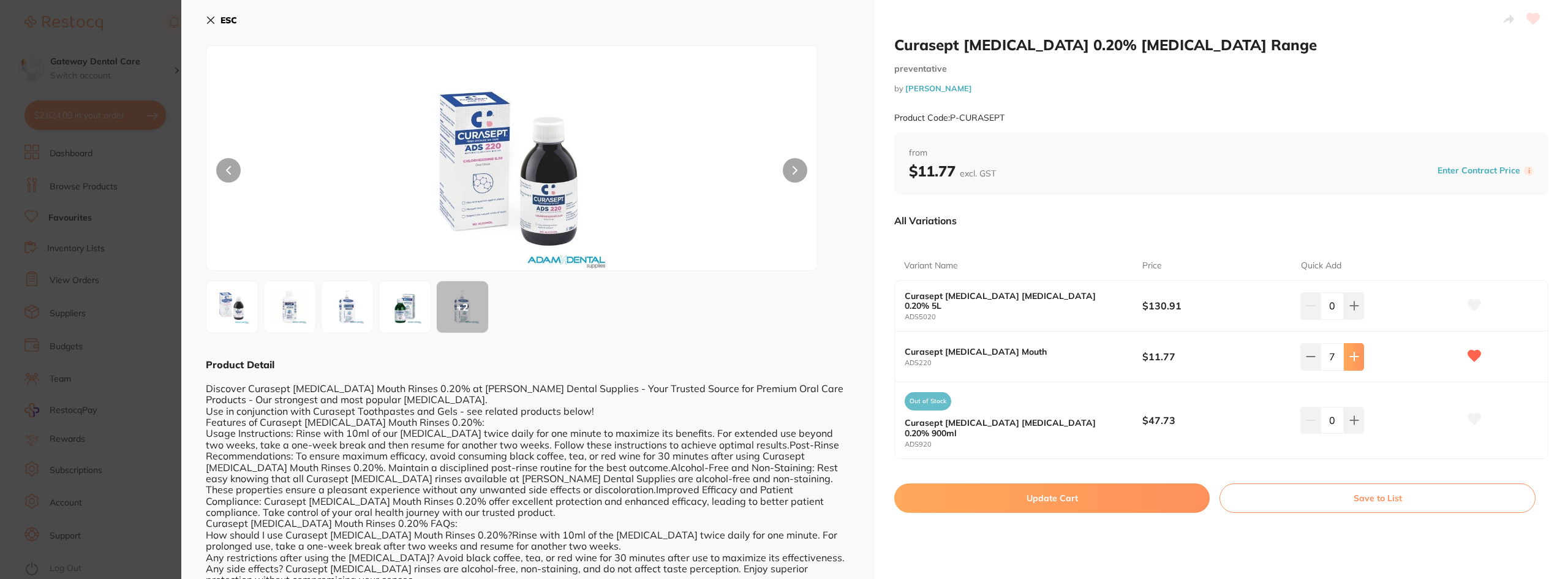
type input "8"
click at [1103, 490] on button "Update Cart" at bounding box center [1053, 499] width 316 height 30
type input "8"
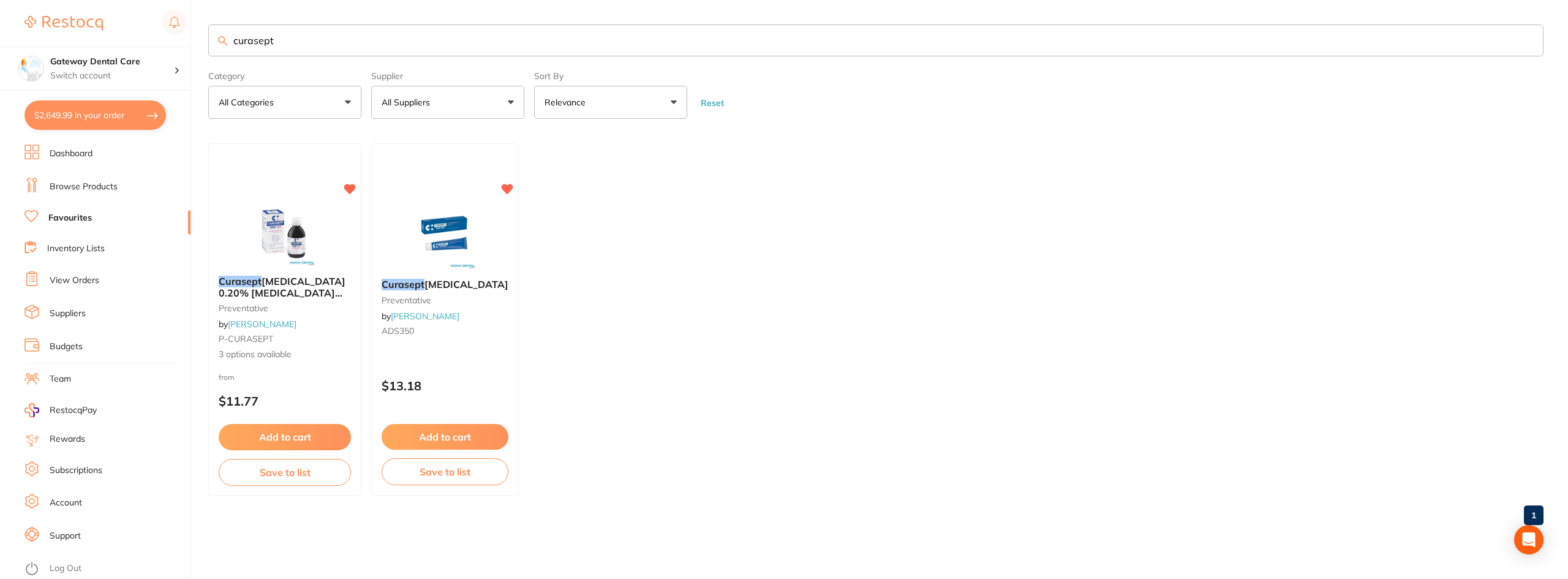
click at [109, 121] on button "$2,649.99 in your order" at bounding box center [95, 115] width 142 height 30
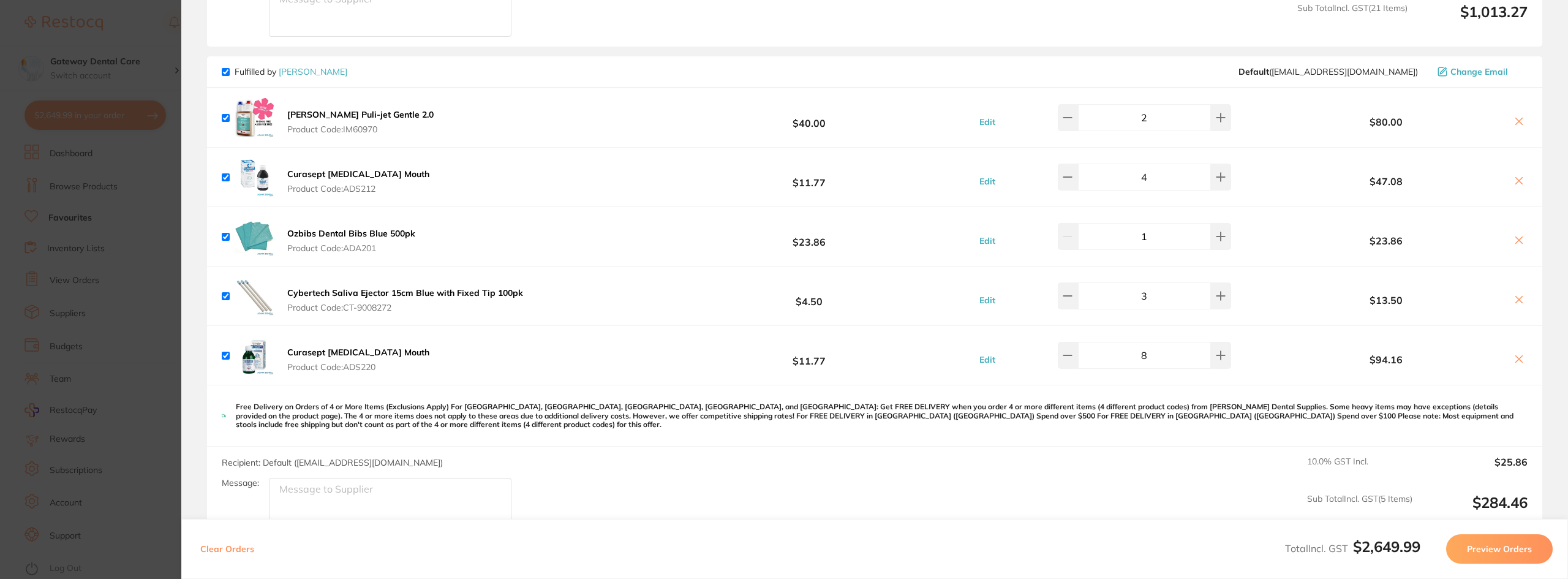
scroll to position [2635, 0]
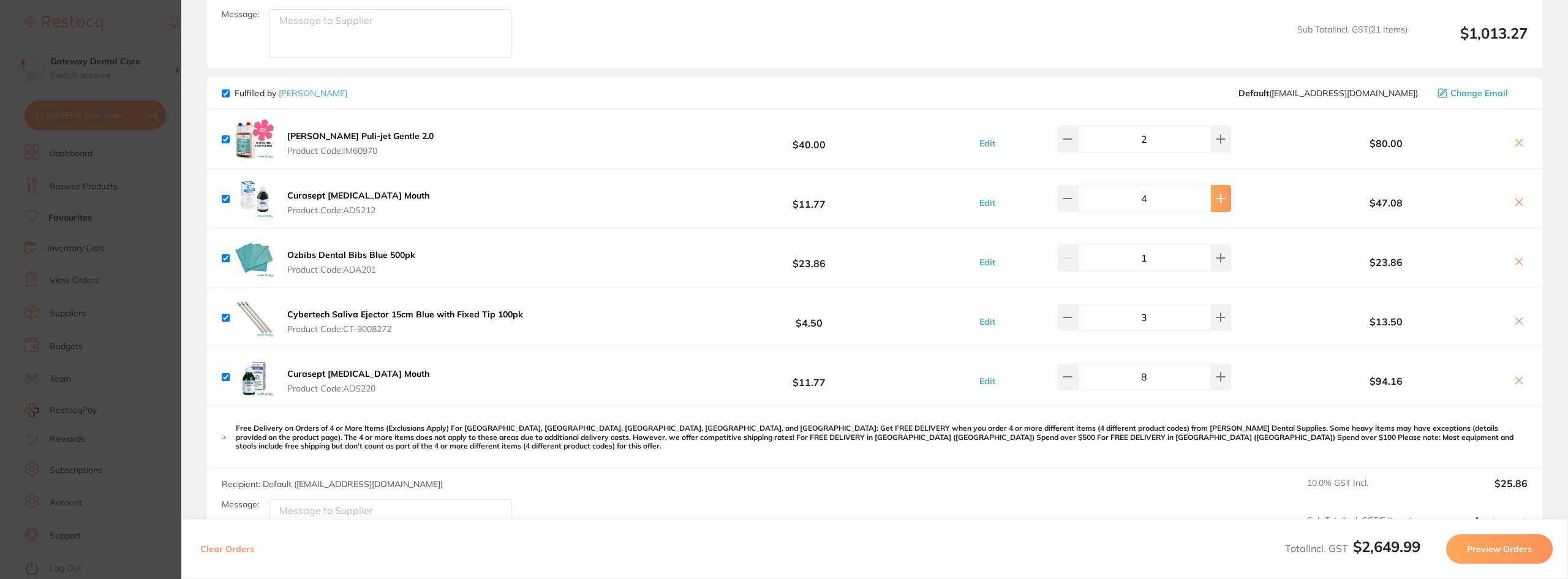
click at [1213, 206] on button at bounding box center [1221, 198] width 20 height 27
type input "6"
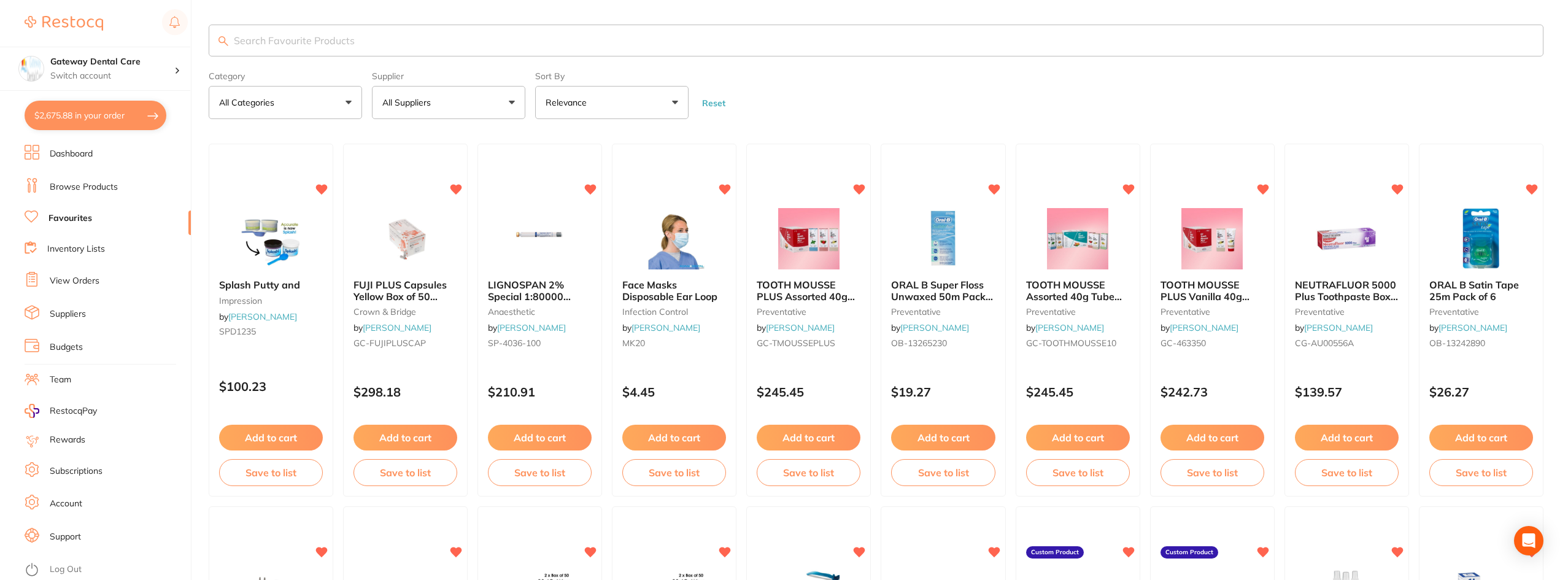
click at [121, 117] on button "$2,675.88 in your order" at bounding box center [96, 115] width 142 height 30
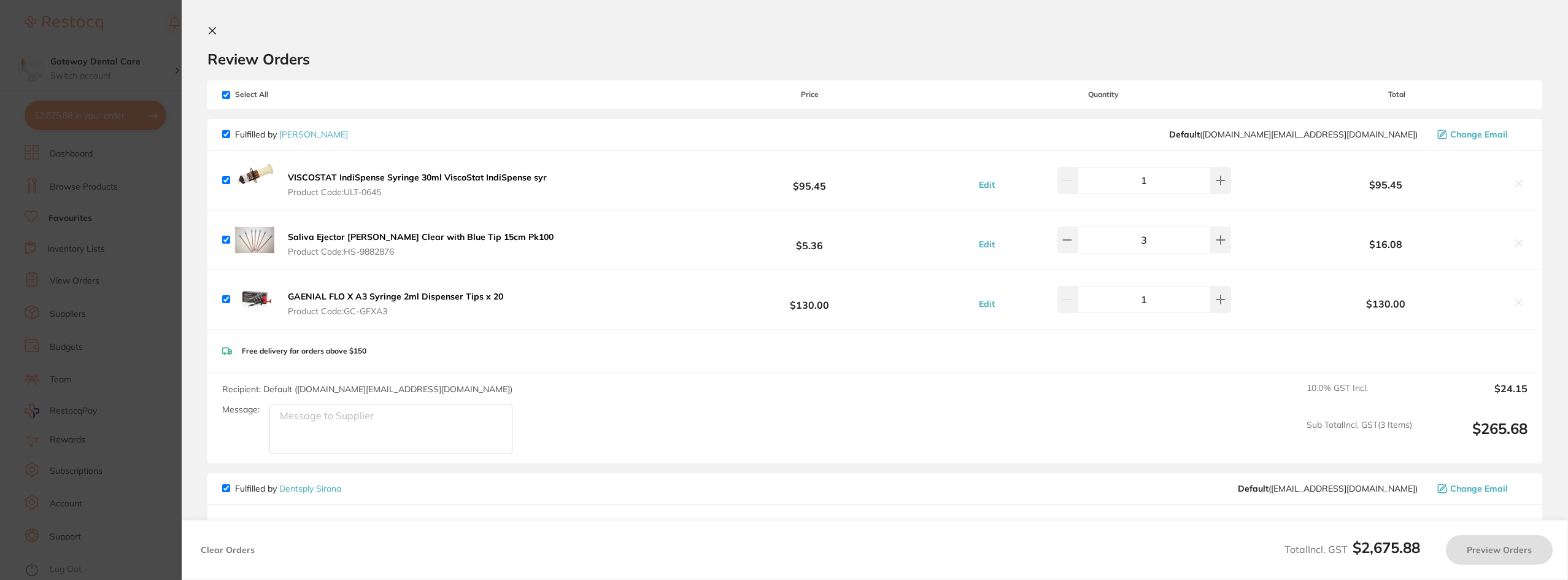
checkbox input "true"
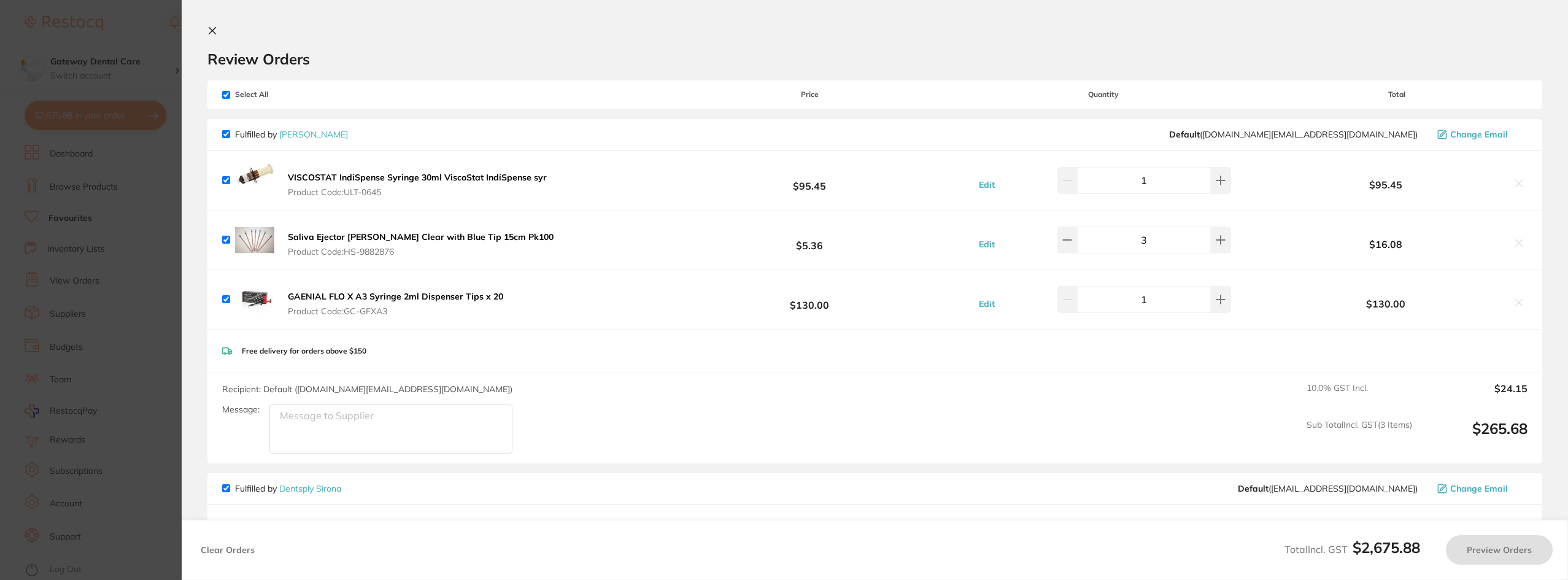
checkbox input "true"
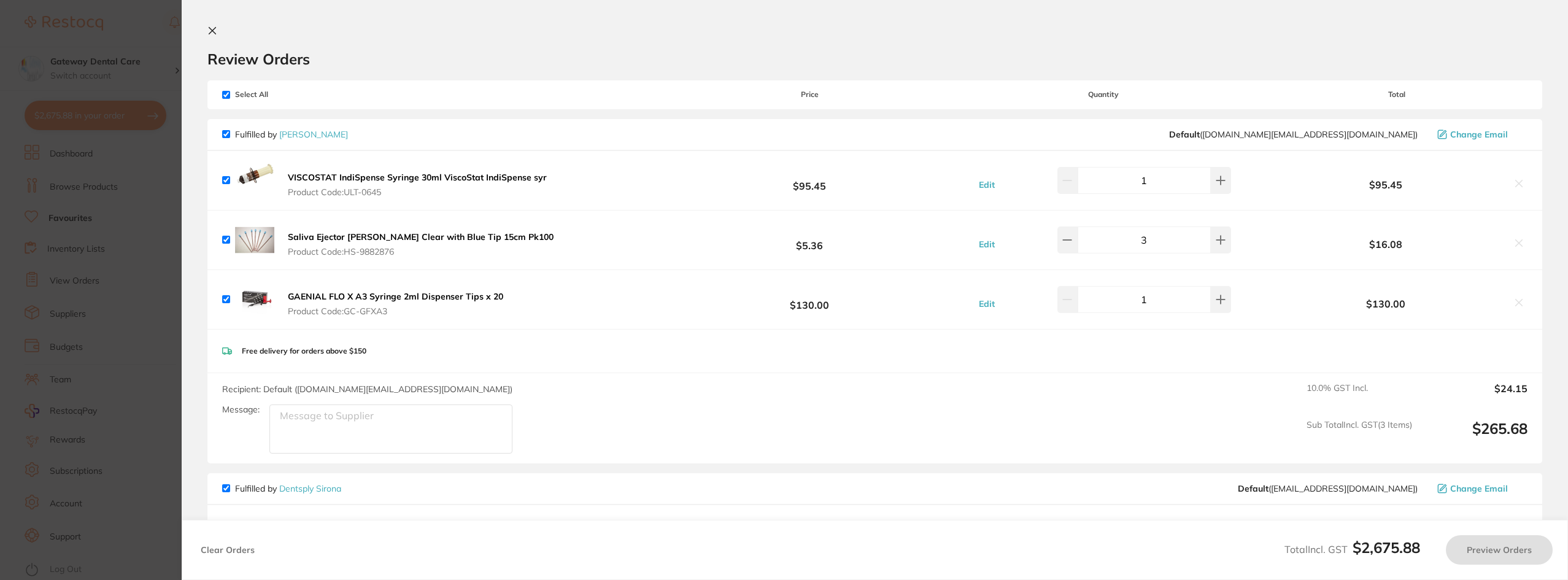
checkbox input "true"
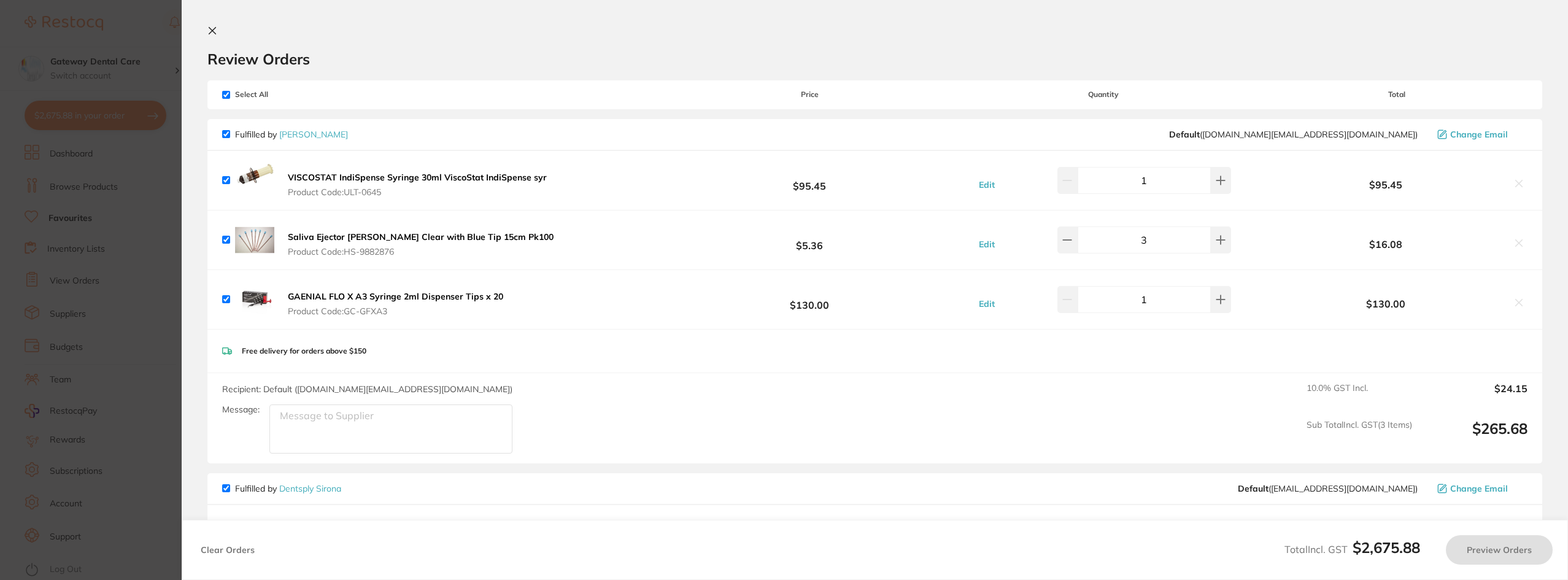
checkbox input "true"
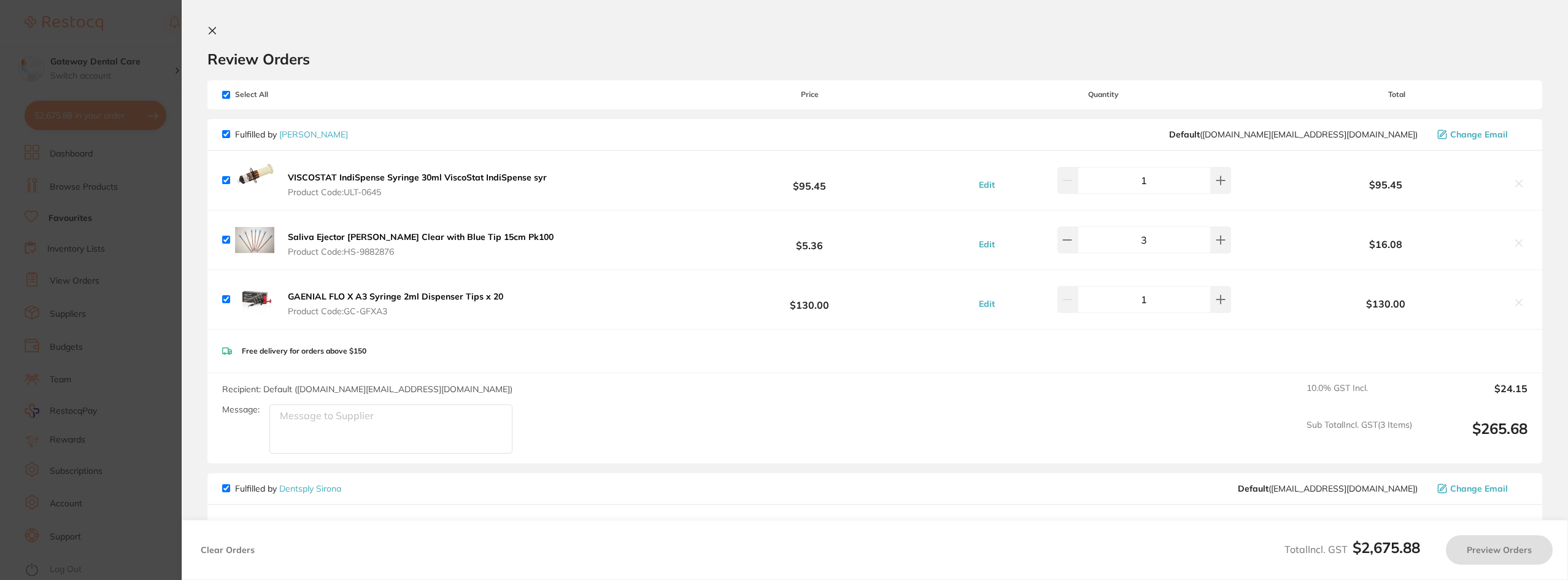
checkbox input "true"
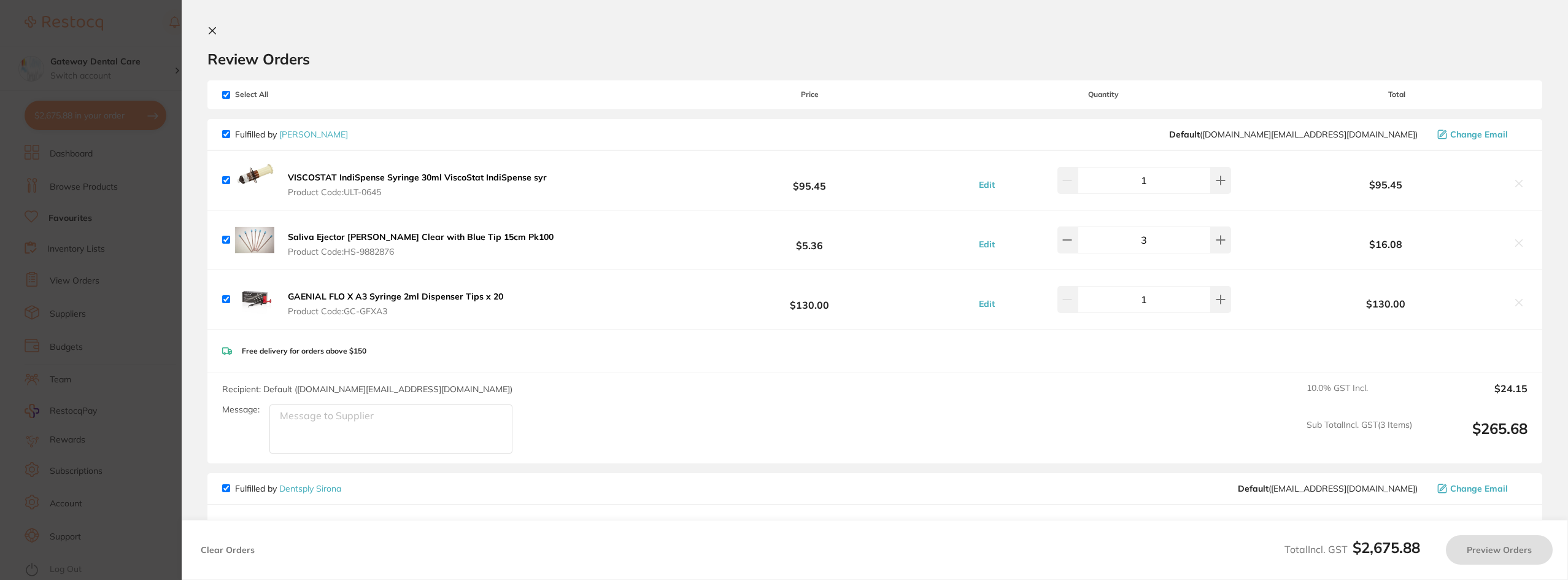
checkbox input "true"
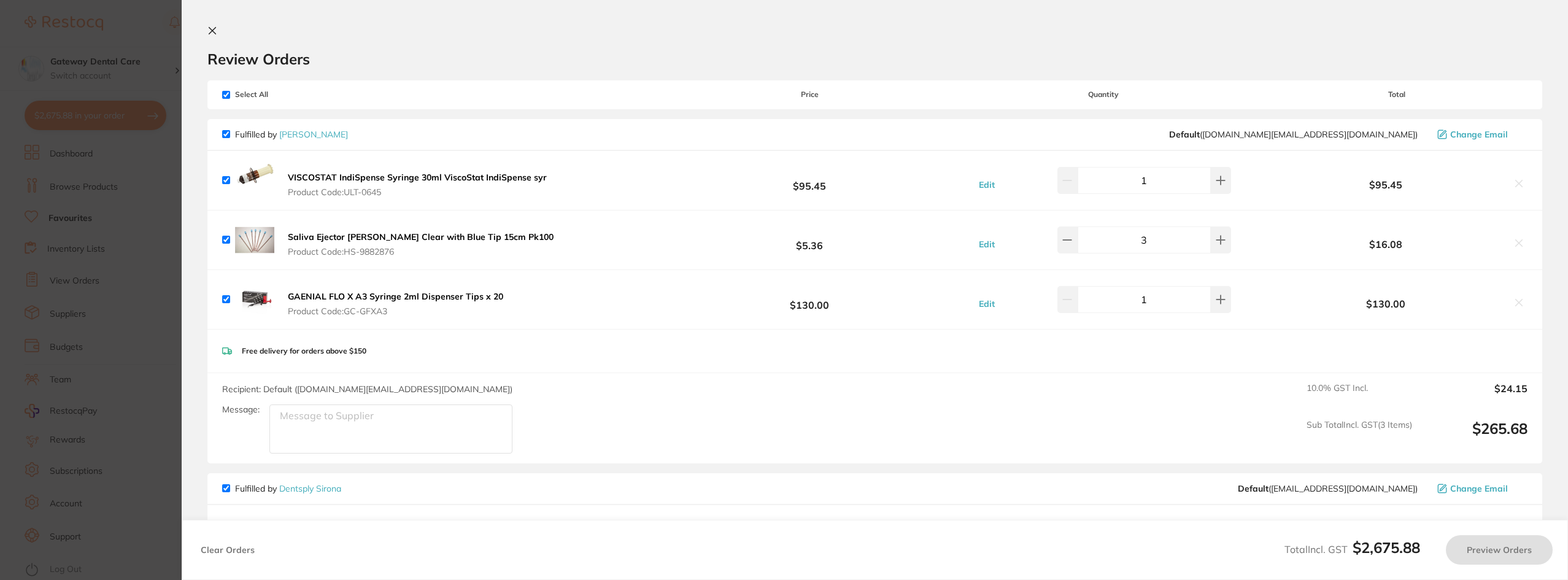
checkbox input "true"
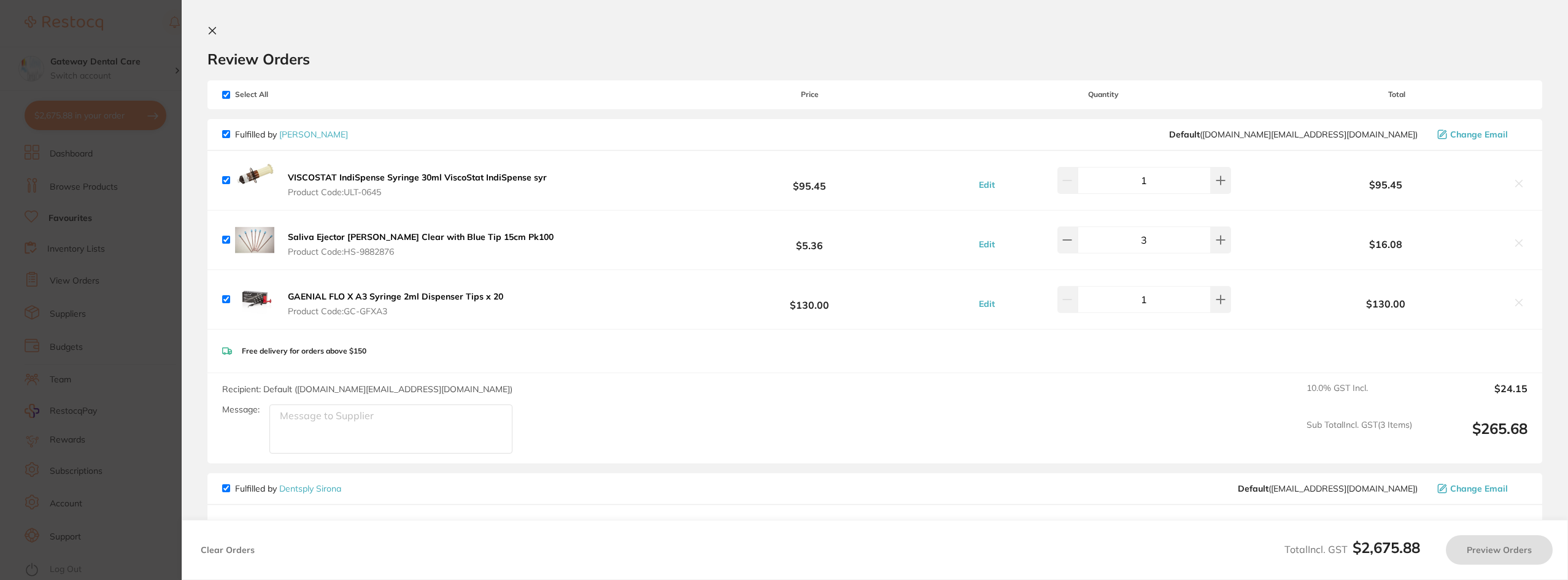
checkbox input "true"
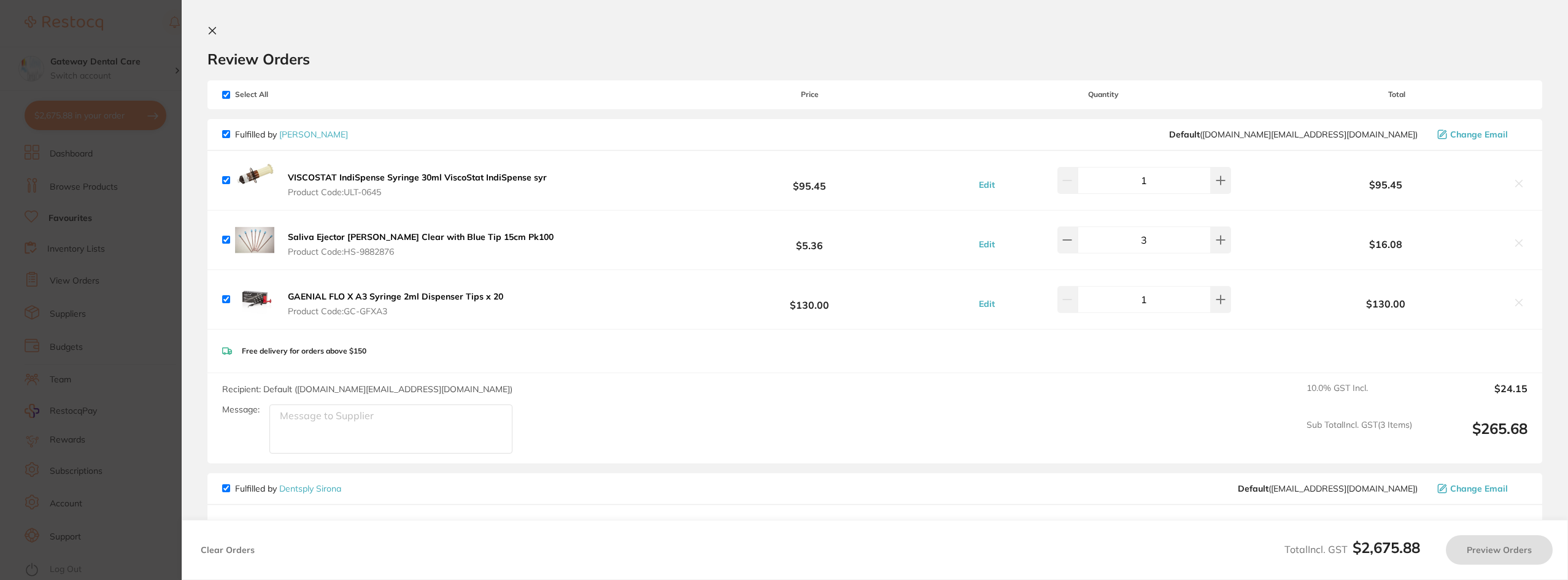
checkbox input "true"
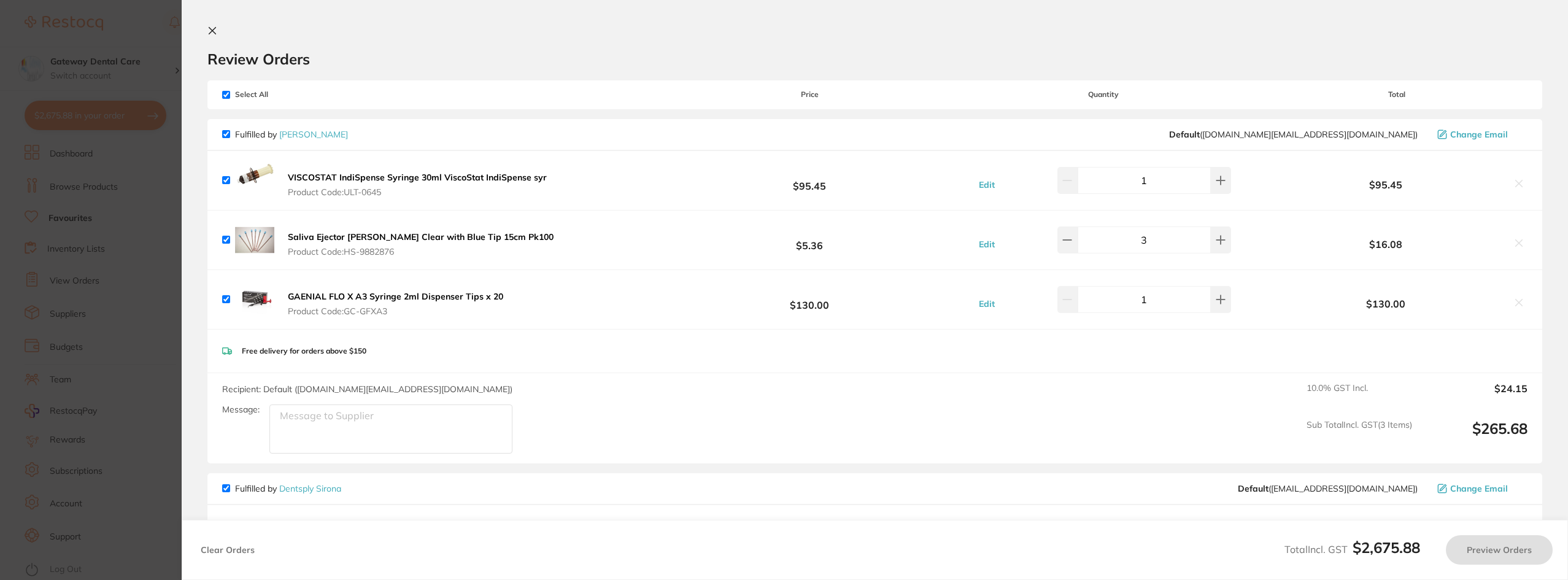
checkbox input "true"
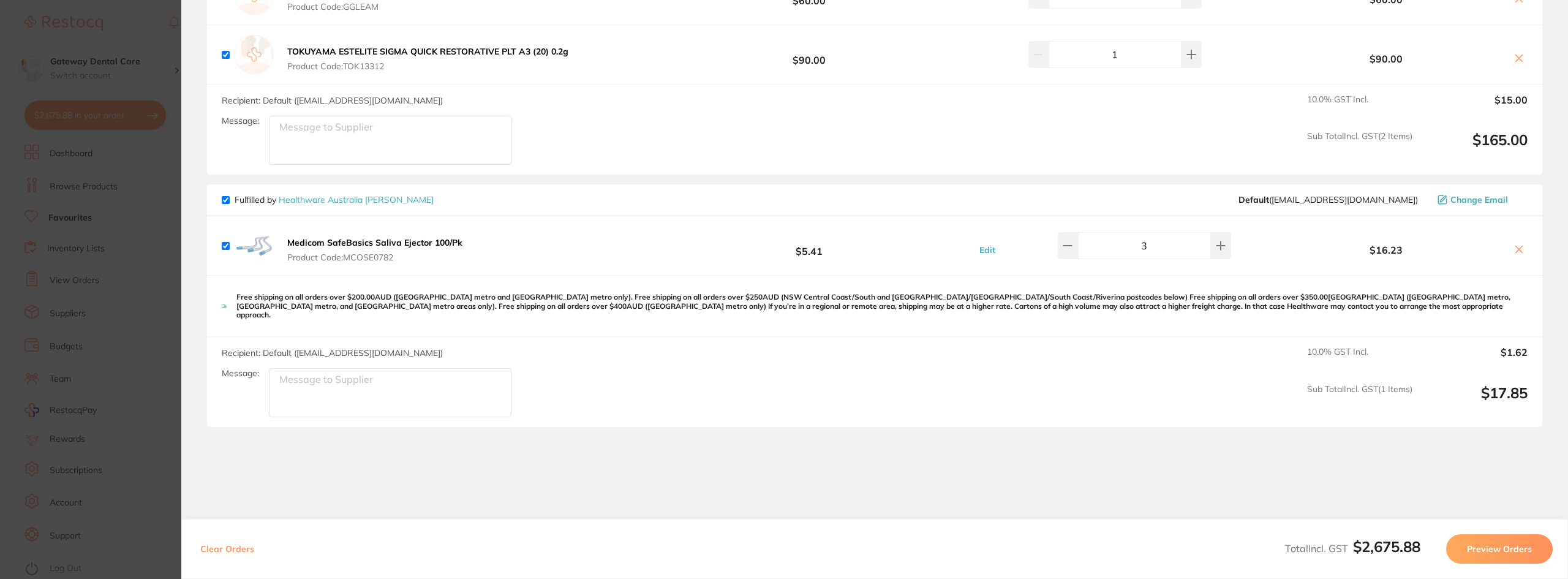
scroll to position [3307, 0]
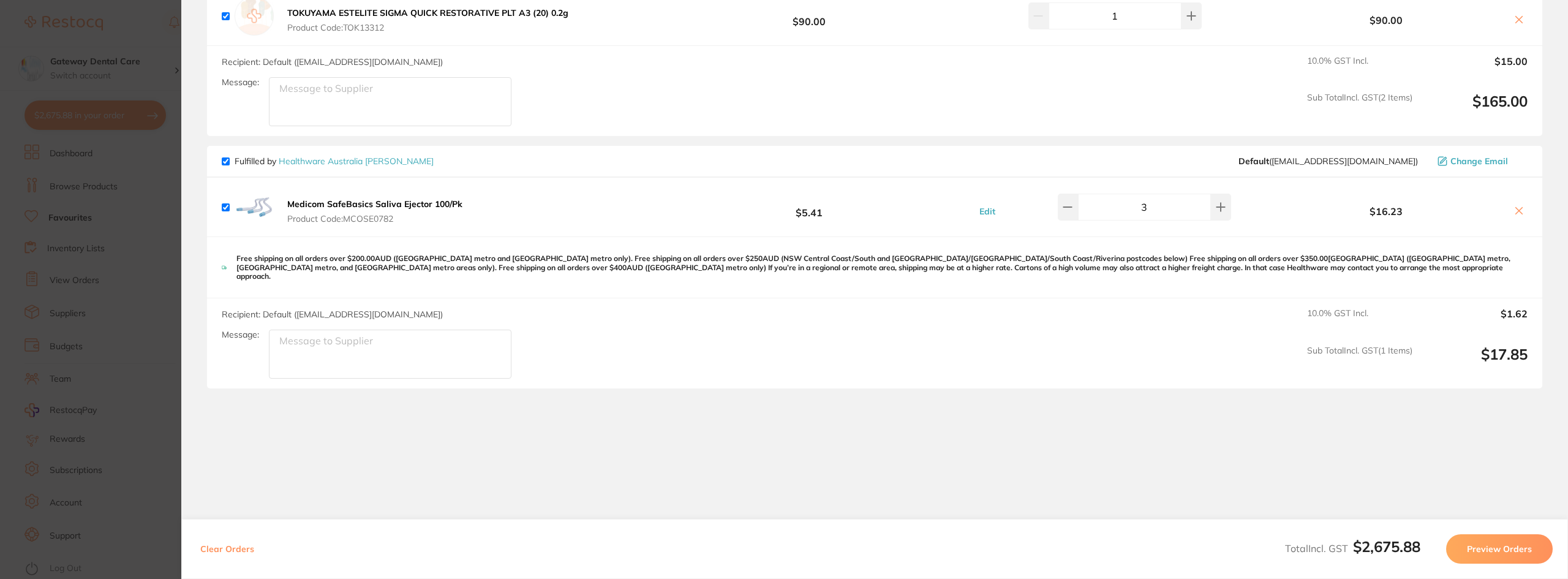
click at [1518, 214] on icon at bounding box center [1519, 211] width 10 height 10
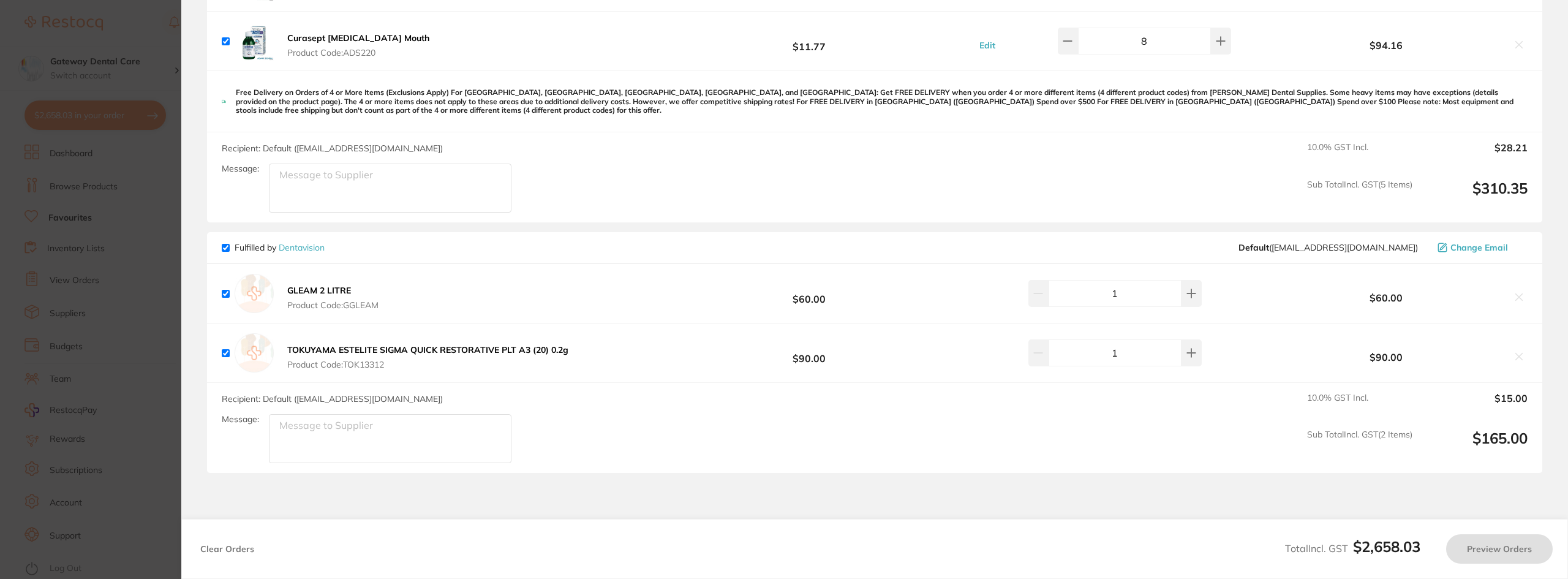
scroll to position [2942, 0]
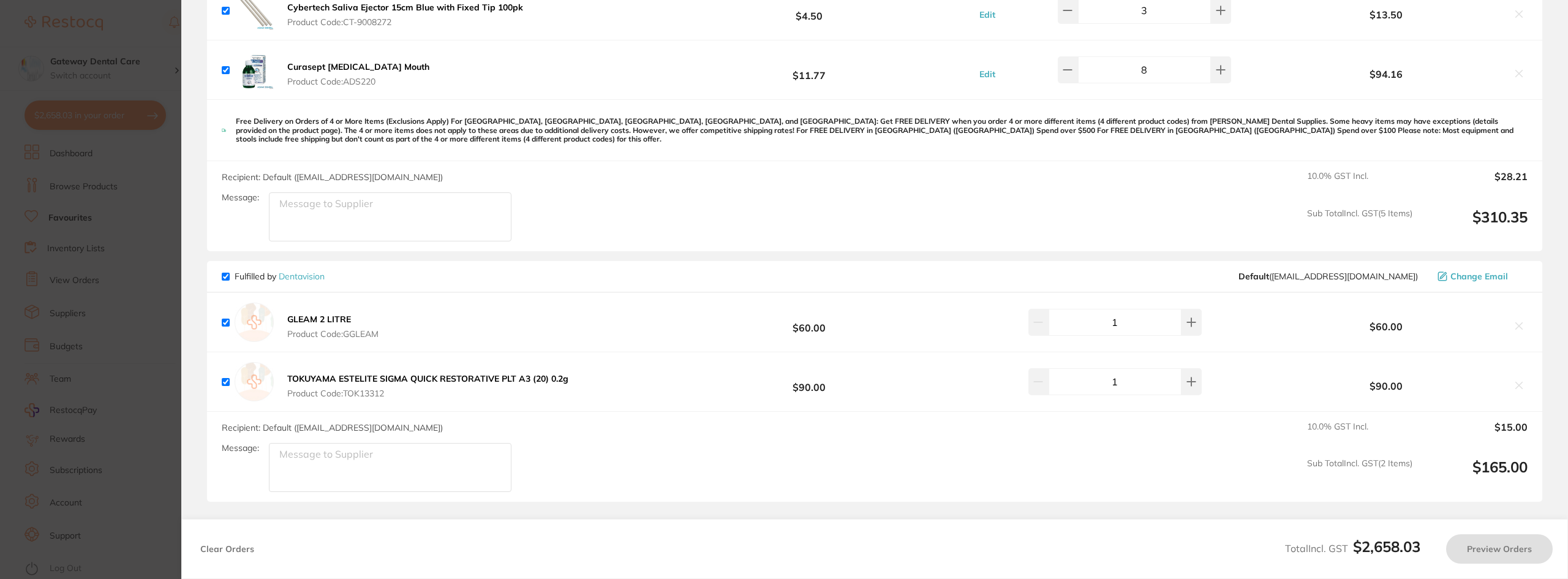
checkbox input "true"
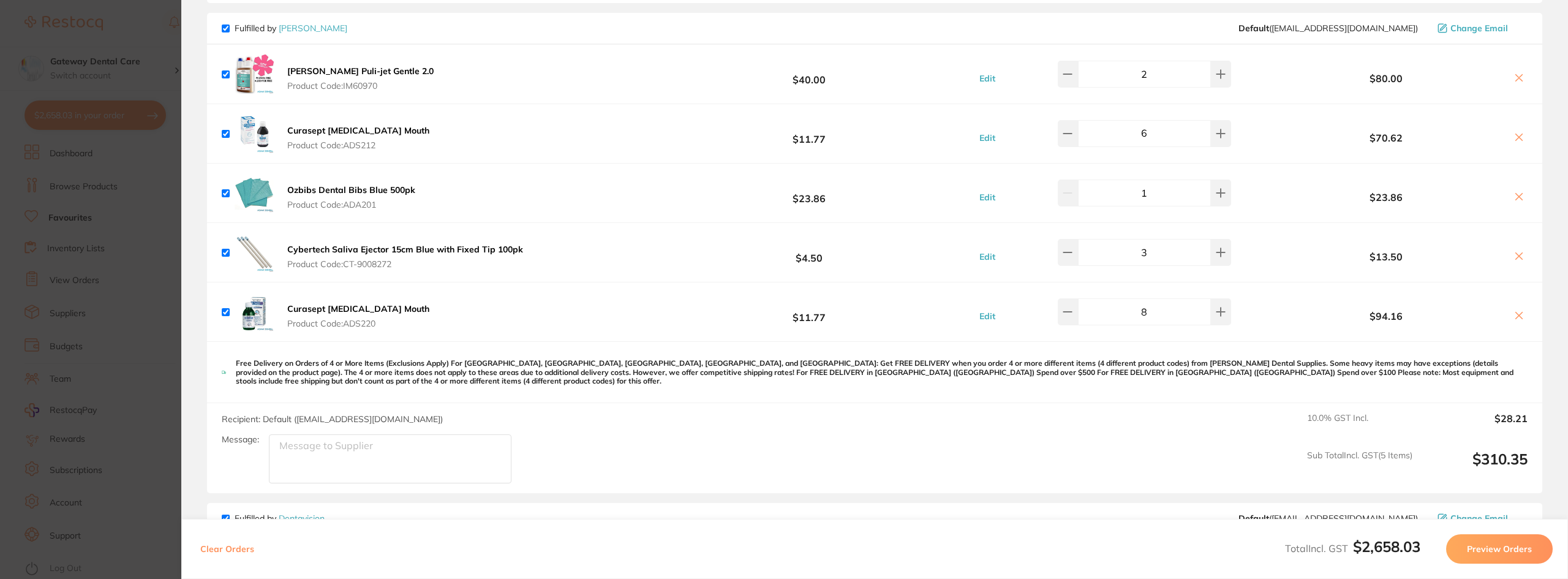
scroll to position [2757, 0]
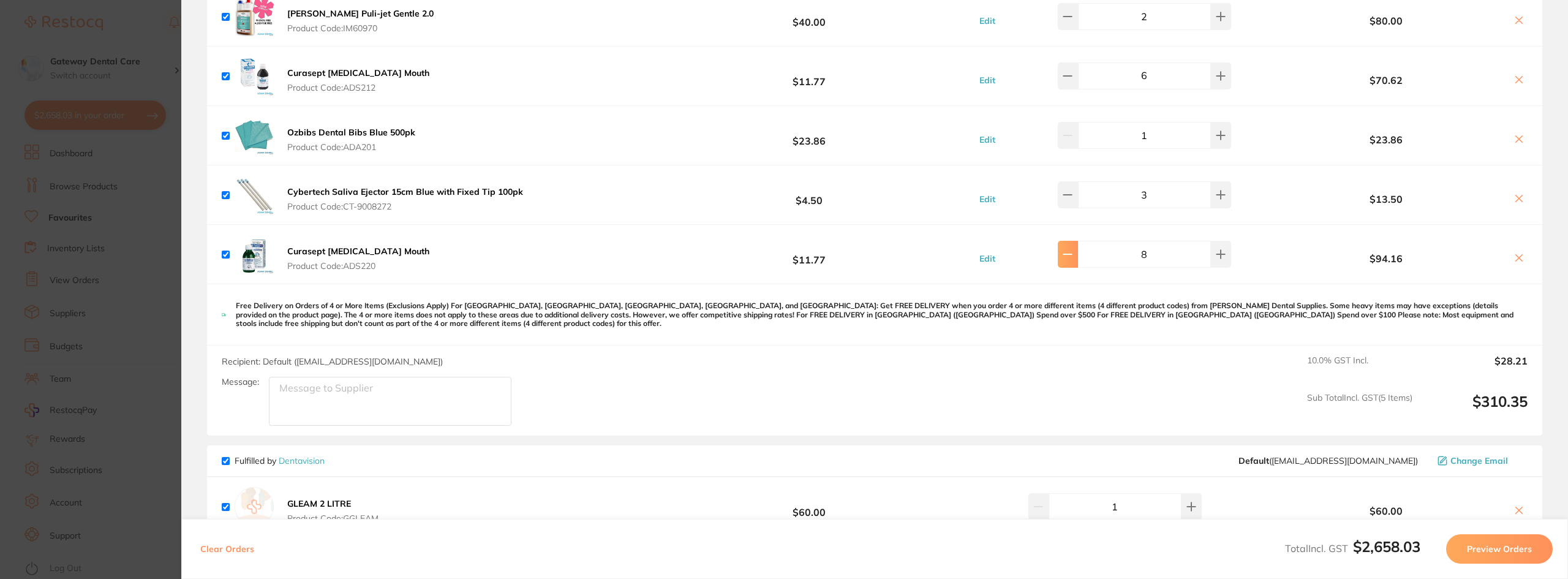
click at [1072, 255] on icon at bounding box center [1068, 254] width 10 height 10
click at [1071, 254] on icon at bounding box center [1068, 254] width 8 height 0
type input "6"
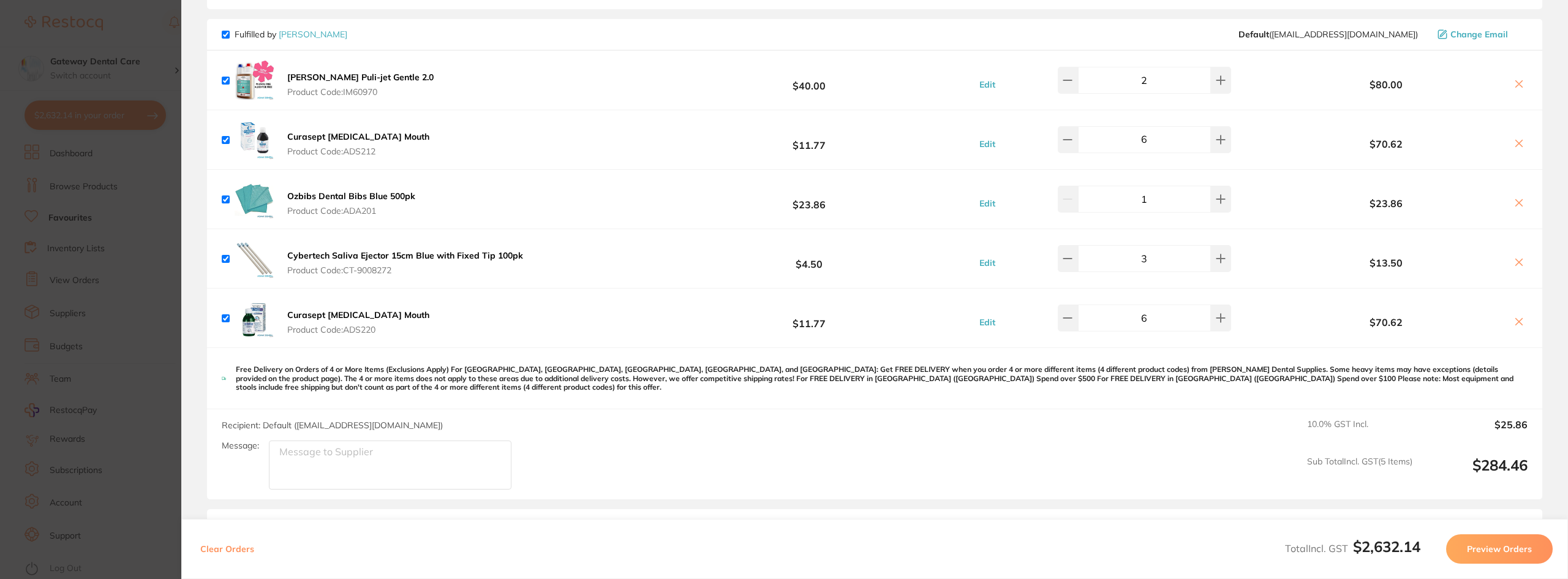
scroll to position [2635, 0]
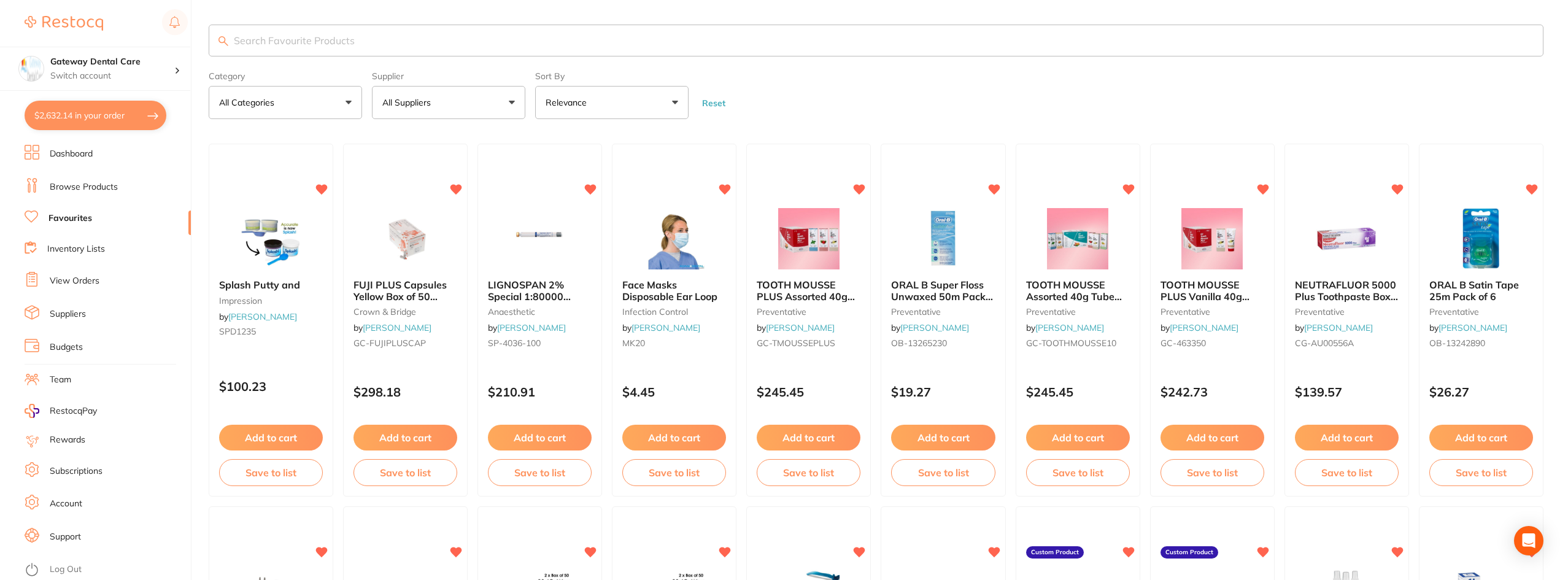
click at [116, 121] on button "$2,632.14 in your order" at bounding box center [96, 115] width 142 height 30
checkbox input "true"
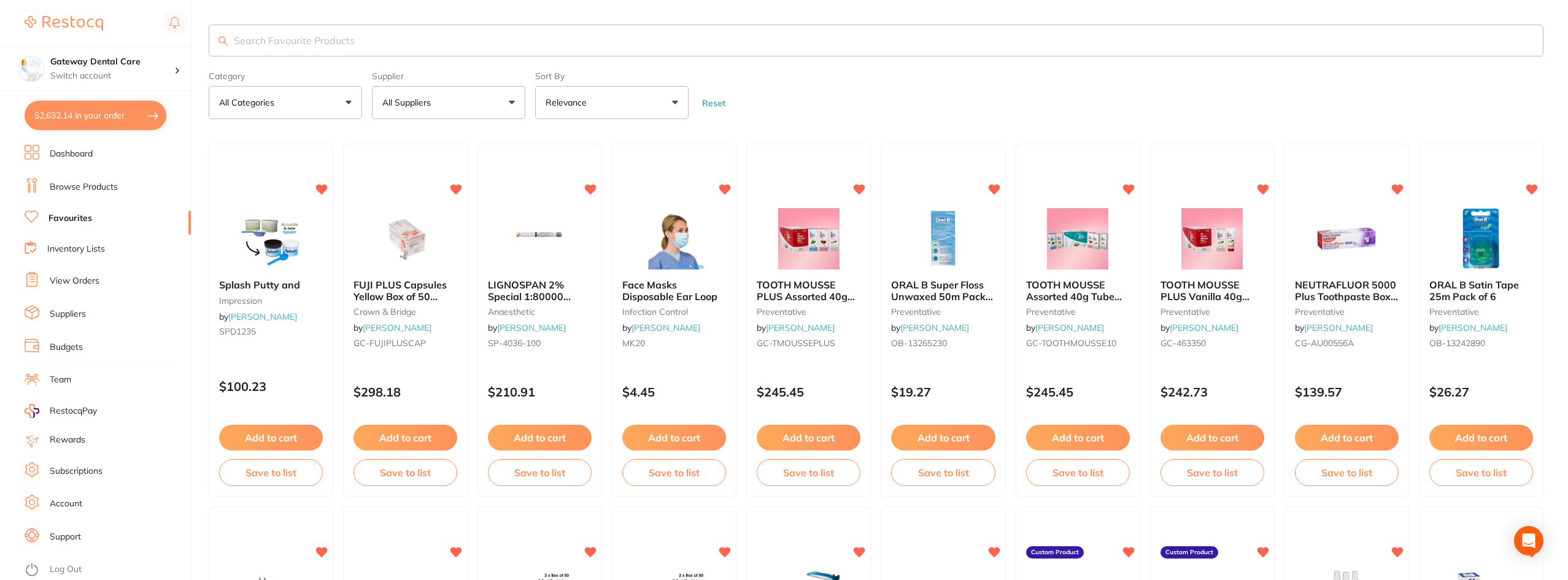
checkbox input "true"
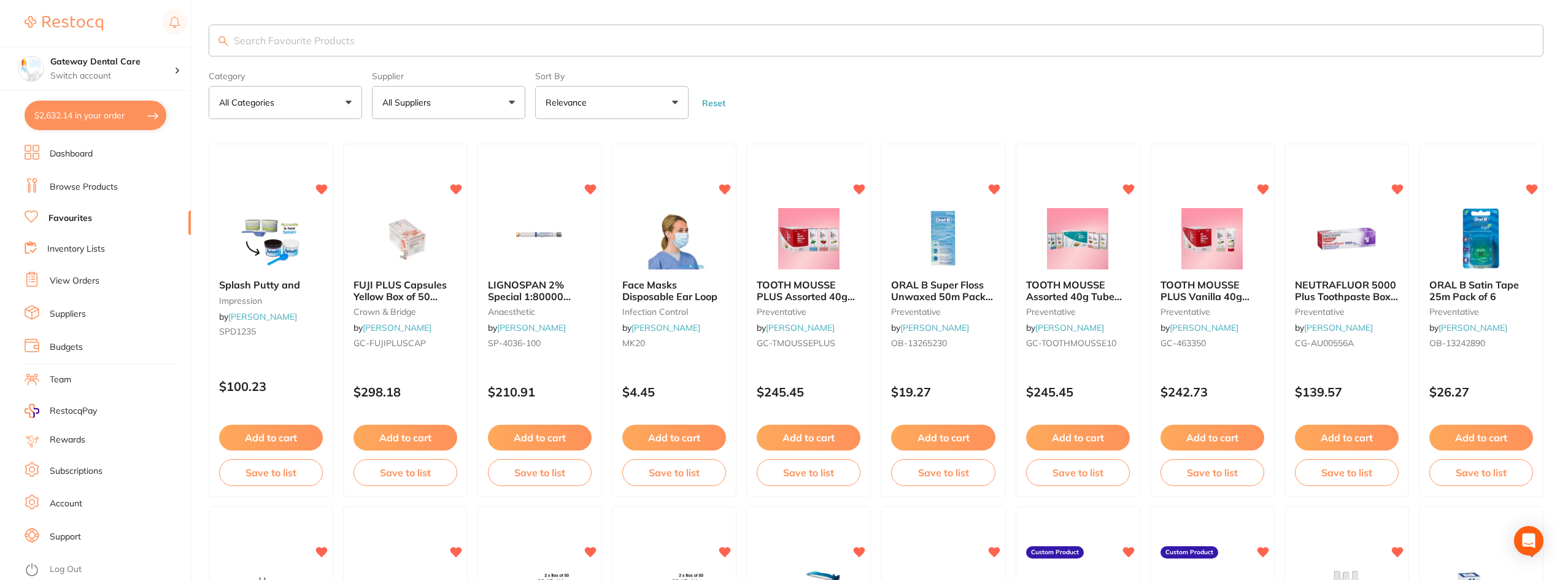
checkbox input "true"
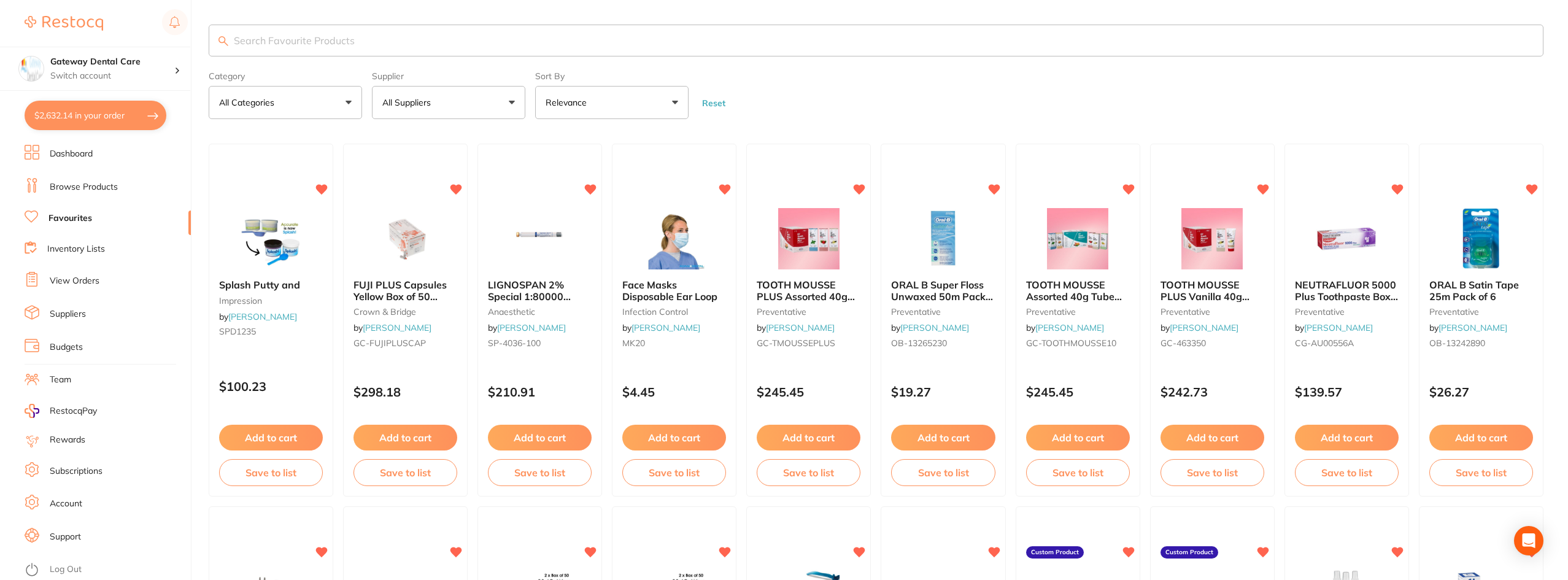
checkbox input "true"
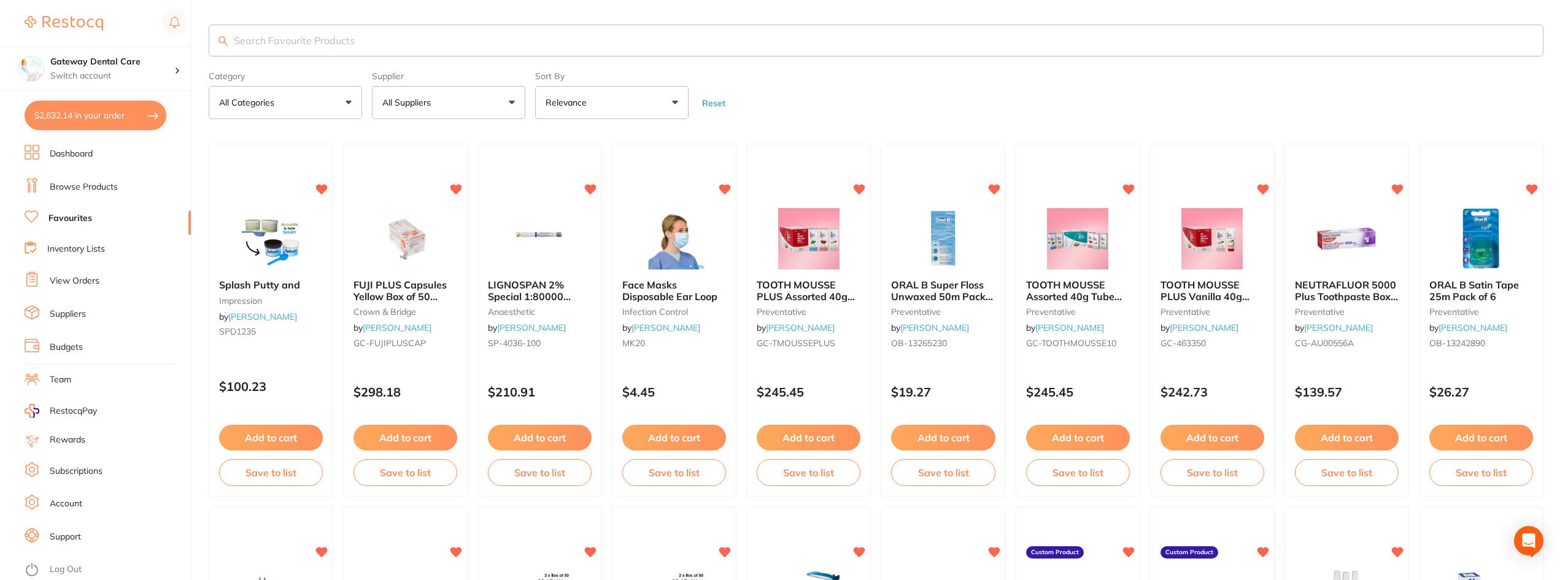
checkbox input "true"
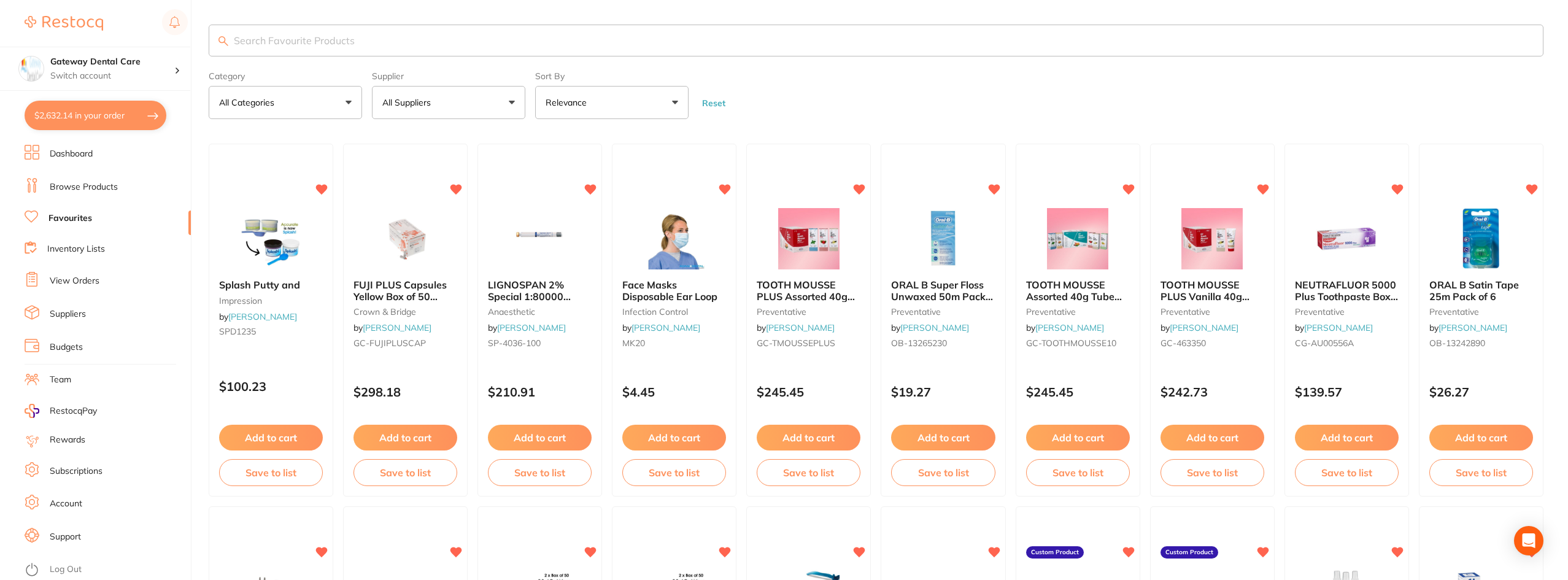
checkbox input "true"
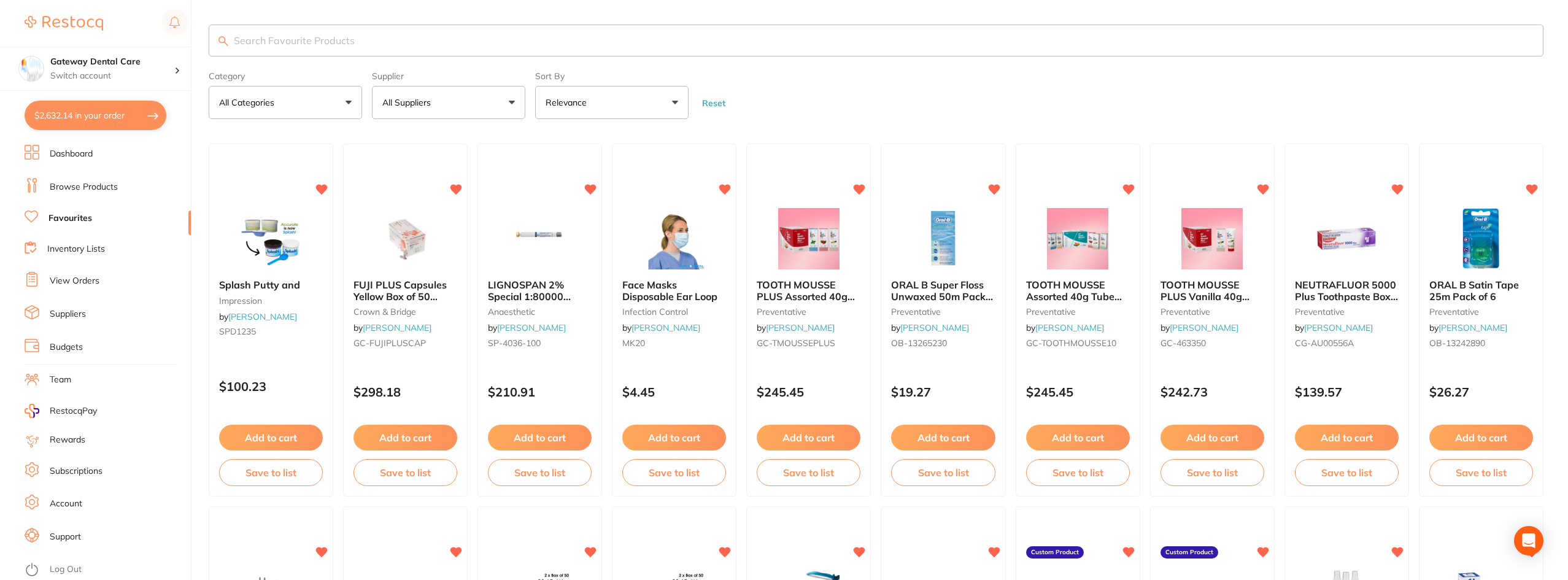
checkbox input "true"
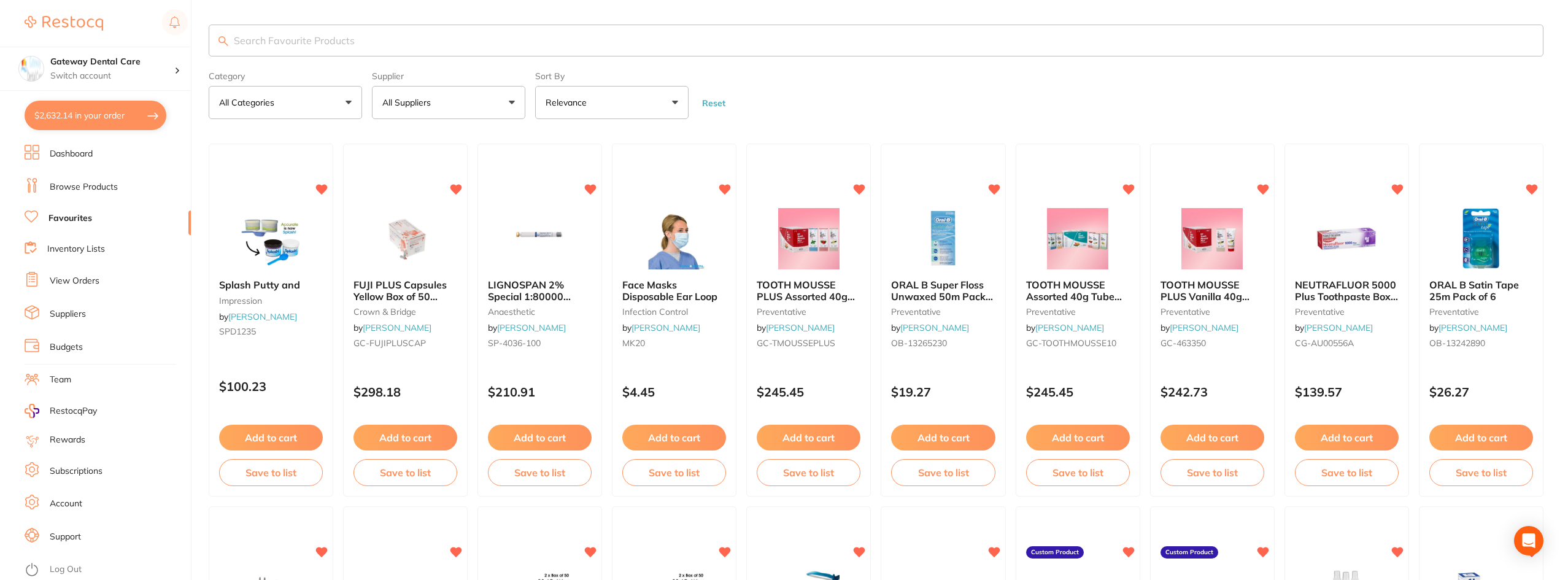
checkbox input "true"
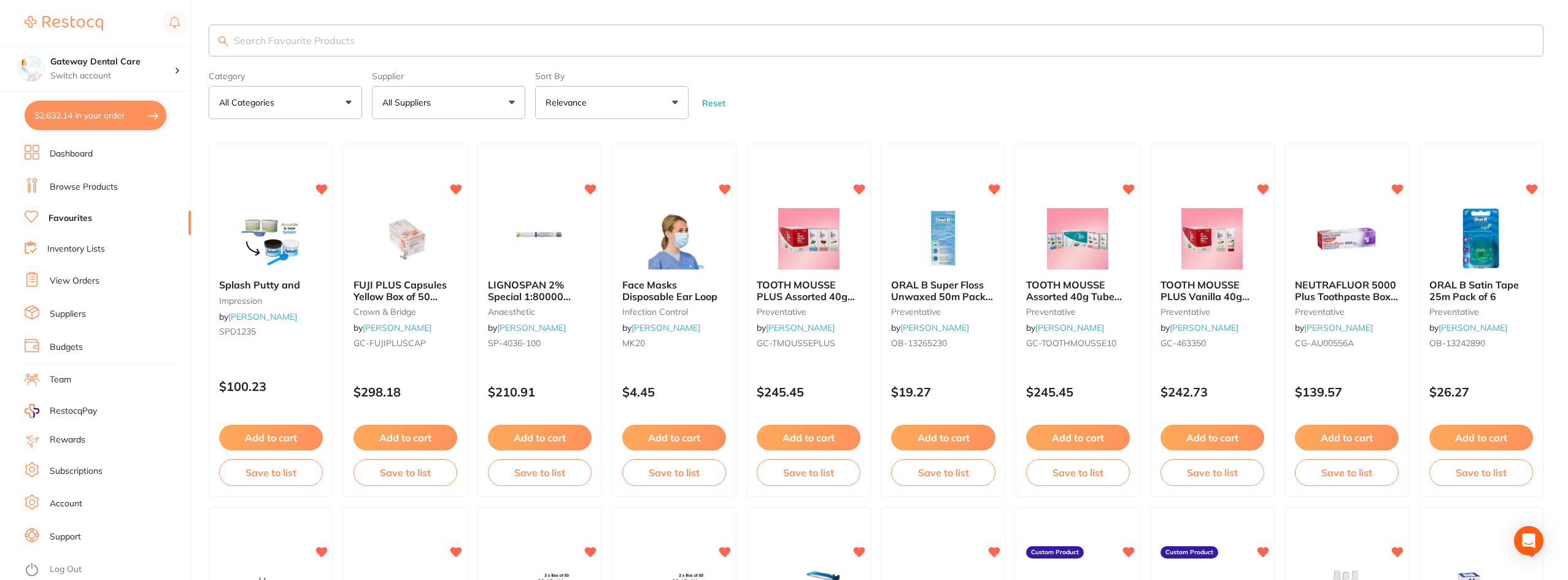
checkbox input "true"
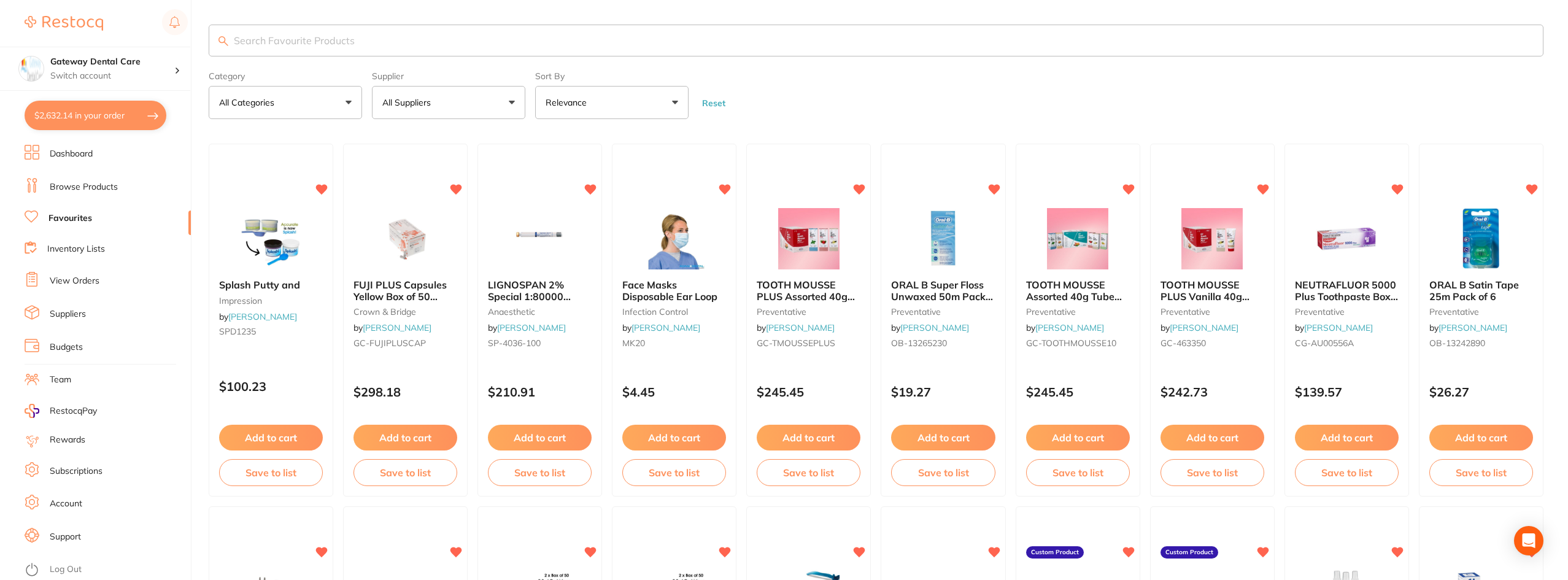
checkbox input "true"
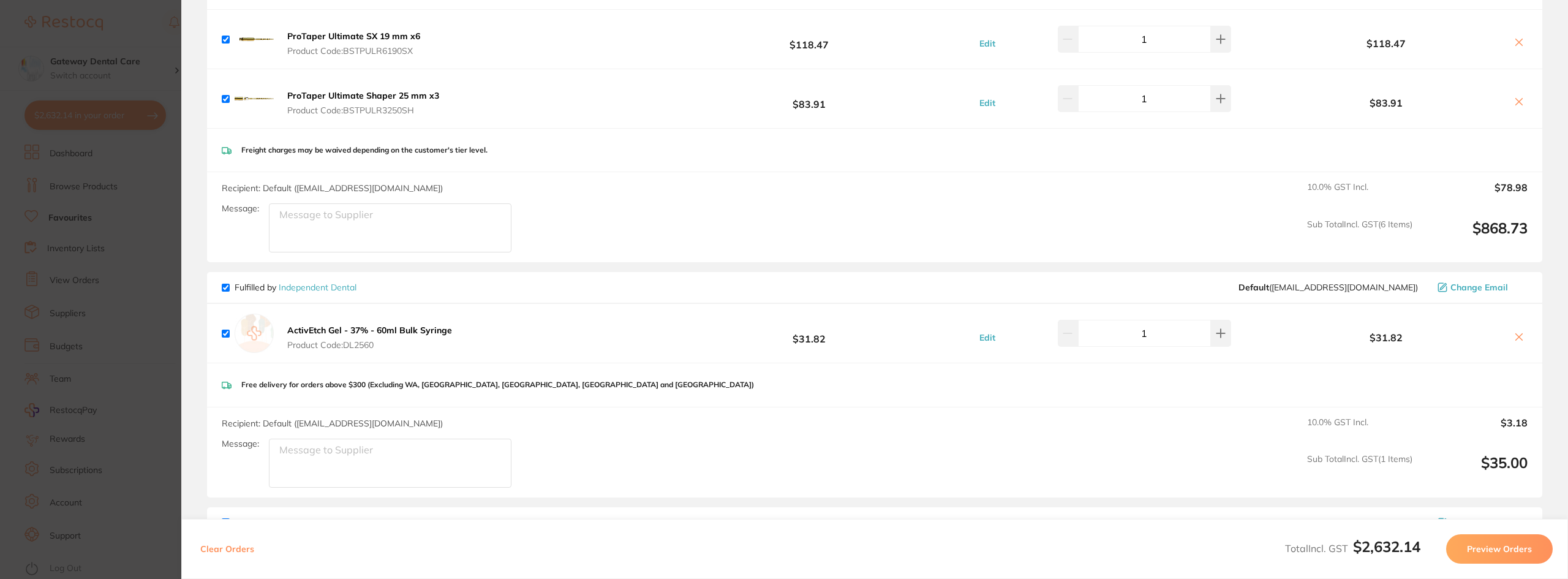
scroll to position [797, 0]
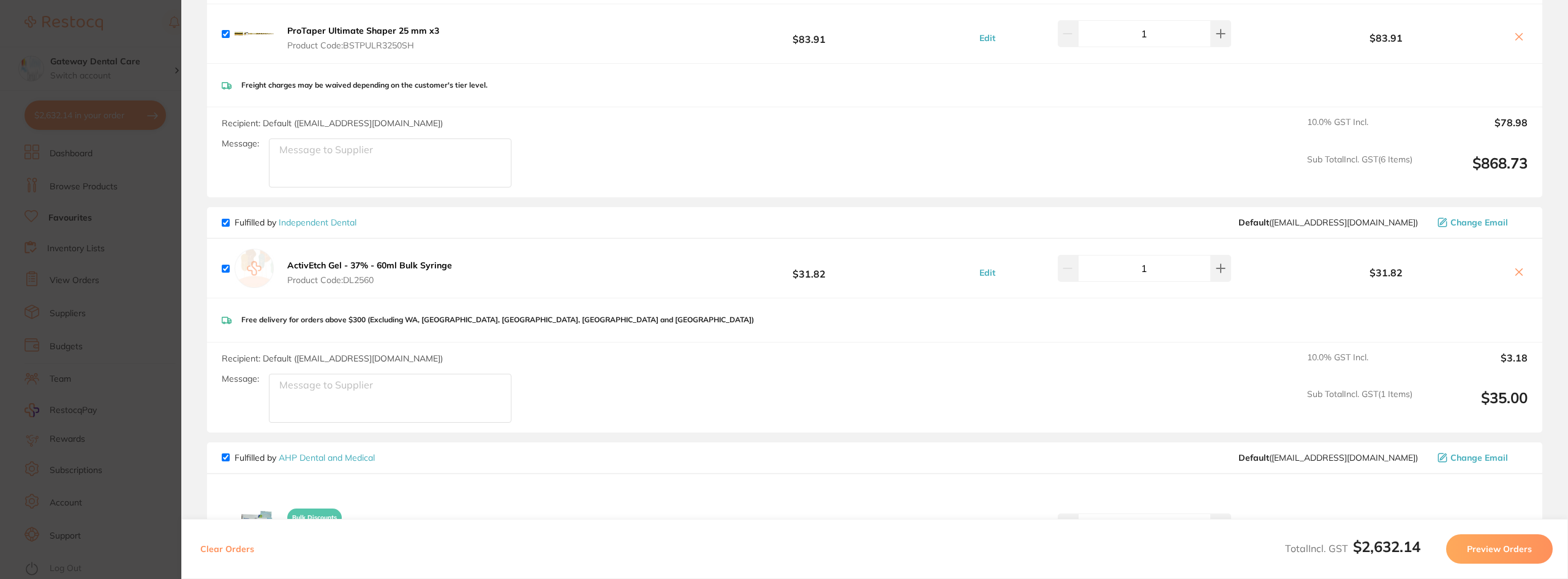
click at [1514, 276] on icon at bounding box center [1519, 272] width 10 height 10
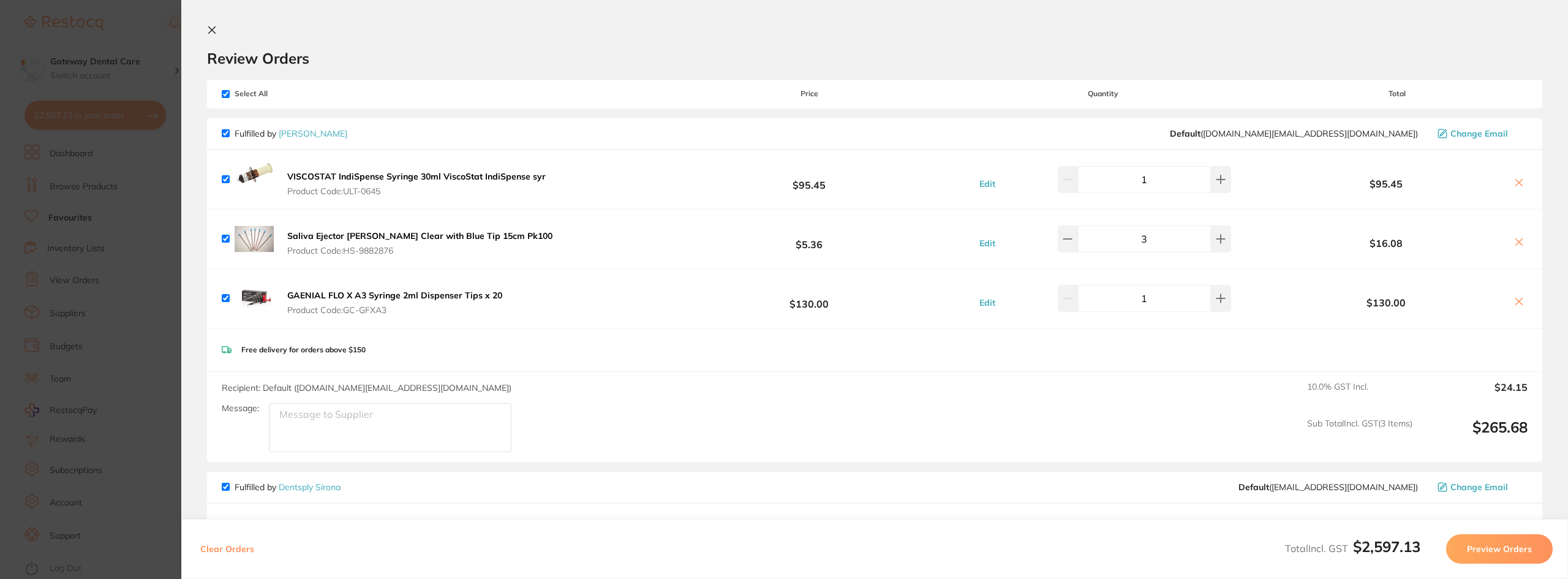
scroll to position [0, 0]
click at [82, 192] on section "Update RRP Set your pre negotiated price for this item. Item Agreed RRP (excl. …" at bounding box center [784, 289] width 1568 height 579
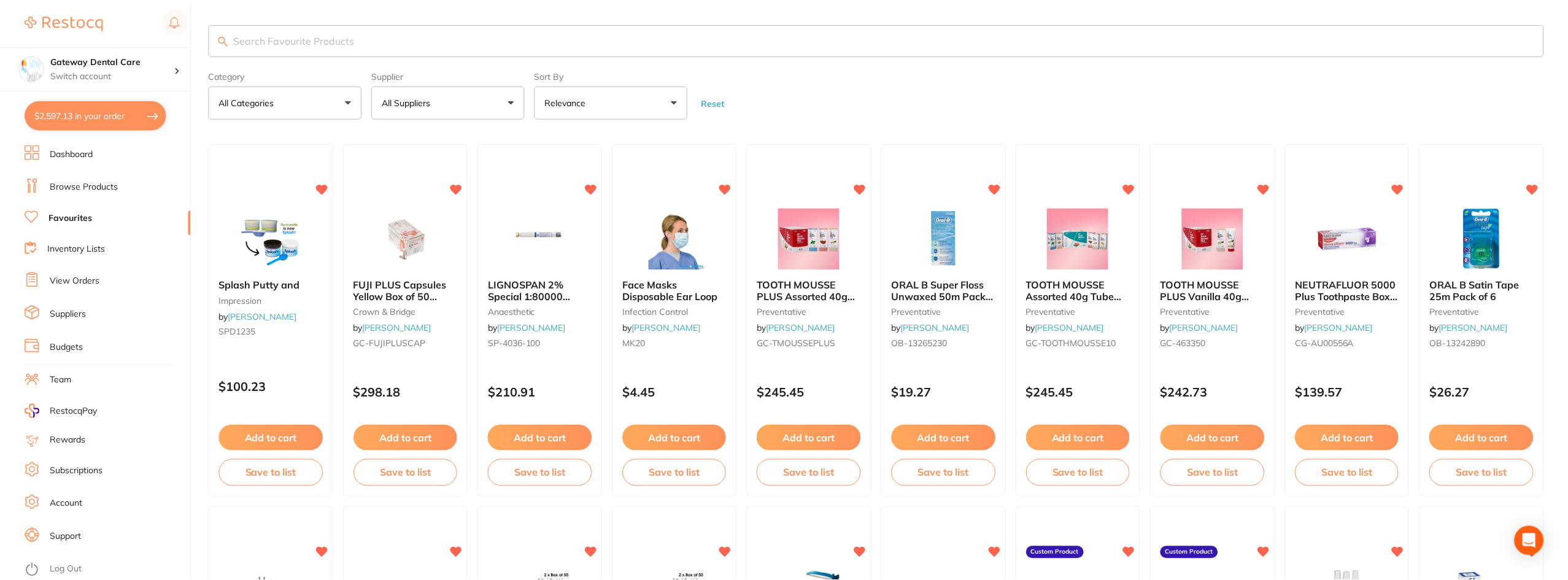
scroll to position [4, 0]
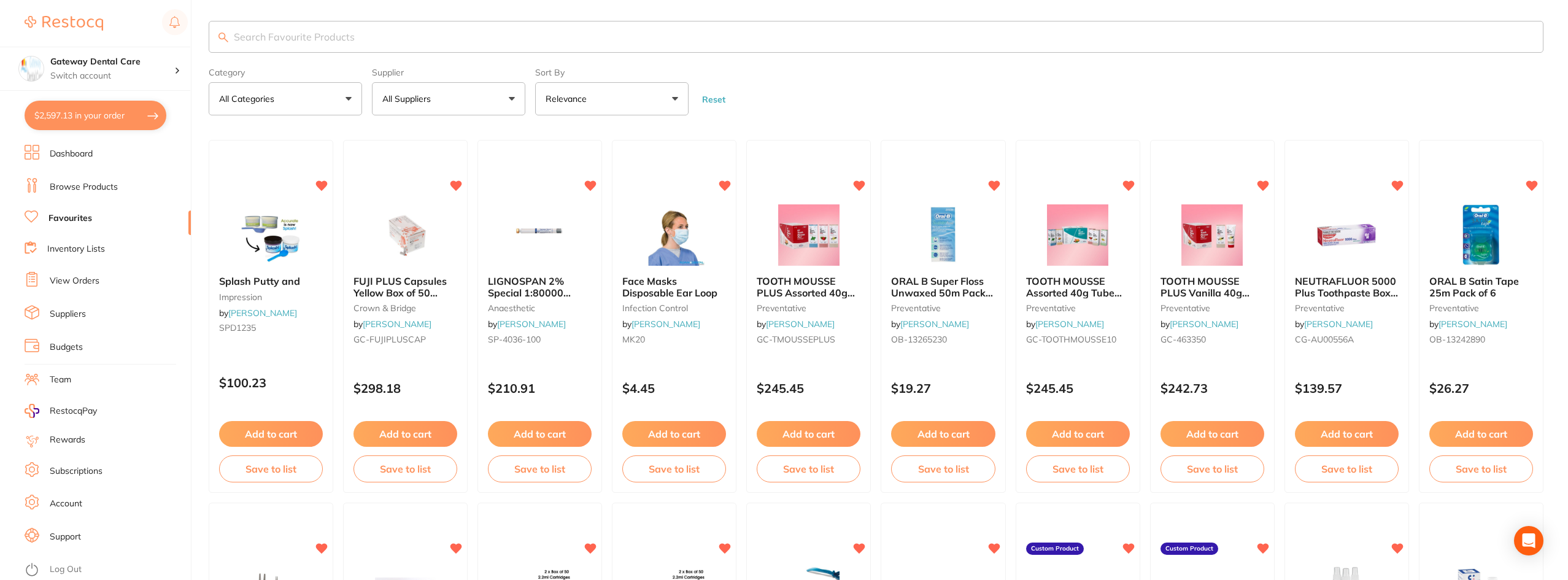
click at [94, 125] on button "$2,597.13 in your order" at bounding box center [96, 115] width 142 height 30
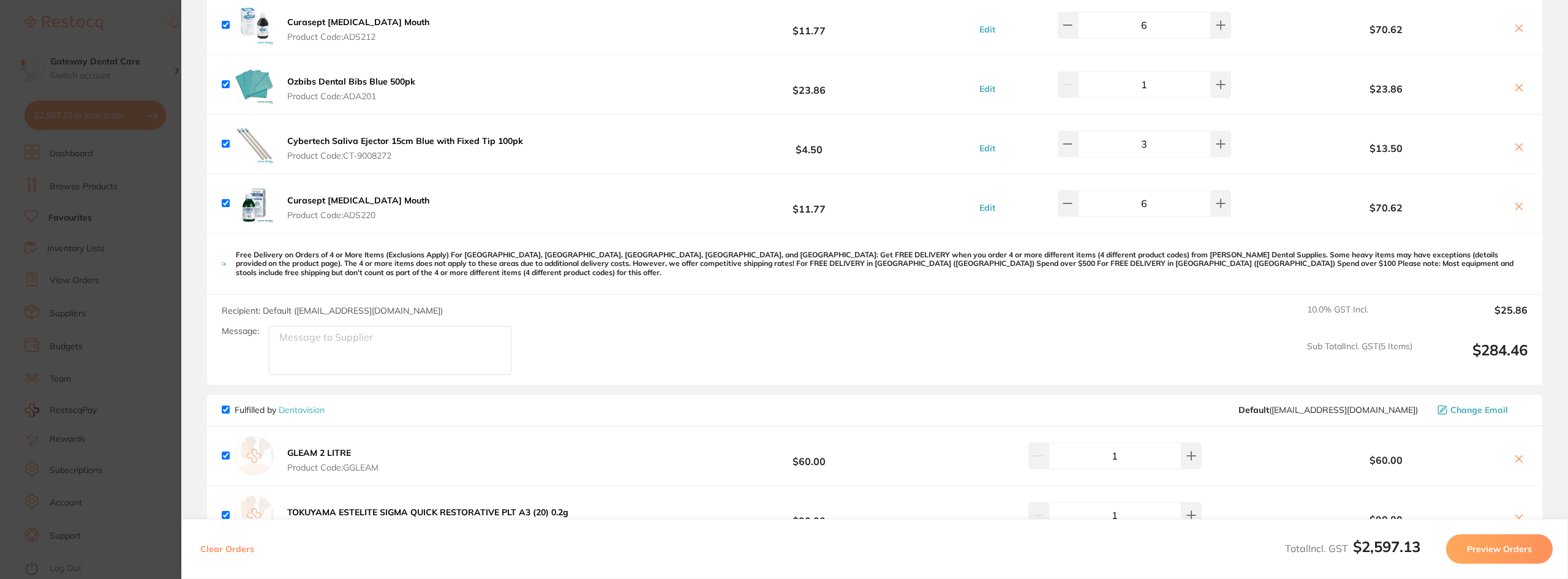
scroll to position [2389, 0]
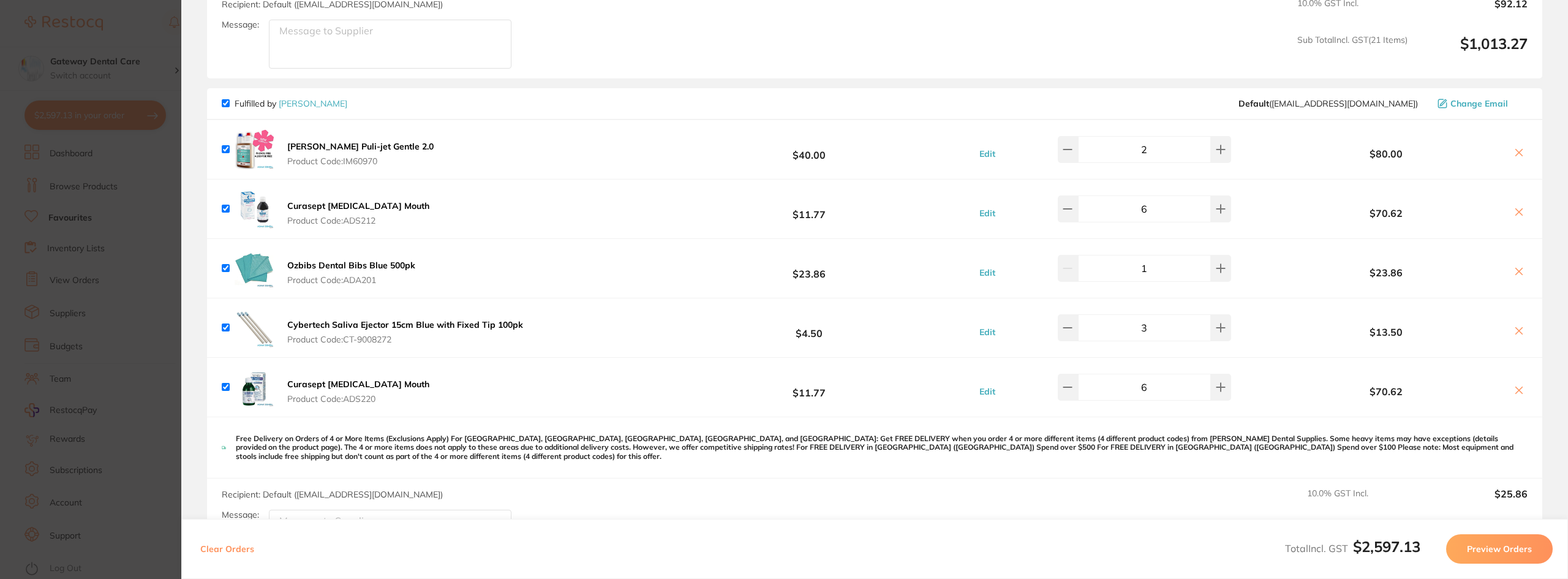
click at [300, 208] on b "Curasept [MEDICAL_DATA] Mouth" at bounding box center [357, 206] width 142 height 11
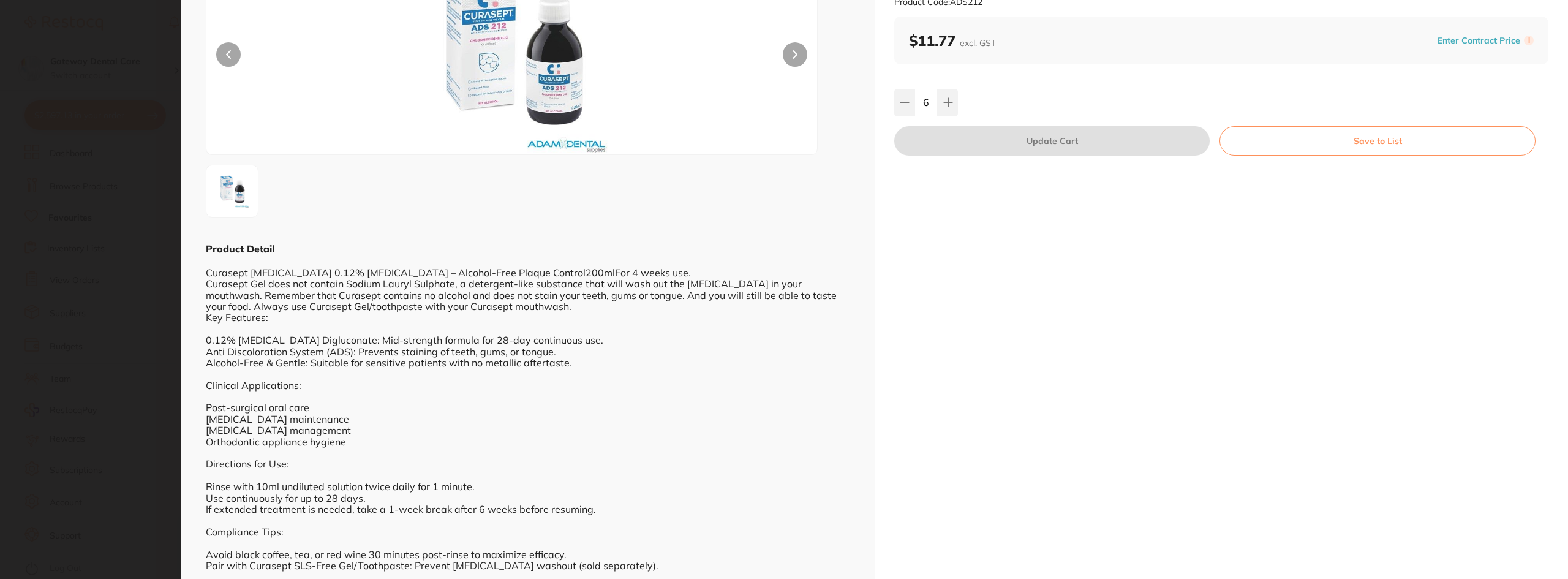
scroll to position [0, 0]
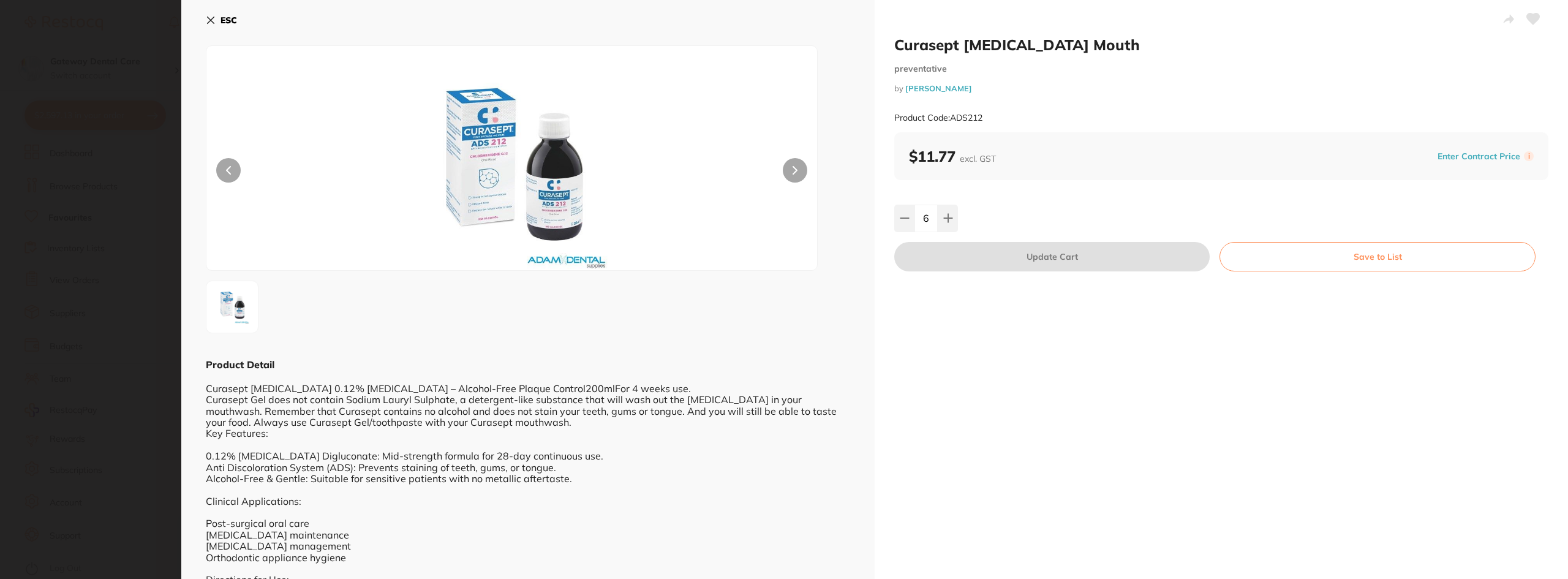
click at [100, 197] on section "Curasept [MEDICAL_DATA] Mouth preventative by [PERSON_NAME] Product Code: ADS21…" at bounding box center [784, 289] width 1568 height 579
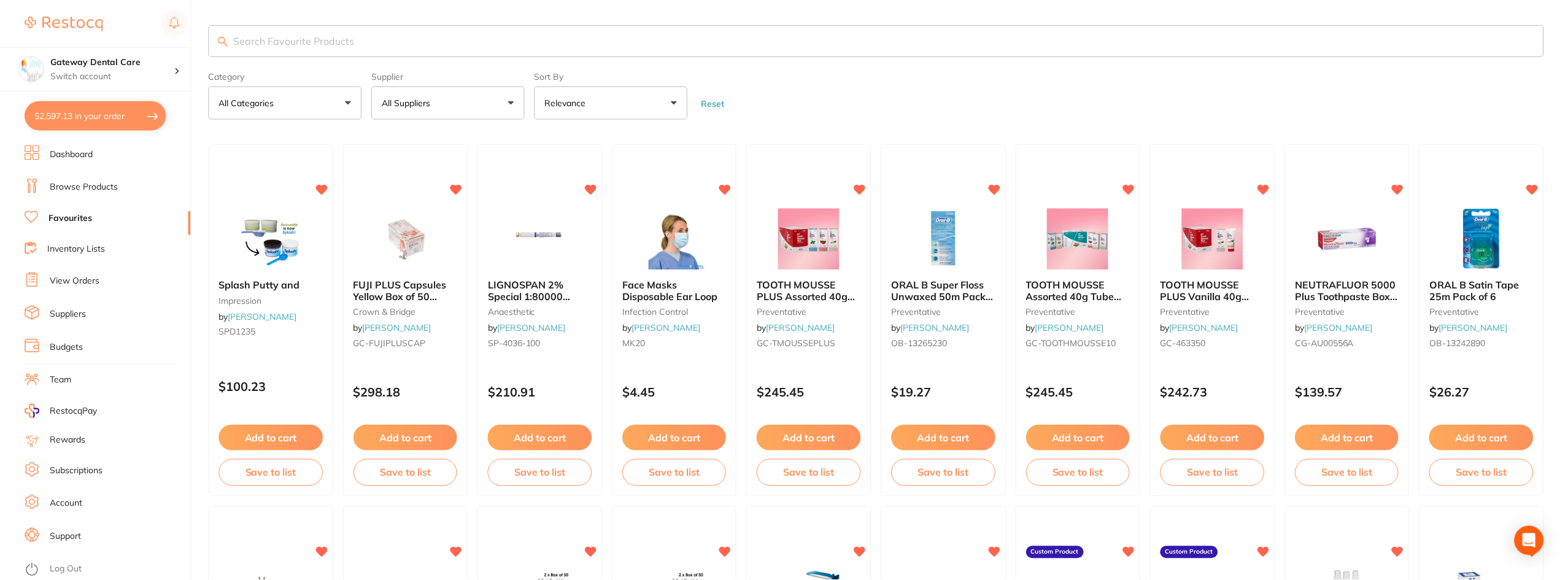
scroll to position [4, 0]
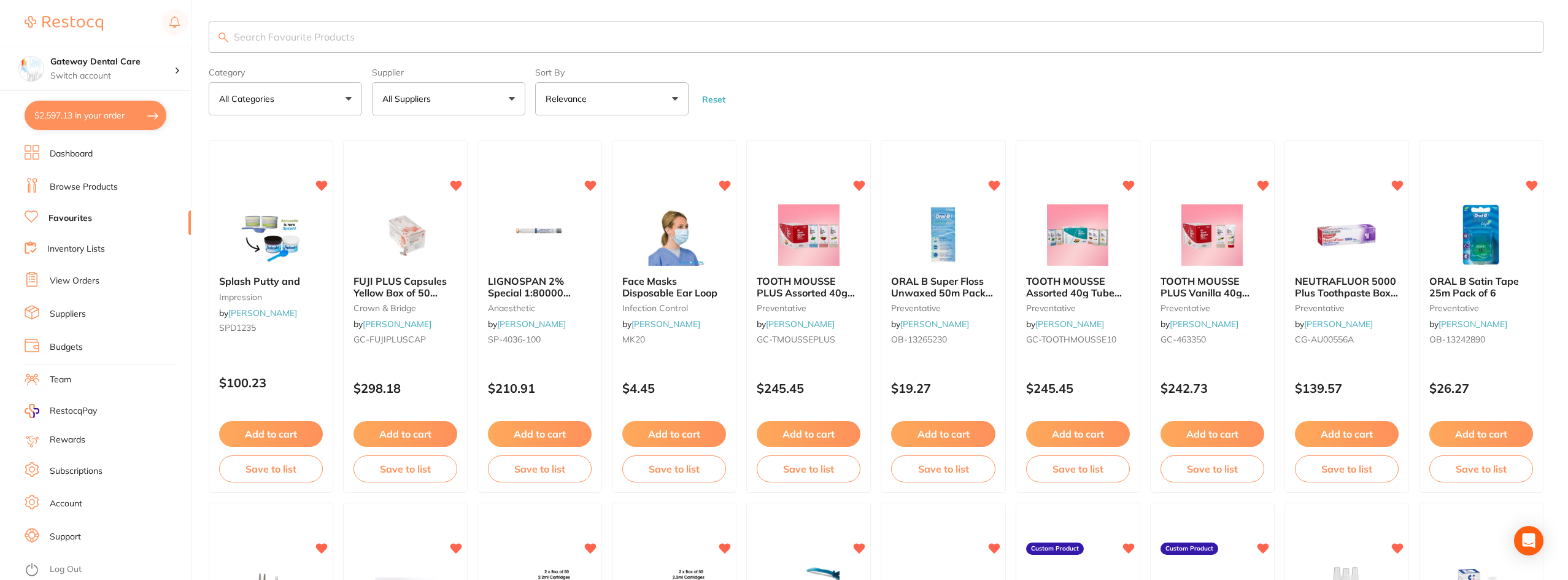
click at [76, 113] on button "$2,597.13 in your order" at bounding box center [96, 115] width 142 height 30
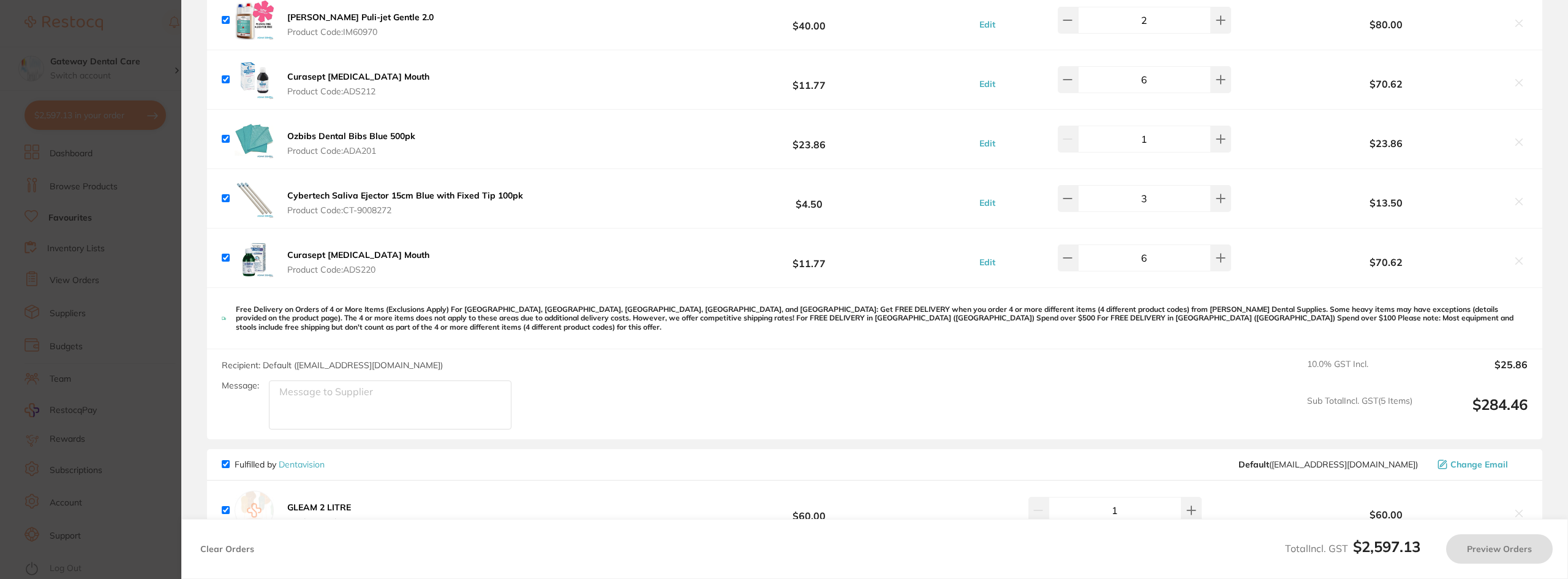
scroll to position [2512, 0]
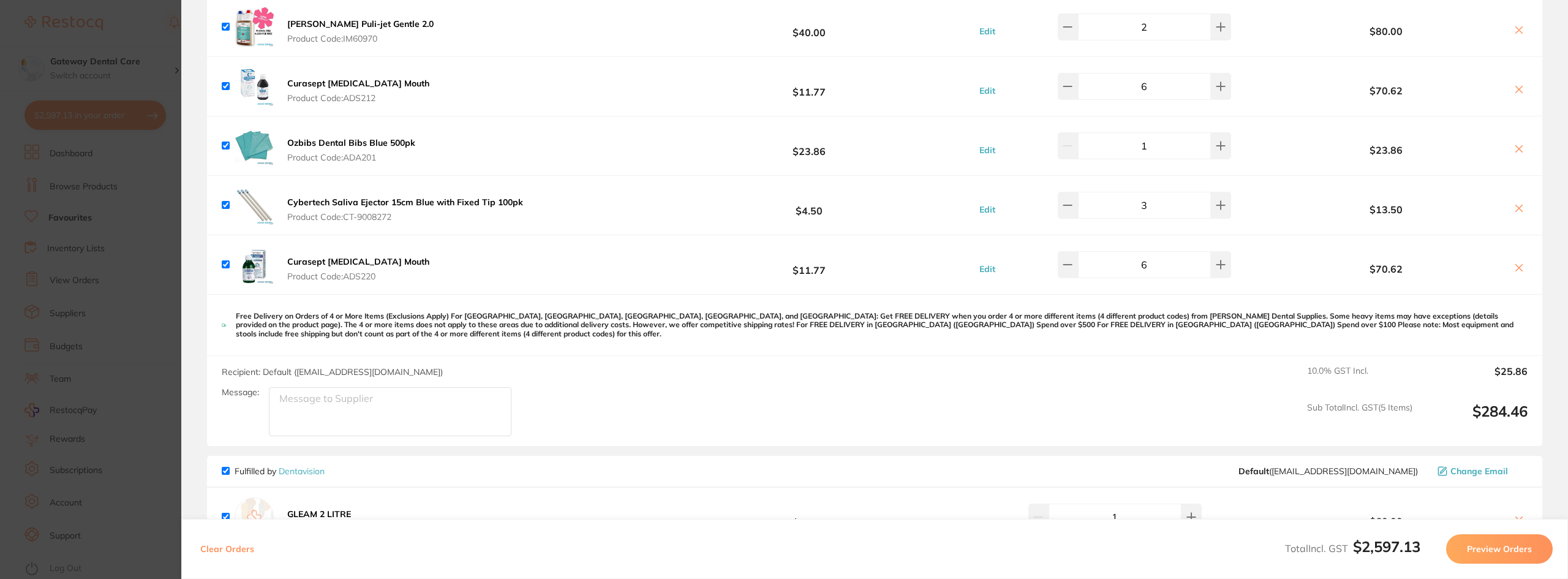
click at [367, 264] on b "Curasept [MEDICAL_DATA] Mouth" at bounding box center [357, 261] width 142 height 11
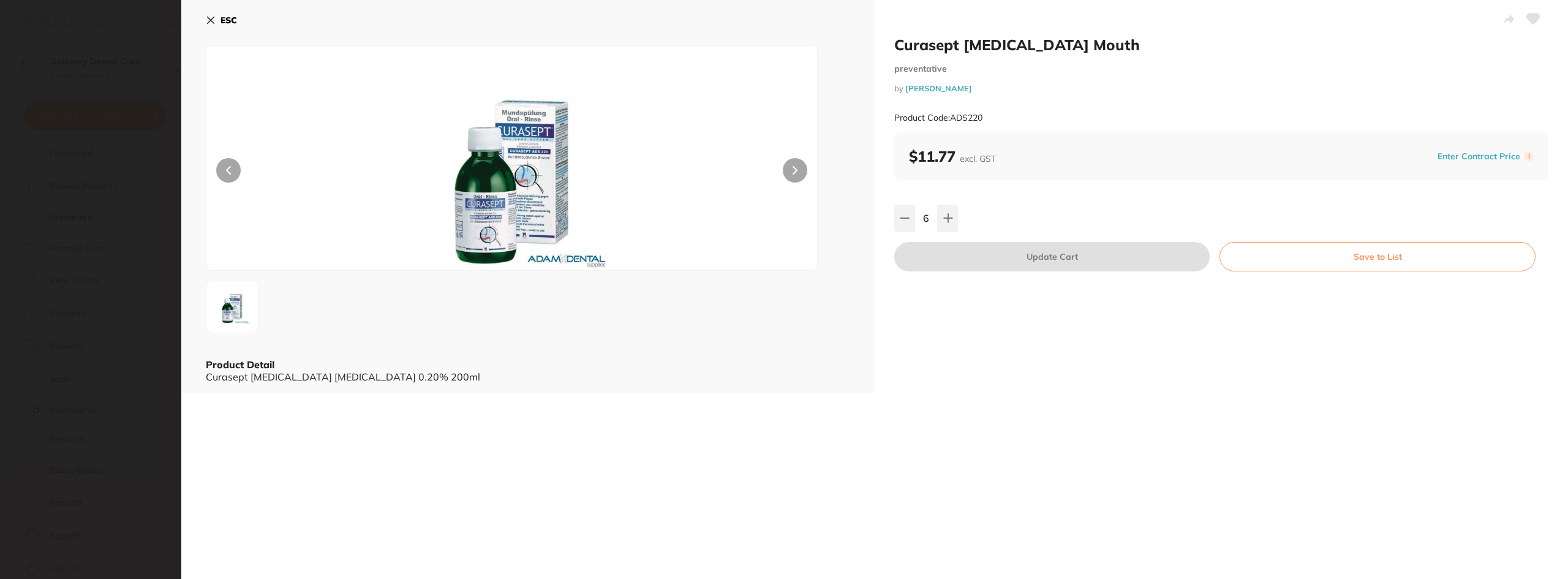
click at [221, 20] on b "ESC" at bounding box center [228, 20] width 17 height 11
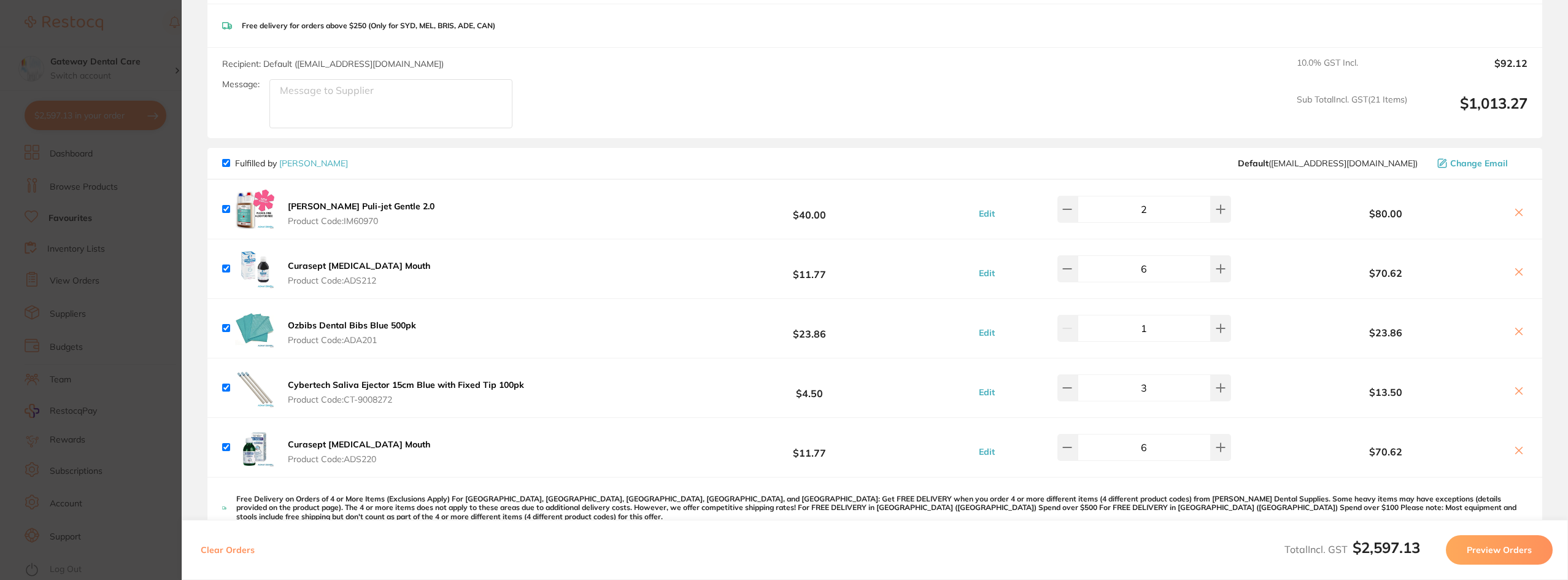
scroll to position [2332, 0]
click at [324, 271] on b "Curasept [MEDICAL_DATA] Mouth" at bounding box center [358, 267] width 142 height 11
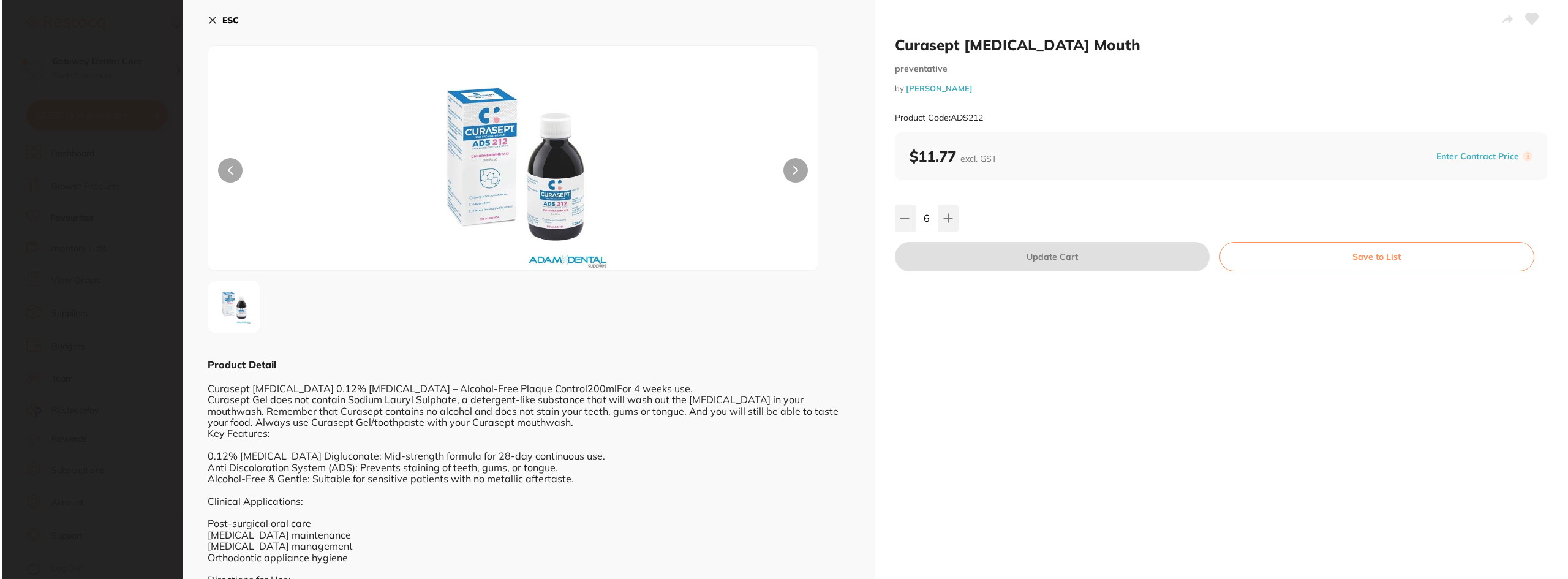
scroll to position [0, 0]
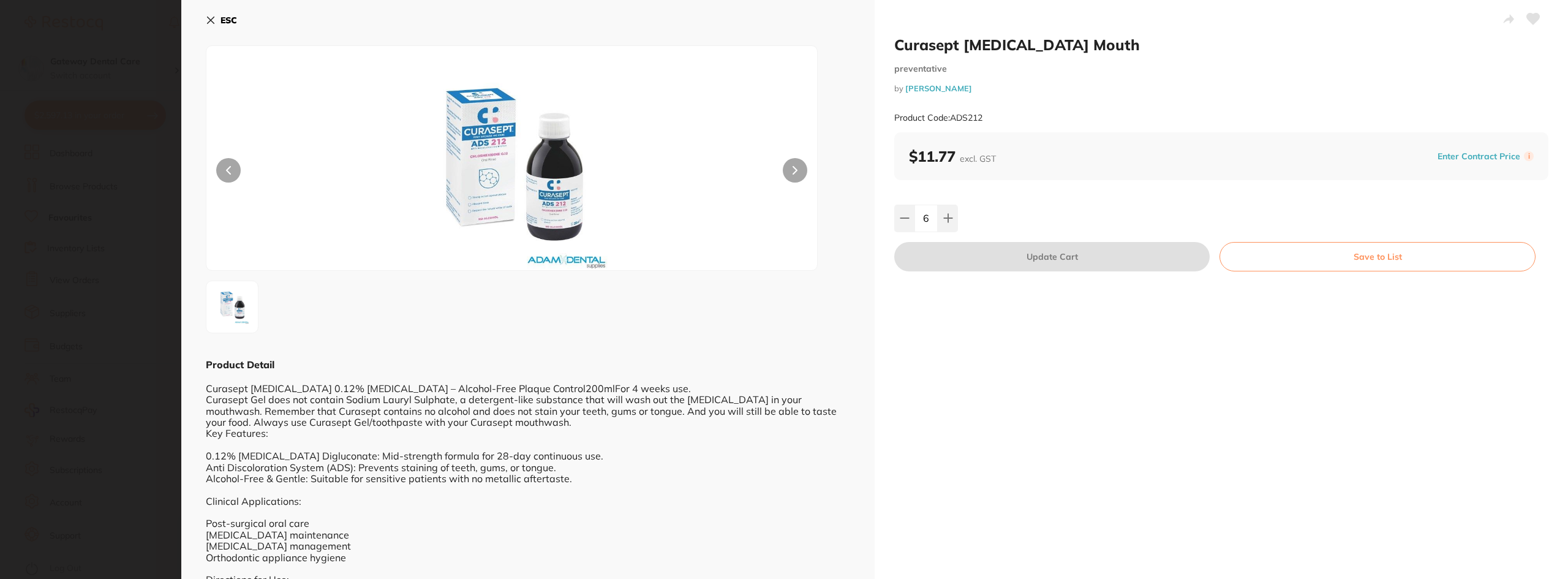
click at [230, 22] on b "ESC" at bounding box center [228, 20] width 17 height 11
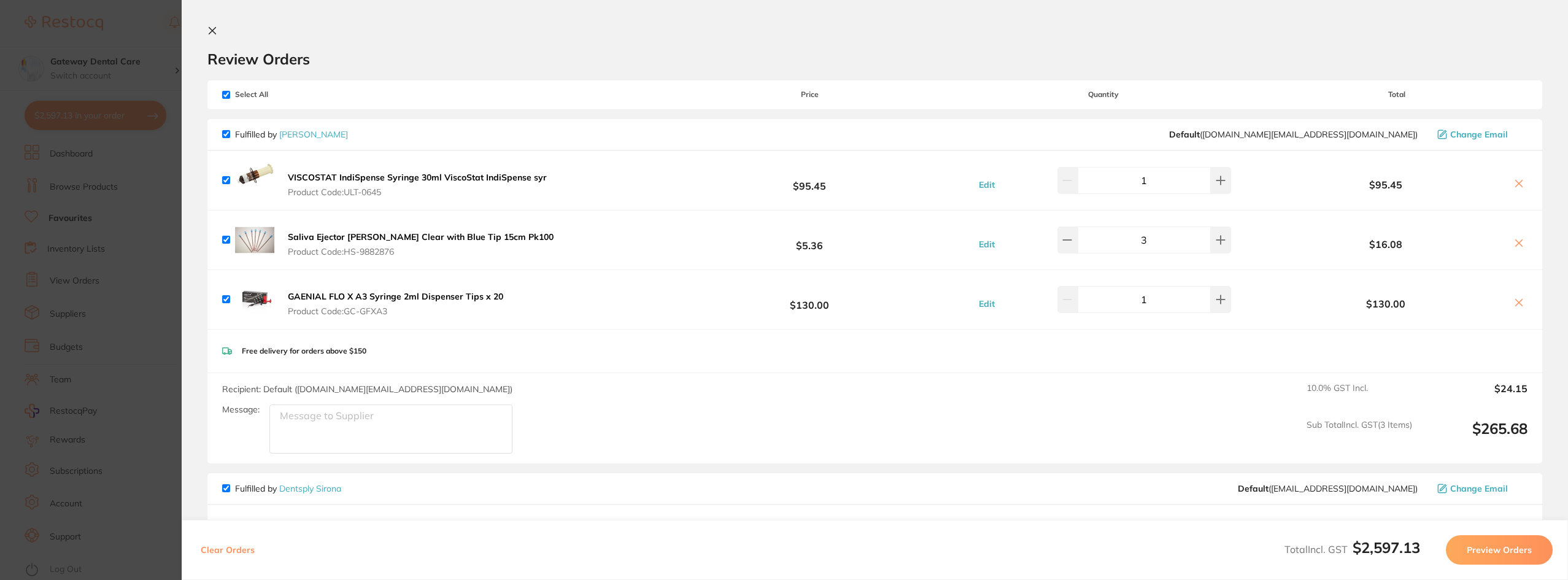
click at [1514, 239] on icon at bounding box center [1519, 243] width 10 height 10
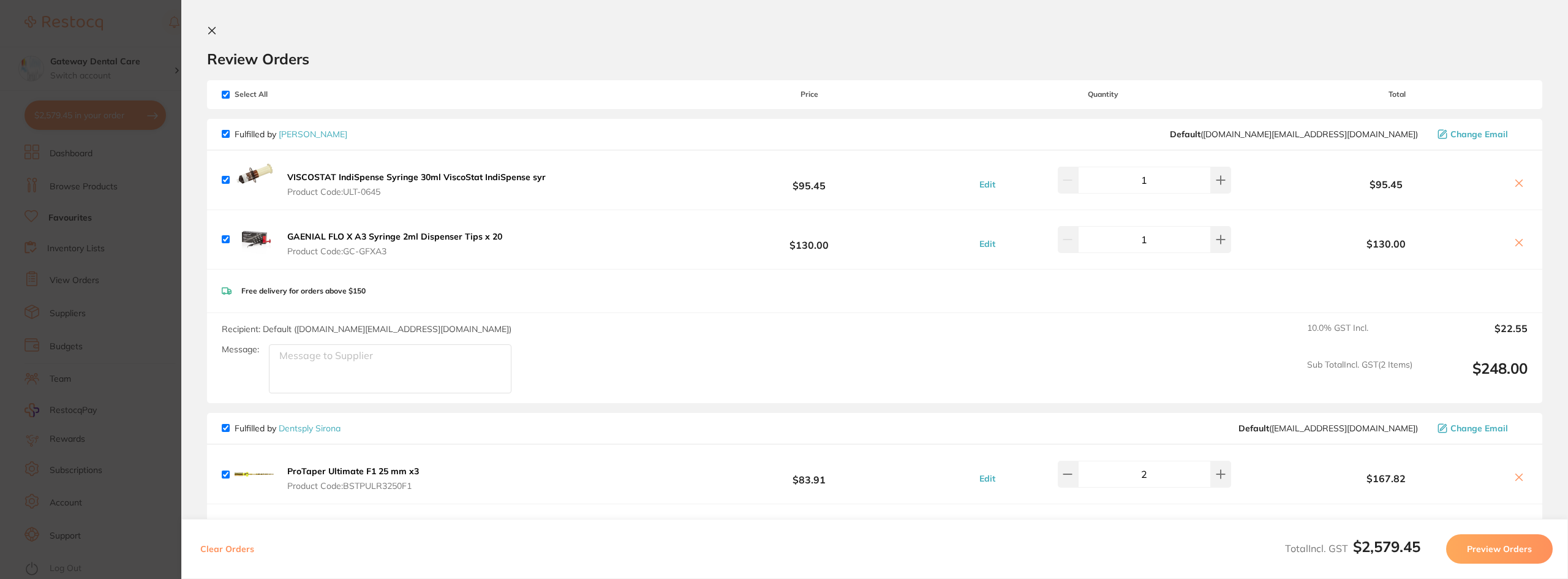
click at [1514, 185] on icon at bounding box center [1519, 184] width 10 height 10
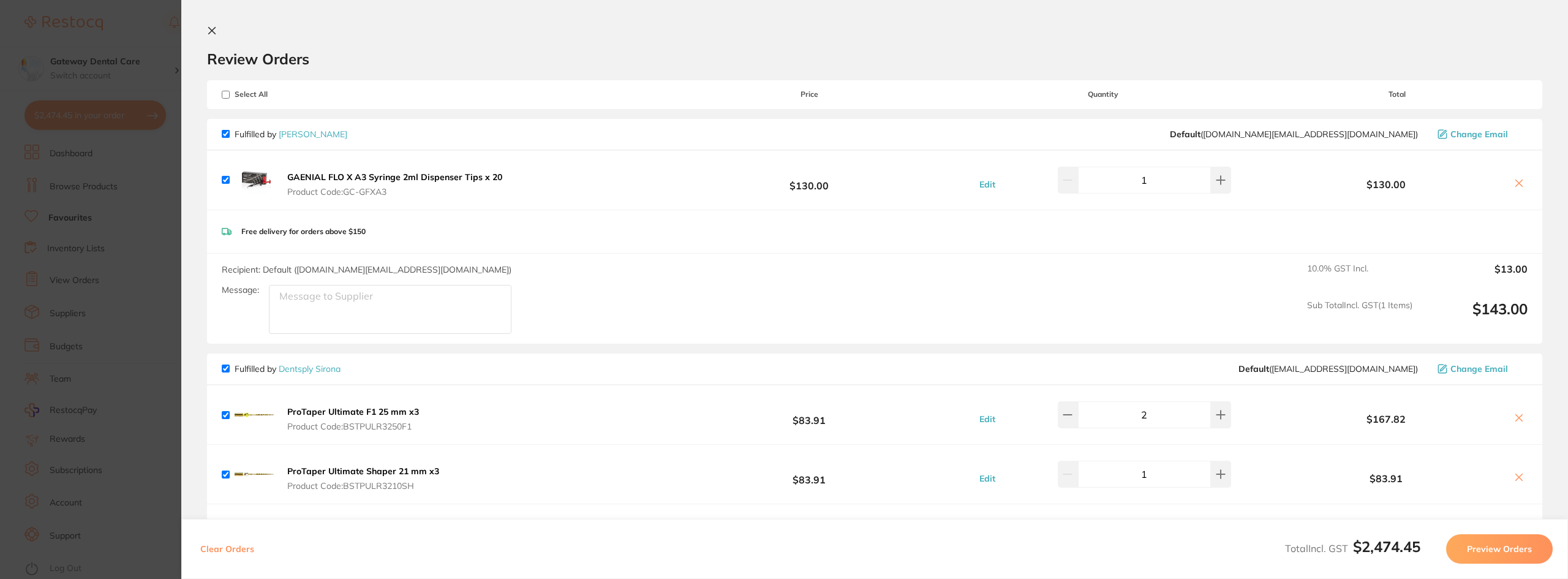
click at [1514, 185] on icon at bounding box center [1519, 184] width 10 height 10
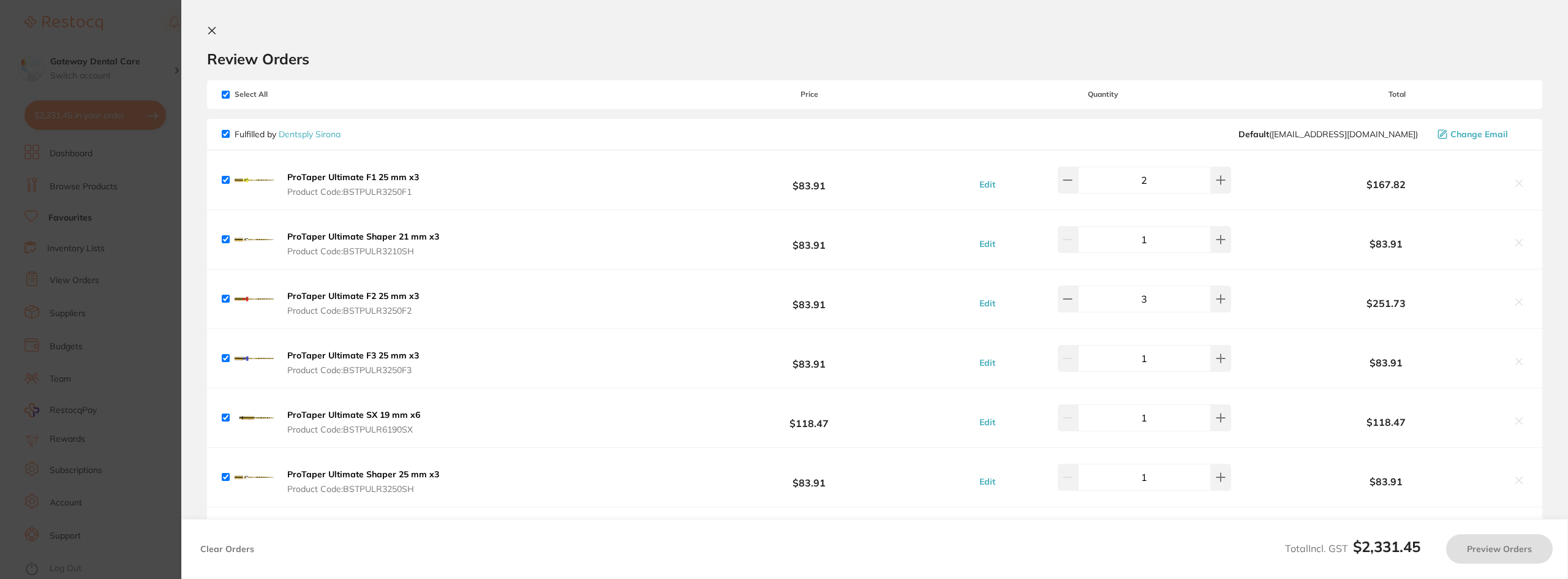
checkbox input "true"
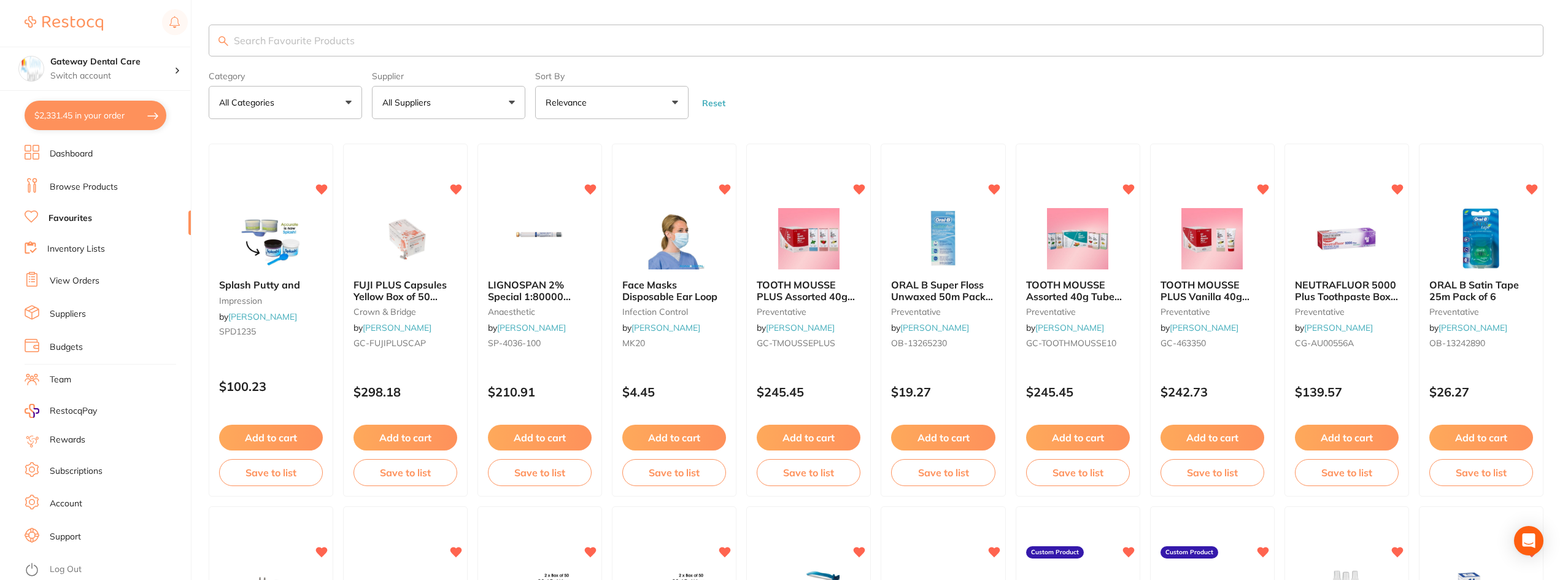
drag, startPoint x: 108, startPoint y: 118, endPoint x: 156, endPoint y: 124, distance: 48.4
click at [108, 117] on button "$2,331.45 in your order" at bounding box center [96, 115] width 142 height 30
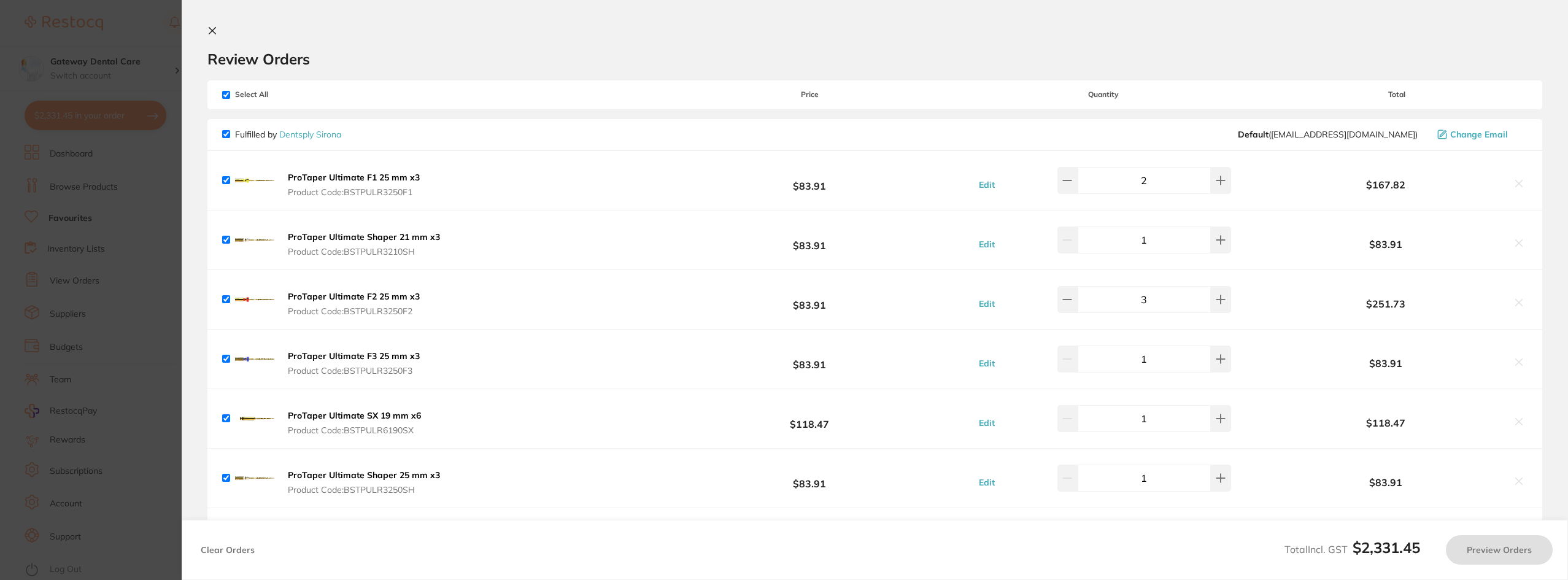
checkbox input "true"
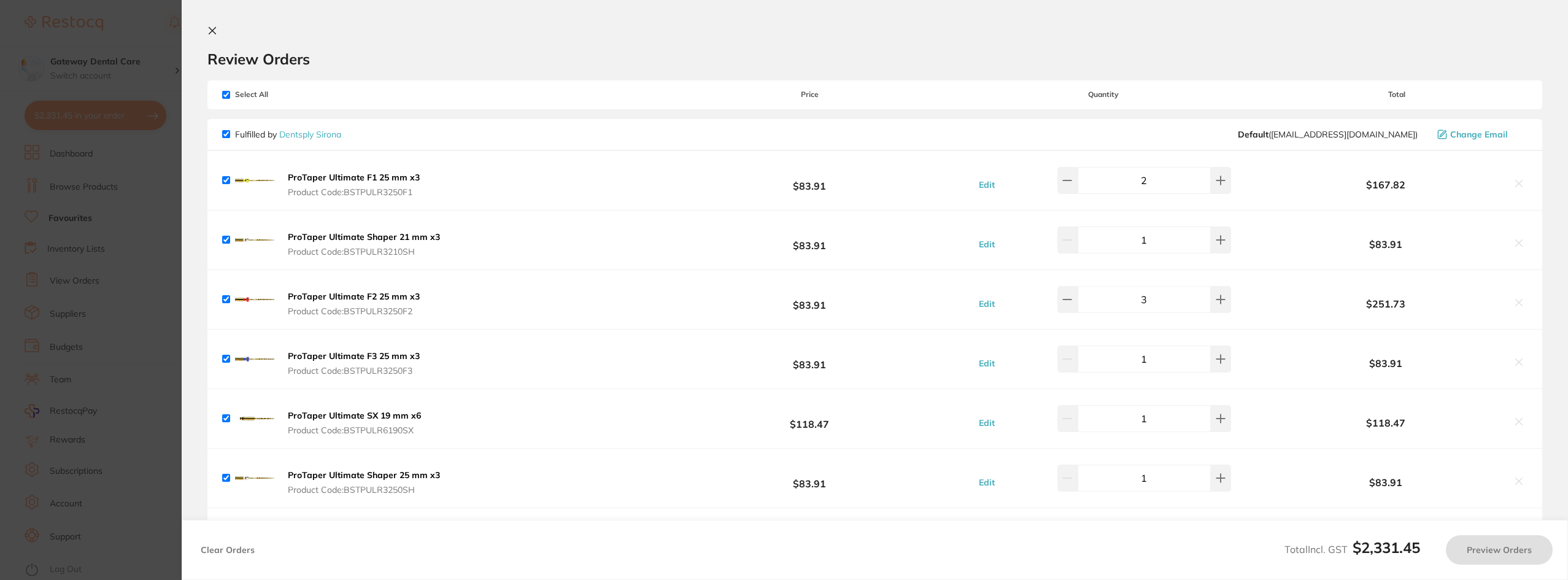
checkbox input "true"
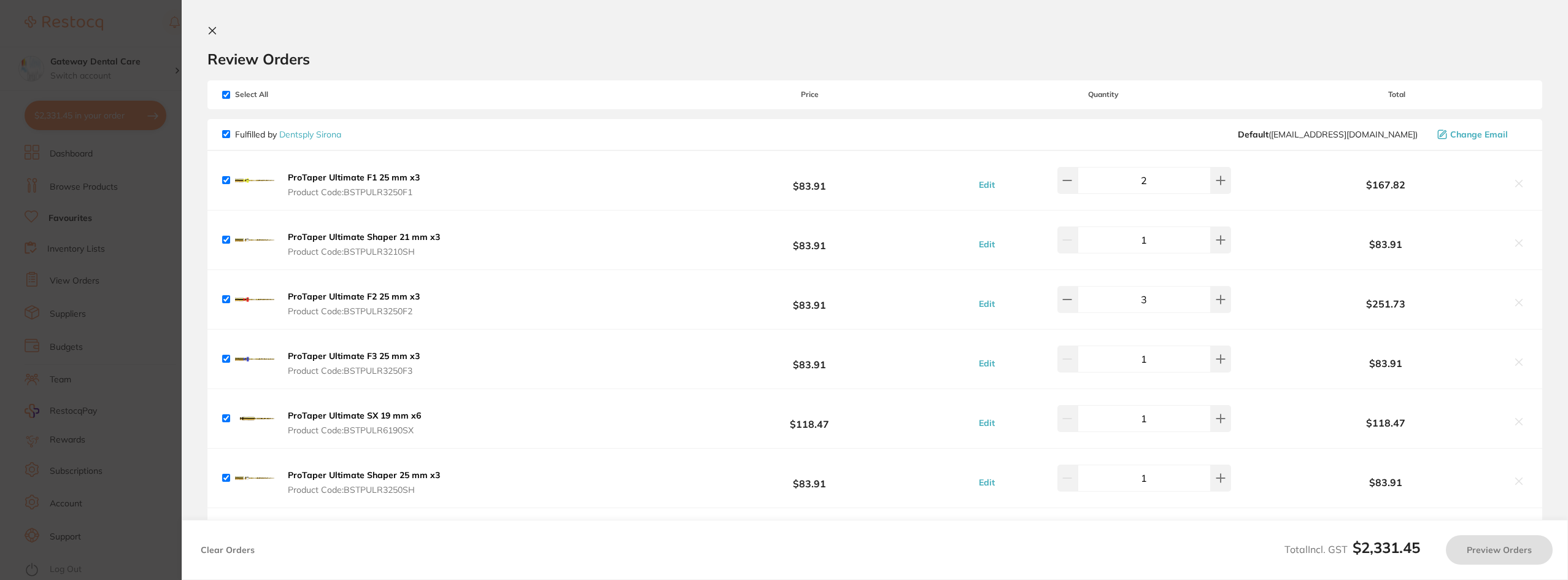
checkbox input "true"
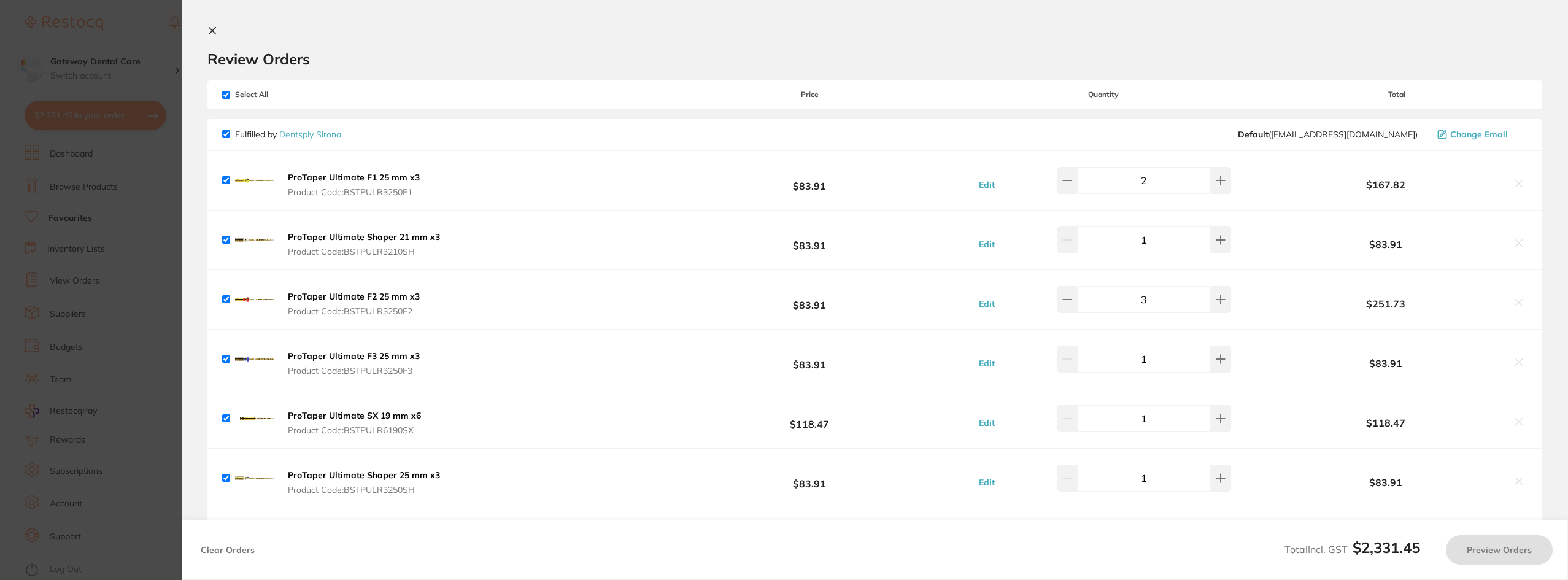
checkbox input "true"
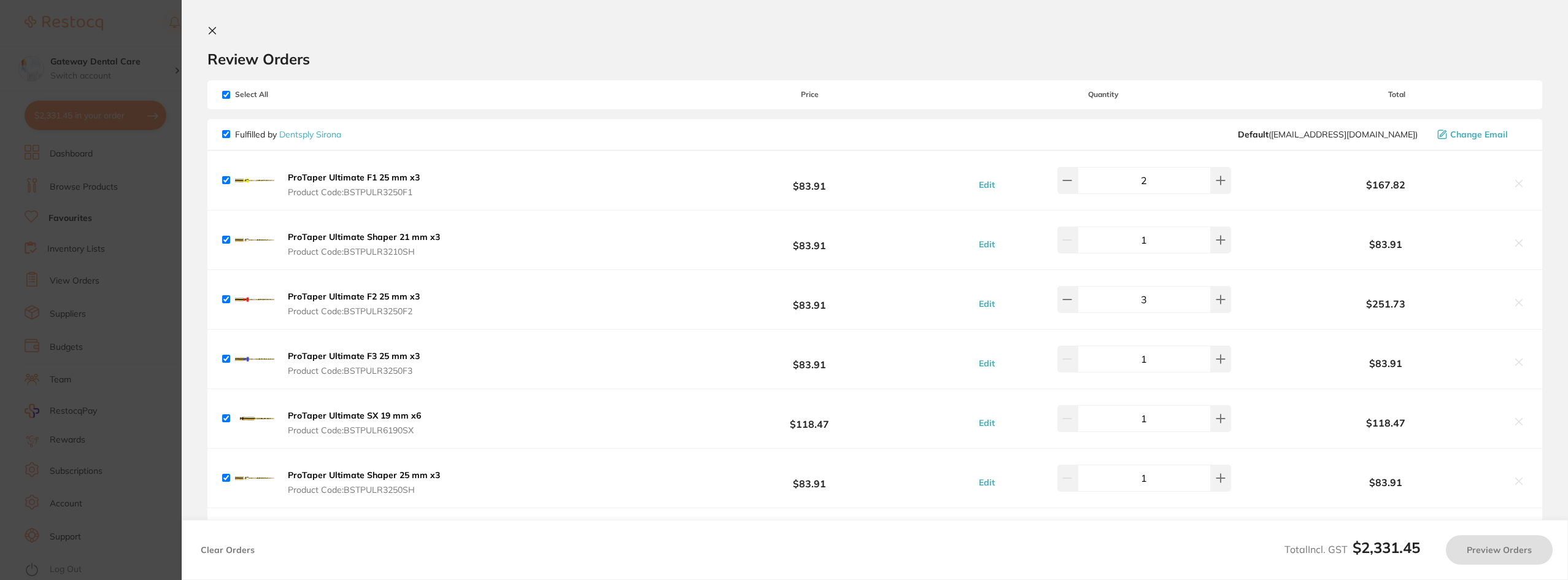
checkbox input "true"
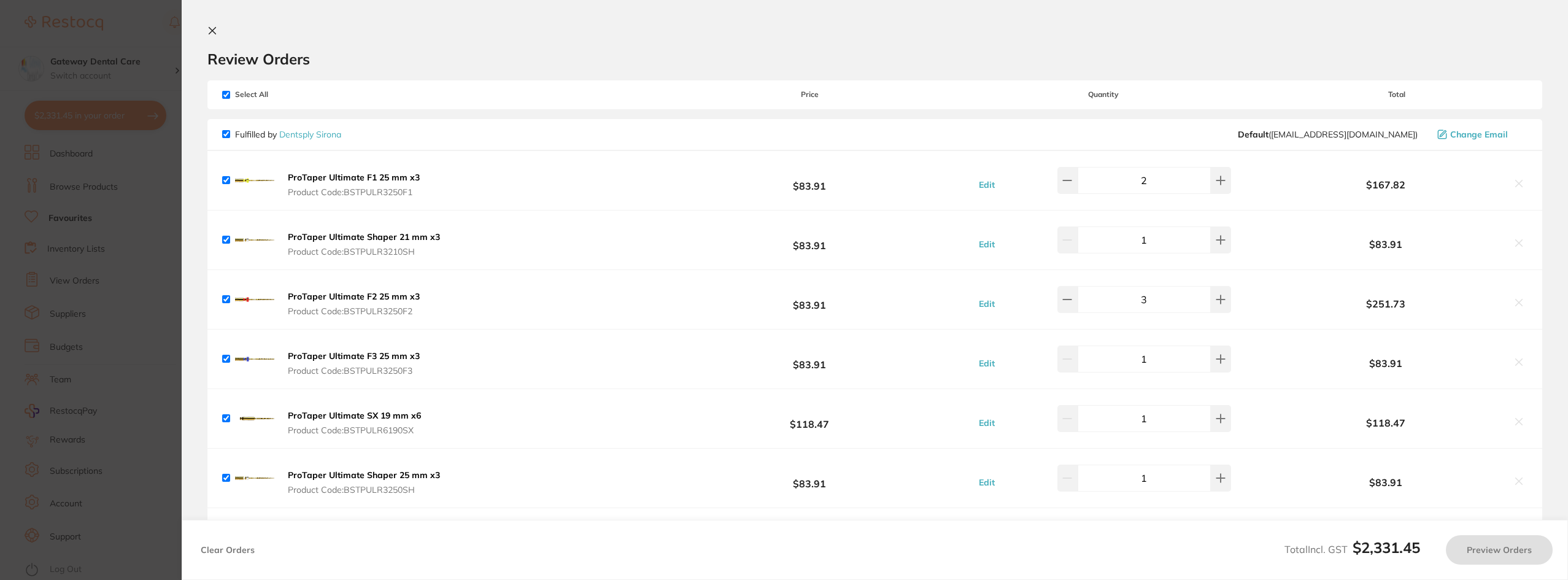
checkbox input "true"
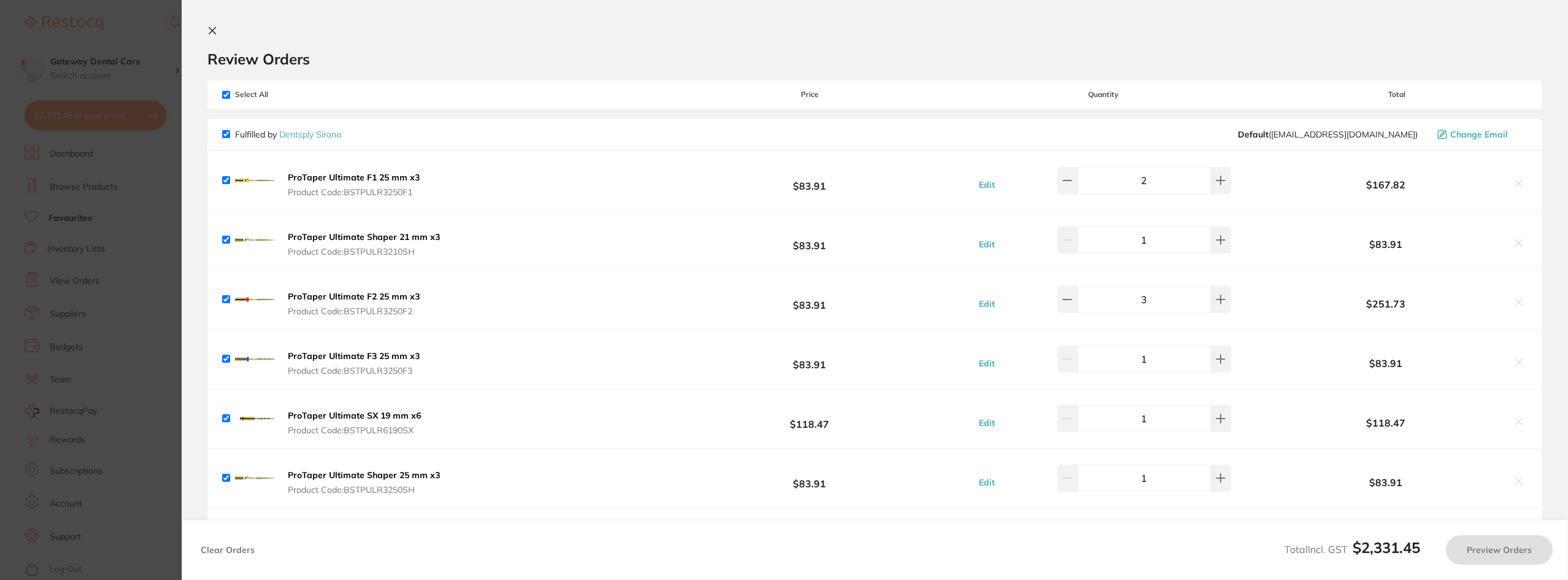
checkbox input "true"
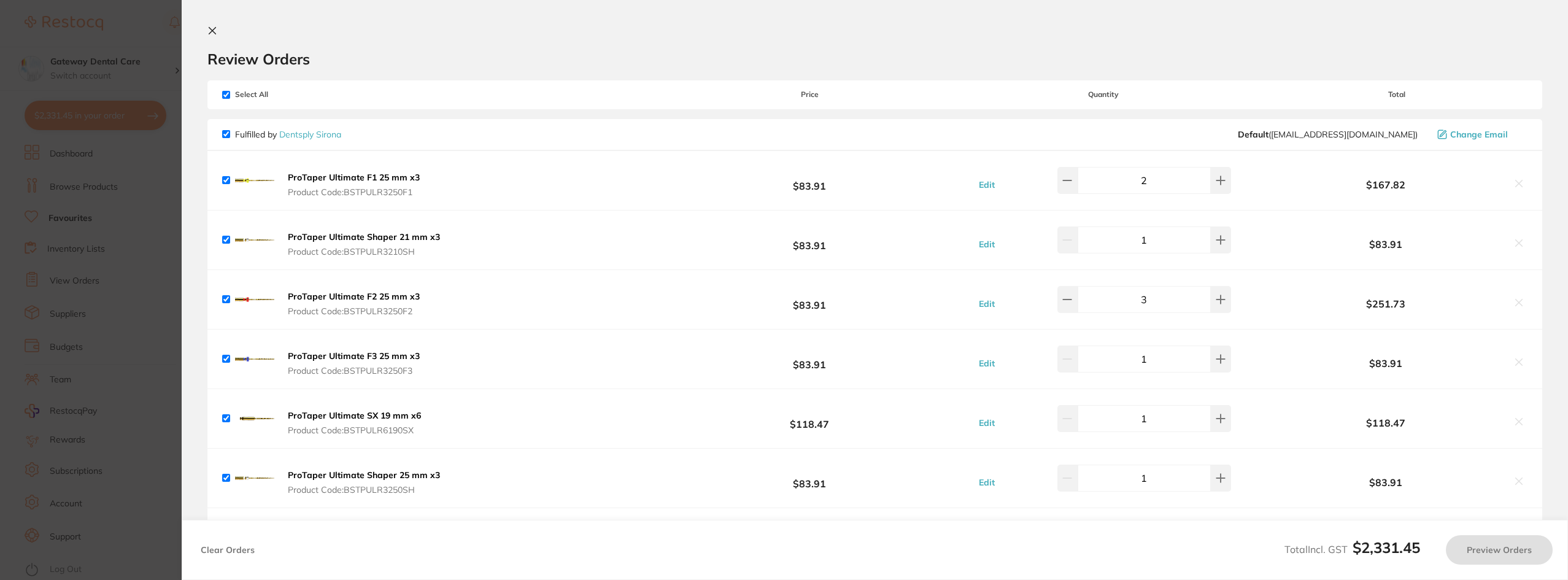
checkbox input "true"
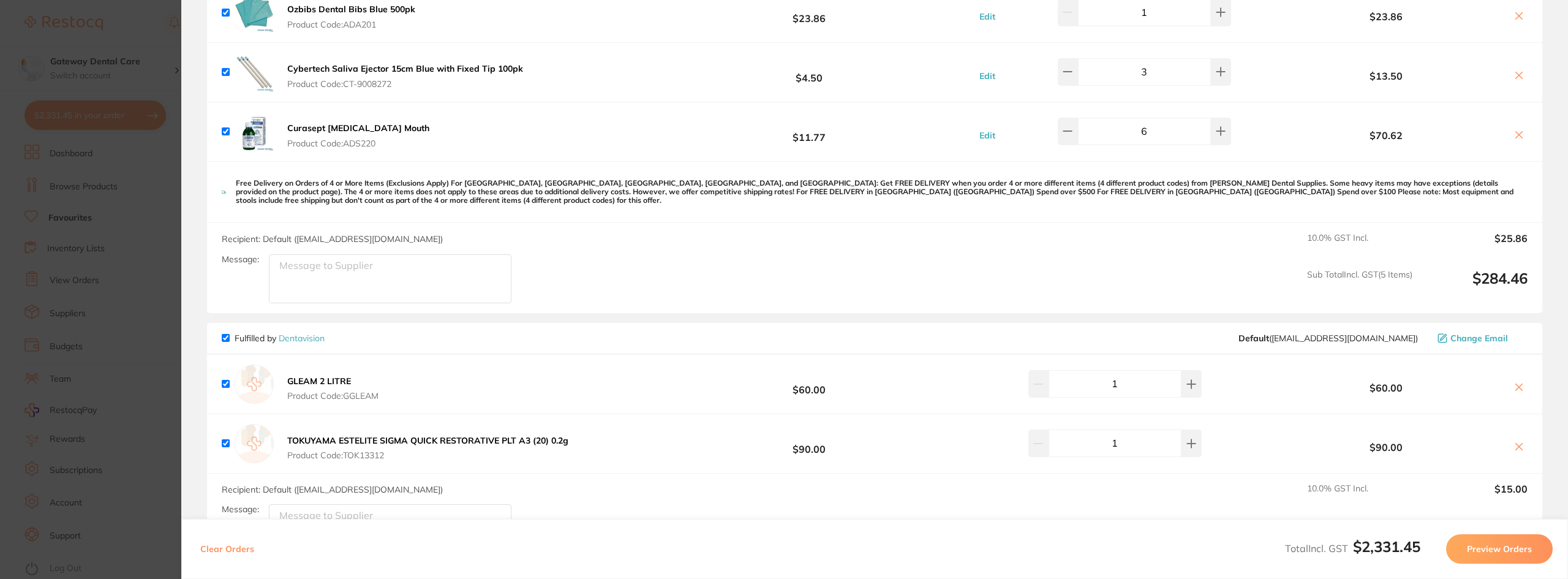
scroll to position [2353, 0]
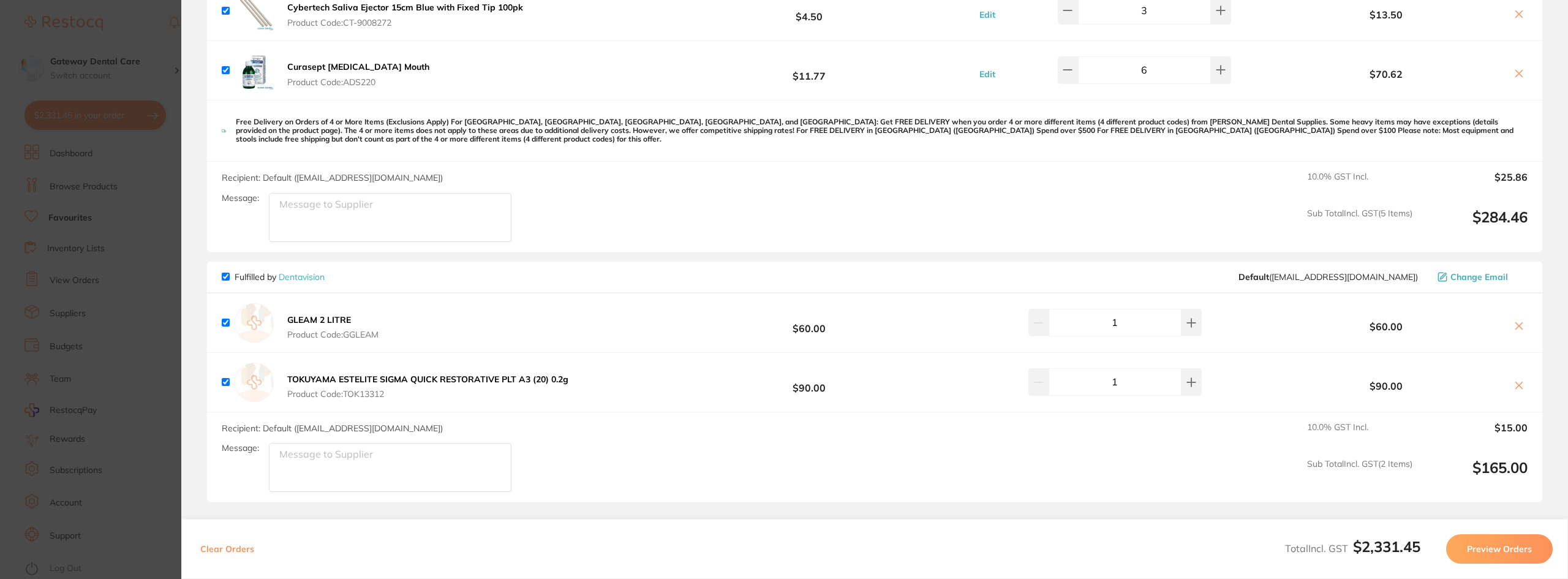
click at [1518, 383] on icon at bounding box center [1519, 385] width 7 height 7
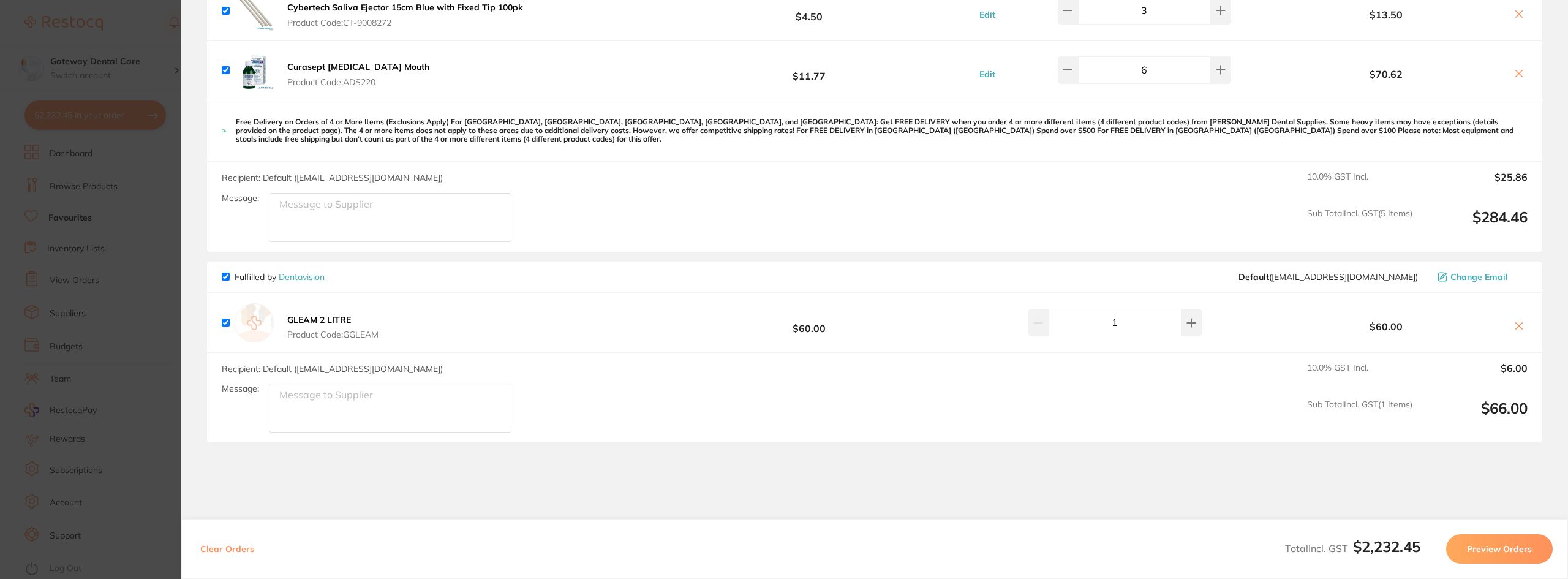
click at [1518, 325] on icon at bounding box center [1519, 326] width 7 height 7
checkbox input "false"
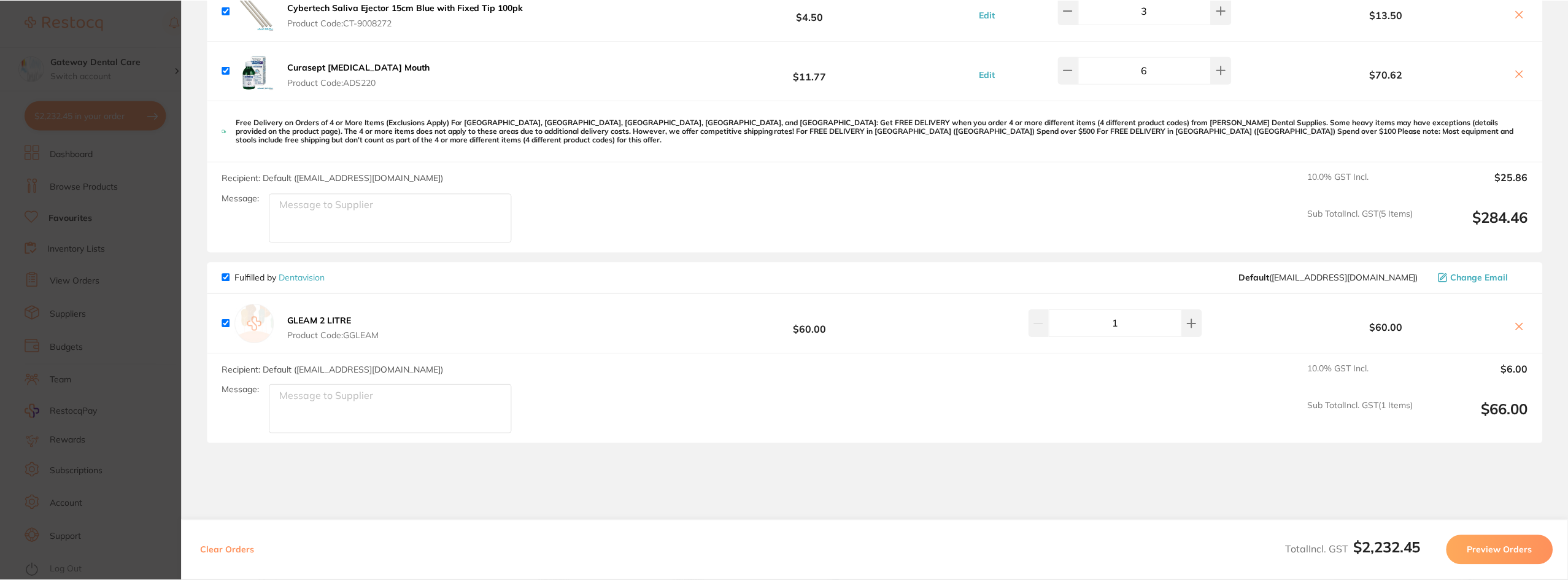
scroll to position [2228, 0]
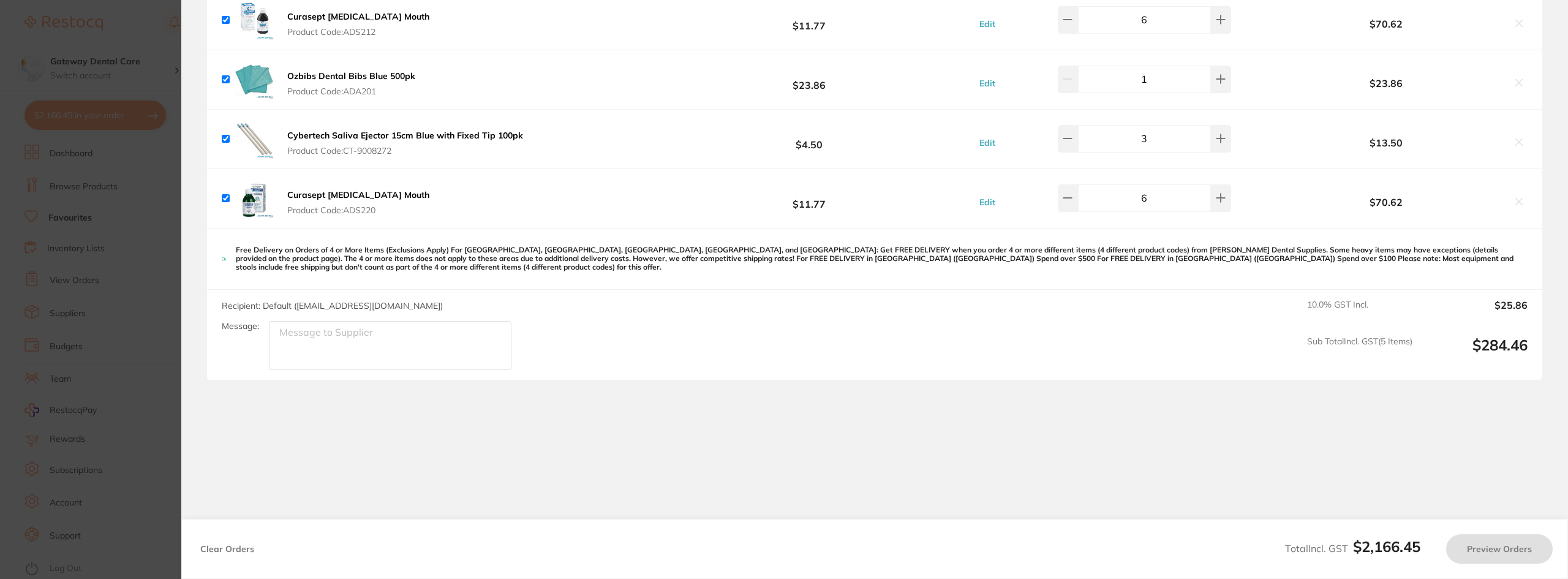
click at [54, 162] on section "Update RRP Set your pre negotiated price for this item. Item Agreed RRP (excl. …" at bounding box center [784, 289] width 1568 height 579
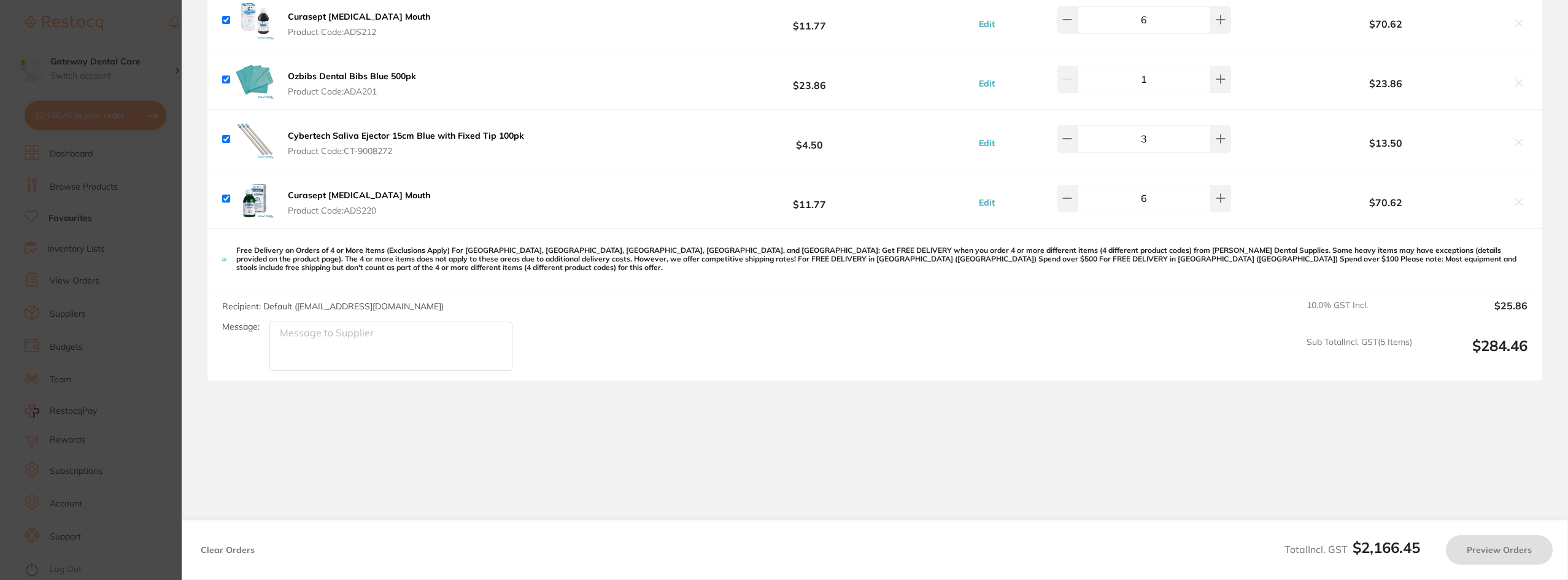
scroll to position [4, 0]
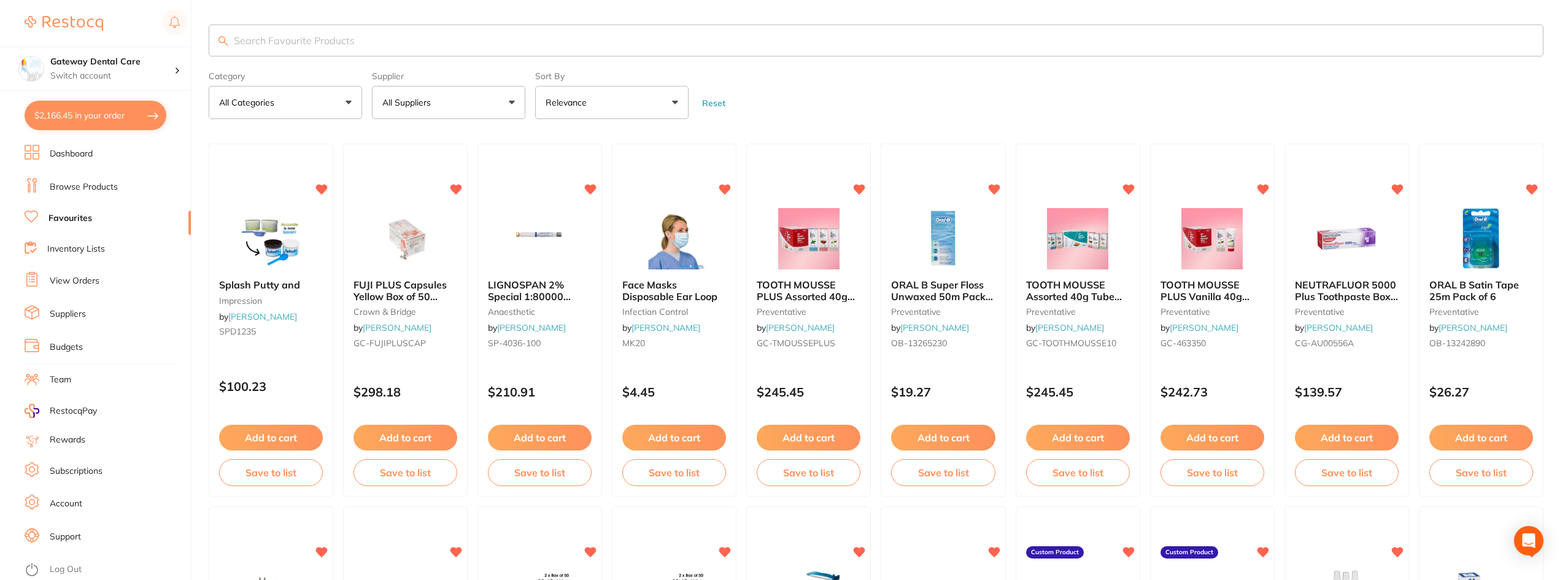
click at [121, 116] on button "$2,166.45 in your order" at bounding box center [96, 115] width 142 height 30
checkbox input "true"
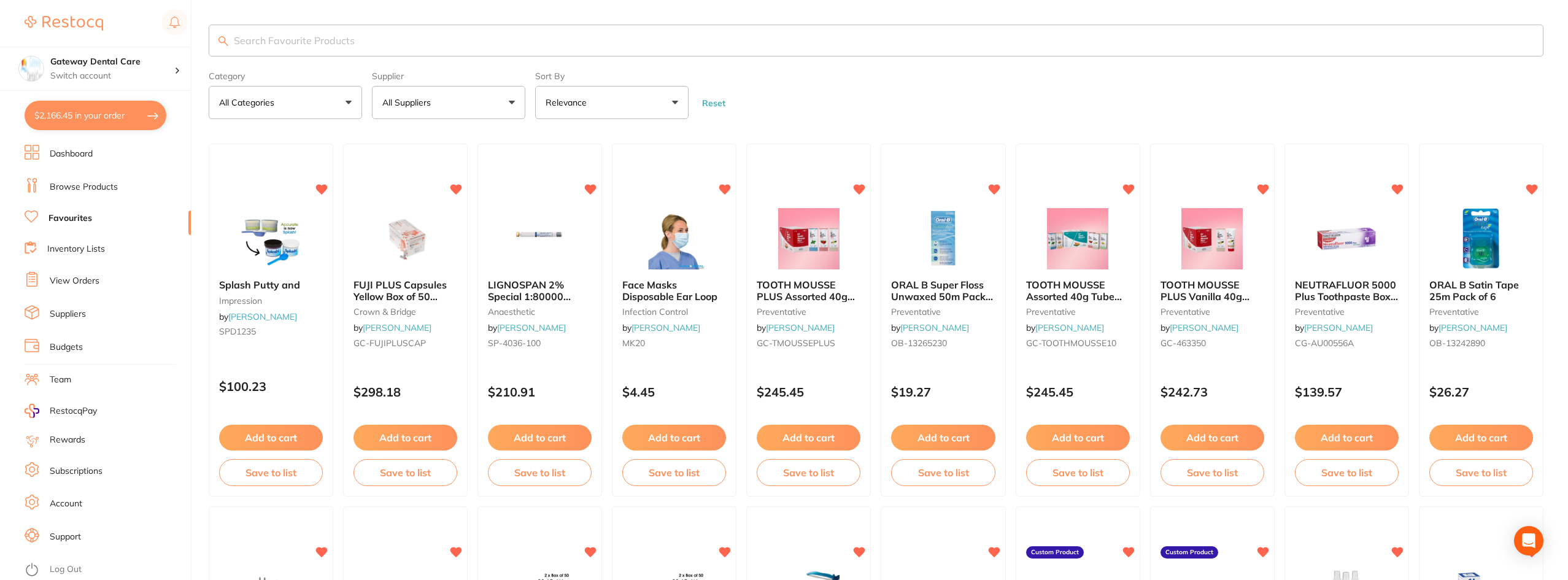
checkbox input "true"
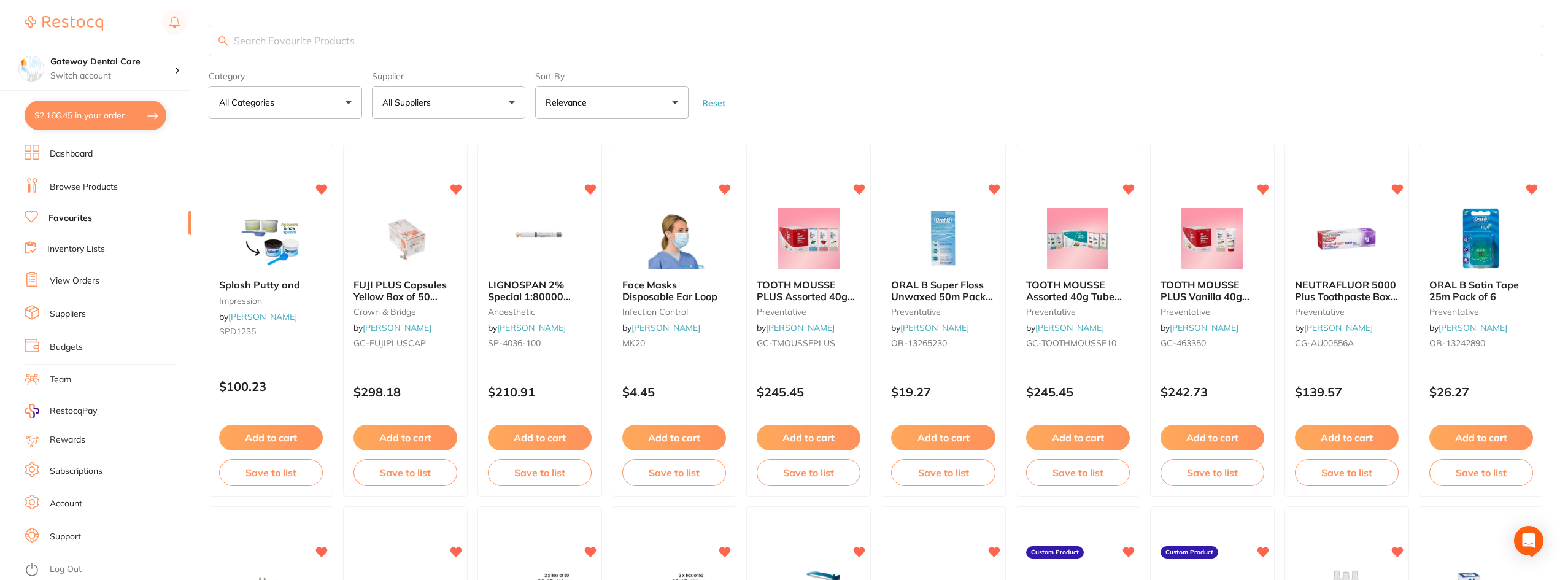
checkbox input "true"
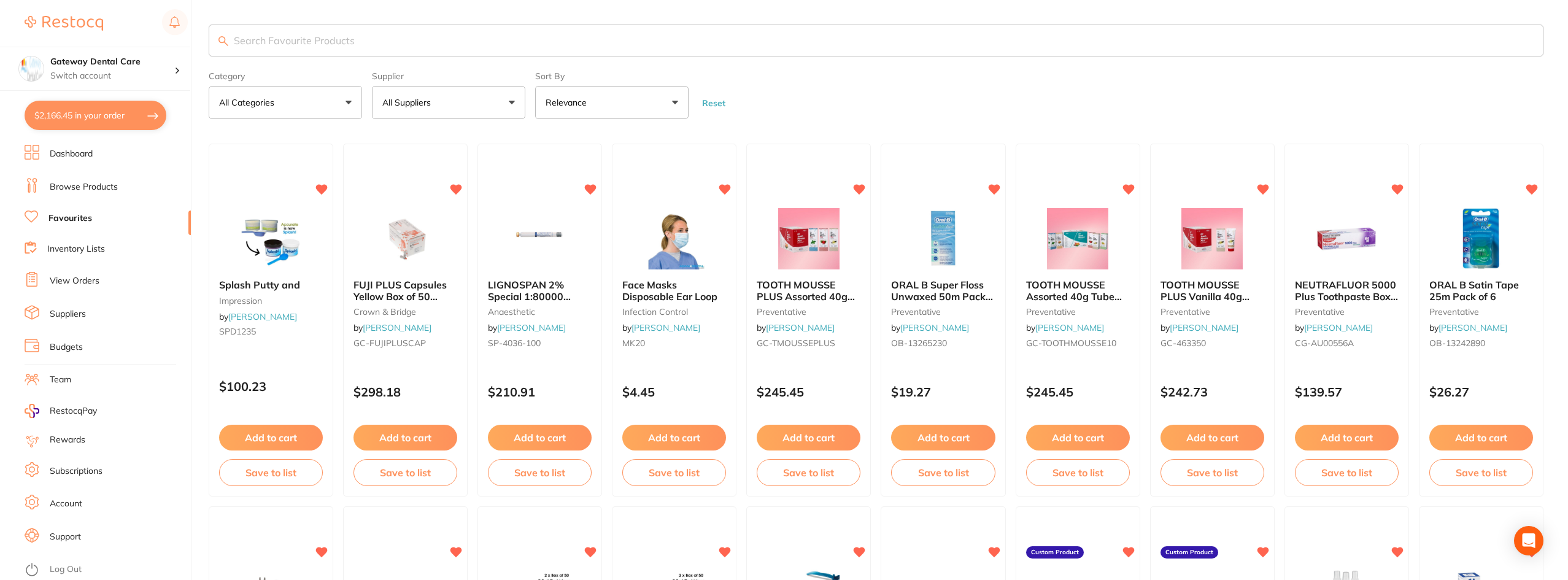
checkbox input "true"
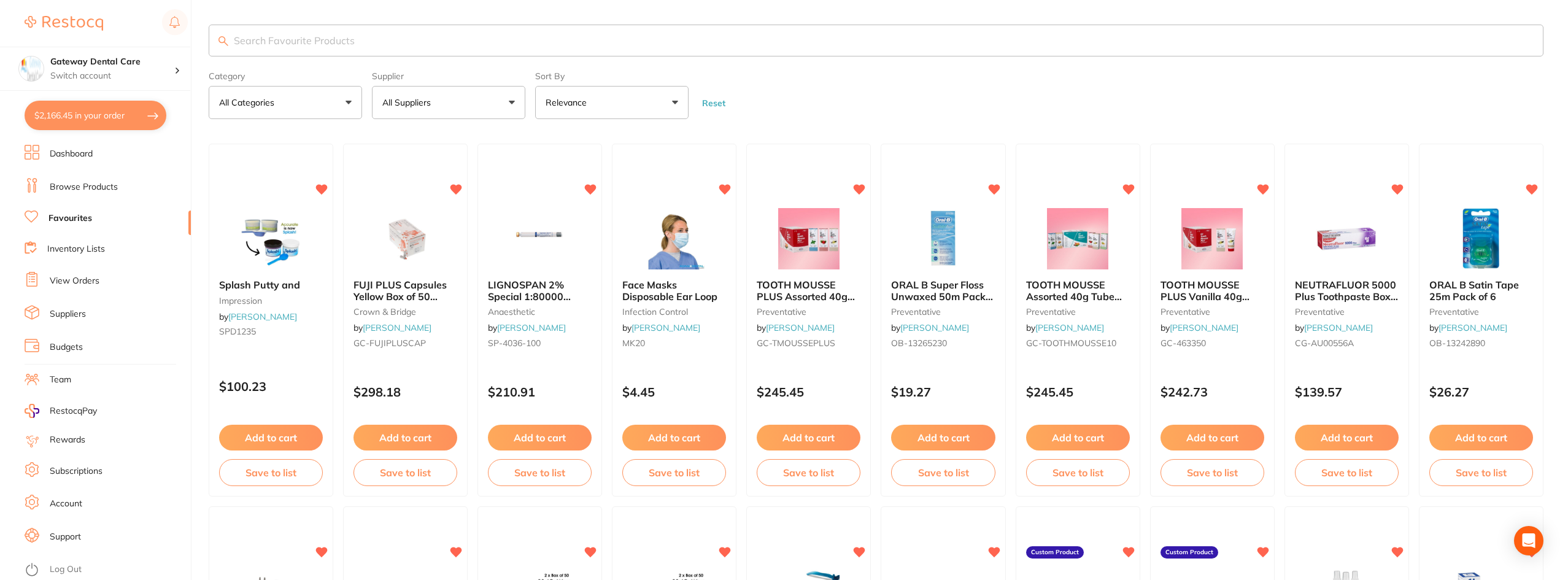
checkbox input "true"
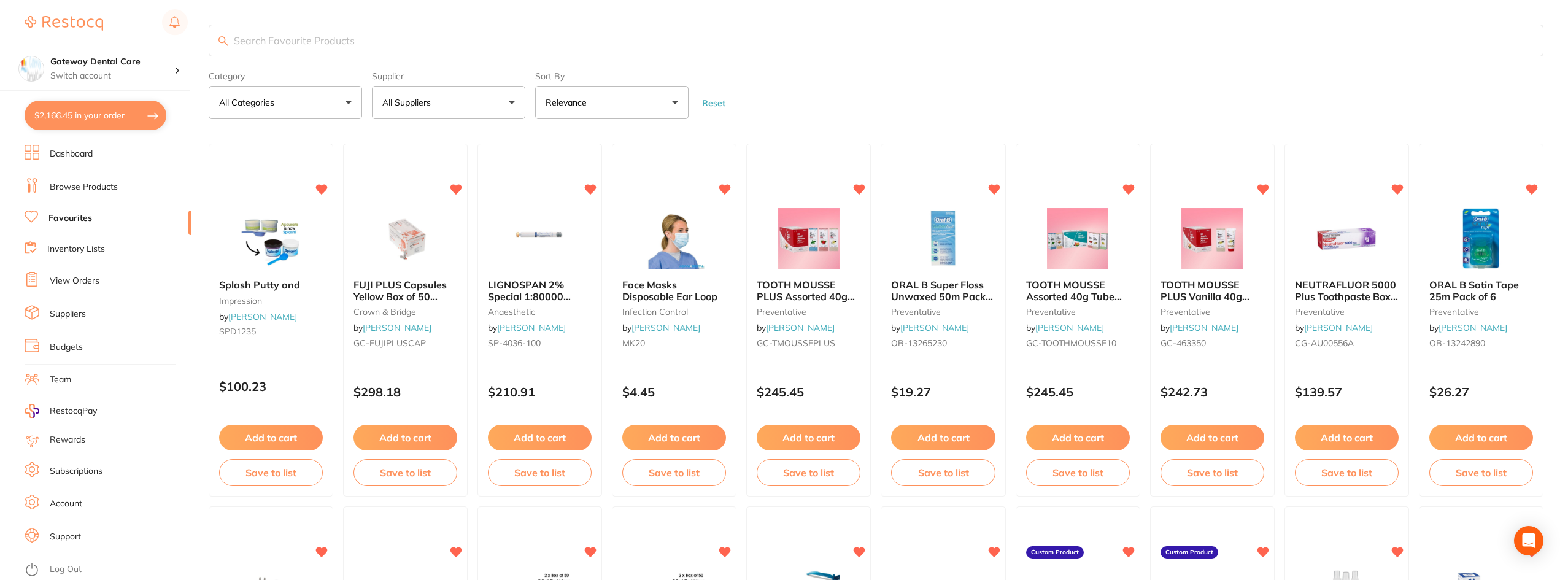
checkbox input "true"
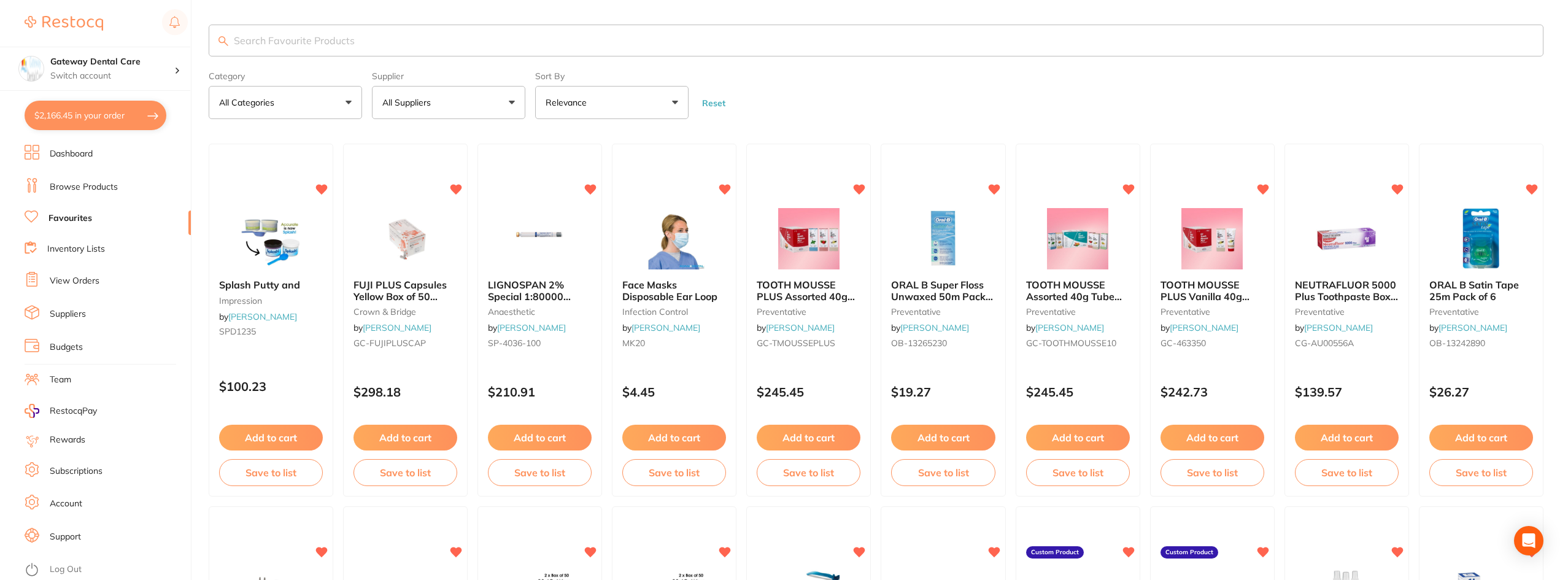
checkbox input "true"
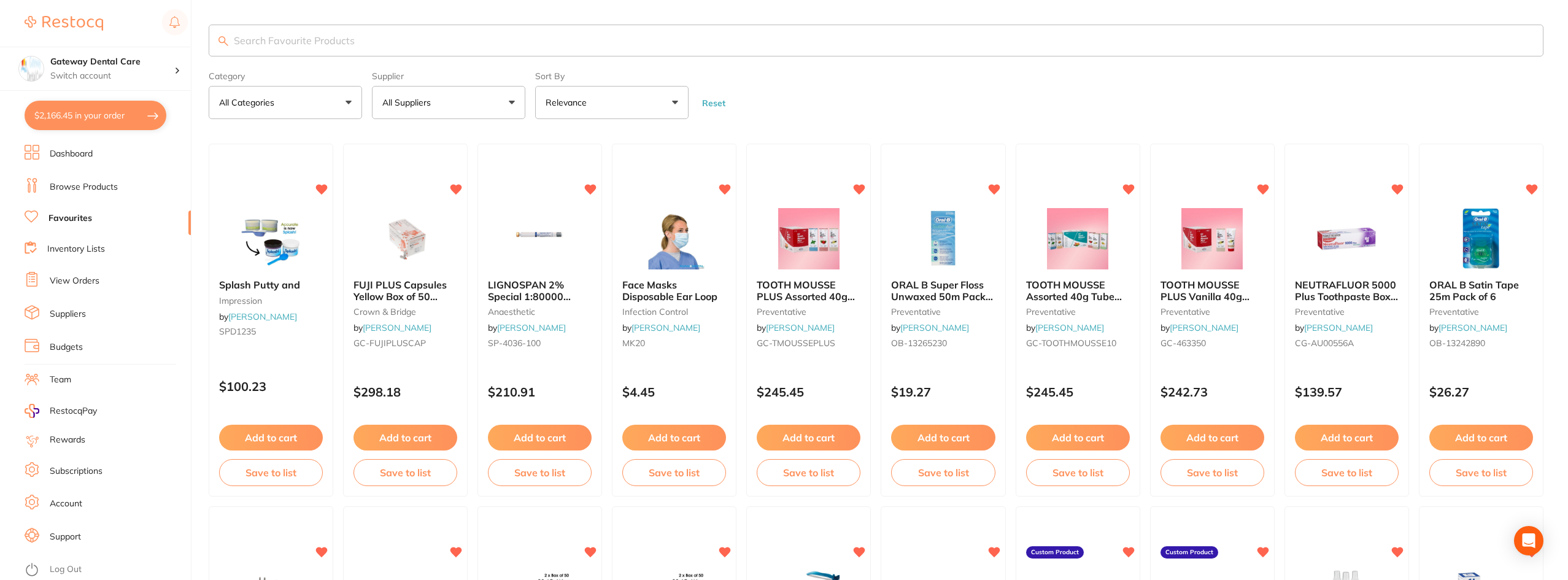
checkbox input "true"
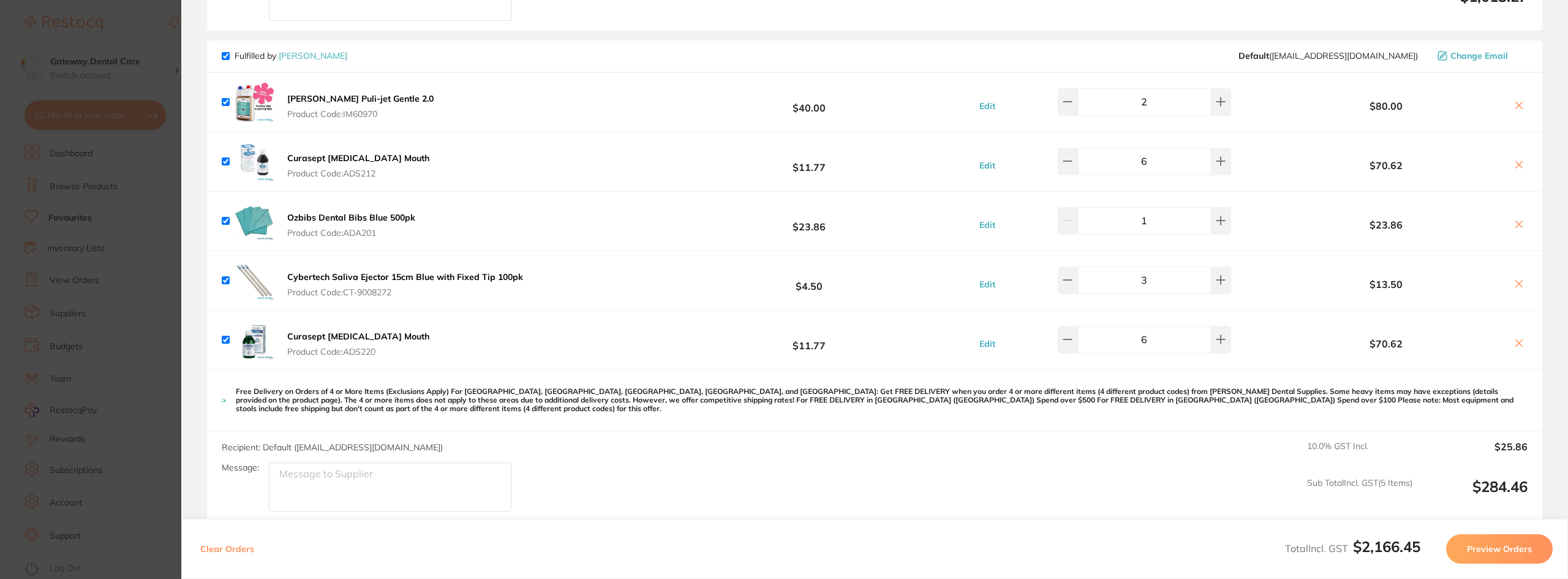
scroll to position [2225, 0]
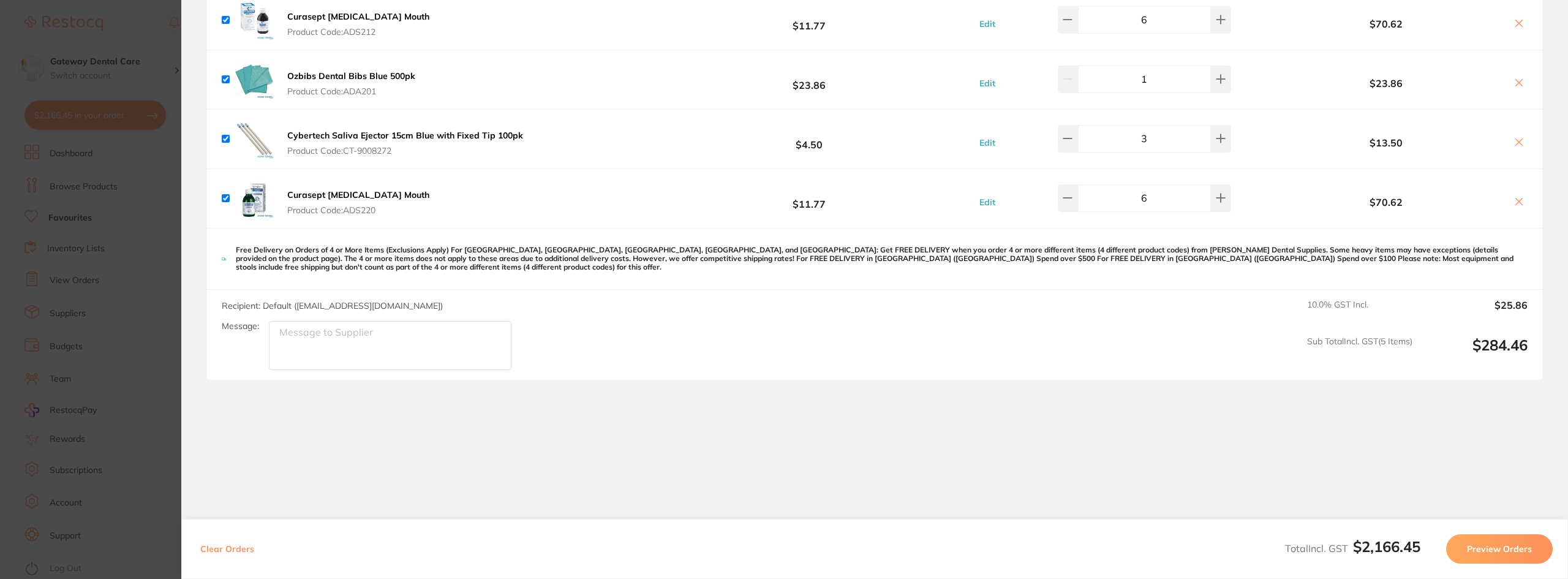
click at [140, 255] on section "Update RRP Set your pre negotiated price for this item. Item Agreed RRP (excl. …" at bounding box center [784, 289] width 1568 height 579
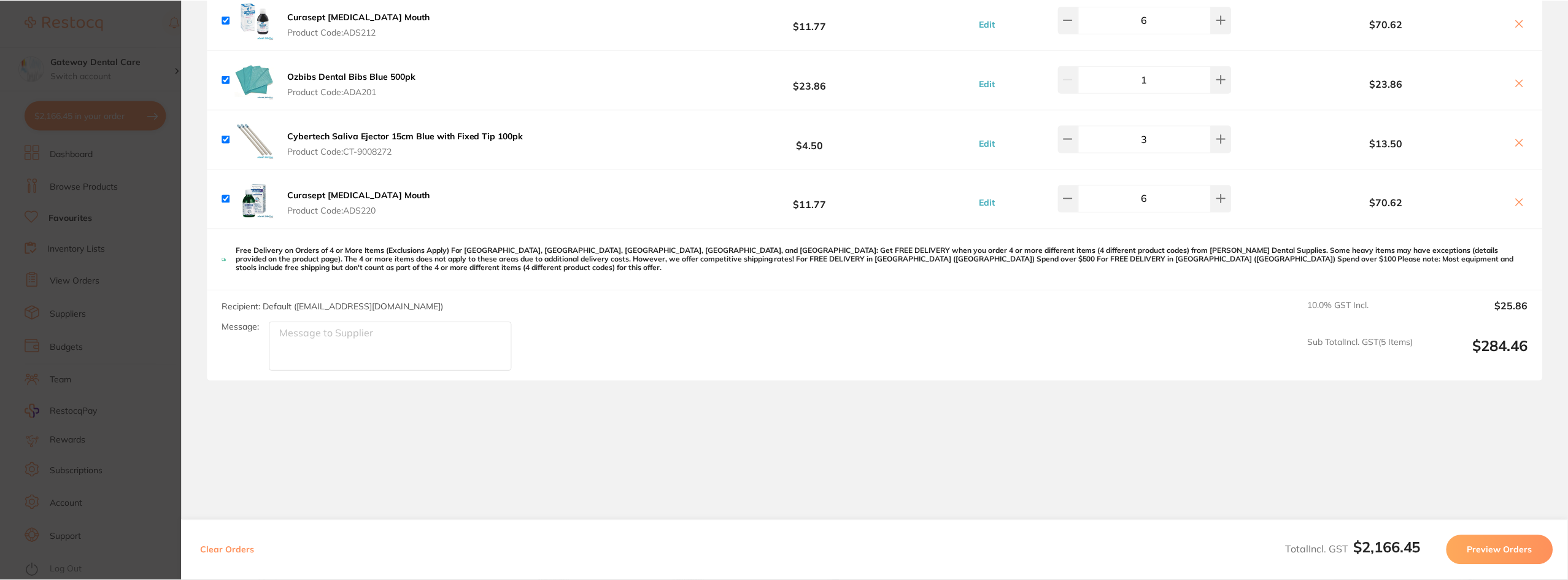
scroll to position [4, 0]
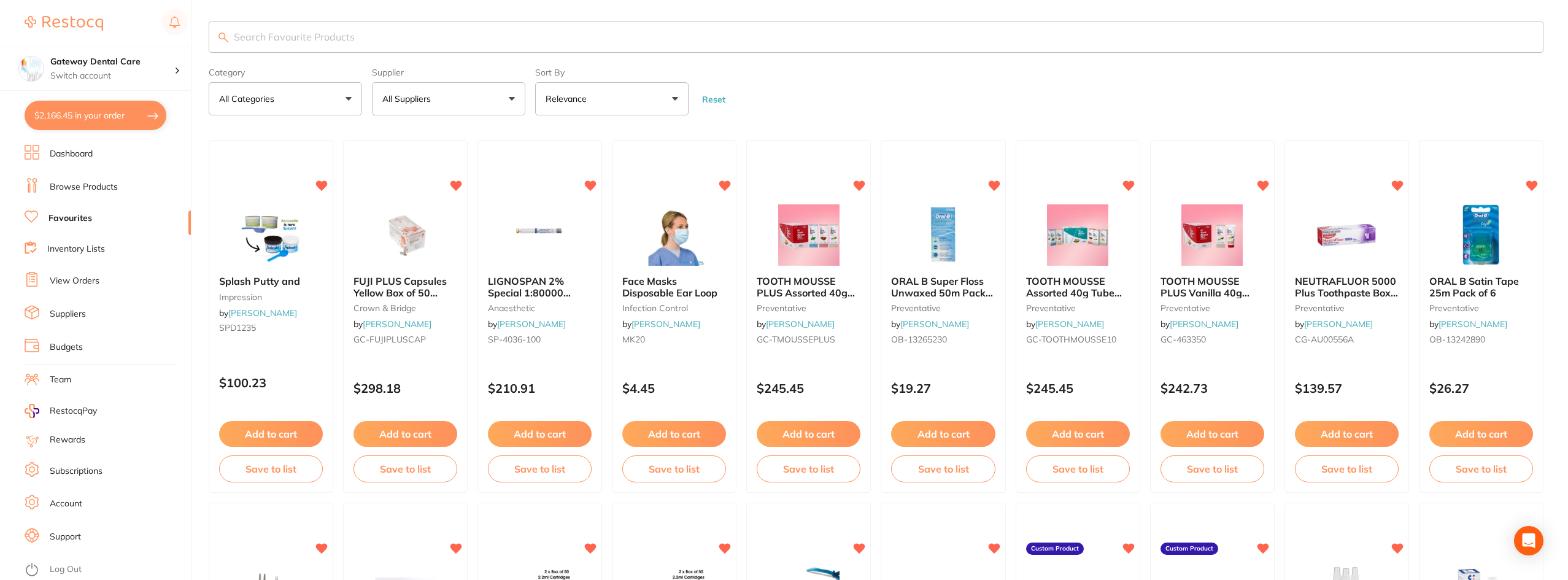
click at [471, 100] on button "All Suppliers" at bounding box center [449, 98] width 153 height 33
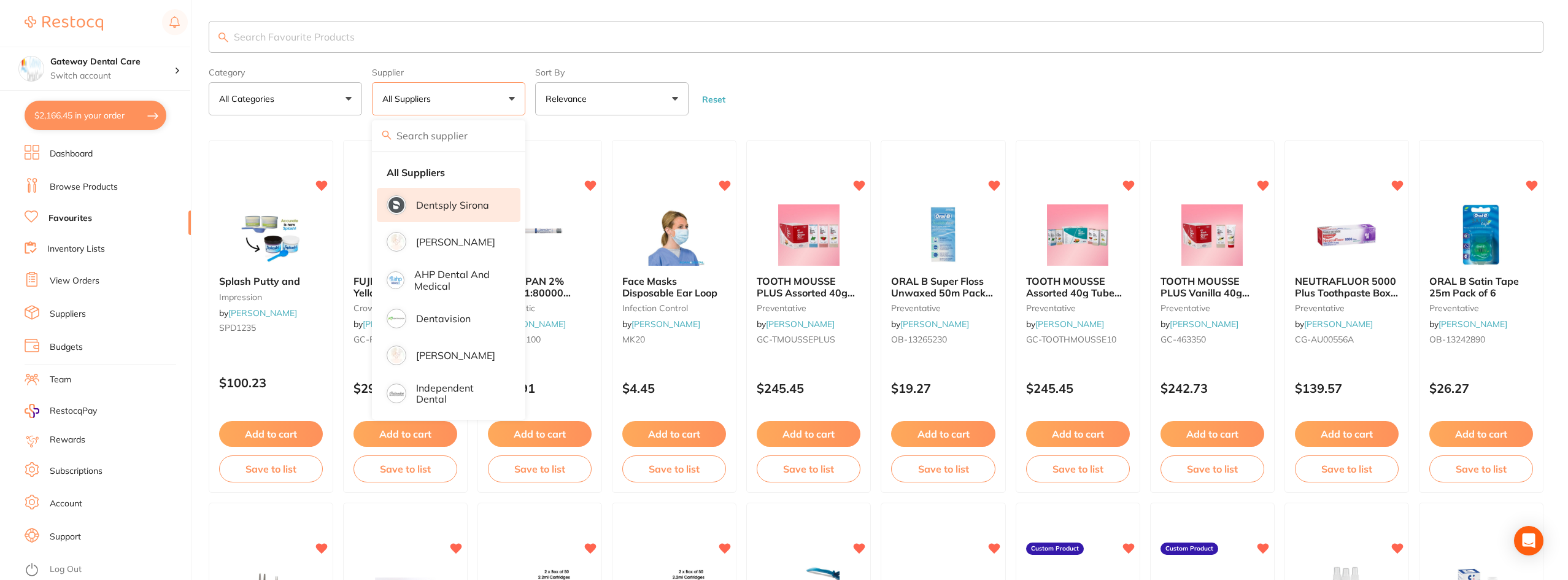
click at [452, 206] on p "Dentsply Sirona" at bounding box center [452, 204] width 73 height 11
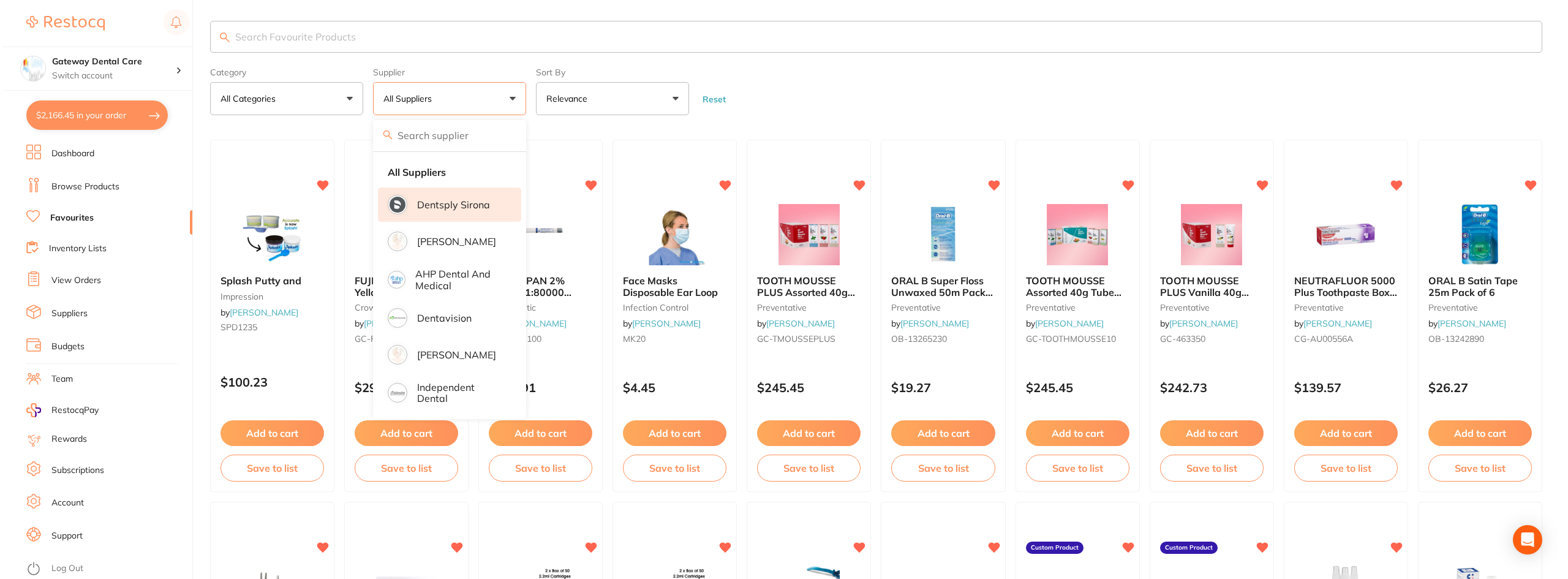
scroll to position [0, 0]
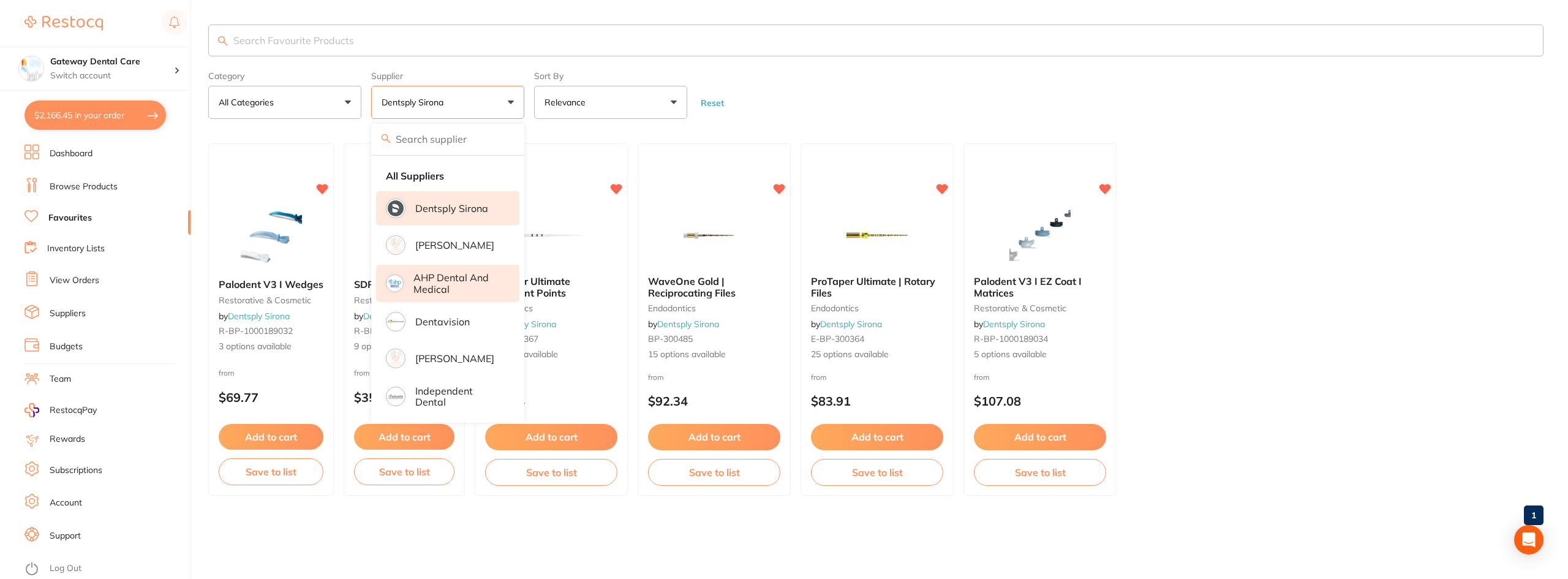
click at [451, 279] on p "AHP Dental and Medical" at bounding box center [457, 283] width 88 height 23
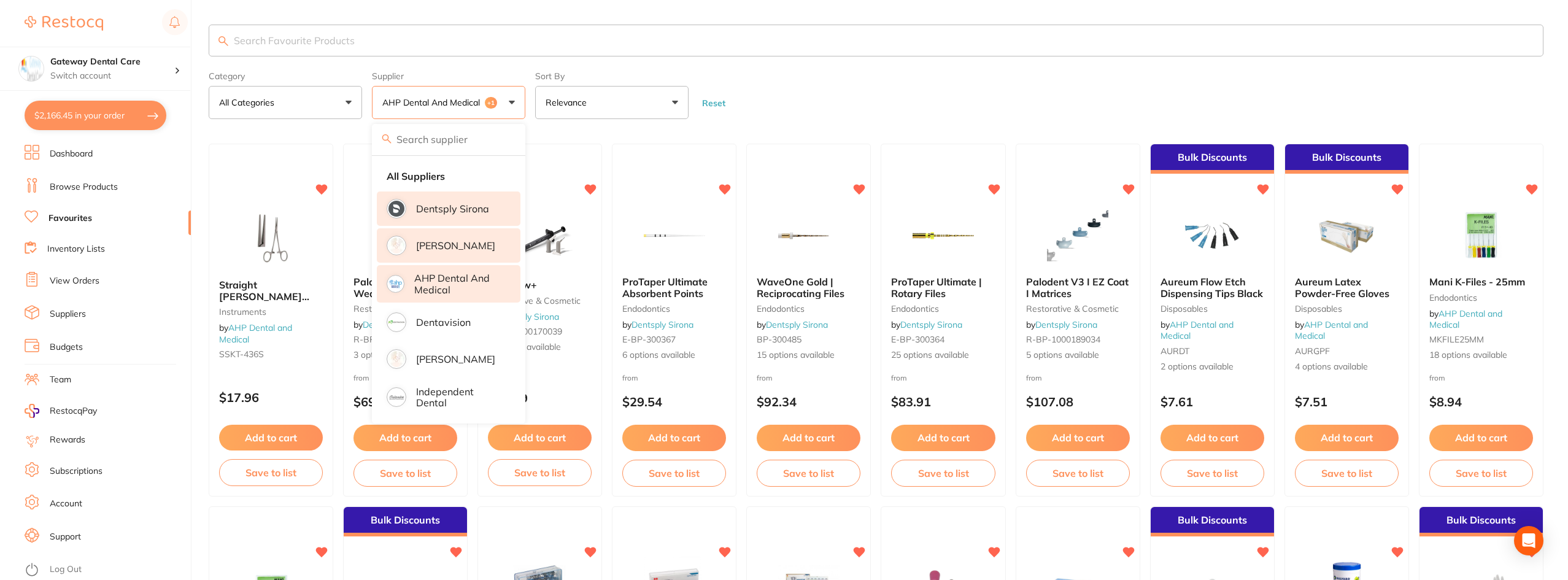
click at [459, 243] on p "[PERSON_NAME]" at bounding box center [456, 245] width 80 height 11
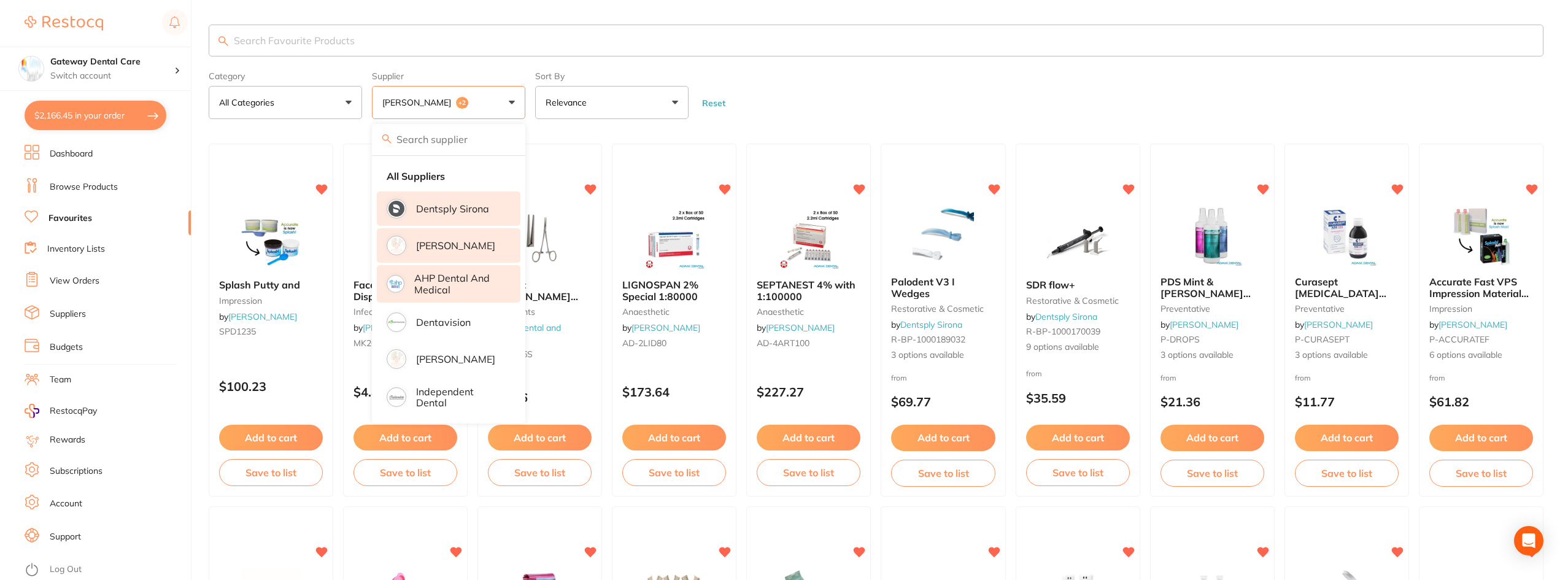
click at [401, 46] on input "search" at bounding box center [877, 41] width 1335 height 32
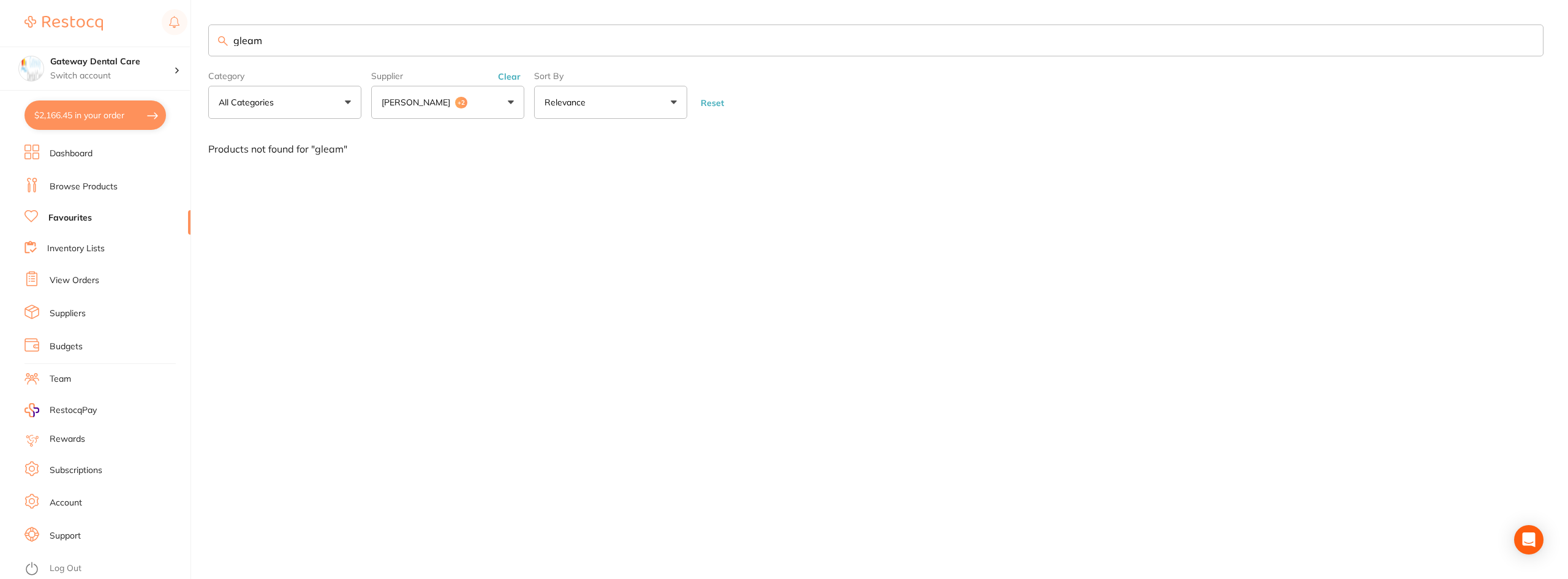
type input "gleam"
click at [151, 119] on button "$2,166.45 in your order" at bounding box center [95, 115] width 142 height 30
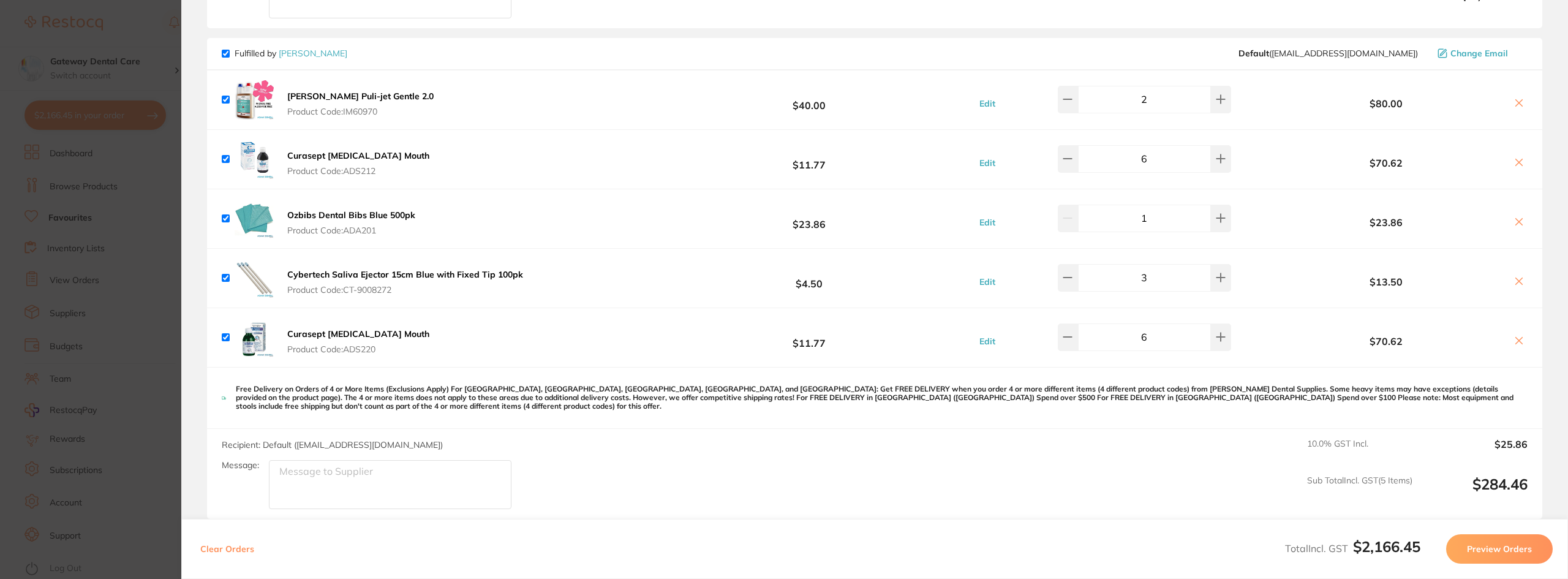
scroll to position [2083, 0]
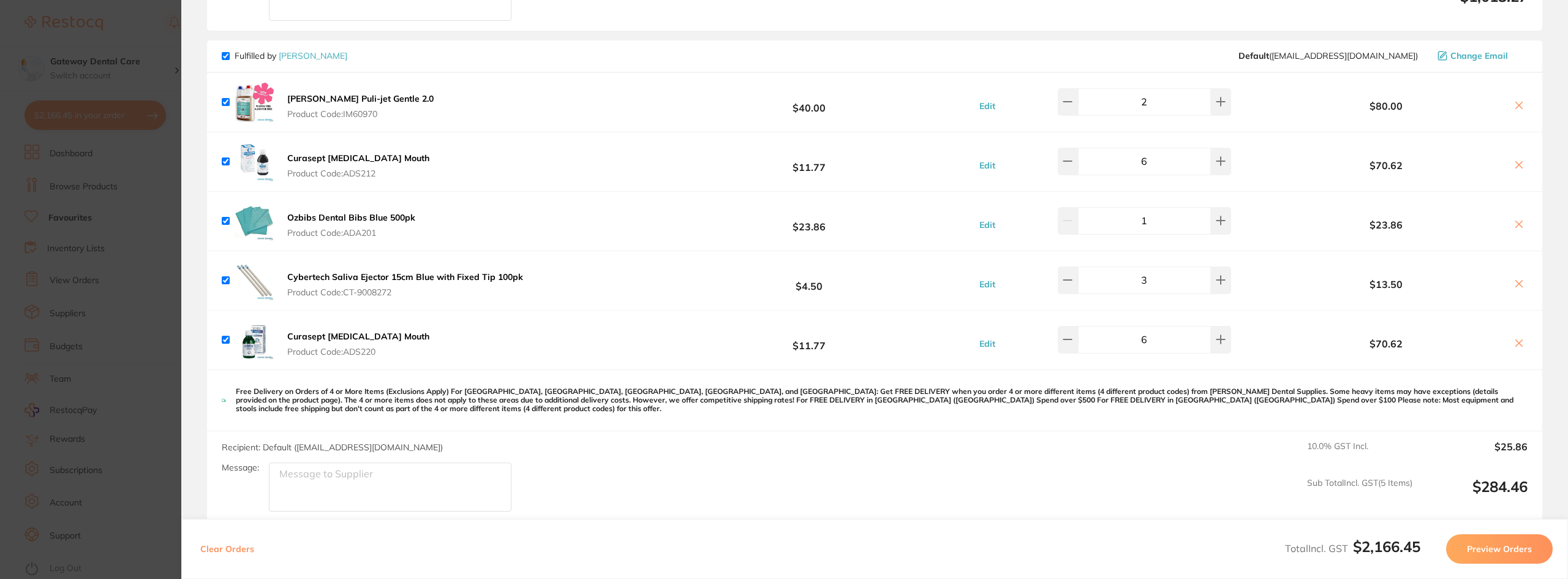
click at [159, 205] on section "Update RRP Set your pre negotiated price for this item. Item Agreed RRP (excl. …" at bounding box center [784, 289] width 1568 height 579
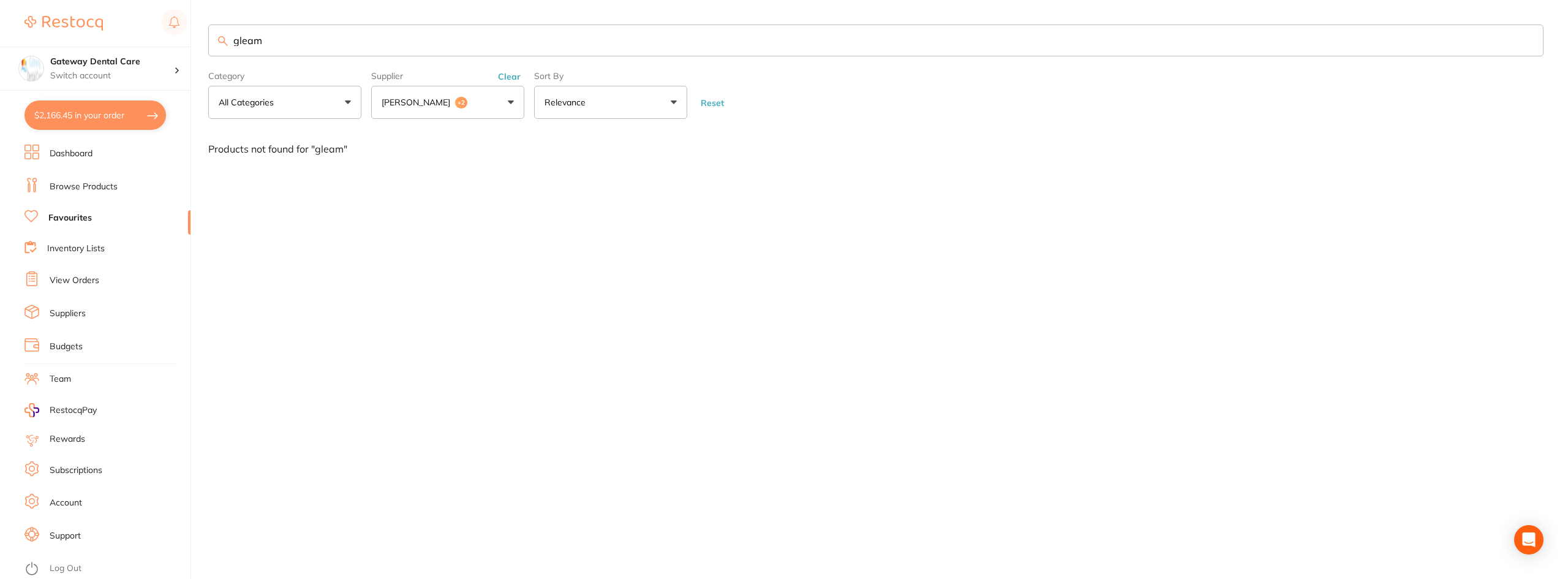
click at [1531, 41] on input "gleam" at bounding box center [876, 41] width 1336 height 32
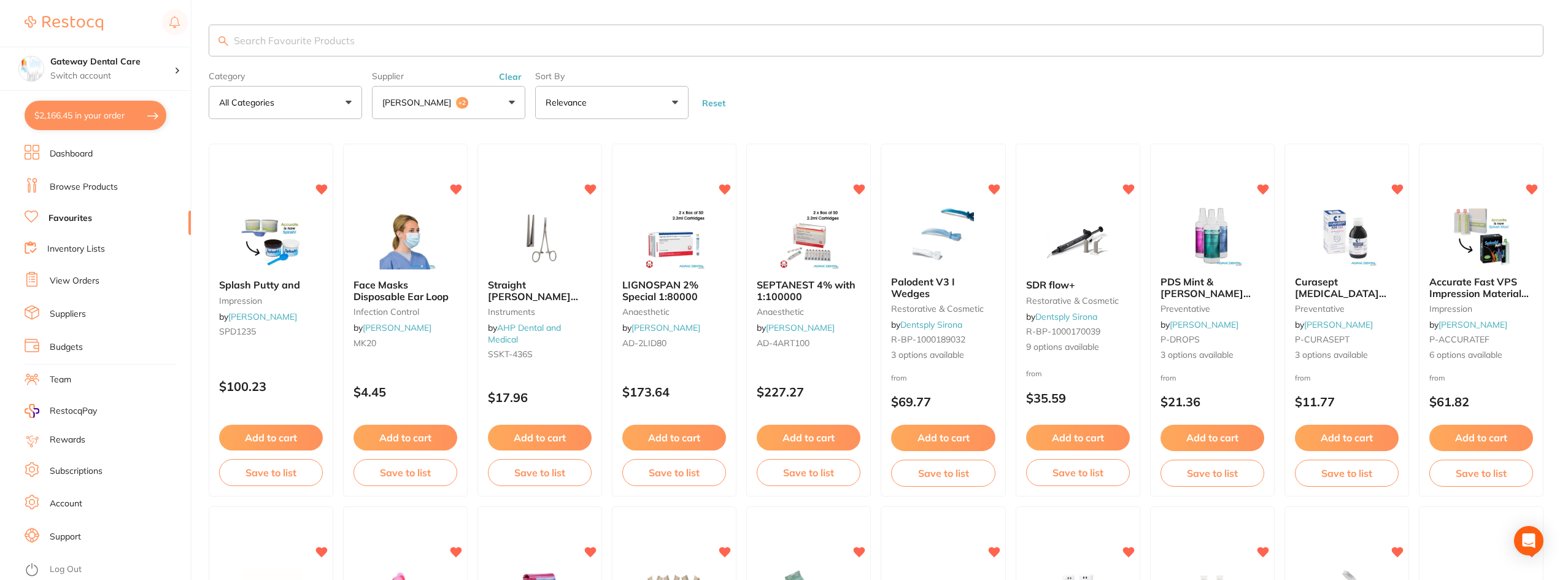
click at [75, 190] on link "Browse Products" at bounding box center [84, 187] width 68 height 12
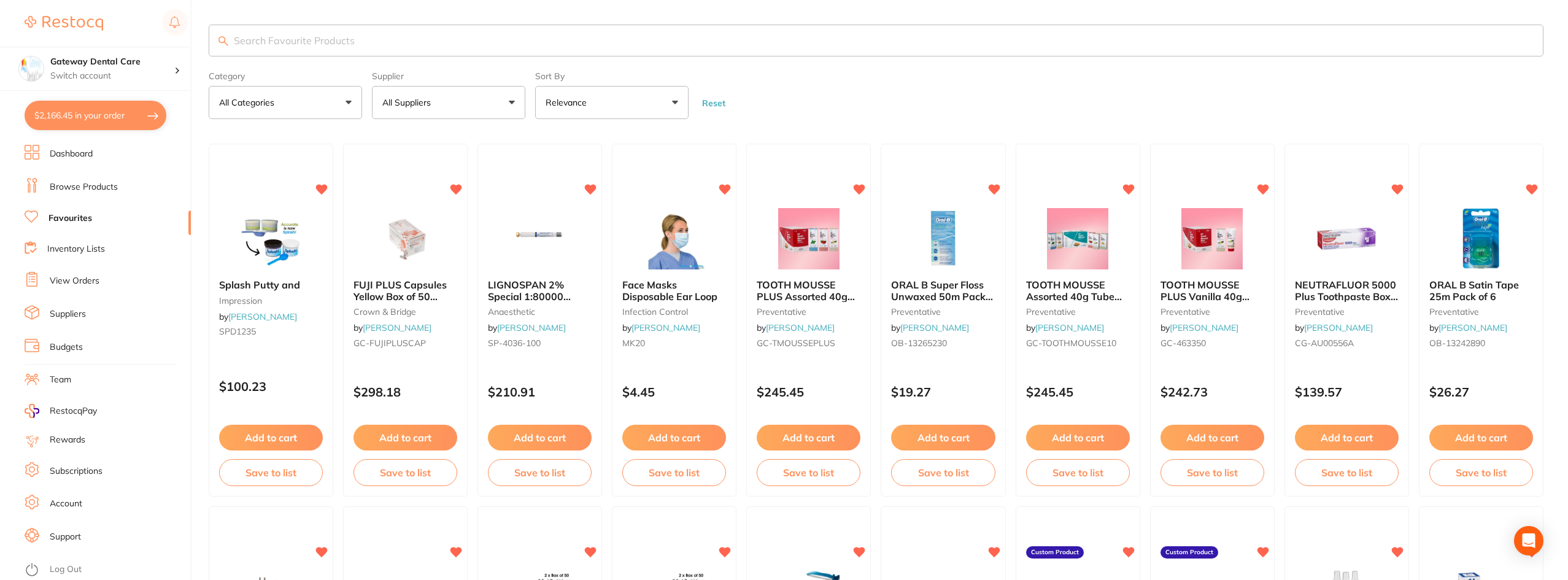
click at [369, 41] on input "search" at bounding box center [877, 41] width 1335 height 32
type input "curasept"
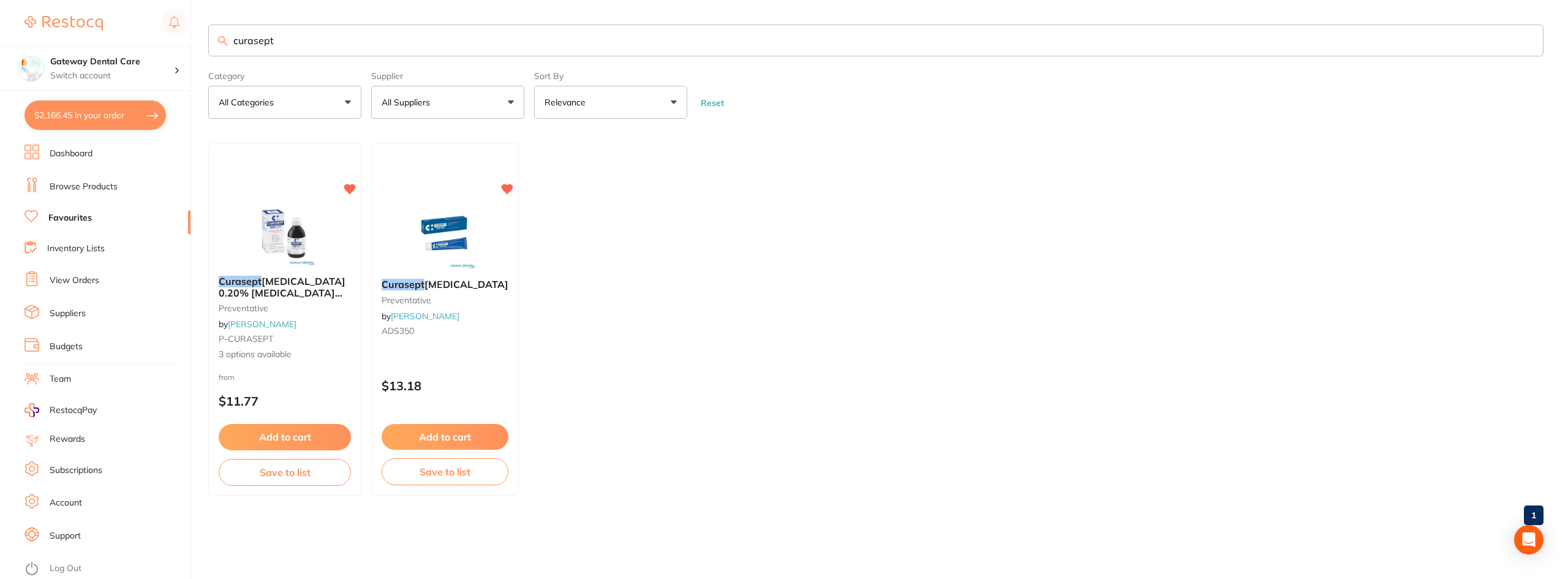
click at [286, 292] on span "Chlorhexidine 0.20% Mouth Rinse Range" at bounding box center [282, 292] width 127 height 35
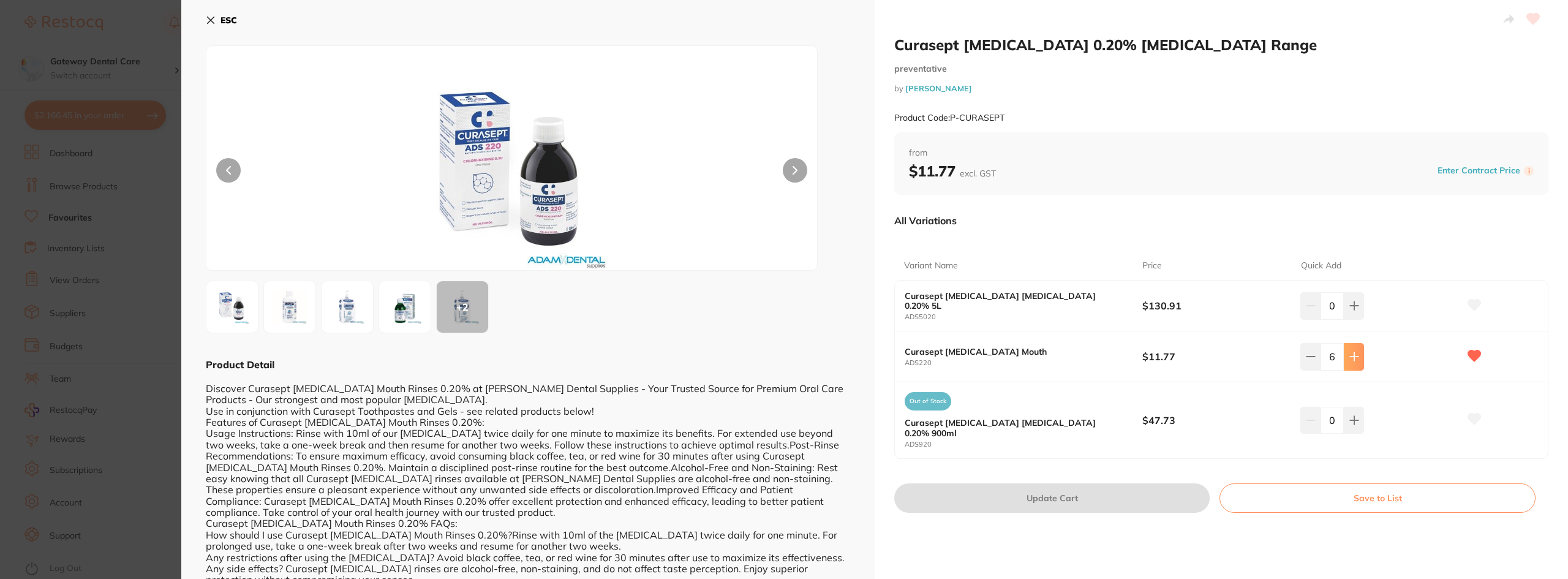
click at [1356, 364] on button at bounding box center [1354, 356] width 20 height 27
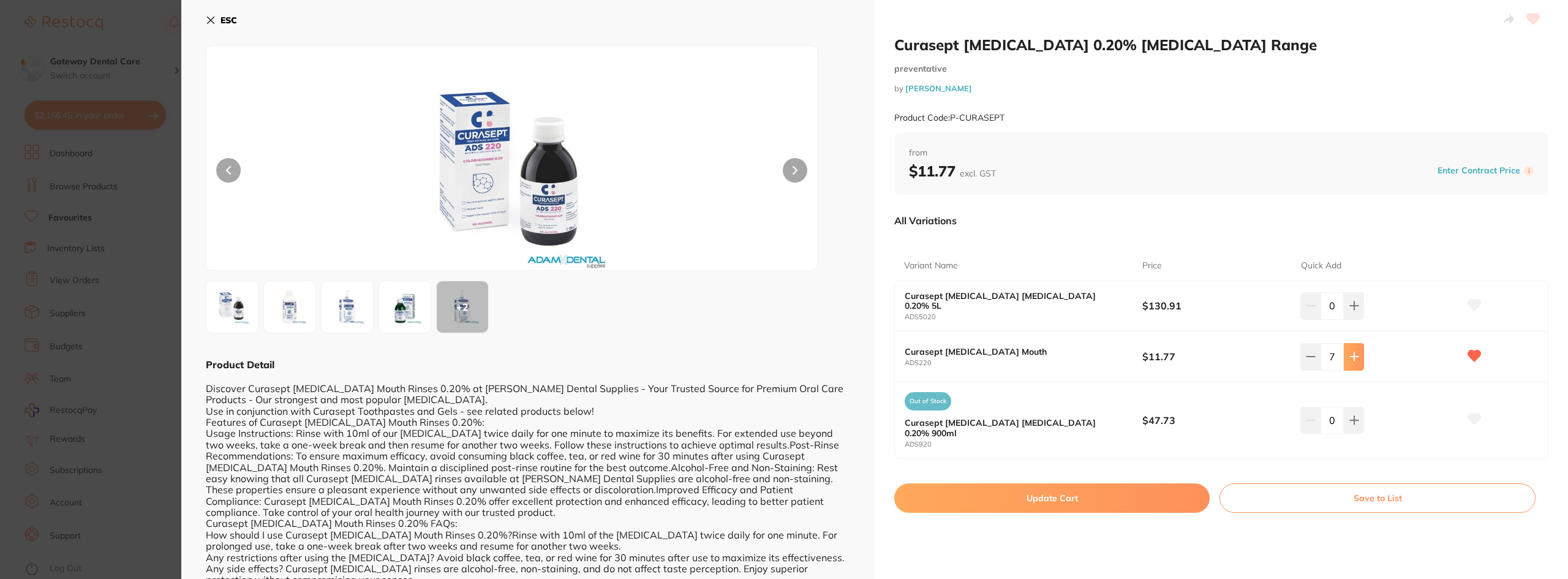
click at [1356, 364] on button at bounding box center [1354, 356] width 20 height 27
type input "8"
click at [1044, 489] on button "Update Cart" at bounding box center [1053, 499] width 316 height 30
type input "8"
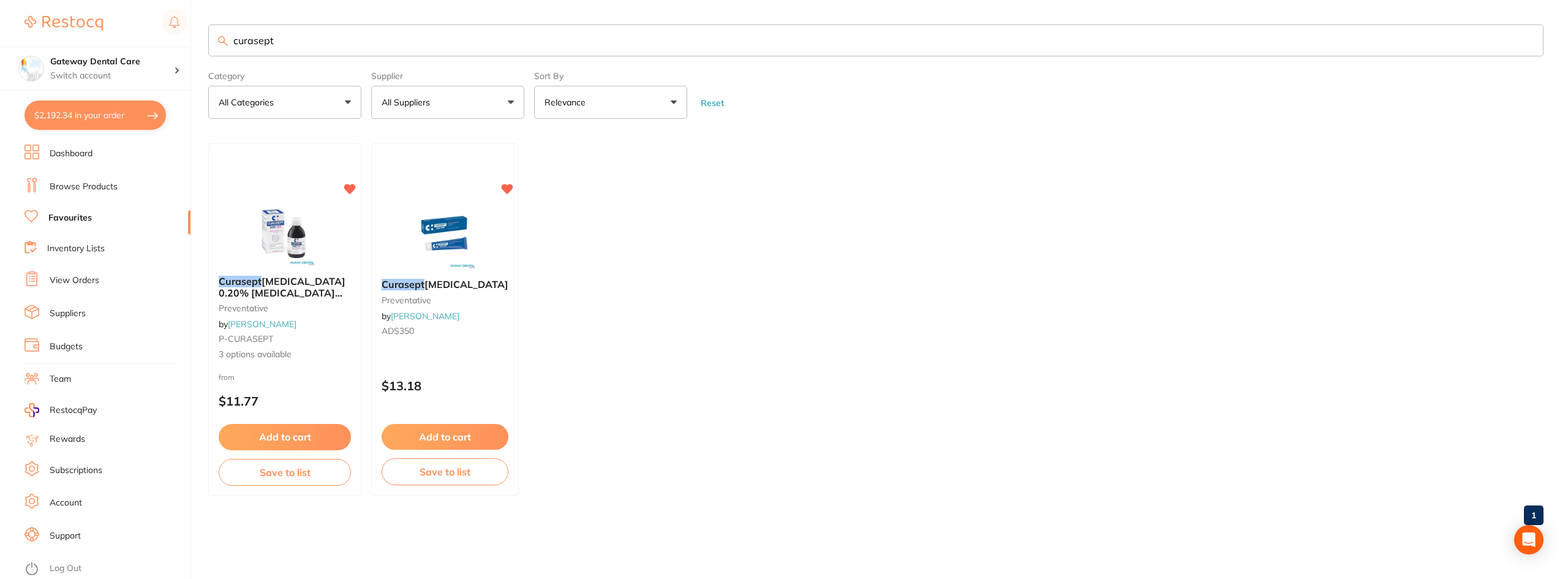
click at [123, 119] on button "$2,192.34 in your order" at bounding box center [95, 115] width 142 height 30
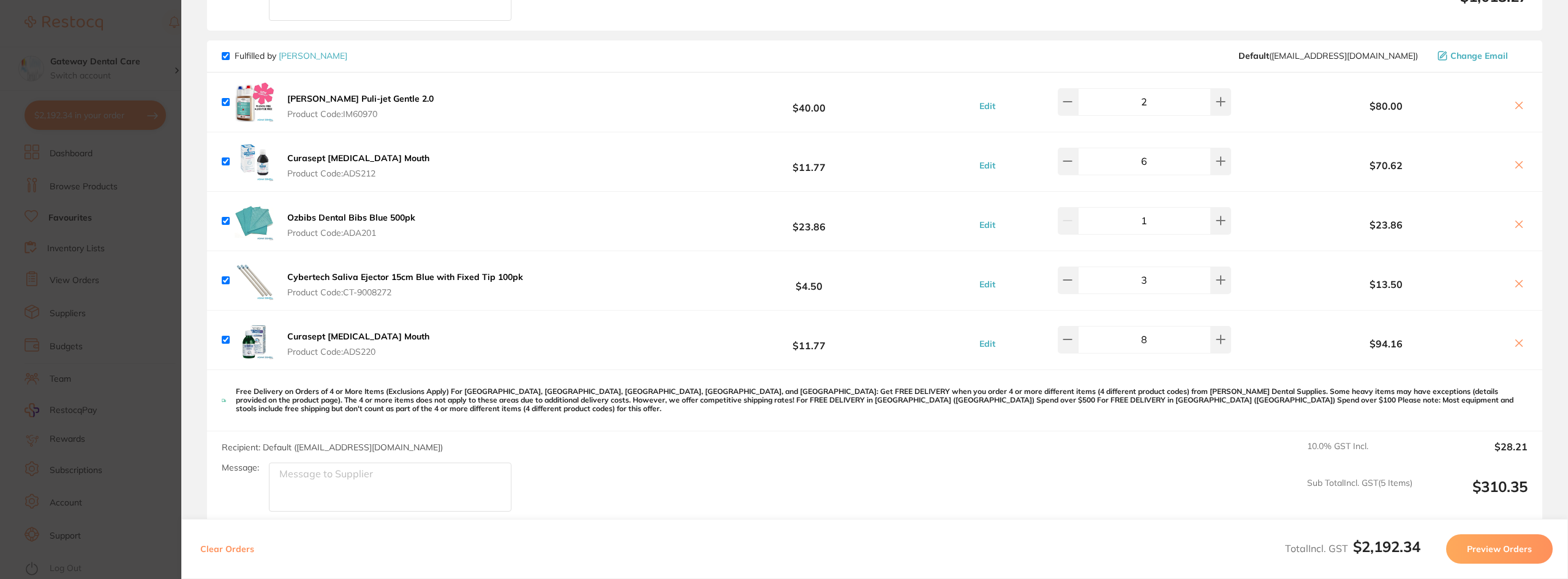
click at [1514, 166] on icon at bounding box center [1519, 165] width 10 height 10
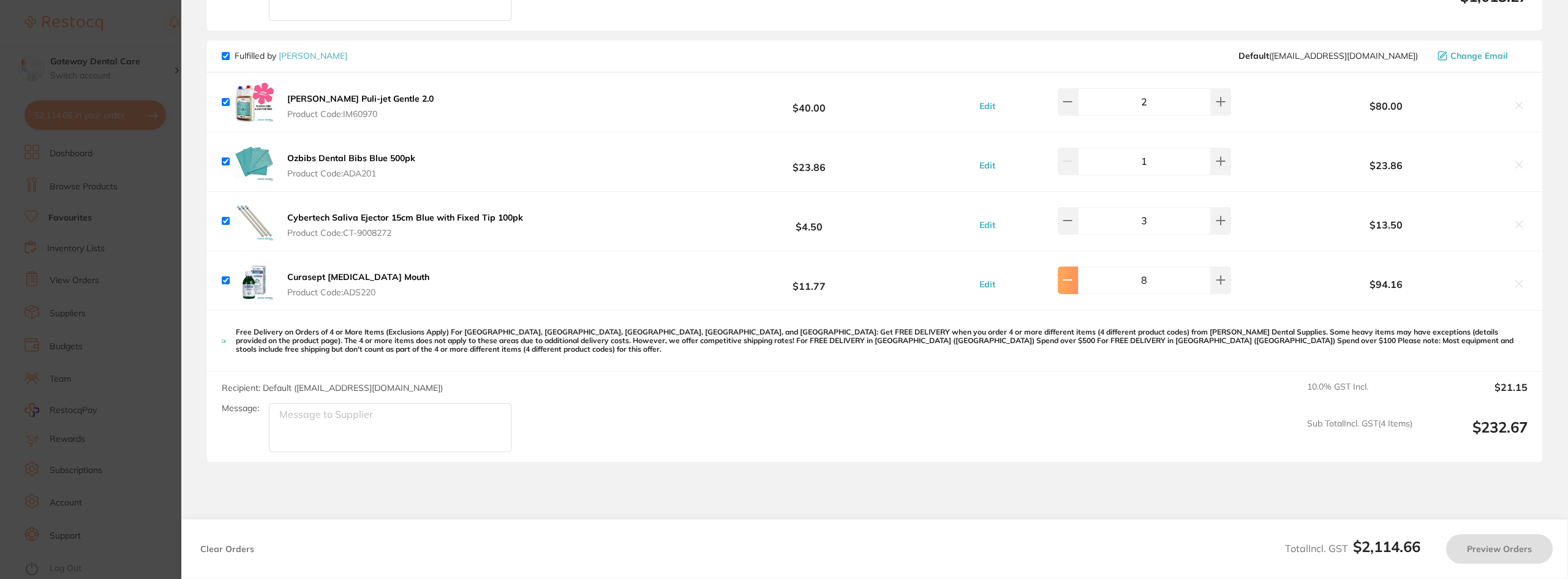
click at [1078, 287] on button at bounding box center [1068, 279] width 20 height 27
checkbox input "true"
click at [1078, 287] on button at bounding box center [1068, 279] width 20 height 27
type input "6"
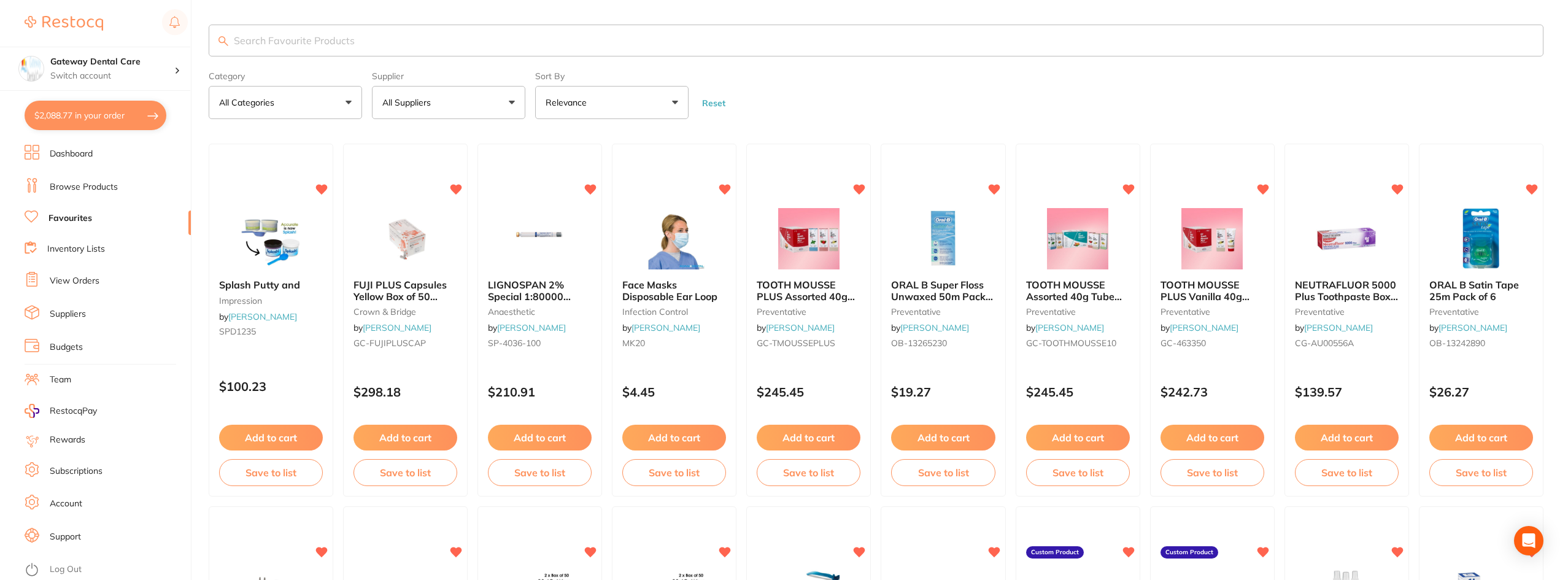
click at [97, 121] on button "$2,088.77 in your order" at bounding box center [96, 115] width 142 height 30
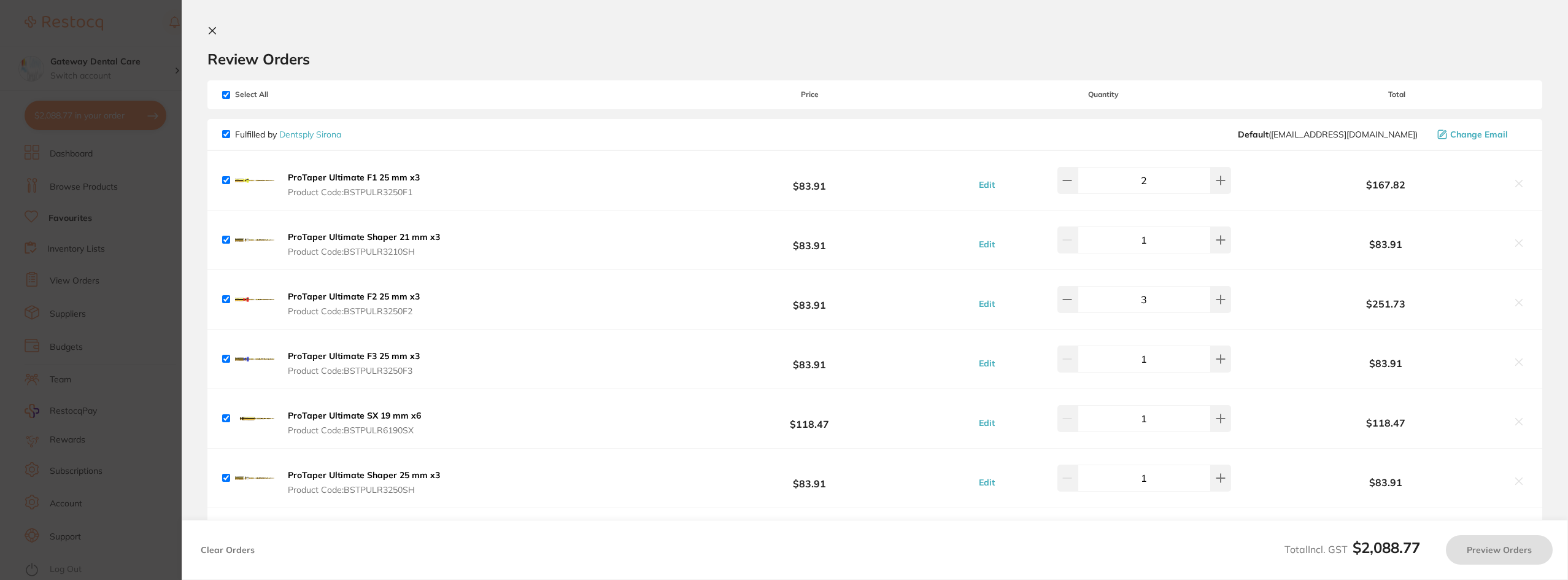
checkbox input "true"
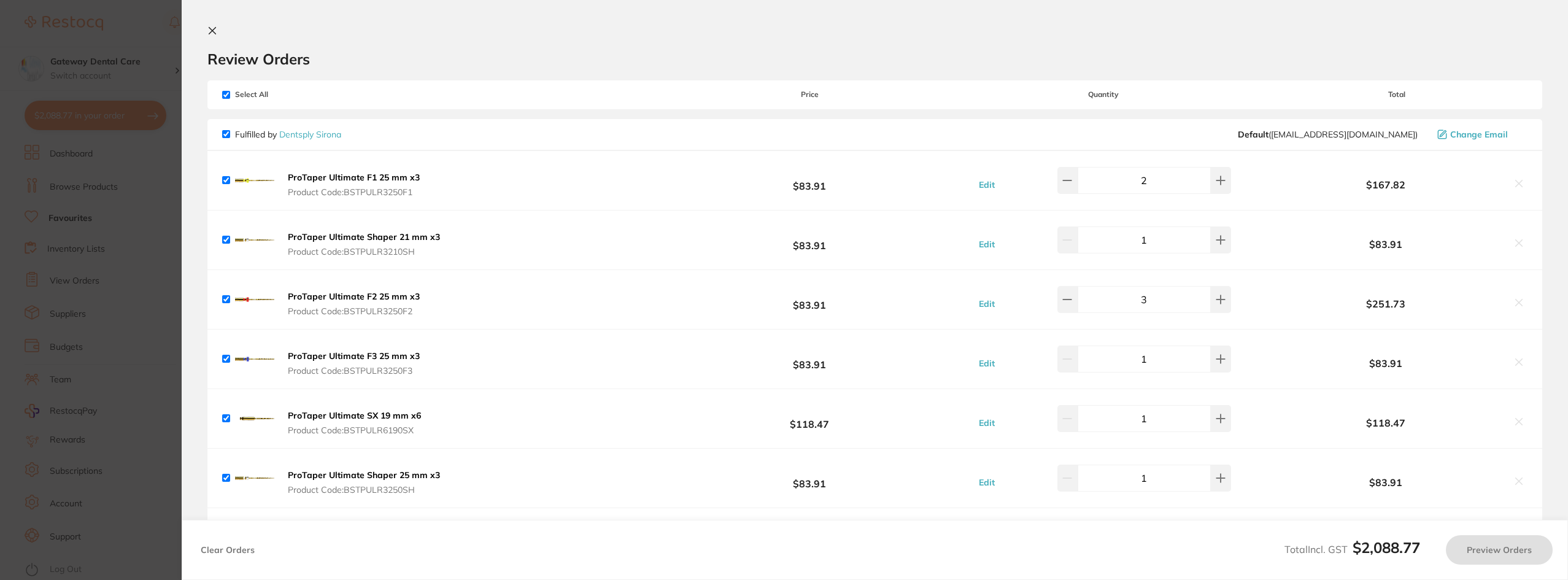
checkbox input "true"
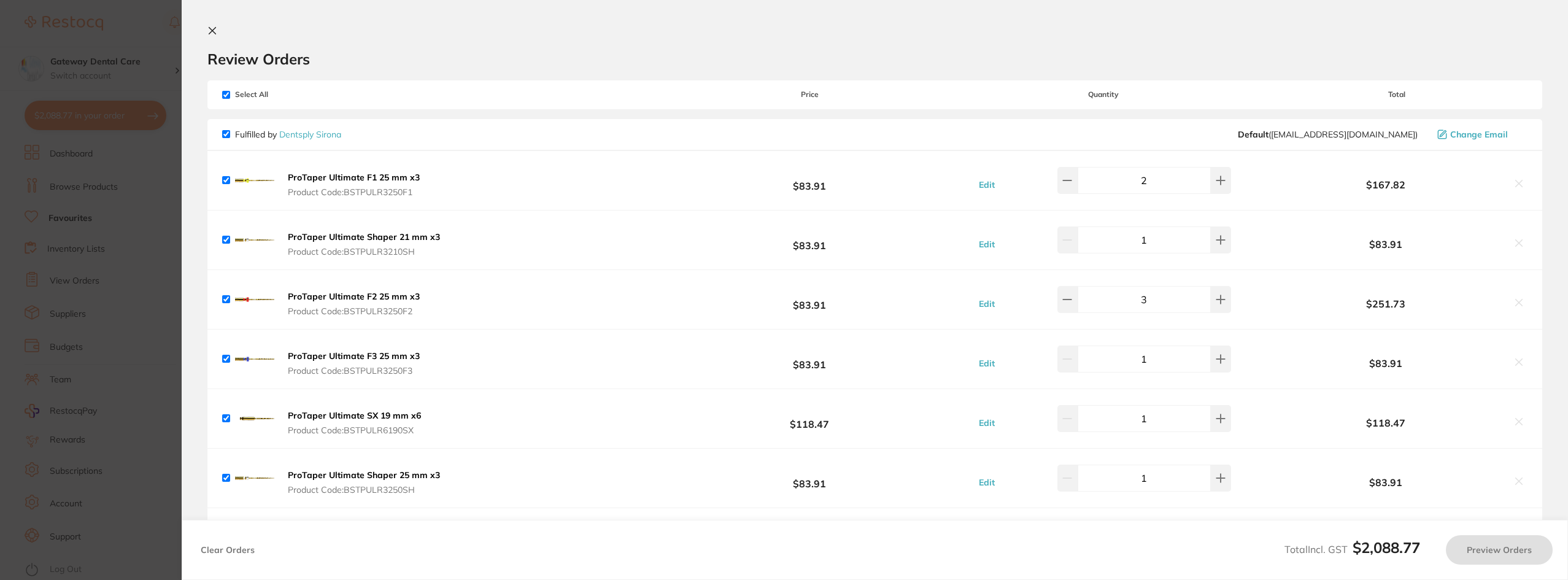
checkbox input "true"
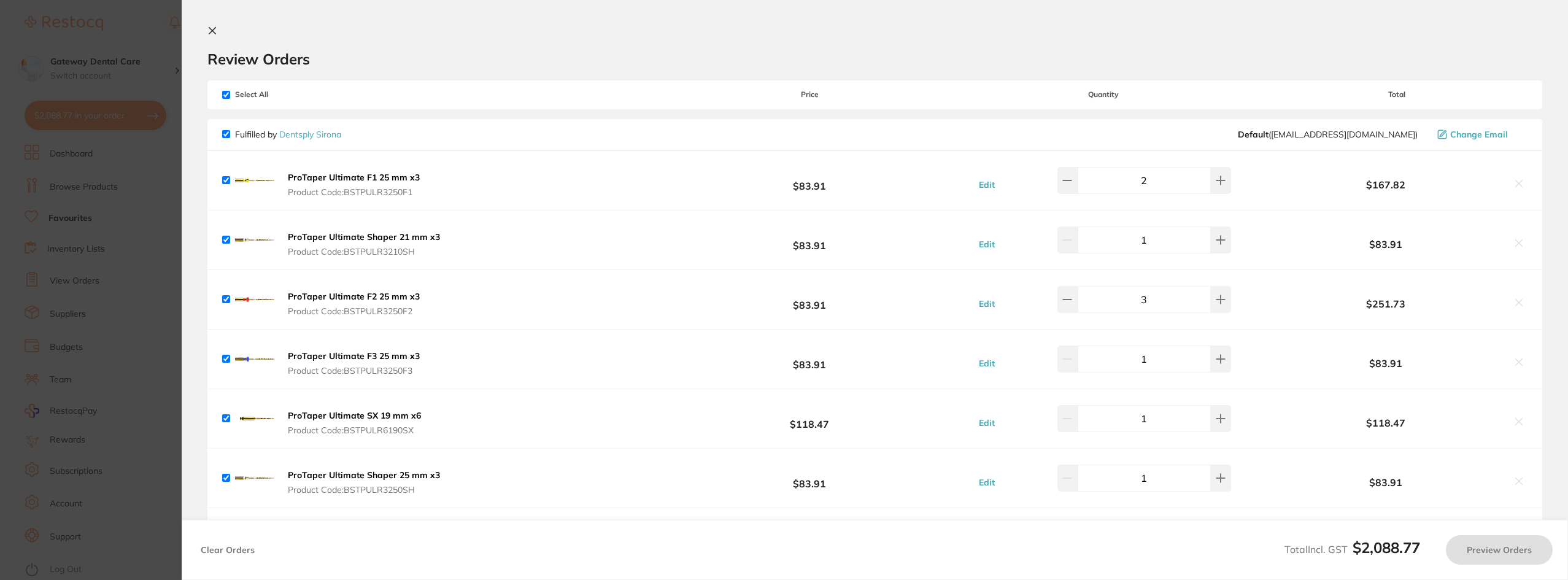
checkbox input "true"
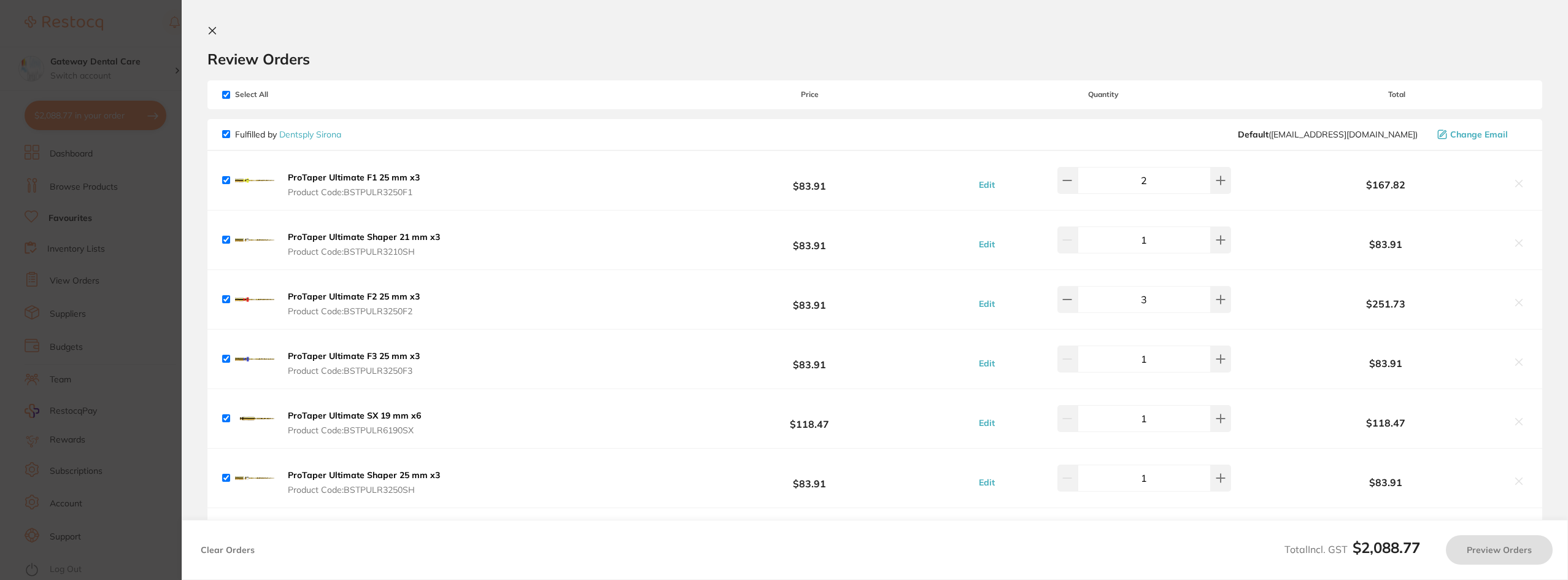
checkbox input "true"
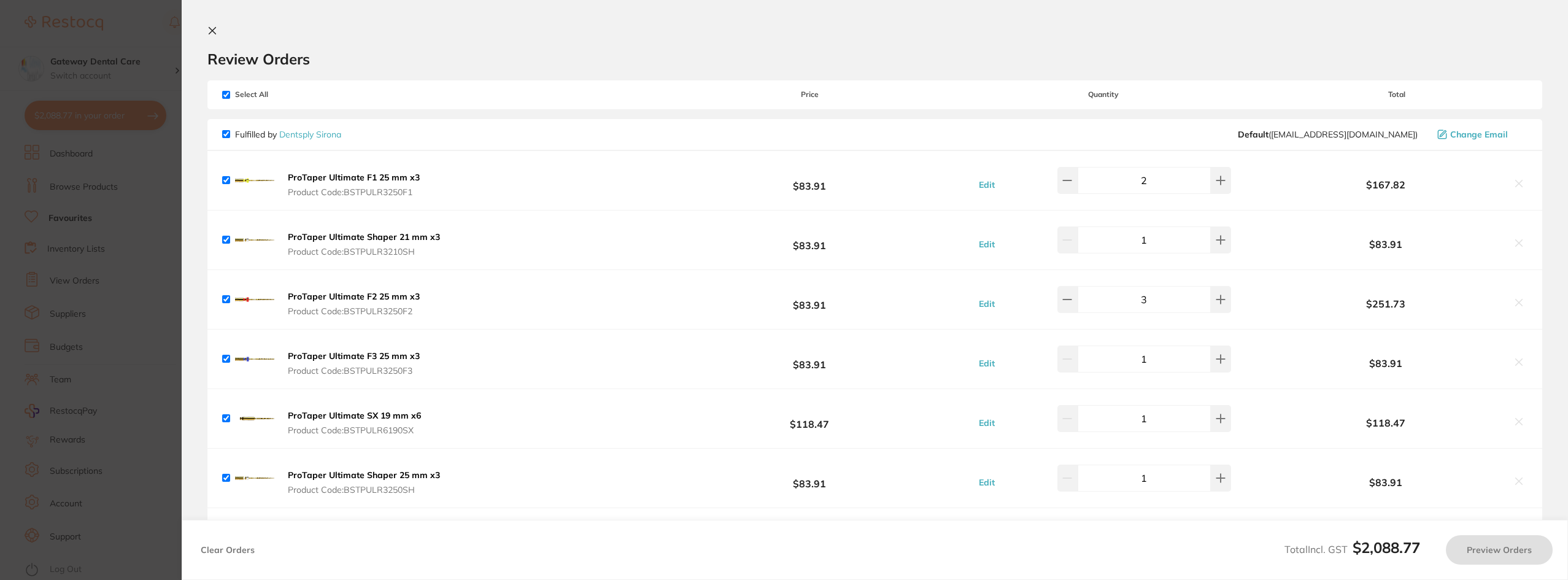
checkbox input "true"
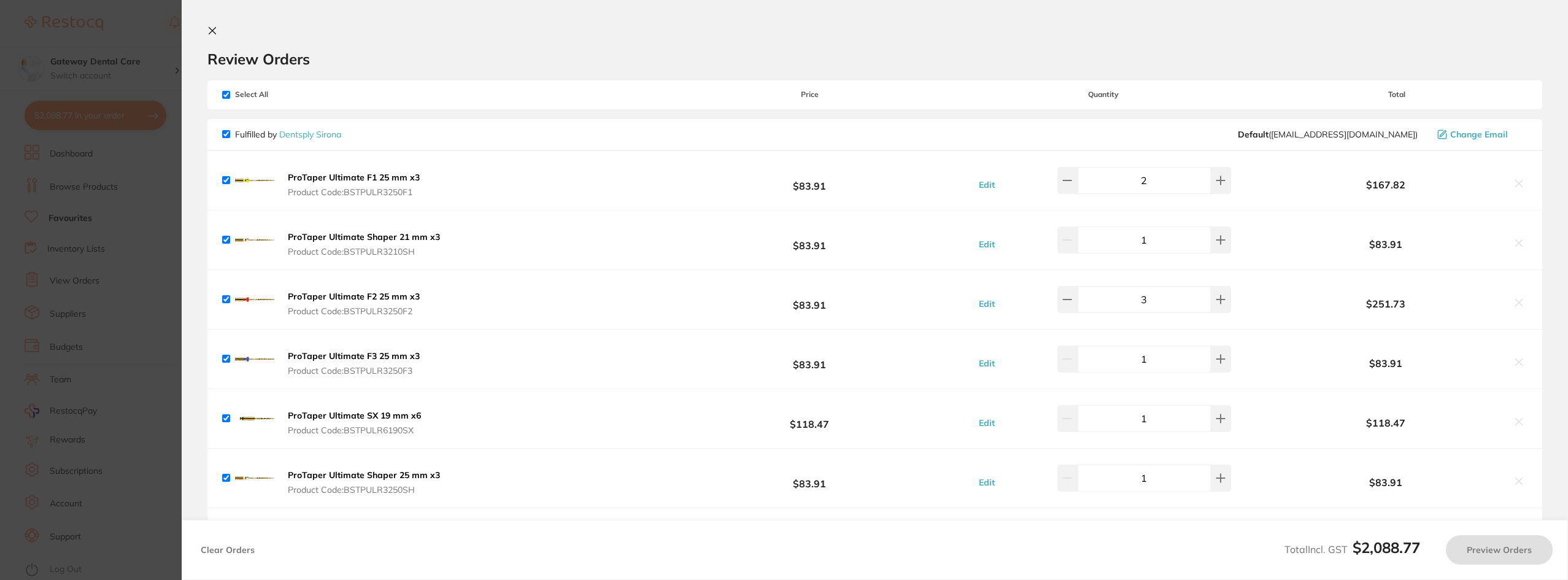
checkbox input "true"
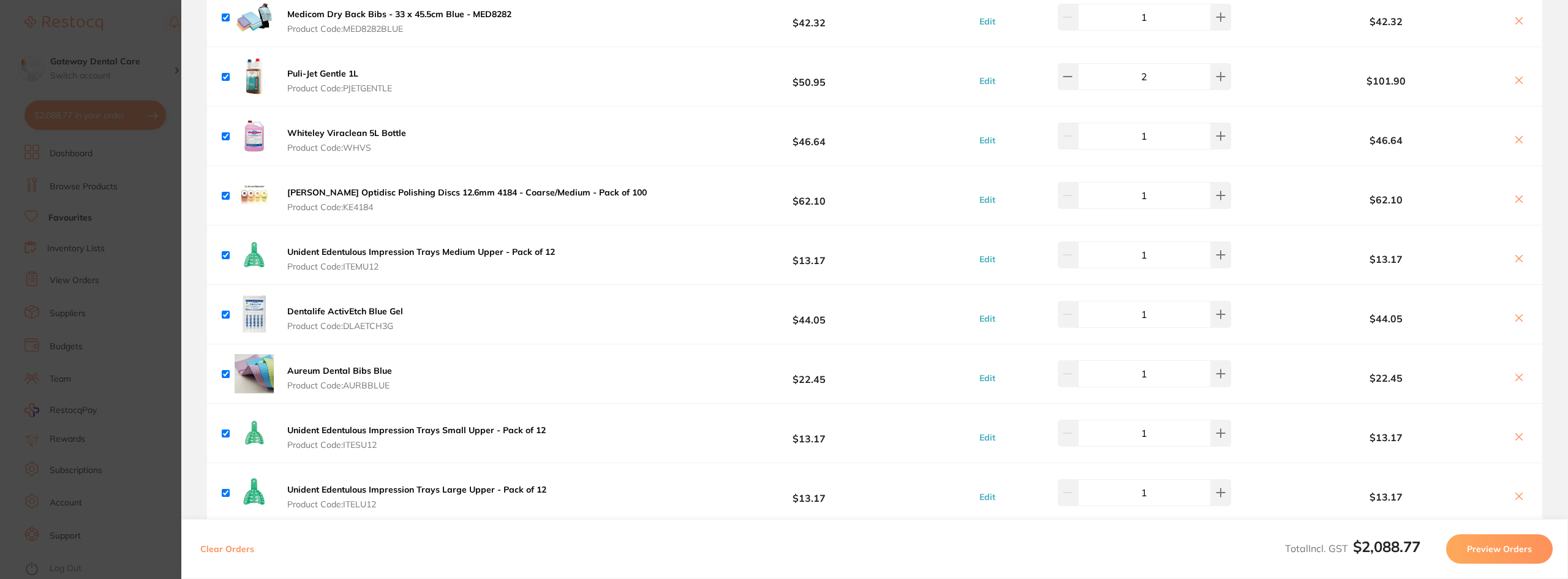
scroll to position [1001, 0]
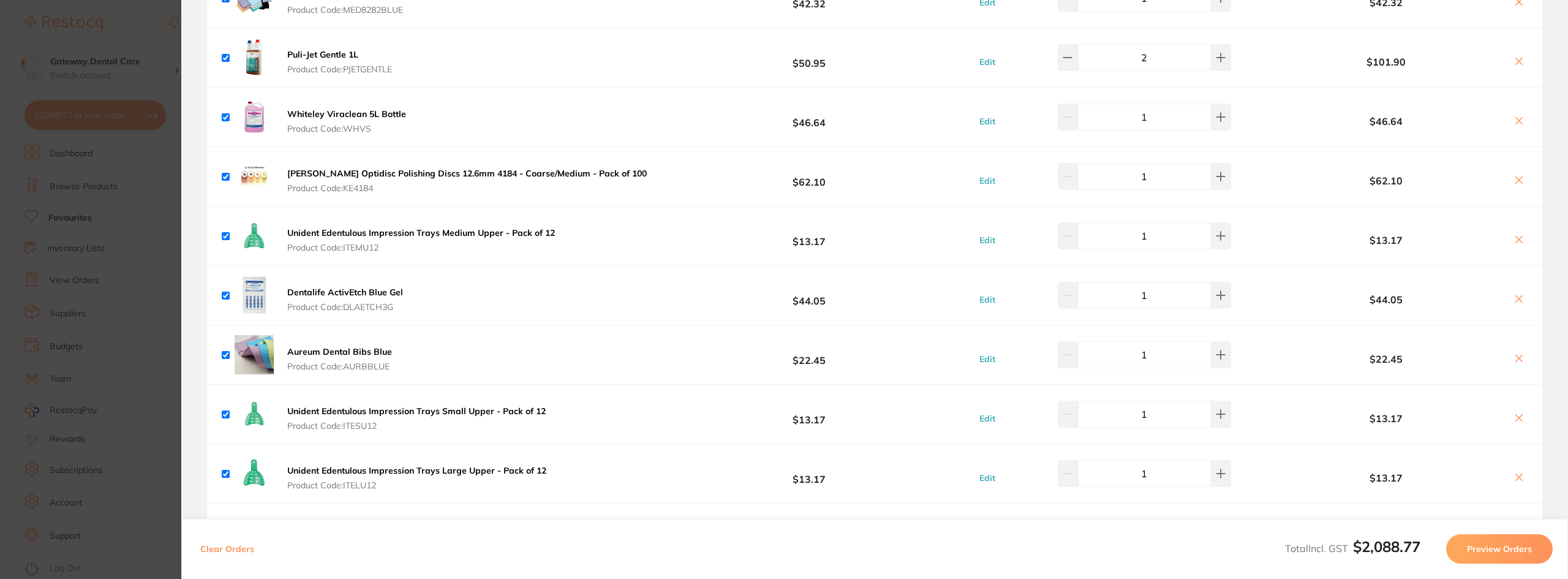
click at [1514, 358] on icon at bounding box center [1519, 359] width 10 height 10
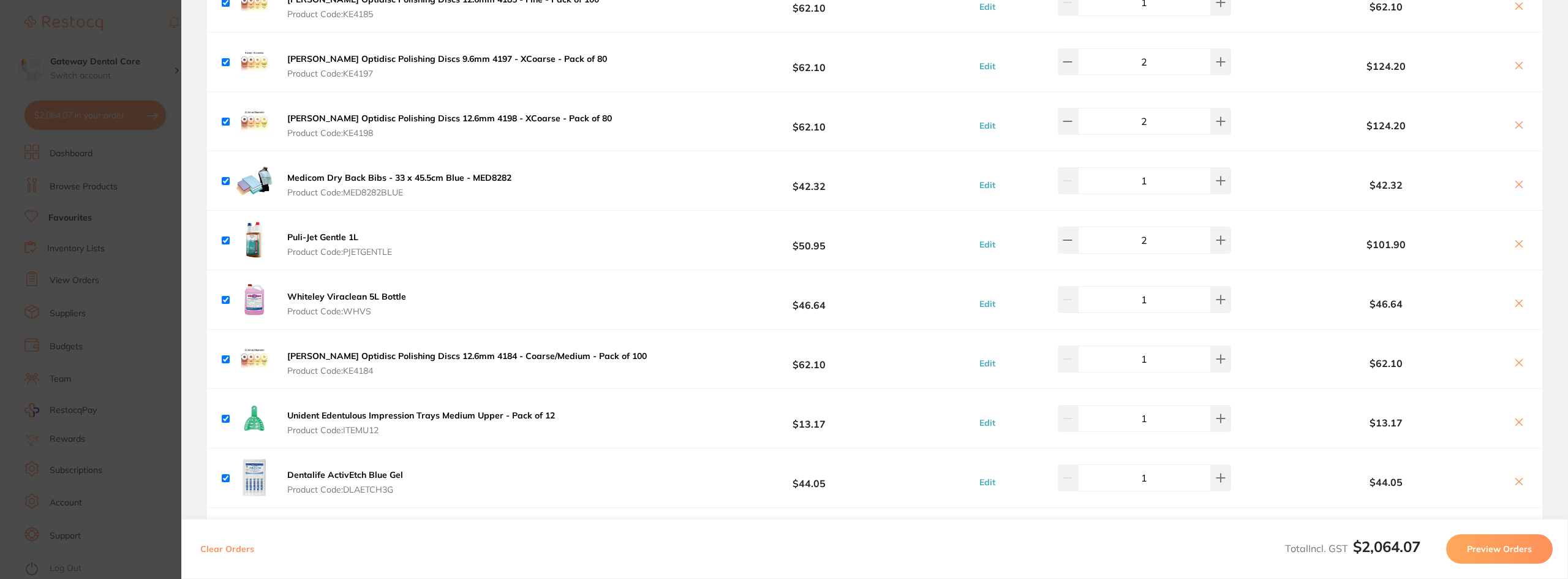
scroll to position [796, 0]
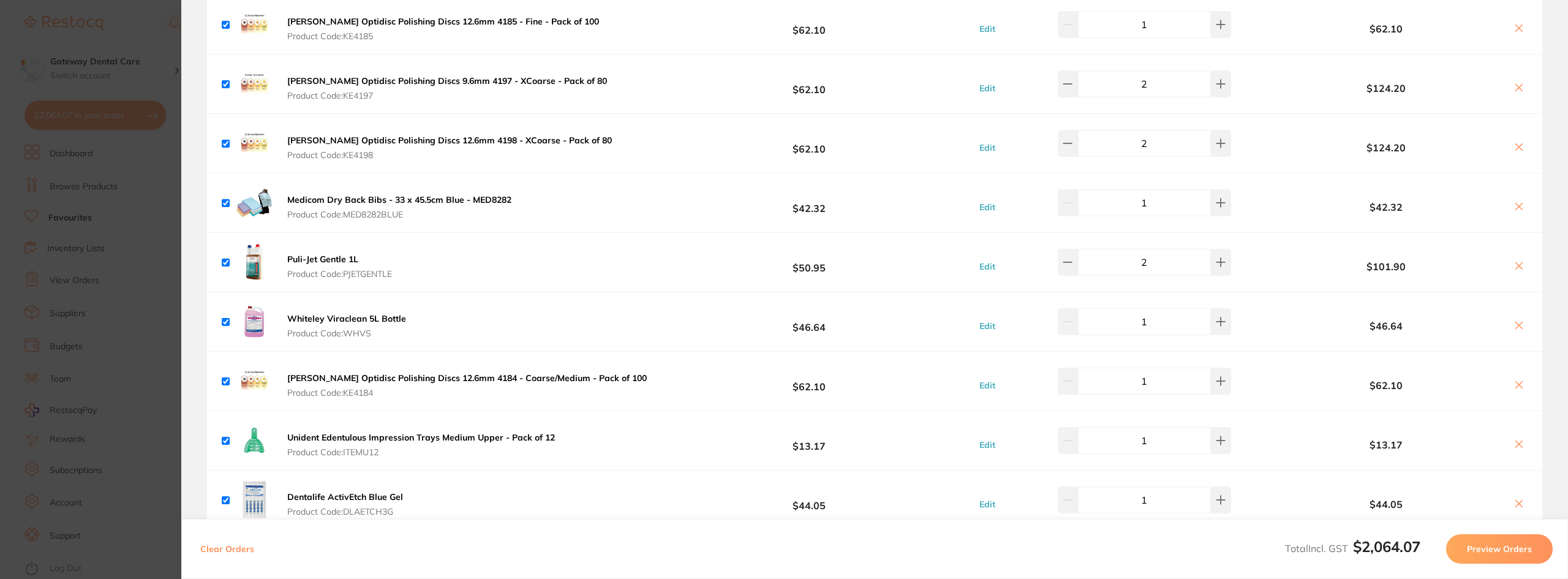
click at [1514, 208] on icon at bounding box center [1519, 207] width 10 height 10
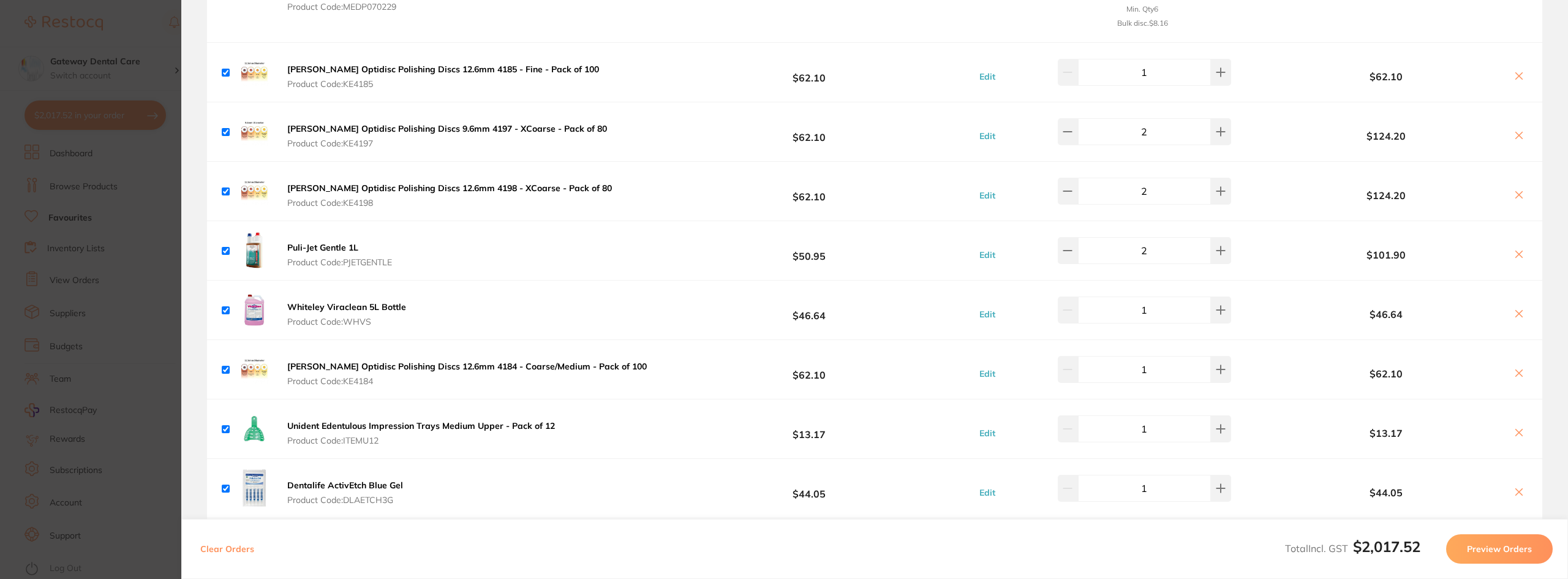
scroll to position [638, 0]
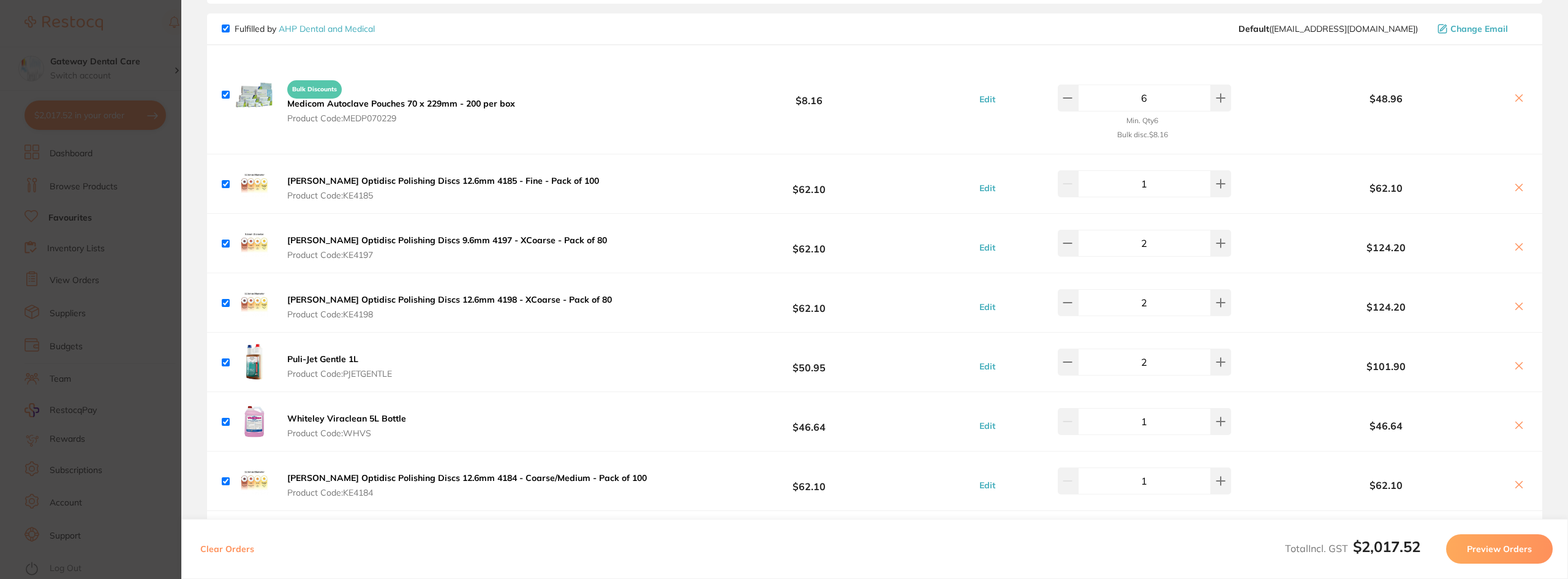
click at [1516, 363] on icon at bounding box center [1519, 365] width 10 height 10
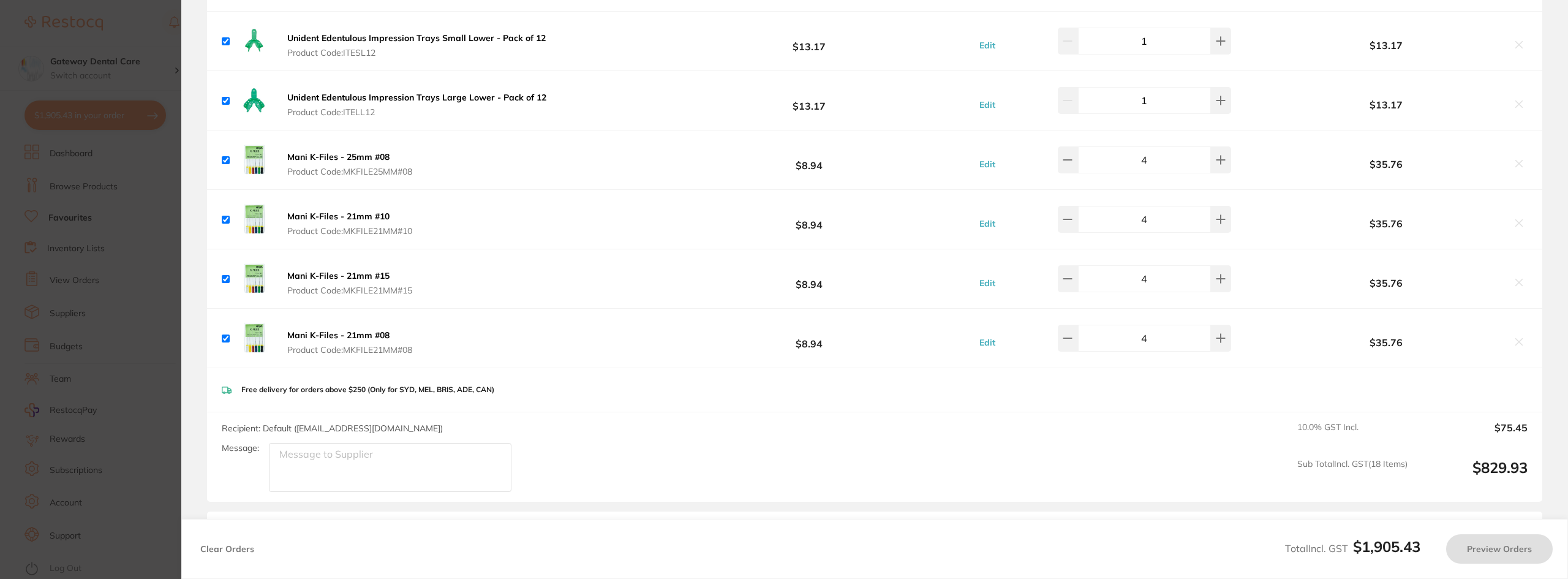
checkbox input "true"
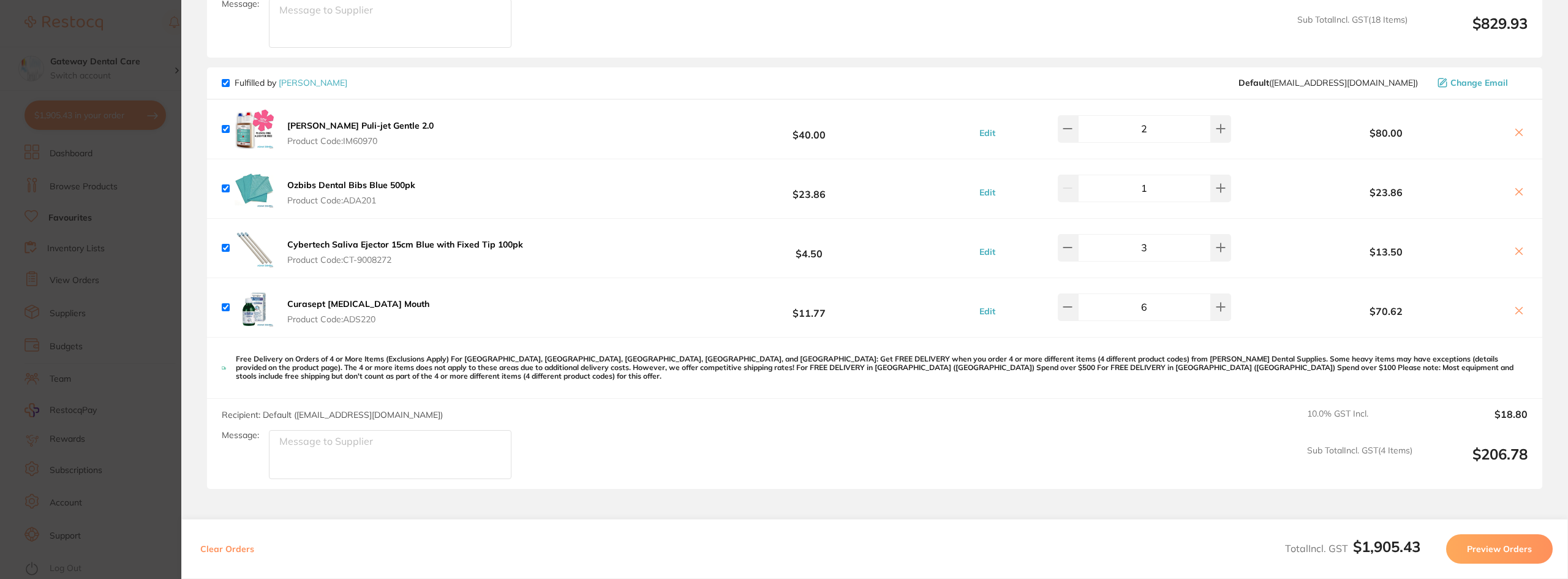
scroll to position [1899, 0]
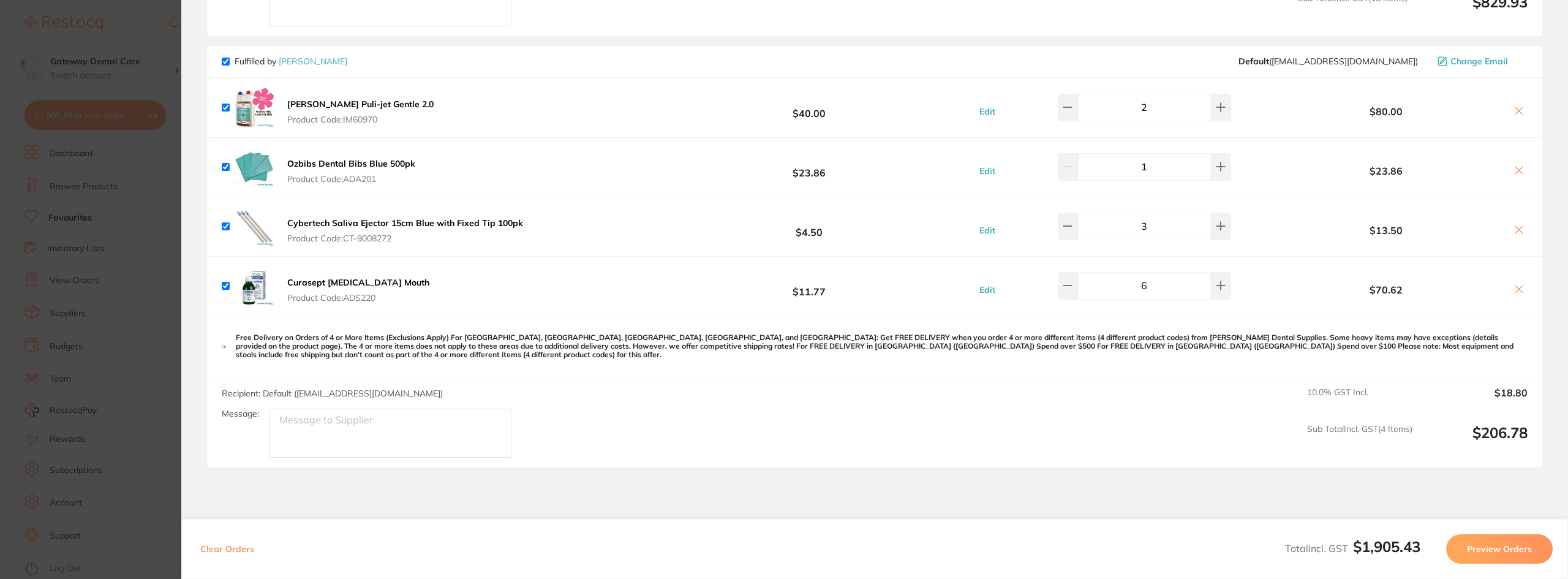
click at [1494, 556] on button "Preview Orders" at bounding box center [1498, 549] width 106 height 30
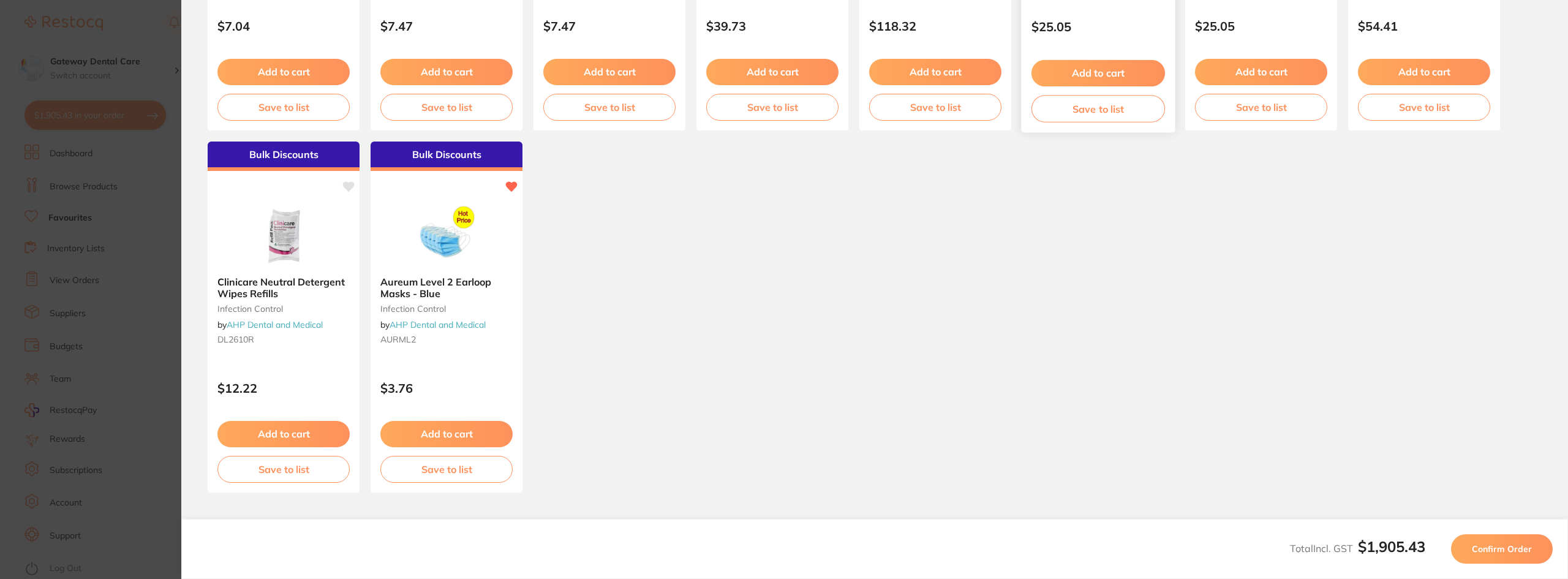
scroll to position [0, 0]
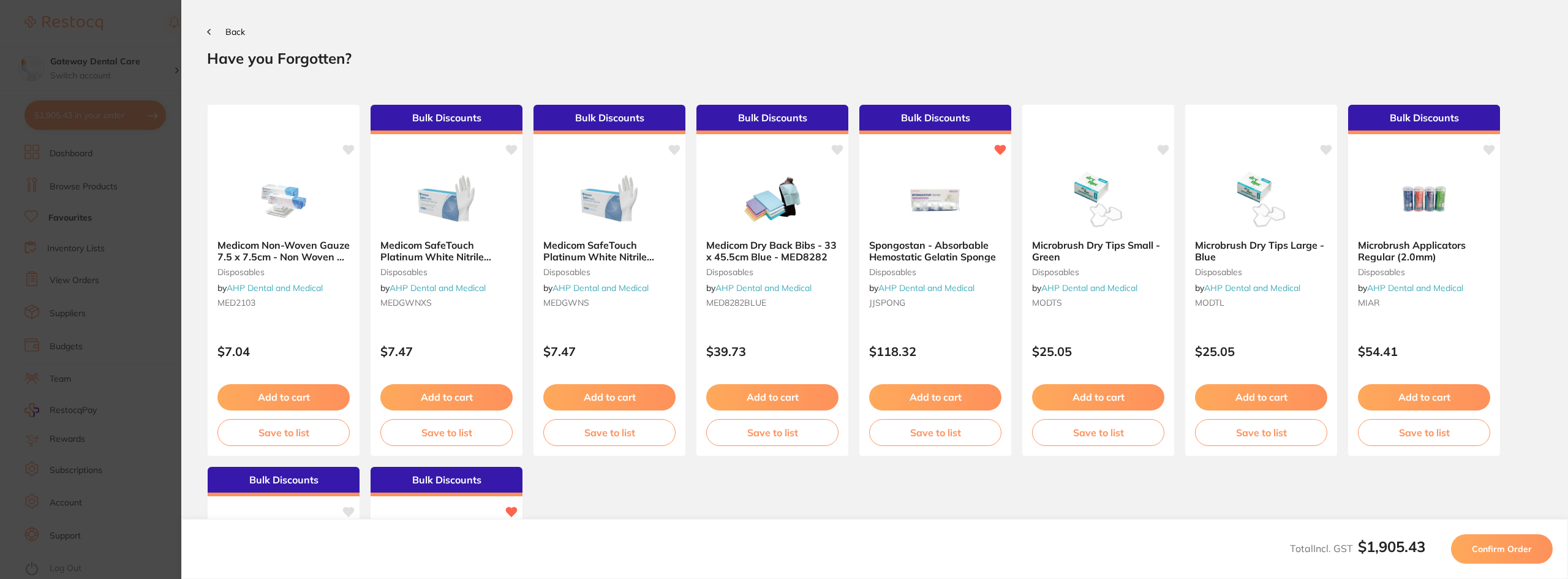
click at [1507, 549] on span "Confirm Order" at bounding box center [1501, 548] width 60 height 11
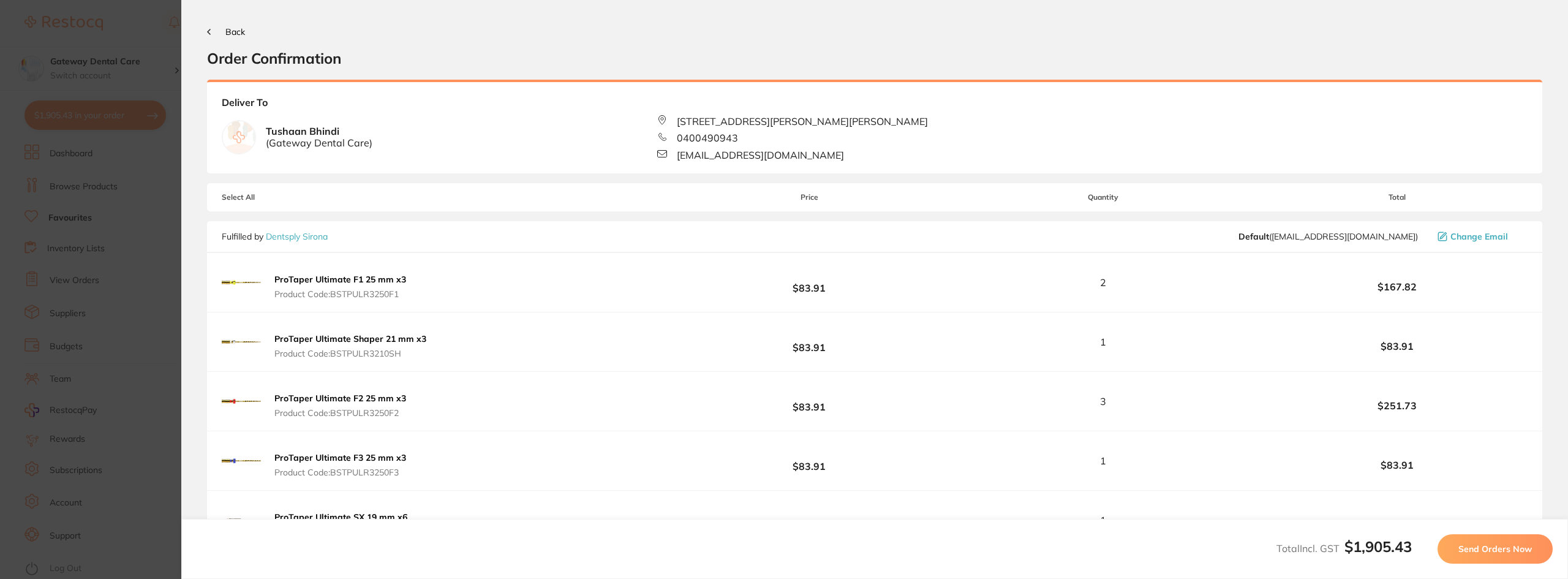
click at [1497, 545] on span "Send Orders Now" at bounding box center [1496, 548] width 73 height 11
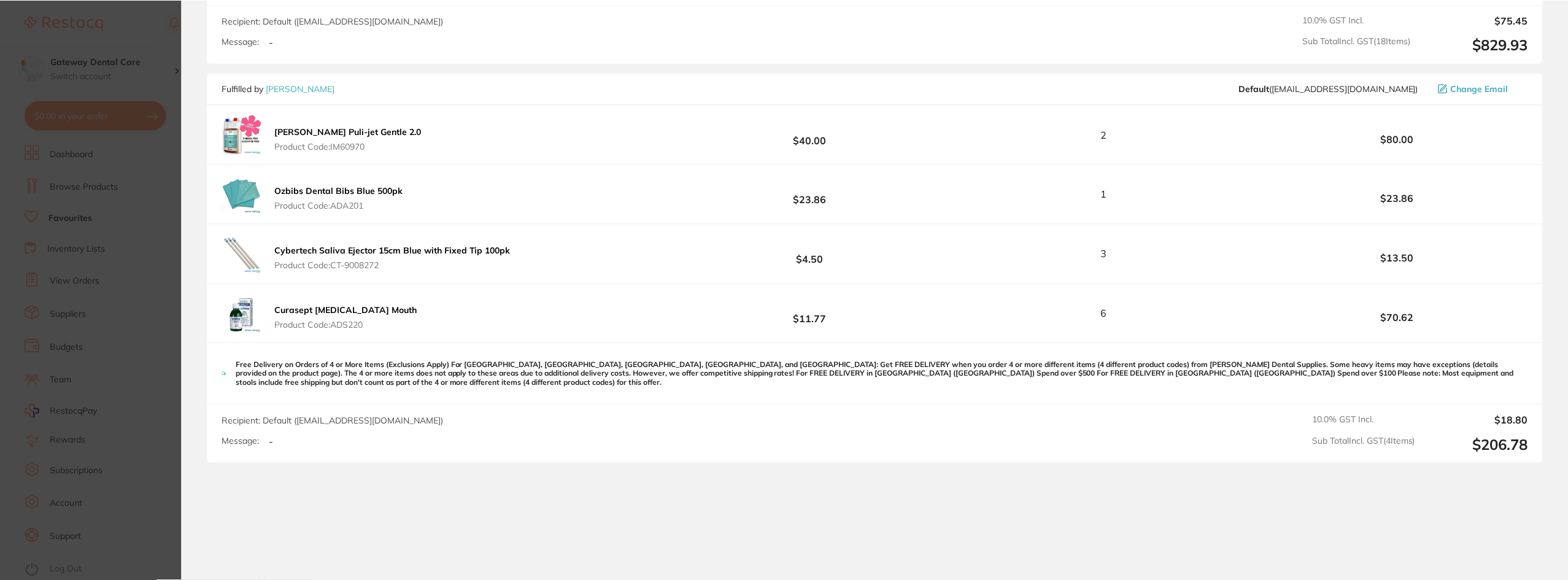
scroll to position [2094, 0]
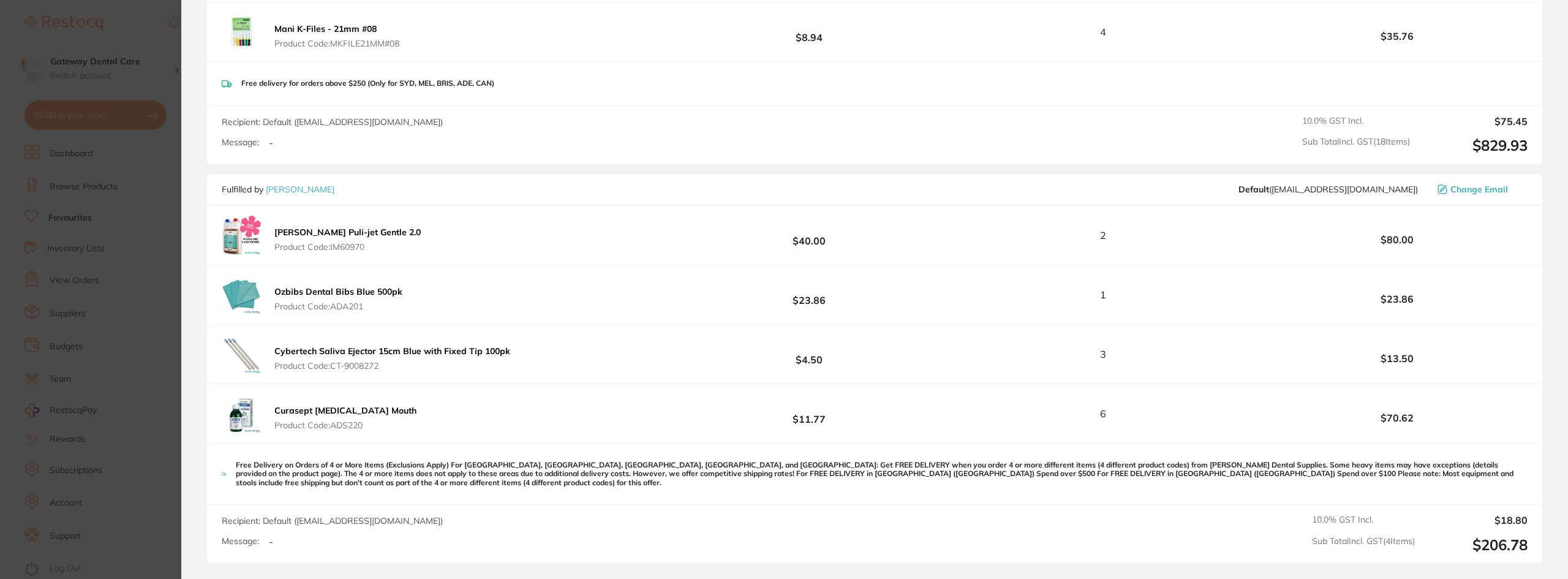
click at [121, 96] on section "Update RRP Set your pre negotiated price for this item. Item Agreed RRP (excl. …" at bounding box center [784, 289] width 1568 height 579
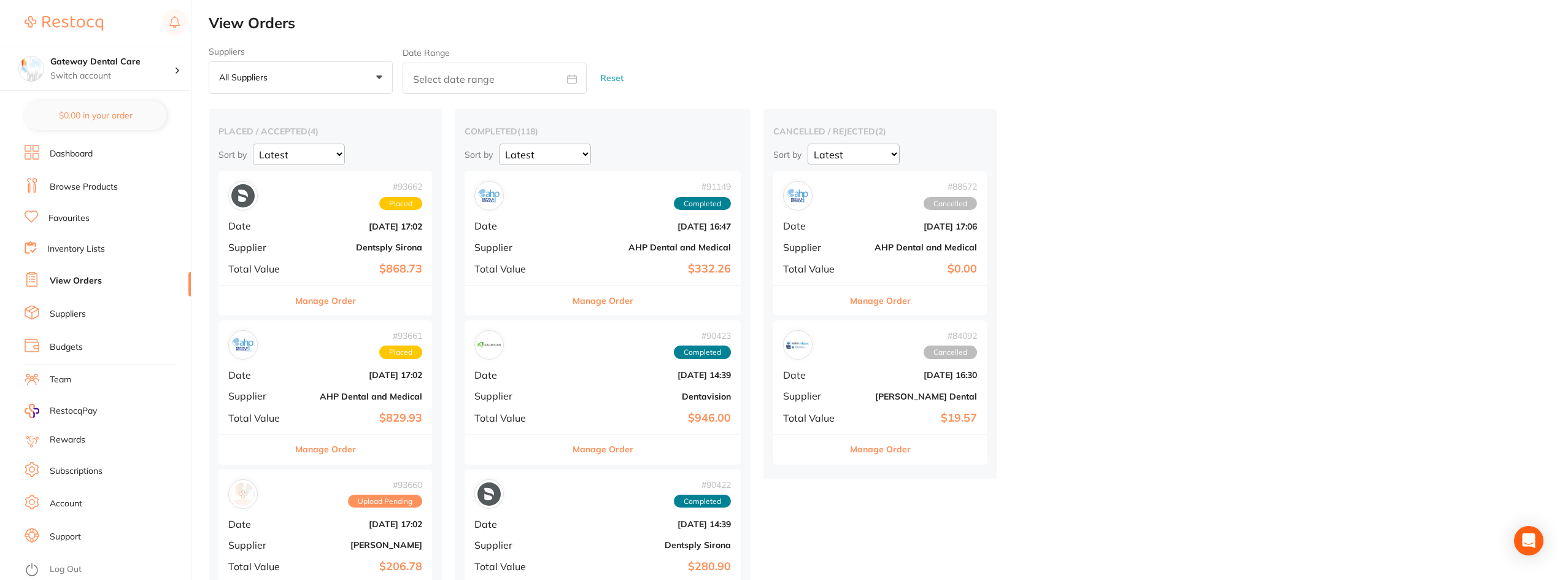
click at [68, 313] on link "Suppliers" at bounding box center [68, 314] width 36 height 12
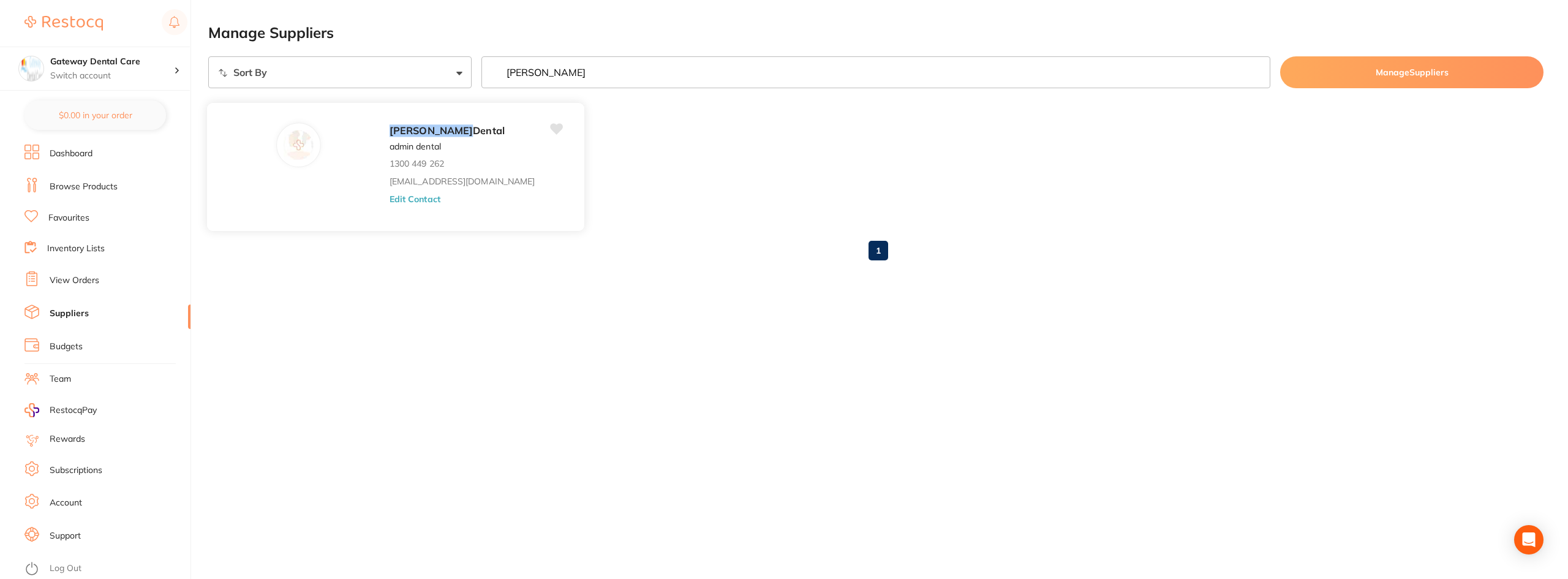
type input "[PERSON_NAME]"
click at [389, 139] on div "[PERSON_NAME] admin dental 1300 449 262 [EMAIL_ADDRESS][DOMAIN_NAME] Edit Conta…" at bounding box center [481, 170] width 183 height 95
click at [473, 130] on span "Dental" at bounding box center [489, 130] width 32 height 12
click at [391, 151] on div "[PERSON_NAME] admin dental 1300 449 262 [EMAIL_ADDRESS][DOMAIN_NAME] Edit Conta…" at bounding box center [481, 170] width 183 height 95
click at [389, 199] on button "Edit Contact" at bounding box center [414, 199] width 51 height 10
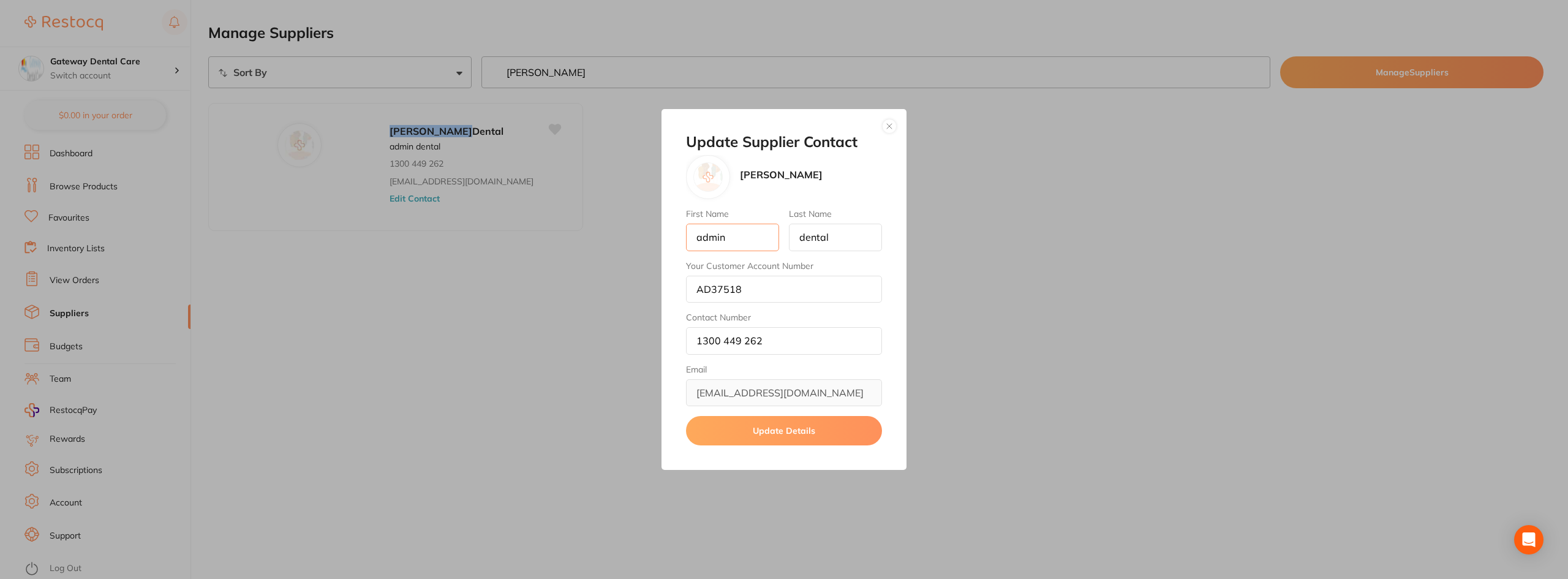
click at [743, 237] on input "admin" at bounding box center [733, 236] width 93 height 27
type input "Gateway"
click at [835, 231] on input "dental" at bounding box center [836, 236] width 93 height 27
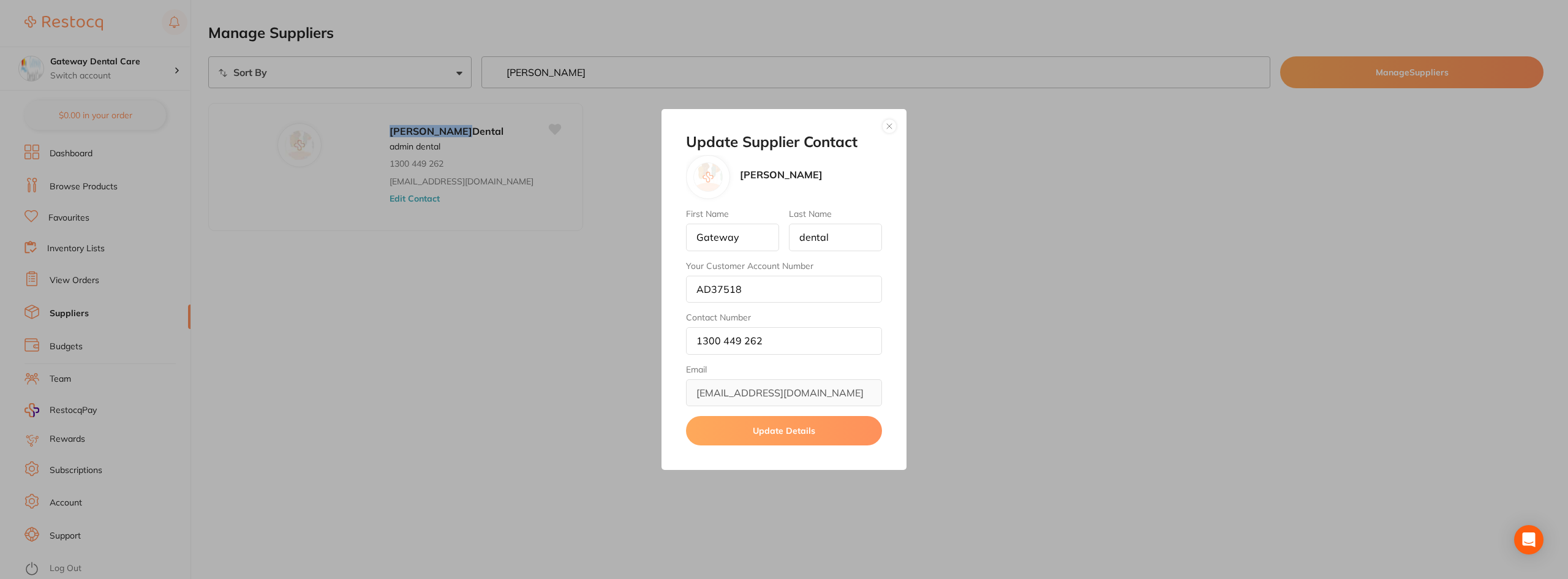
click at [774, 428] on button "Update Details" at bounding box center [784, 431] width 196 height 30
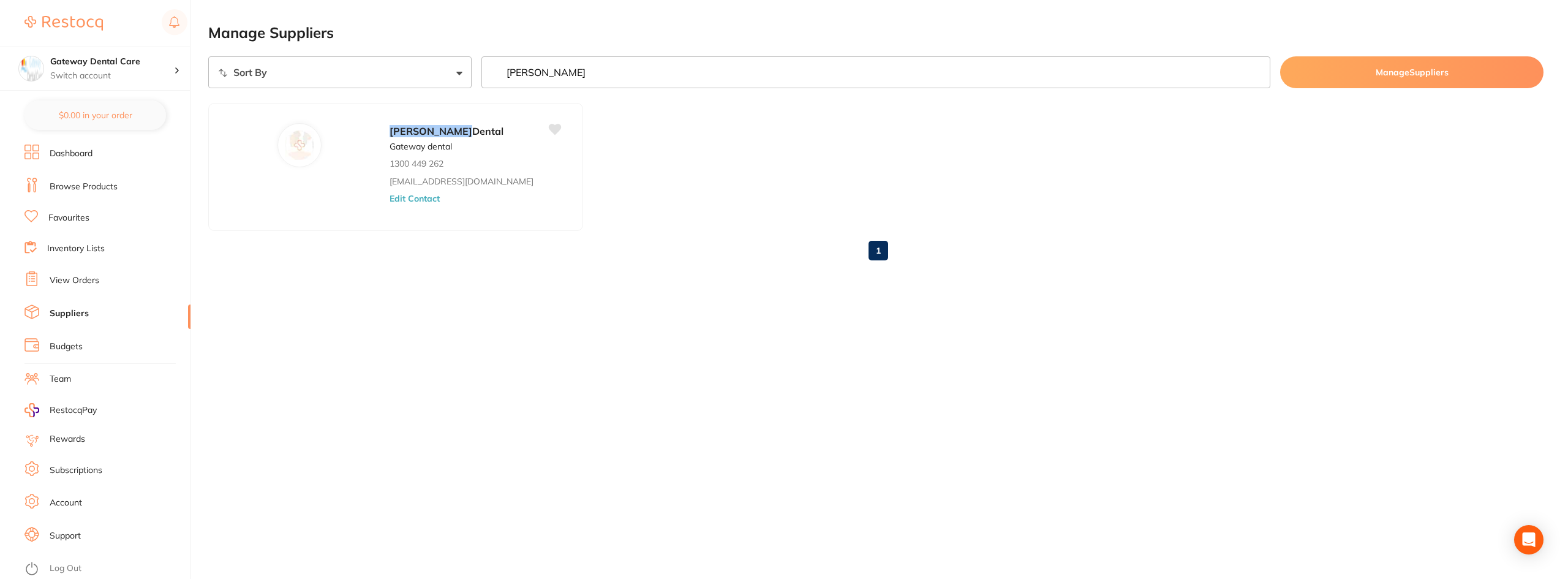
click at [72, 277] on link "View Orders" at bounding box center [74, 280] width 50 height 12
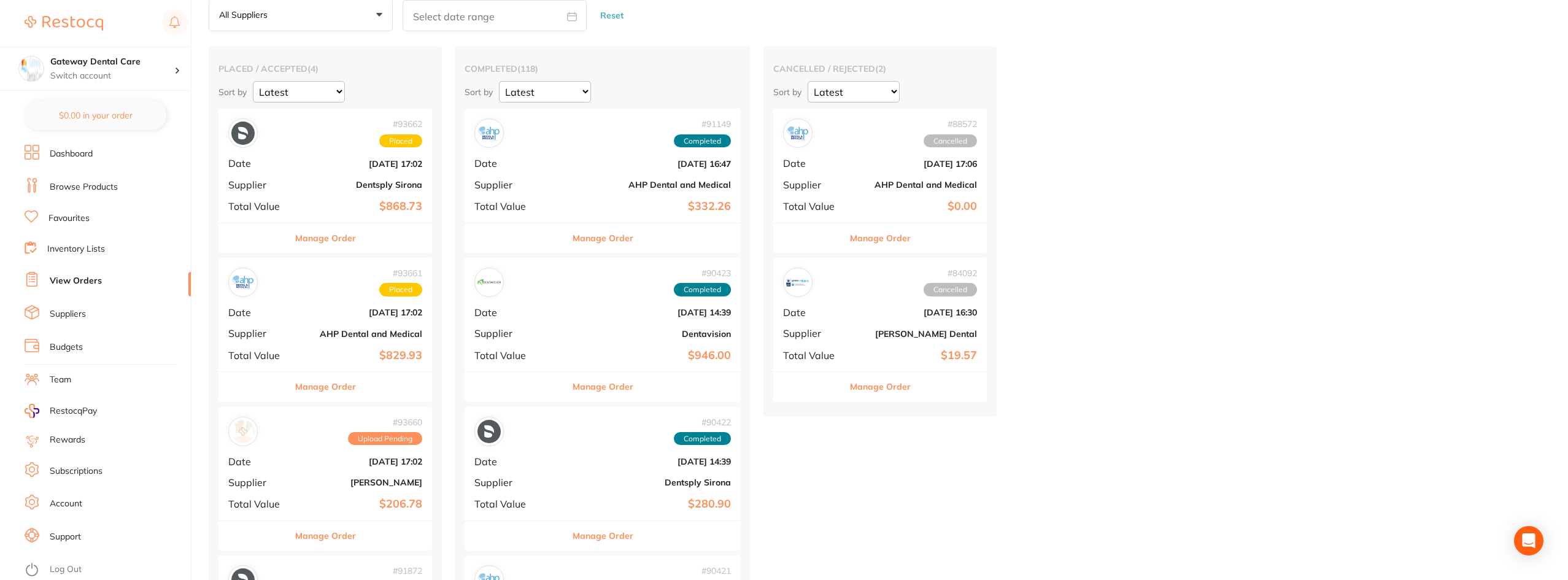
scroll to position [122, 0]
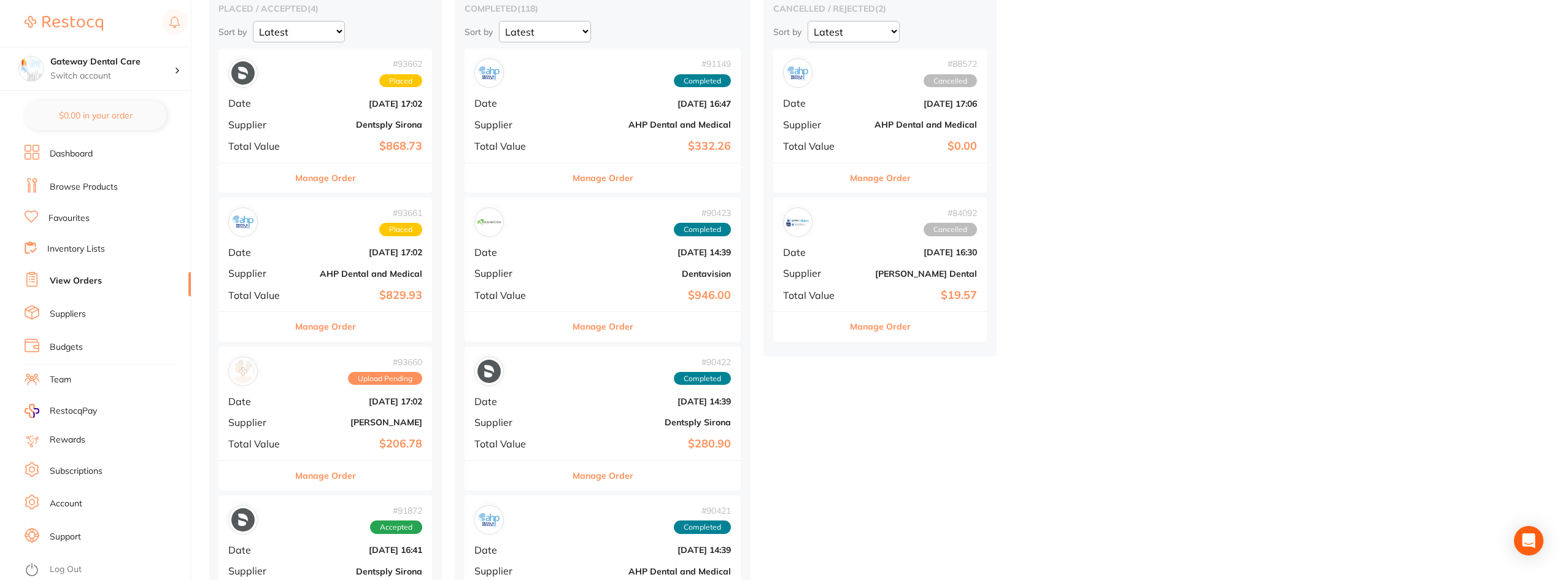
click at [337, 480] on button "Manage Order" at bounding box center [325, 476] width 61 height 30
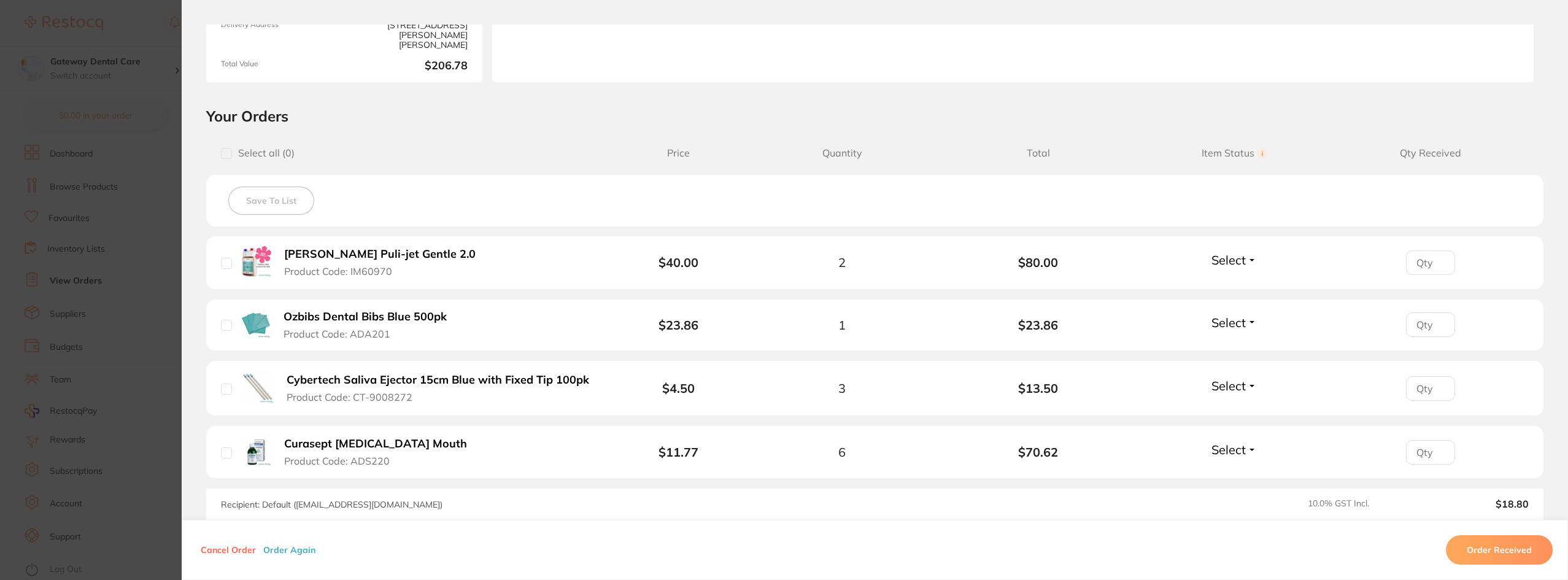
scroll to position [246, 0]
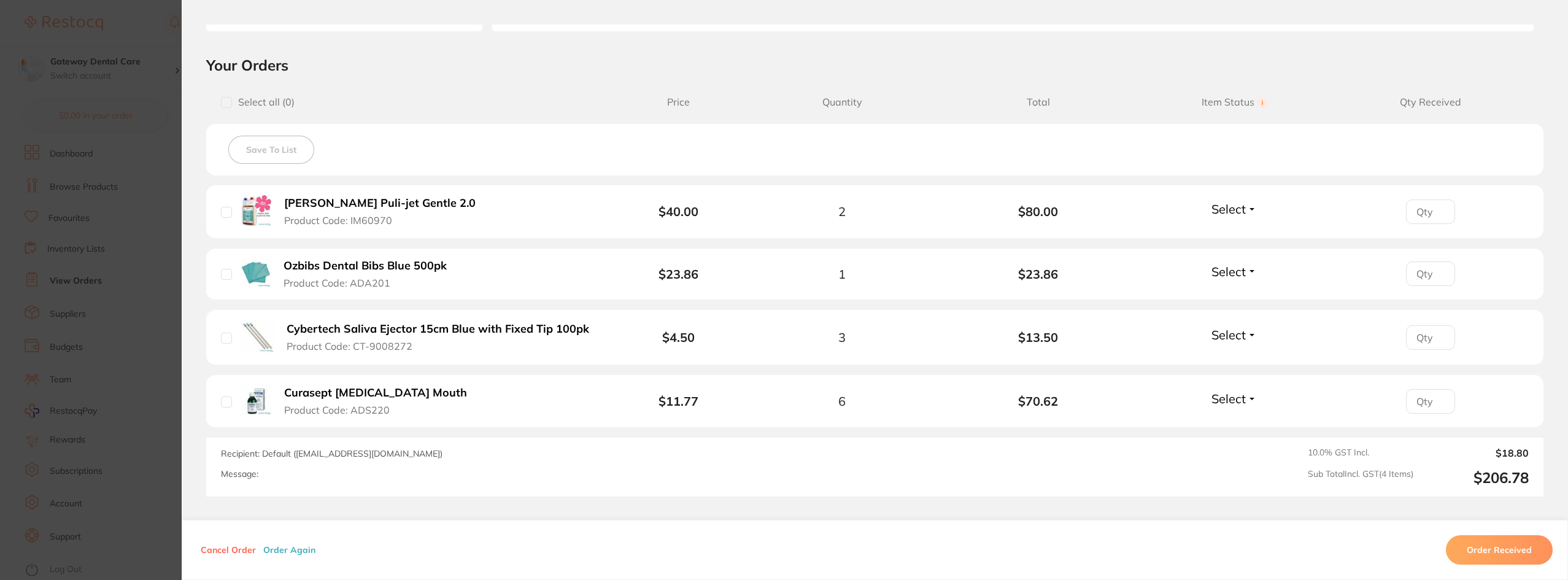
click at [220, 549] on button "Cancel Order" at bounding box center [228, 549] width 63 height 11
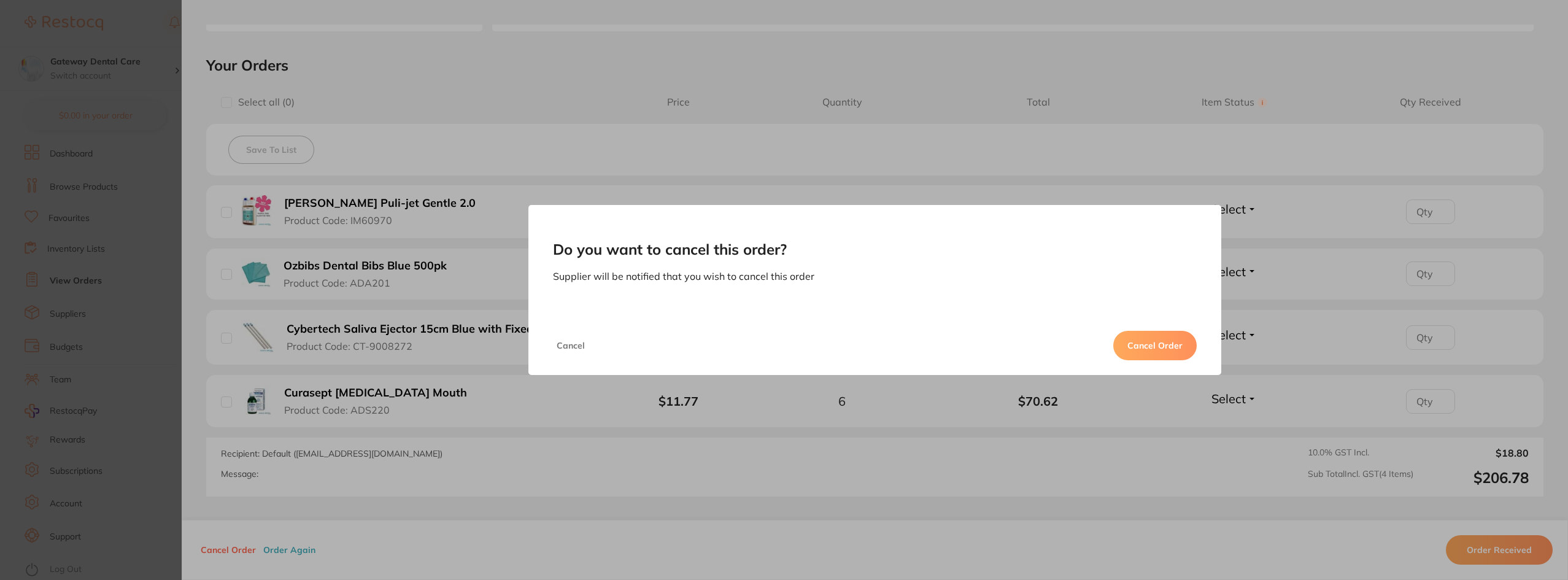
click at [1146, 349] on button "Cancel Order" at bounding box center [1155, 346] width 84 height 30
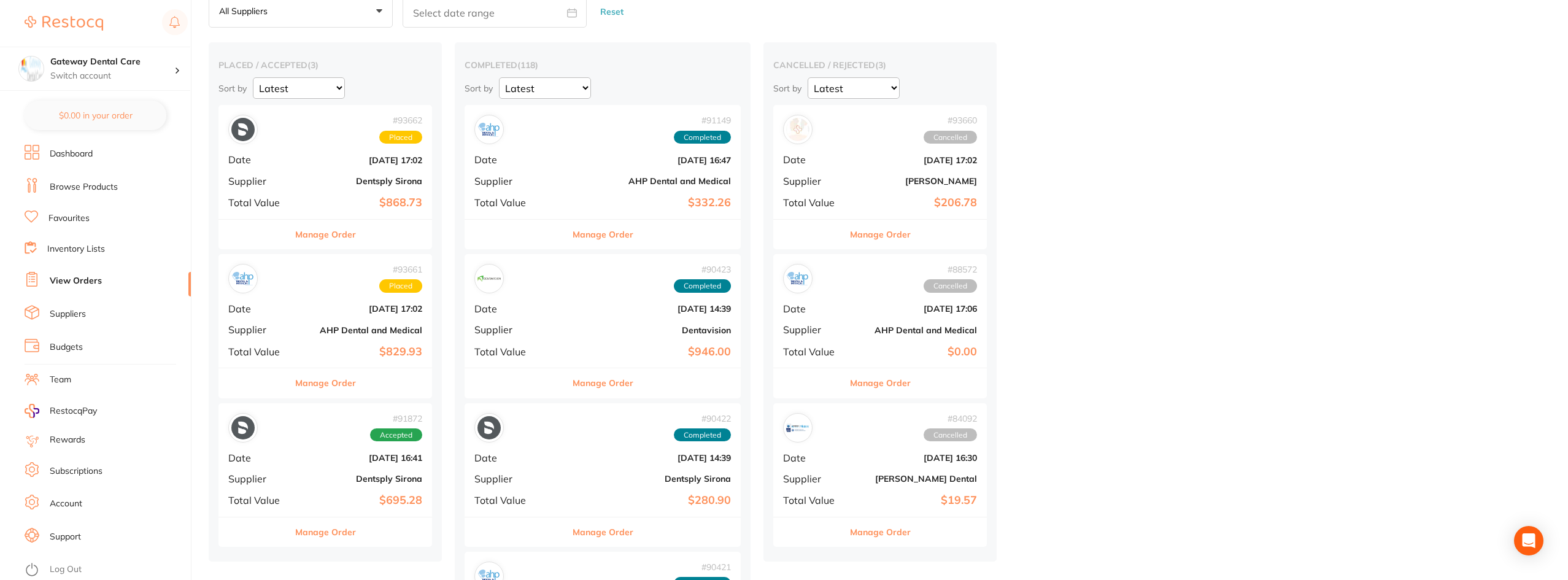
scroll to position [122, 0]
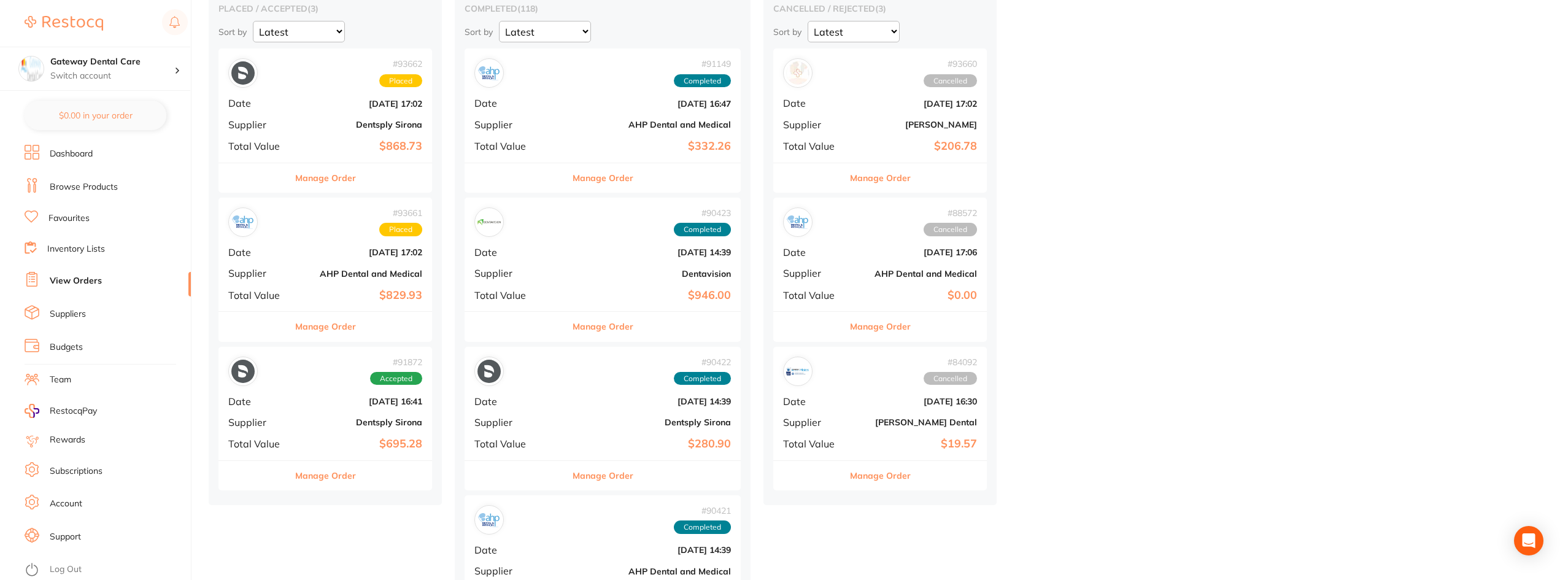
click at [315, 176] on button "Manage Order" at bounding box center [325, 178] width 61 height 30
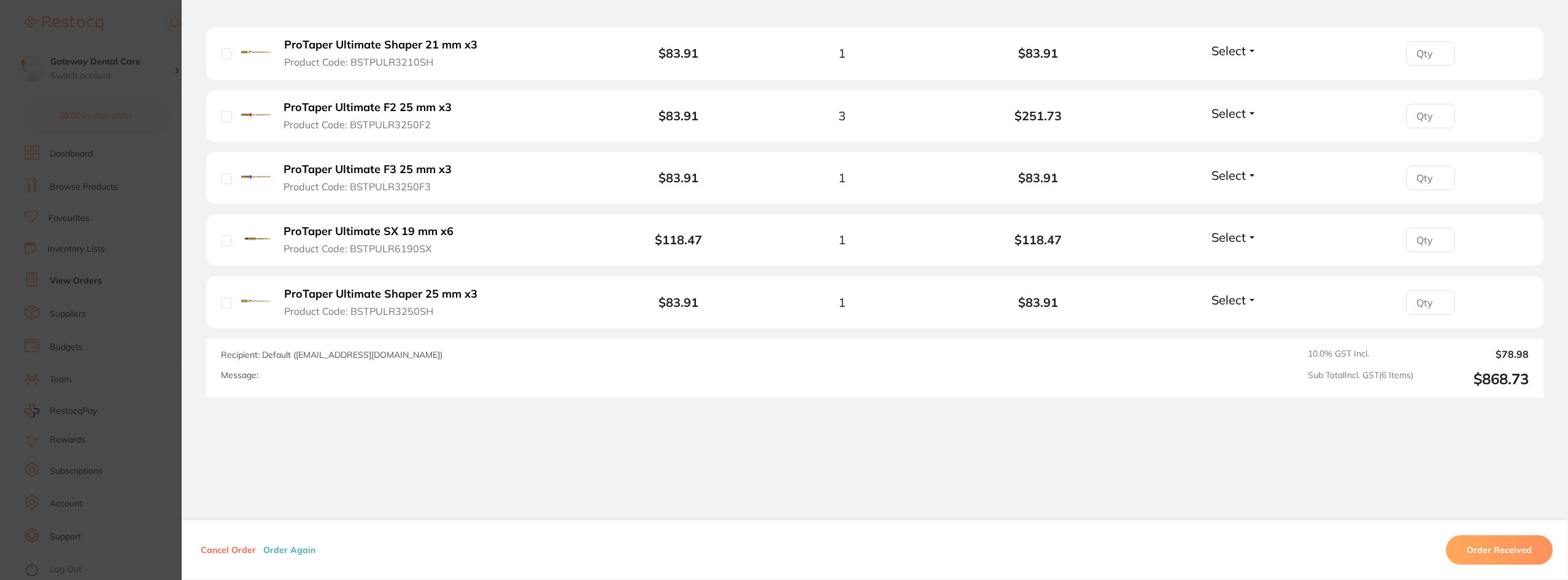
scroll to position [430, 0]
click at [91, 169] on section "Order ID: Restocq- 93662 Order Information Placed Order Order Date [DATE] 17:02…" at bounding box center [784, 290] width 1568 height 580
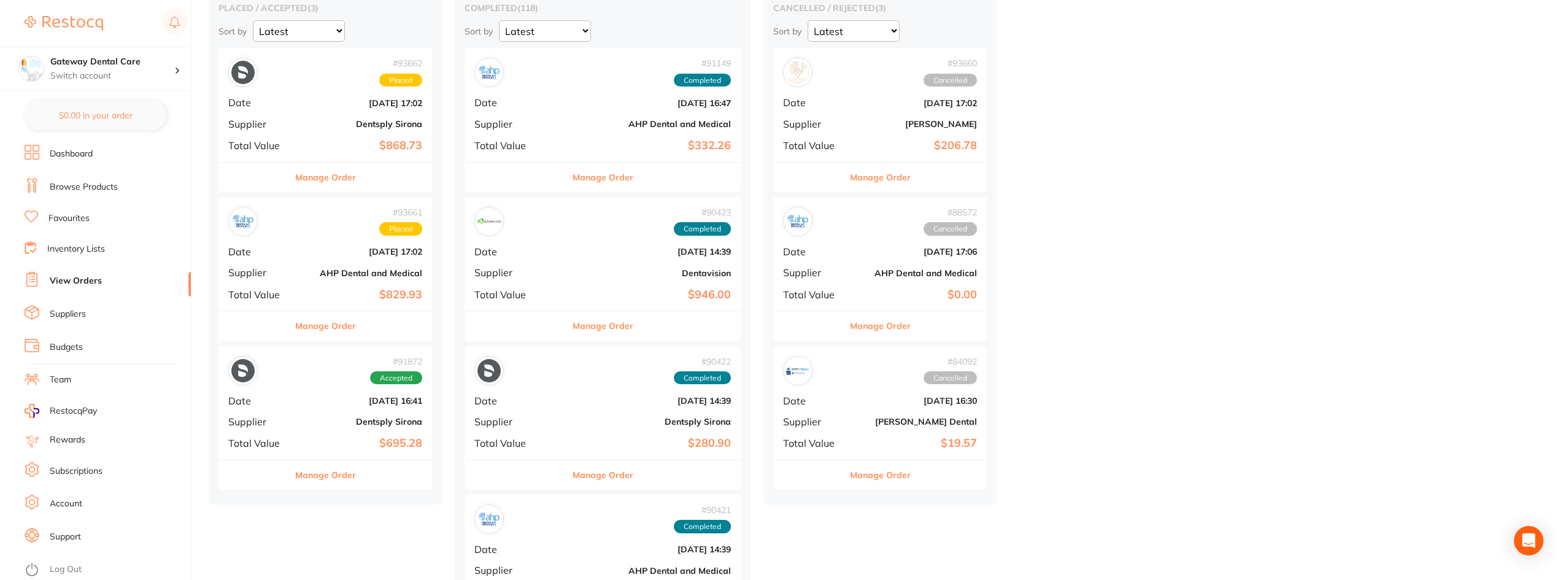
scroll to position [122, 0]
click at [346, 479] on button "Manage Order" at bounding box center [325, 476] width 61 height 30
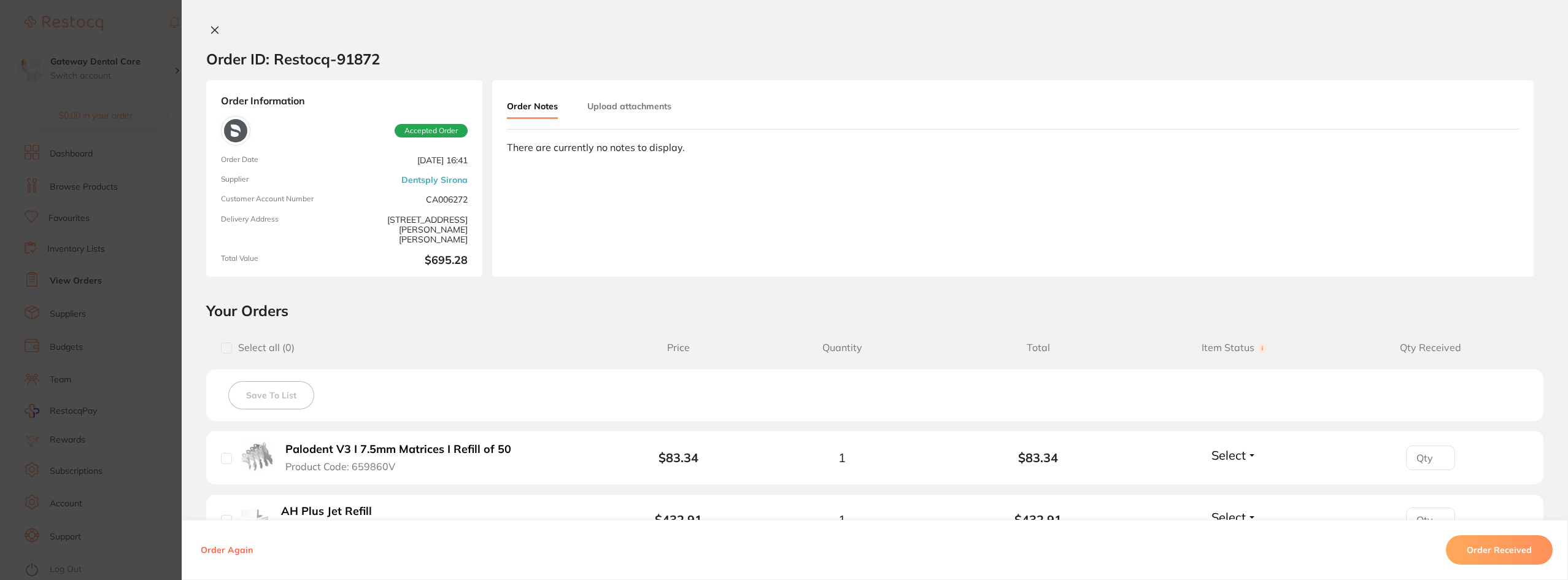
scroll to position [246, 0]
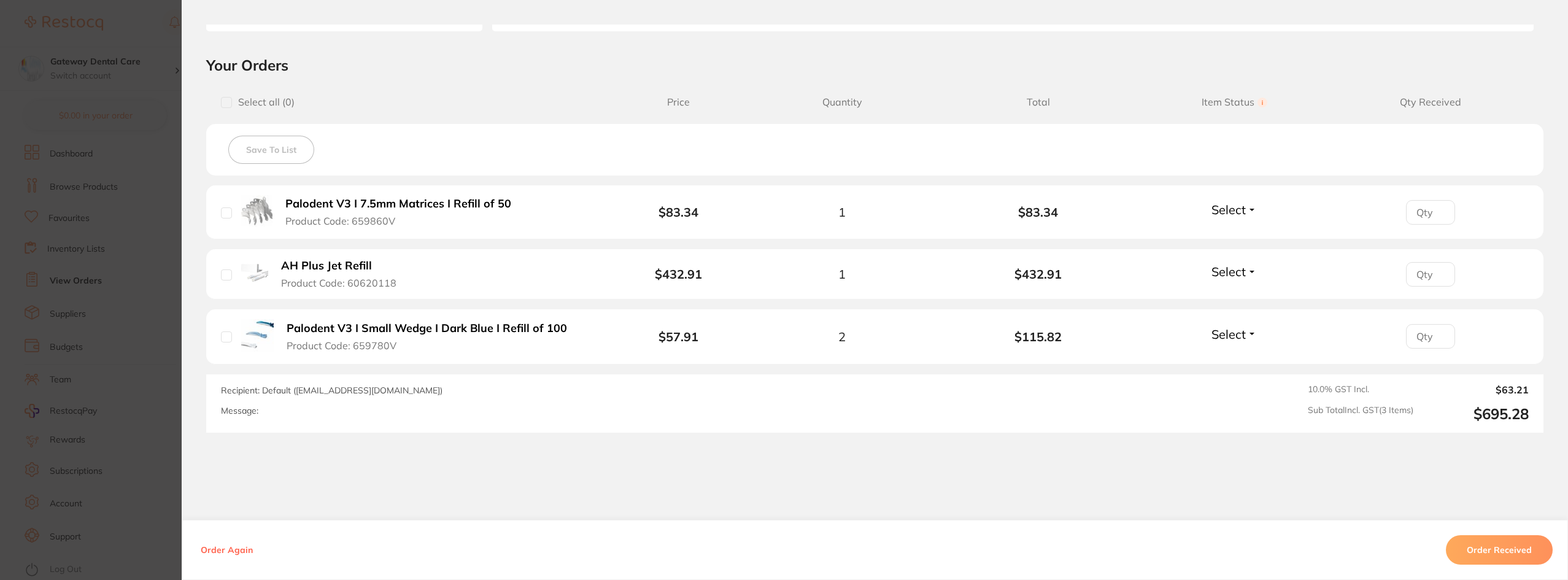
click at [1521, 540] on button "Order Received" at bounding box center [1498, 550] width 106 height 30
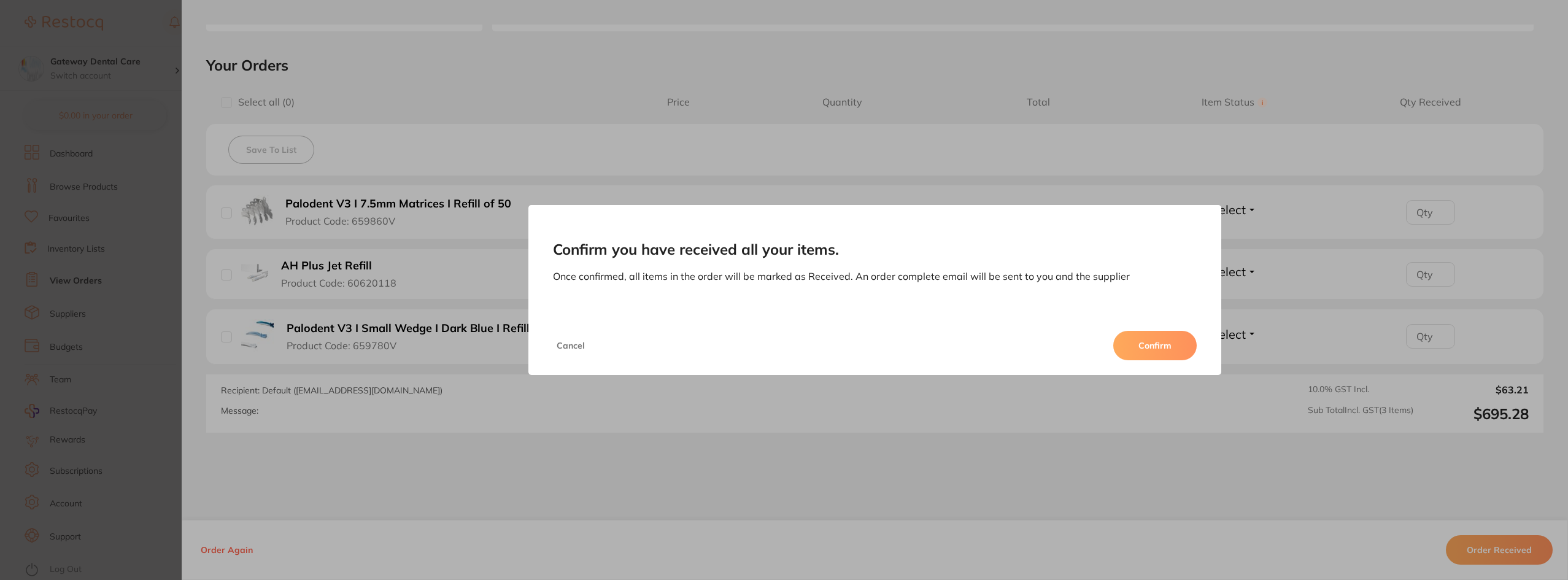
click at [1164, 351] on button "Confirm" at bounding box center [1155, 346] width 84 height 30
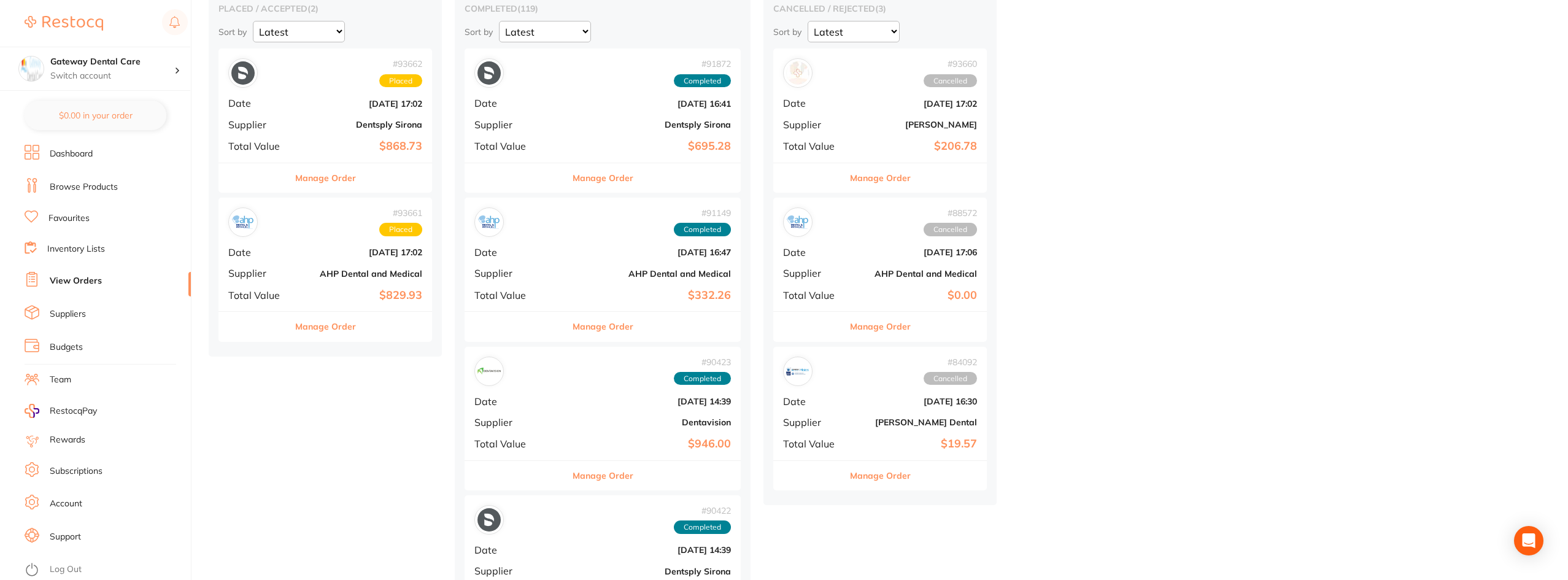
click at [337, 327] on button "Manage Order" at bounding box center [325, 326] width 61 height 30
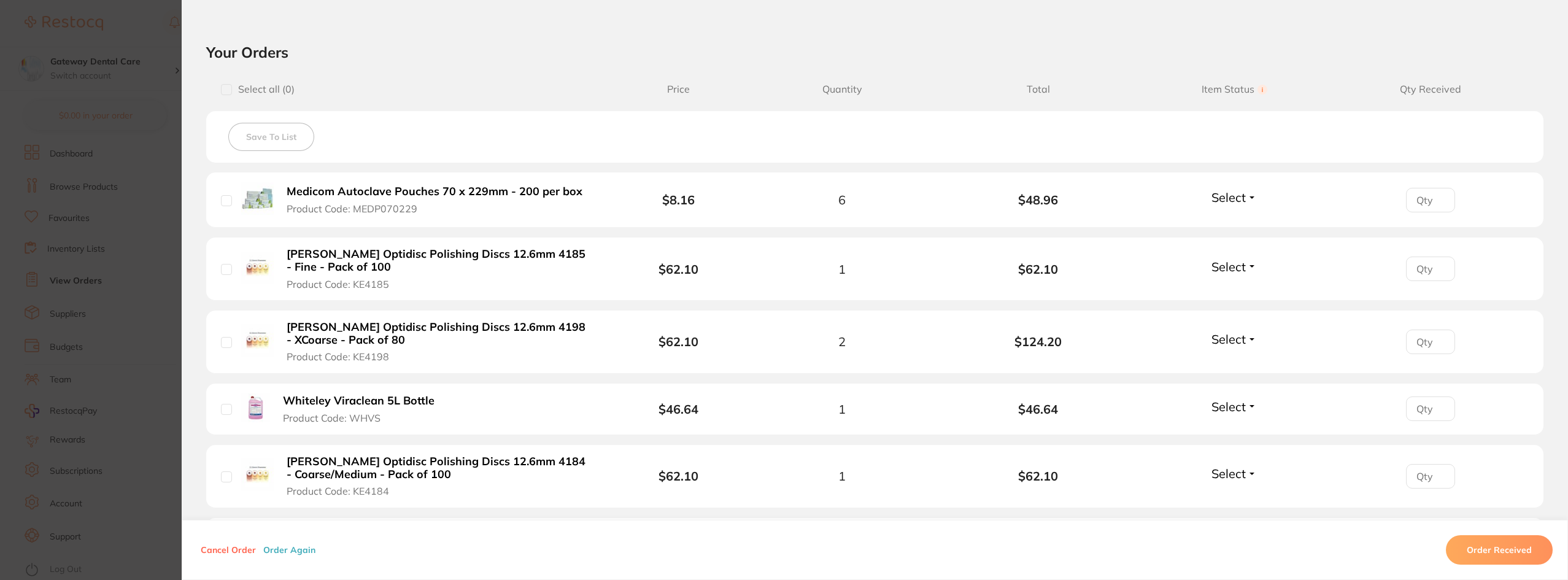
scroll to position [122, 0]
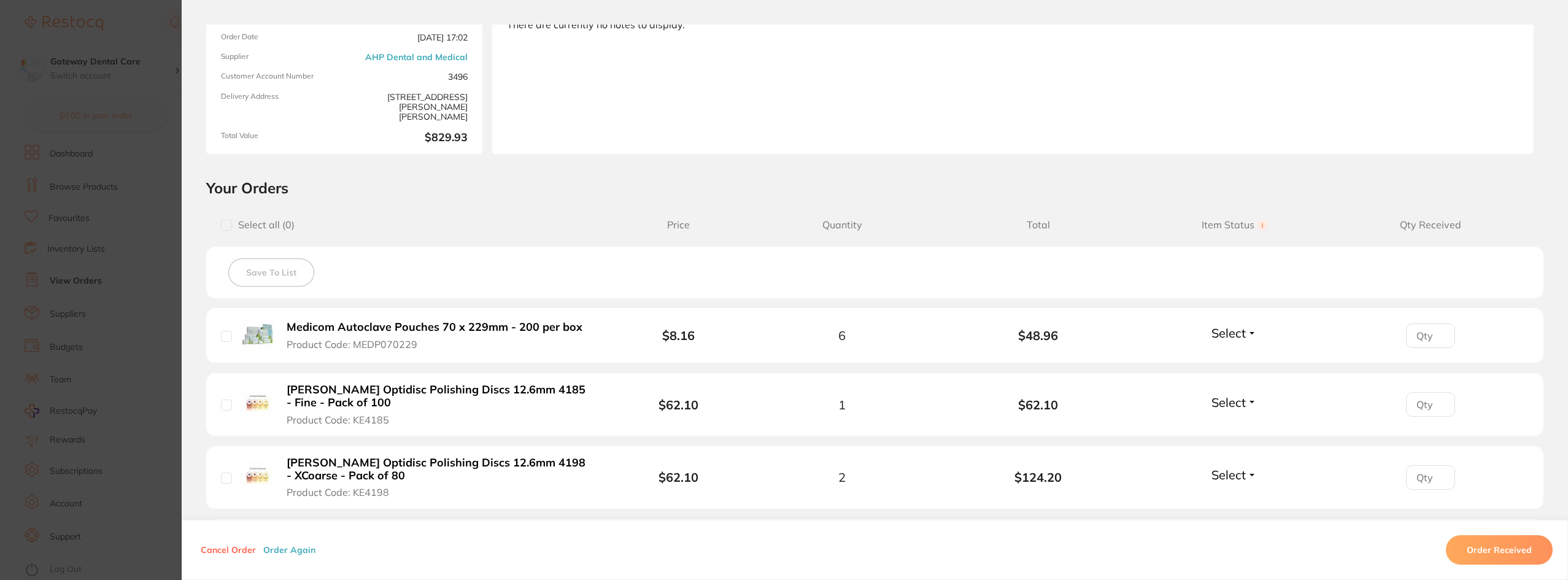
click at [93, 188] on section "Order ID: Restocq- 93661 Order Information Placed Order Order Date [DATE] 17:02…" at bounding box center [784, 290] width 1568 height 580
